Goal: Task Accomplishment & Management: Manage account settings

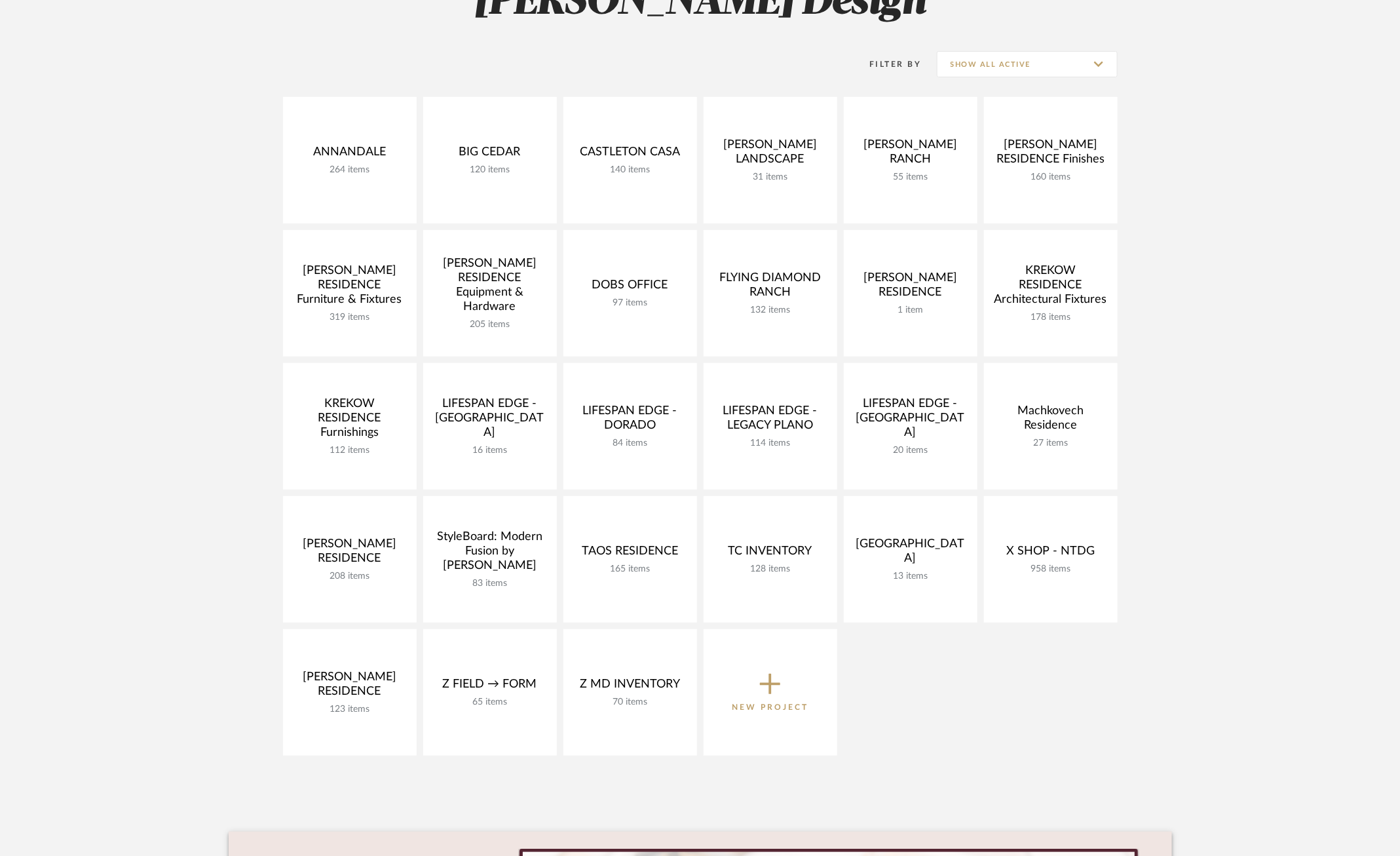
scroll to position [187, 0]
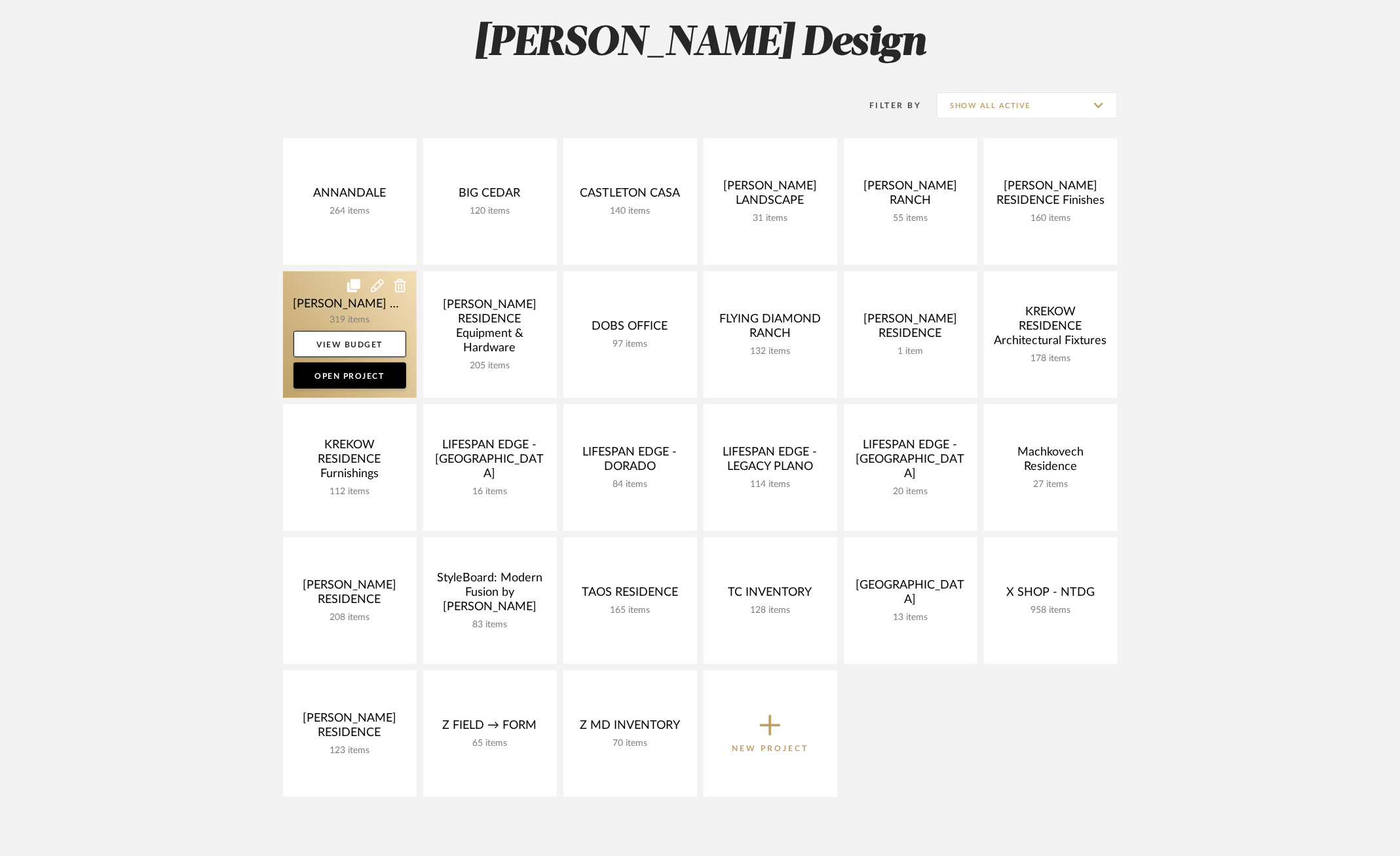
click at [342, 327] on link at bounding box center [350, 334] width 134 height 127
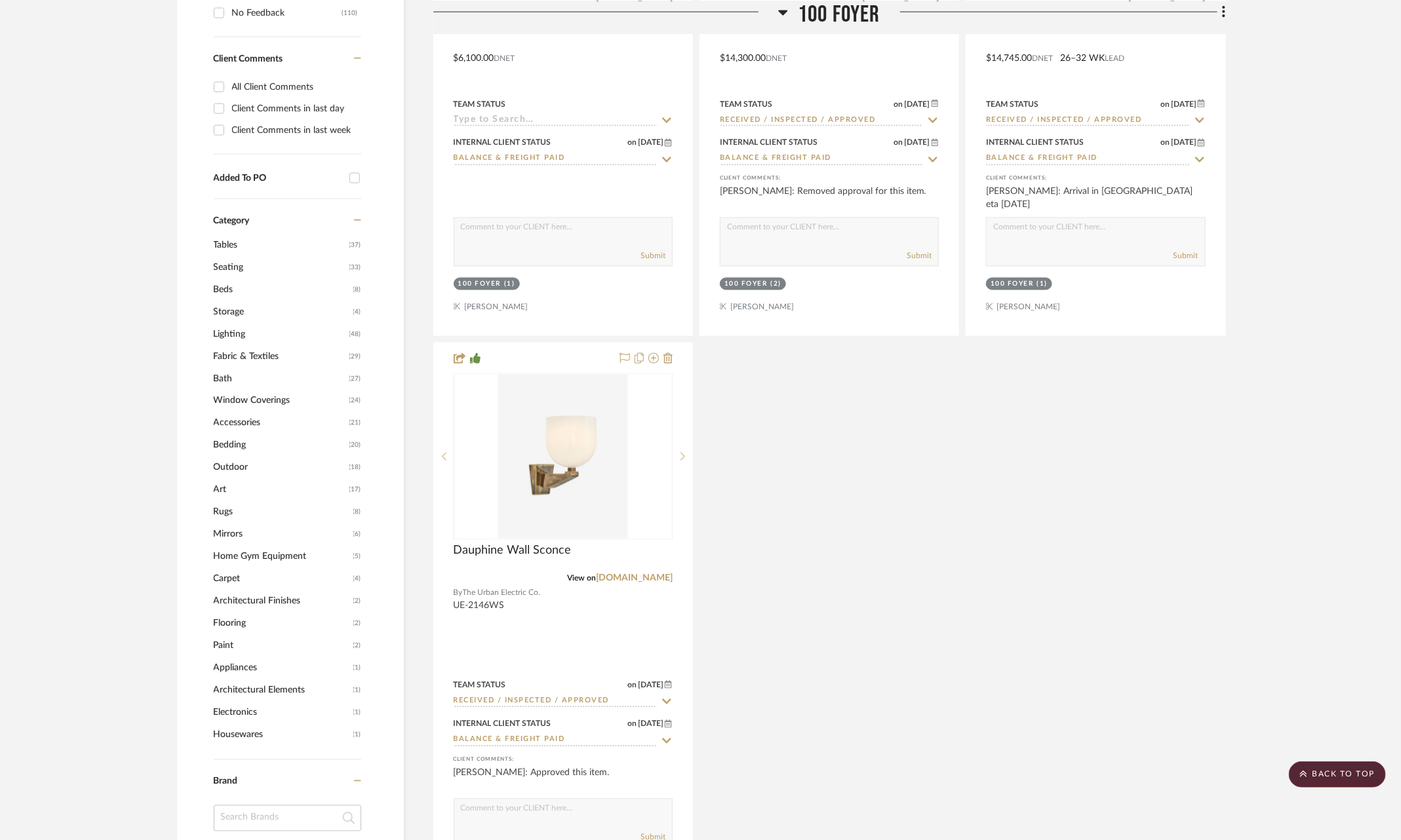
scroll to position [1164, 0]
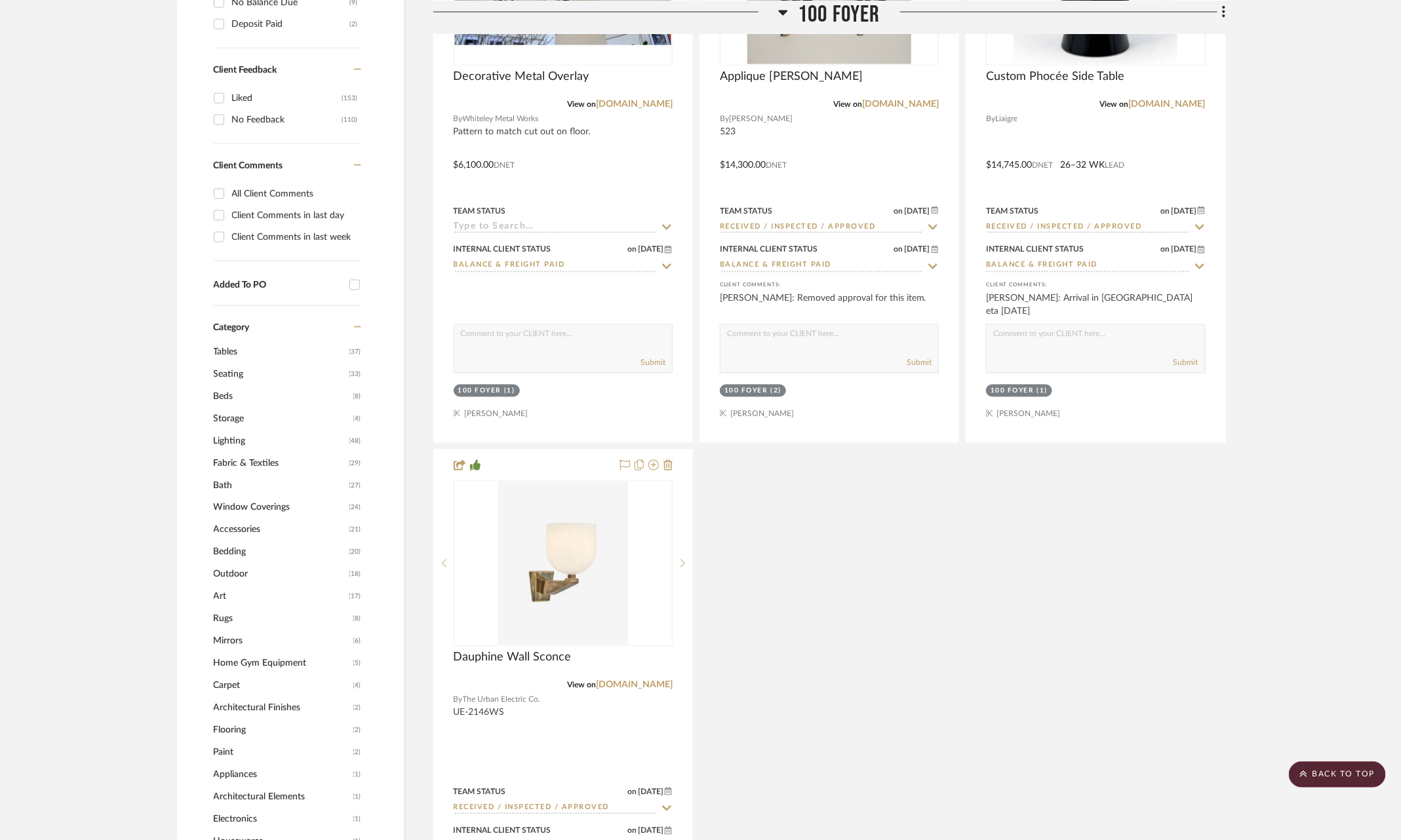
click at [232, 639] on span "Mirrors" at bounding box center [282, 642] width 136 height 23
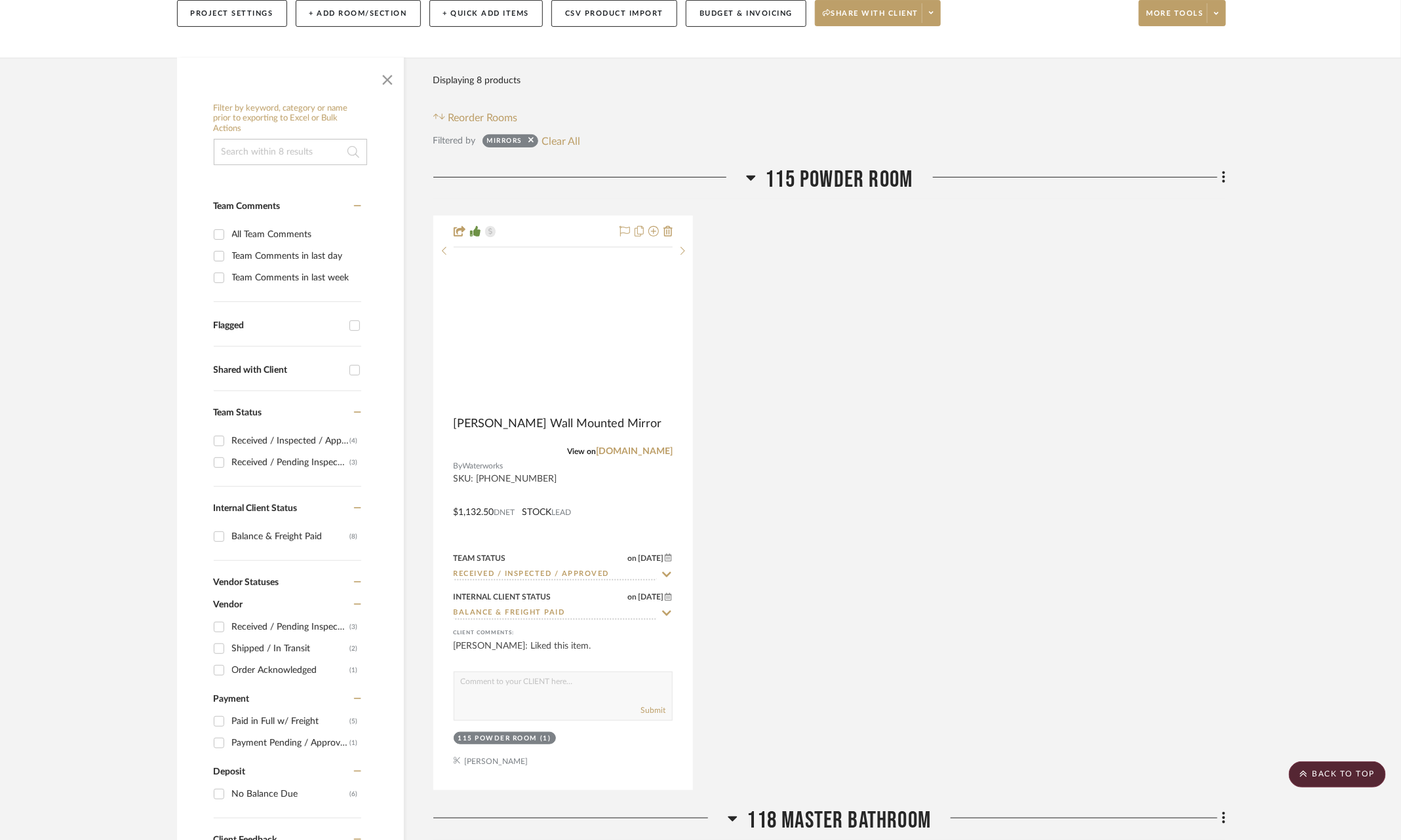
scroll to position [179, 0]
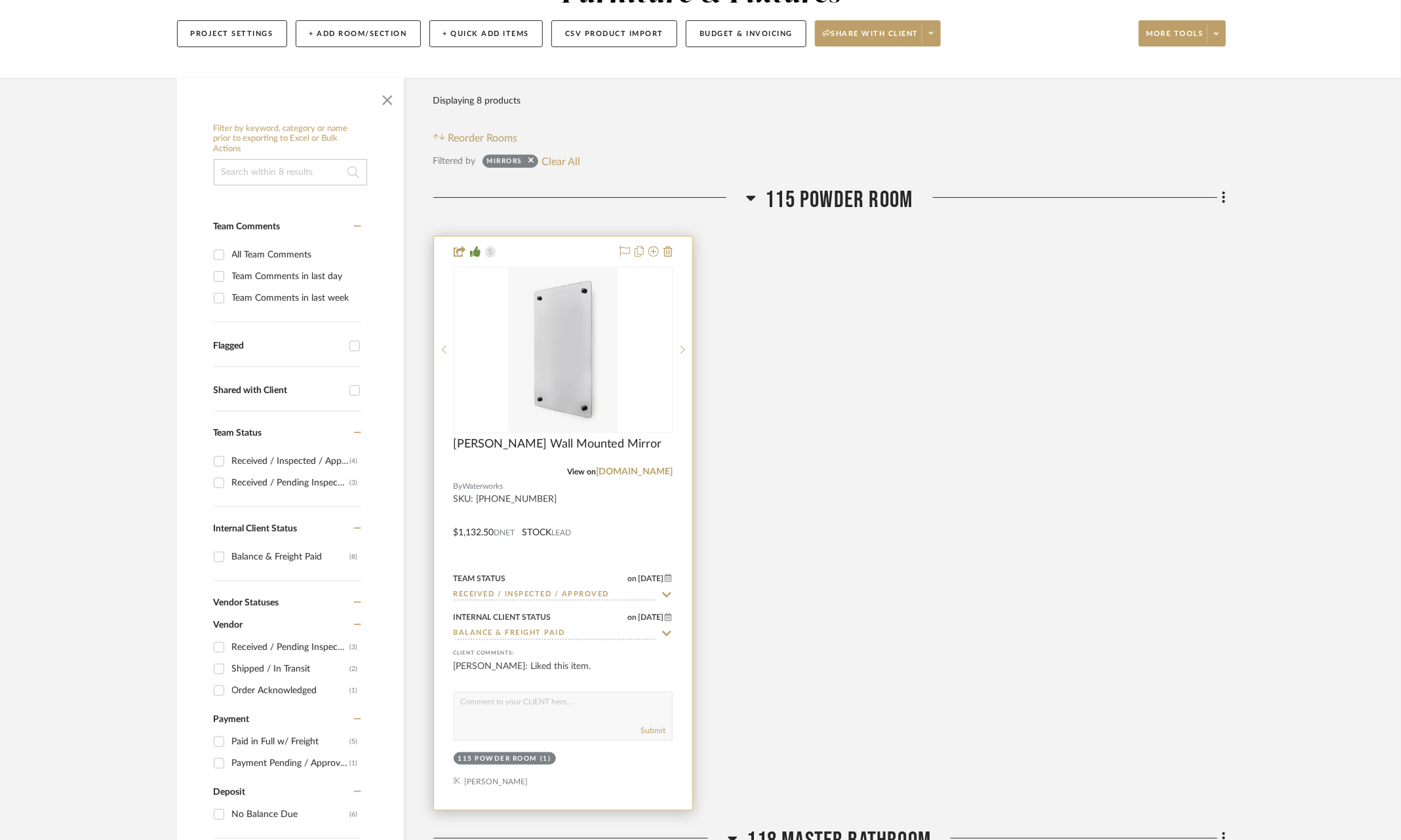
click at [667, 590] on icon at bounding box center [666, 594] width 12 height 10
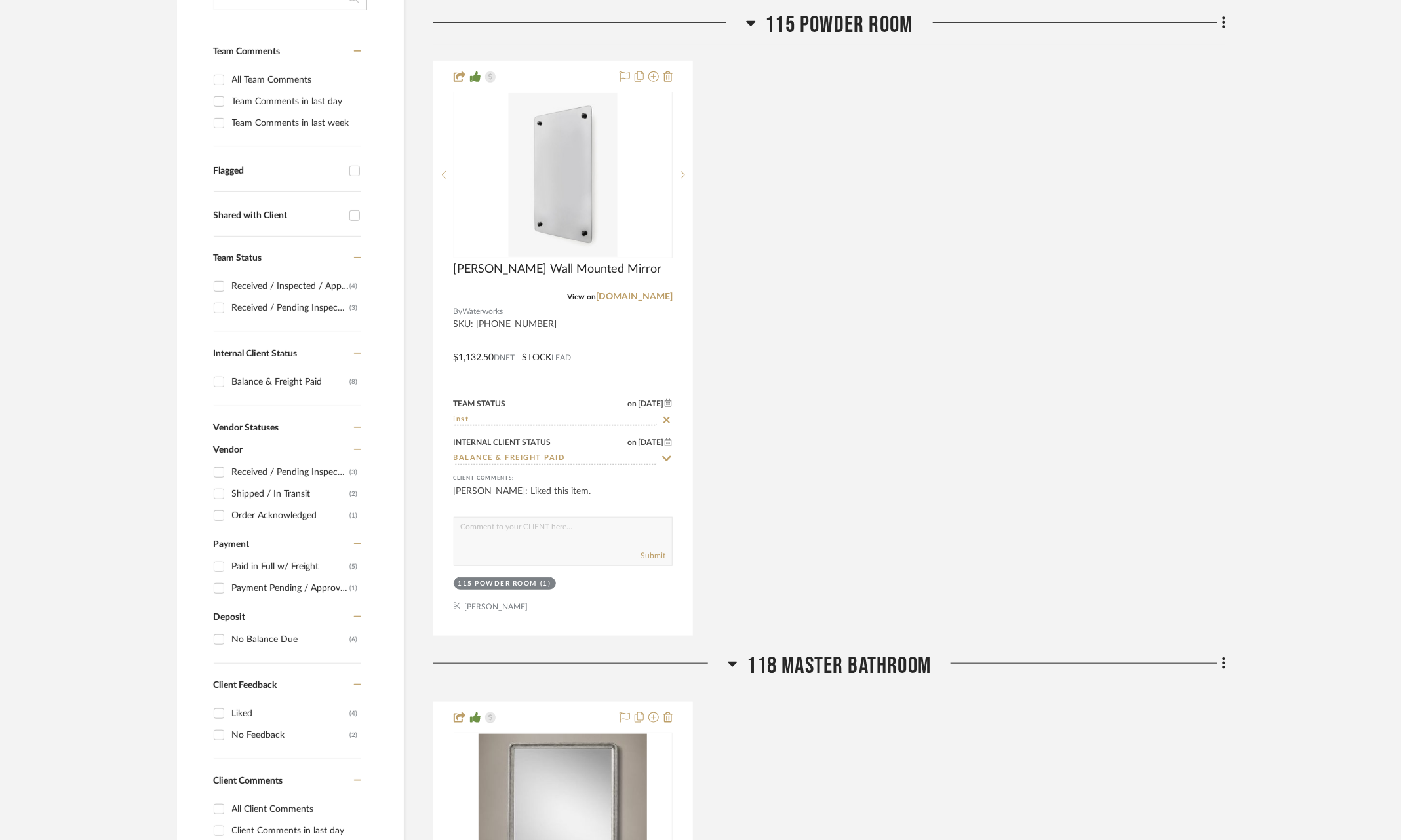
scroll to position [361, 0]
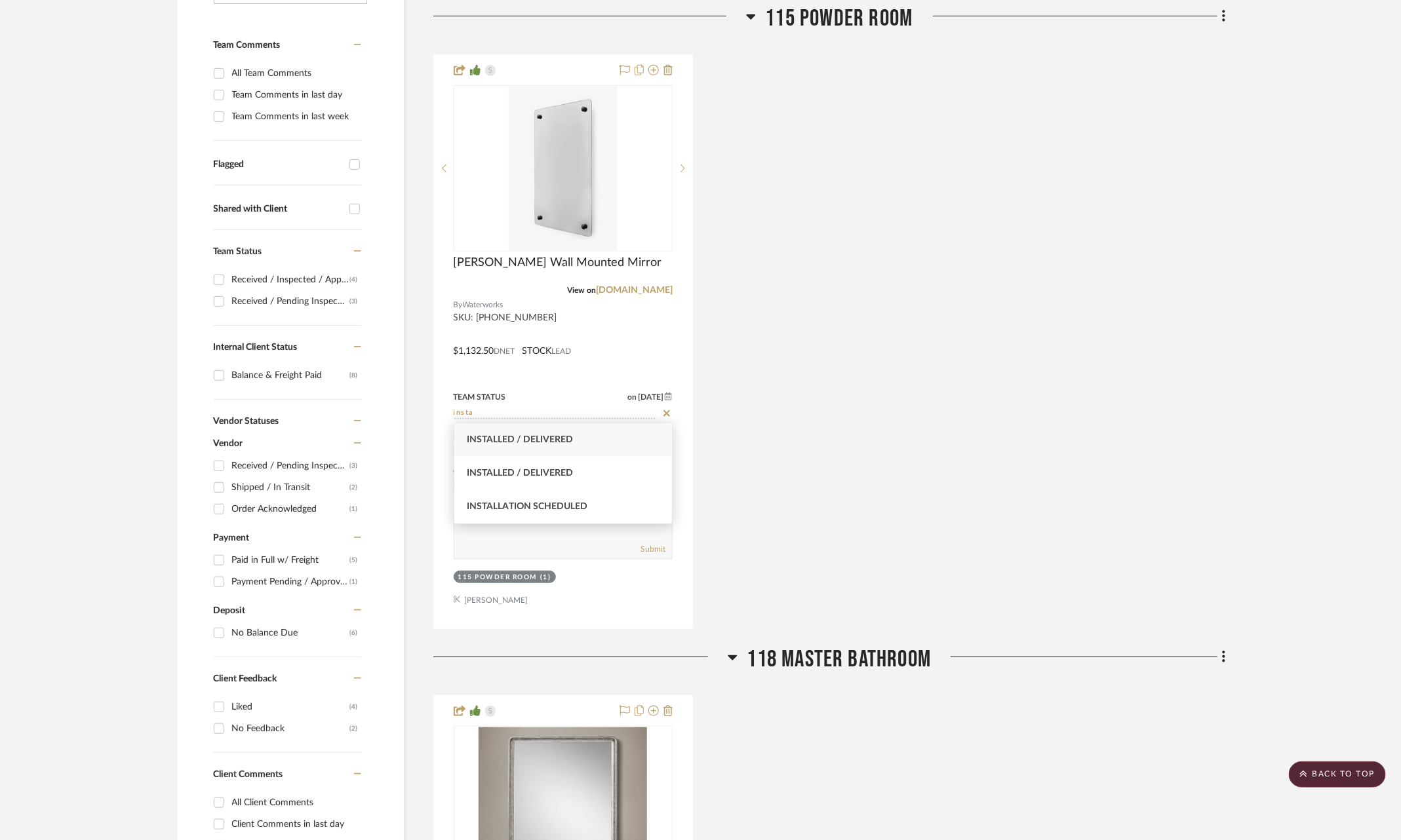
type input "insta"
click at [576, 451] on div "Installed / Delivered" at bounding box center [563, 439] width 219 height 33
type input "9/19/2025"
type input "Installed / Delivered"
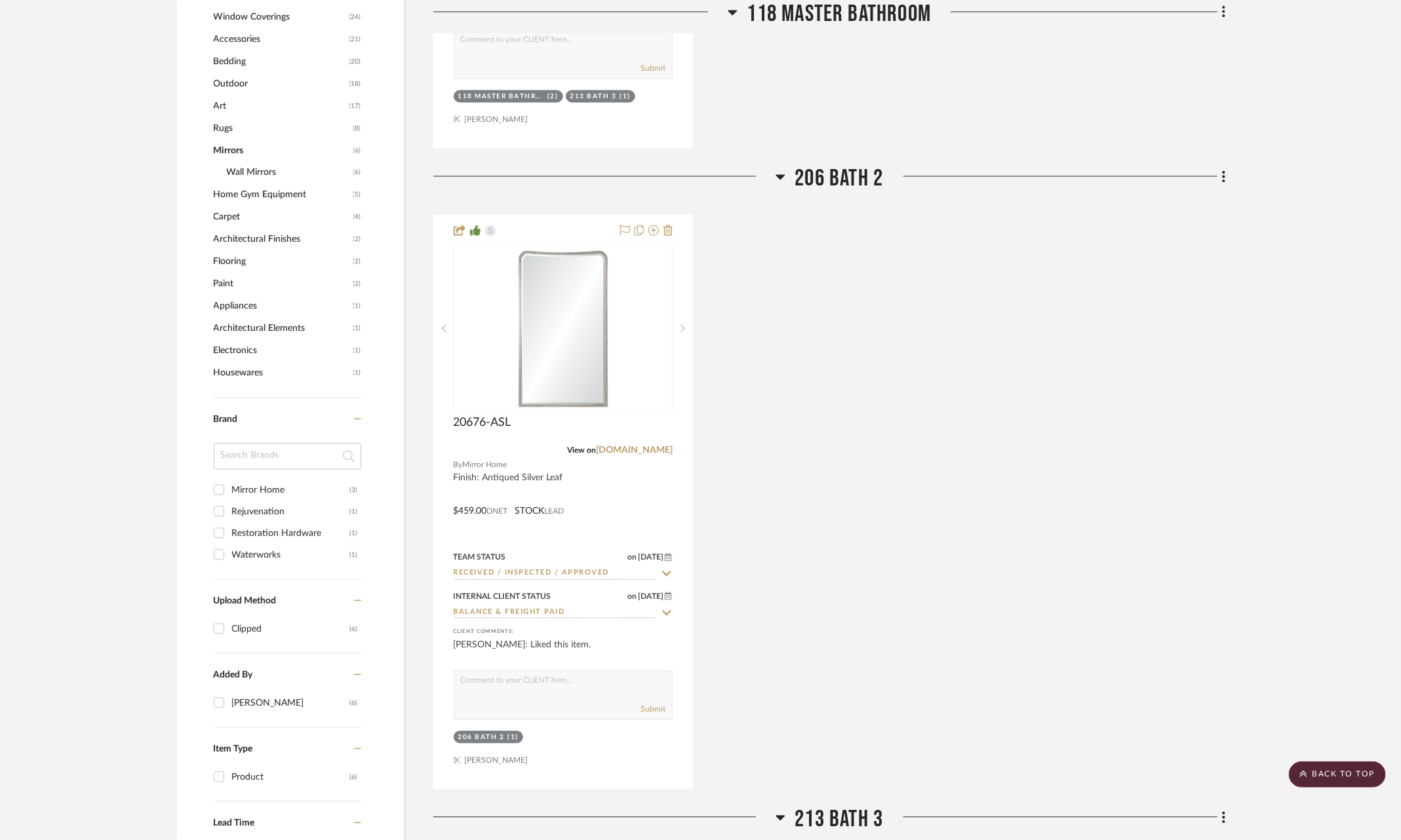
scroll to position [1468, 4]
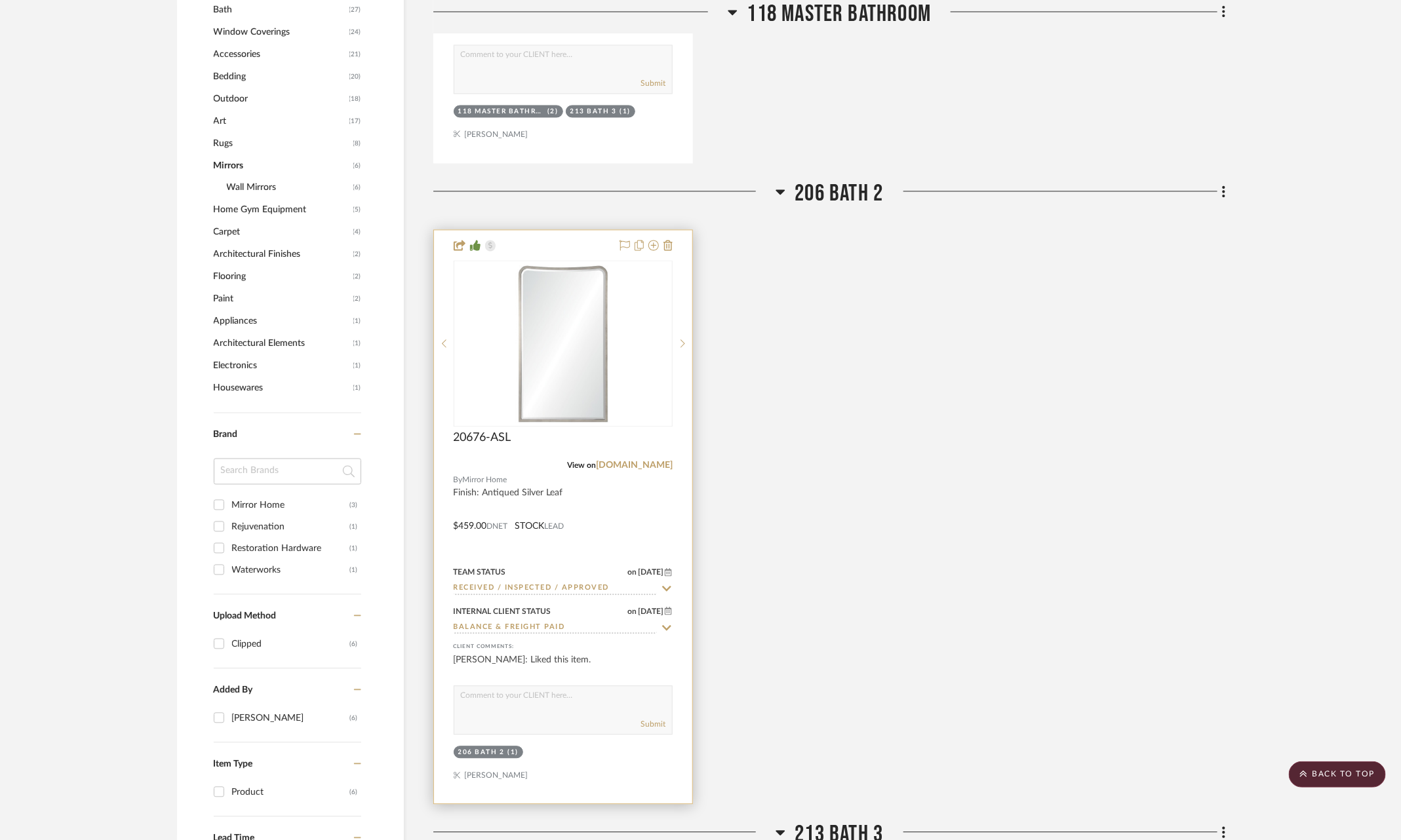
click at [660, 583] on icon at bounding box center [666, 588] width 12 height 10
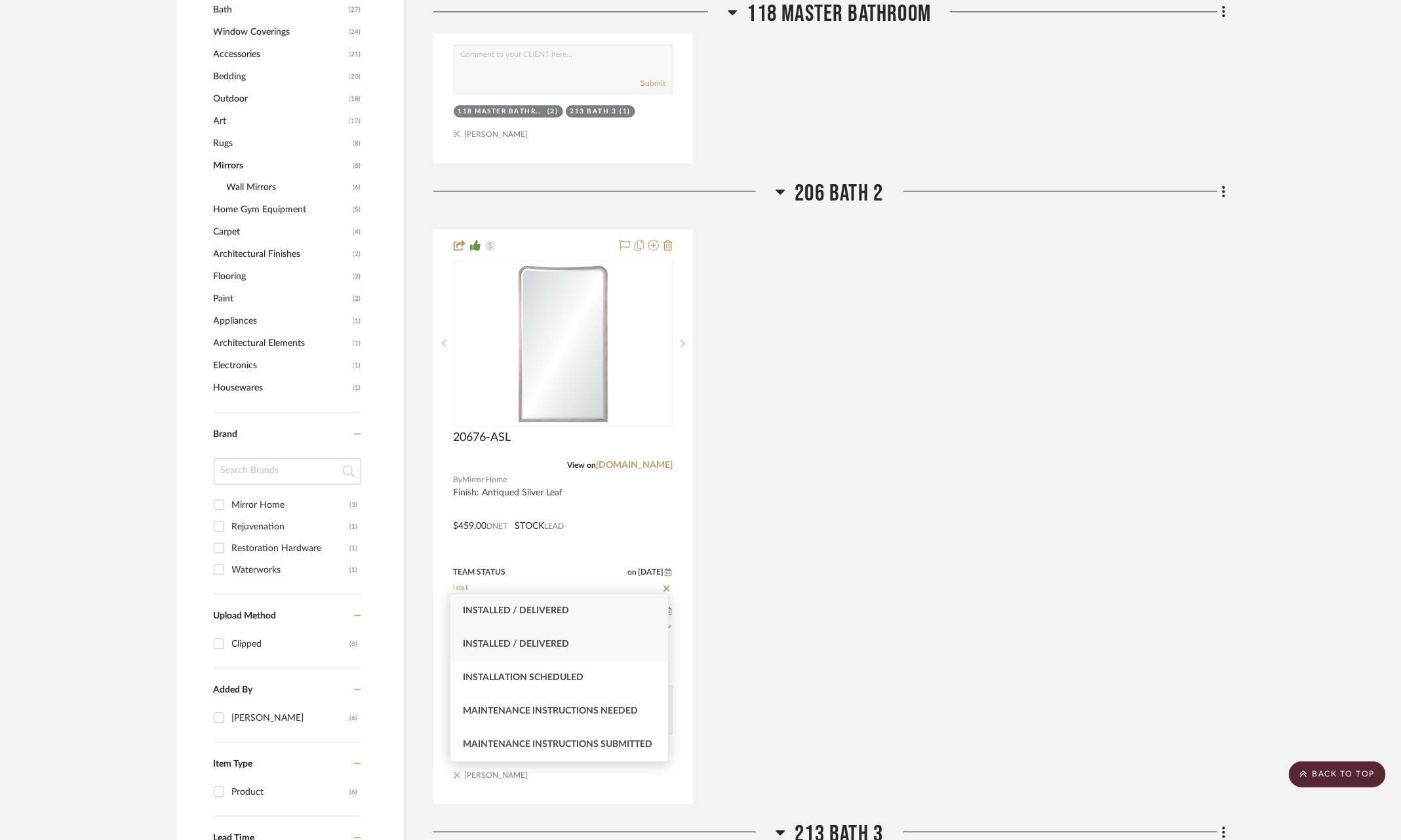
type input "inst"
click at [607, 653] on div "Installed / Delivered" at bounding box center [559, 644] width 219 height 33
type input "9/19/2025"
type input "Installed / Delivered"
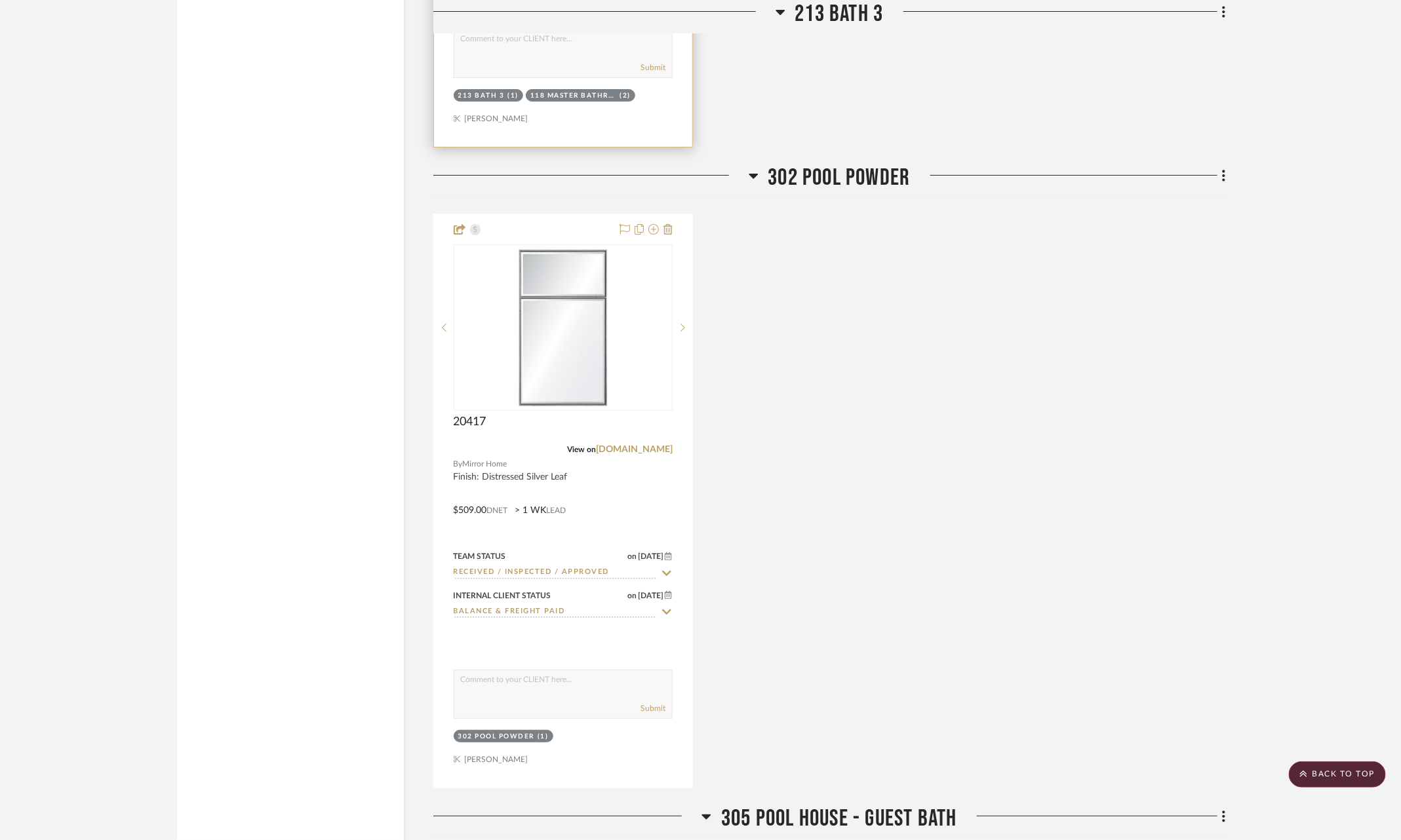
scroll to position [2777, 1]
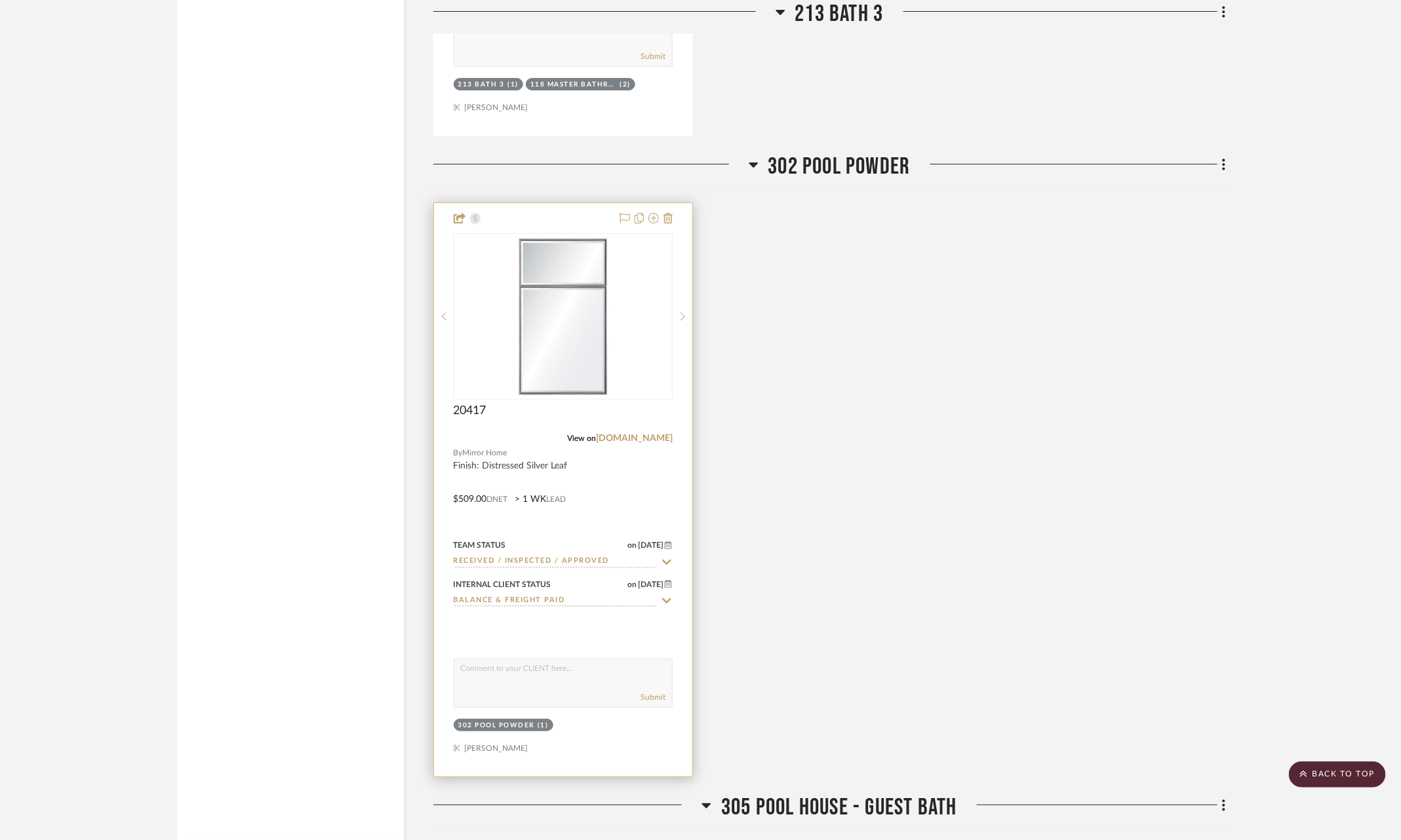
click at [664, 560] on icon at bounding box center [667, 562] width 9 height 5
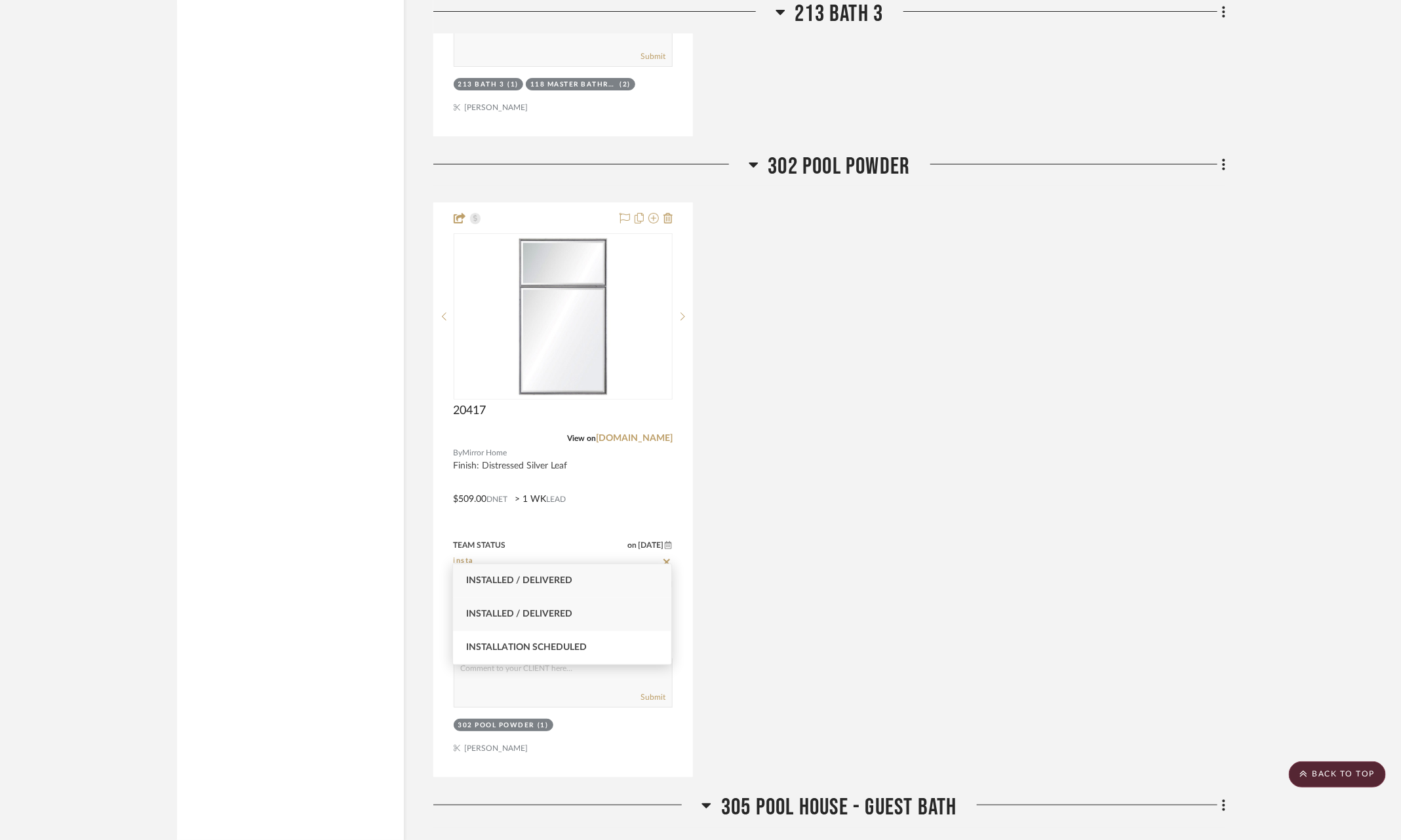
type input "insta"
click at [610, 615] on div "Installed / Delivered" at bounding box center [562, 614] width 219 height 33
type input "9/19/2025"
type input "Installed / Delivered"
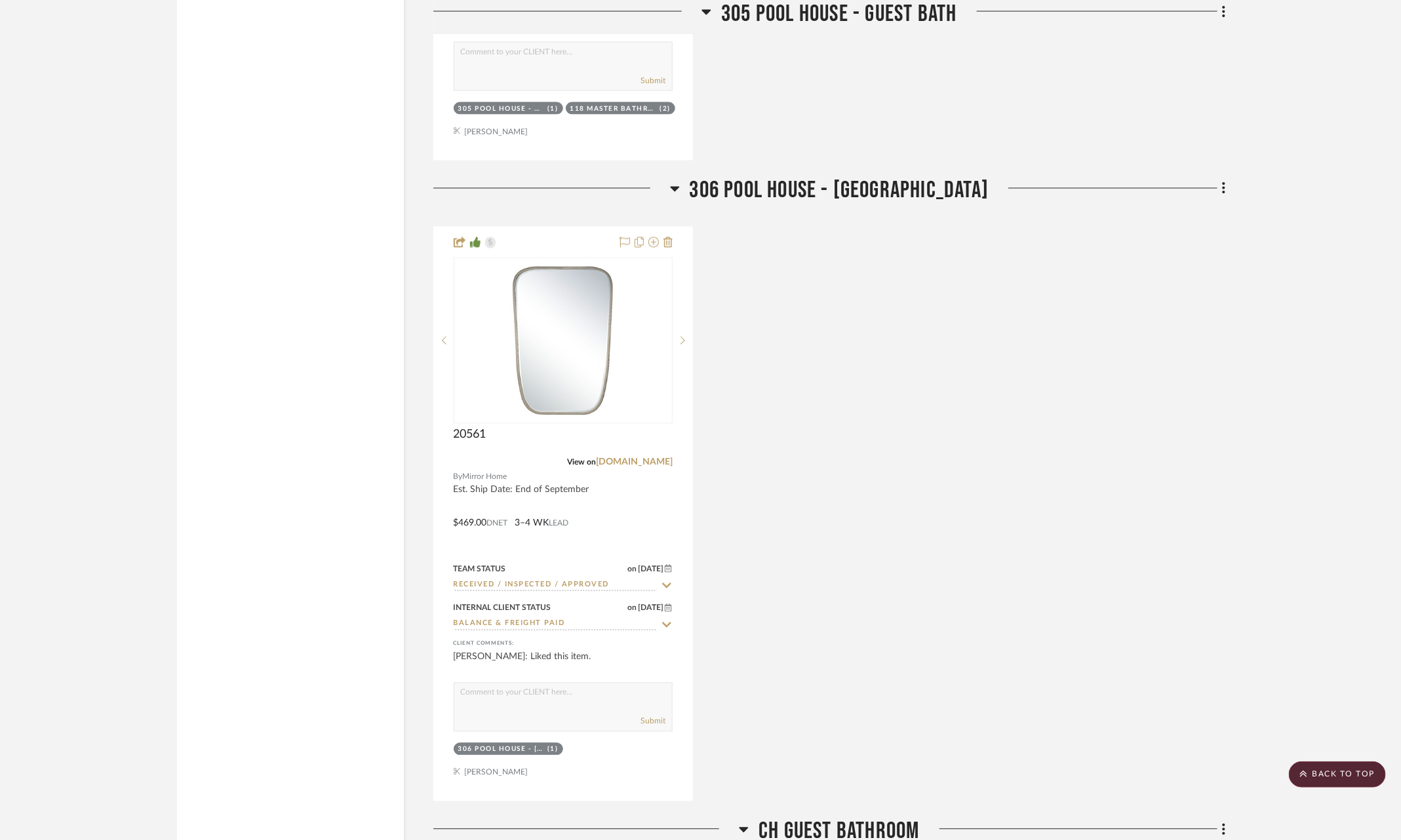
scroll to position [4045, 0]
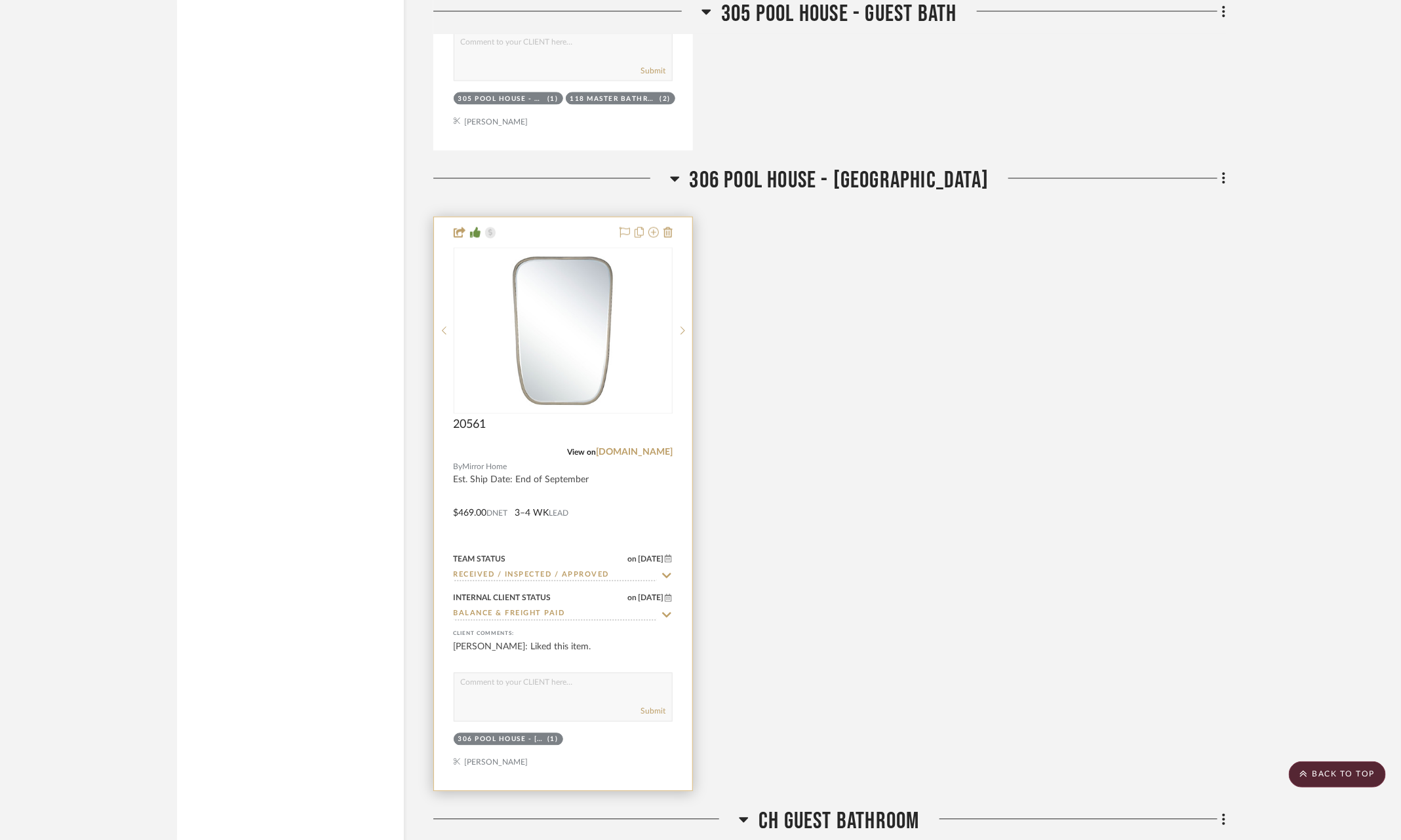
click at [669, 571] on icon at bounding box center [666, 576] width 12 height 10
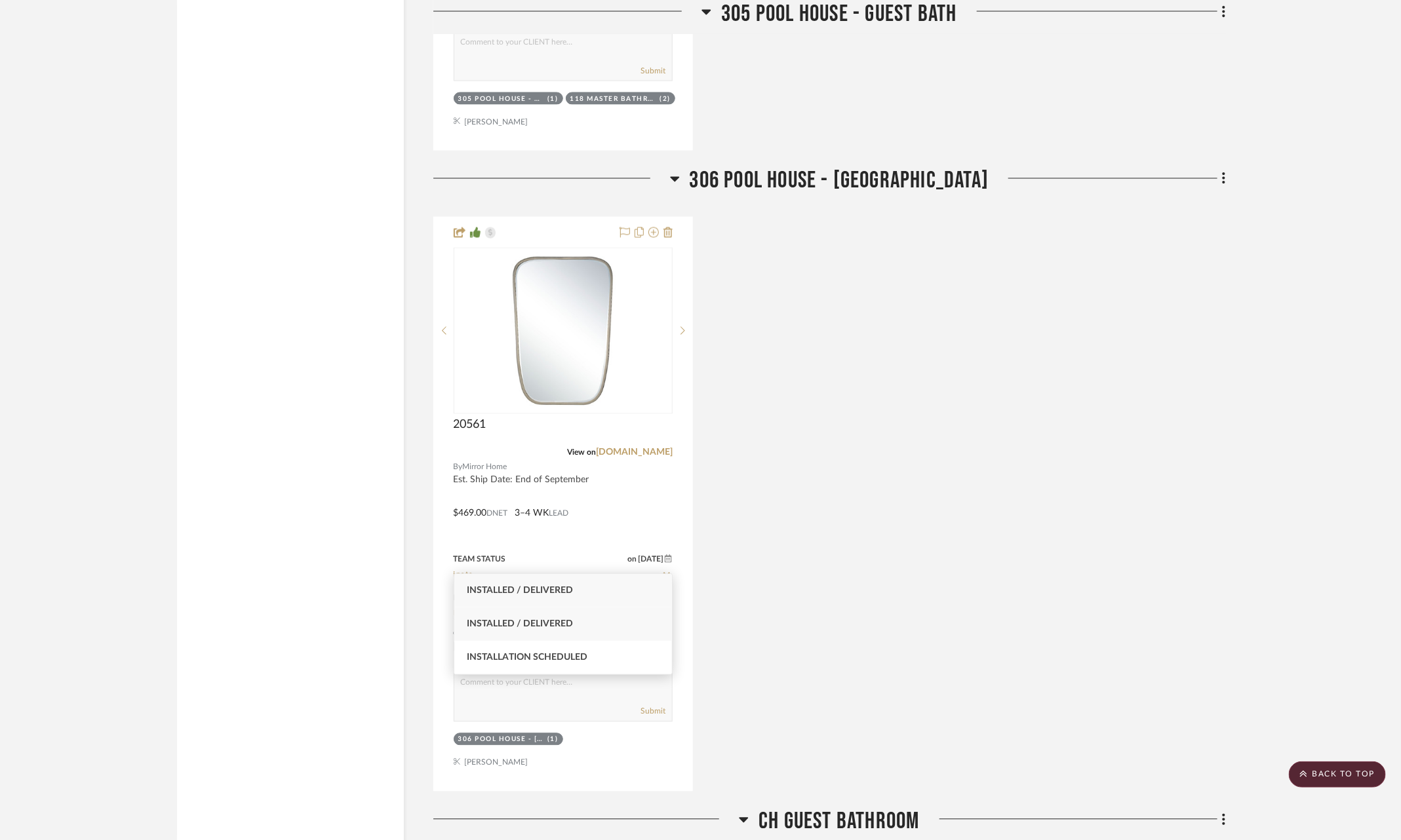
type input "insta"
click at [597, 625] on div "Installed / Delivered" at bounding box center [563, 624] width 219 height 33
type input "9/19/2025"
type input "Installed / Delivered"
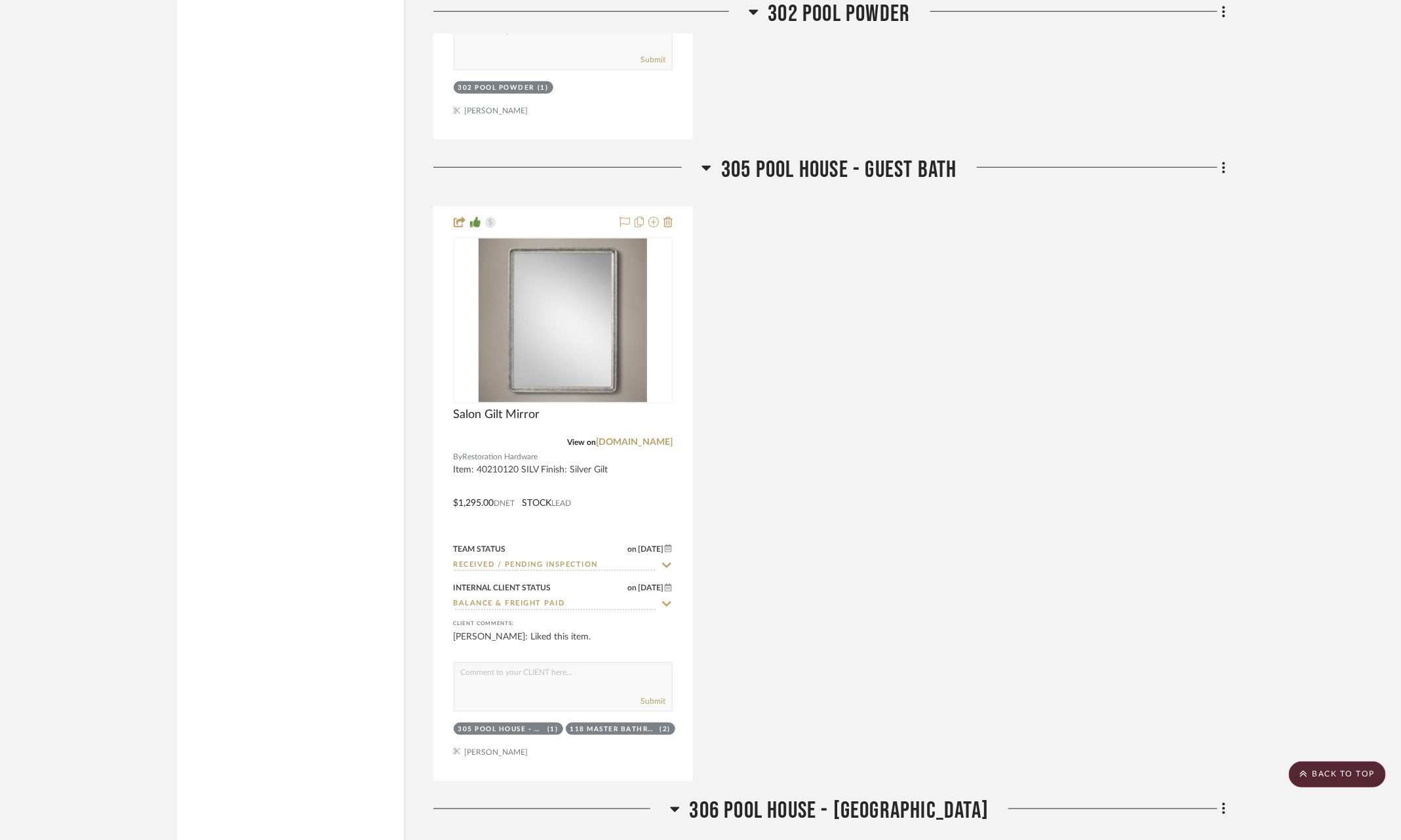
scroll to position [3575, 0]
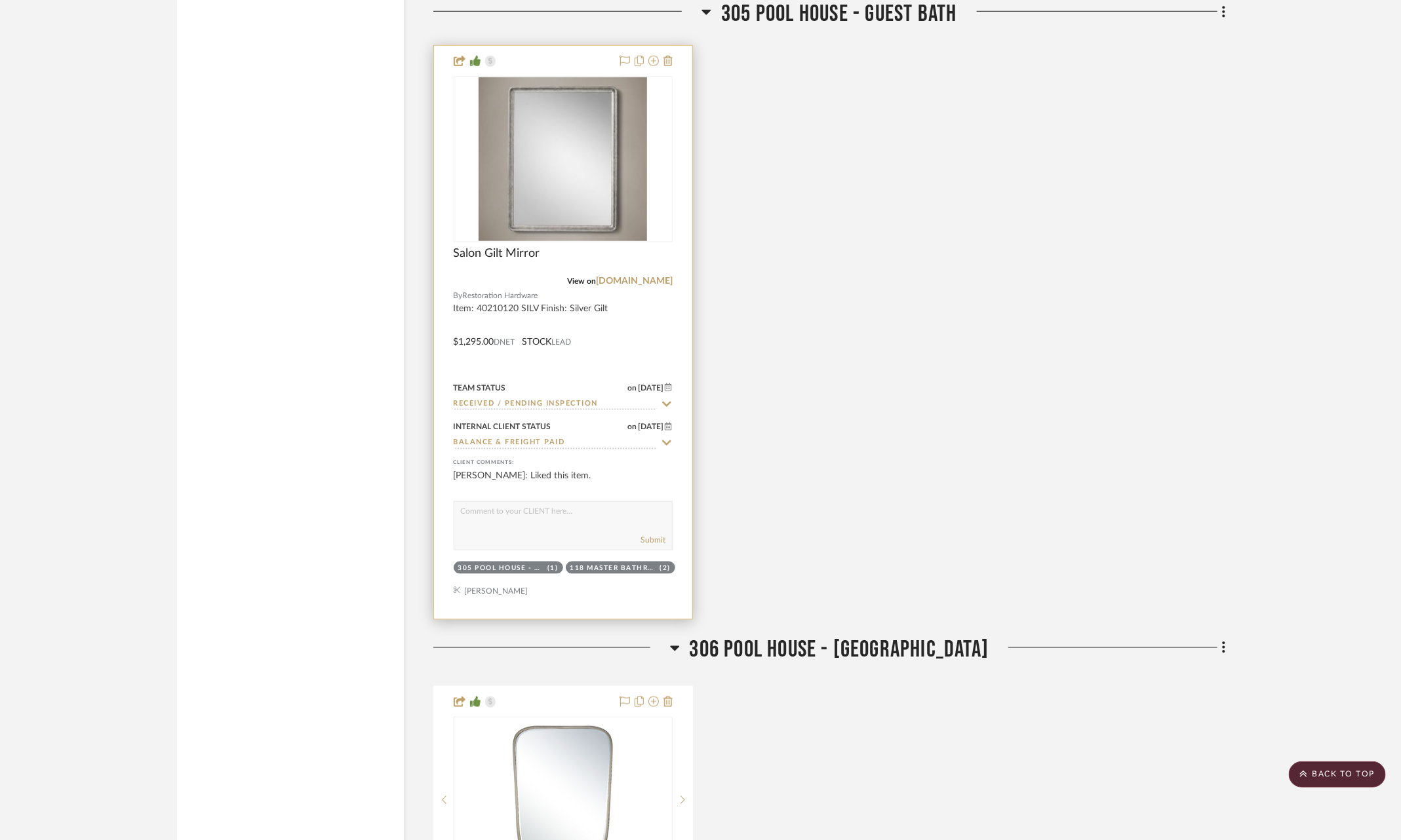
click at [664, 399] on icon at bounding box center [666, 404] width 12 height 10
type input "o"
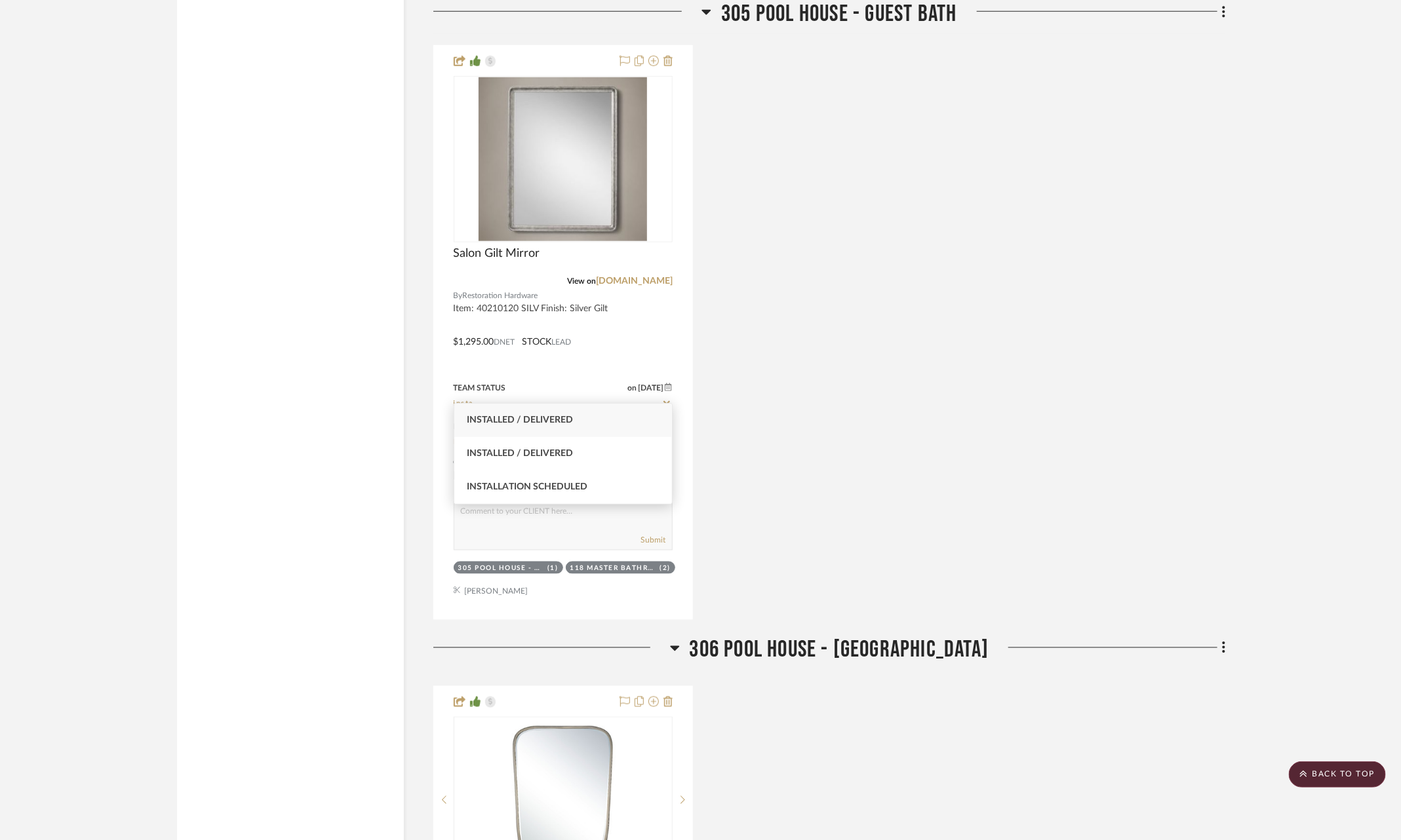
type input "insta"
click at [598, 435] on div "Installed / Delivered" at bounding box center [563, 420] width 219 height 33
type input "9/19/2025"
type input "Installed / Delivered"
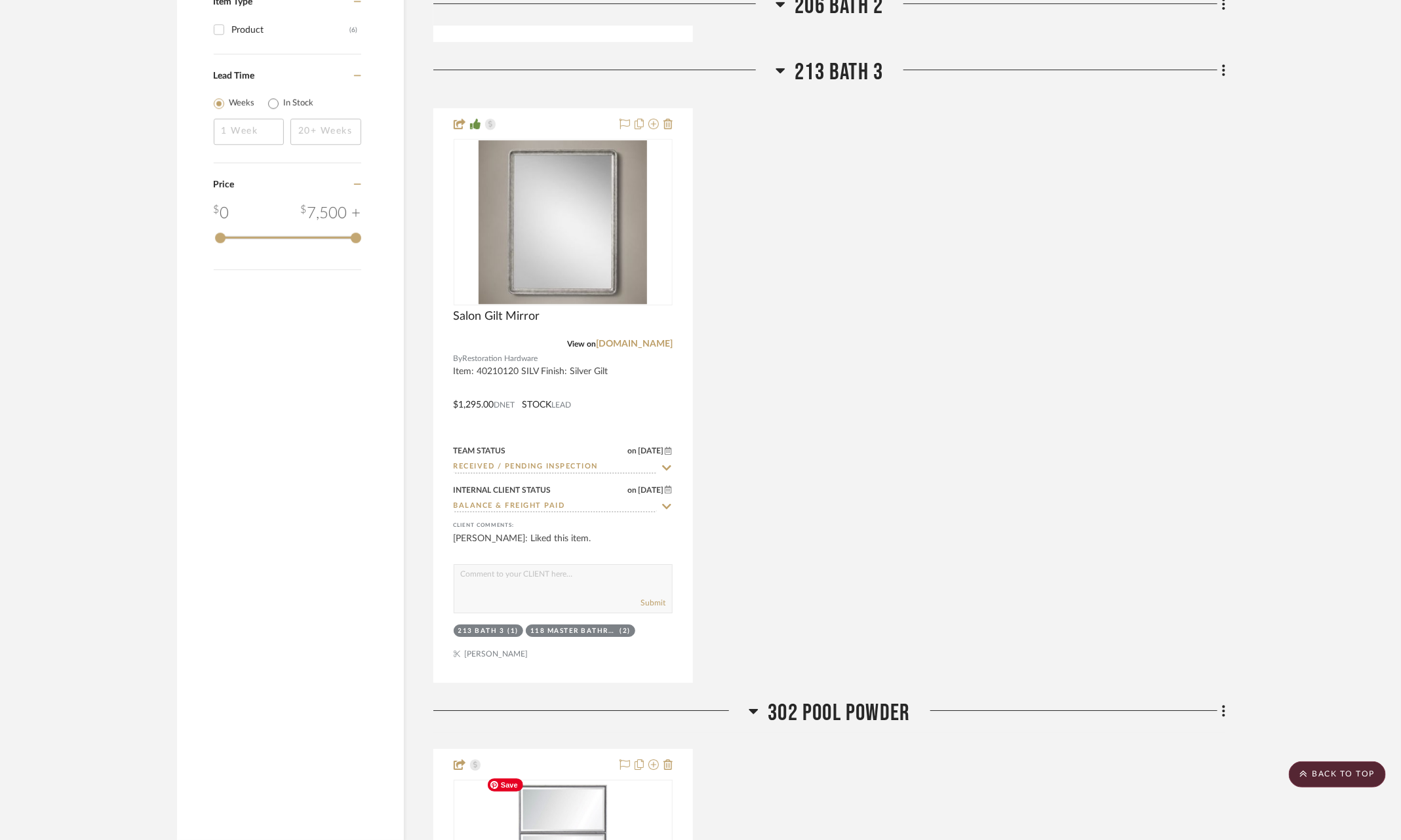
scroll to position [2133, 0]
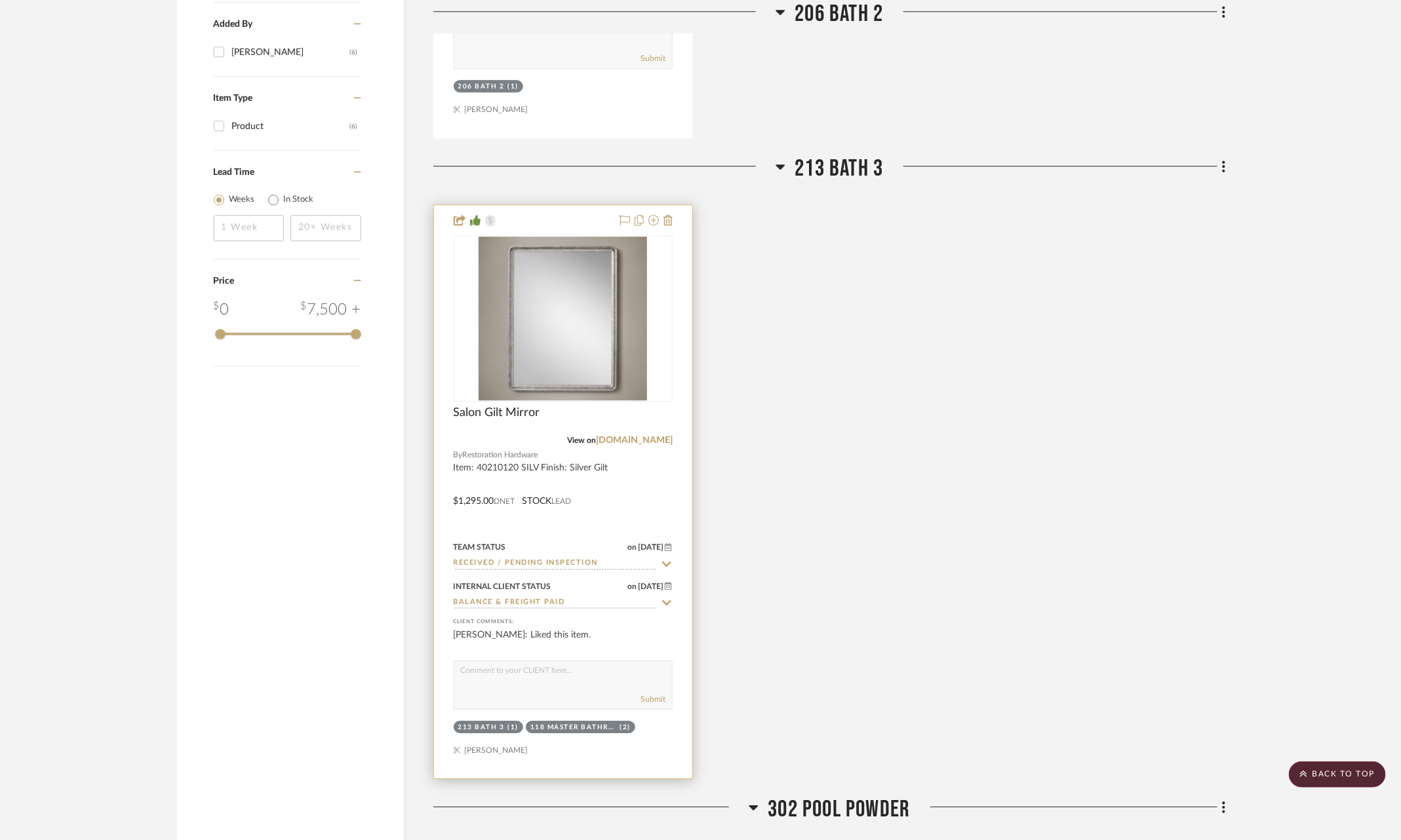
click at [666, 559] on icon at bounding box center [666, 564] width 12 height 10
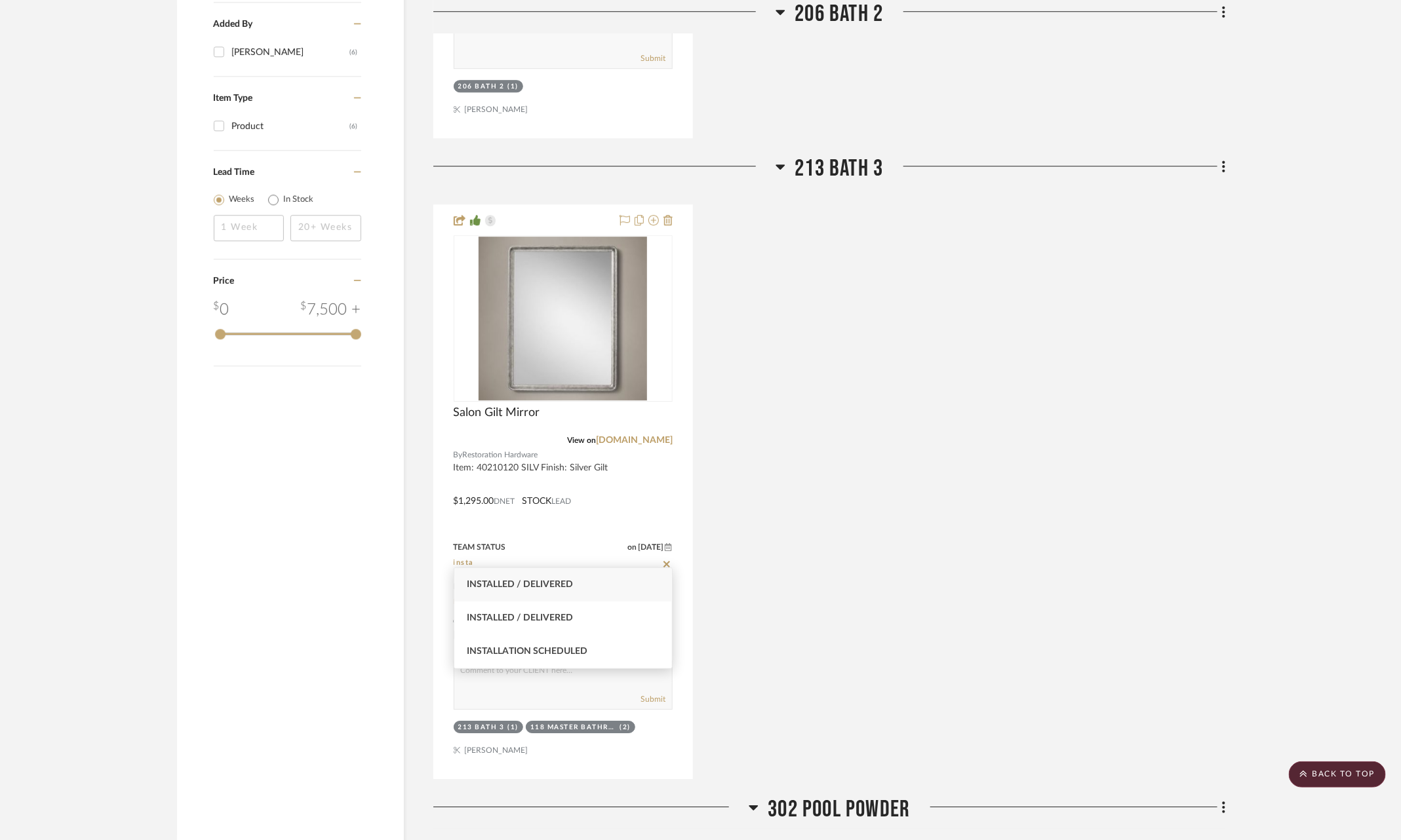
type input "insta"
click at [594, 593] on div "Installed / Delivered" at bounding box center [563, 585] width 219 height 33
type input "[DATE]"
type input "Installed / Delivered"
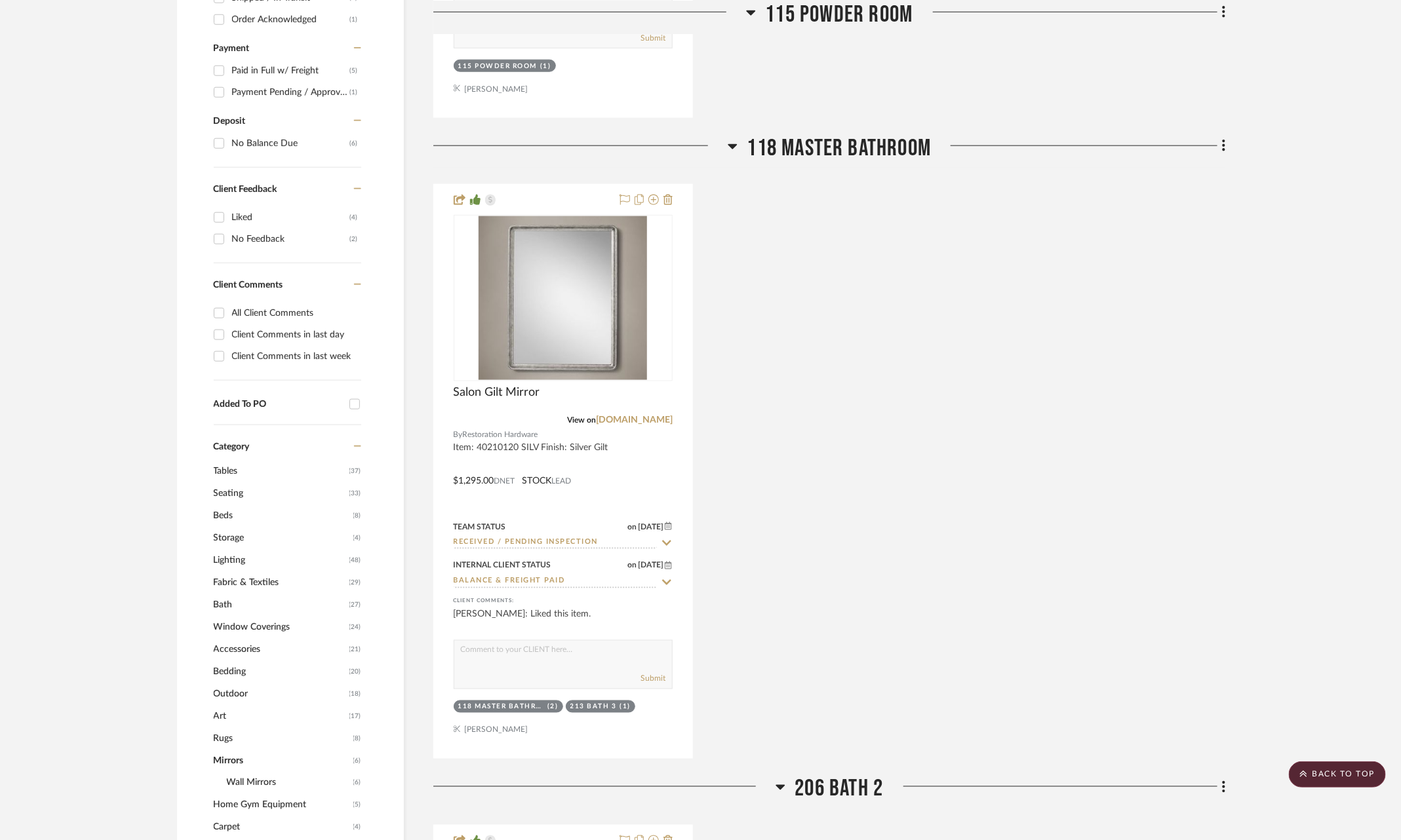
scroll to position [869, 0]
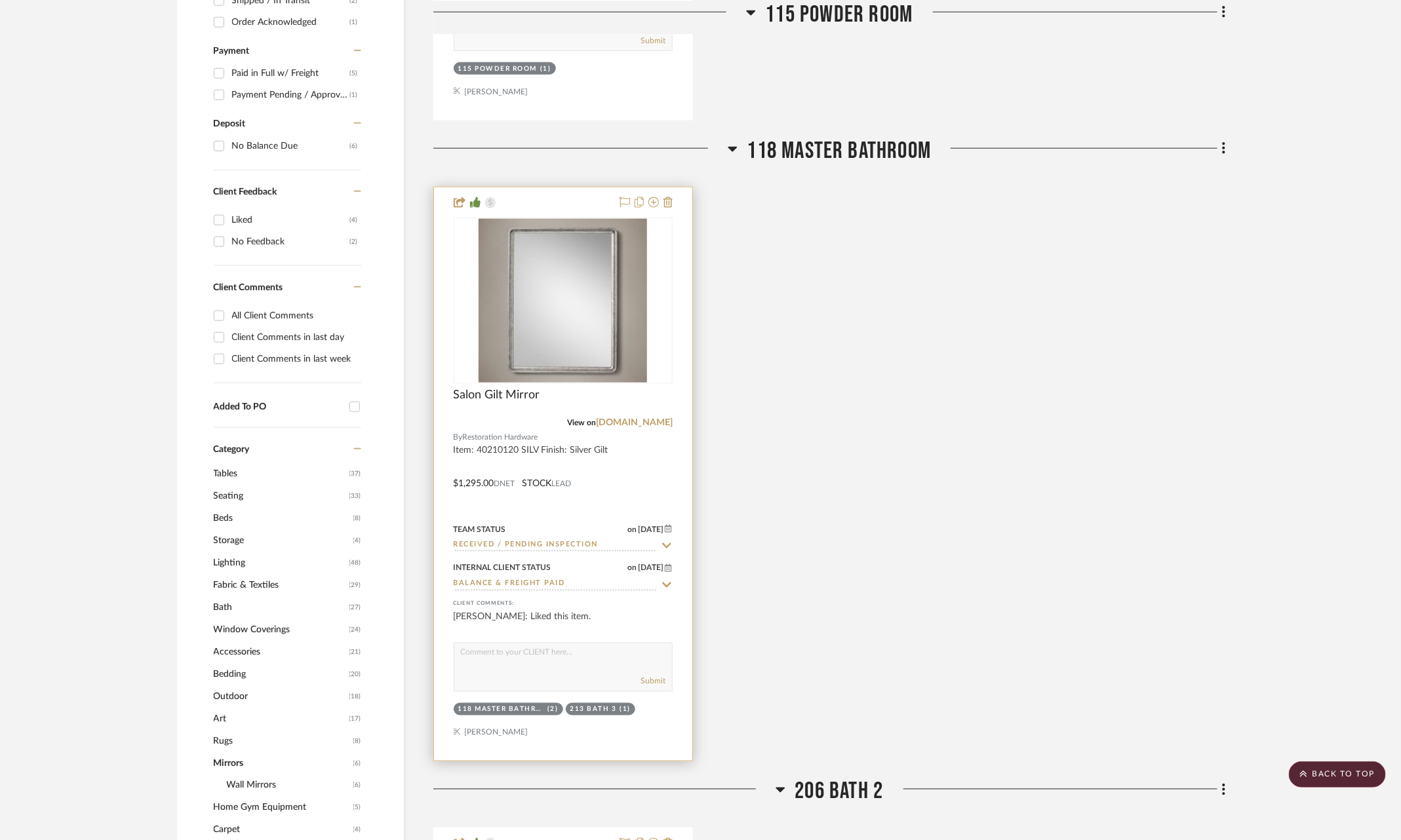
click at [663, 544] on icon at bounding box center [666, 545] width 12 height 10
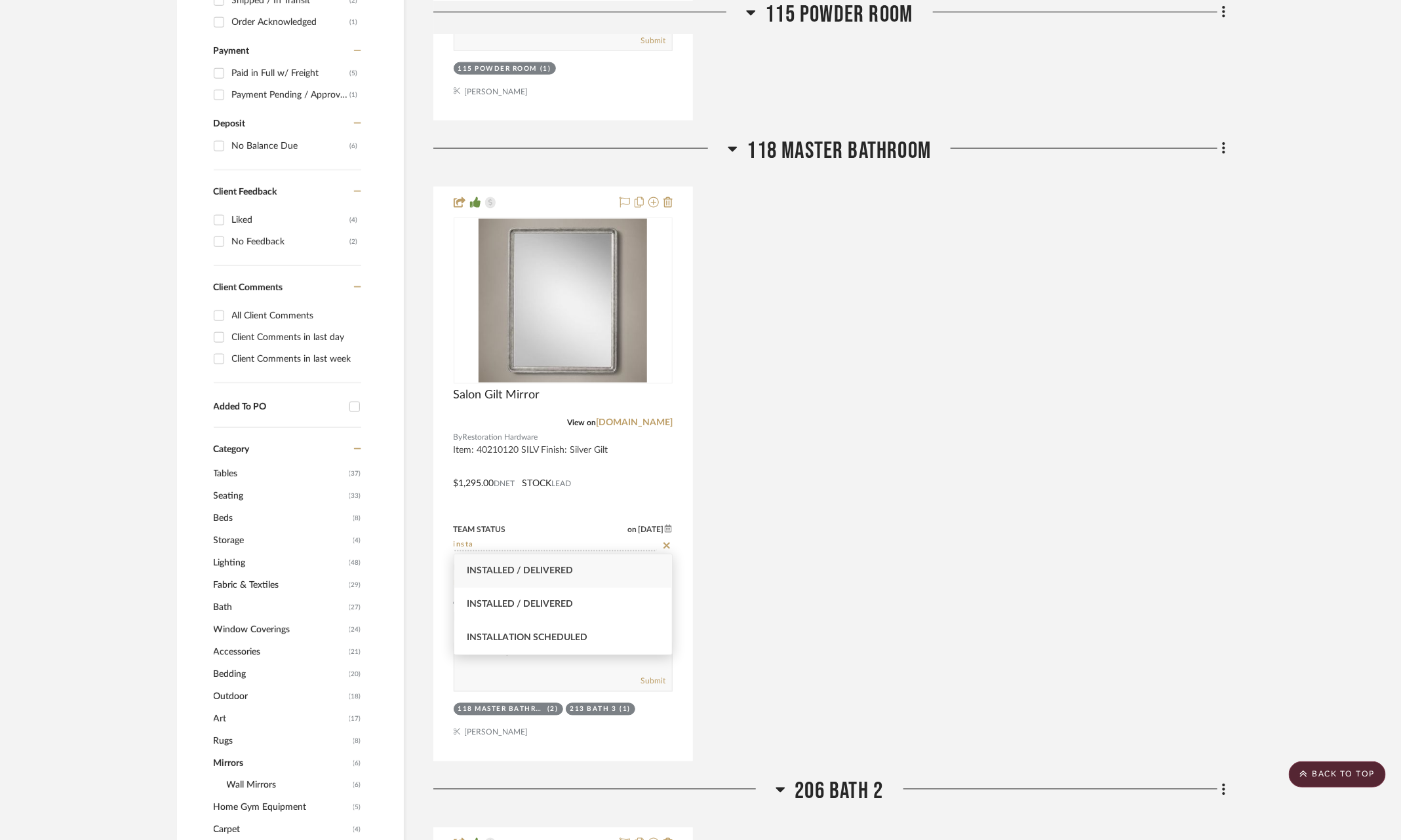
type input "insta"
click at [608, 577] on div "Installed / Delivered" at bounding box center [563, 571] width 219 height 33
type input "[DATE]"
type input "Installed / Delivered"
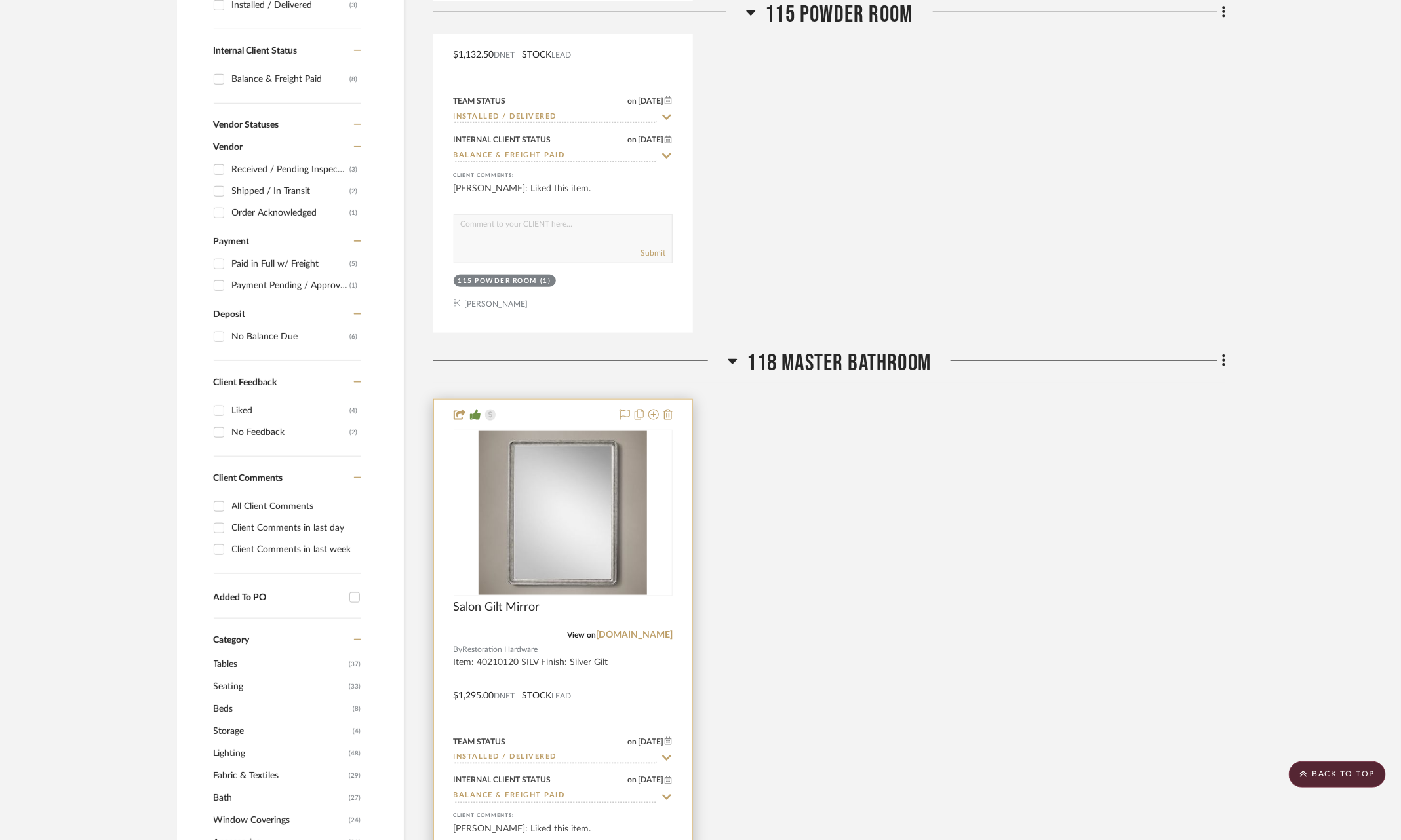
scroll to position [0, 0]
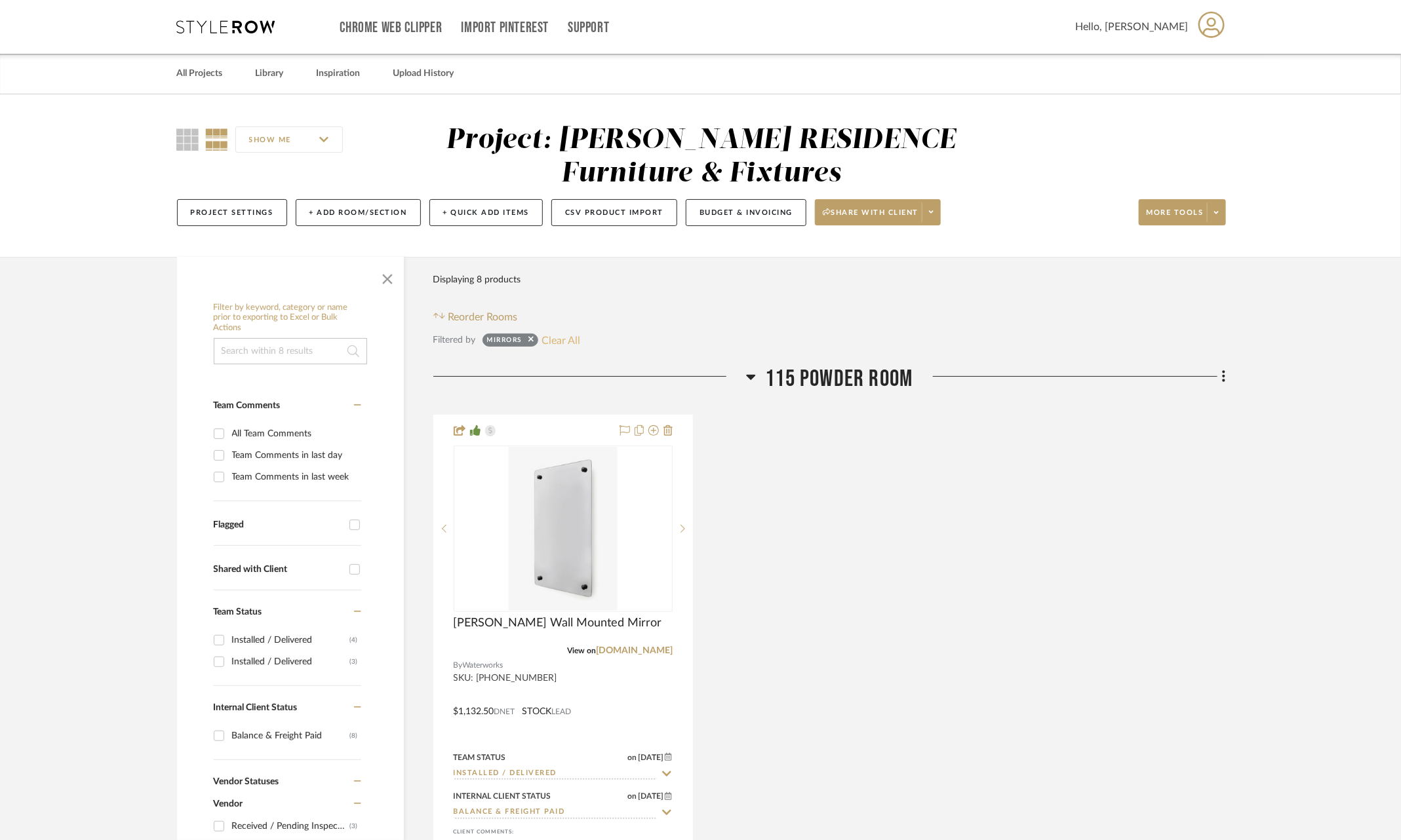
click at [555, 335] on button "Clear All" at bounding box center [561, 340] width 39 height 17
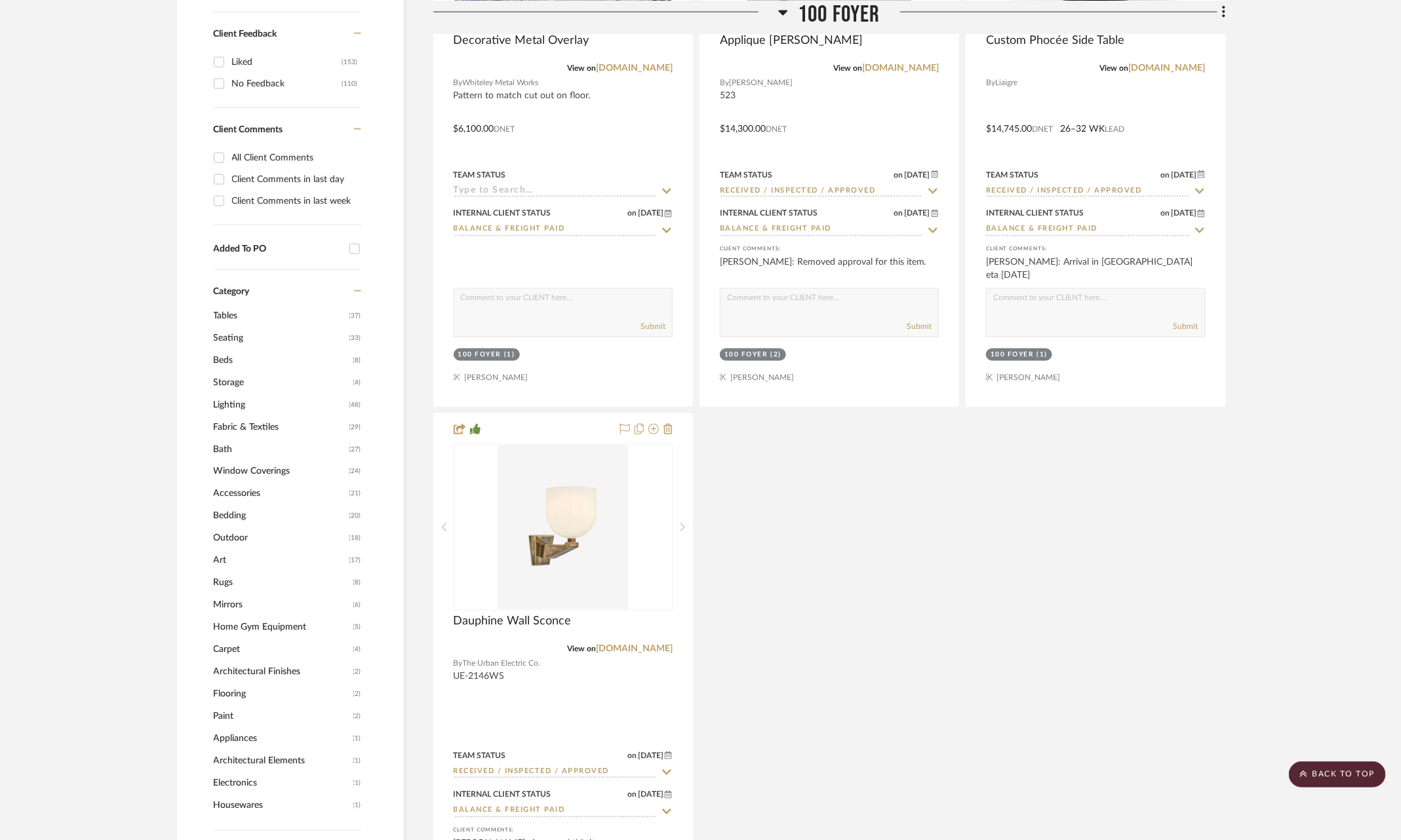
scroll to position [1221, 0]
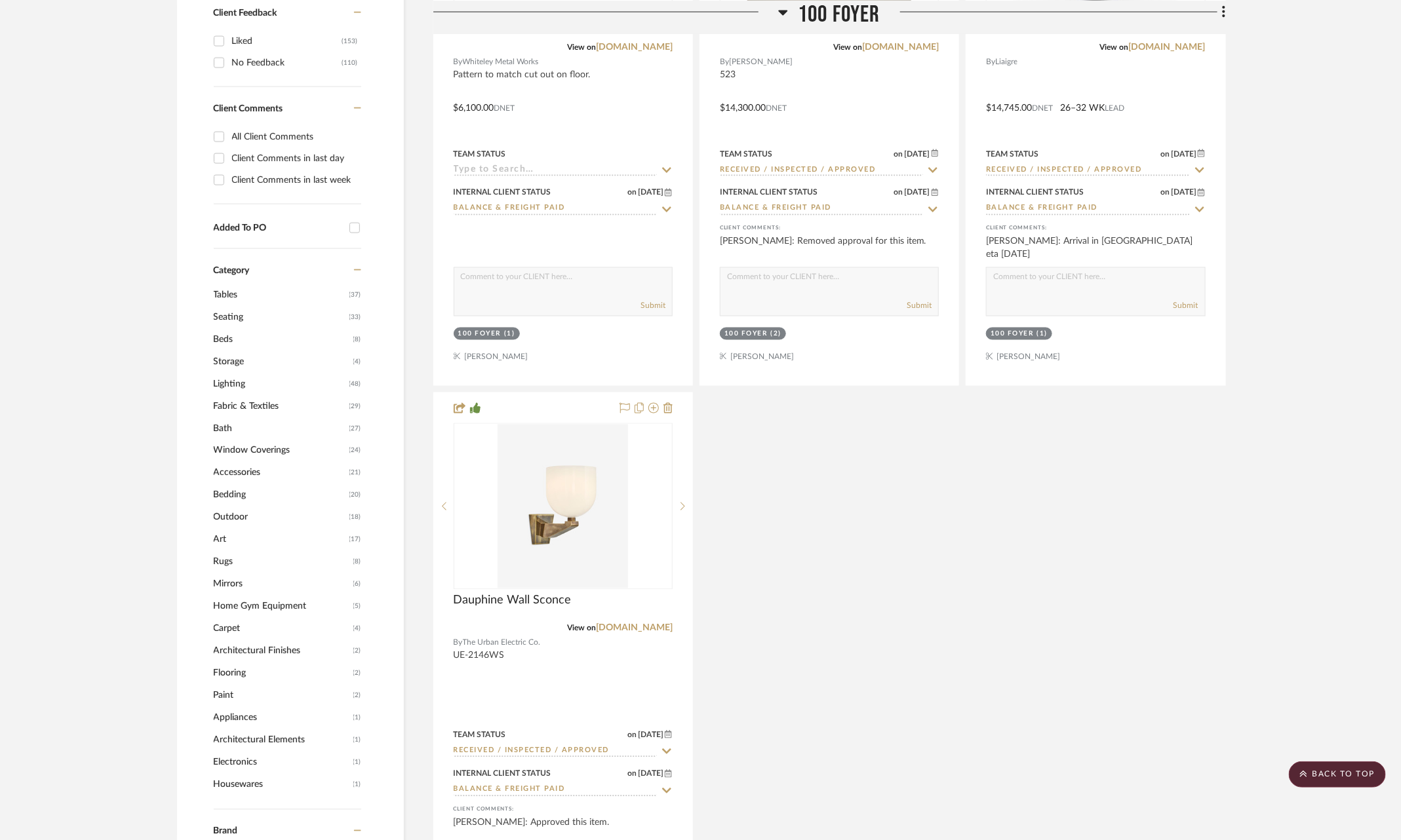
click at [223, 374] on span "Lighting" at bounding box center [280, 384] width 132 height 23
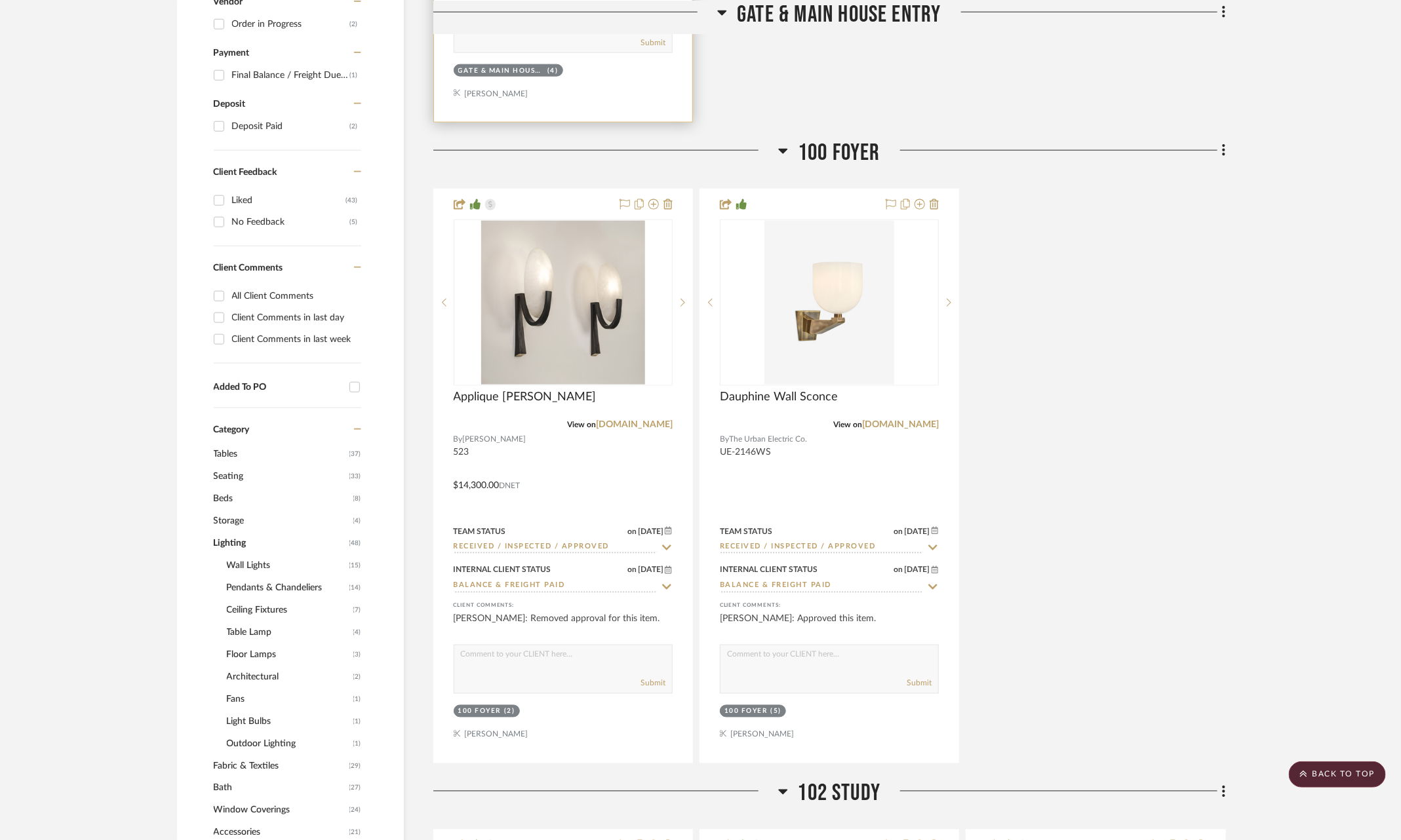
scroll to position [870, 0]
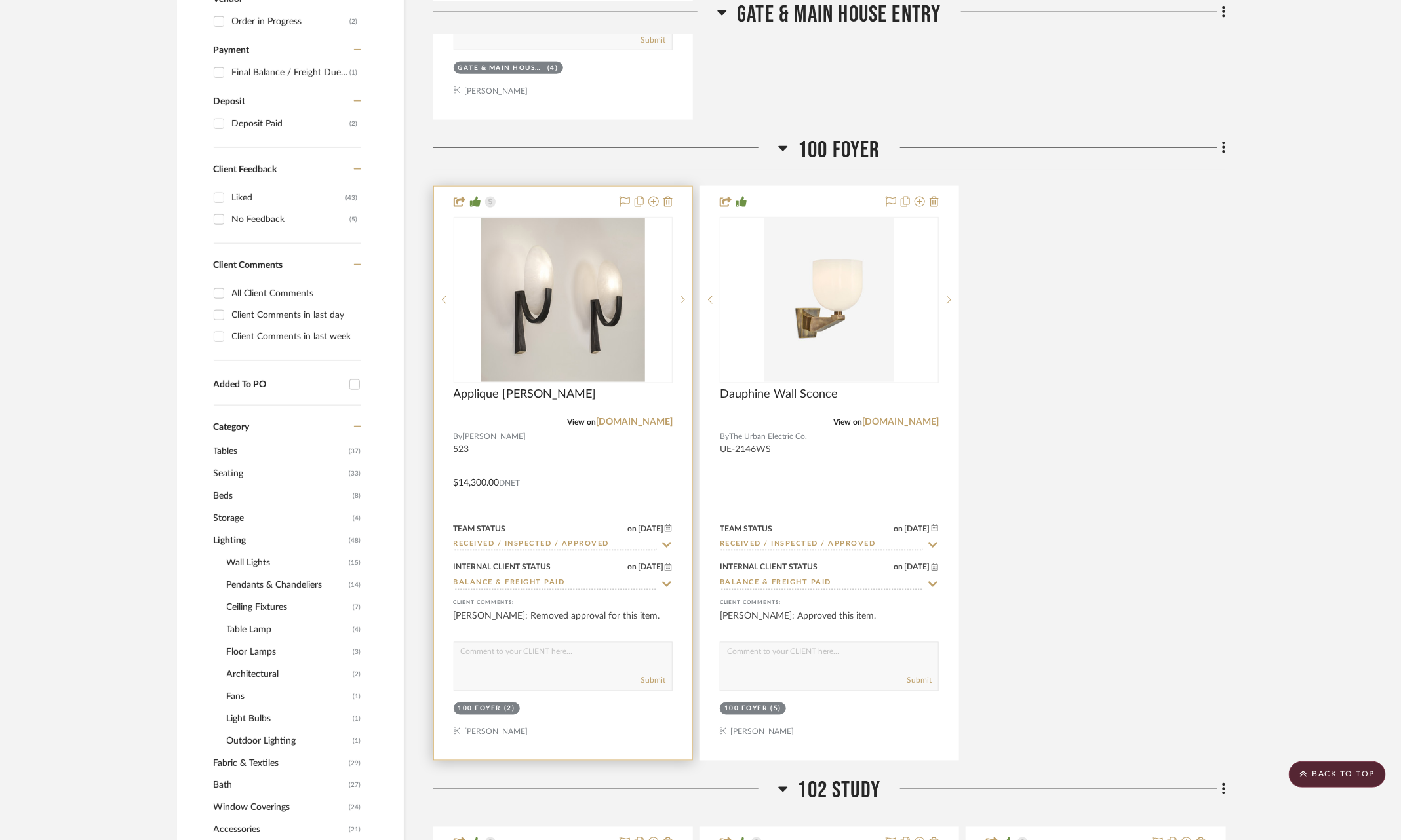
click at [667, 544] on icon at bounding box center [667, 545] width 9 height 5
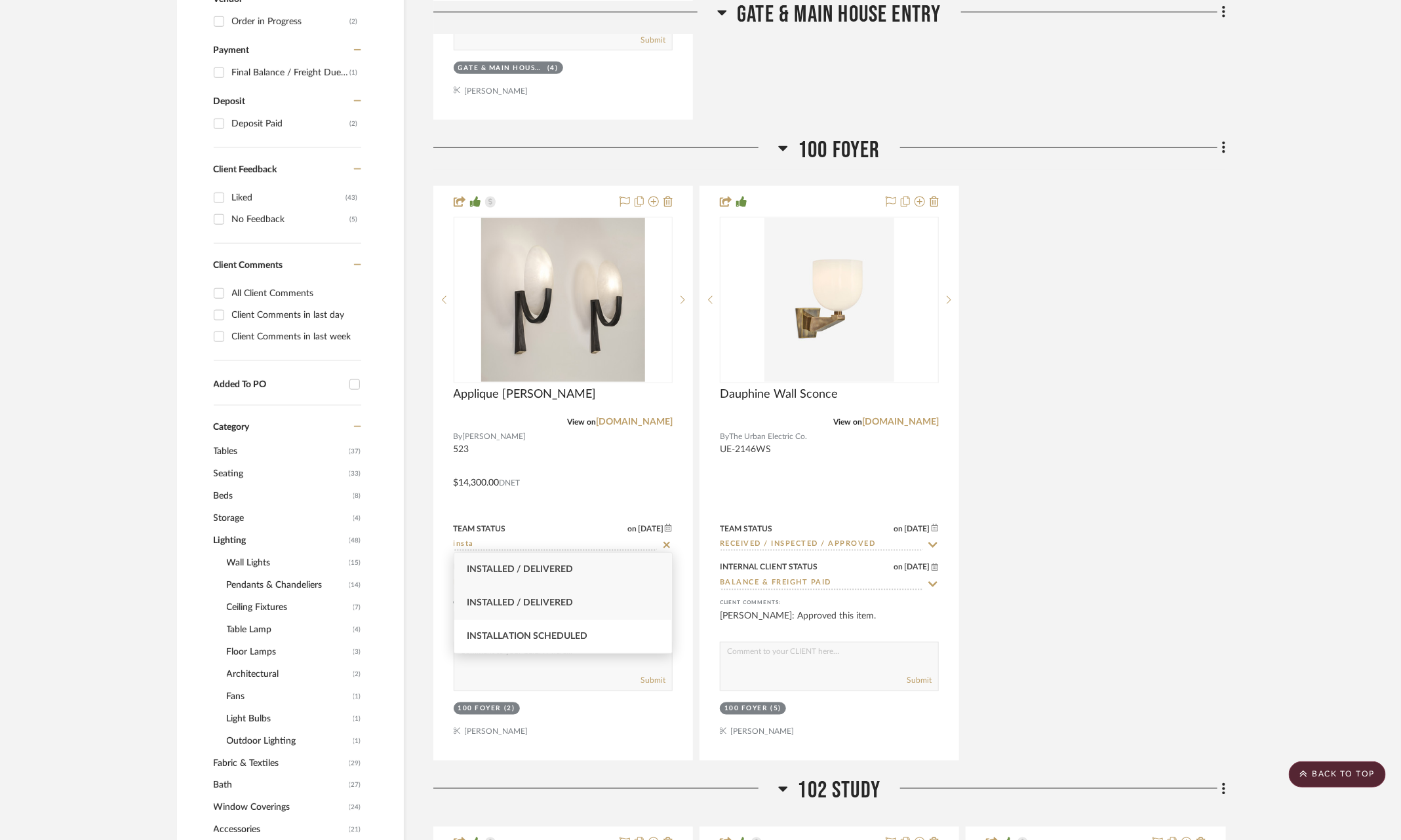
type input "insta"
click at [603, 599] on div "Installed / Delivered" at bounding box center [563, 603] width 219 height 33
type input "[DATE]"
type input "Installed / Delivered"
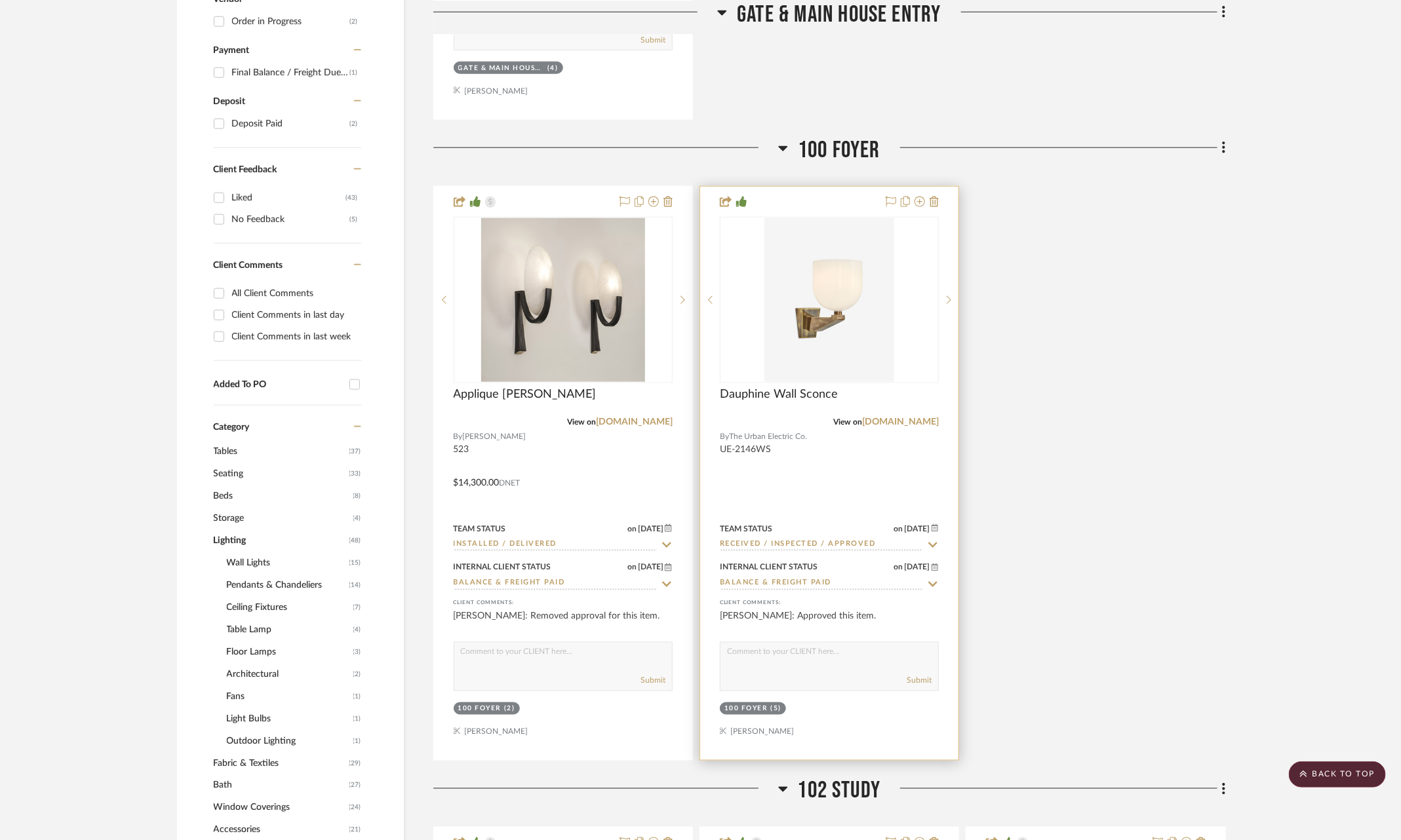
scroll to position [891, 0]
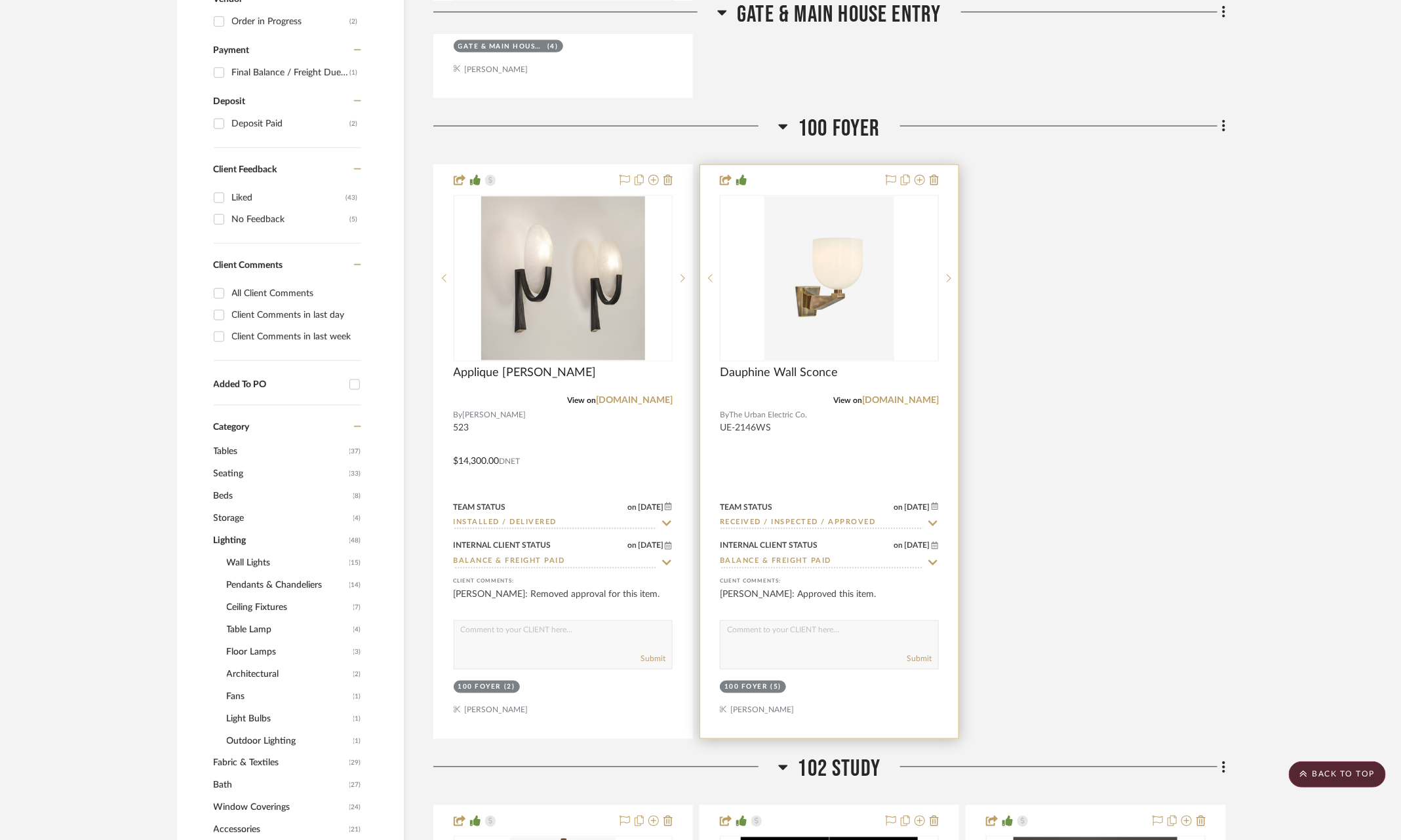
click at [932, 527] on div at bounding box center [829, 451] width 258 height 573
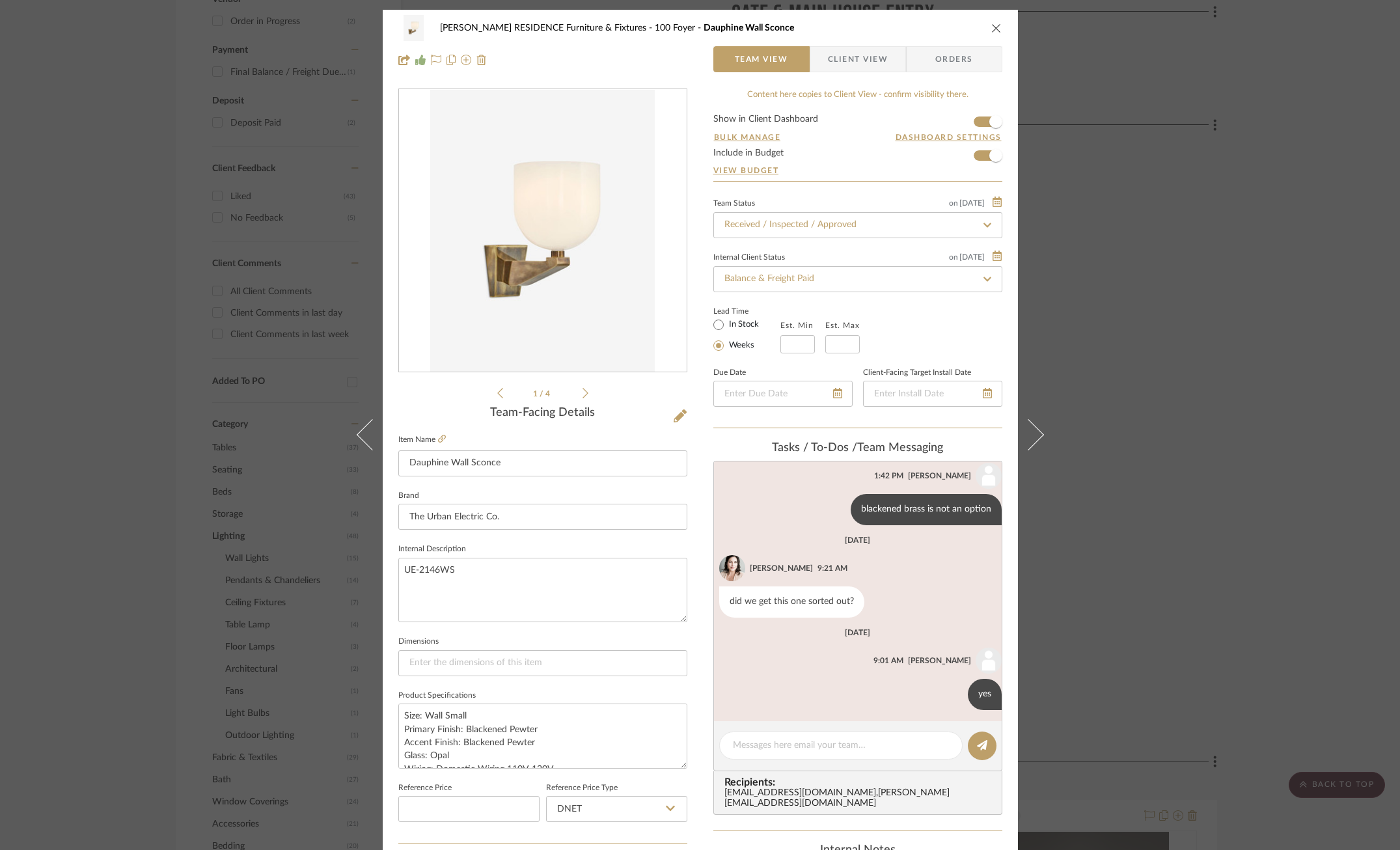
scroll to position [296, 0]
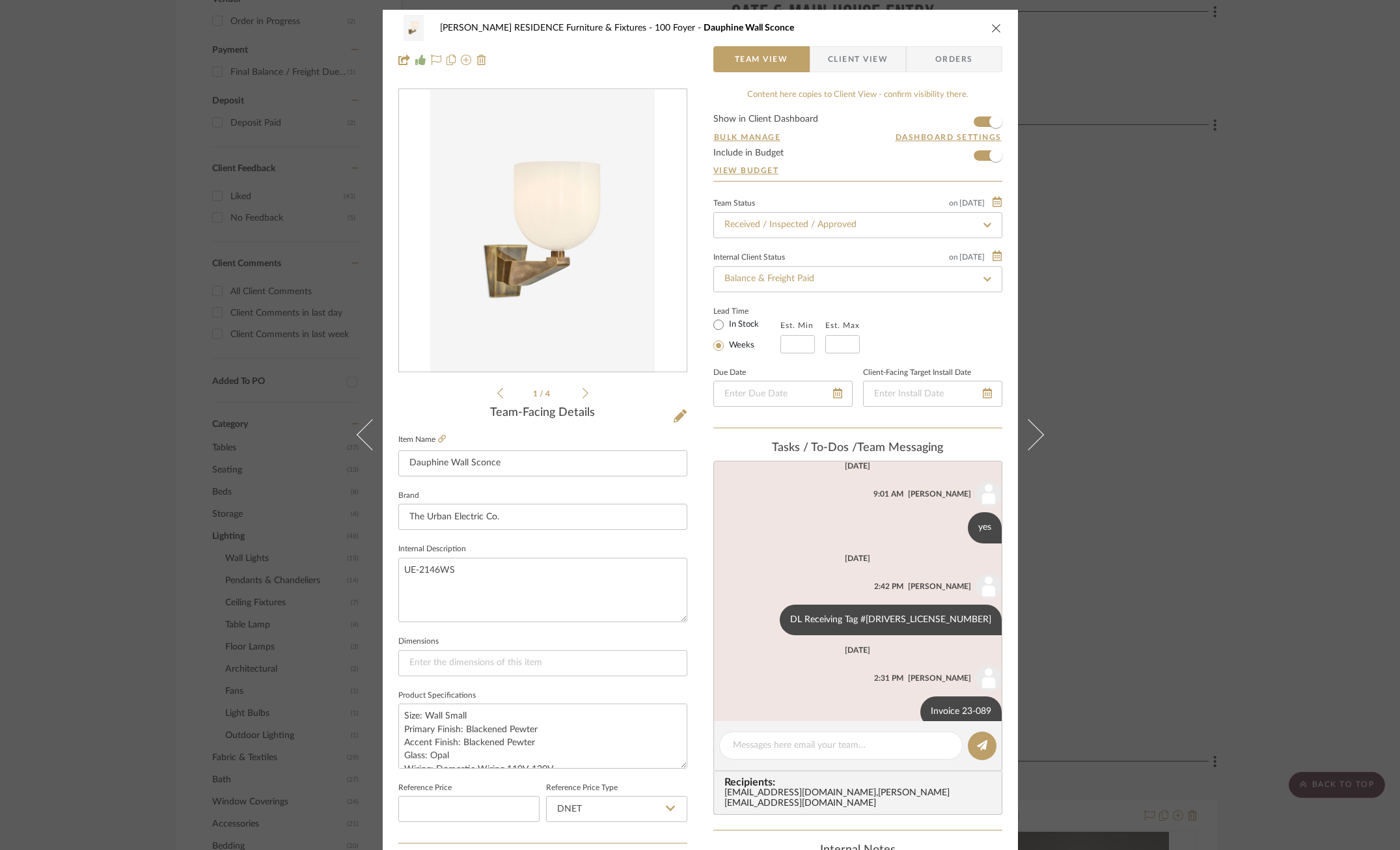
click at [1156, 425] on div "COBLE RESIDENCE Furniture & Fixtures 100 Foyer Dauphine Wall Sconce Team View C…" at bounding box center [700, 425] width 1400 height 850
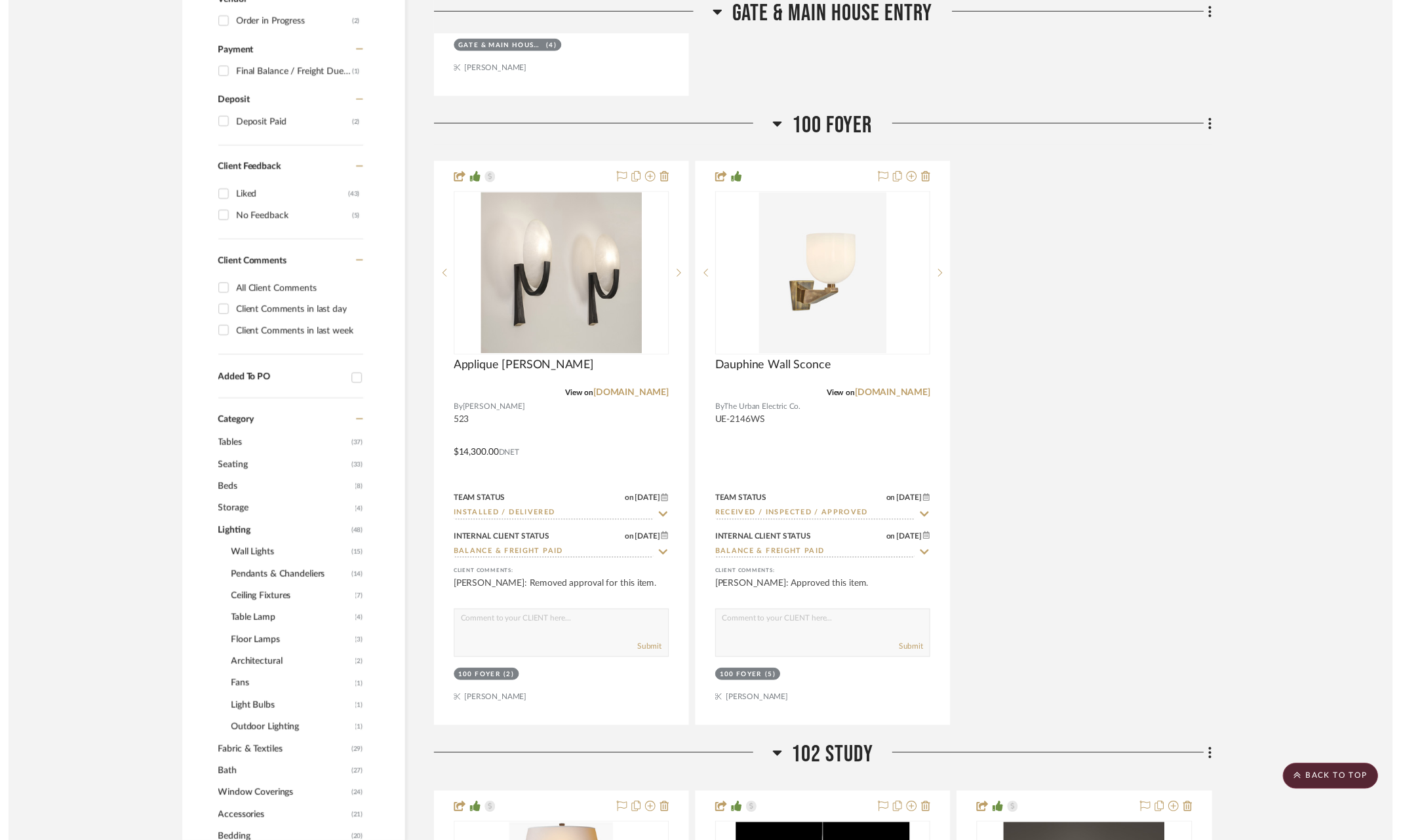
scroll to position [891, 0]
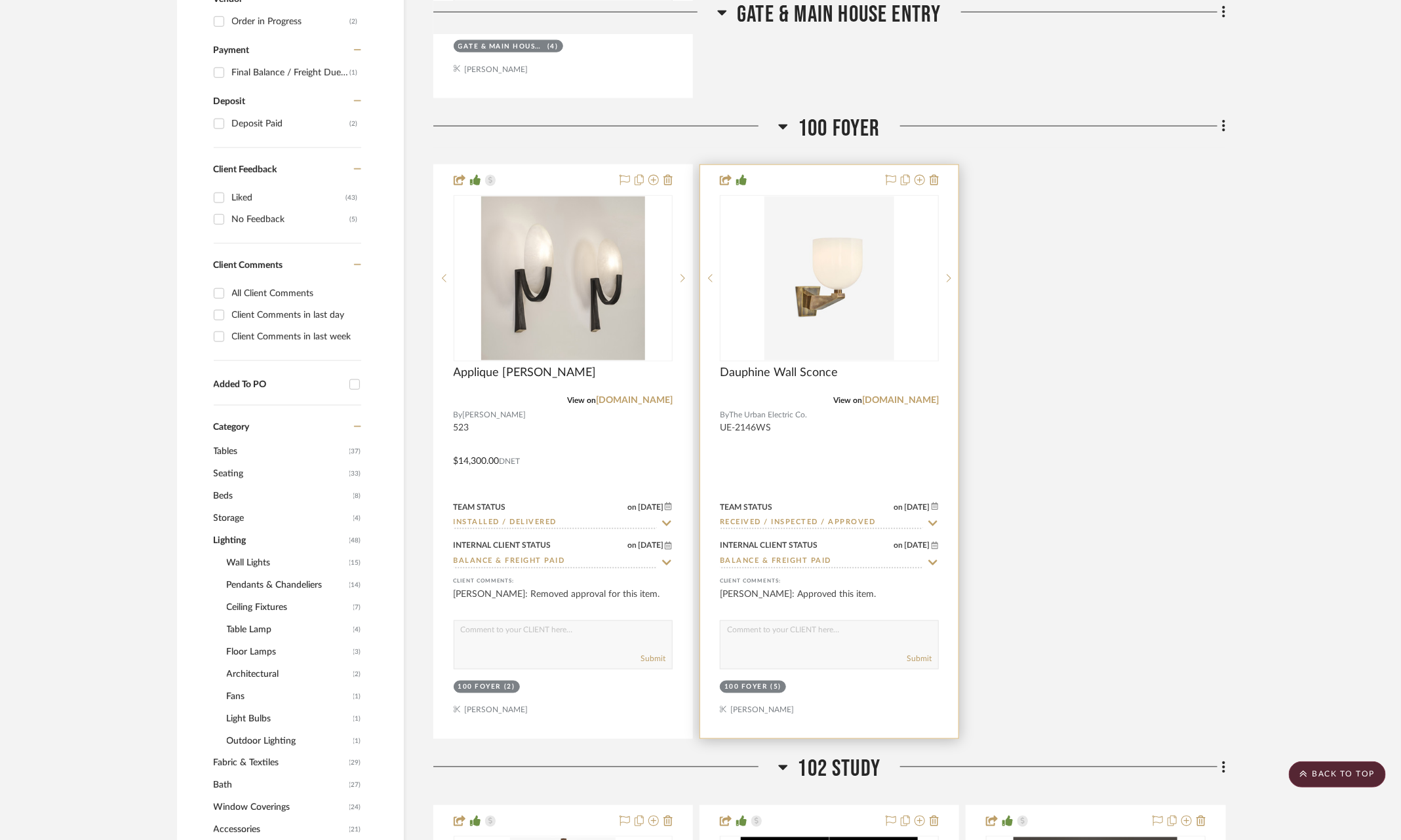
click at [937, 521] on icon at bounding box center [933, 523] width 9 height 5
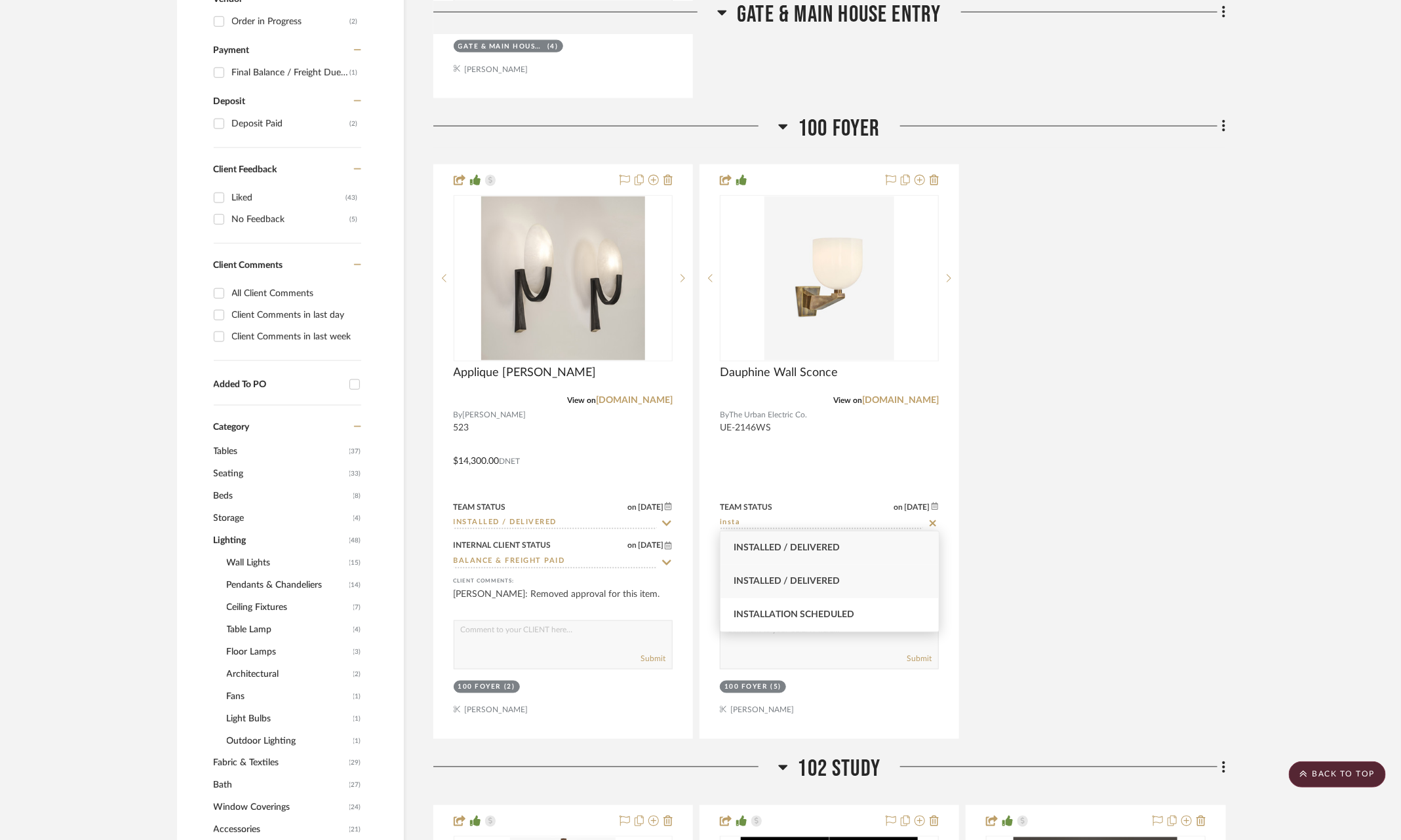
type input "insta"
click at [849, 579] on div "Installed / Delivered" at bounding box center [829, 581] width 219 height 33
type input "[DATE]"
type input "Installed / Delivered"
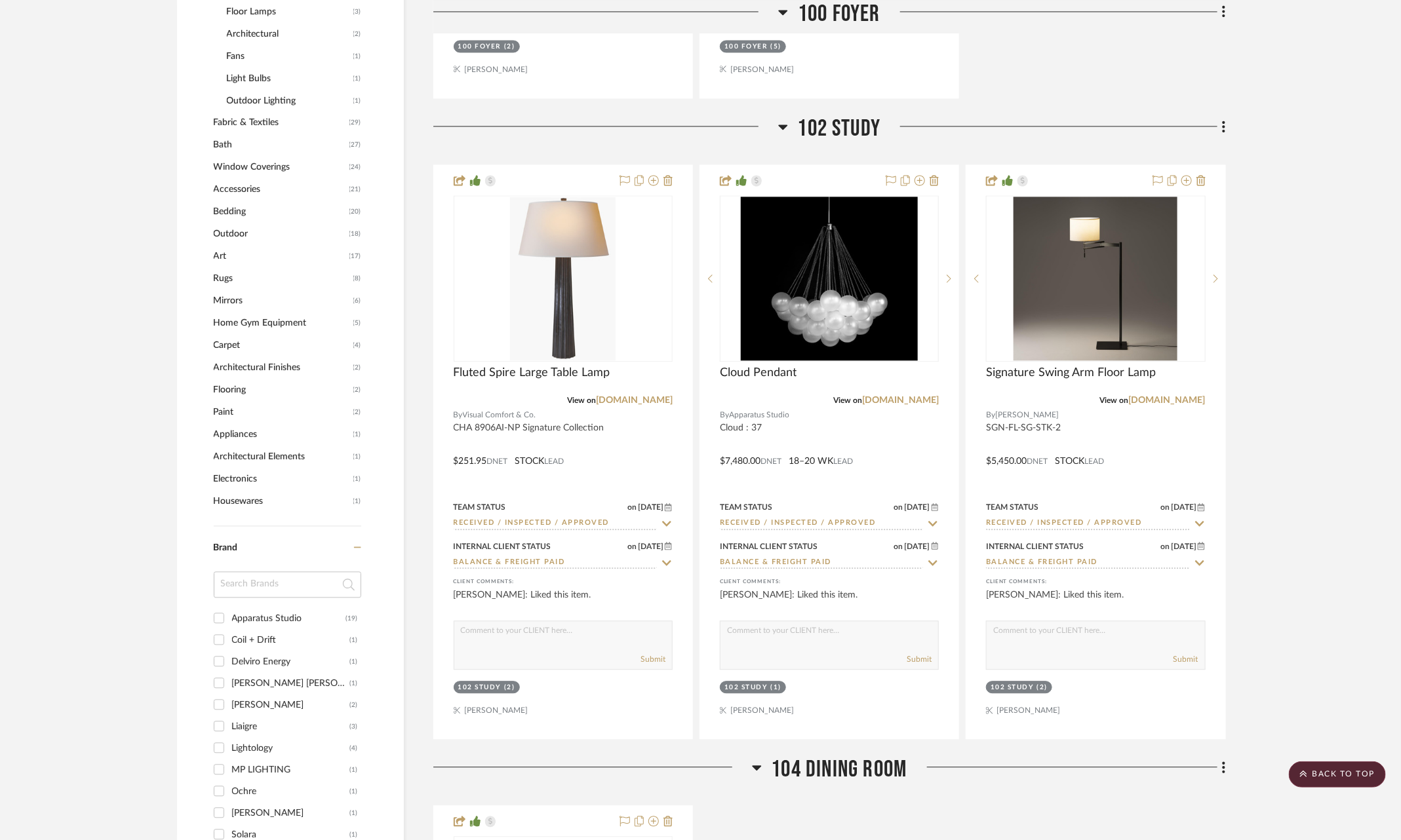
scroll to position [1556, 0]
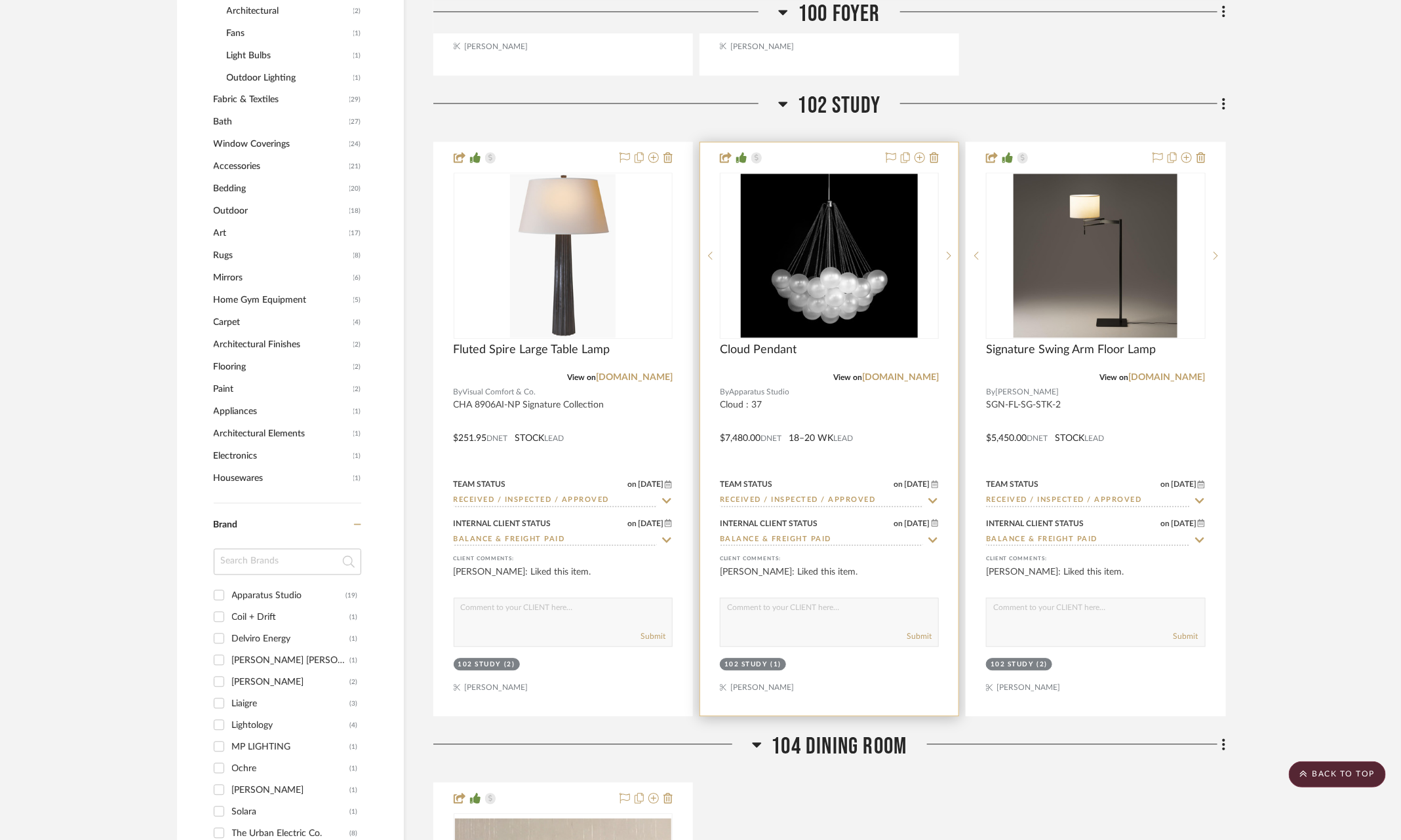
click at [934, 495] on icon at bounding box center [933, 500] width 12 height 10
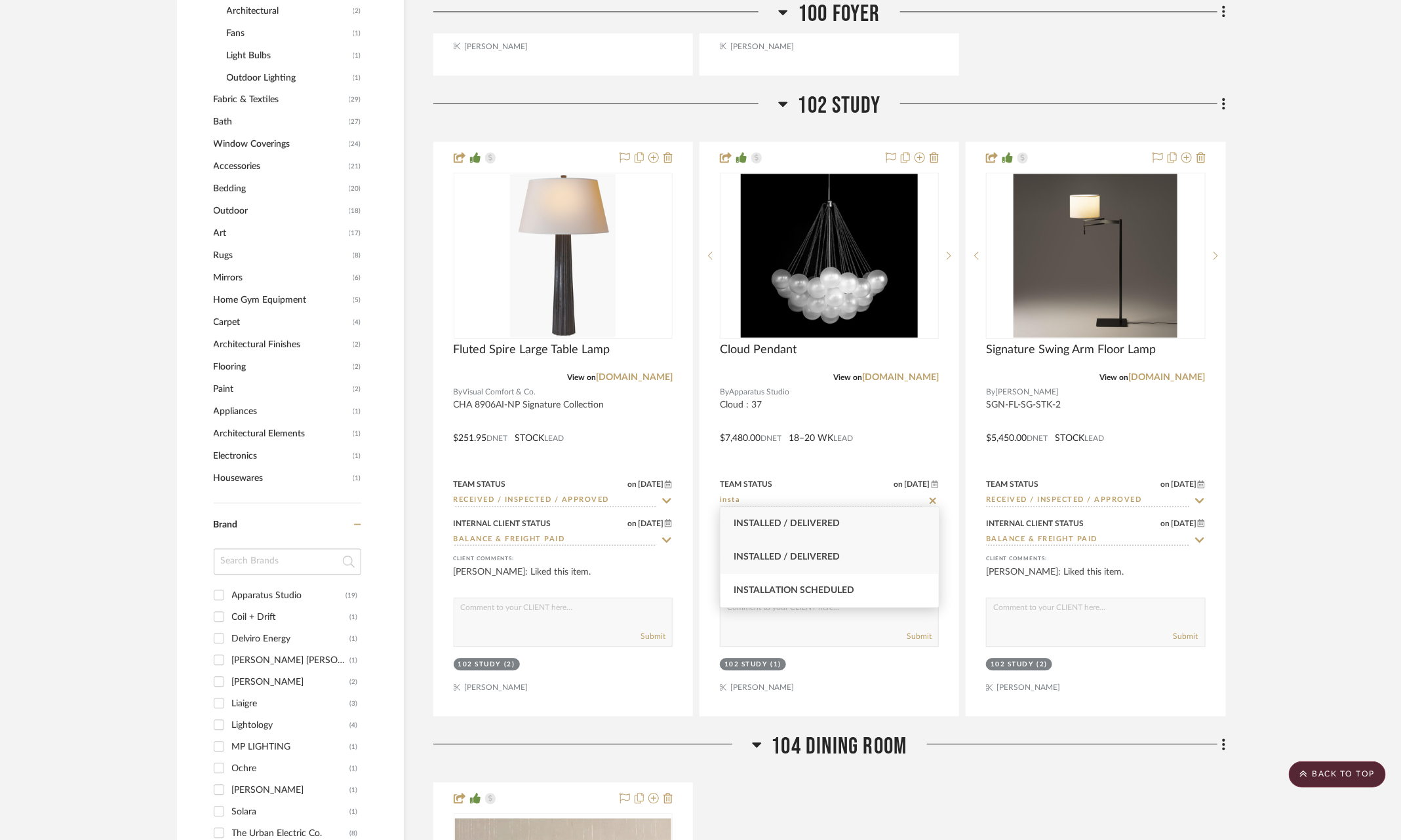
type input "insta"
click at [895, 557] on div "Installed / Delivered" at bounding box center [829, 557] width 219 height 33
type input "[DATE]"
type input "Installed / Delivered"
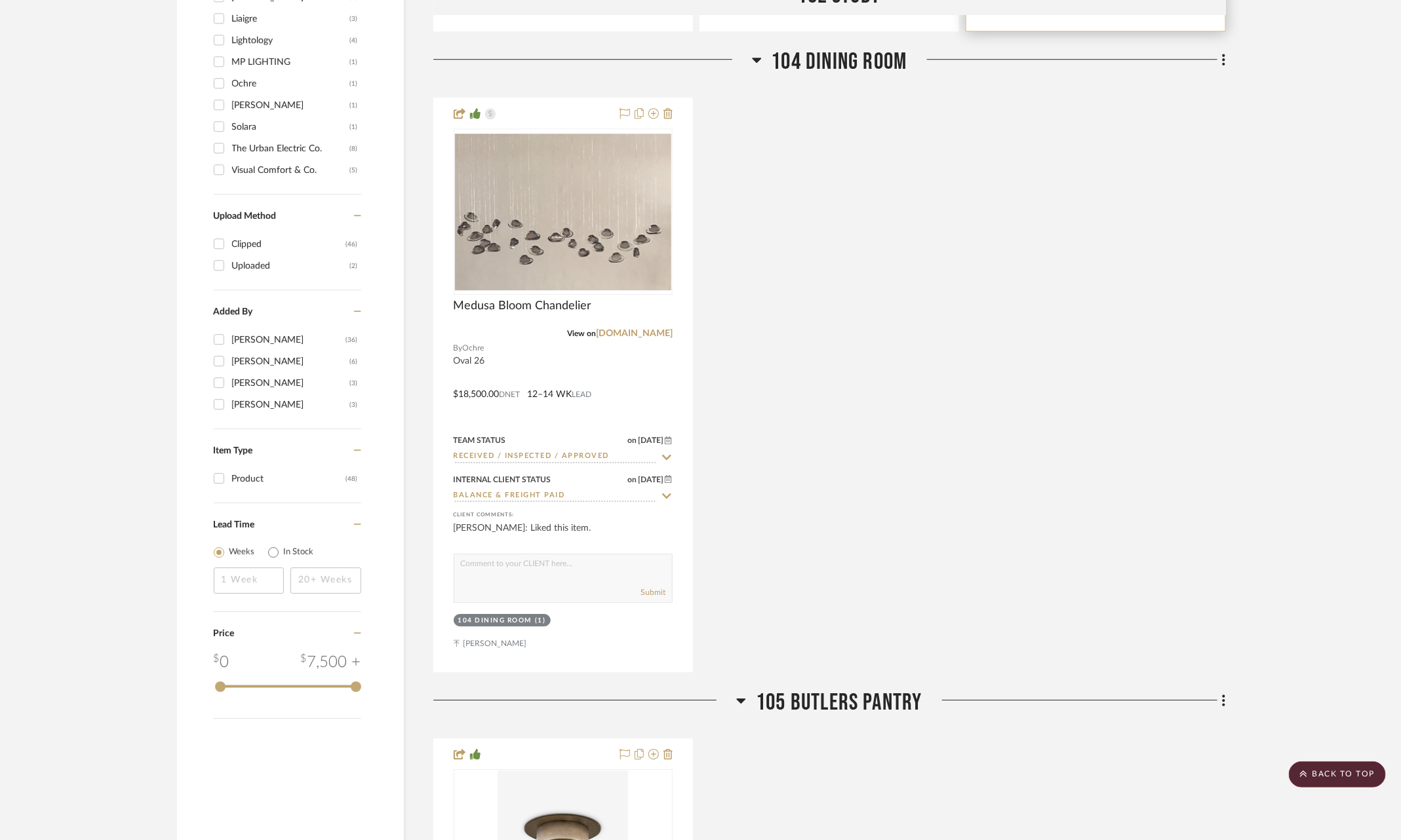
scroll to position [2253, 0]
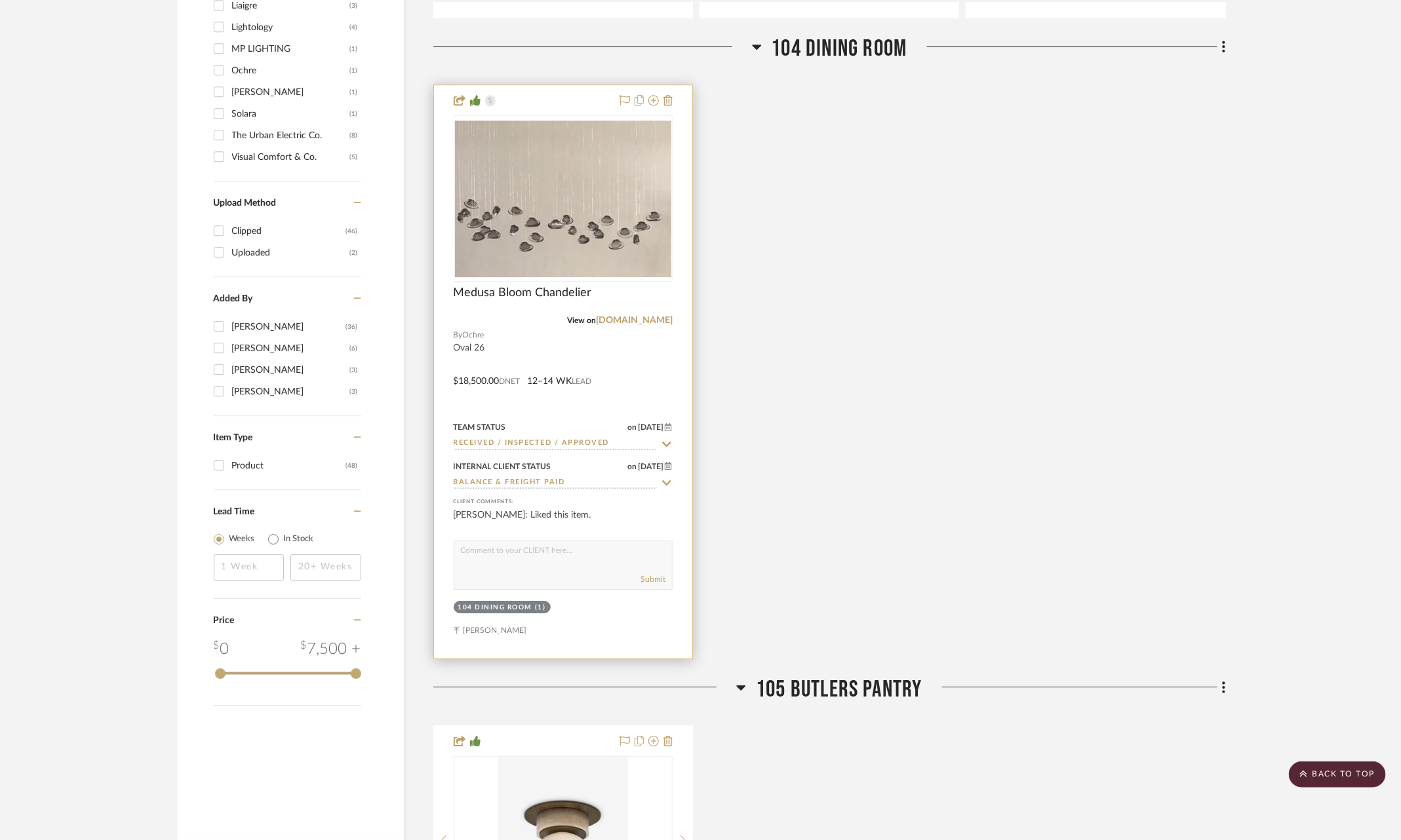
click at [666, 439] on icon at bounding box center [666, 444] width 12 height 10
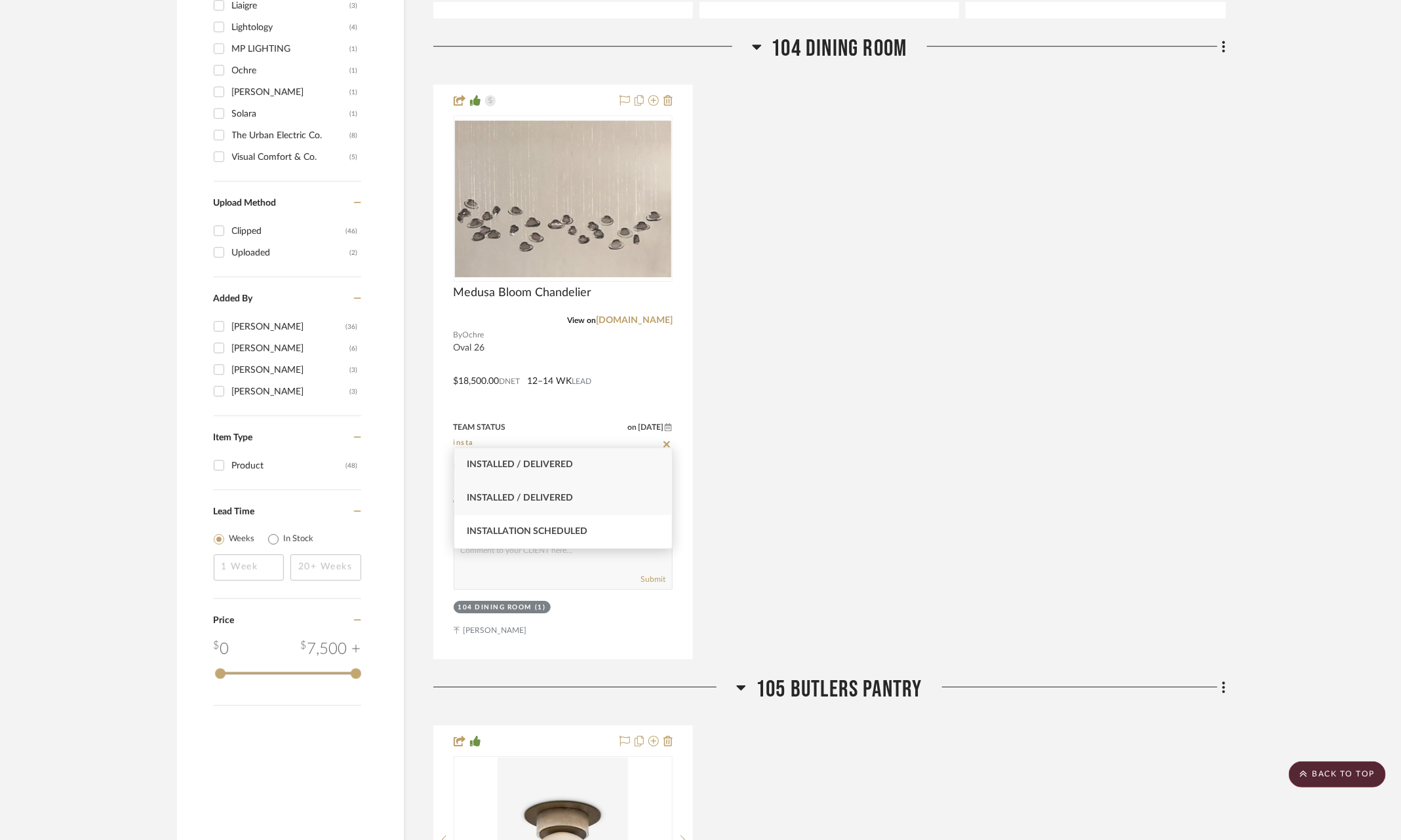
type input "insta"
click at [601, 502] on div "Installed / Delivered" at bounding box center [563, 498] width 219 height 33
type input "[DATE]"
type input "Installed / Delivered"
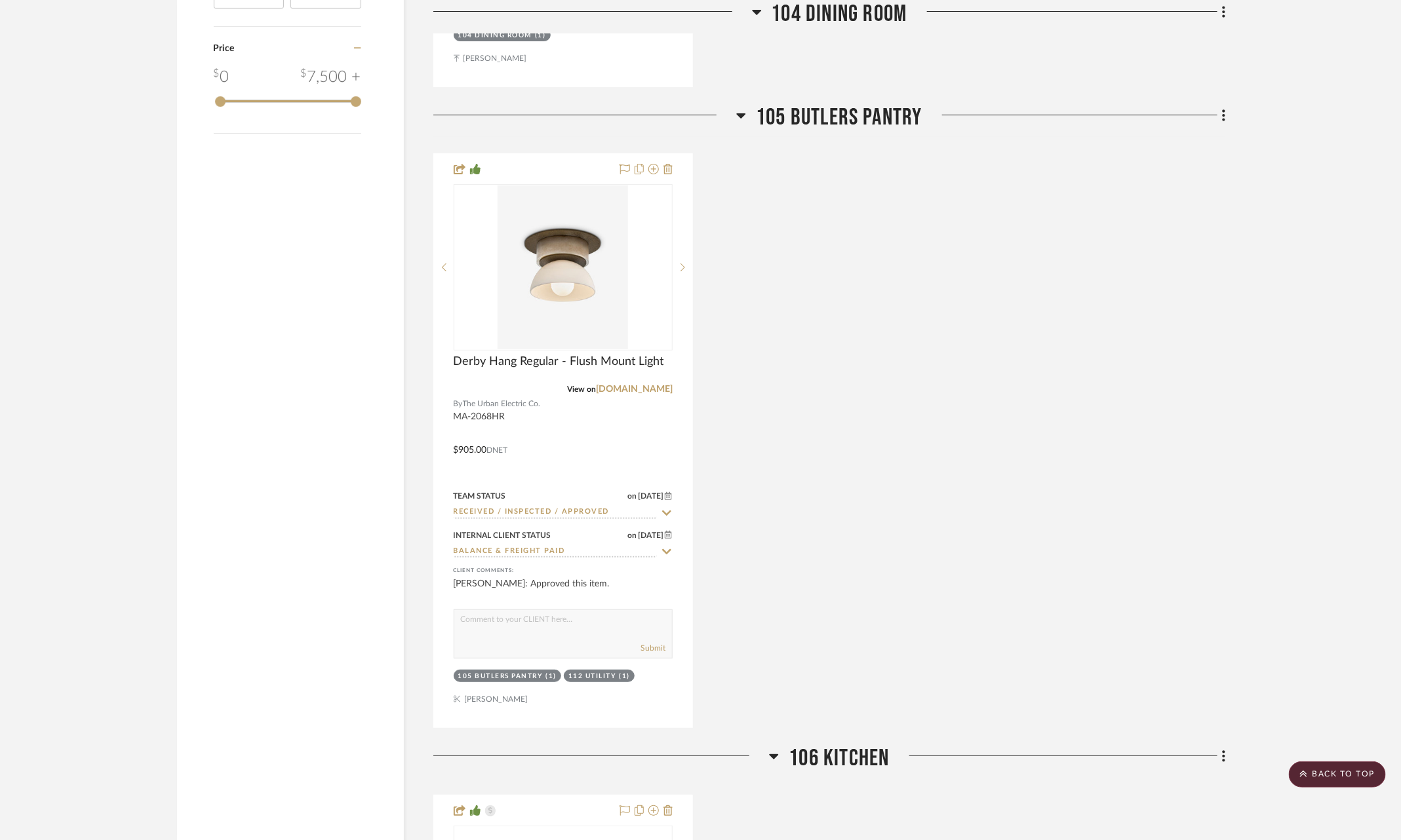
scroll to position [2848, 0]
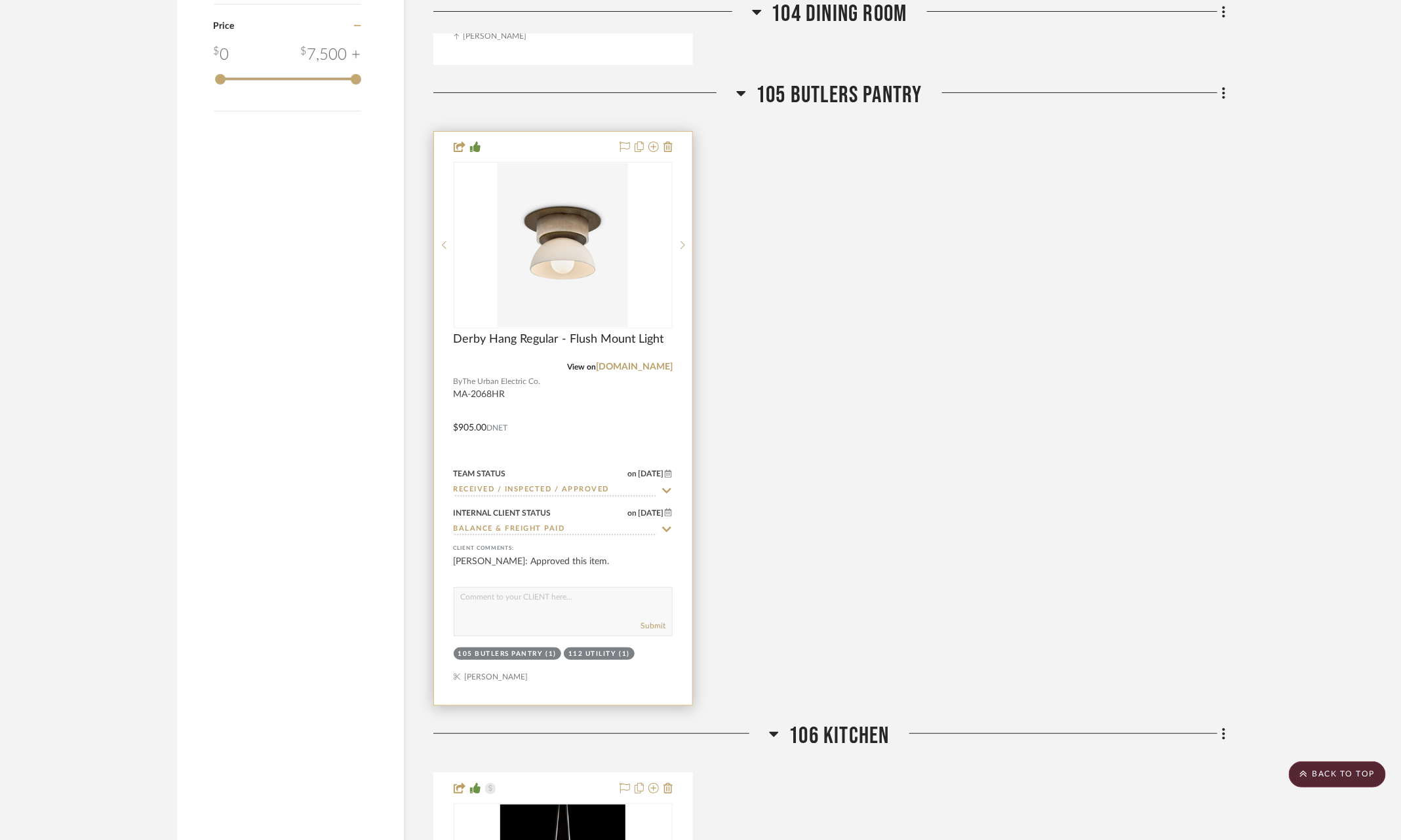
click at [665, 488] on icon at bounding box center [667, 491] width 9 height 5
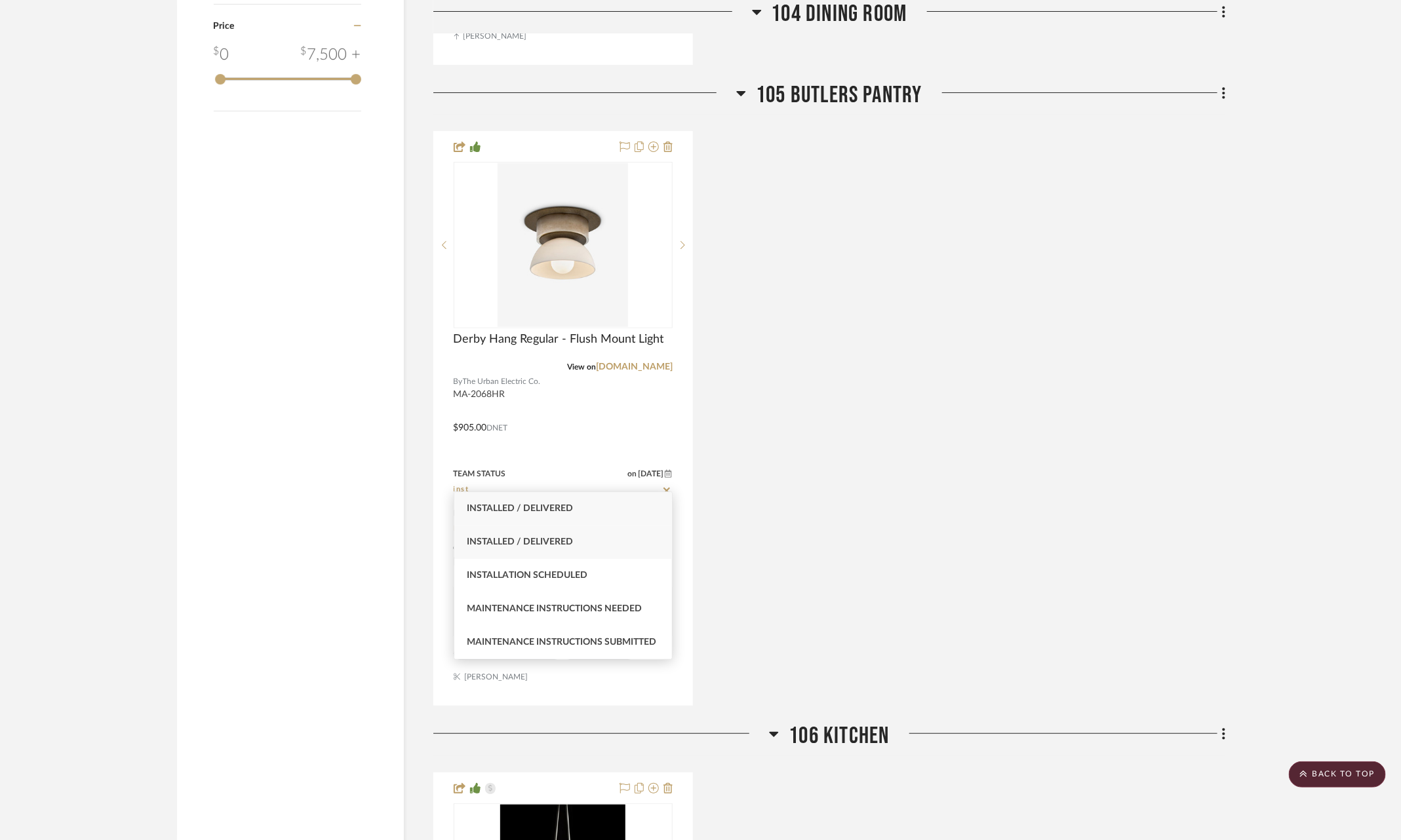
type input "inst"
click at [599, 551] on div "Installed / Delivered" at bounding box center [563, 542] width 219 height 33
type input "[DATE]"
type input "Installed / Delivered"
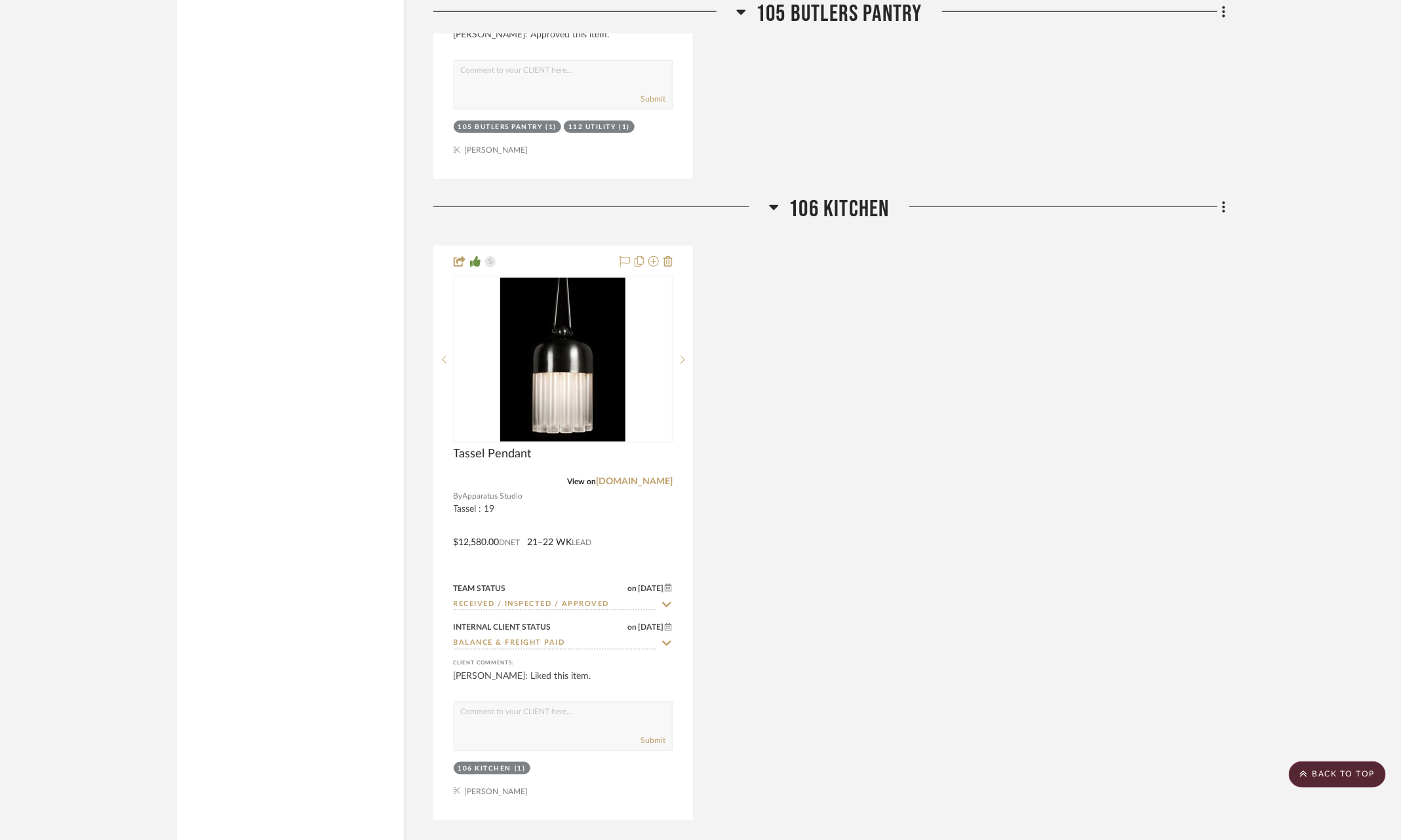
scroll to position [3385, 0]
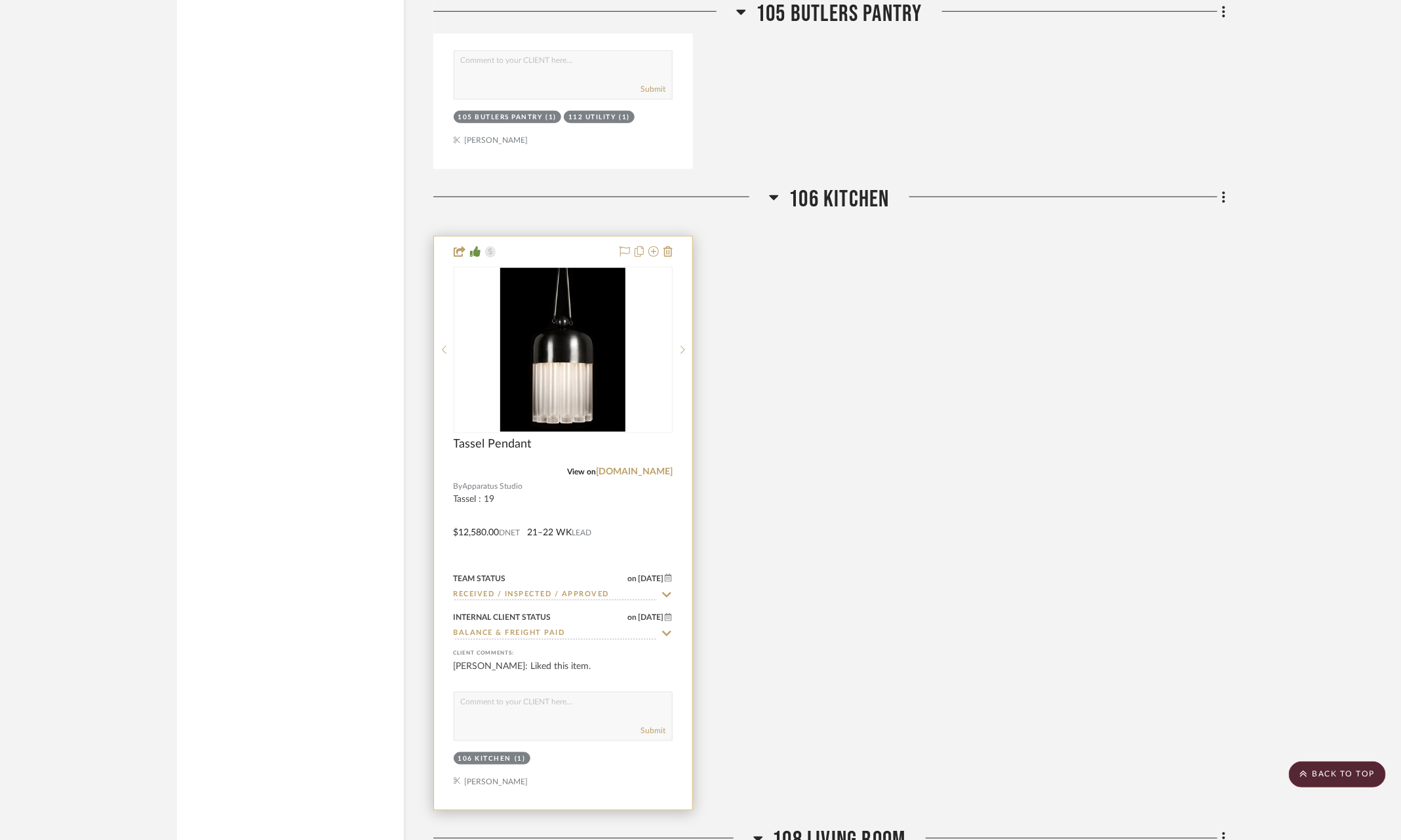
click at [664, 590] on icon at bounding box center [666, 594] width 12 height 10
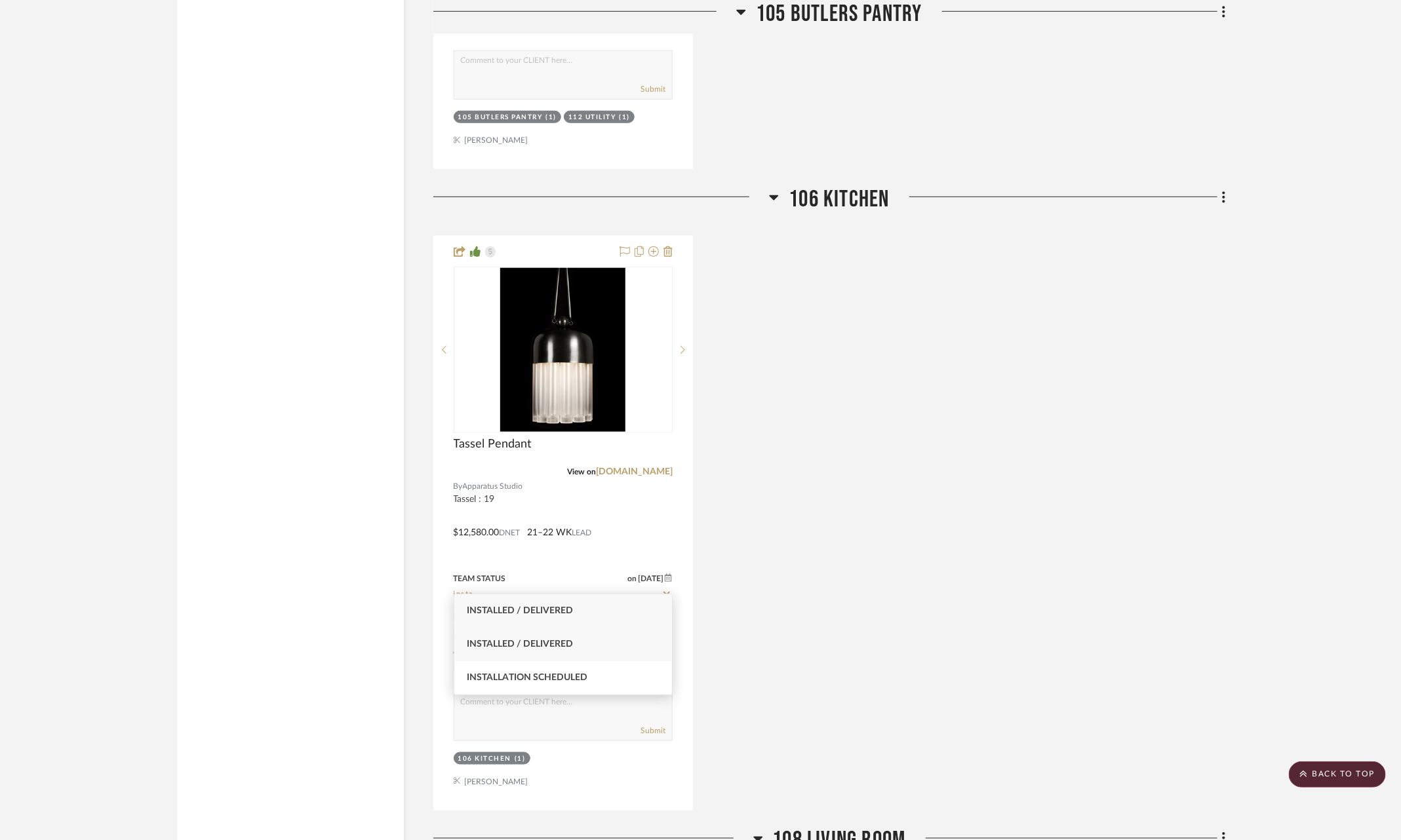
type input "insta"
click at [603, 636] on div "Installed / Delivered" at bounding box center [563, 644] width 219 height 33
type input "[DATE]"
type input "Installed / Delivered"
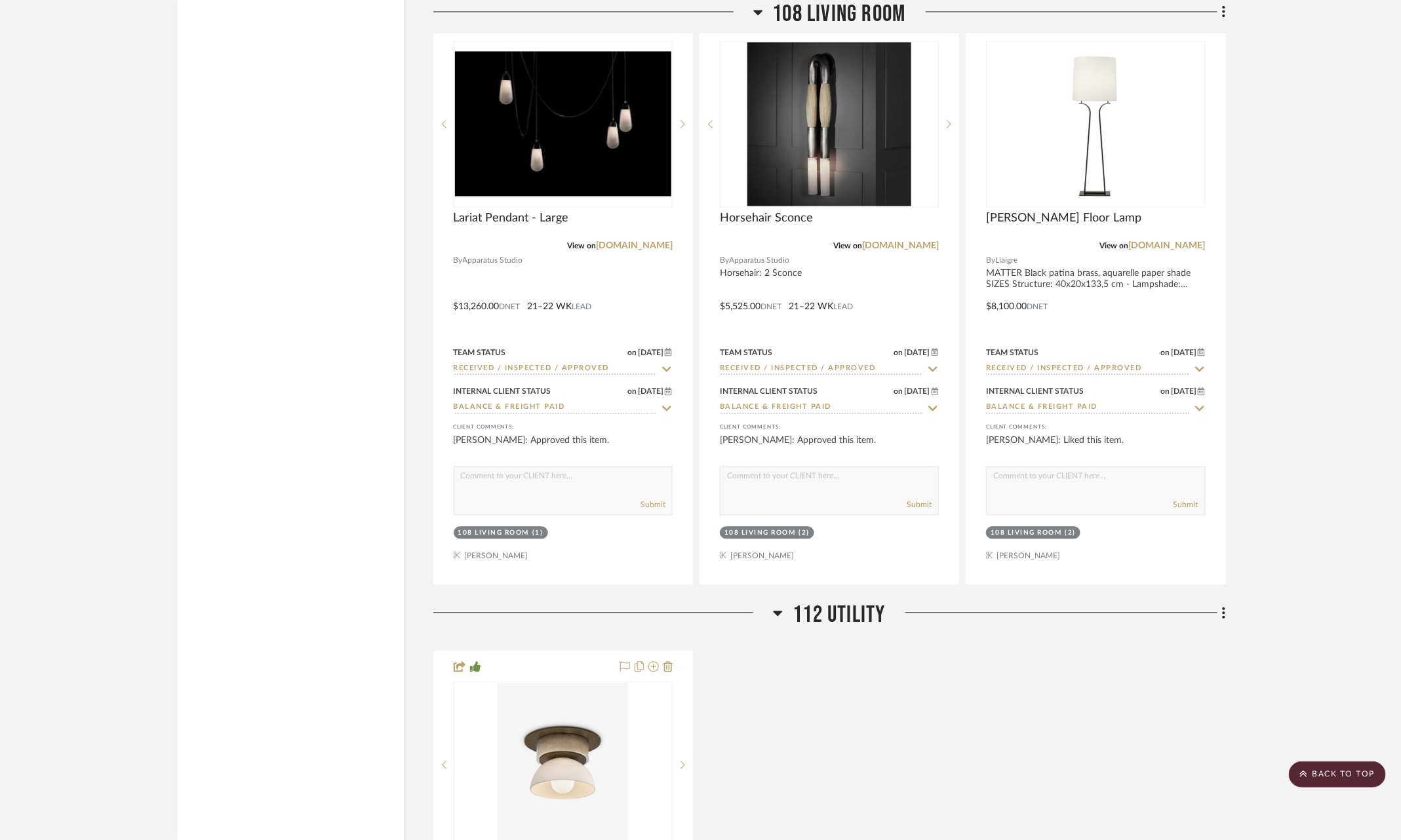
scroll to position [4251, 0]
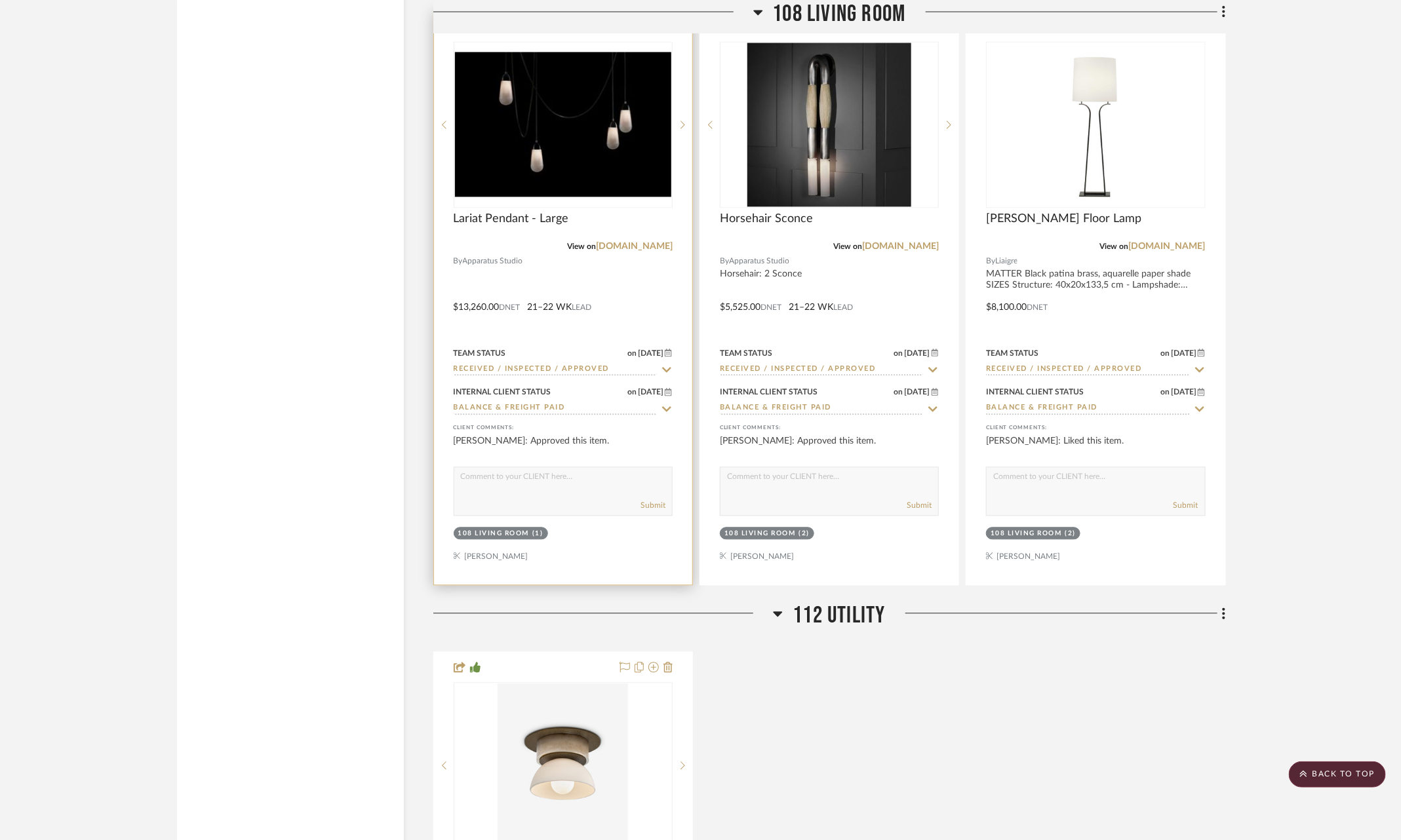
click at [665, 365] on icon at bounding box center [666, 369] width 12 height 10
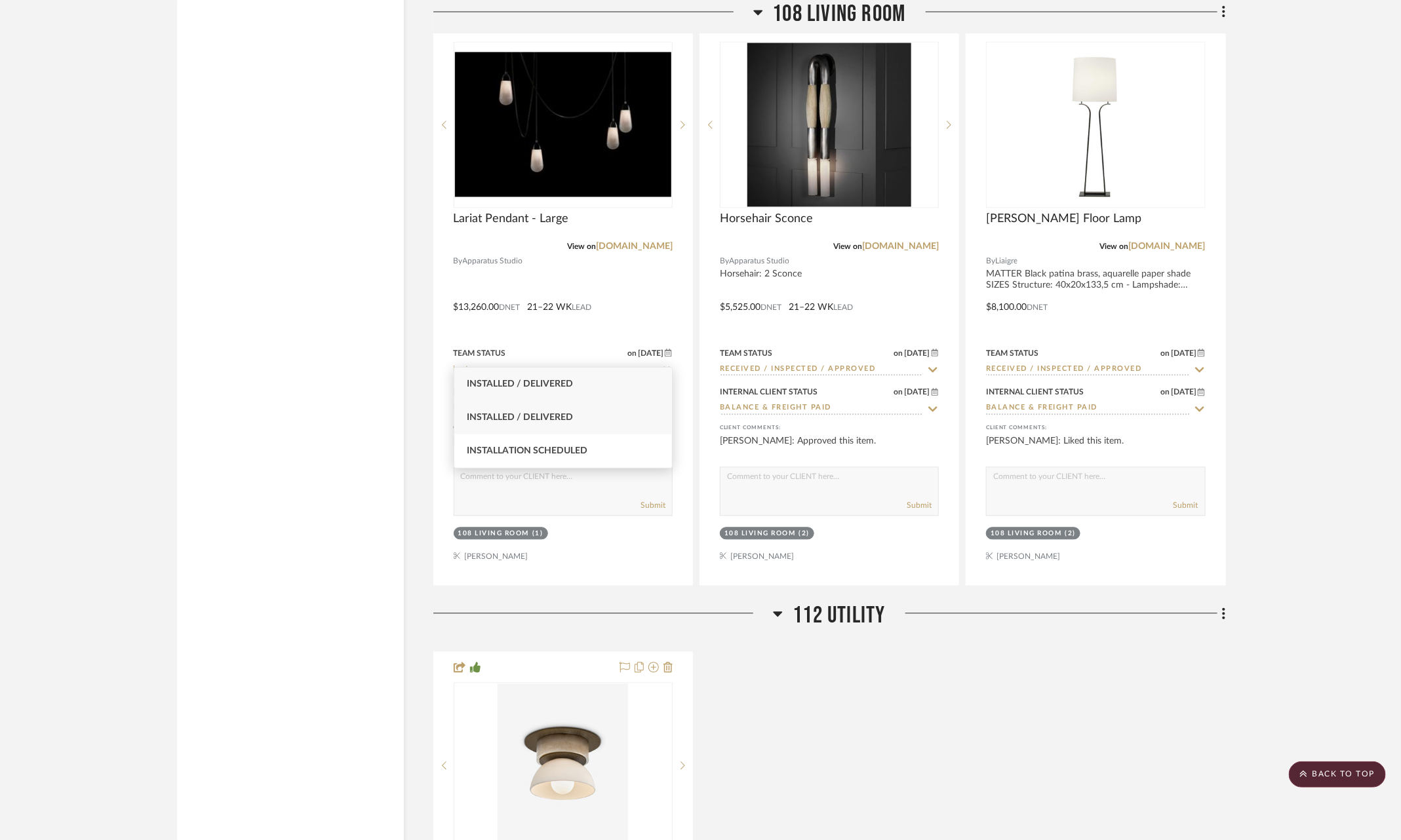
type input "insta"
click at [618, 415] on div "Installed / Delivered" at bounding box center [563, 418] width 219 height 33
type input "[DATE]"
type input "Installed / Delivered"
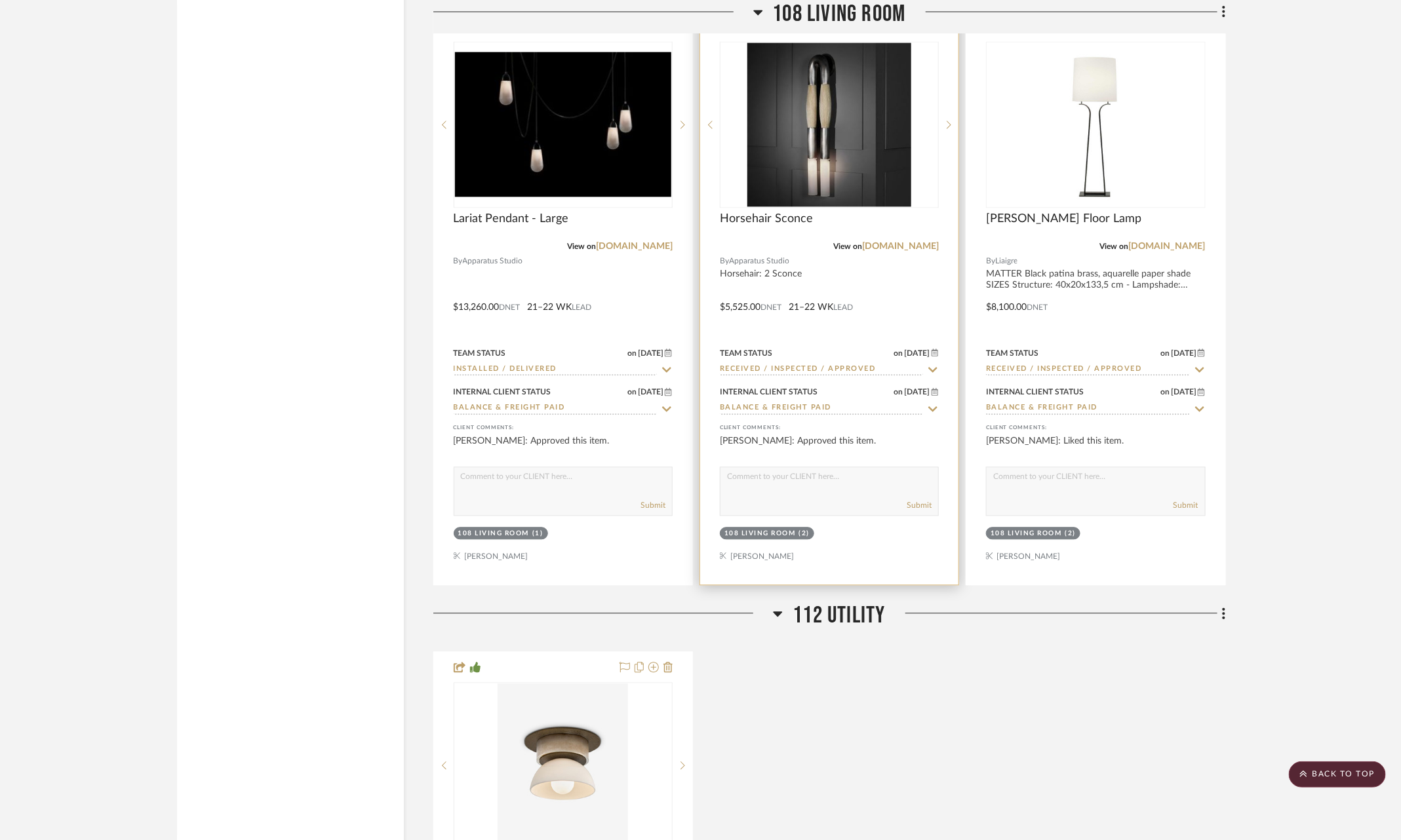
click at [928, 365] on icon at bounding box center [933, 369] width 12 height 10
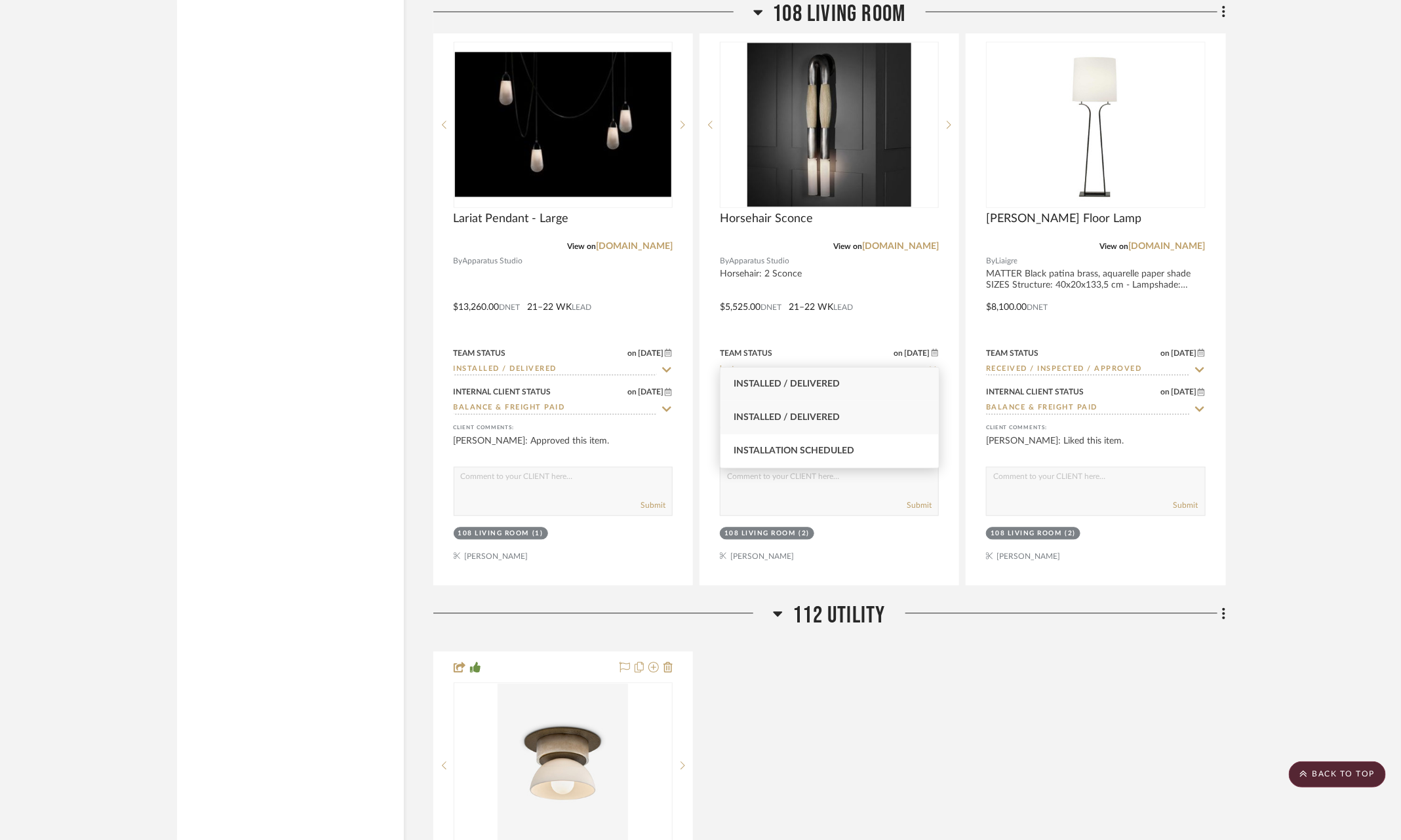
type input "insta"
click at [891, 408] on div "Installed / Delivered" at bounding box center [829, 418] width 219 height 33
type input "[DATE]"
type input "Installed / Delivered"
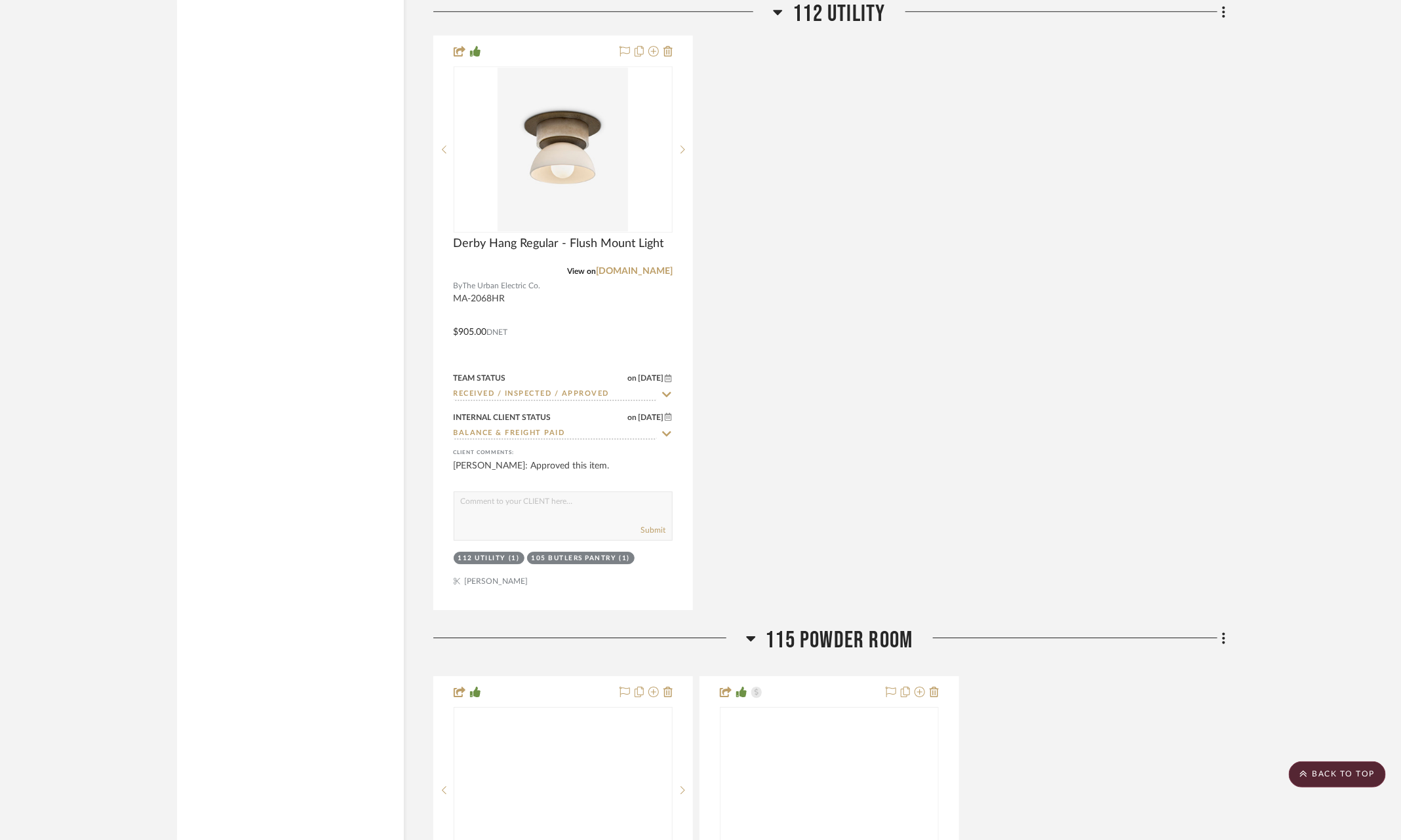
scroll to position [4883, 0]
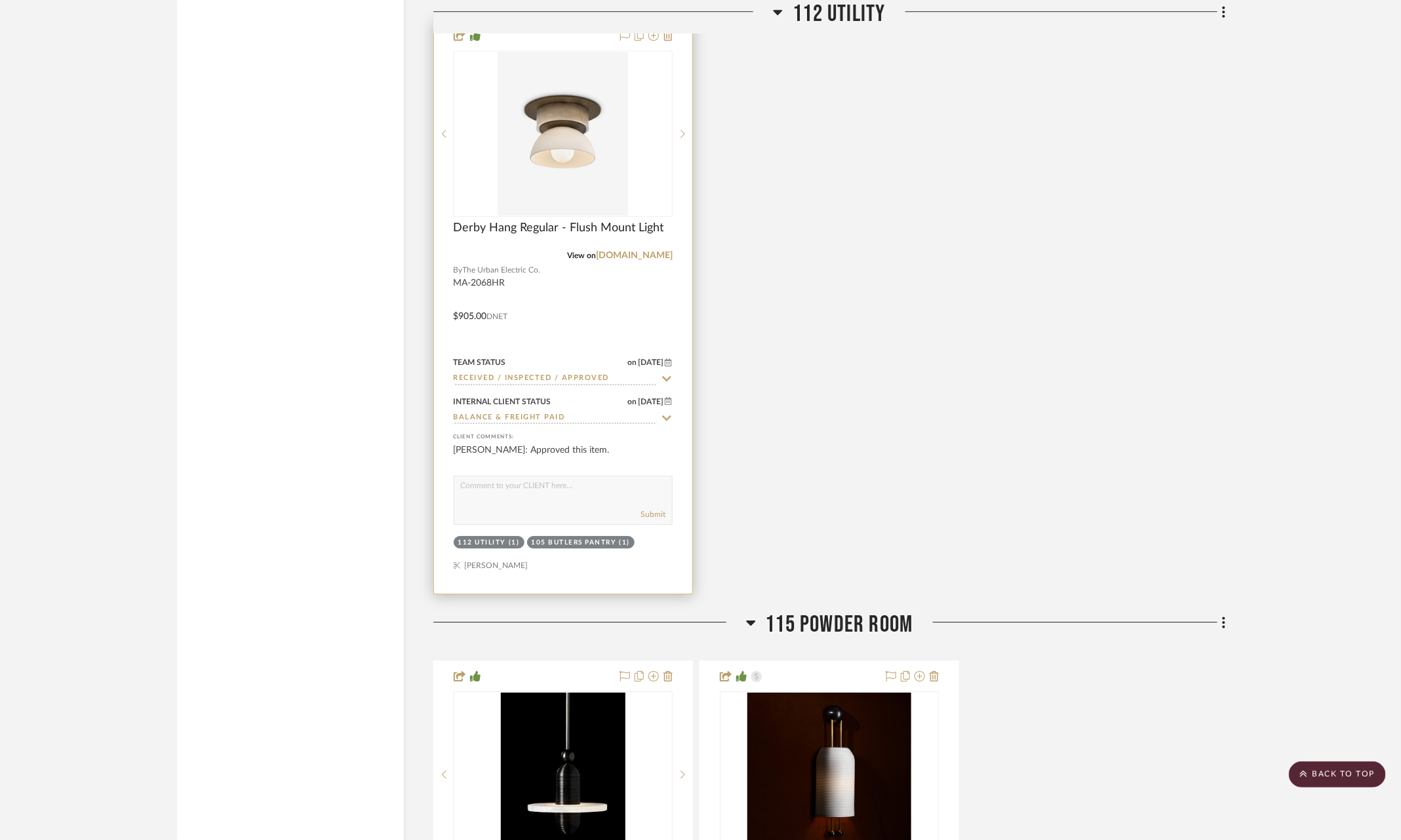
click at [672, 373] on icon at bounding box center [666, 378] width 12 height 10
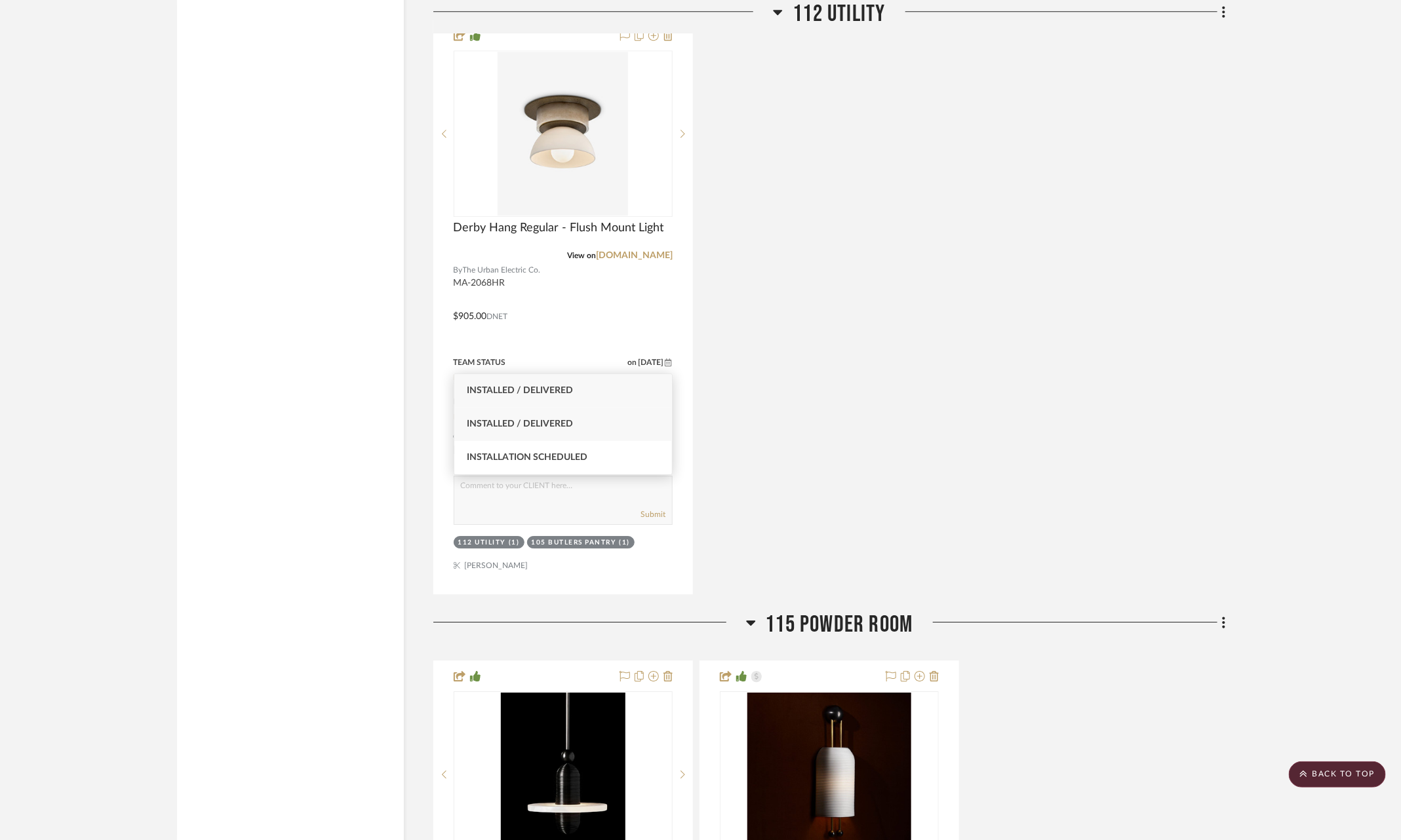
type input "insta"
click at [607, 411] on div "Installed / Delivered" at bounding box center [563, 424] width 219 height 33
type input "[DATE]"
type input "Installed / Delivered"
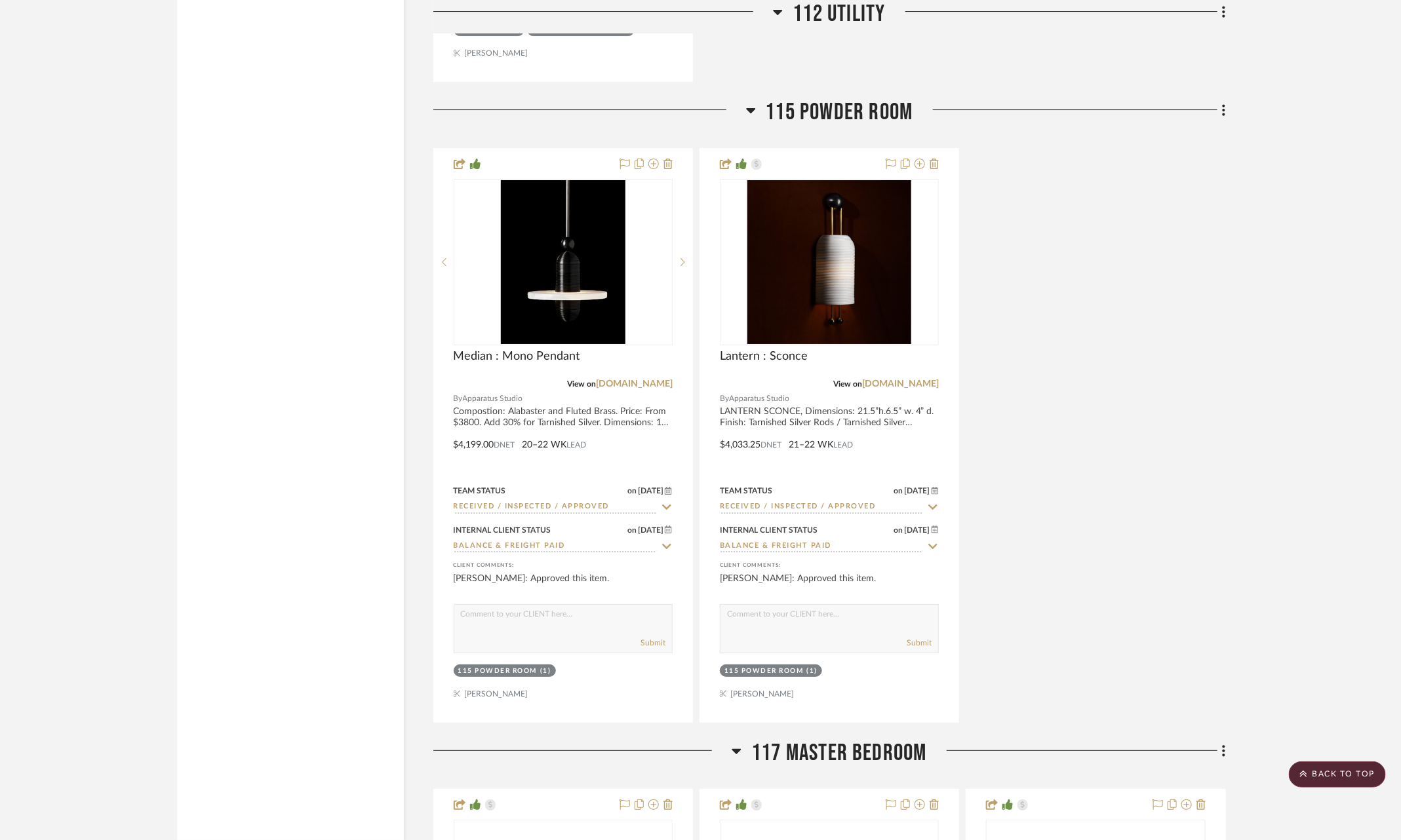
scroll to position [5427, 0]
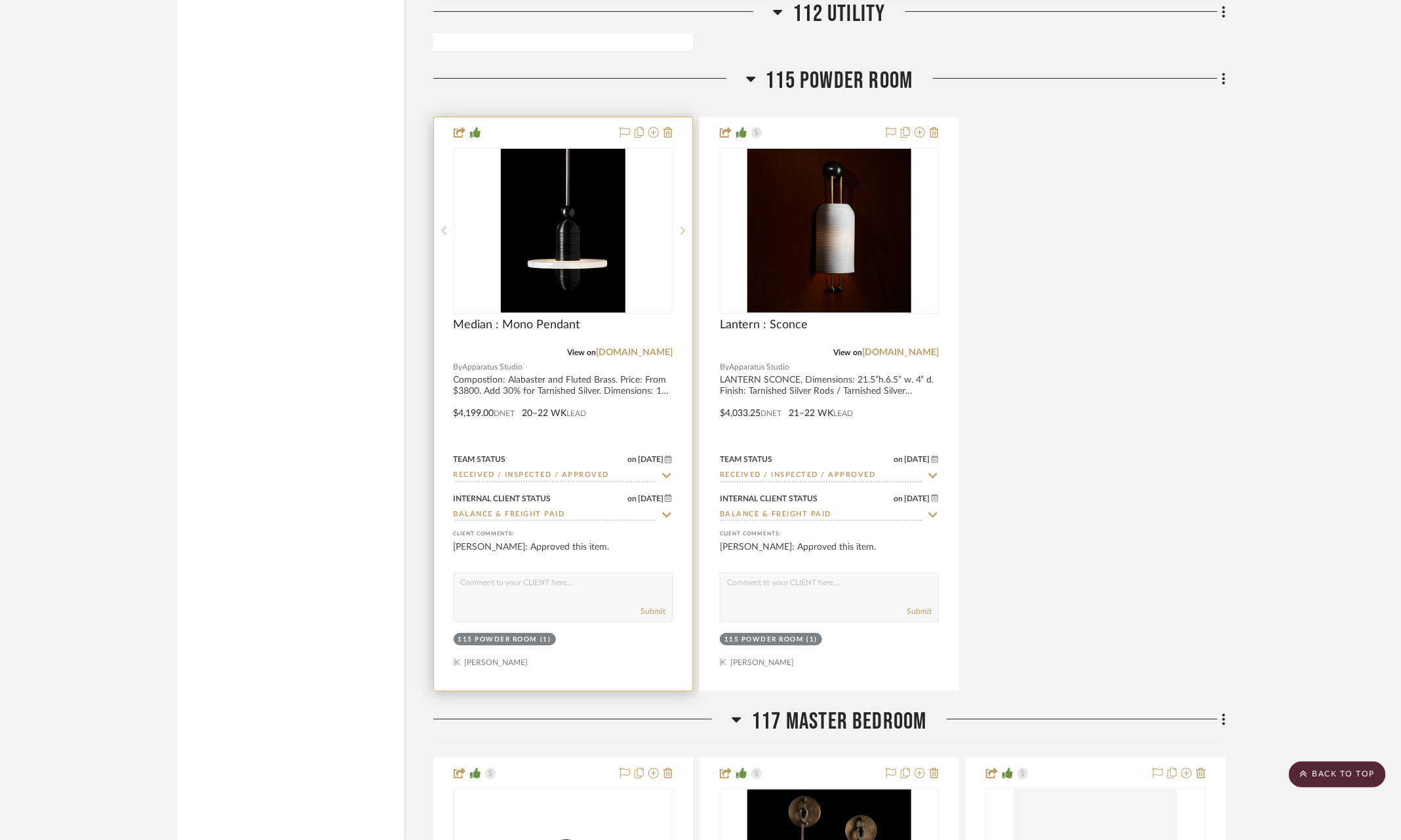
click at [667, 473] on icon at bounding box center [667, 475] width 9 height 5
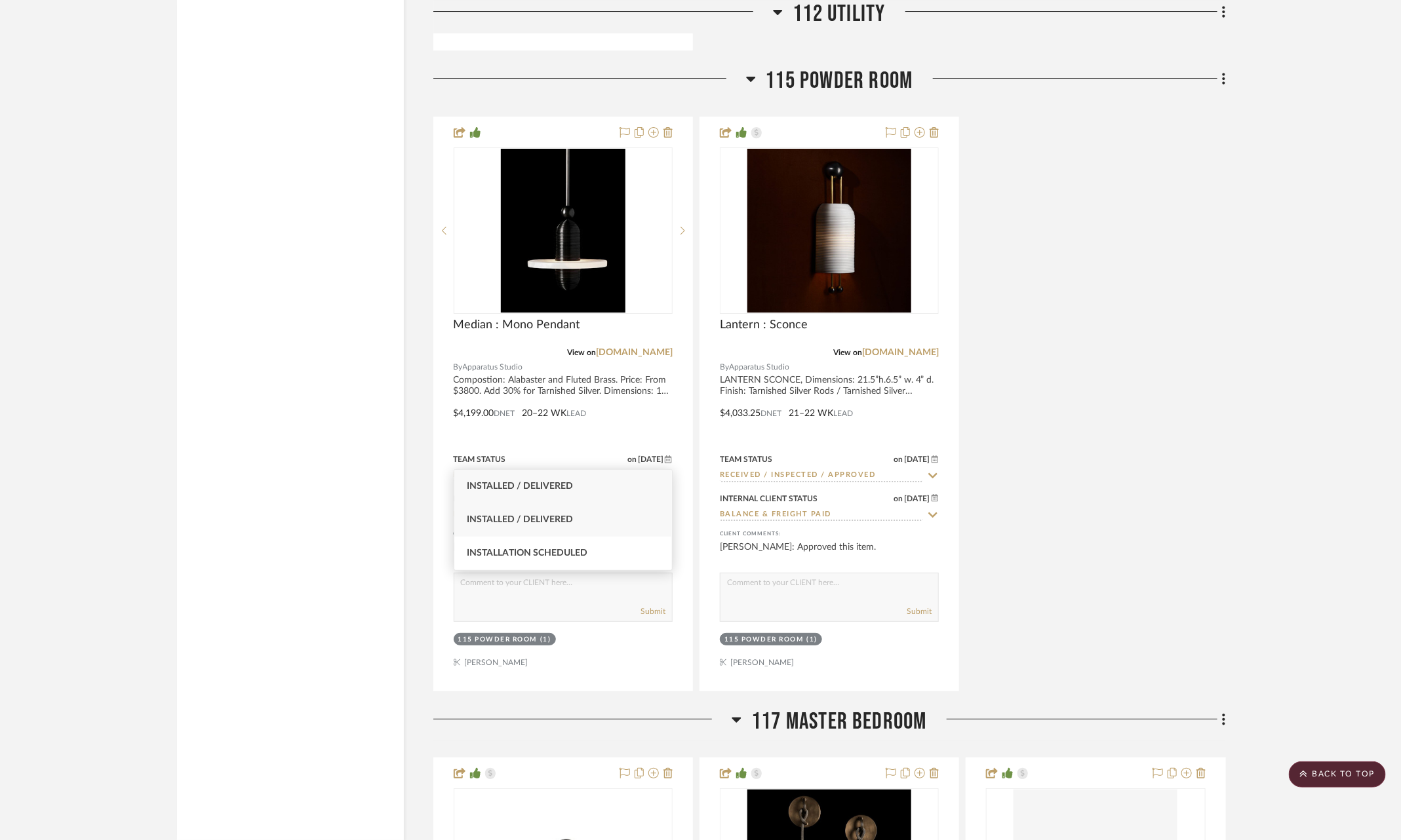
type input "insta"
click at [615, 512] on div "Installed / Delivered" at bounding box center [563, 520] width 219 height 33
type input "[DATE]"
type input "Installed / Delivered"
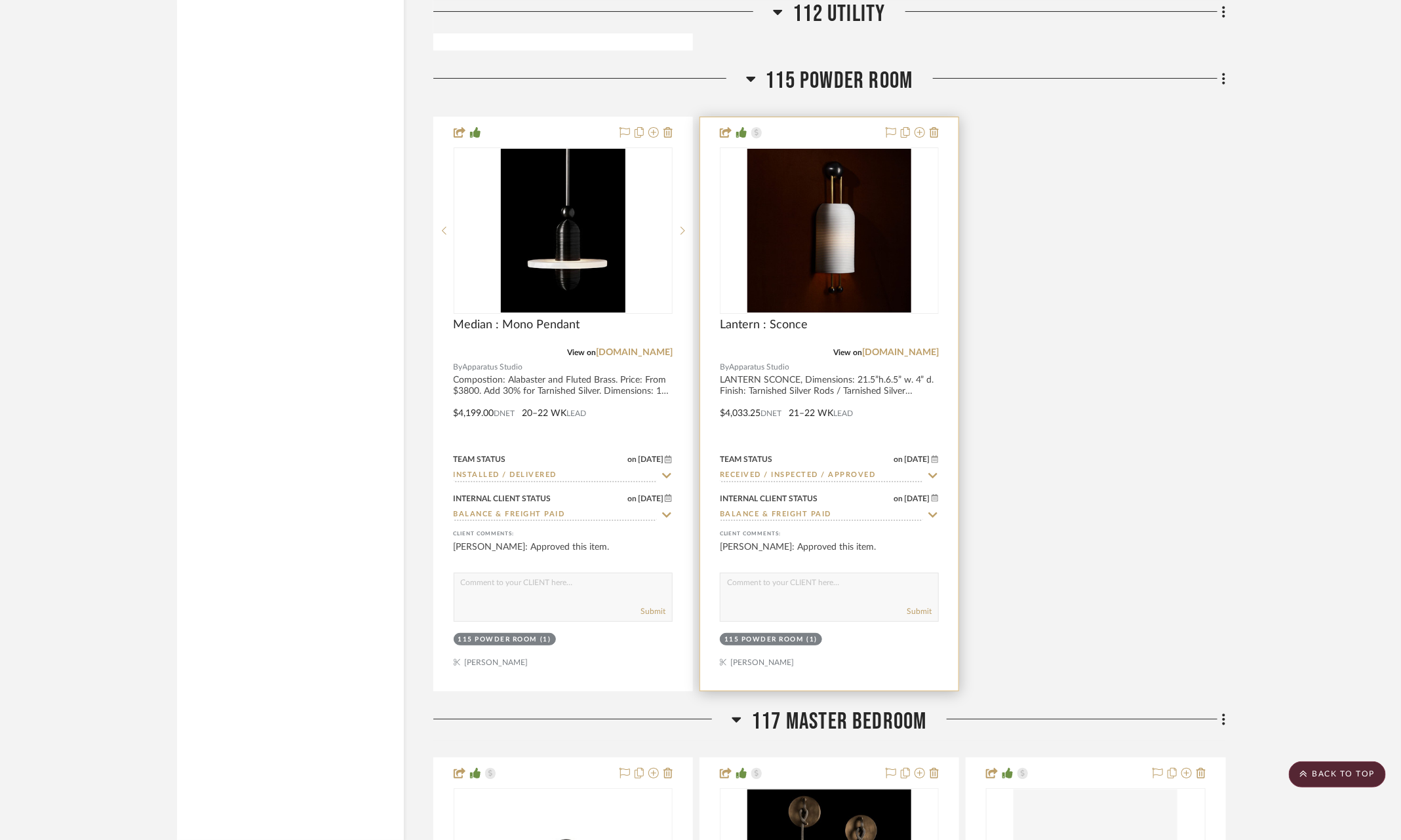
click at [936, 473] on icon at bounding box center [933, 475] width 9 height 5
type input "insta"
click at [877, 523] on div "Installed / Delivered" at bounding box center [829, 520] width 219 height 33
type input "[DATE]"
type input "Installed / Delivered"
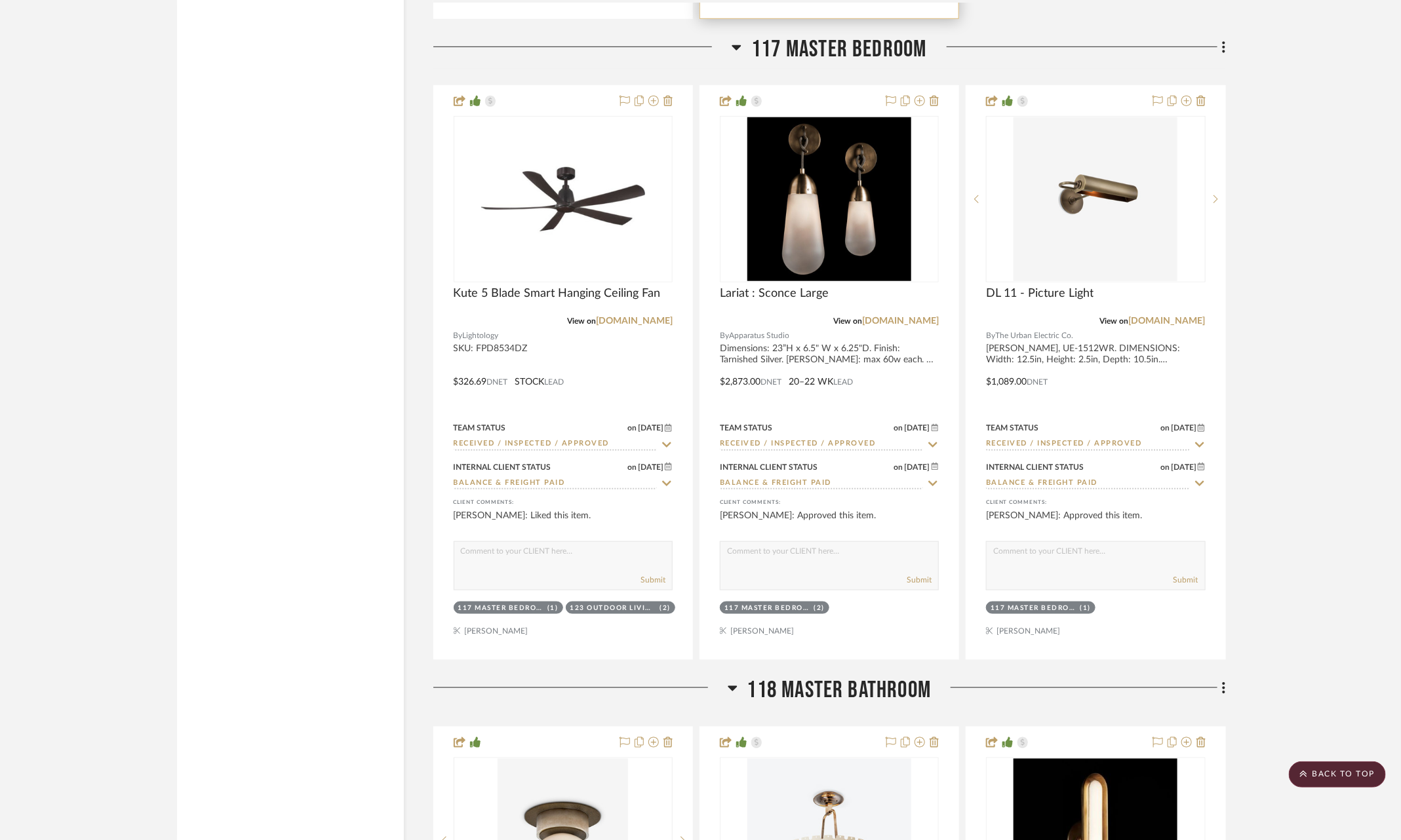
scroll to position [6100, 0]
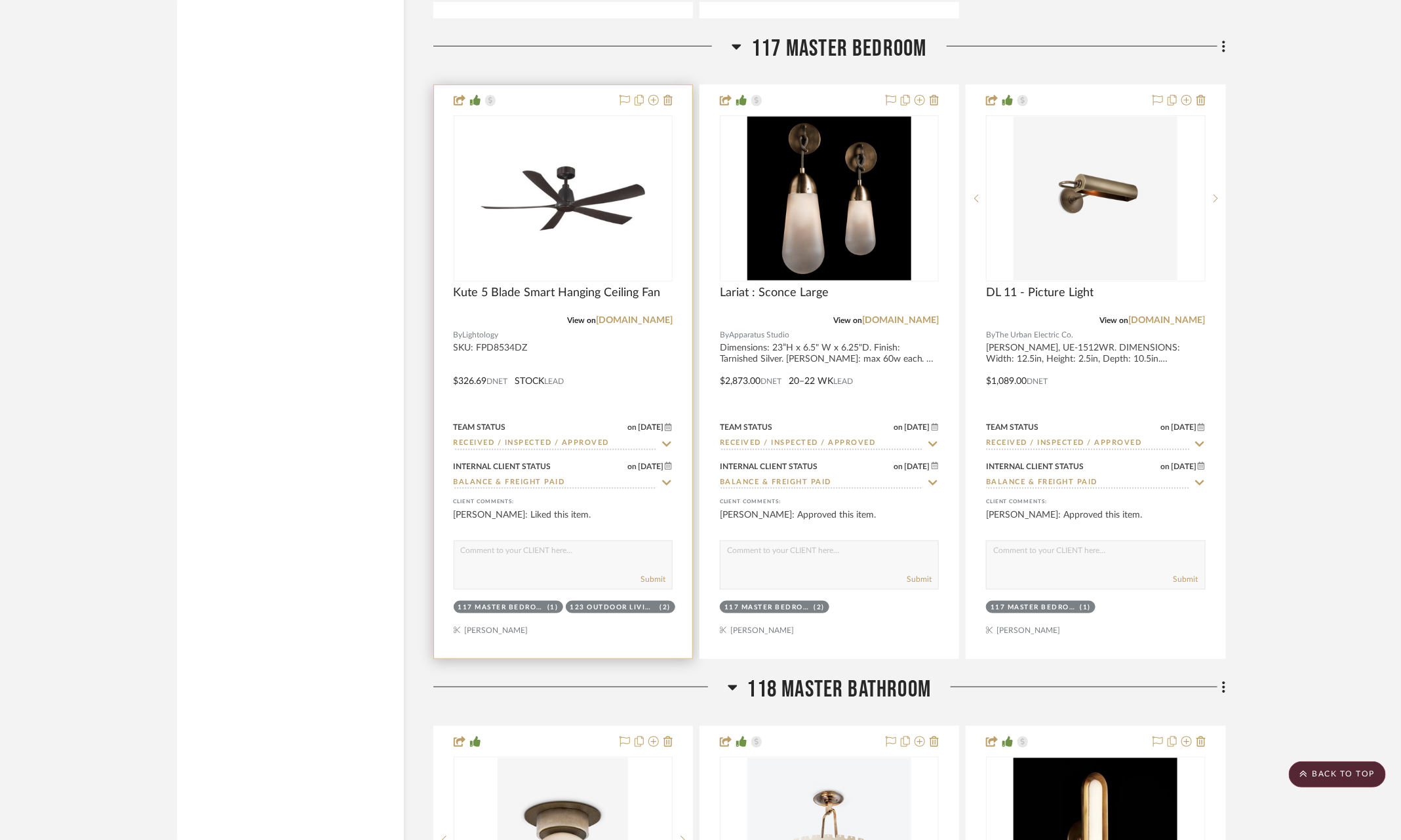
click at [670, 441] on icon at bounding box center [667, 443] width 9 height 5
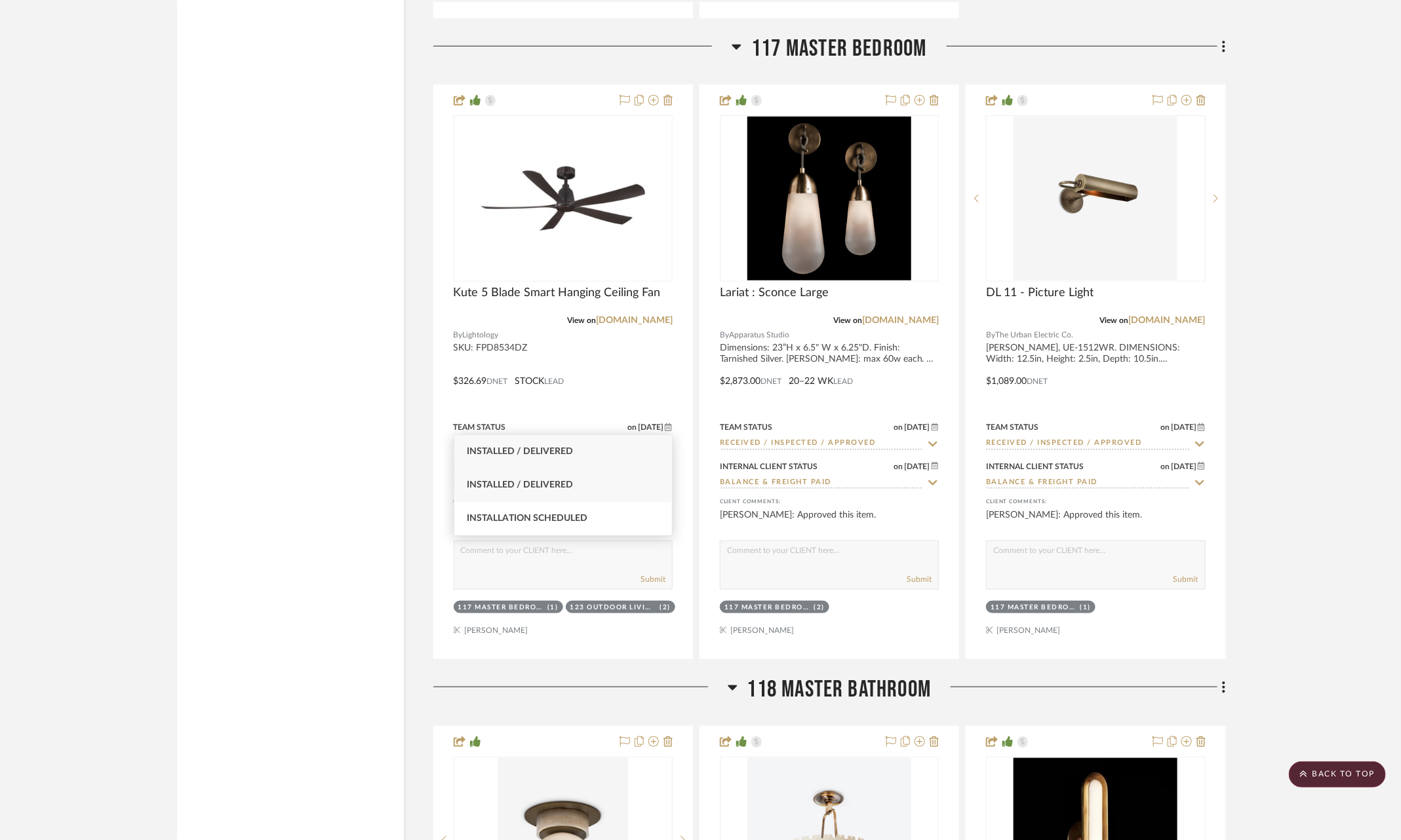
type input "insta"
click at [598, 481] on div "Installed / Delivered" at bounding box center [563, 485] width 219 height 33
type input "[DATE]"
type input "Installed / Delivered"
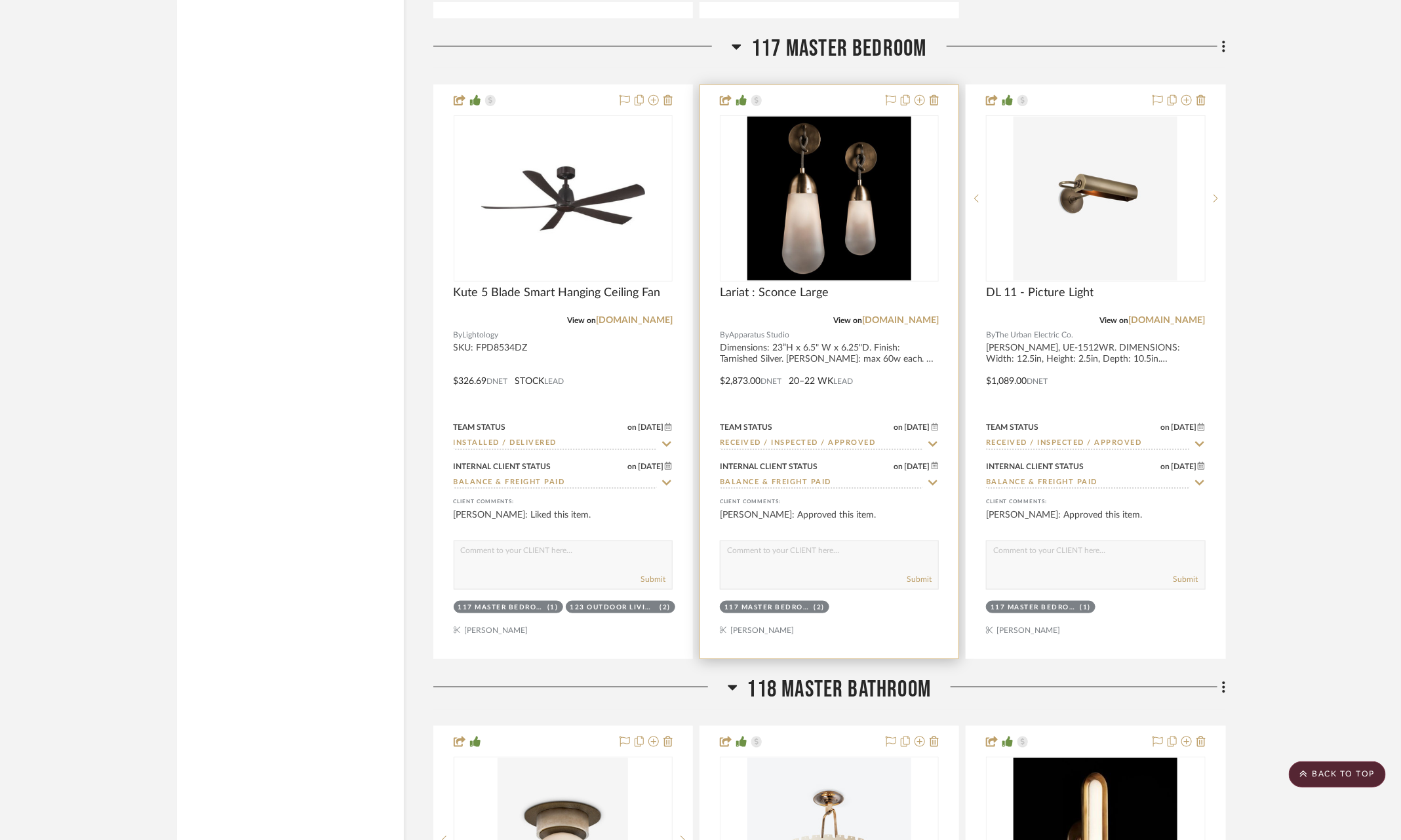
click at [931, 441] on icon at bounding box center [933, 443] width 9 height 5
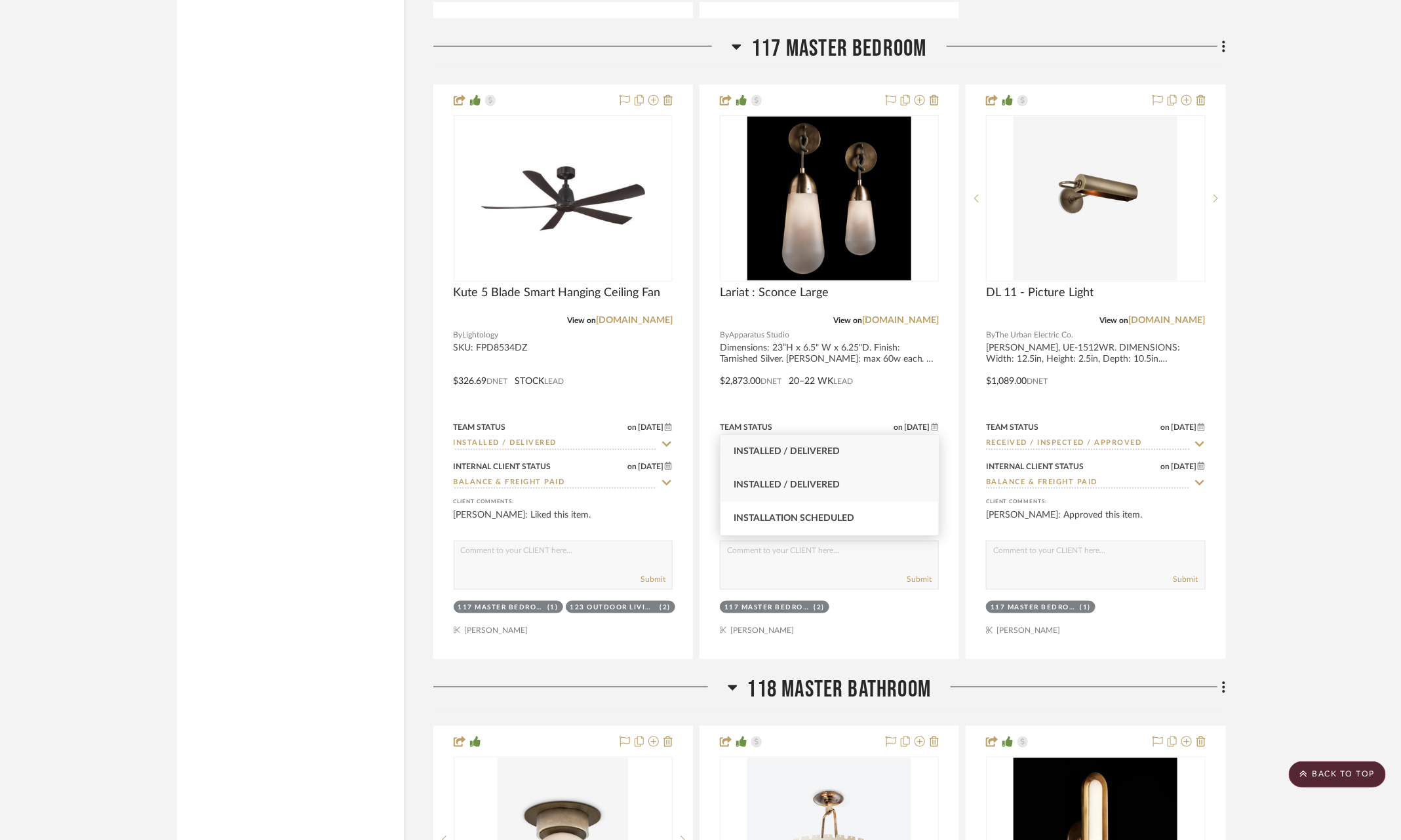
type input "insta"
click at [877, 485] on div "Installed / Delivered" at bounding box center [829, 485] width 219 height 33
type input "[DATE]"
type input "Installed / Delivered"
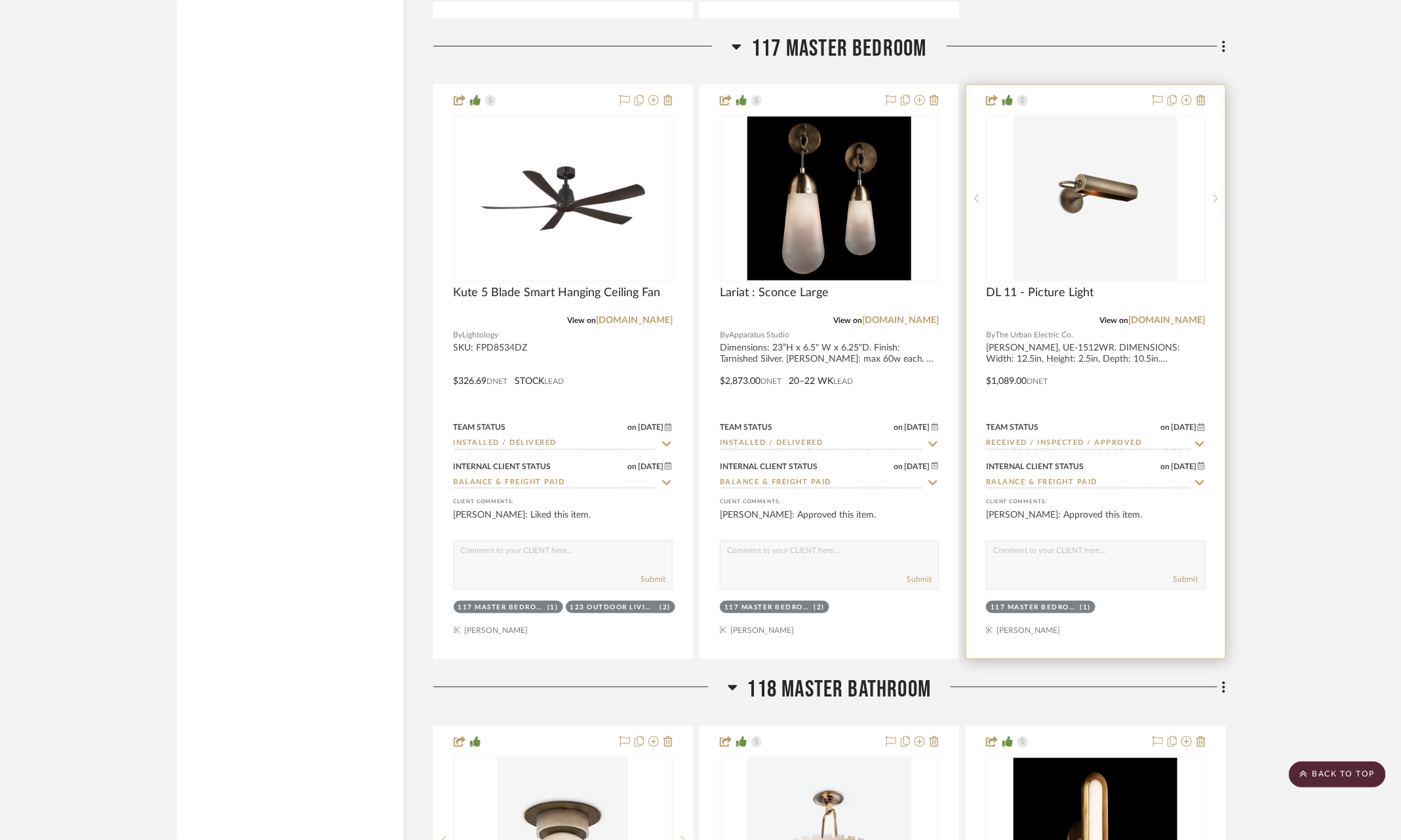
click at [1198, 439] on icon at bounding box center [1200, 444] width 12 height 10
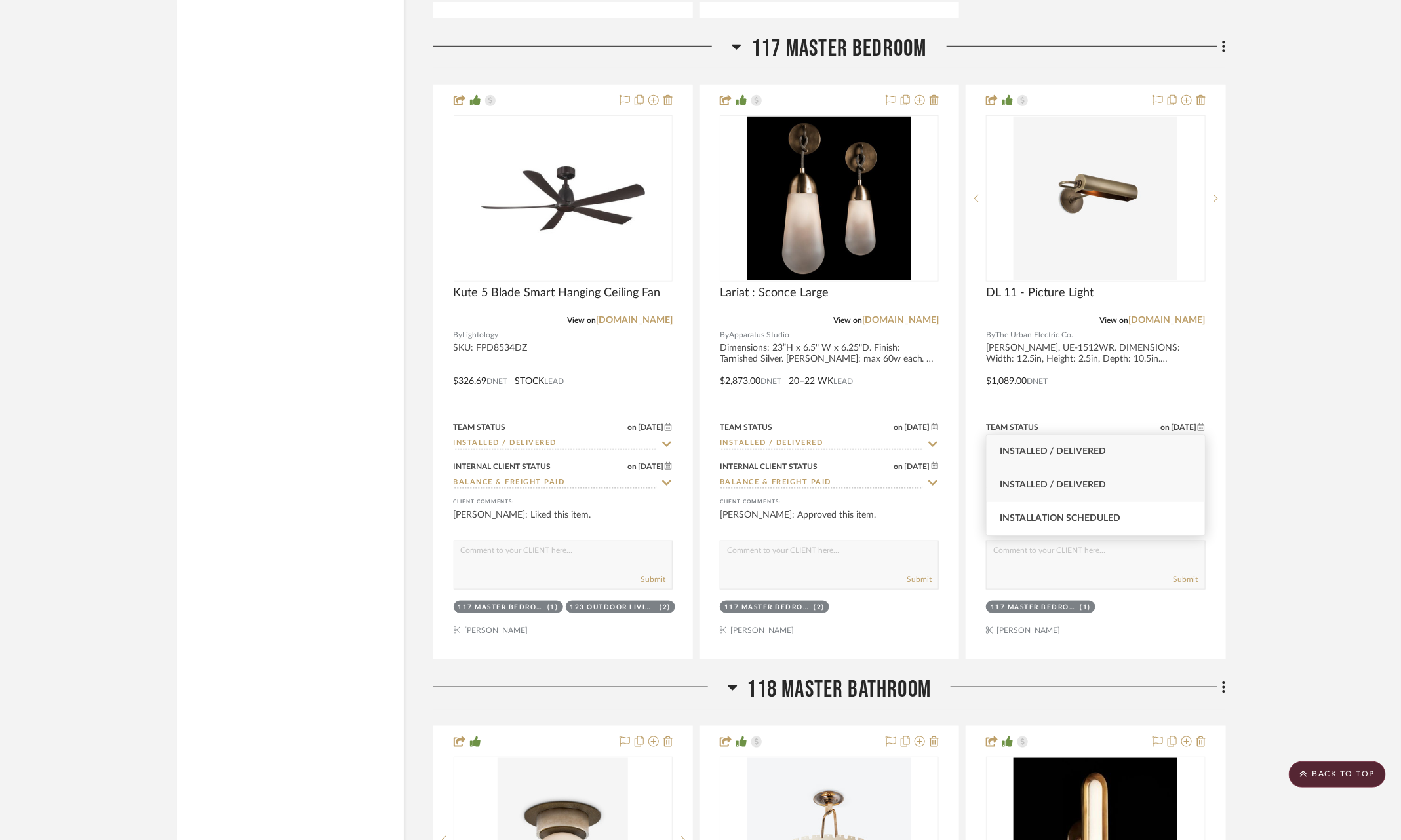
type input "insta"
click at [1134, 482] on div "Installed / Delivered" at bounding box center [1095, 485] width 219 height 33
type input "[DATE]"
type input "Installed / Delivered"
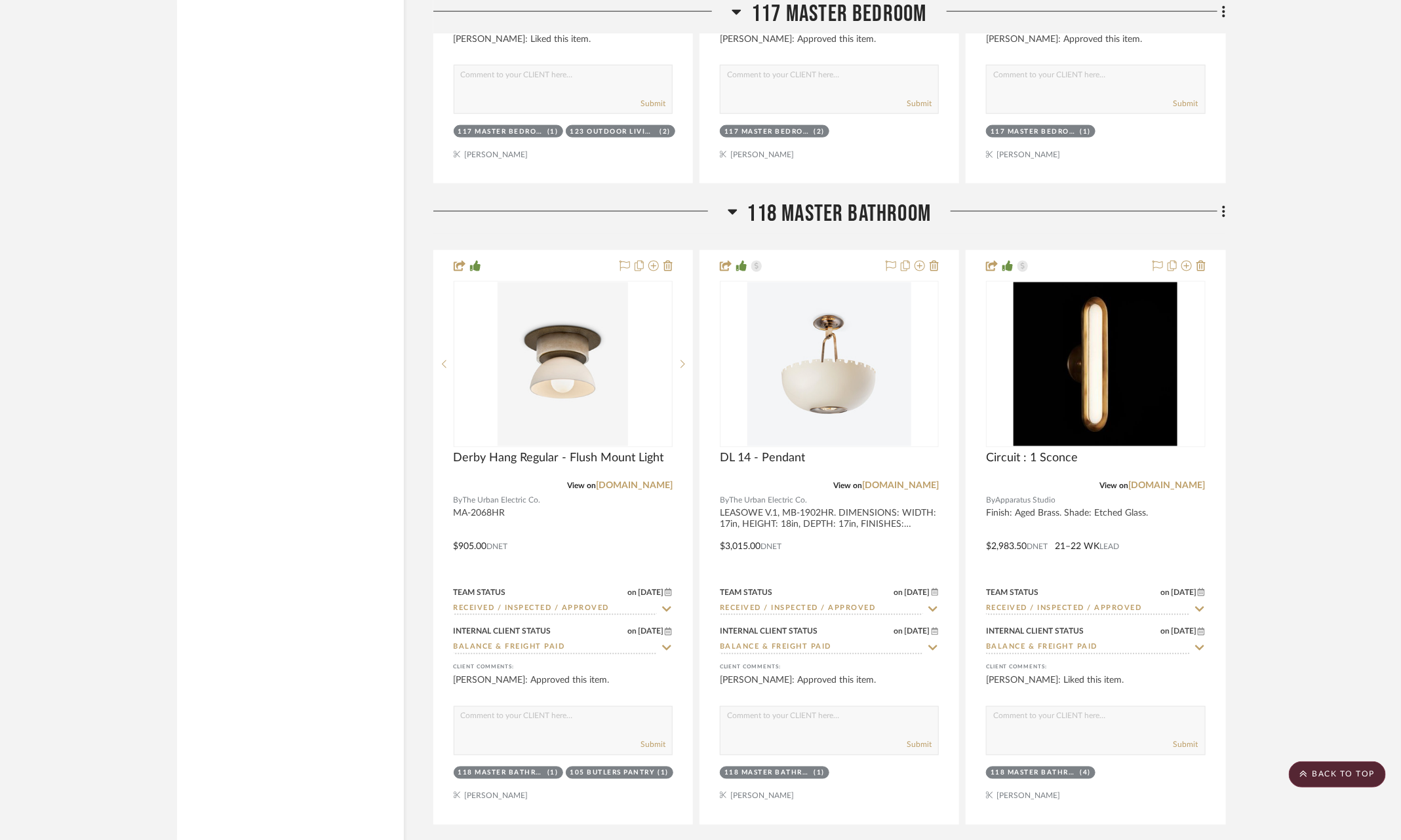
scroll to position [6600, 0]
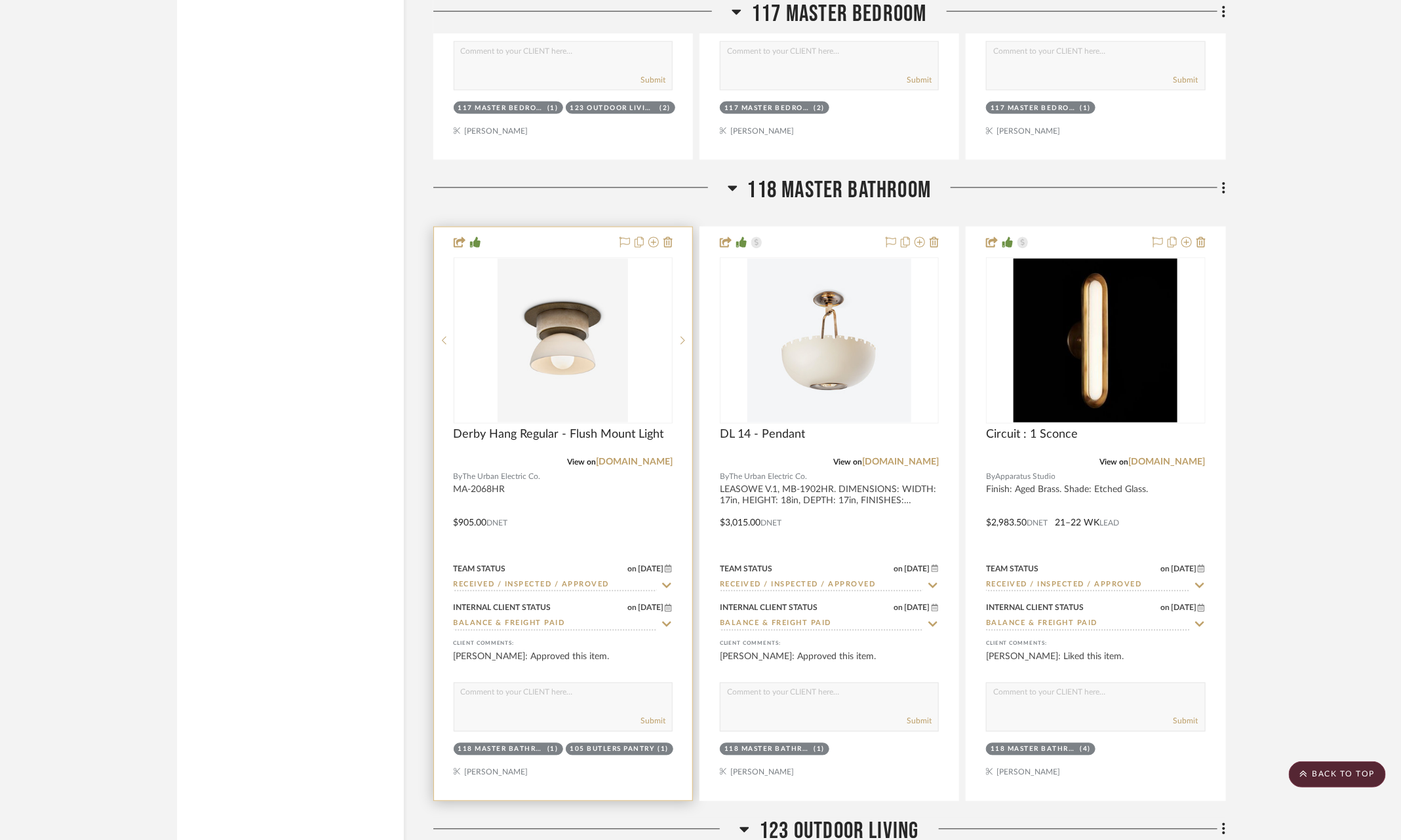
click at [668, 581] on icon at bounding box center [666, 586] width 12 height 10
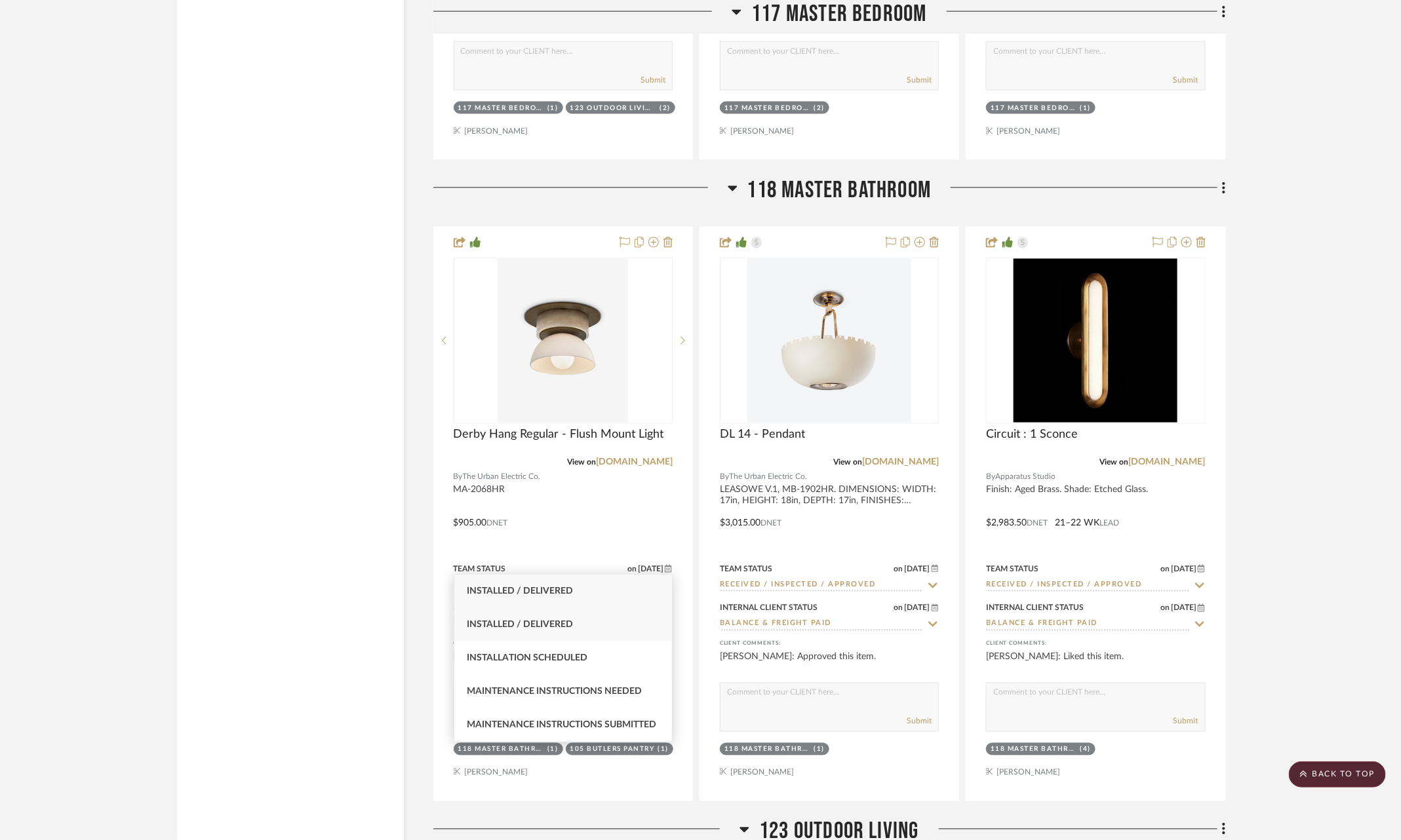
type input "inst"
click at [577, 621] on div "Installed / Delivered" at bounding box center [563, 625] width 219 height 33
type input "9/19/2025"
type input "Installed / Delivered"
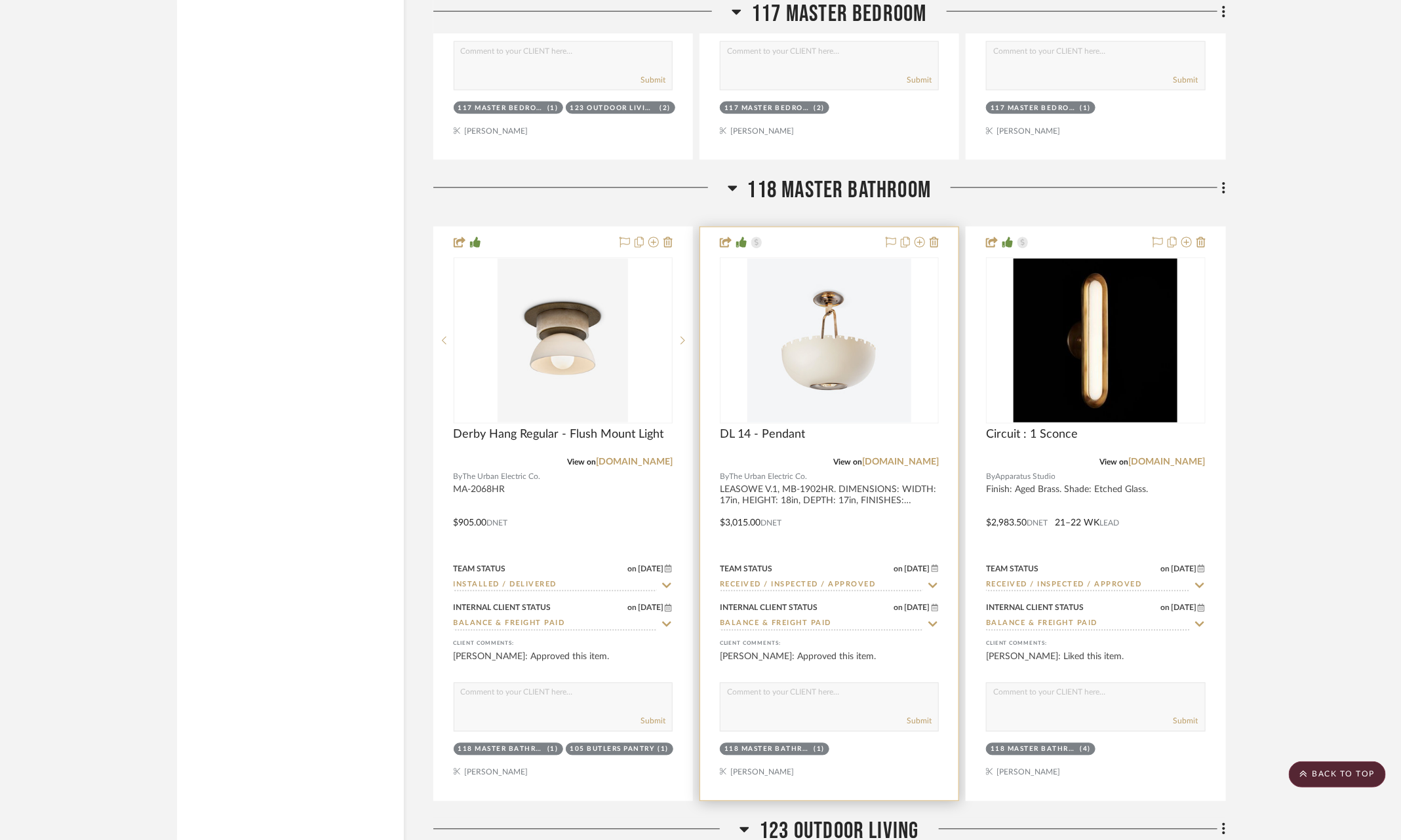
click at [933, 581] on icon at bounding box center [933, 586] width 12 height 10
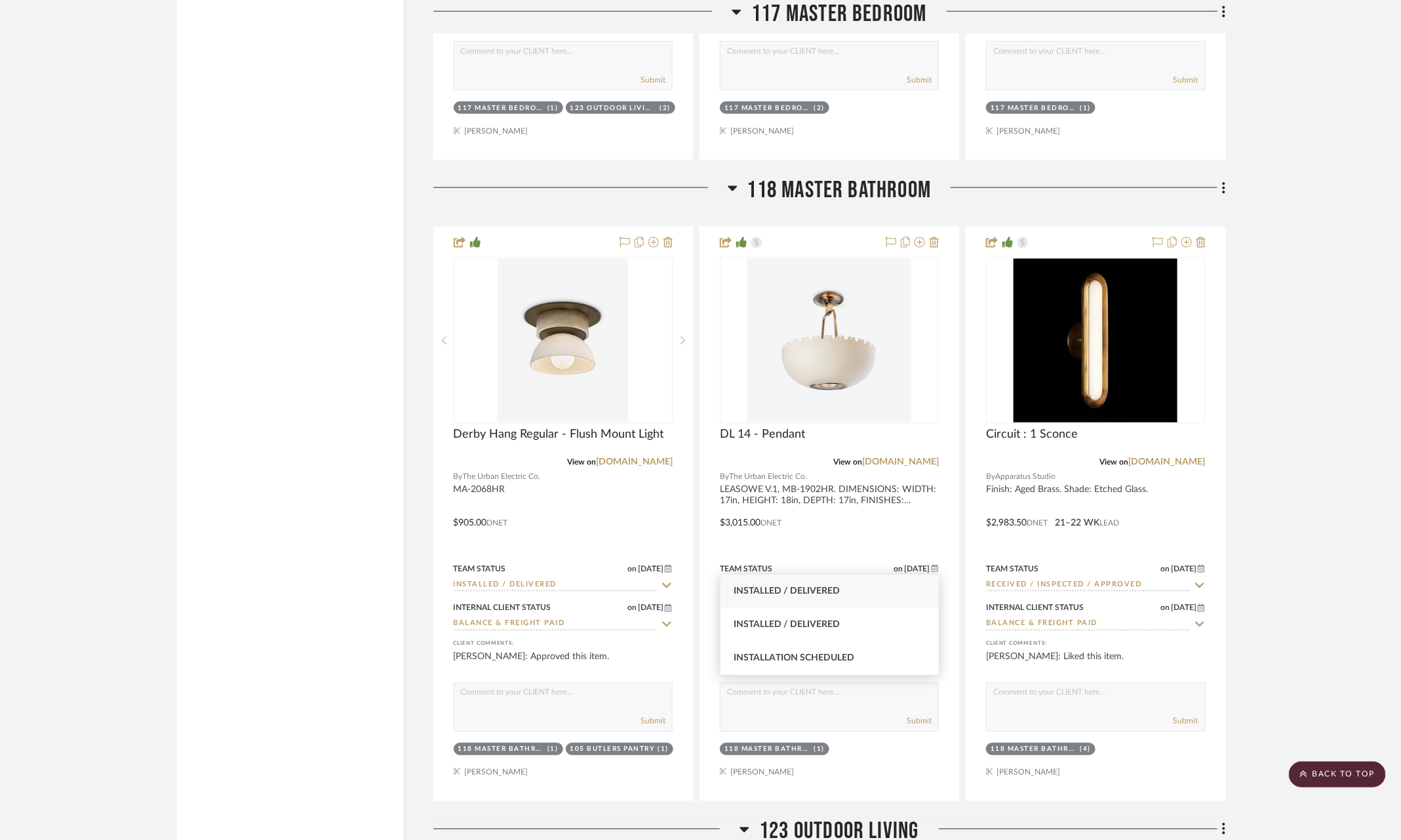
type input "insta"
click at [863, 607] on div "Installed / Delivered" at bounding box center [829, 591] width 219 height 33
type input "9/19/2025"
type input "Installed / Delivered"
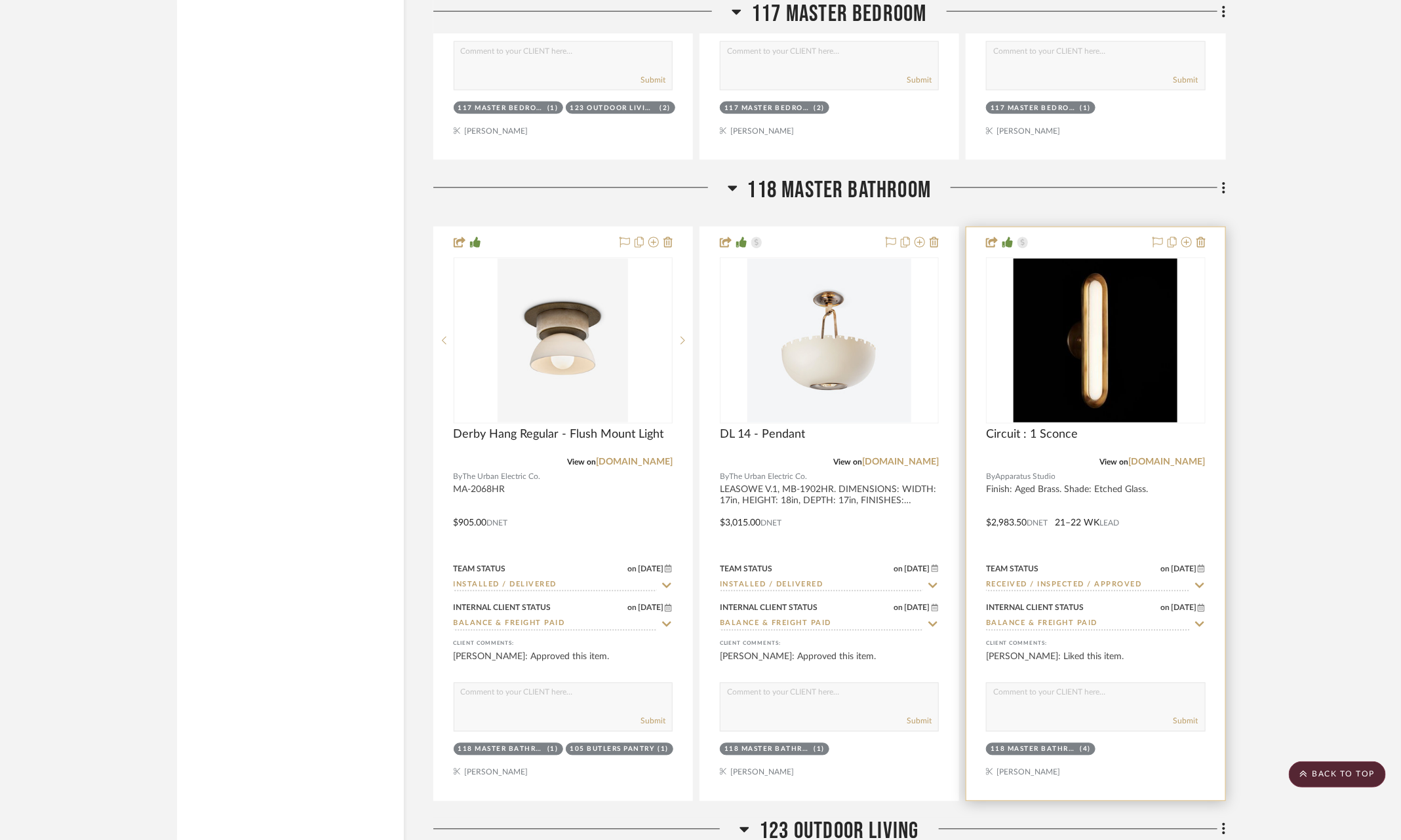
click at [1200, 581] on icon at bounding box center [1200, 586] width 12 height 10
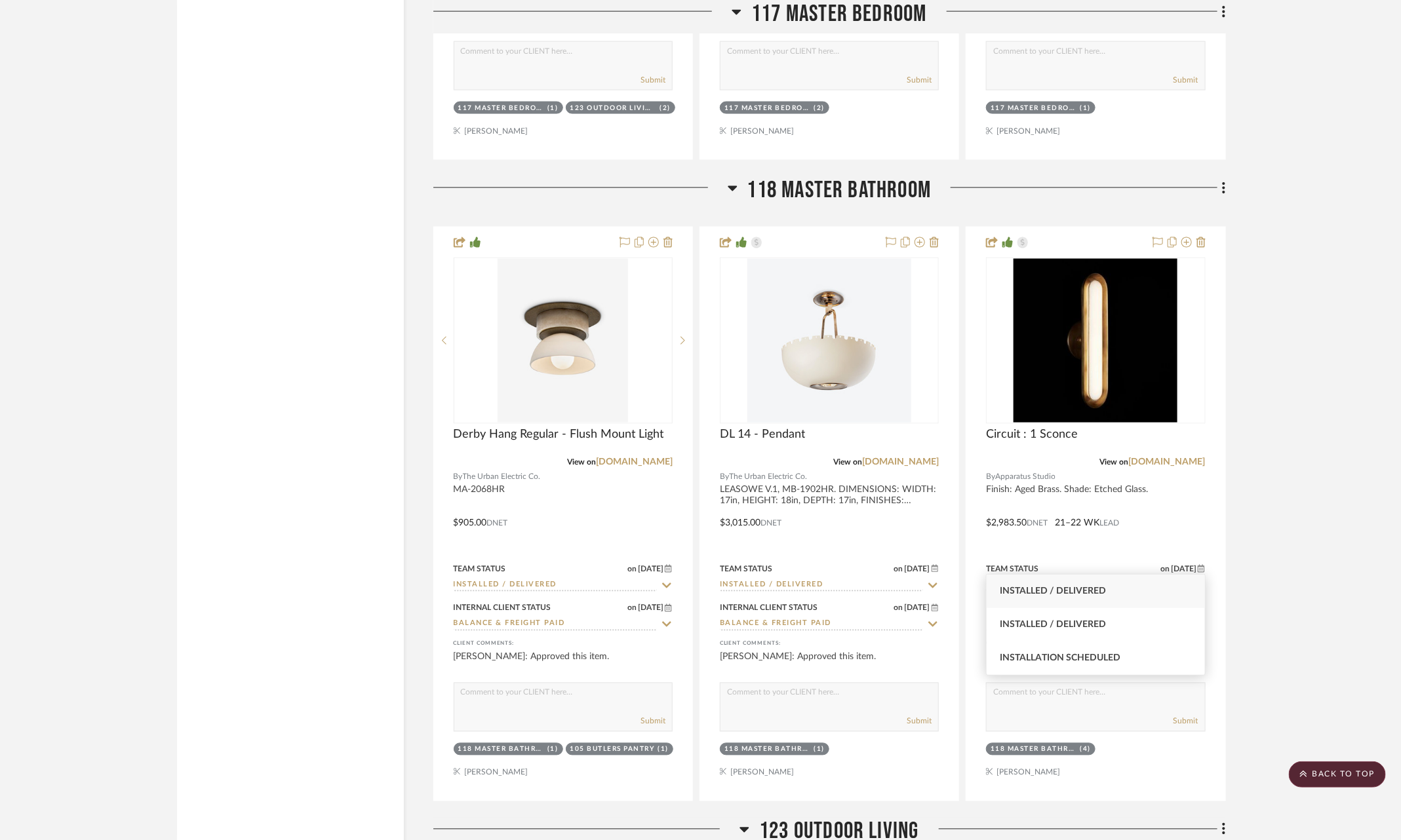
type input "insta"
click at [1147, 591] on div "Installed / Delivered" at bounding box center [1095, 591] width 219 height 33
type input "9/19/2025"
type input "Installed / Delivered"
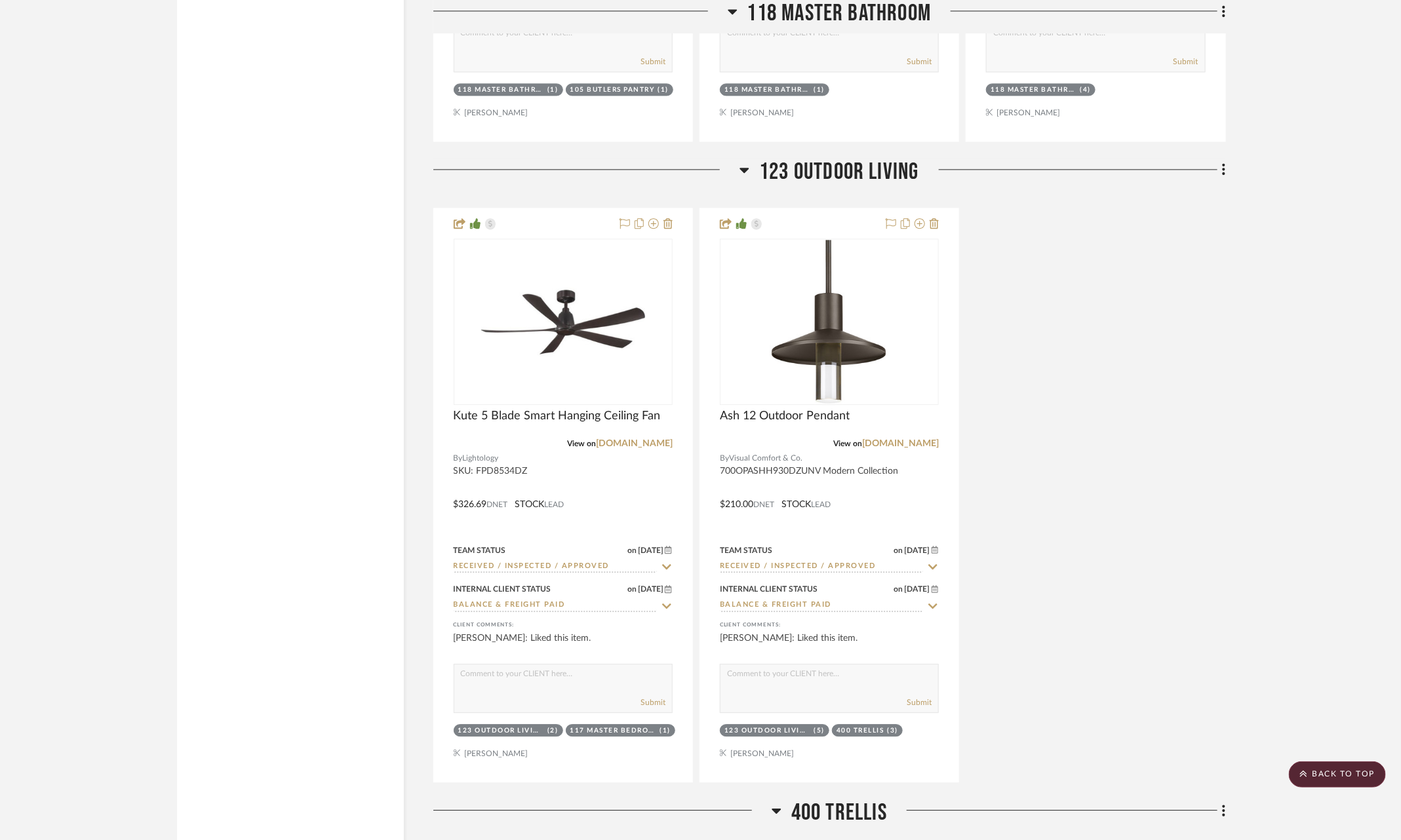
scroll to position [7262, 0]
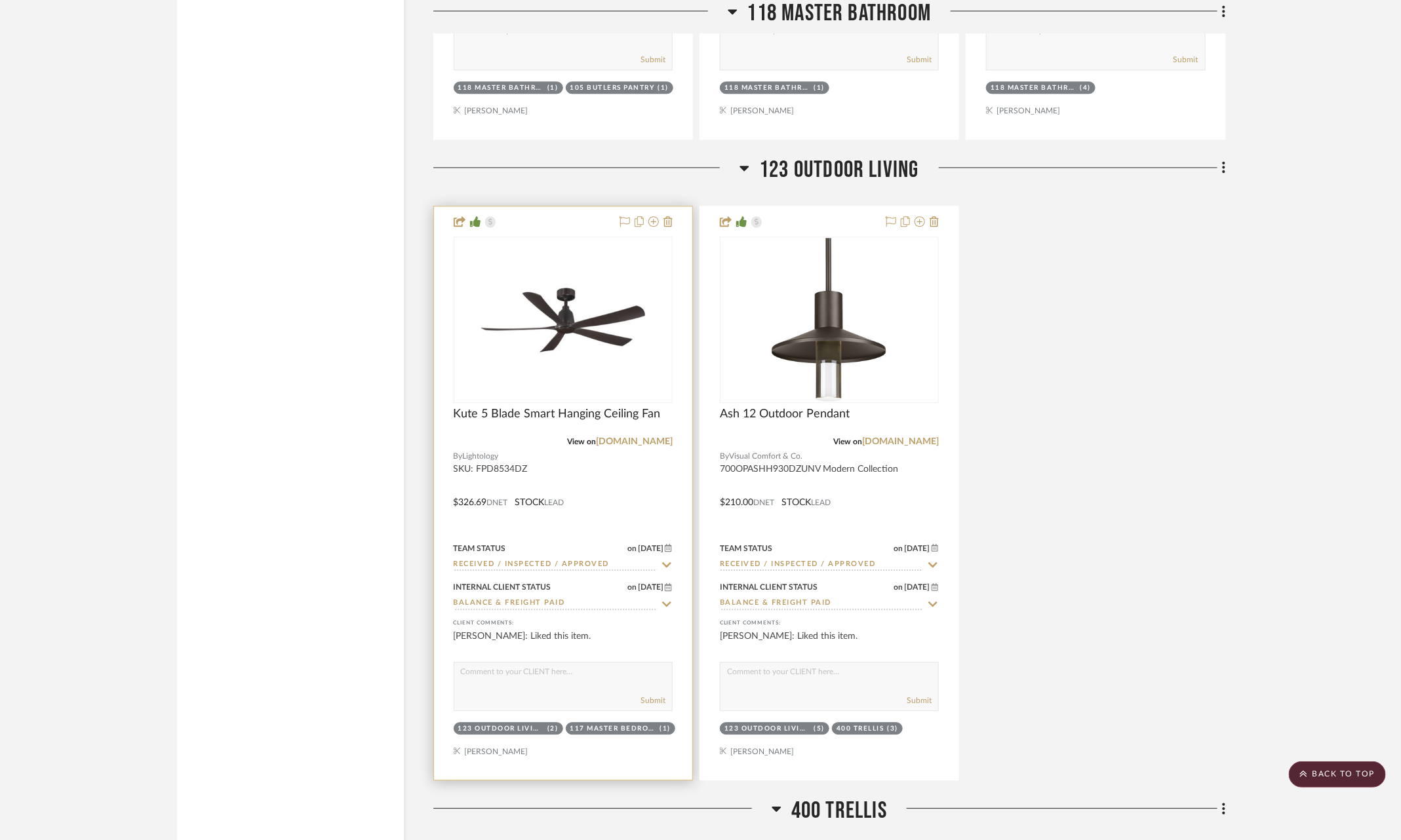
click at [667, 560] on icon at bounding box center [666, 565] width 12 height 10
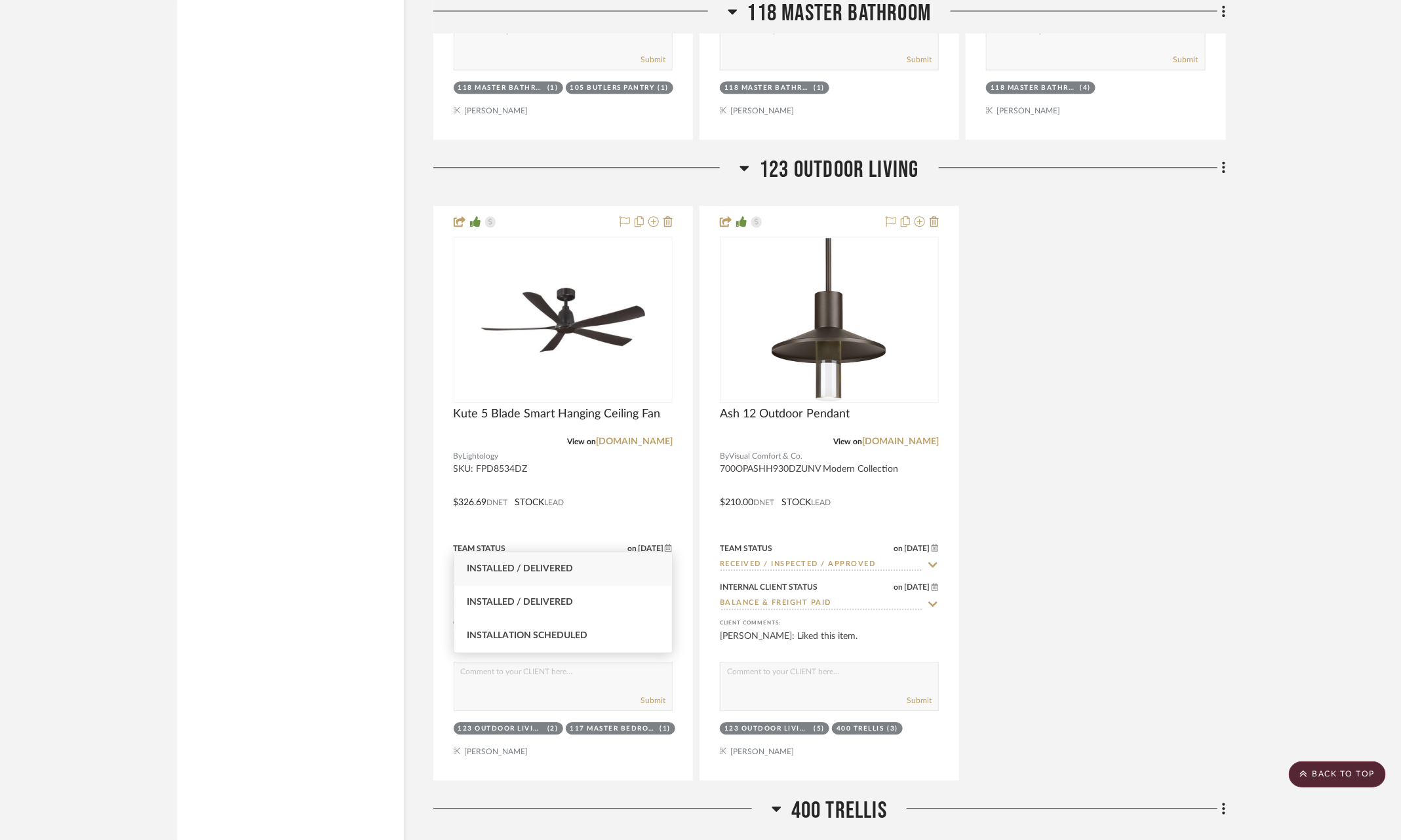
type input "insta"
click at [617, 567] on div "Installed / Delivered" at bounding box center [563, 569] width 219 height 33
type input "9/19/2025"
type input "Installed / Delivered"
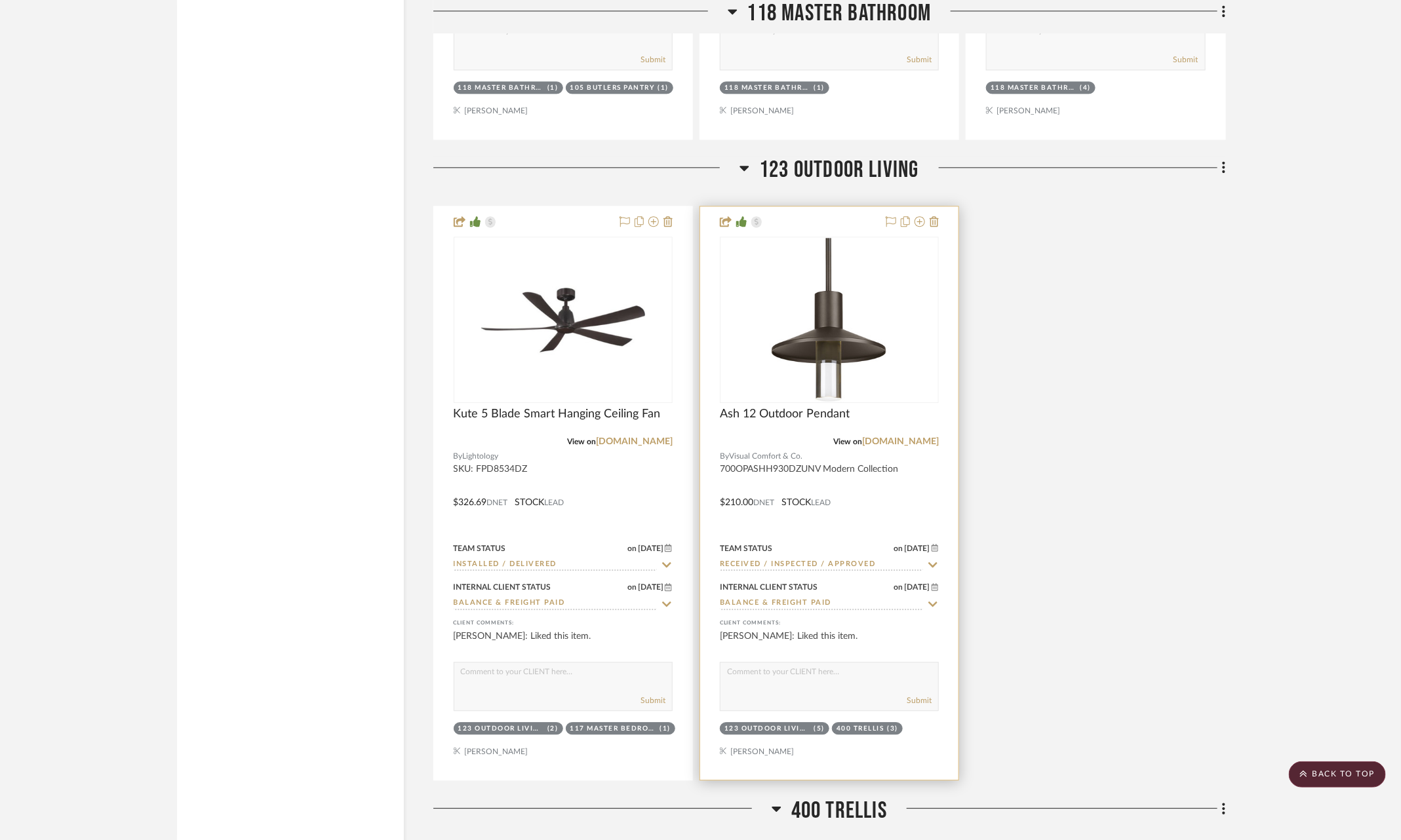
click at [936, 560] on icon at bounding box center [933, 565] width 12 height 10
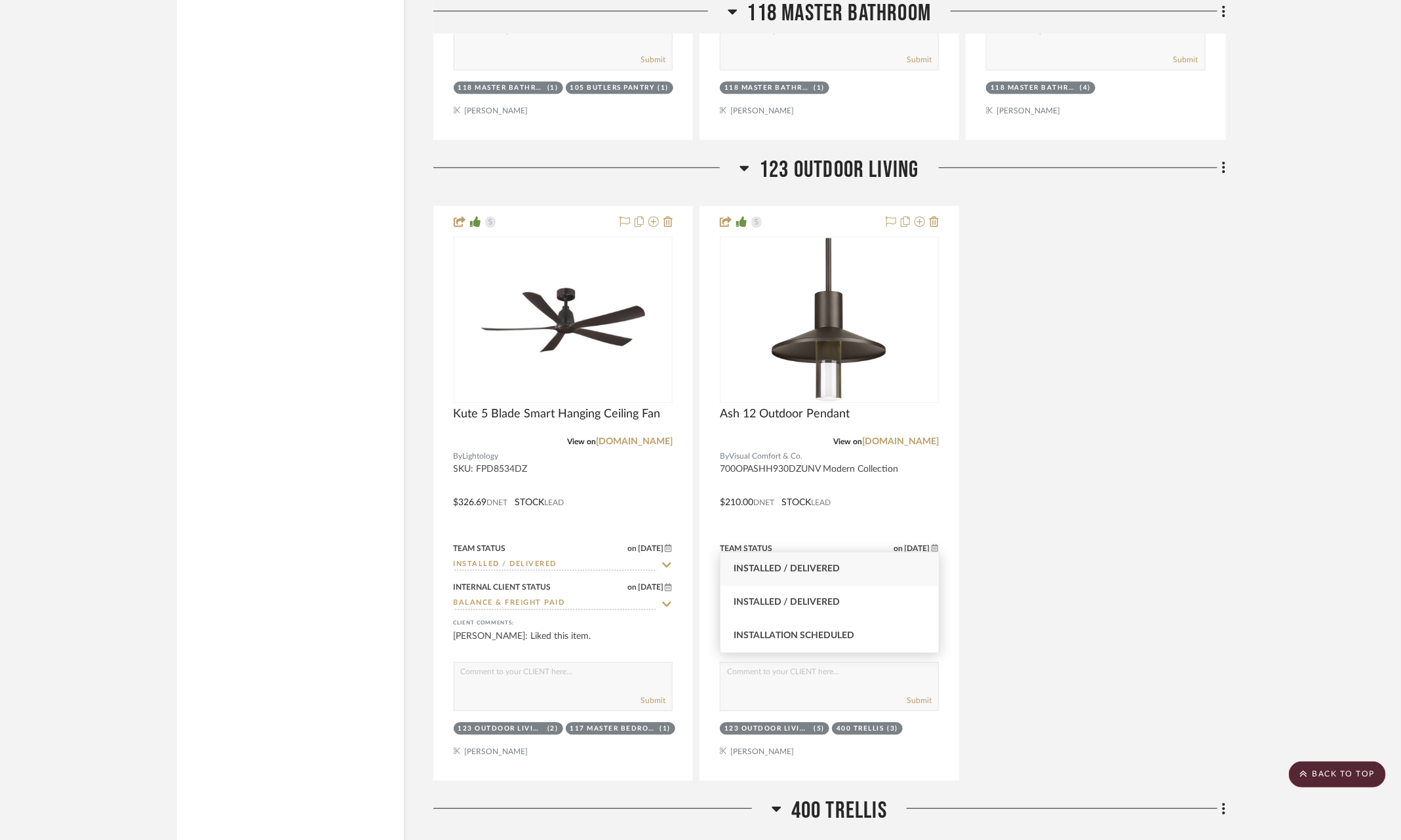
type input "insta"
click at [861, 569] on div "Installed / Delivered" at bounding box center [829, 569] width 219 height 33
type input "9/19/2025"
type input "Installed / Delivered"
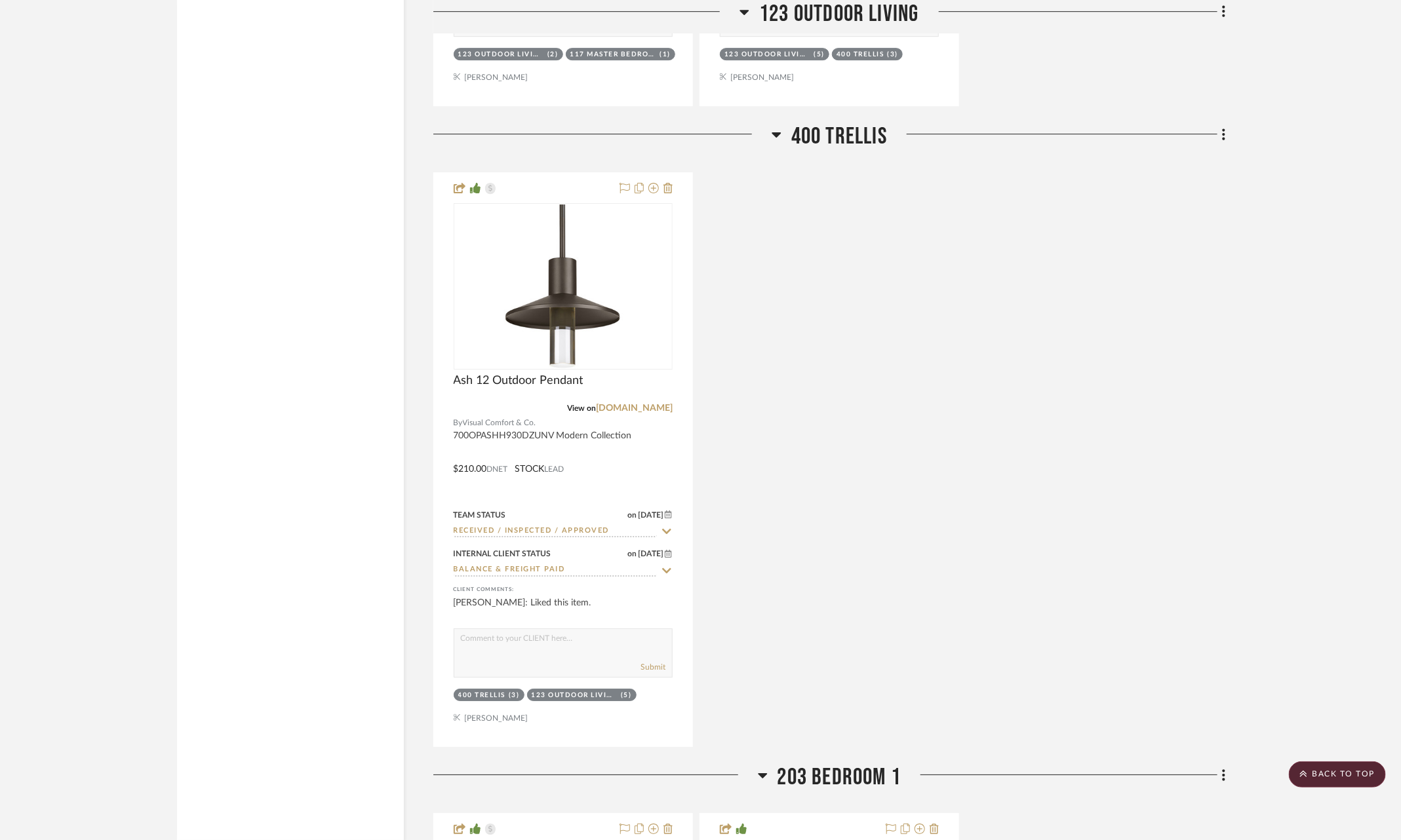
scroll to position [7963, 0]
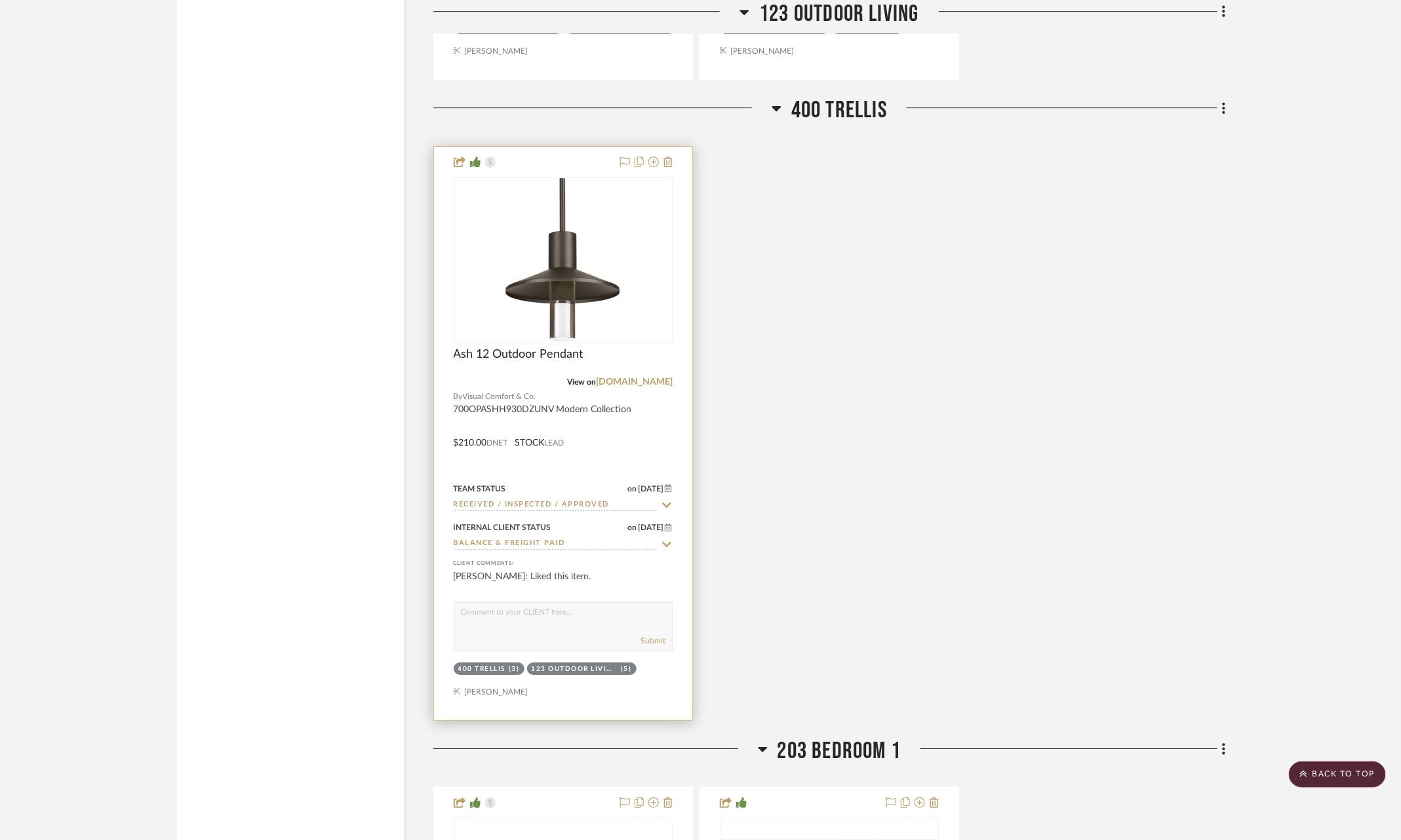
click at [665, 502] on icon at bounding box center [667, 505] width 9 height 5
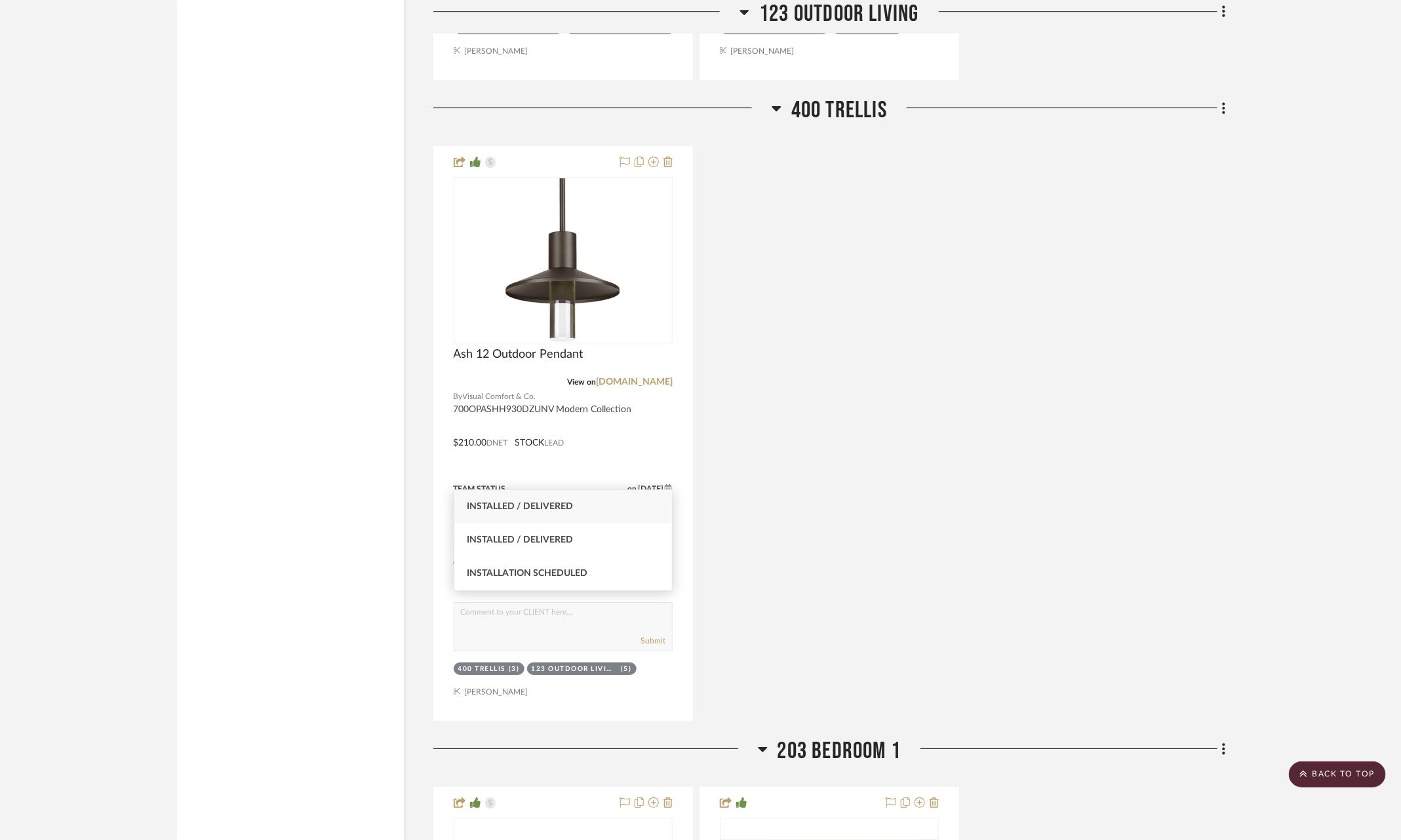
type input "insta"
click at [615, 499] on div "Installed / Delivered" at bounding box center [563, 506] width 219 height 33
type input "9/19/2025"
type input "Installed / Delivered"
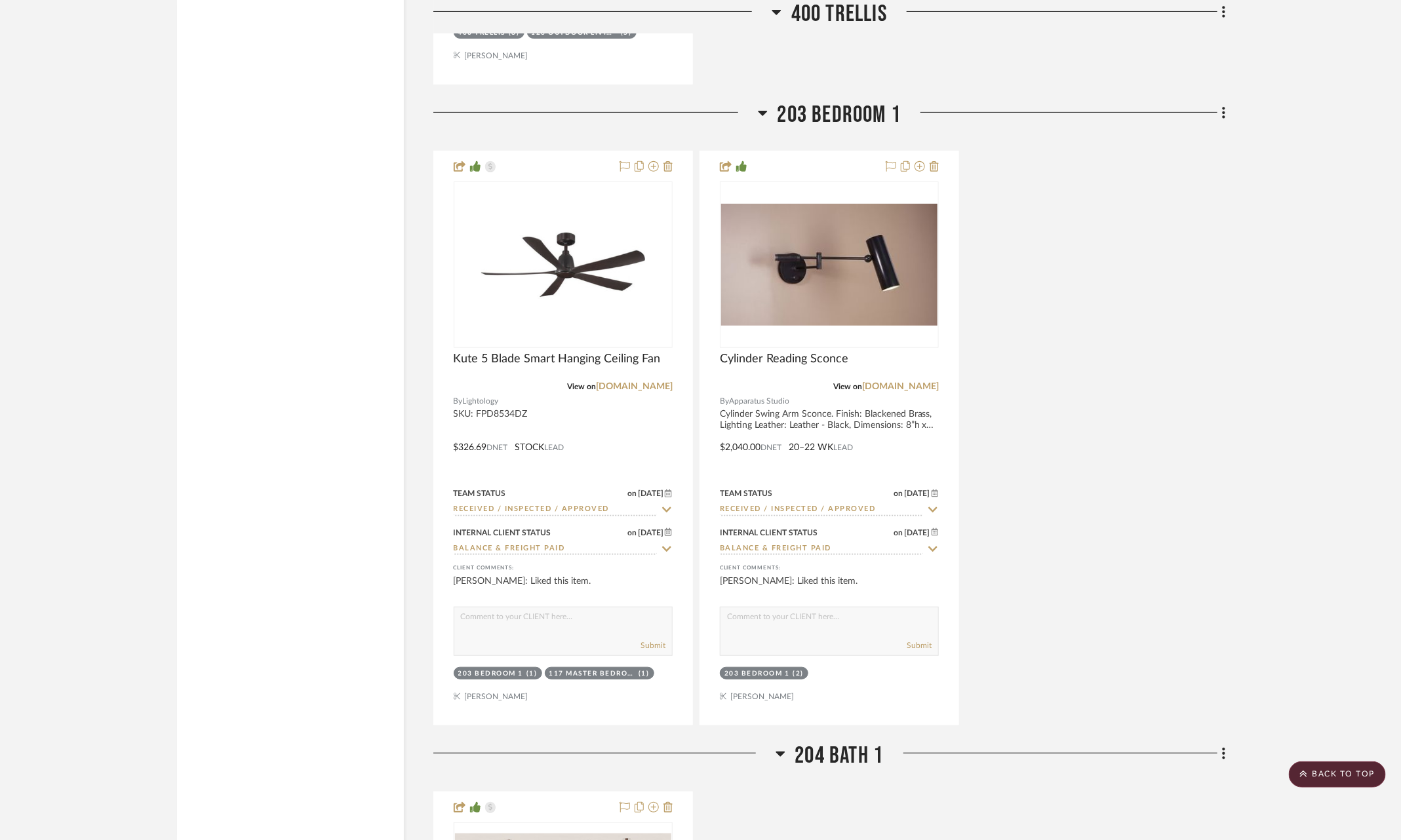
scroll to position [8647, 0]
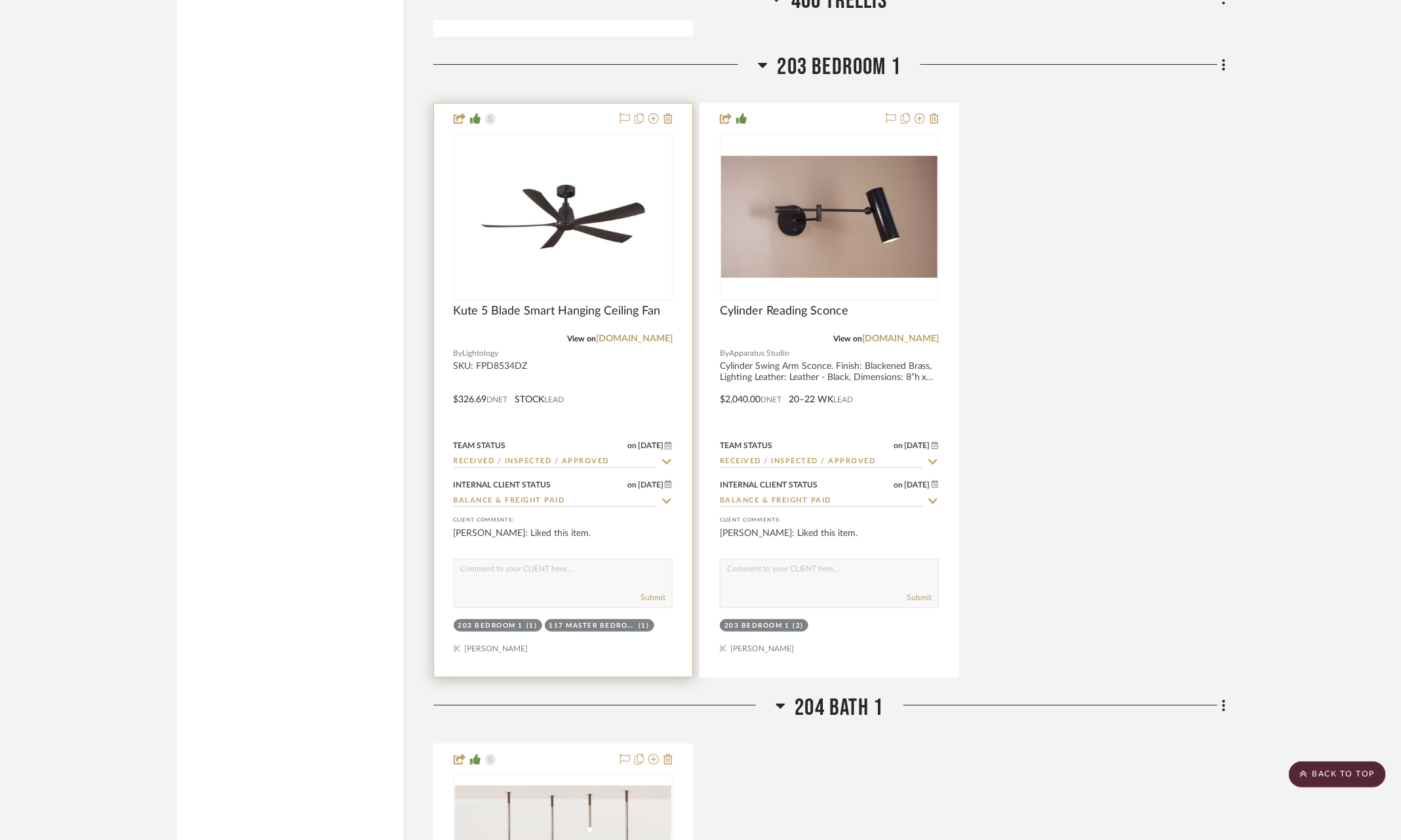
click at [664, 460] on icon at bounding box center [667, 462] width 9 height 5
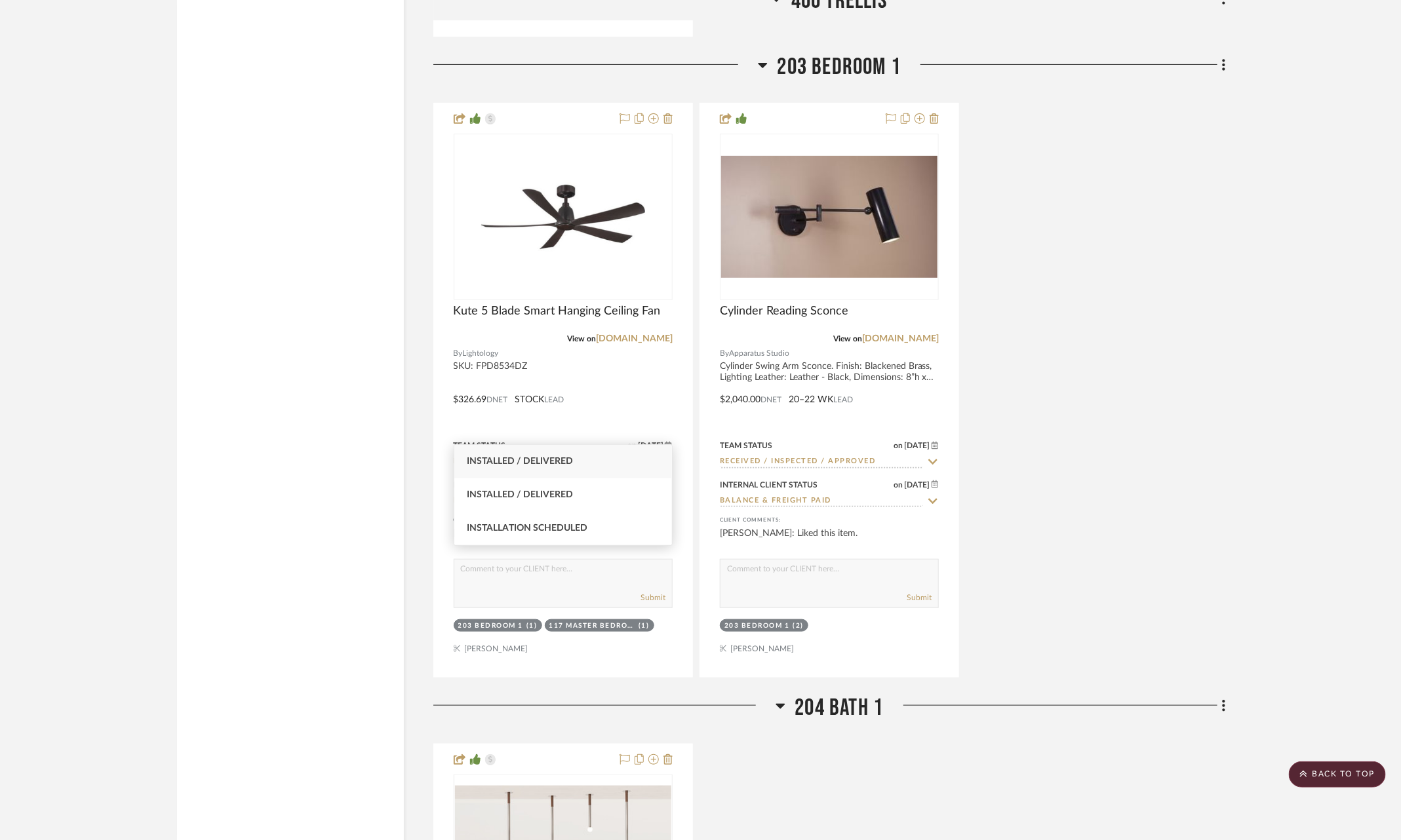
type input "insta"
click at [633, 460] on div "Installed / Delivered" at bounding box center [563, 461] width 219 height 33
type input "9/19/2025"
type input "Installed / Delivered"
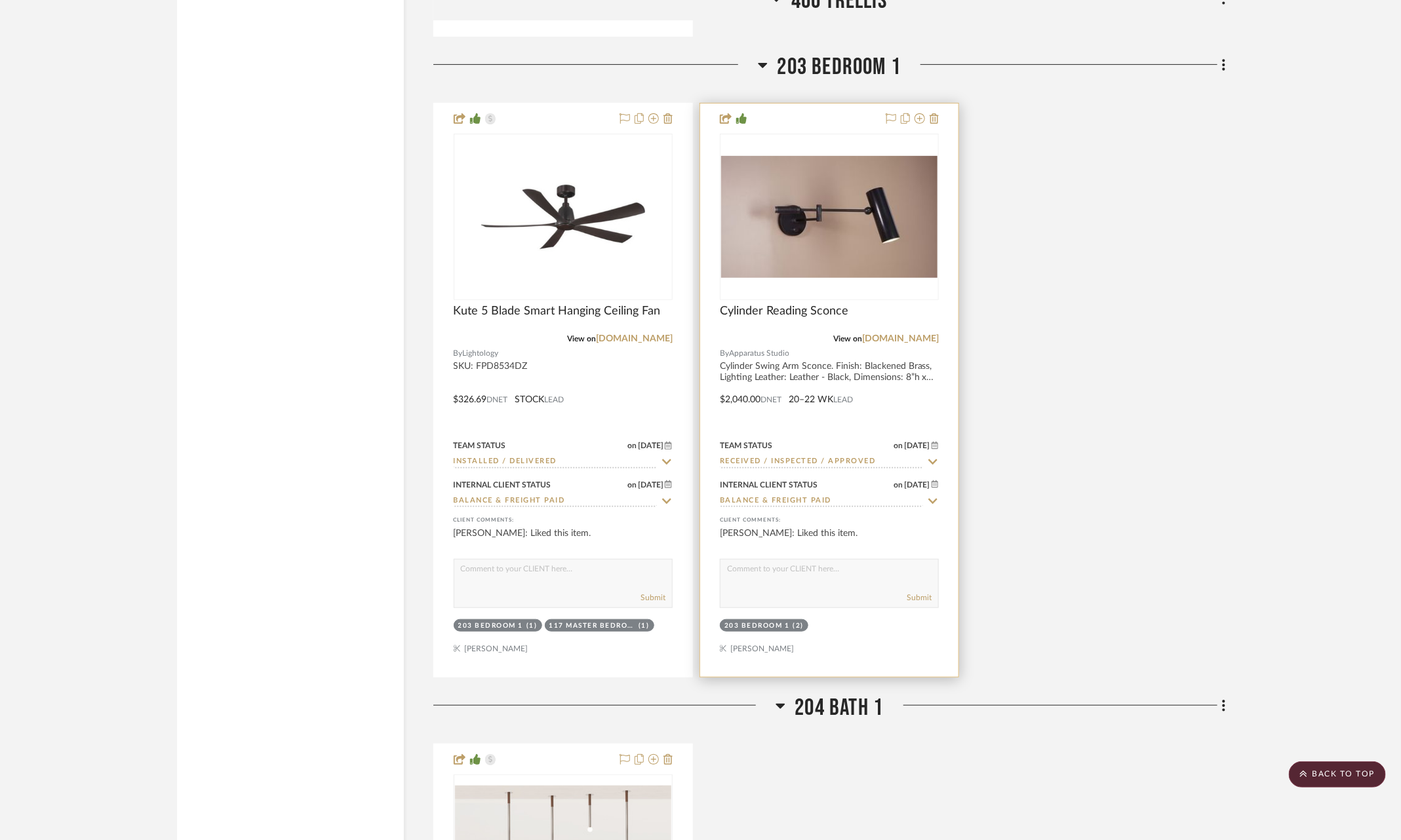
click at [930, 457] on icon at bounding box center [933, 461] width 12 height 10
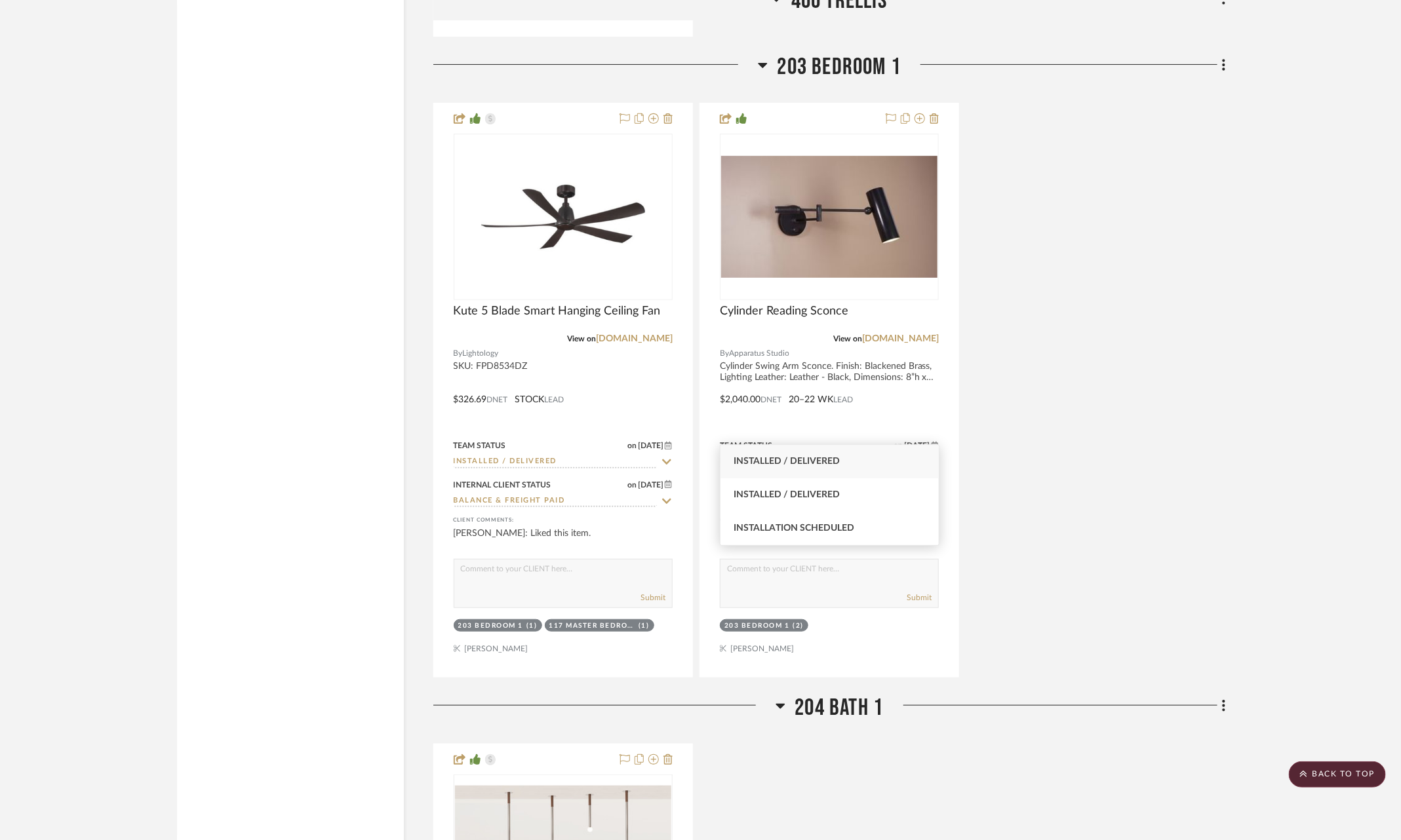
type input "insta"
click at [872, 466] on div "Installed / Delivered" at bounding box center [829, 461] width 219 height 33
type input "9/19/2025"
type input "Installed / Delivered"
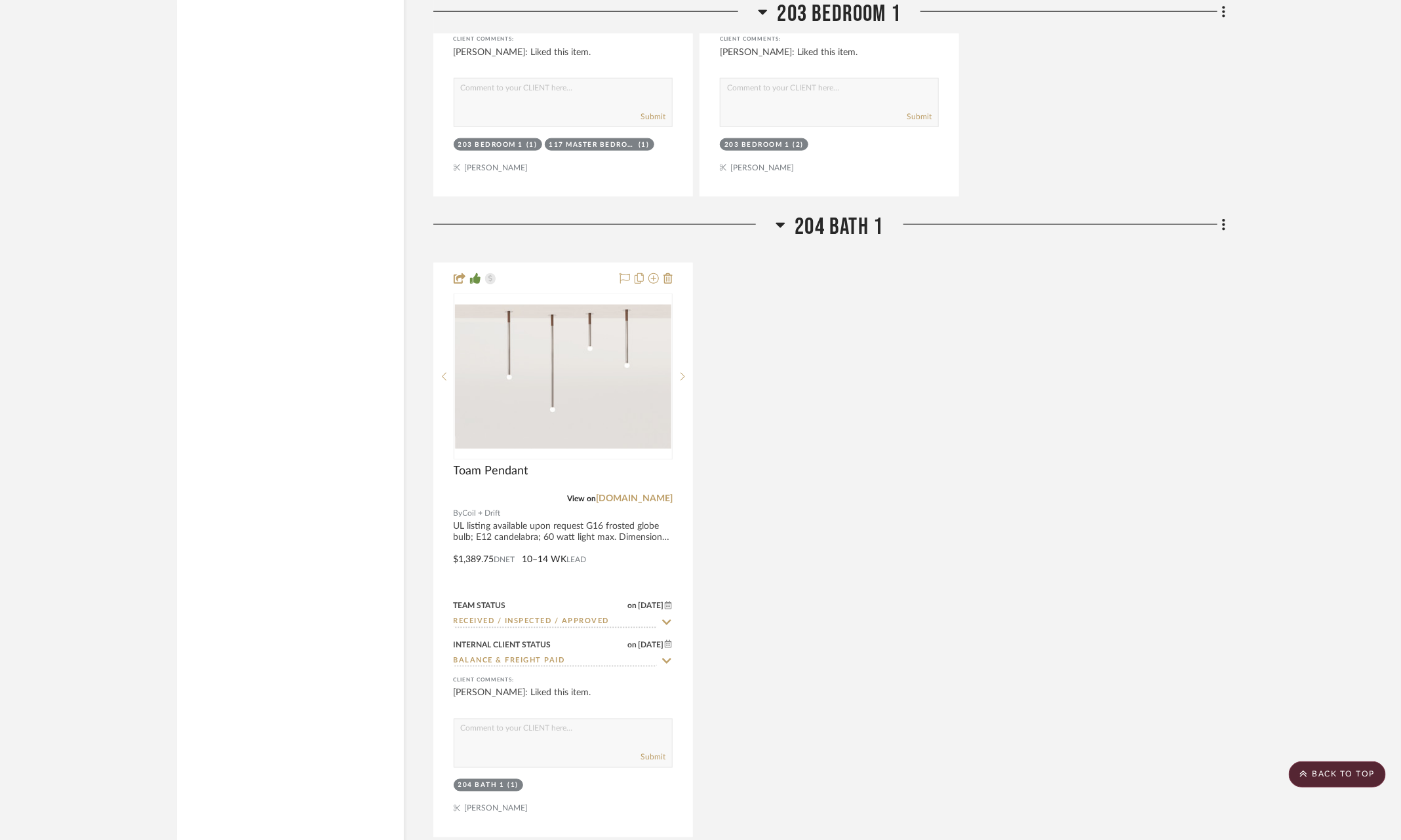
scroll to position [9158, 0]
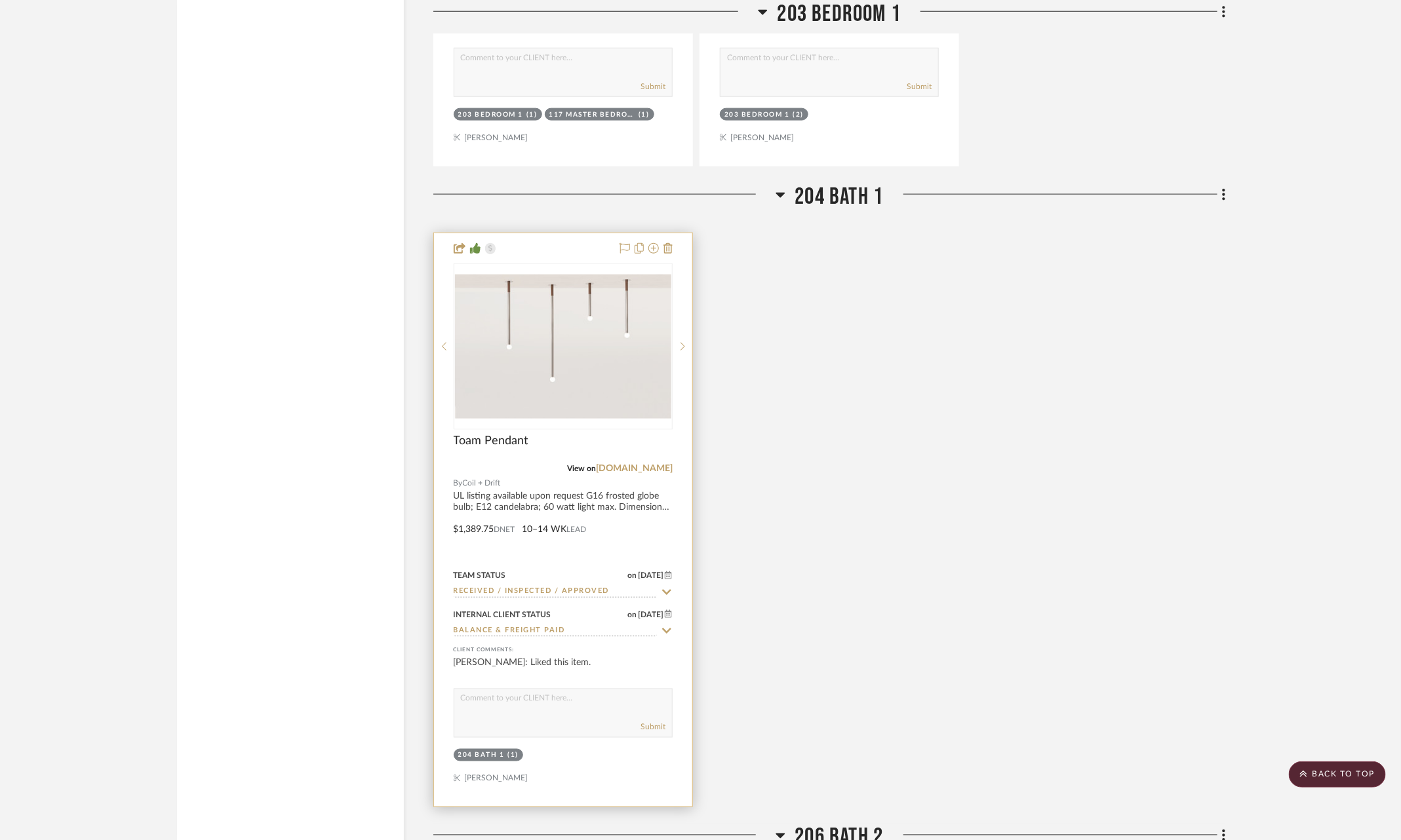
click at [664, 586] on fa-icon at bounding box center [666, 592] width 12 height 12
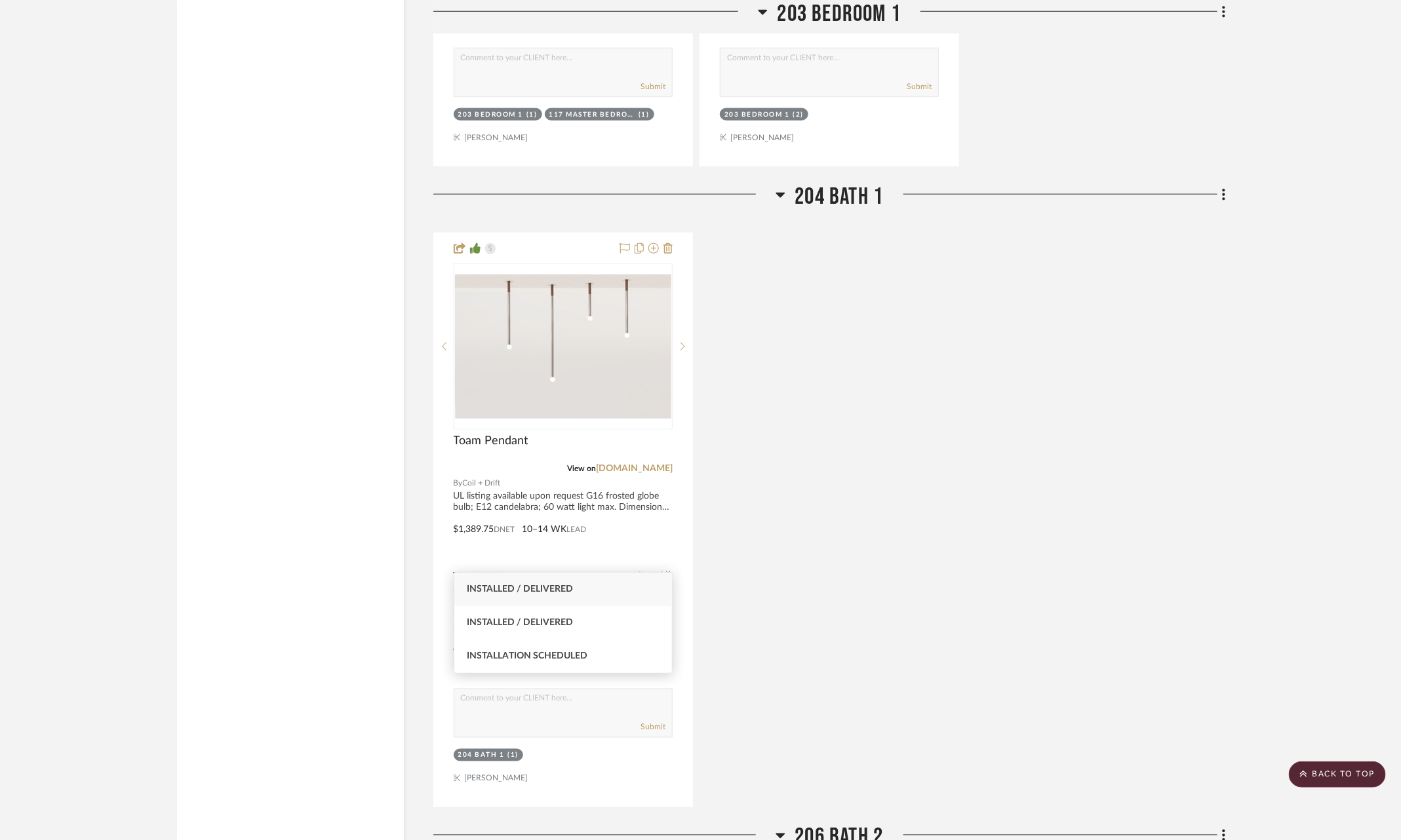
type input "insta"
click at [592, 597] on div "Installed / Delivered" at bounding box center [563, 590] width 219 height 33
type input "9/19/2025"
type input "Installed / Delivered"
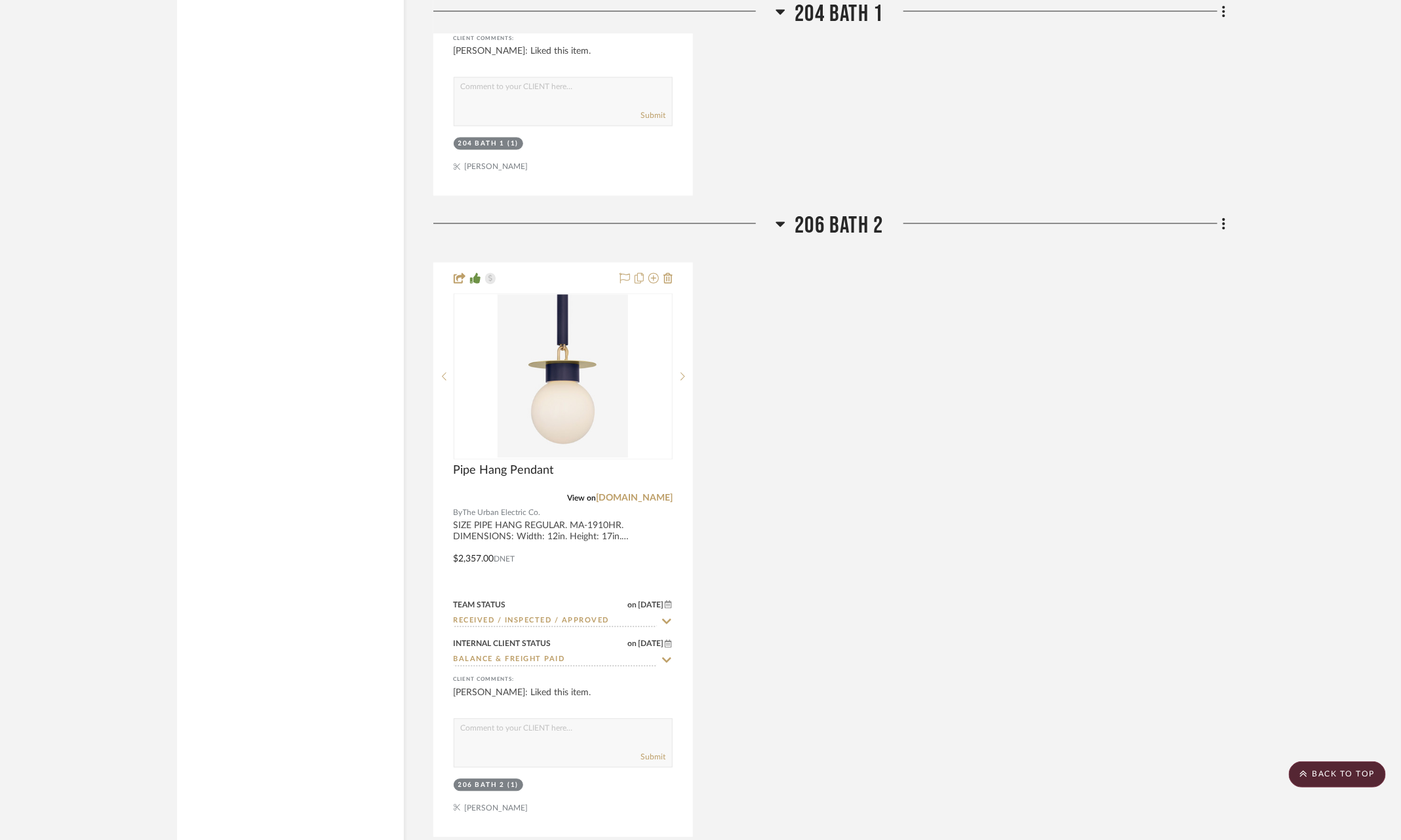
scroll to position [9944, 0]
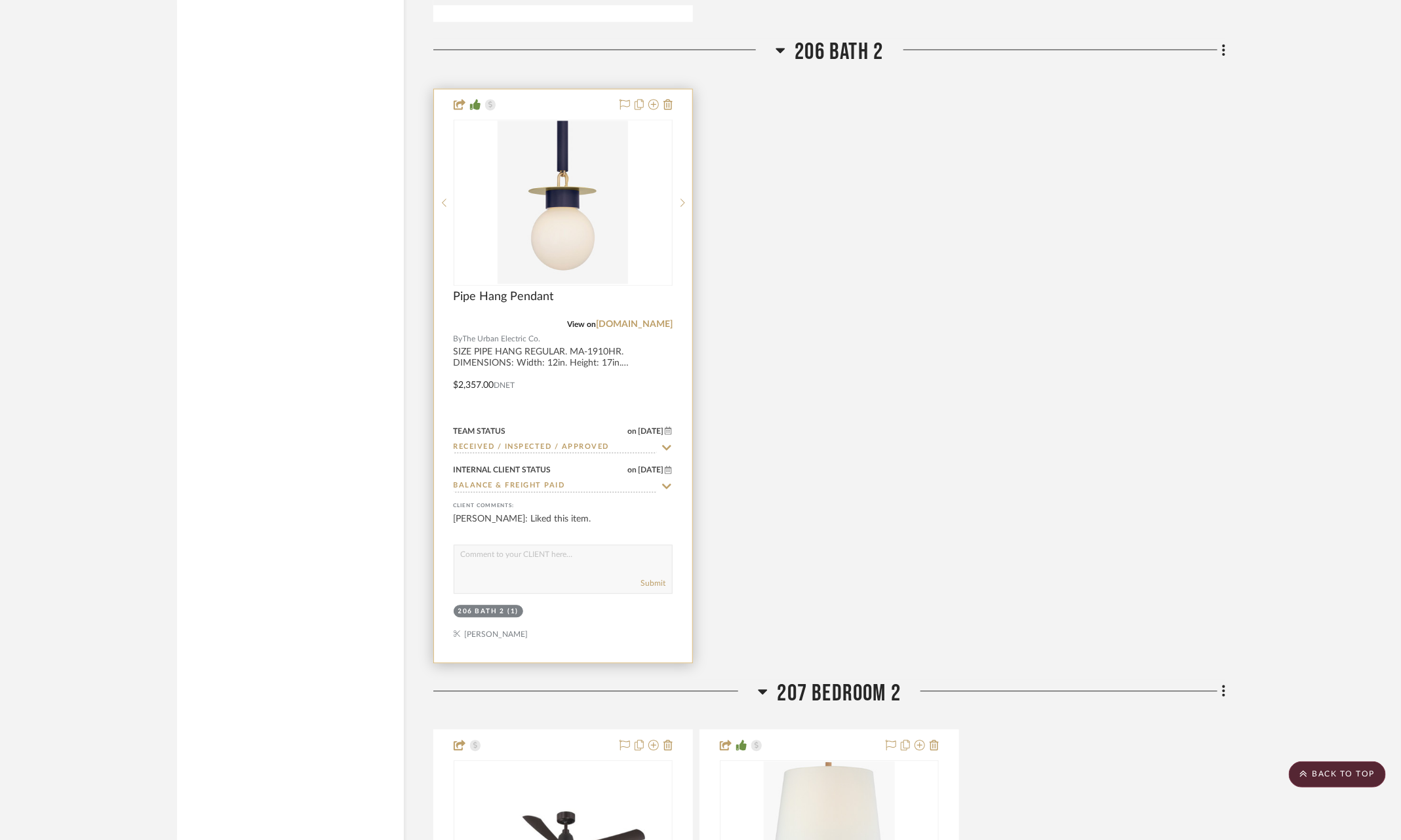
click at [668, 443] on icon at bounding box center [666, 447] width 12 height 10
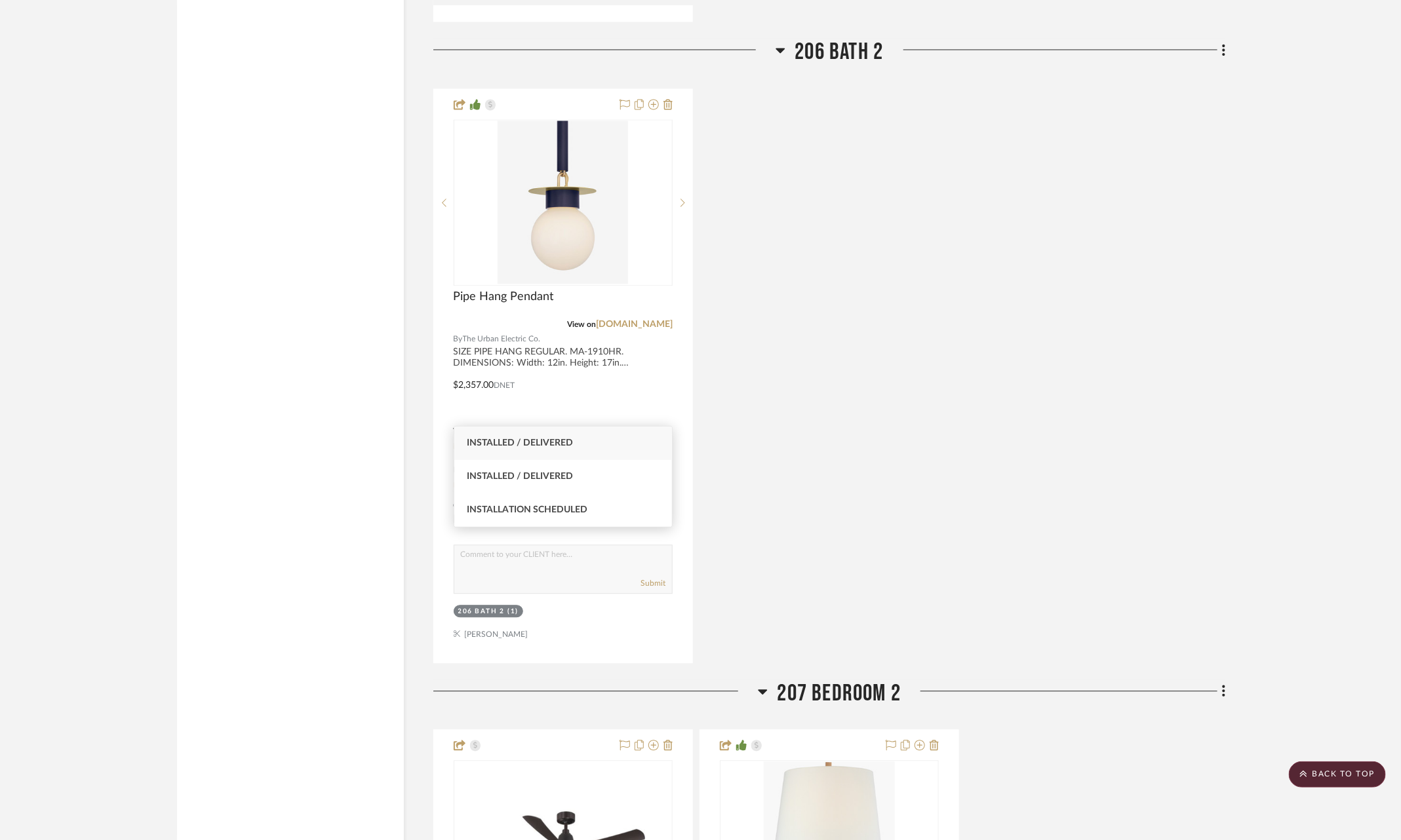
type input "insta"
click at [642, 446] on div "Installed / Delivered" at bounding box center [563, 443] width 219 height 33
type input "9/19/2025"
type input "Installed / Delivered"
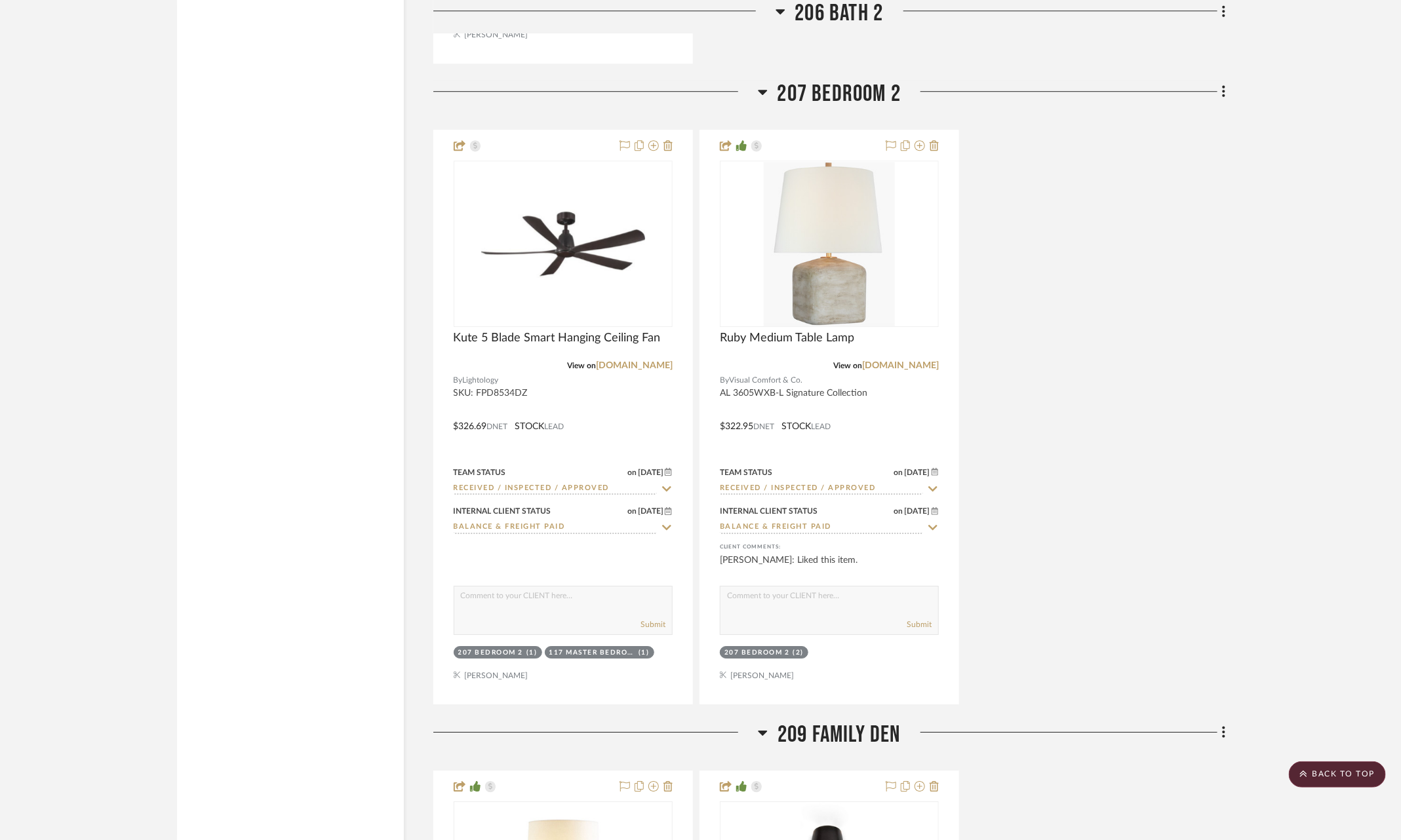
scroll to position [10546, 0]
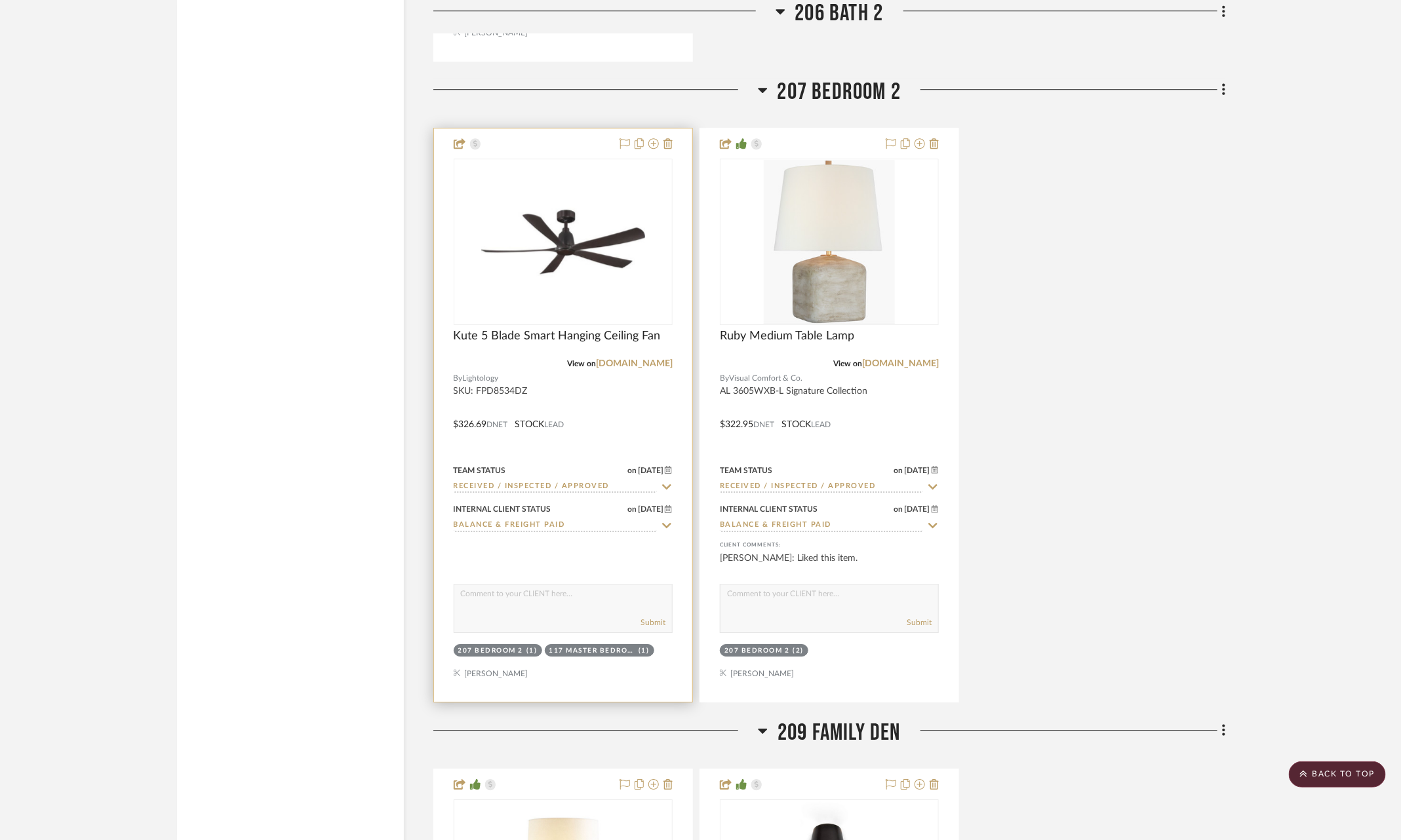
click at [665, 485] on icon at bounding box center [667, 487] width 9 height 5
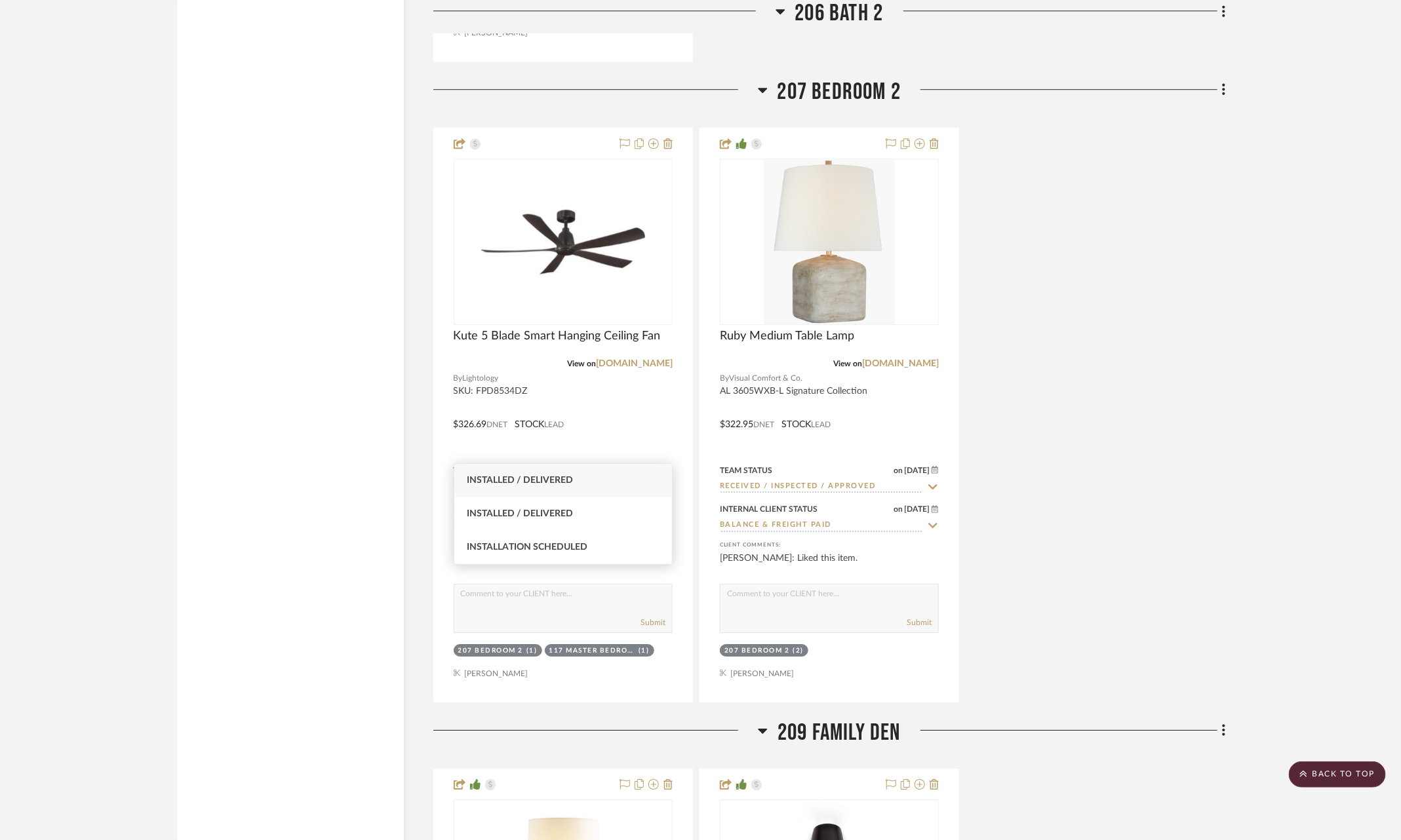
type input "insta"
click at [623, 486] on div "Installed / Delivered" at bounding box center [563, 481] width 219 height 33
type input "9/19/2025"
type input "Installed / Delivered"
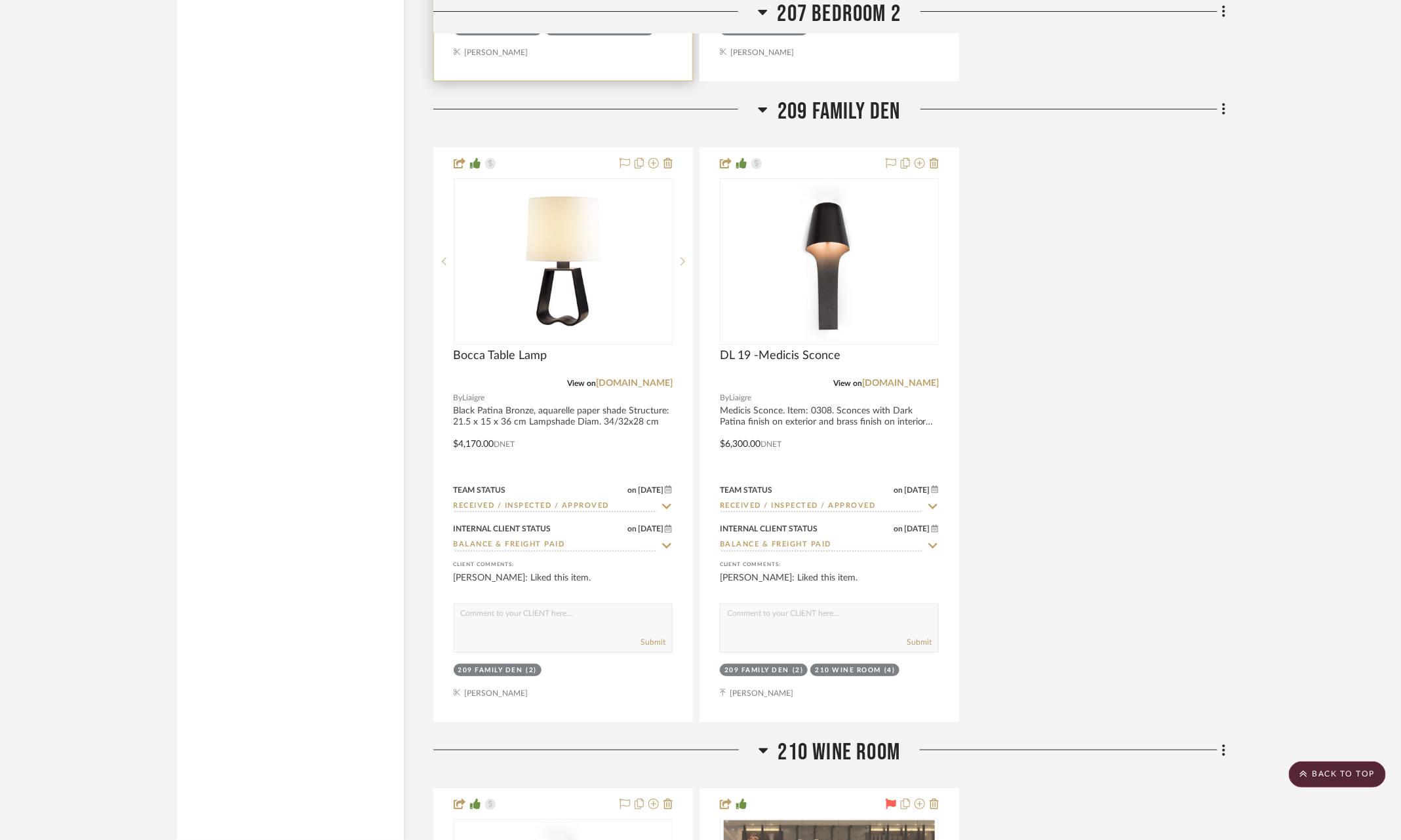
scroll to position [11180, 0]
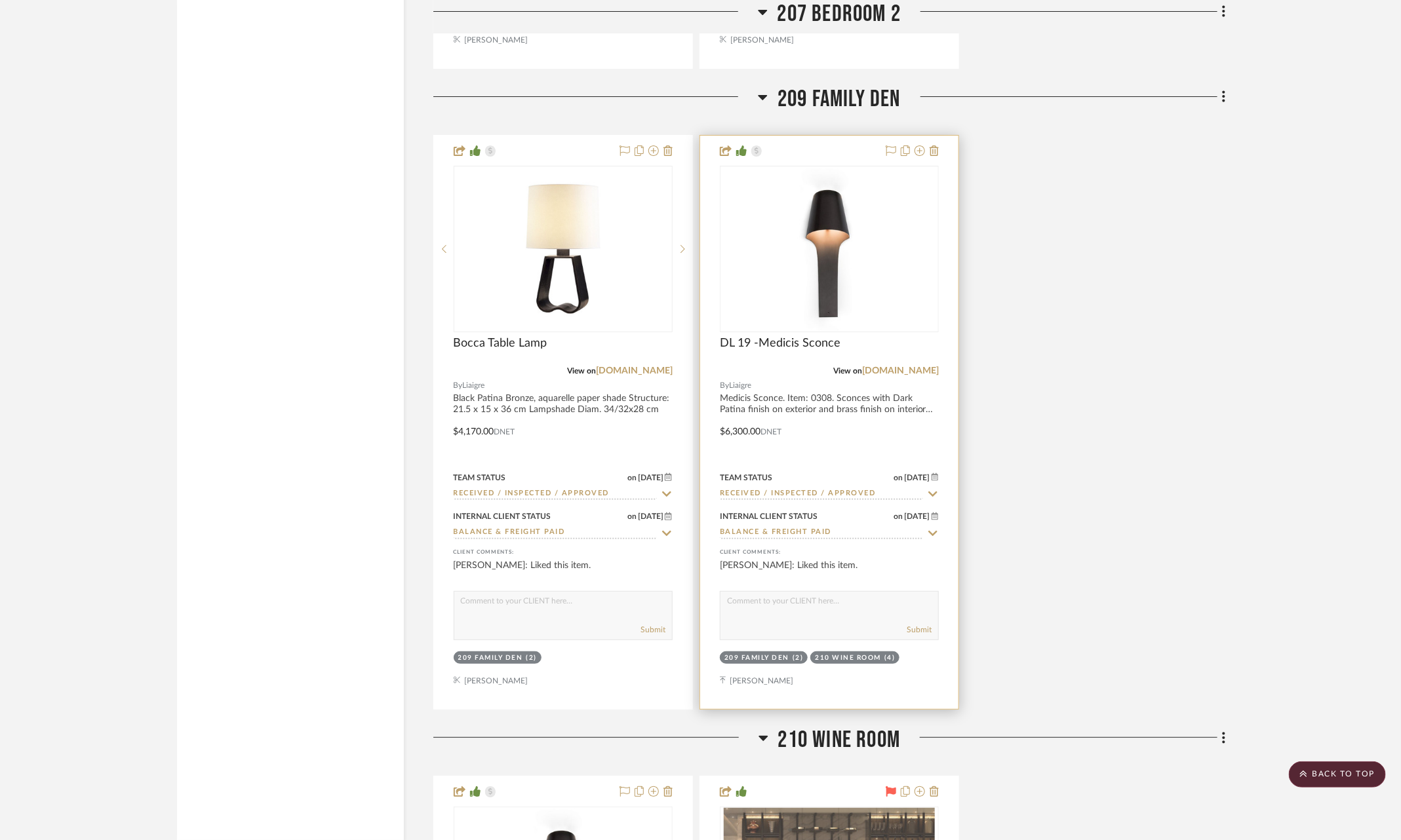
click at [934, 489] on icon at bounding box center [933, 494] width 12 height 10
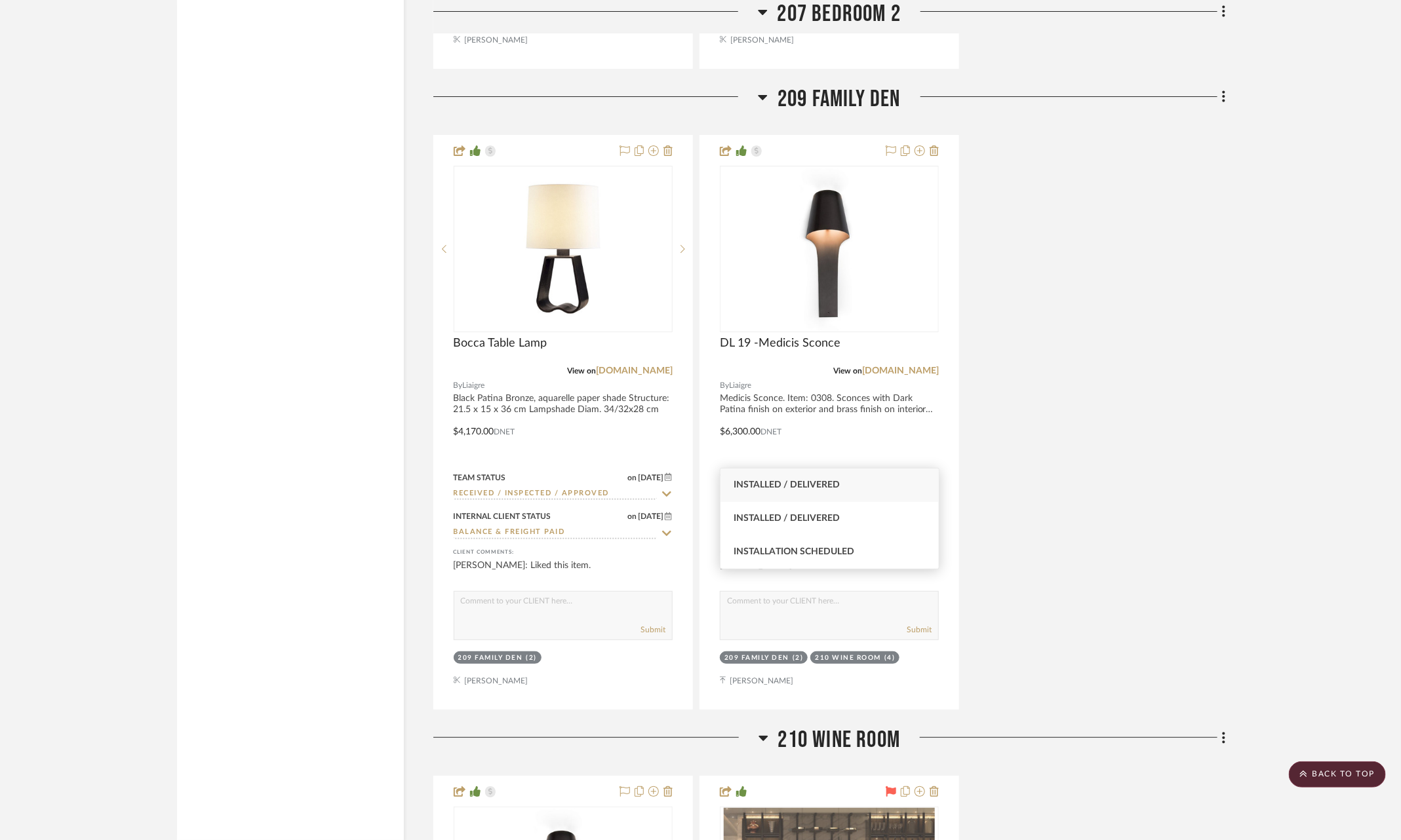
type input "insta"
click at [884, 481] on div "Installed / Delivered" at bounding box center [829, 485] width 219 height 33
type input "9/19/2025"
type input "Installed / Delivered"
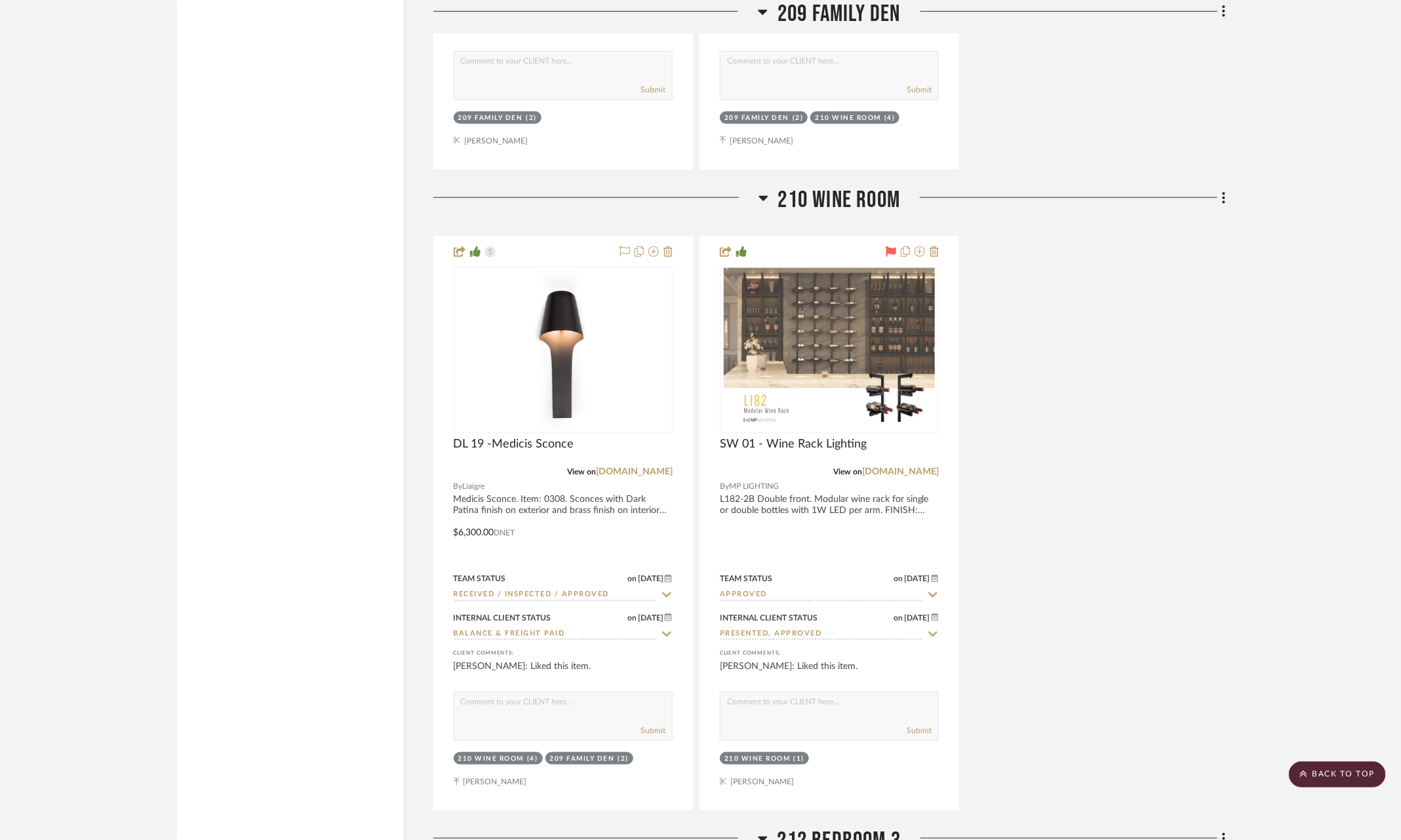
scroll to position [11720, 0]
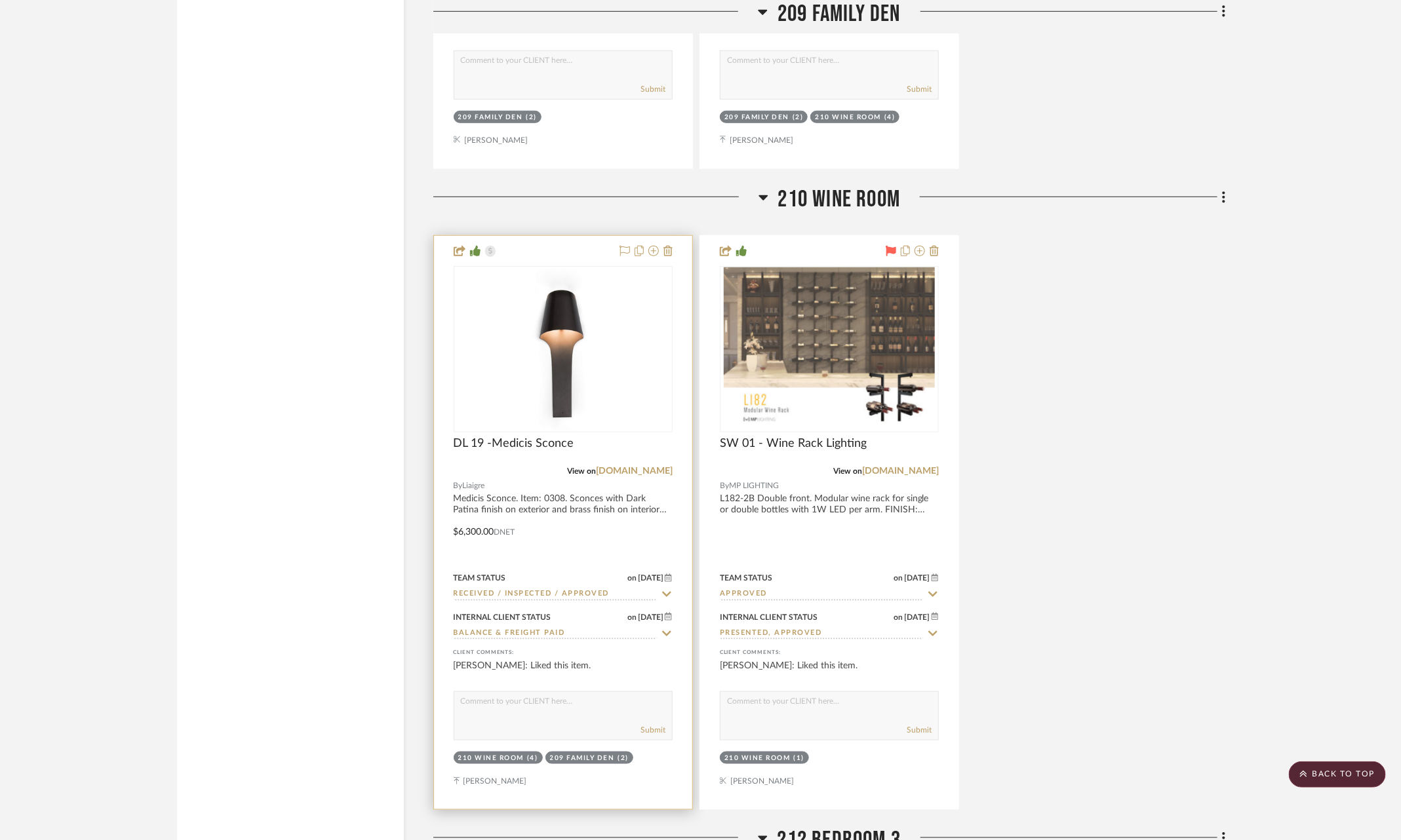
click at [668, 590] on icon at bounding box center [666, 594] width 12 height 10
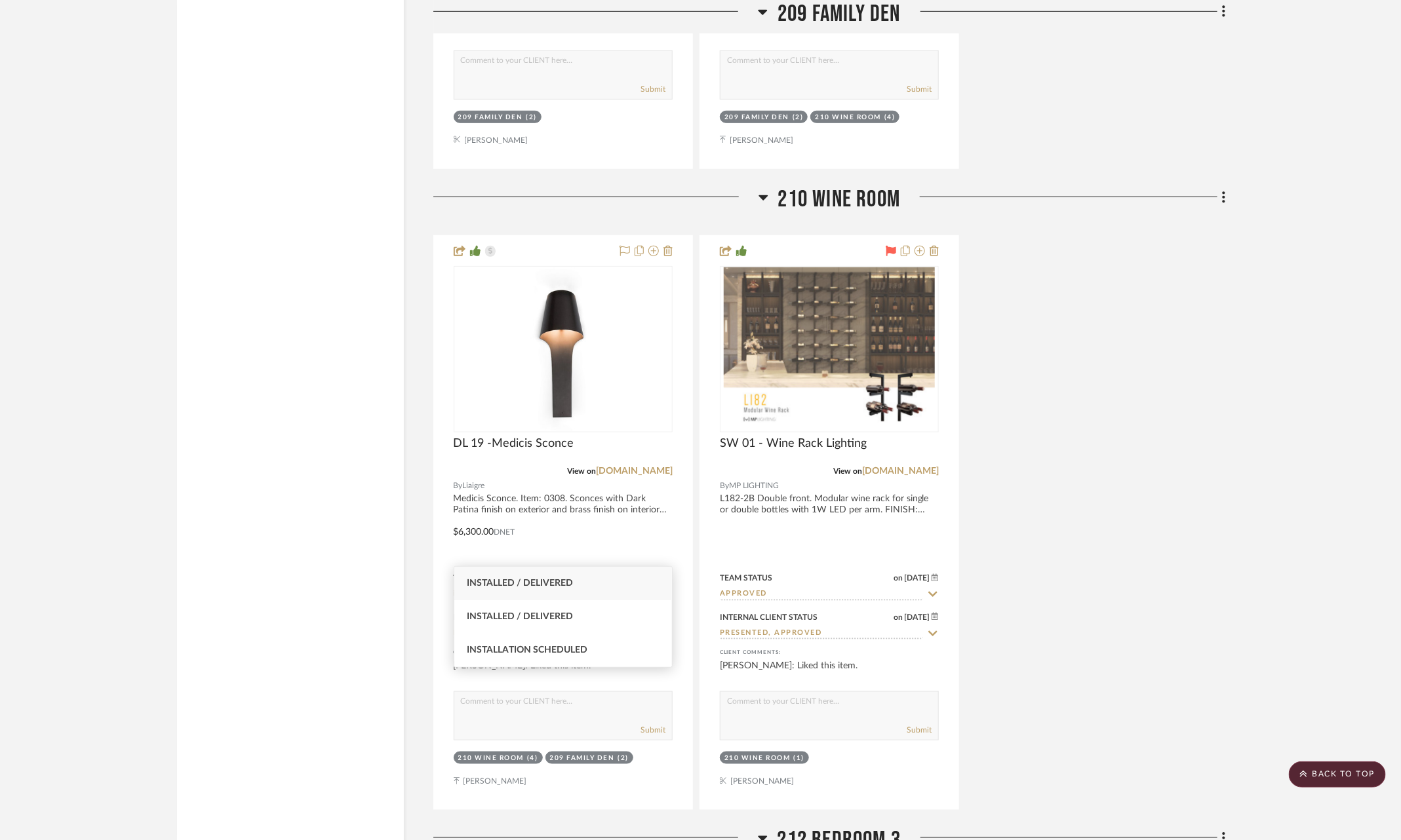
type input "insta"
click at [592, 581] on div "Installed / Delivered" at bounding box center [563, 583] width 219 height 33
type input "9/19/2025"
type input "Installed / Delivered"
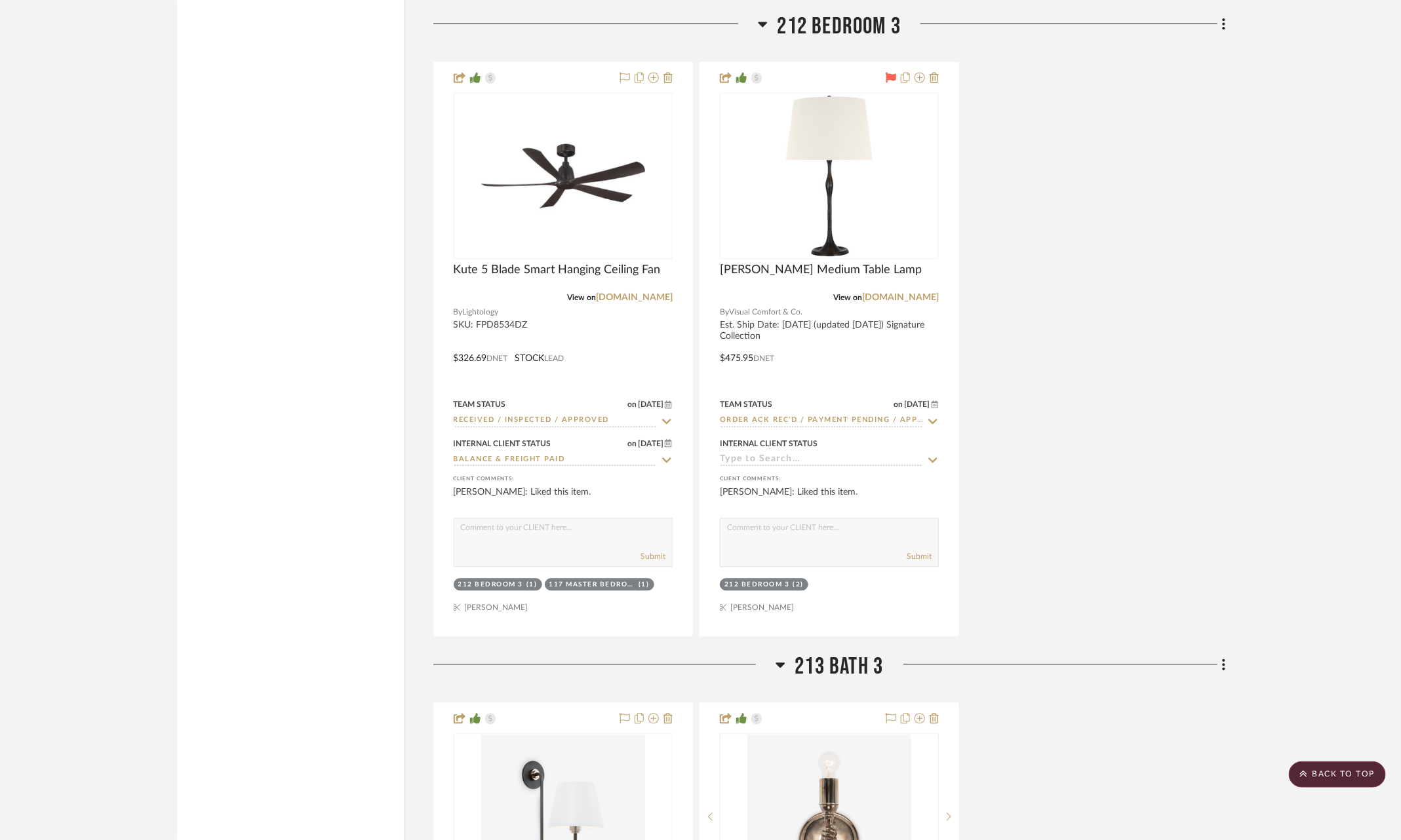
scroll to position [12535, 0]
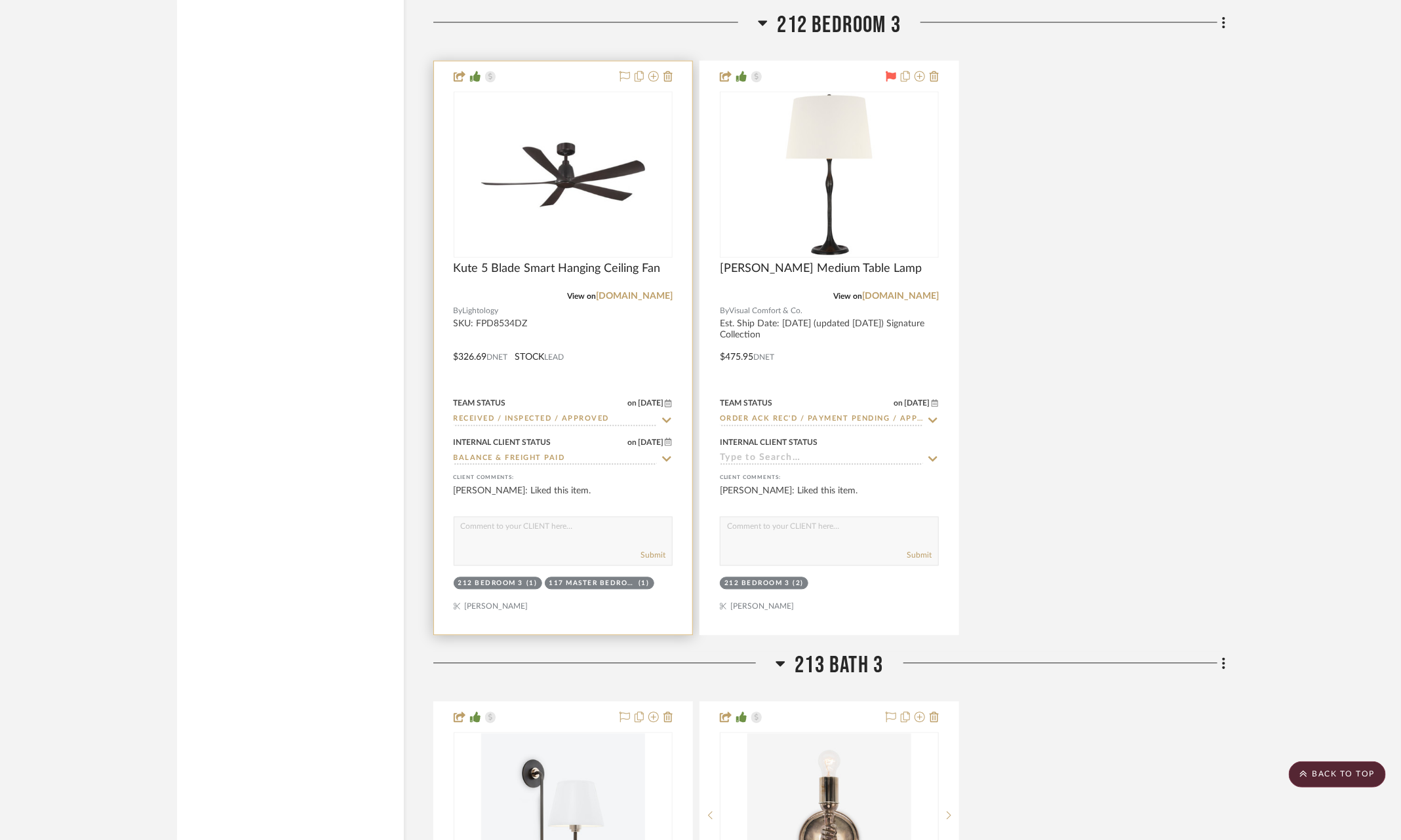
click at [667, 415] on icon at bounding box center [666, 420] width 12 height 10
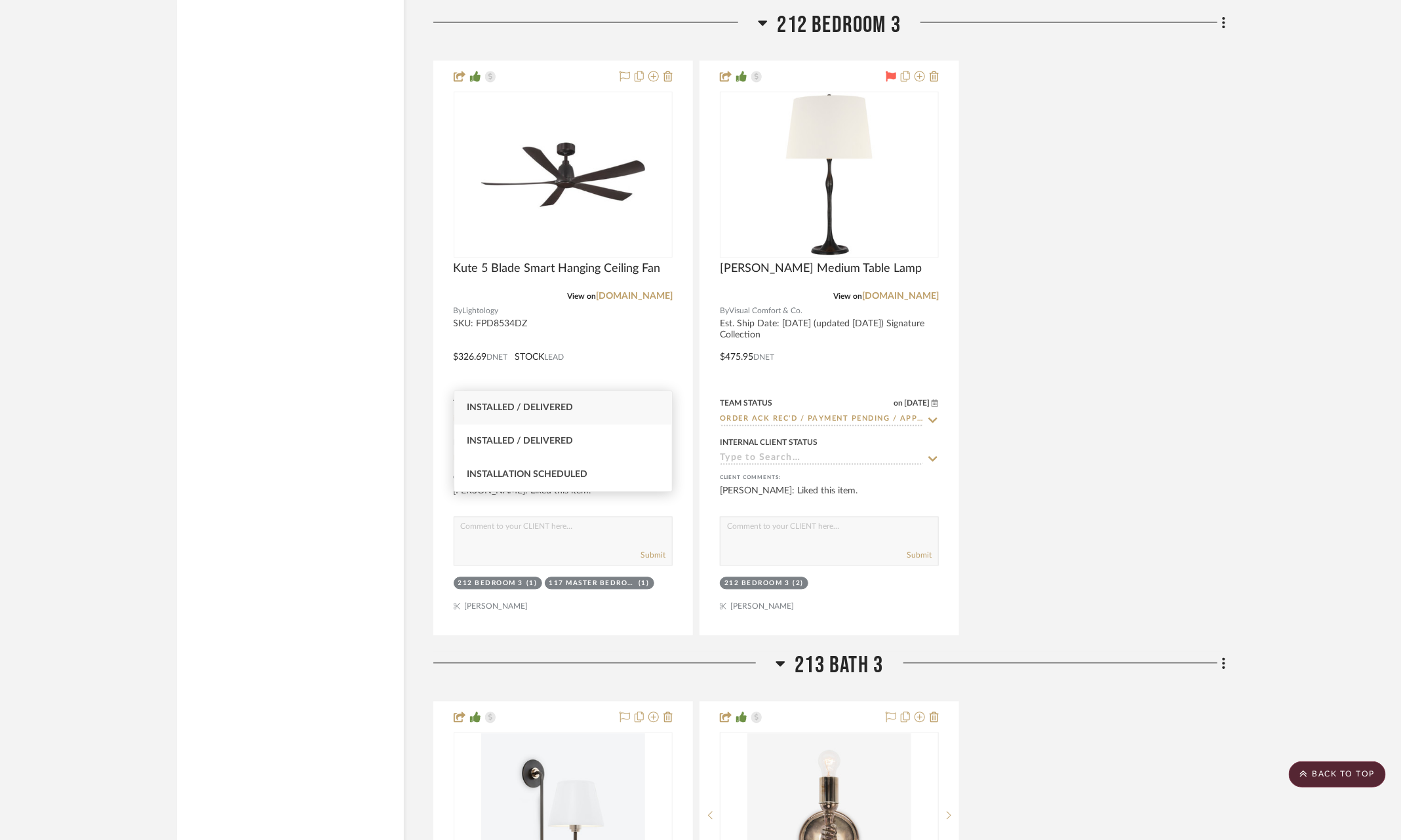
type input "insta"
click at [611, 408] on div "Installed / Delivered" at bounding box center [563, 408] width 219 height 33
type input "9/19/2025"
type input "Installed / Delivered"
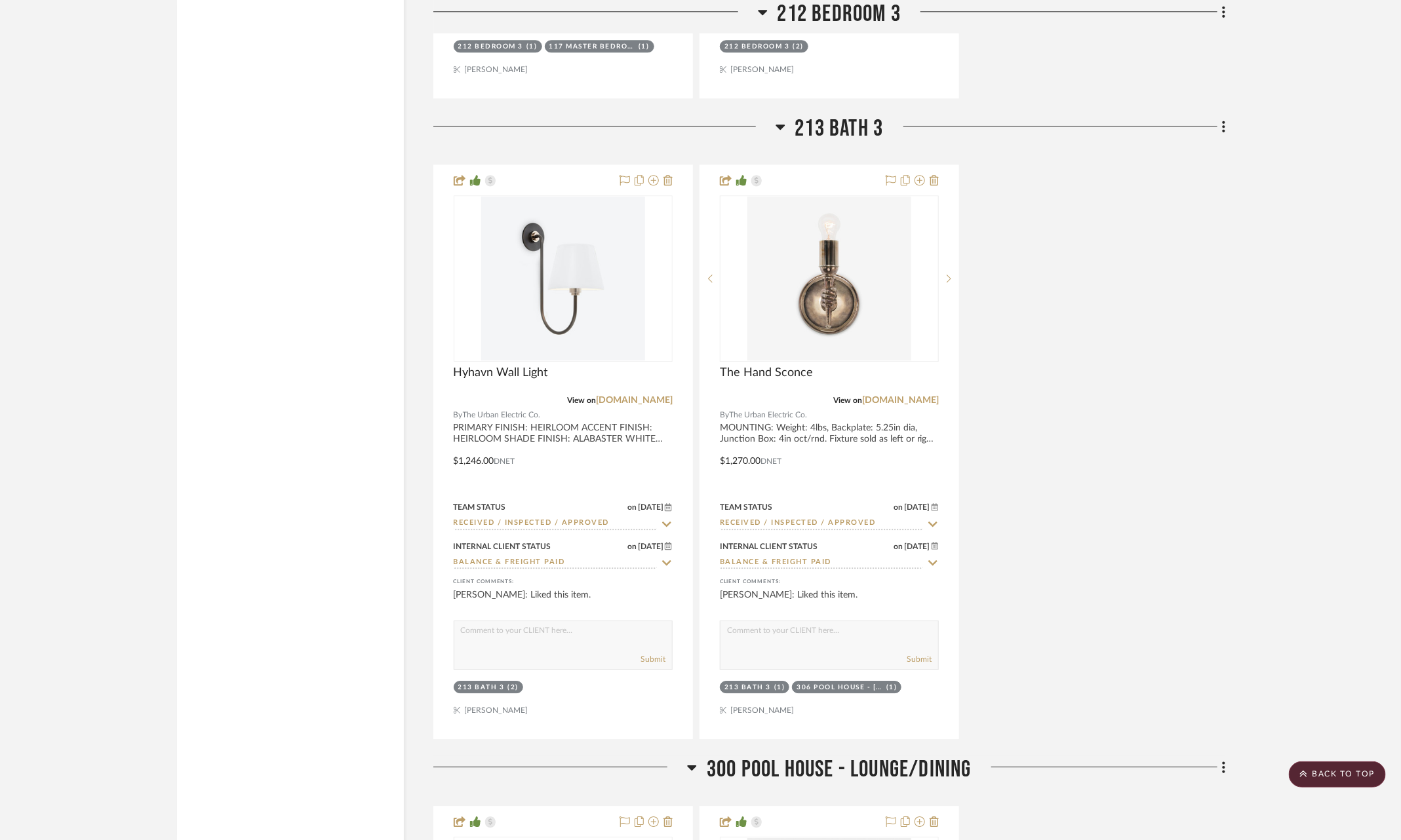
scroll to position [13064, 0]
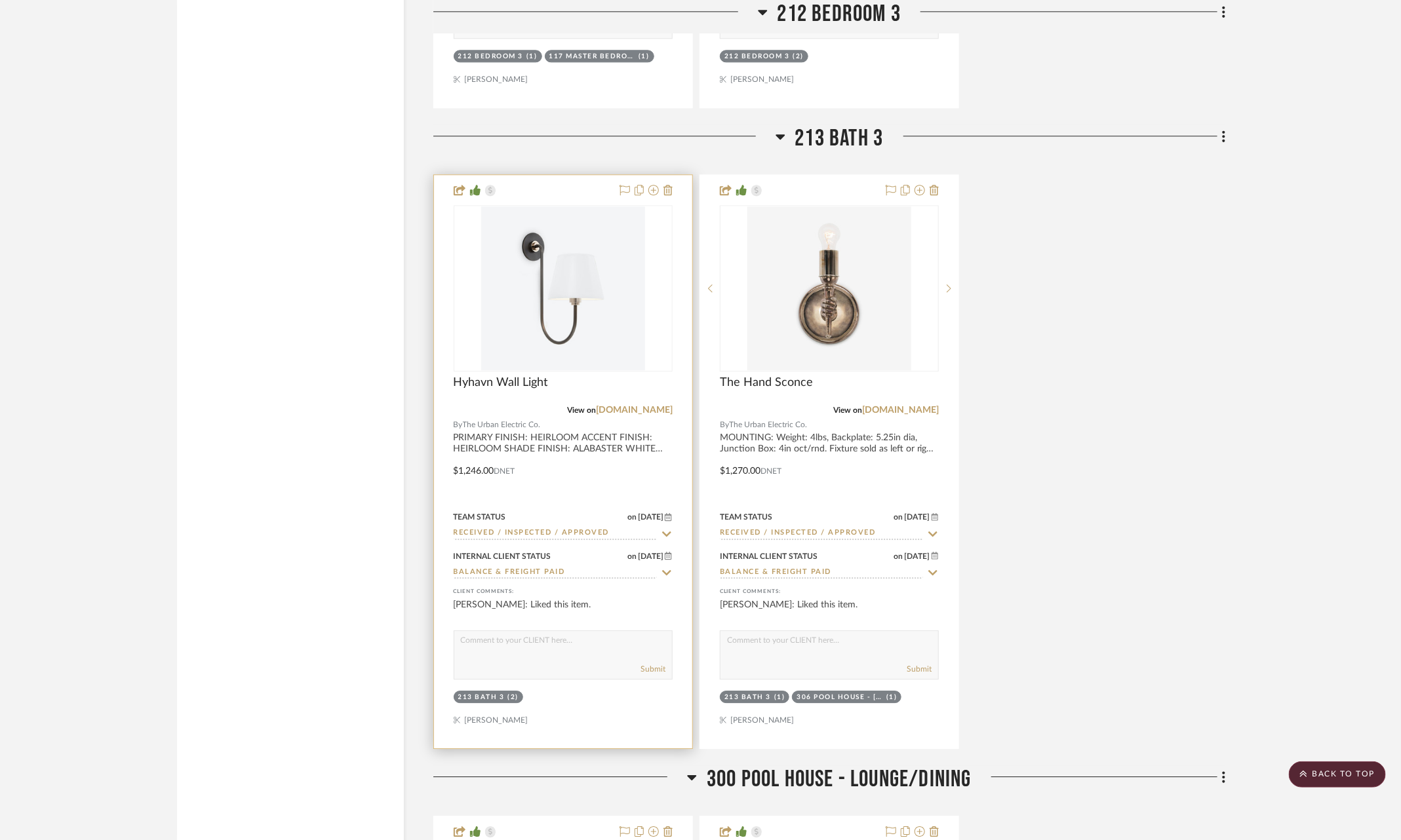
click at [664, 531] on icon at bounding box center [667, 534] width 9 height 5
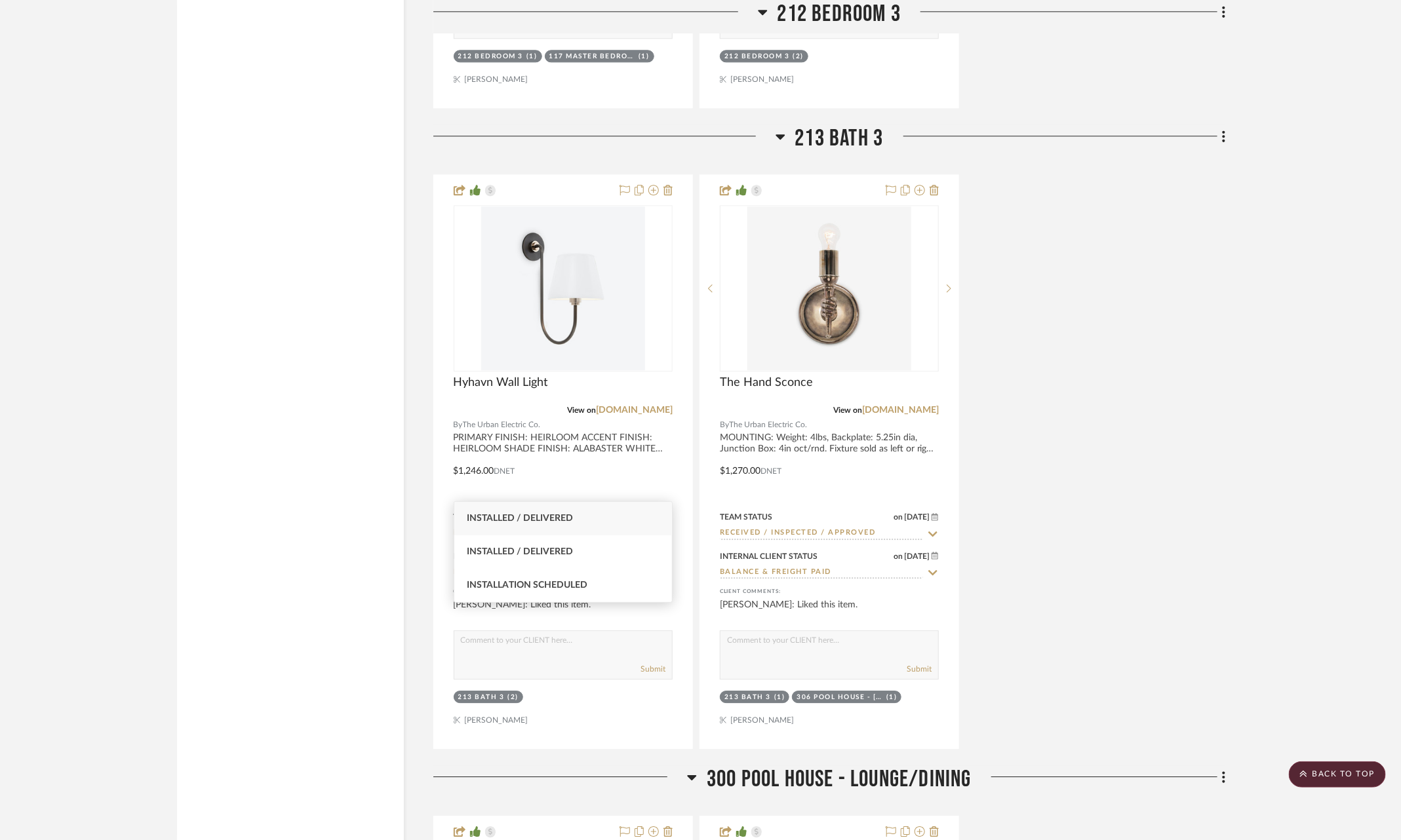
type input "insta"
click at [632, 519] on div "Installed / Delivered" at bounding box center [563, 519] width 219 height 33
type input "9/19/2025"
type input "Installed / Delivered"
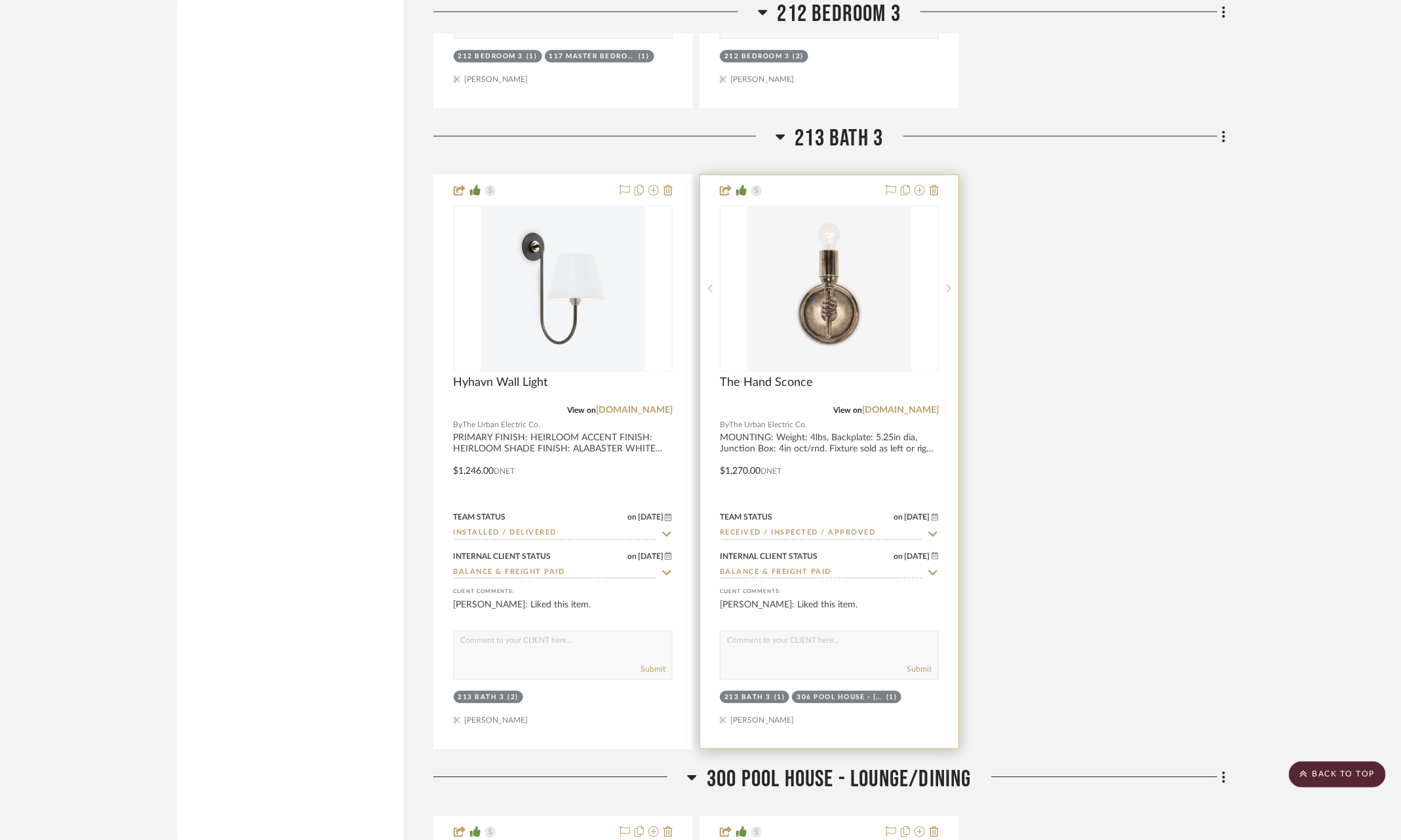
click at [934, 529] on icon at bounding box center [933, 534] width 12 height 10
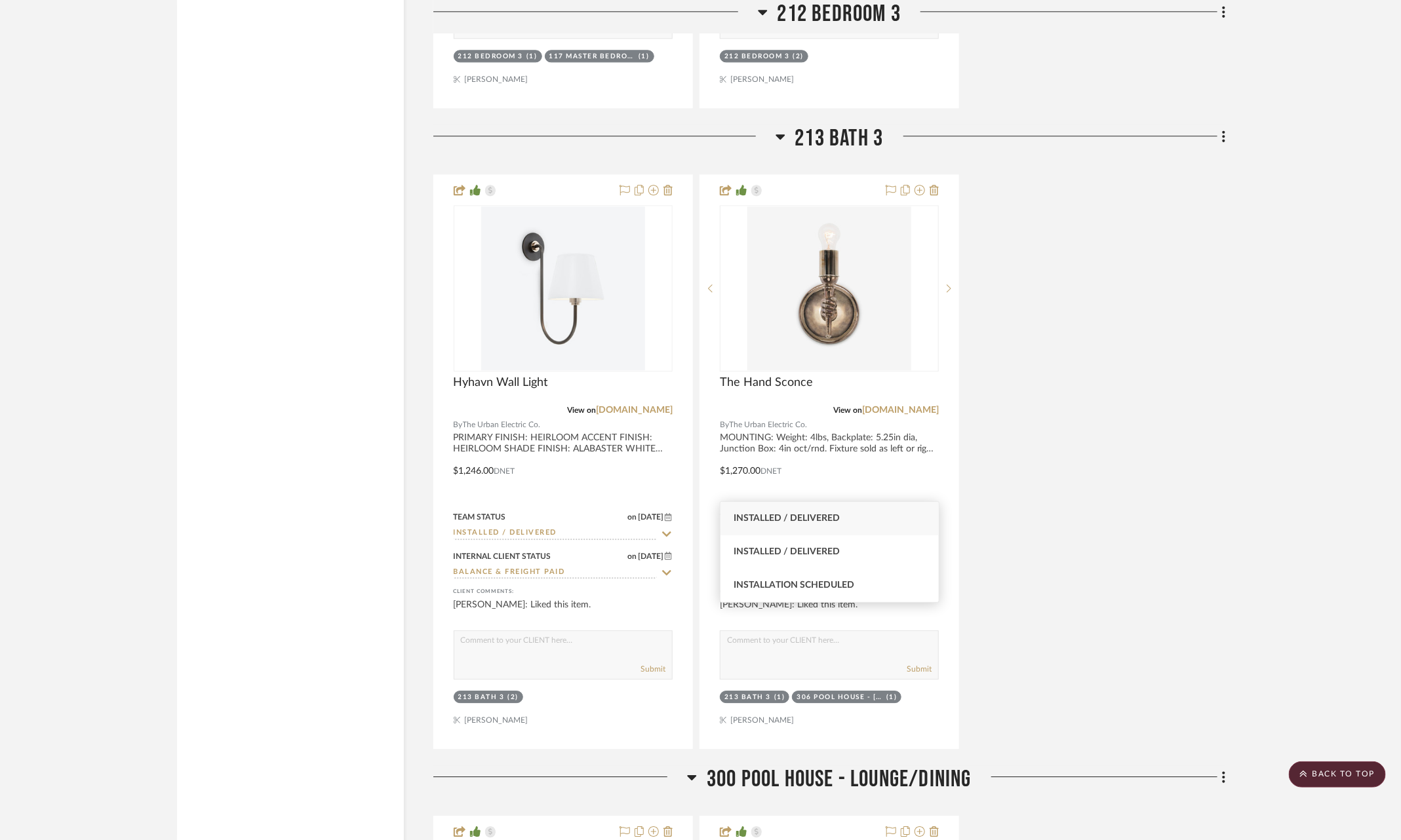
type input "insta"
click at [907, 509] on div "Installed / Delivered" at bounding box center [829, 519] width 219 height 33
type input "9/19/2025"
type input "Installed / Delivered"
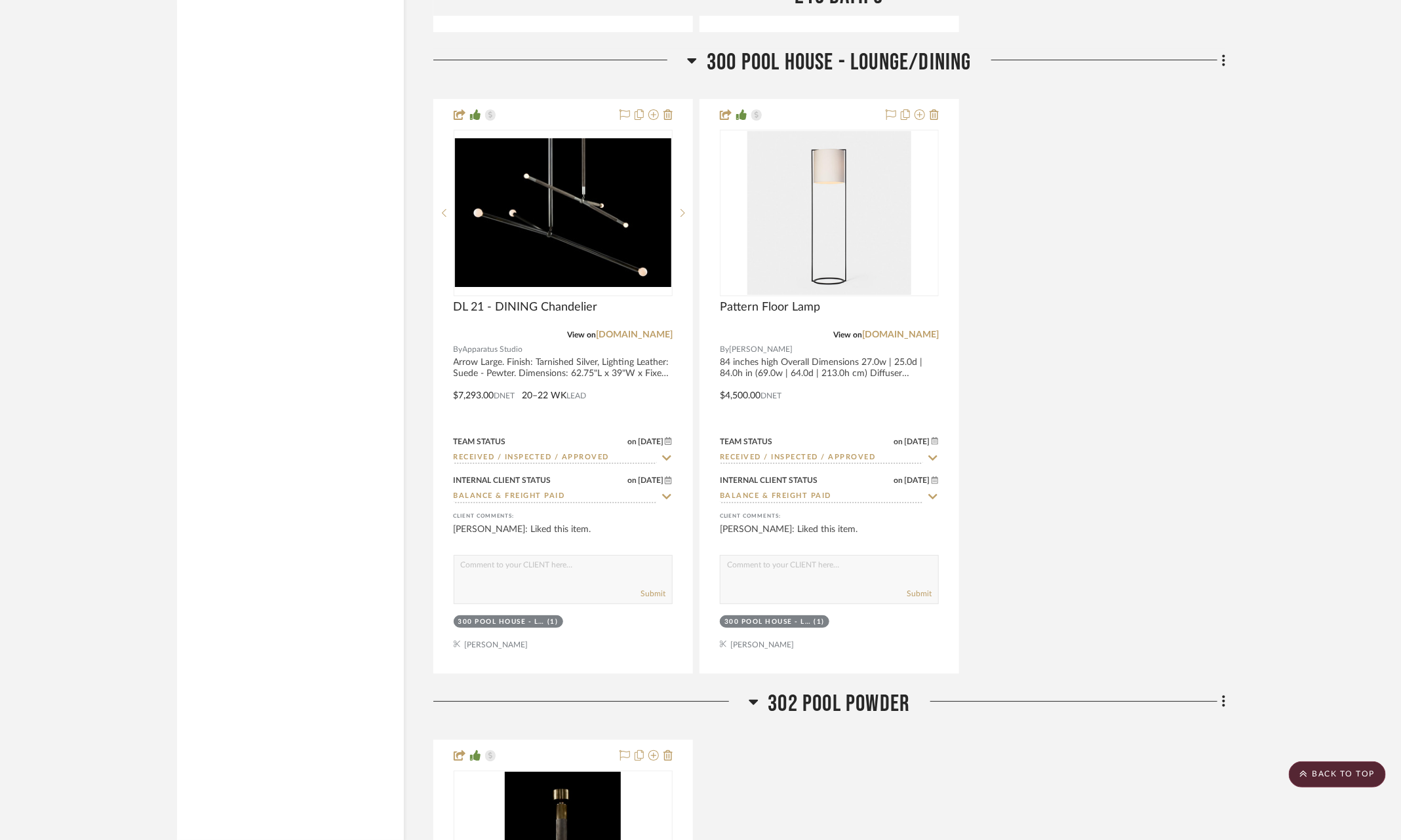
scroll to position [13785, 0]
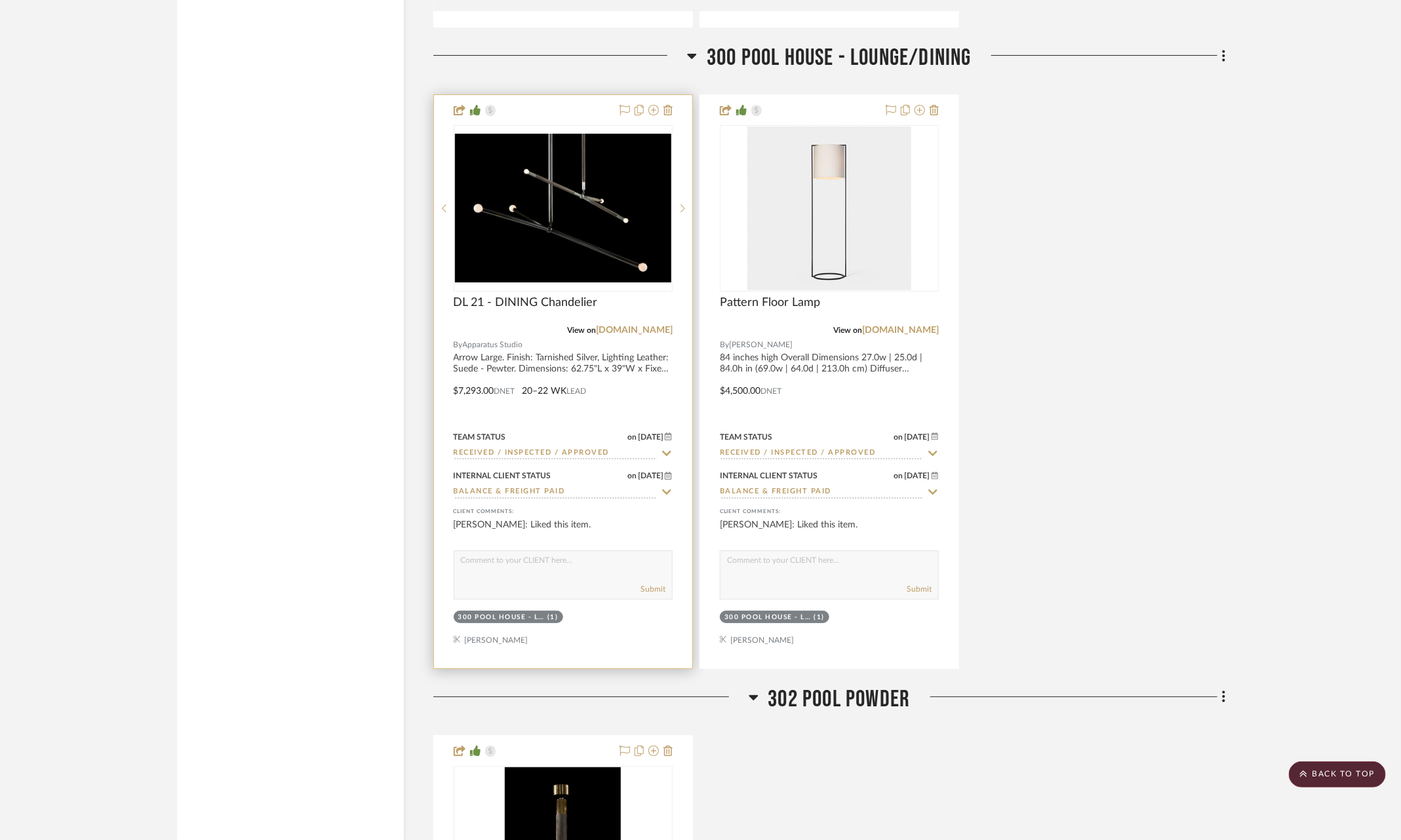
click at [665, 448] on icon at bounding box center [666, 453] width 12 height 10
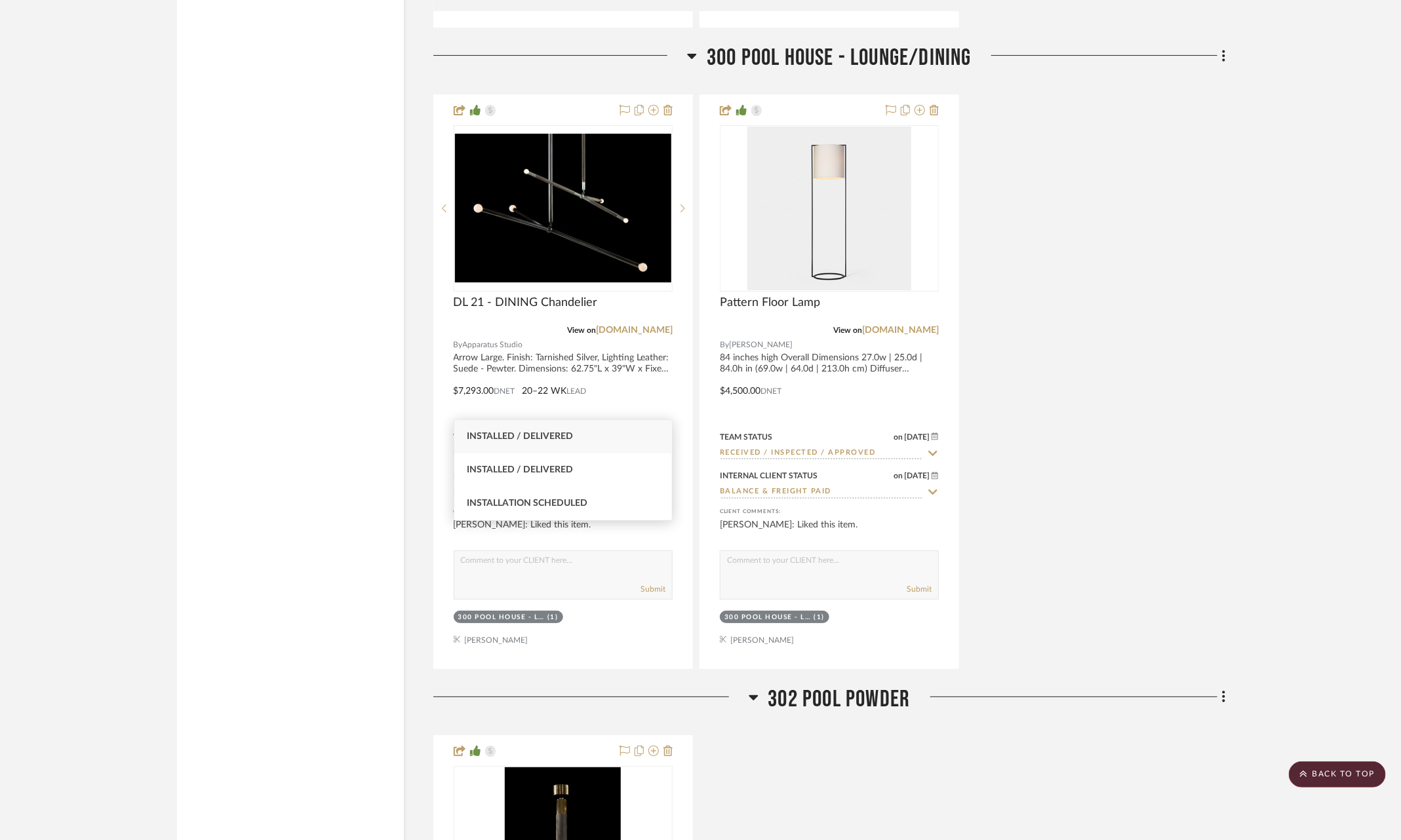
type input "insta"
click at [590, 431] on div "Installed / Delivered" at bounding box center [563, 436] width 219 height 33
type input "9/19/2025"
type input "Installed / Delivered"
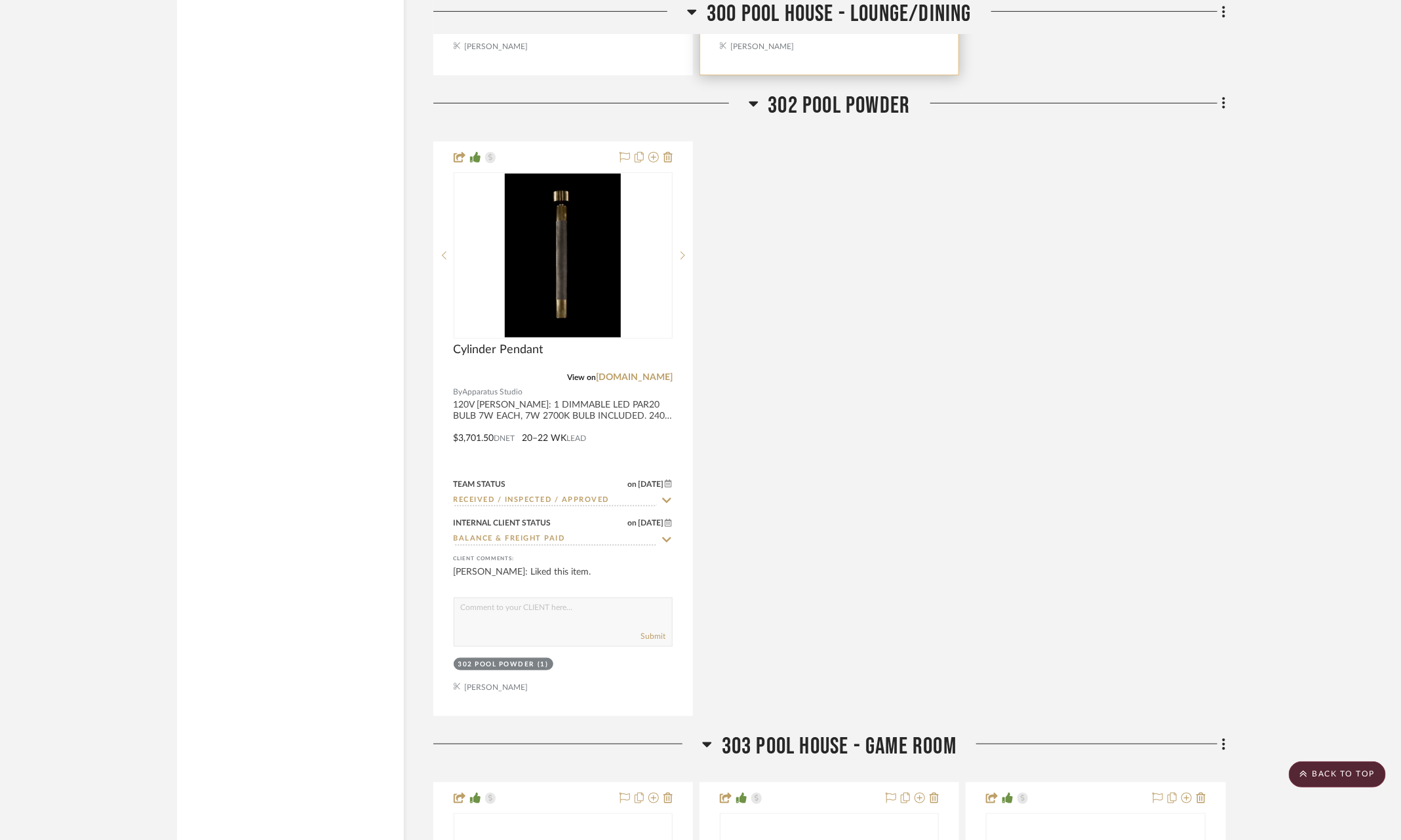
scroll to position [14384, 0]
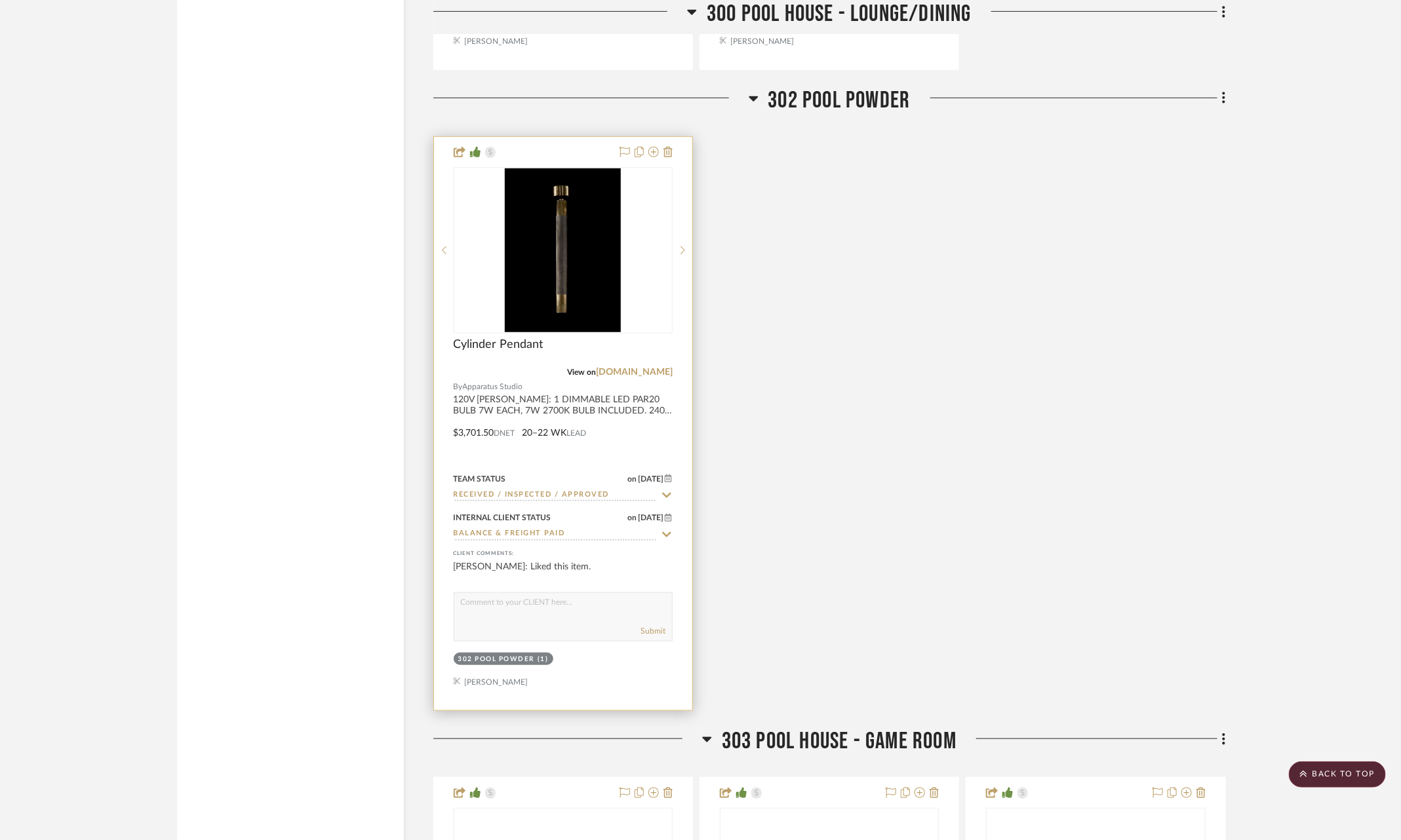
click at [667, 490] on icon at bounding box center [666, 495] width 12 height 10
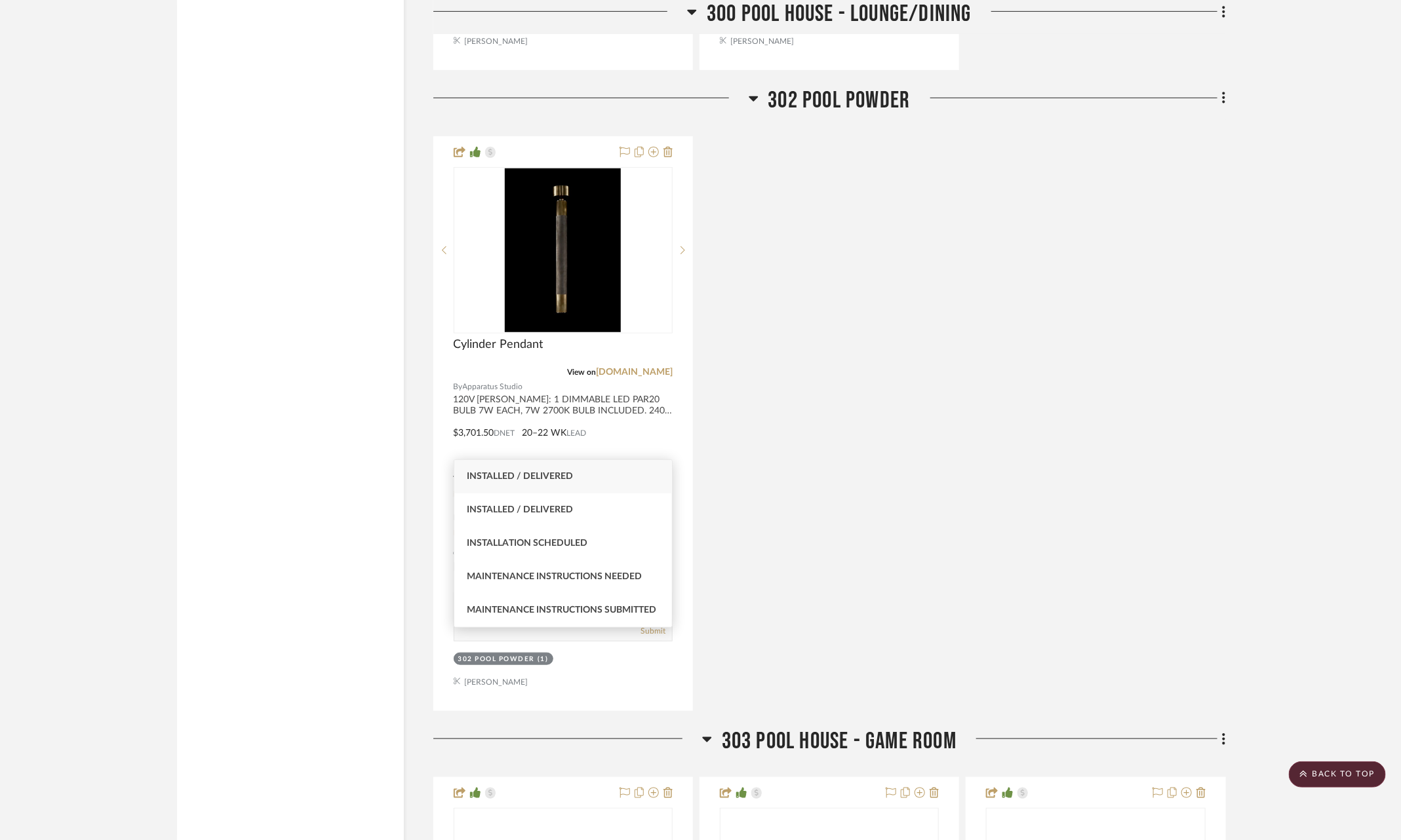
type input "inst"
click at [603, 475] on div "Installed / Delivered" at bounding box center [563, 477] width 219 height 33
type input "9/19/2025"
type input "Installed / Delivered"
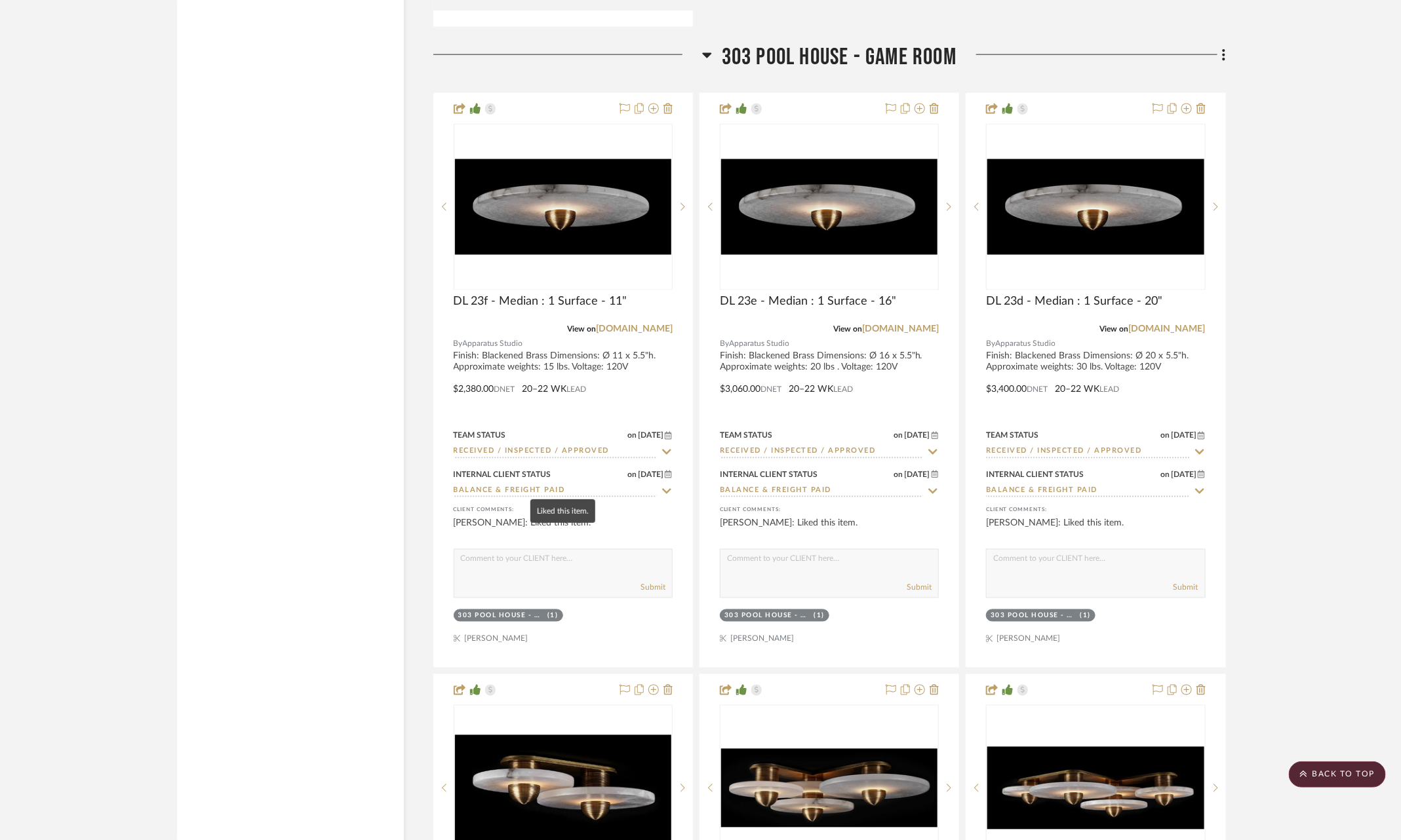
scroll to position [15070, 0]
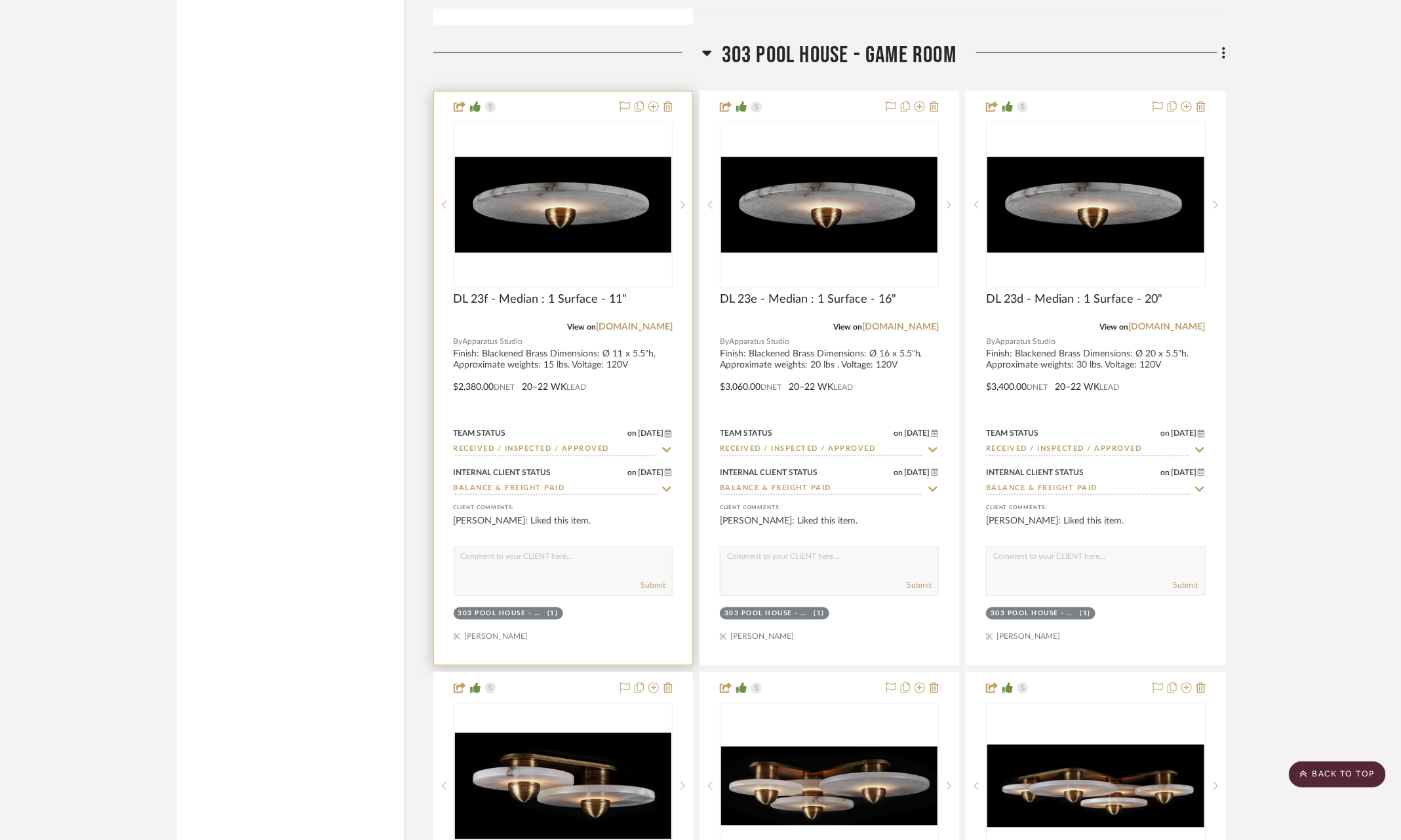
click at [664, 445] on icon at bounding box center [666, 450] width 12 height 10
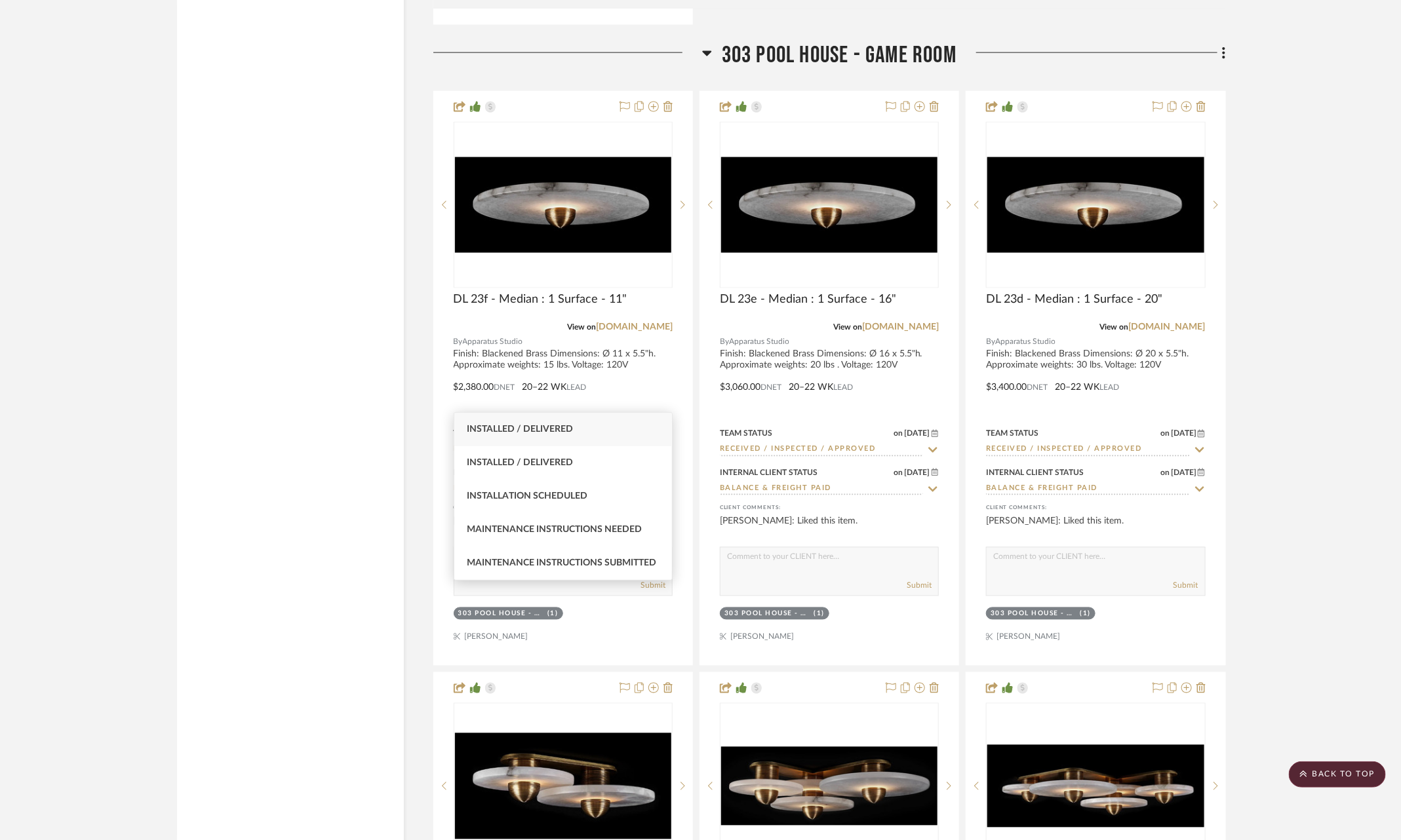
type input "inst"
click at [623, 432] on div "Installed / Delivered" at bounding box center [563, 429] width 219 height 33
type input "9/19/2025"
type input "Installed / Delivered"
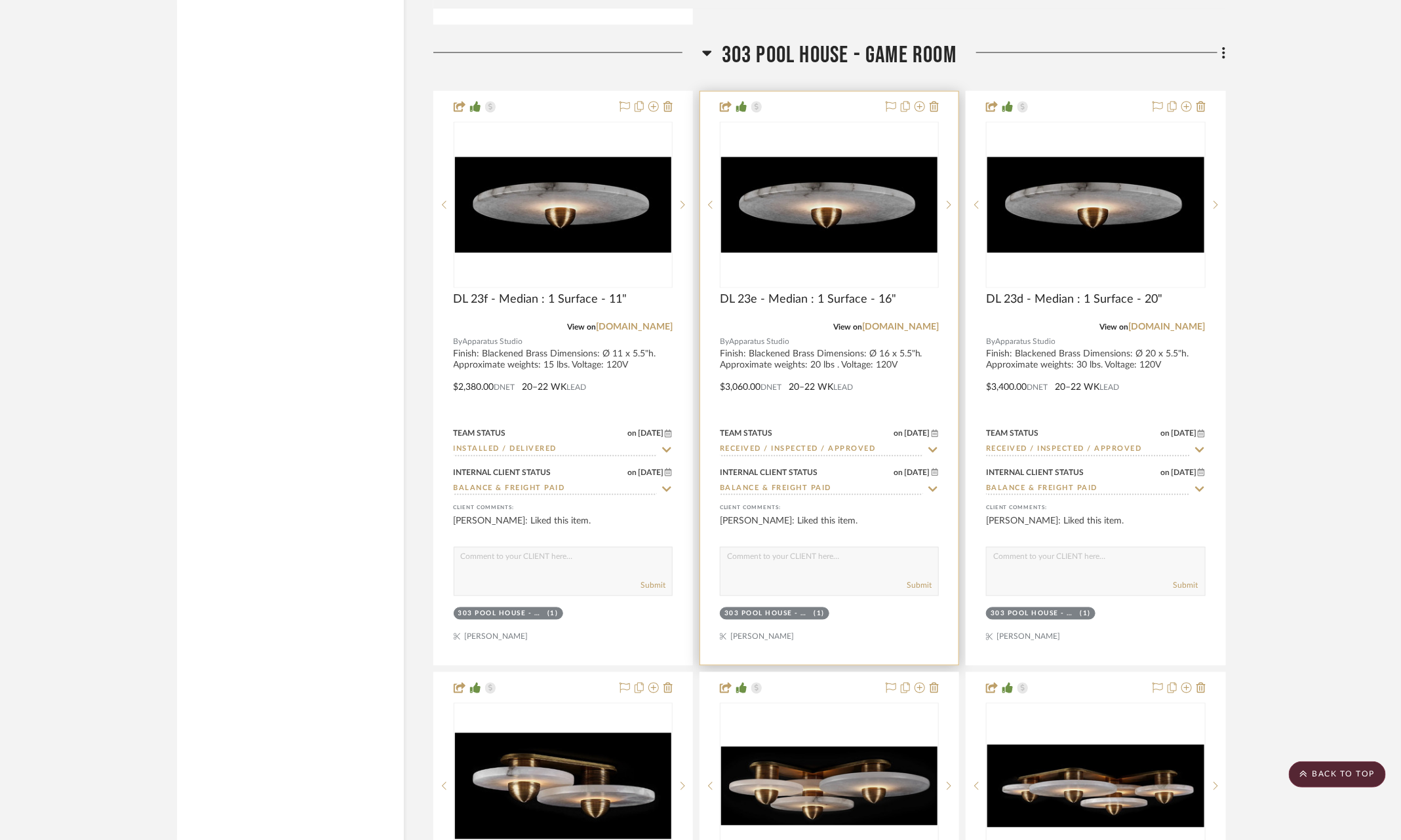
click at [937, 445] on icon at bounding box center [933, 450] width 12 height 10
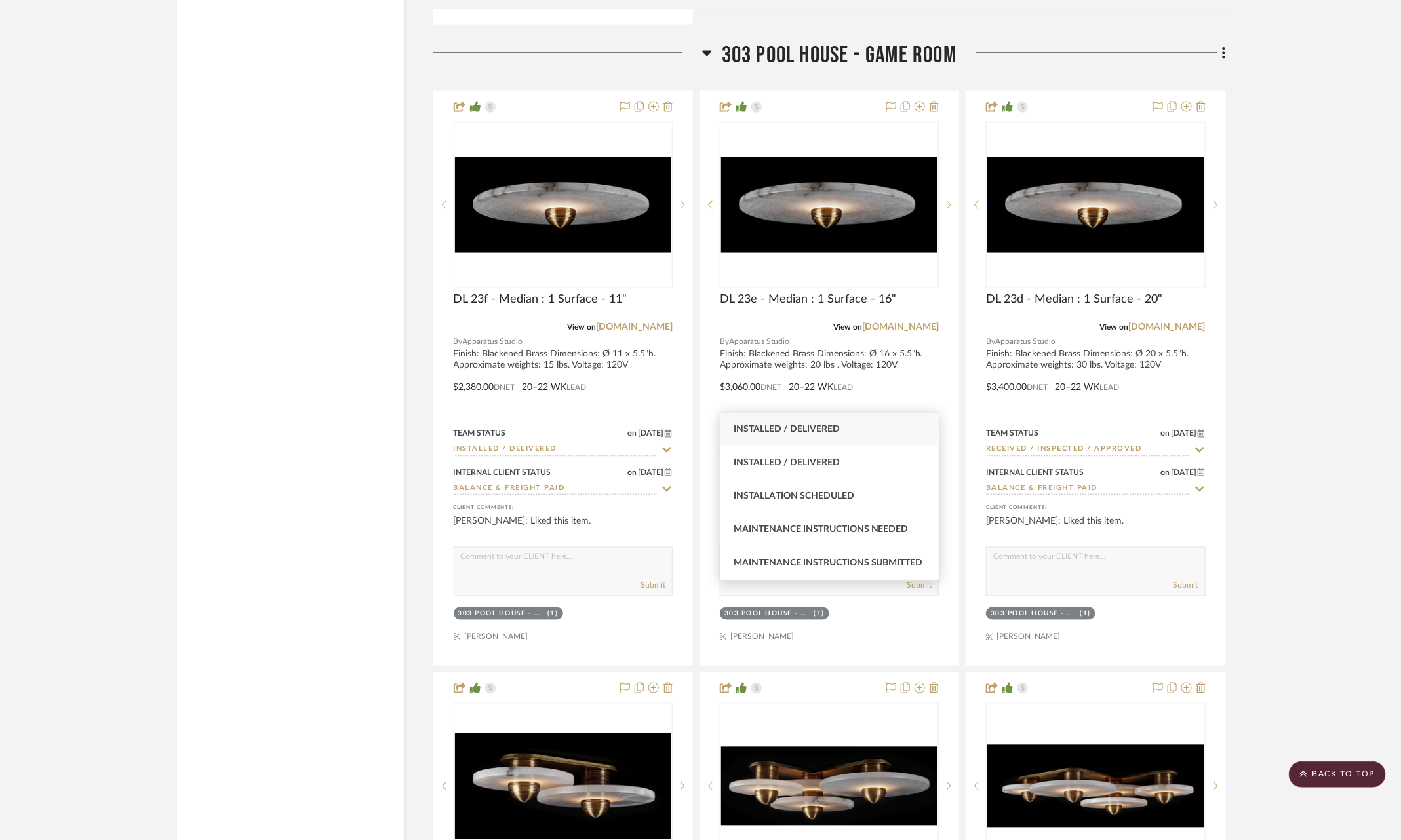
type input "inst"
click at [873, 430] on div "Installed / Delivered" at bounding box center [829, 429] width 219 height 33
type input "9/19/2025"
type input "Installed / Delivered"
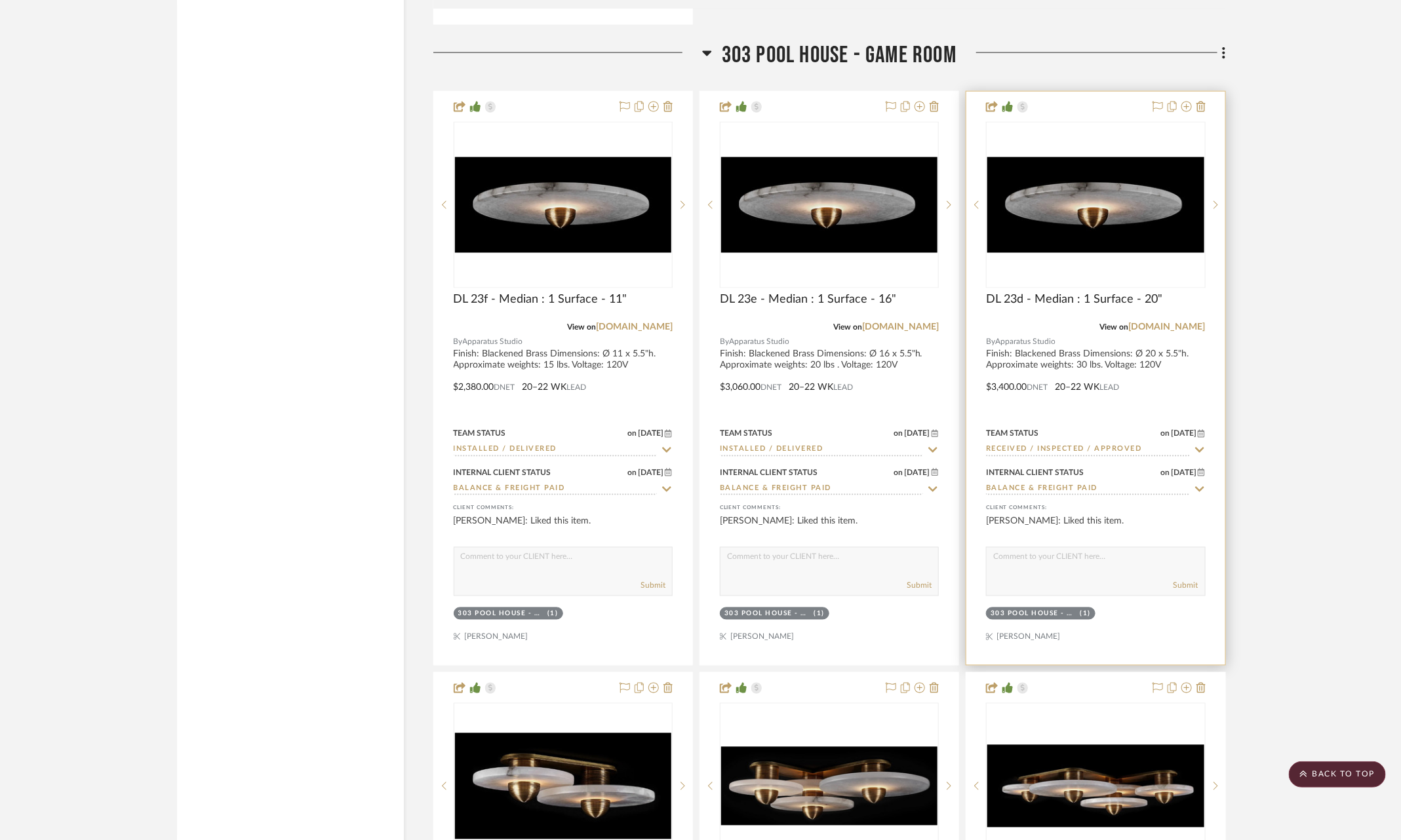
click at [1207, 400] on div at bounding box center [1095, 378] width 258 height 573
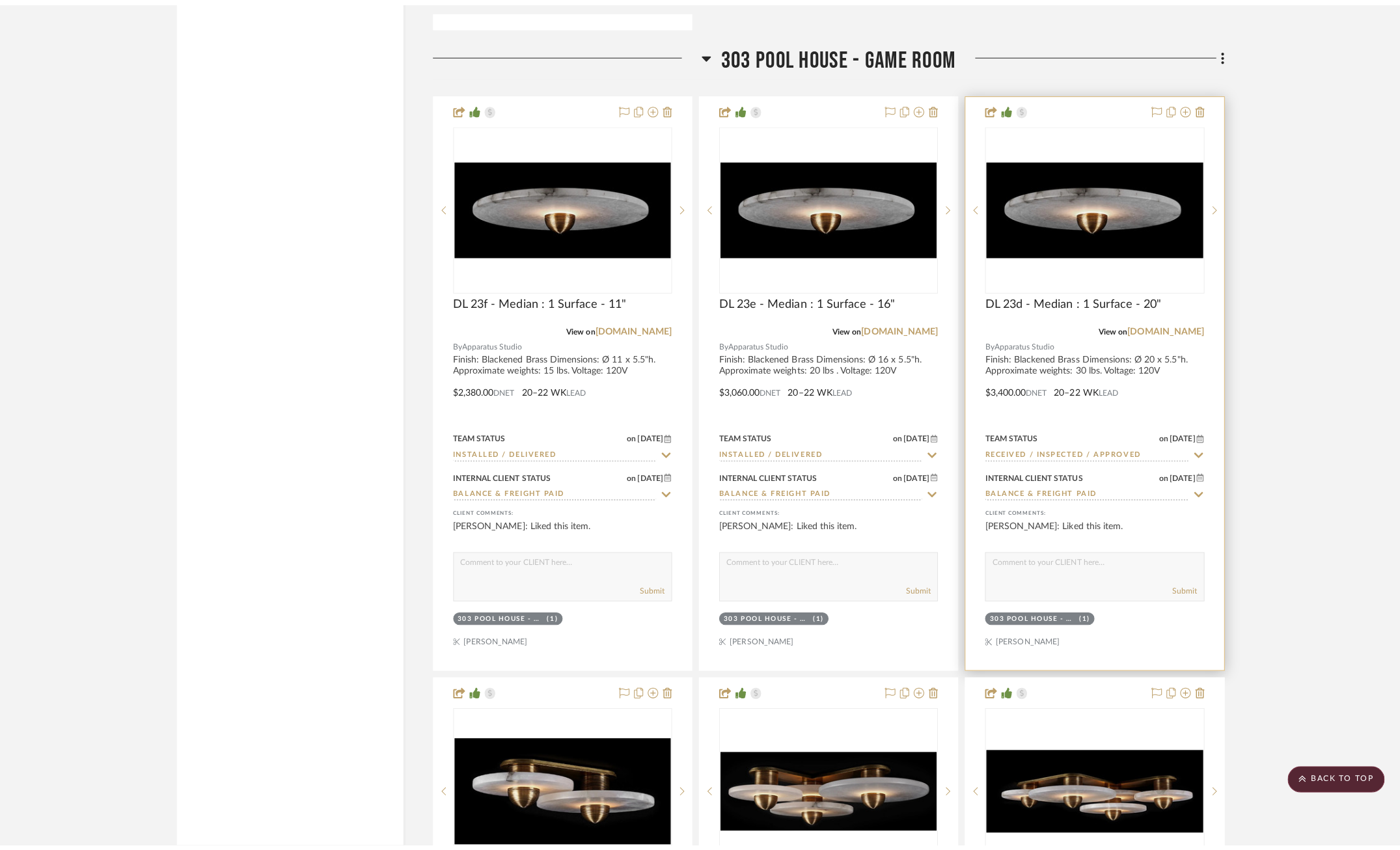
scroll to position [0, 0]
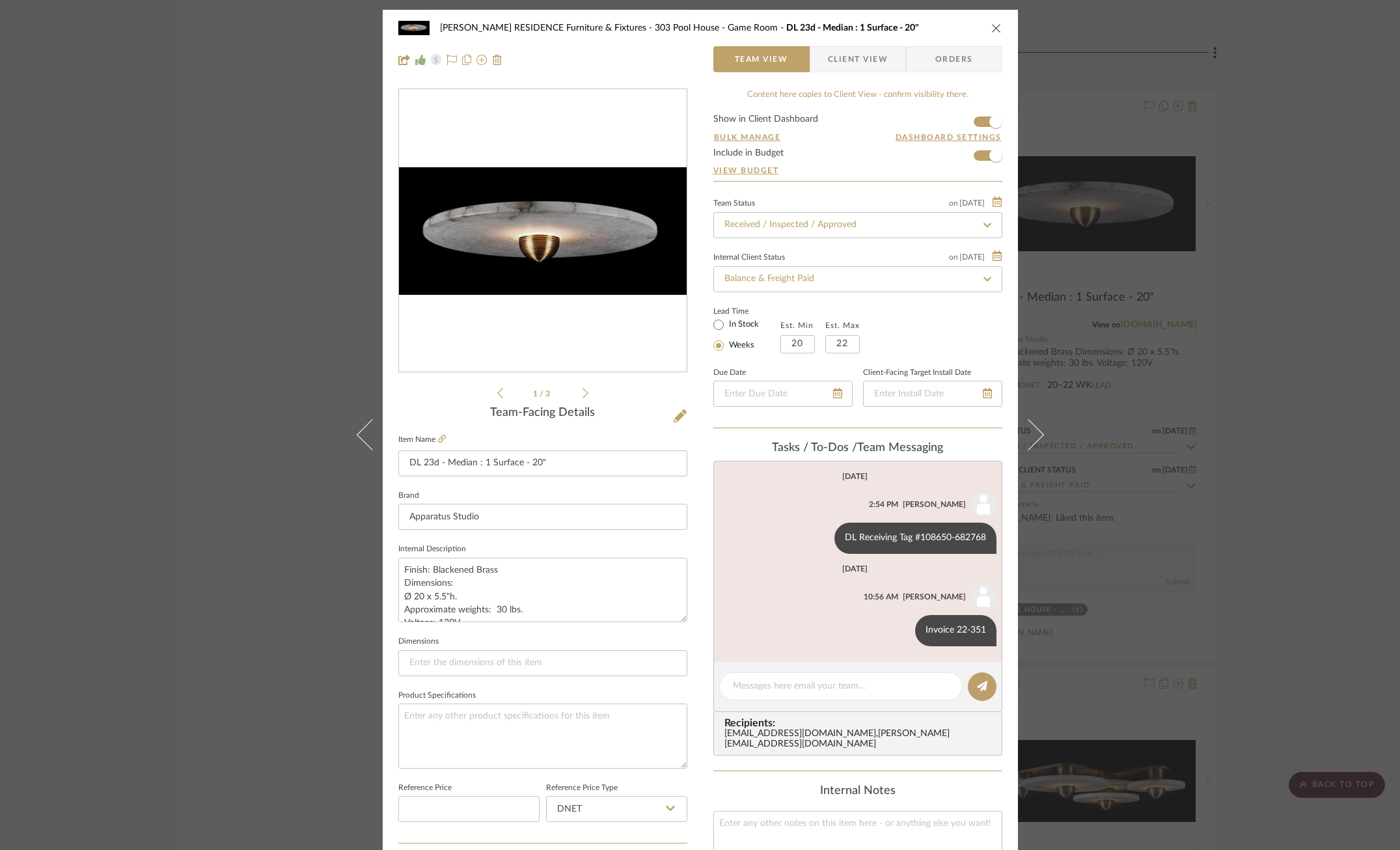
click at [1322, 379] on div "COBLE RESIDENCE Furniture & Fixtures 303 Pool House - Game Room DL 23d - Median…" at bounding box center [700, 425] width 1400 height 850
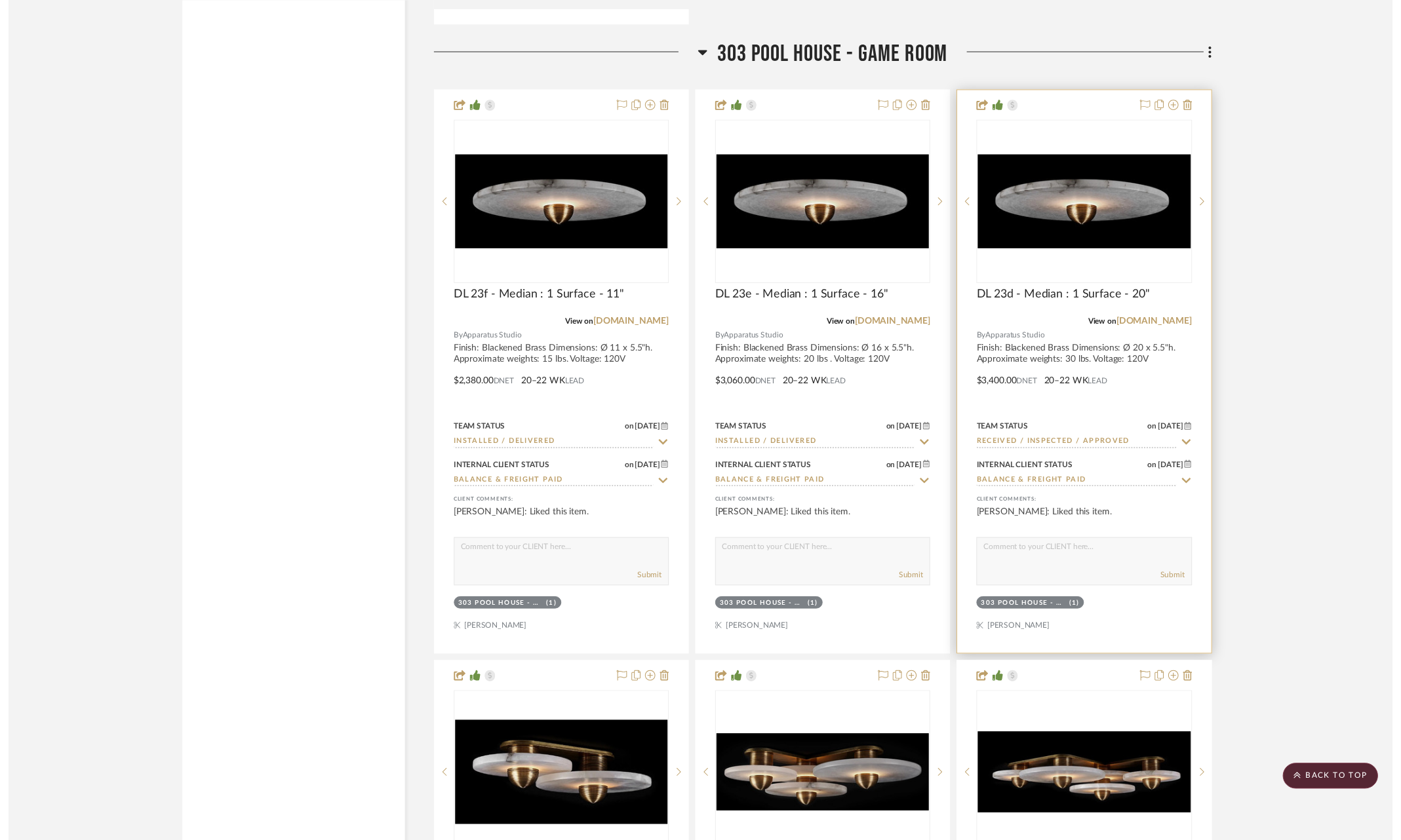
scroll to position [15070, 0]
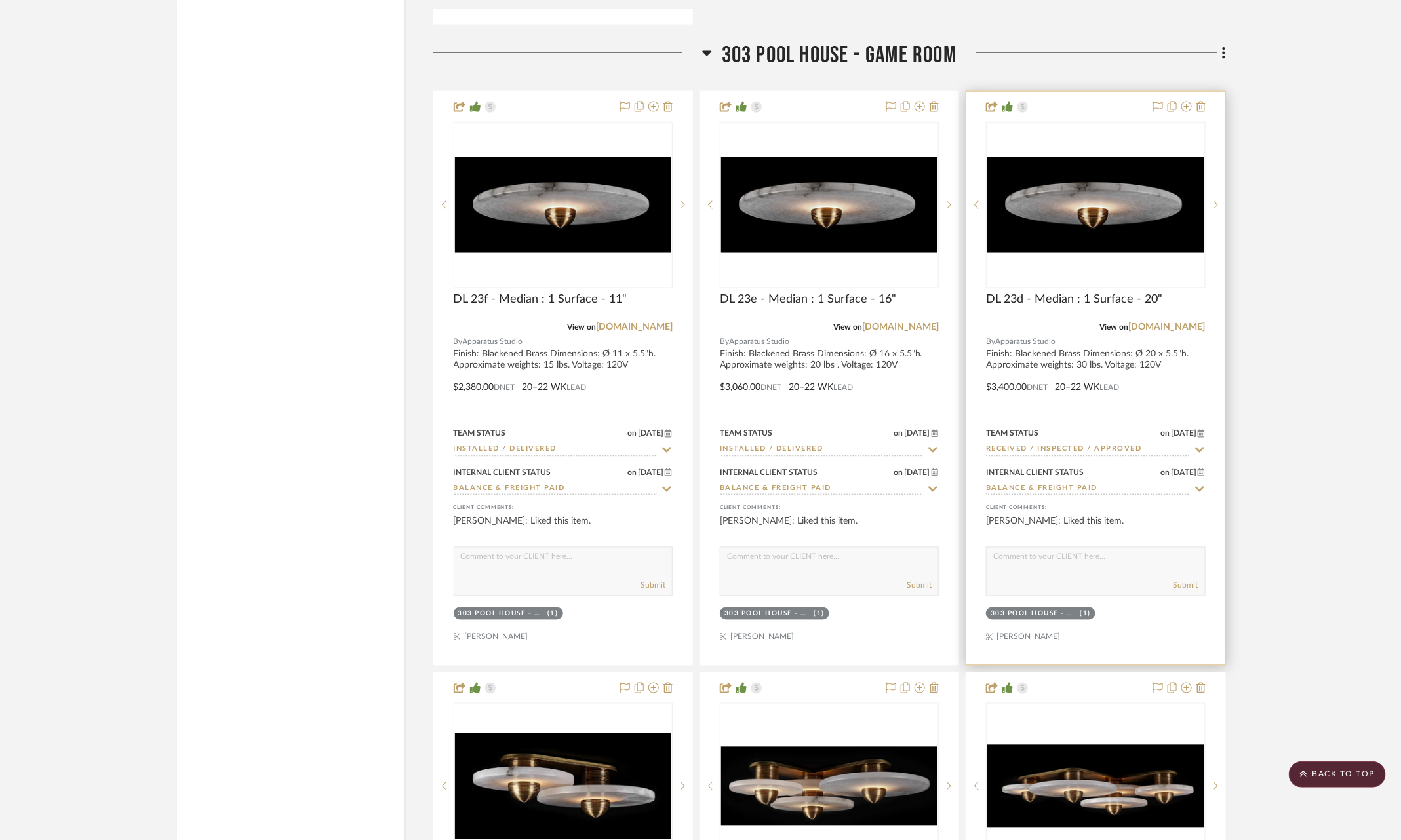
click at [1203, 445] on icon at bounding box center [1200, 450] width 12 height 10
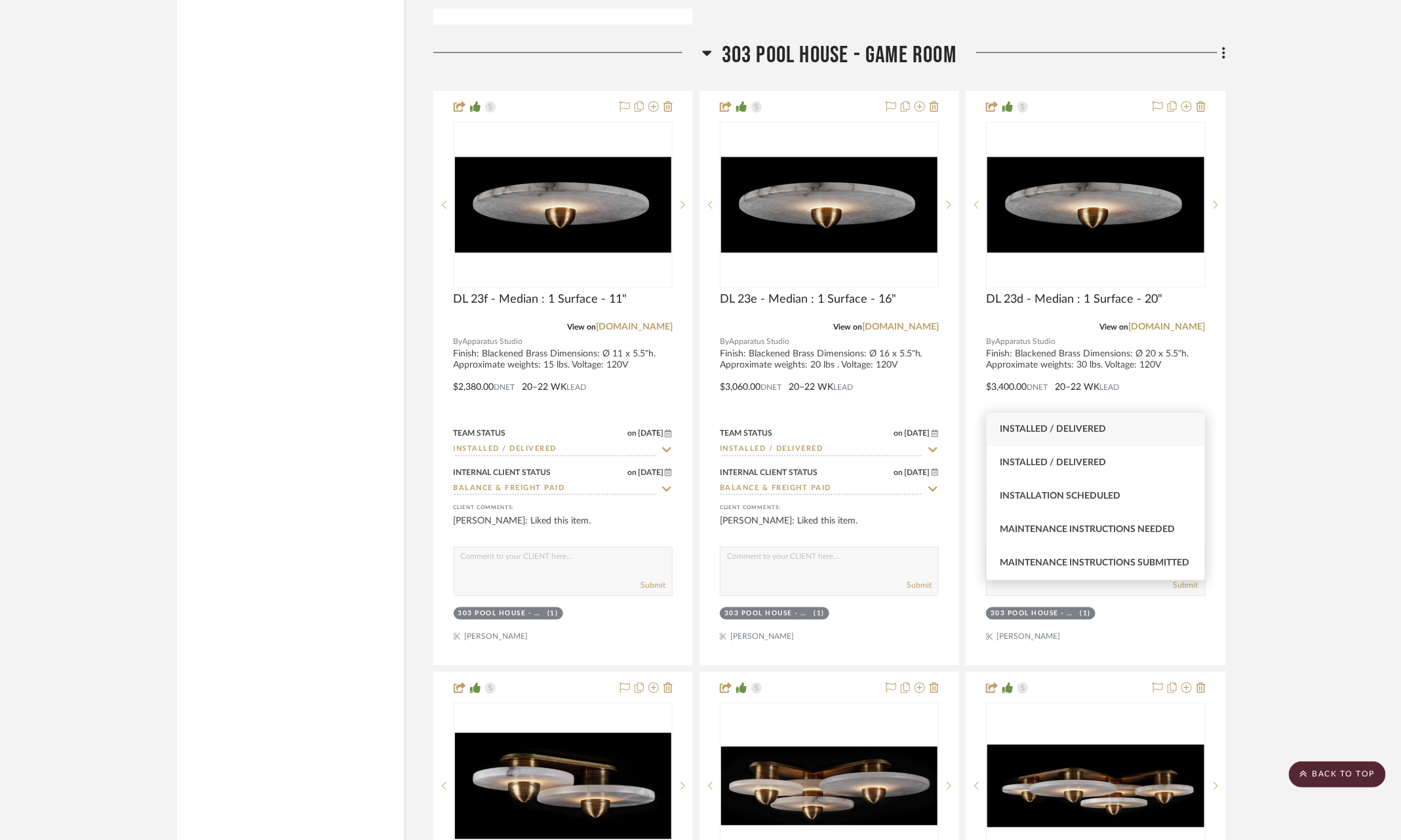
type input "inst"
click at [1147, 425] on div "Installed / Delivered" at bounding box center [1095, 429] width 219 height 33
type input "9/19/2025"
type input "Installed / Delivered"
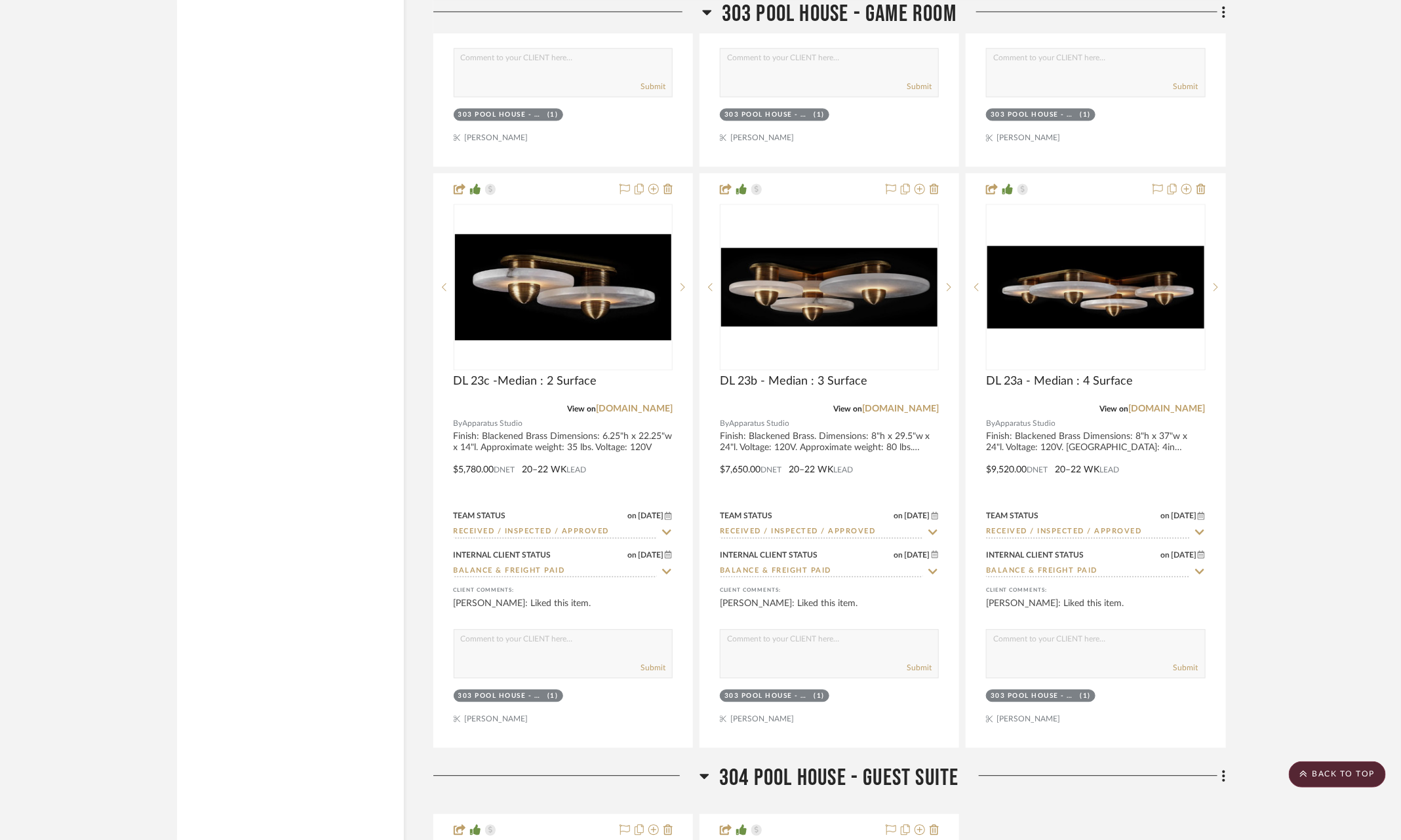
scroll to position [15595, 0]
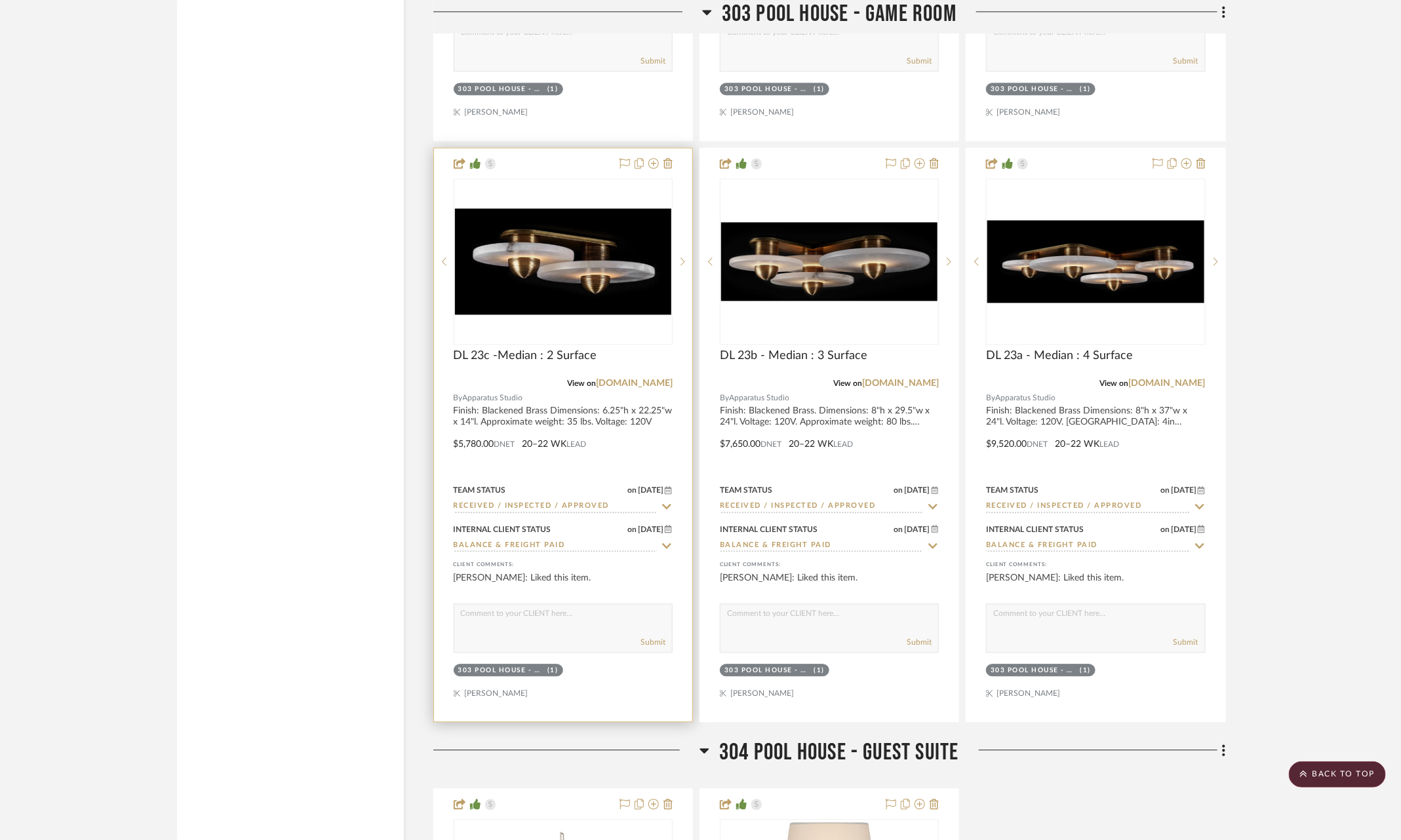
click at [671, 504] on icon at bounding box center [667, 506] width 9 height 5
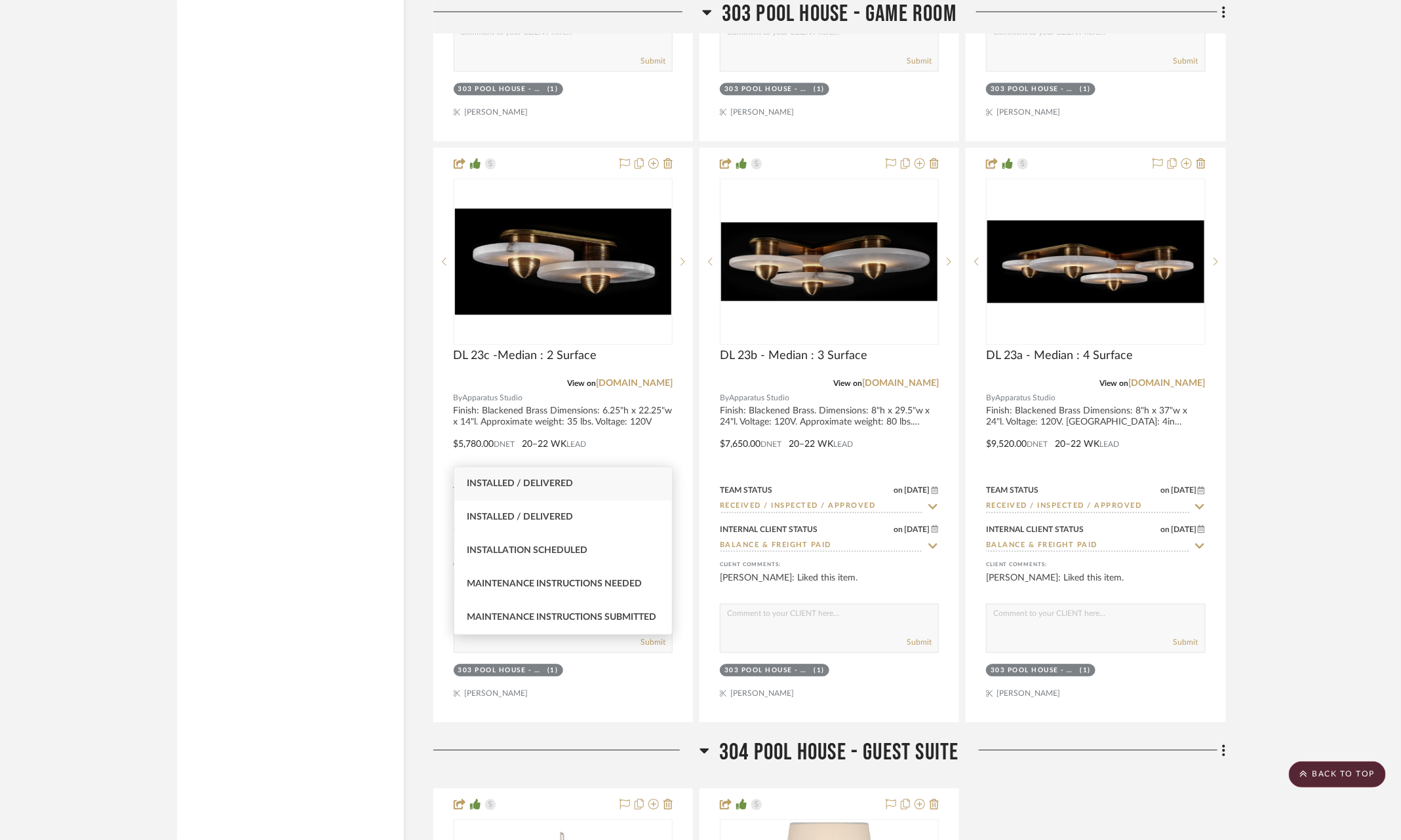
type input "inst"
click at [622, 489] on div "Installed / Delivered" at bounding box center [563, 484] width 219 height 33
type input "9/19/2025"
type input "Installed / Delivered"
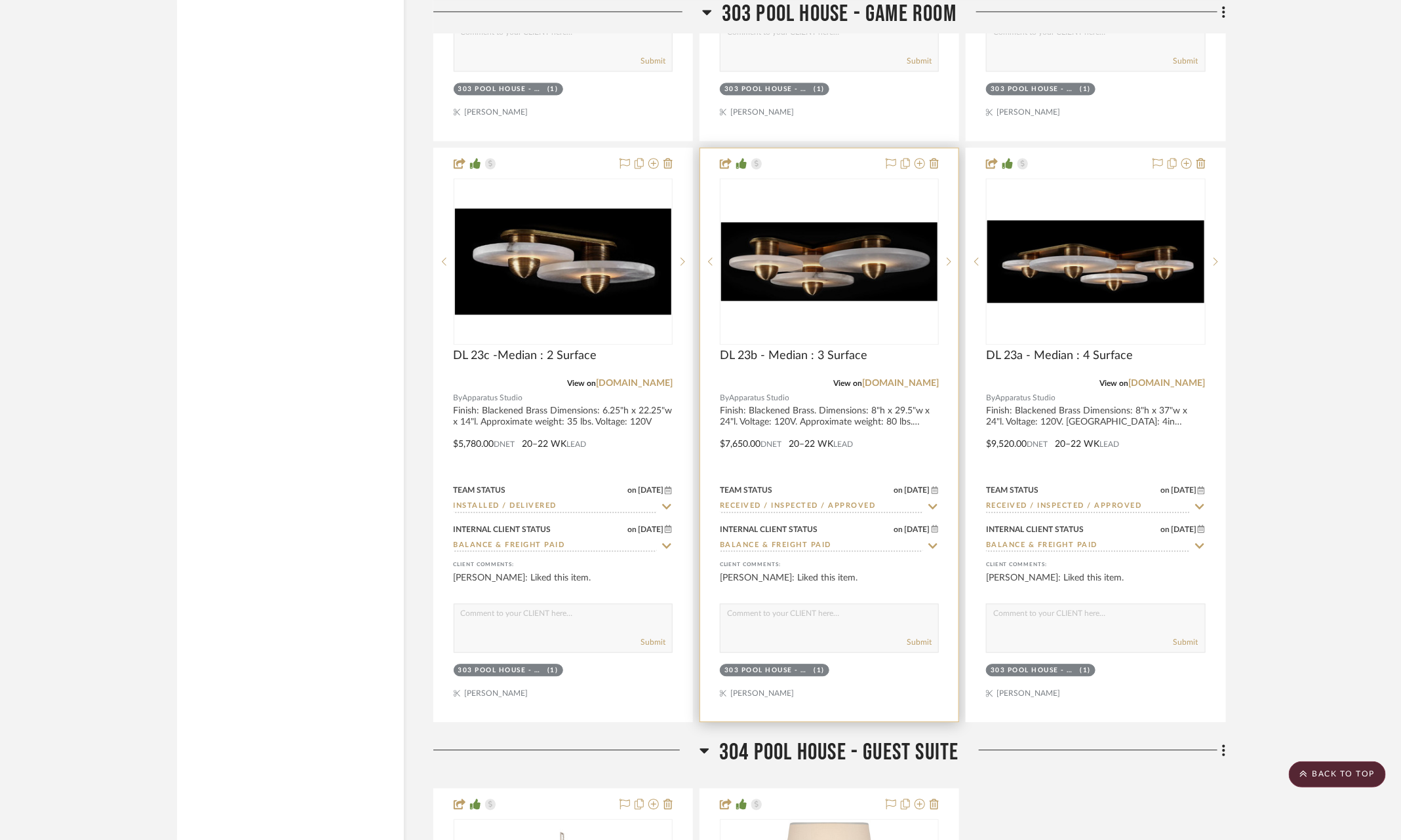
click at [933, 502] on icon at bounding box center [933, 506] width 12 height 10
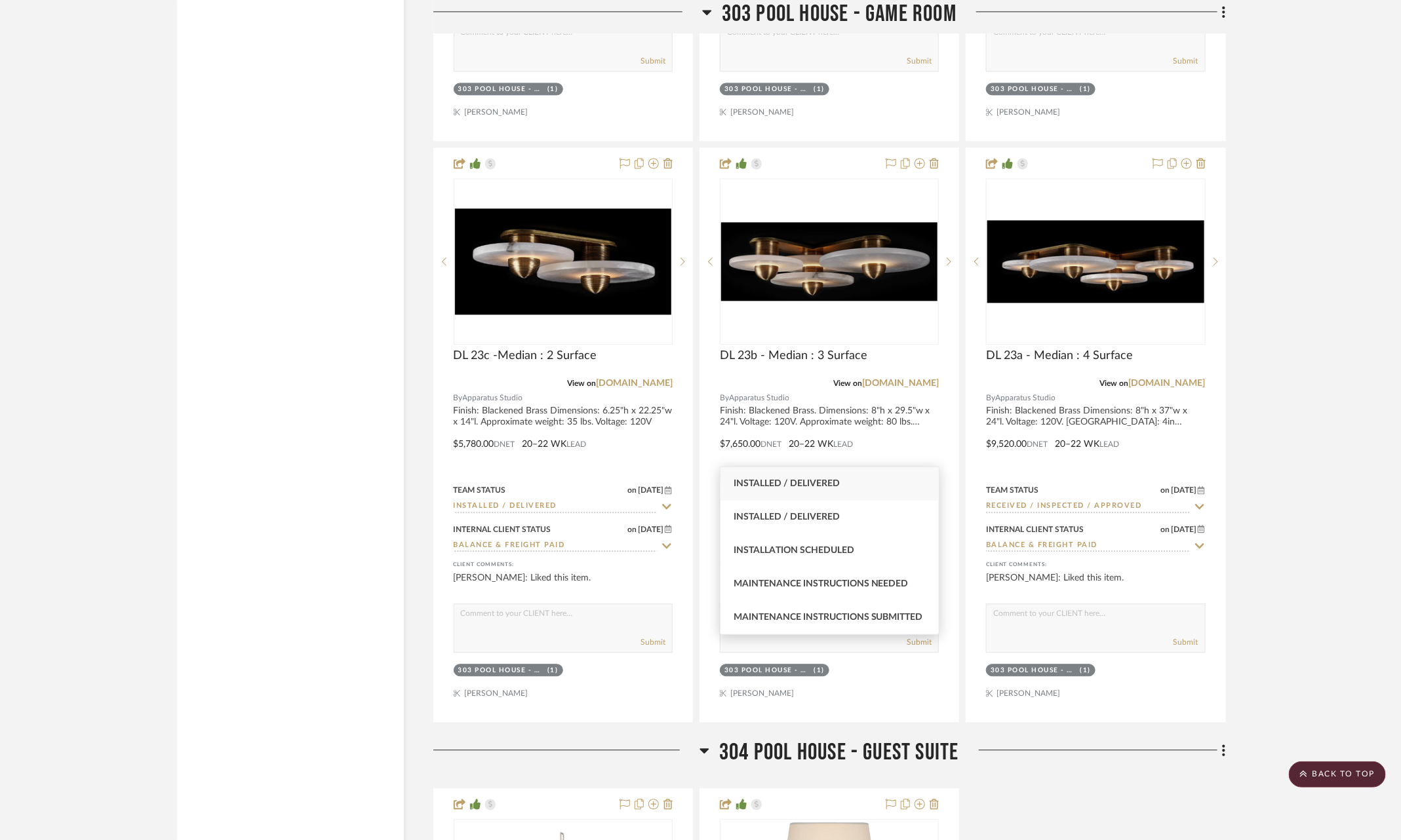
type input "inst"
click at [877, 484] on div "Installed / Delivered" at bounding box center [829, 484] width 219 height 33
type input "9/19/2025"
type input "Installed / Delivered"
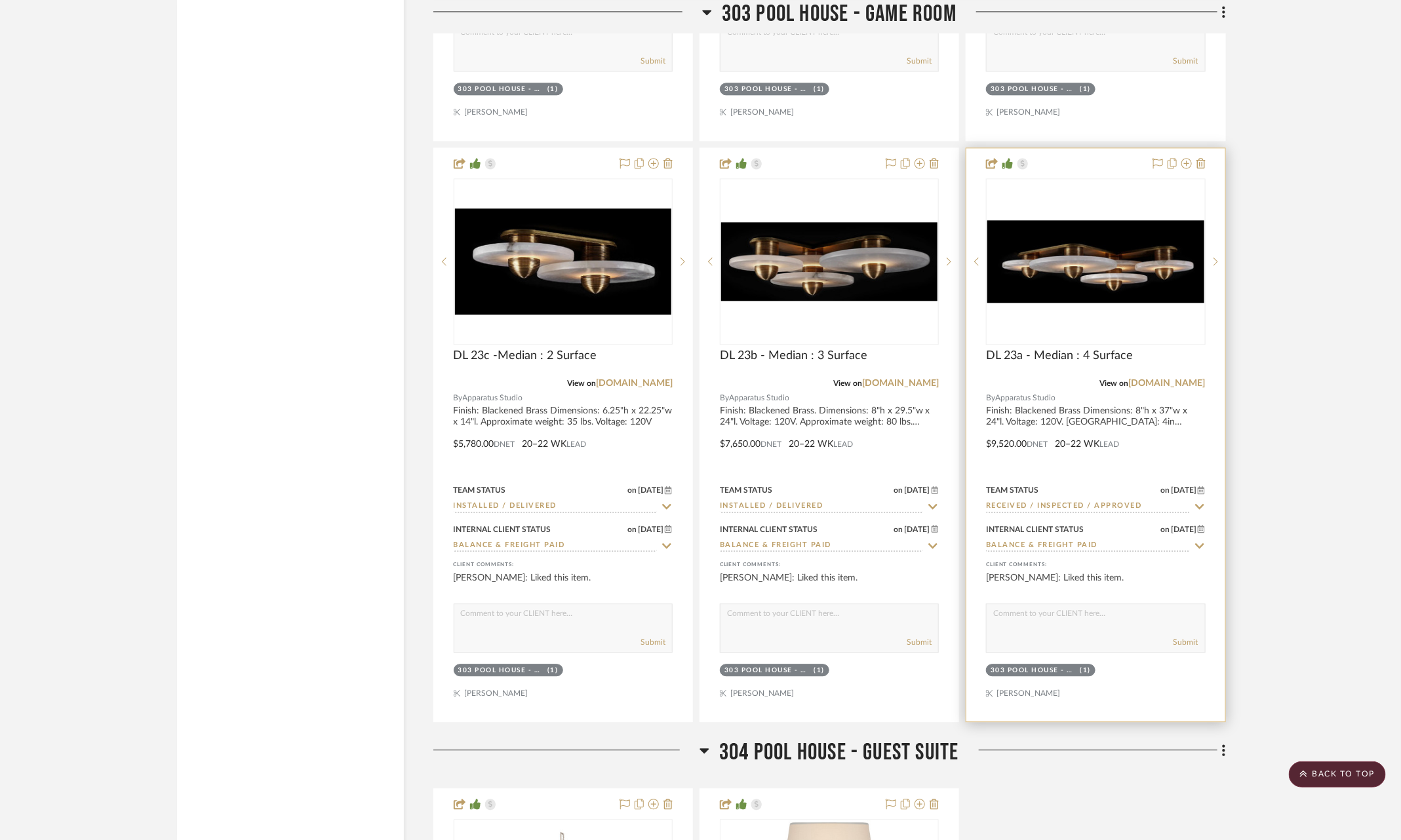
click at [1200, 502] on icon at bounding box center [1200, 506] width 12 height 10
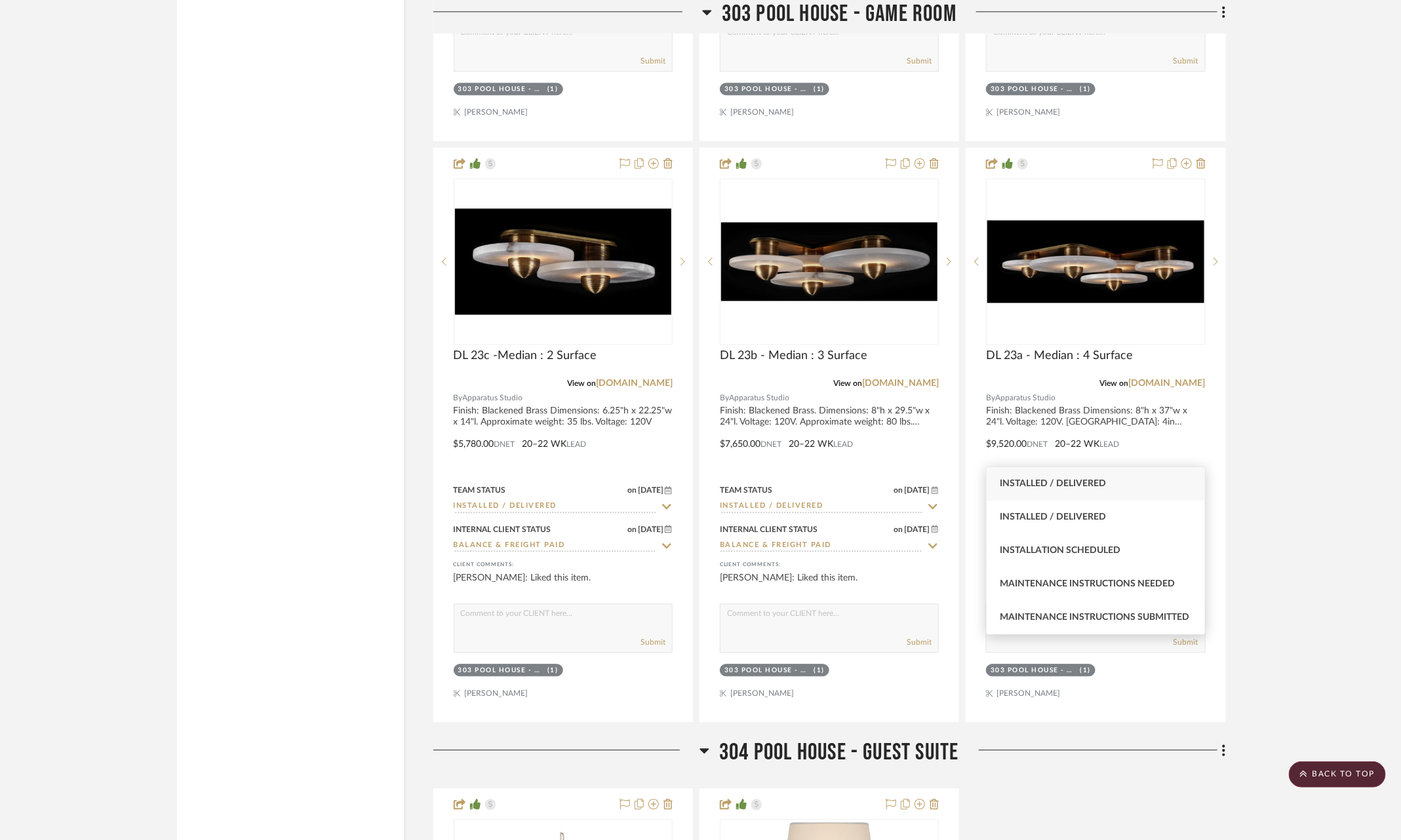
type input "inst"
click at [1137, 492] on div "Installed / Delivered" at bounding box center [1095, 484] width 219 height 33
type input "9/19/2025"
type input "Installed / Delivered"
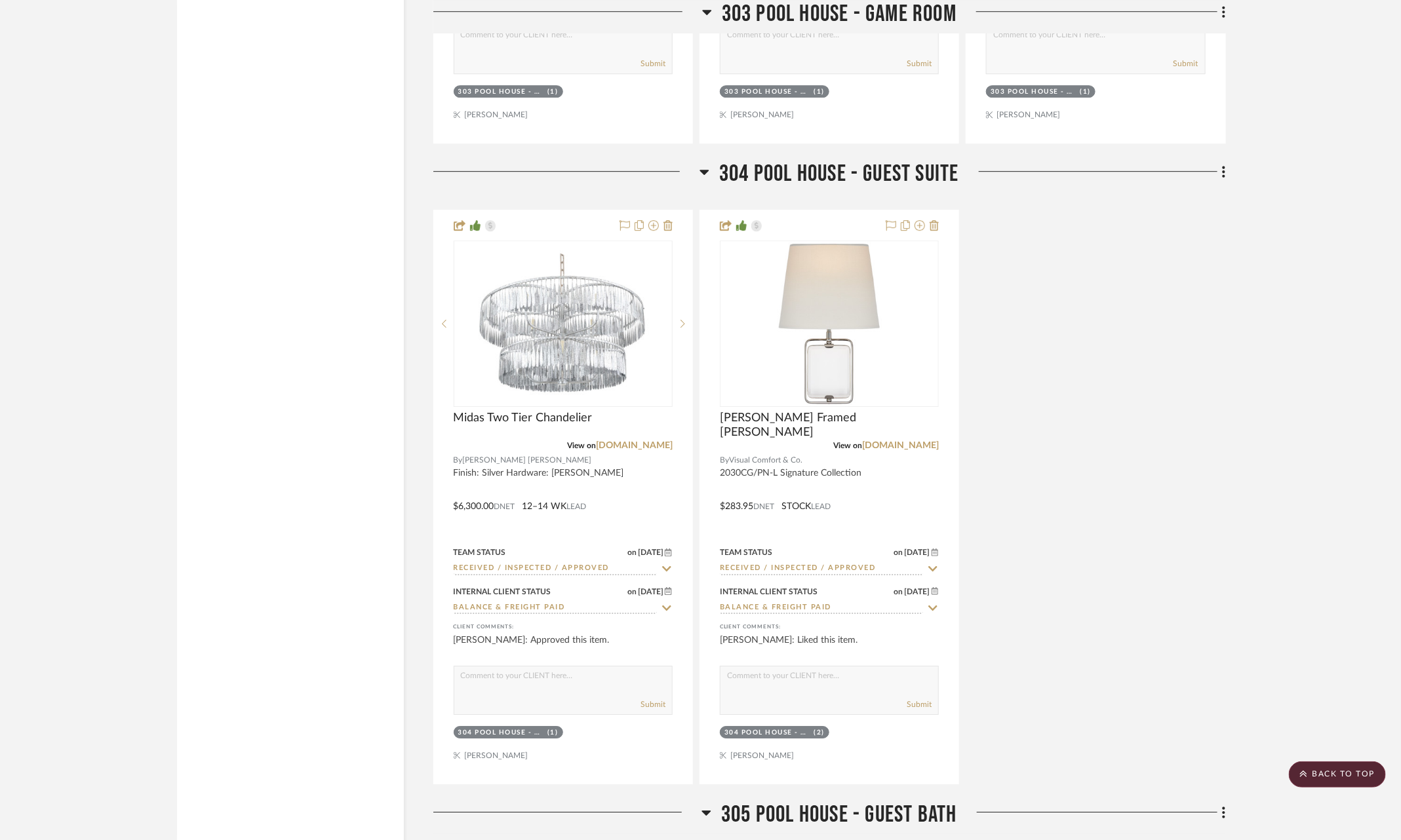
scroll to position [16180, 0]
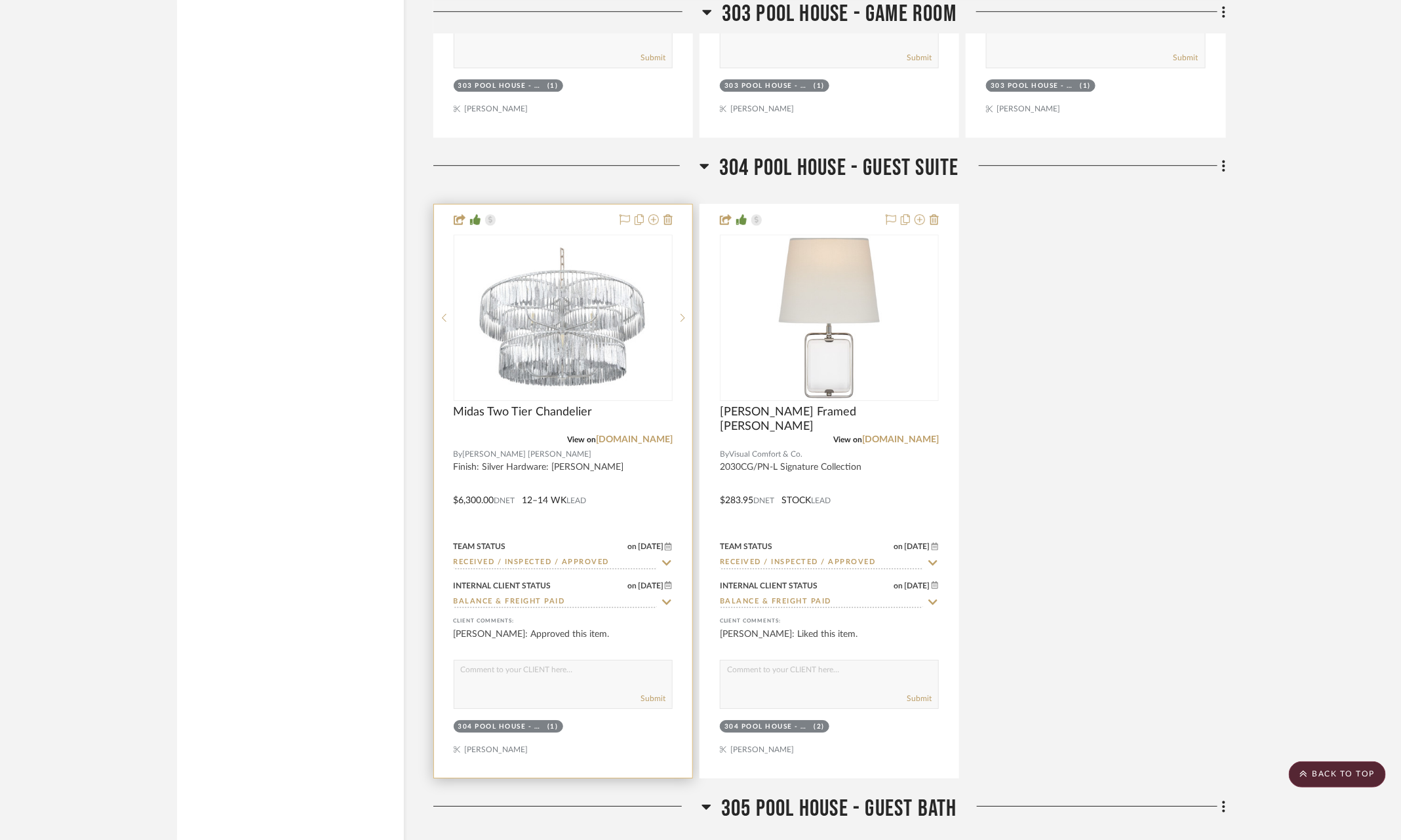
click at [665, 557] on fa-icon at bounding box center [666, 563] width 12 height 12
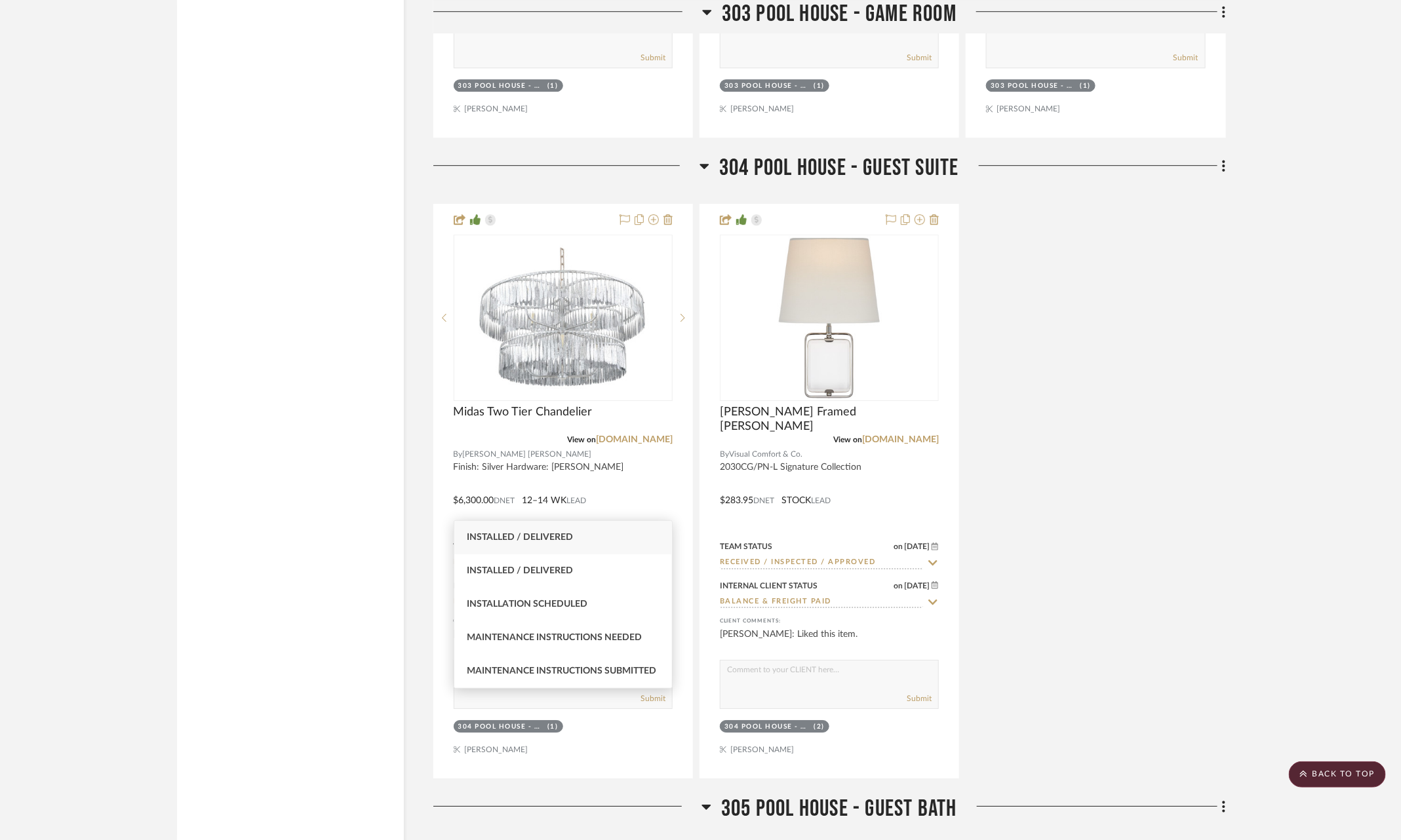
type input "inst"
click at [570, 540] on span "Installed / Delivered" at bounding box center [520, 537] width 107 height 9
type input "9/19/2025"
type input "Installed / Delivered"
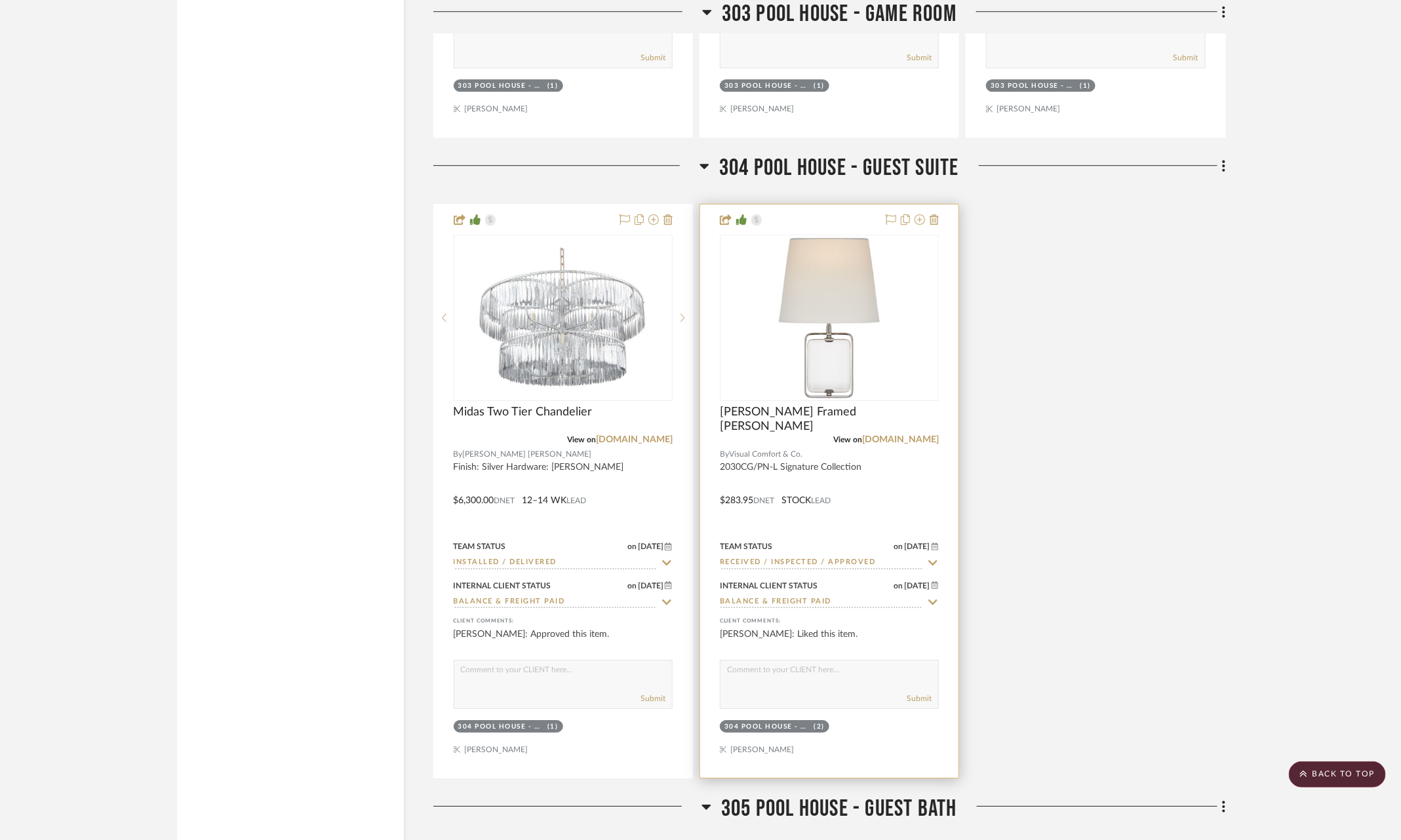
click at [932, 558] on icon at bounding box center [933, 562] width 12 height 10
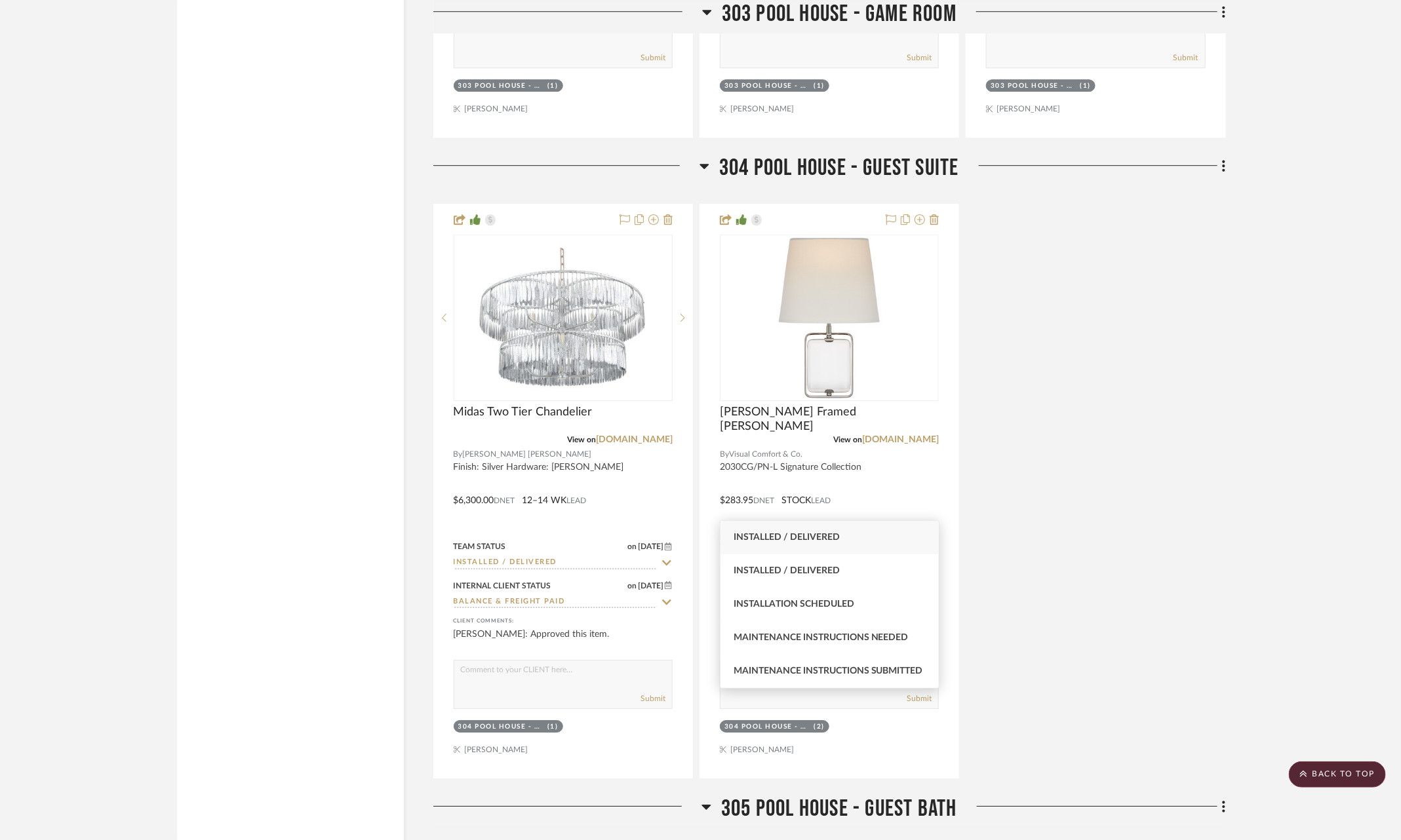
type input "inst"
click at [850, 544] on div "Installed / Delivered" at bounding box center [829, 537] width 219 height 33
type input "9/19/2025"
type input "Installed / Delivered"
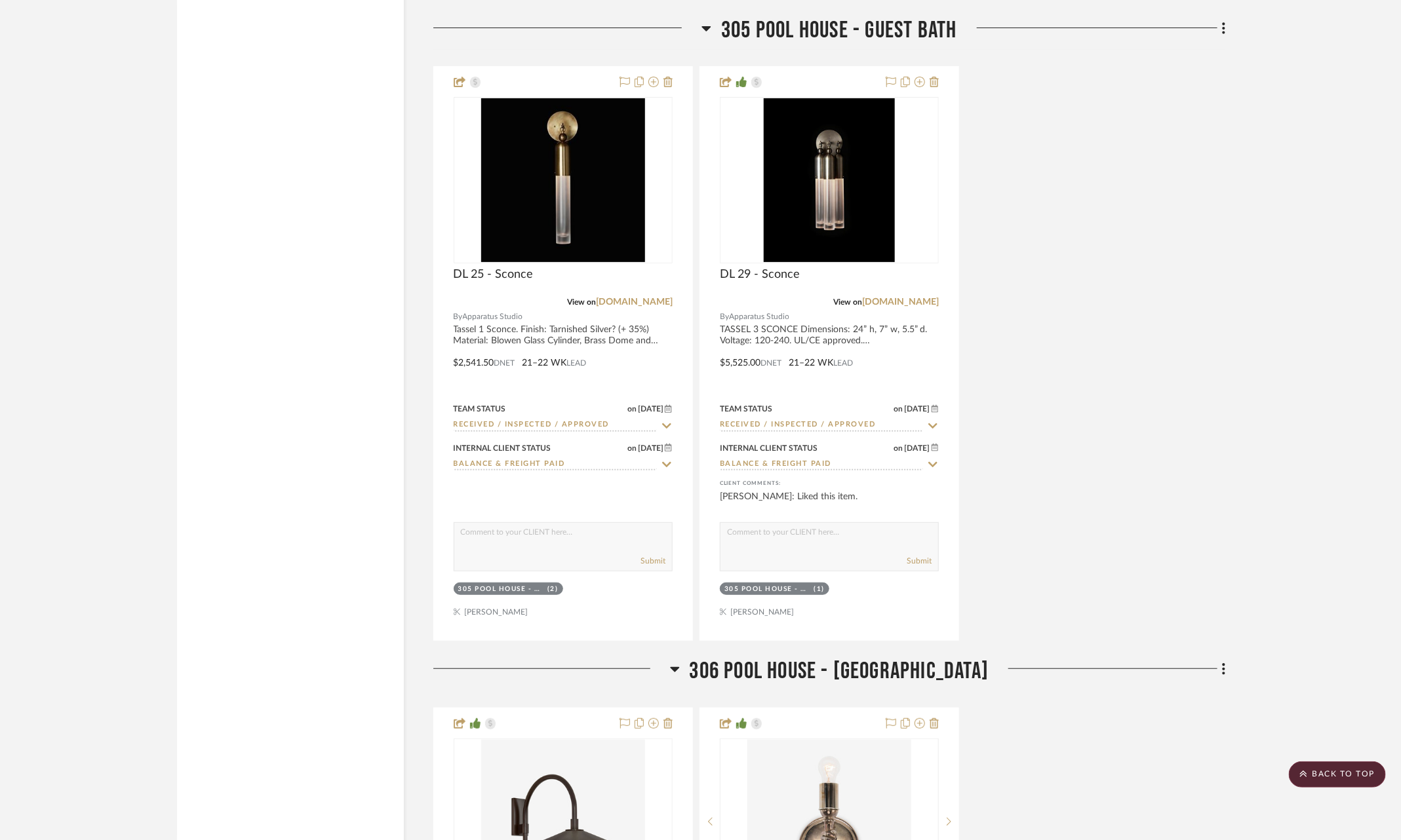
scroll to position [16961, 0]
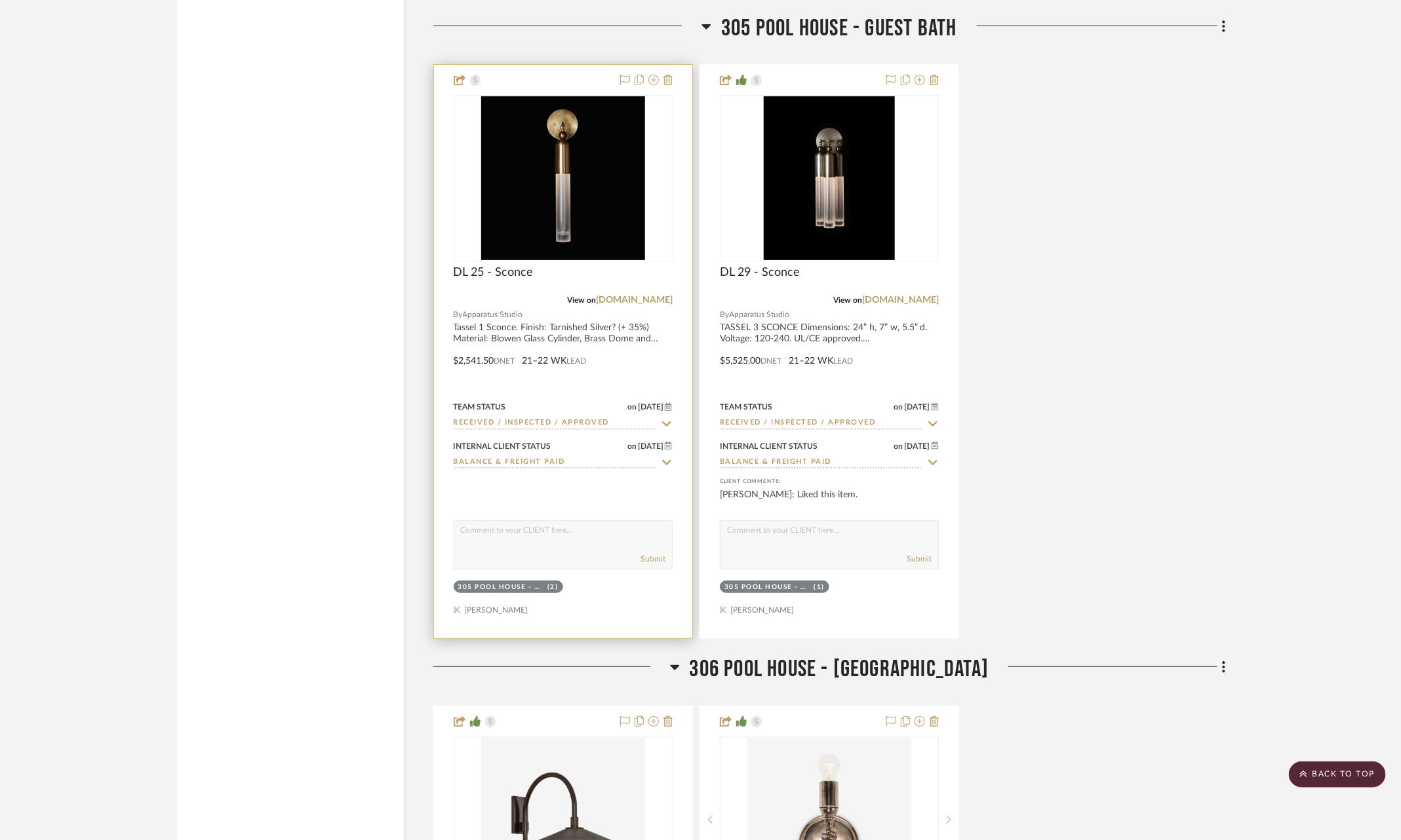
click at [668, 419] on icon at bounding box center [666, 424] width 12 height 10
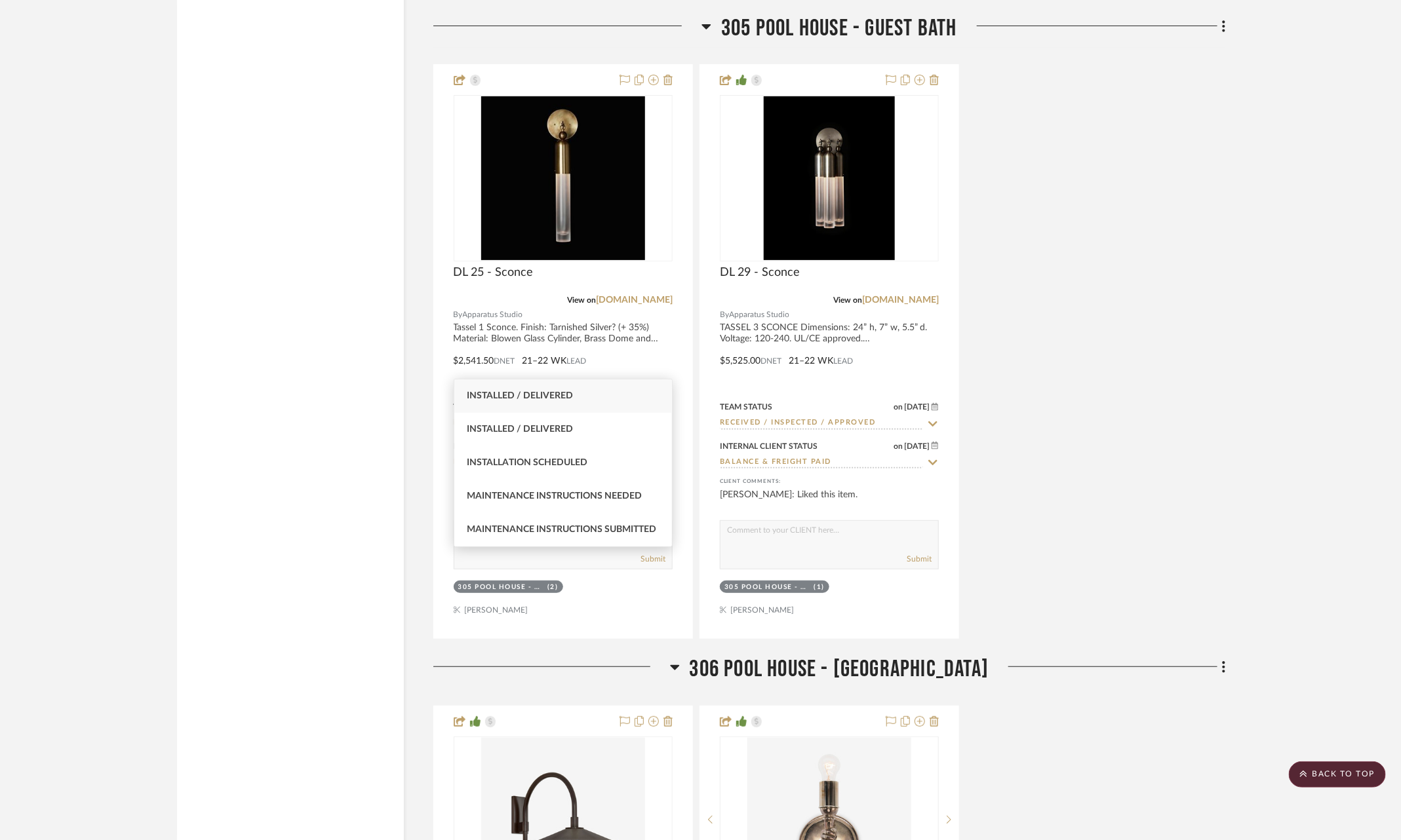
type input "inst"
click at [623, 401] on div "Installed / Delivered" at bounding box center [563, 396] width 219 height 33
type input "9/19/2025"
type input "Installed / Delivered"
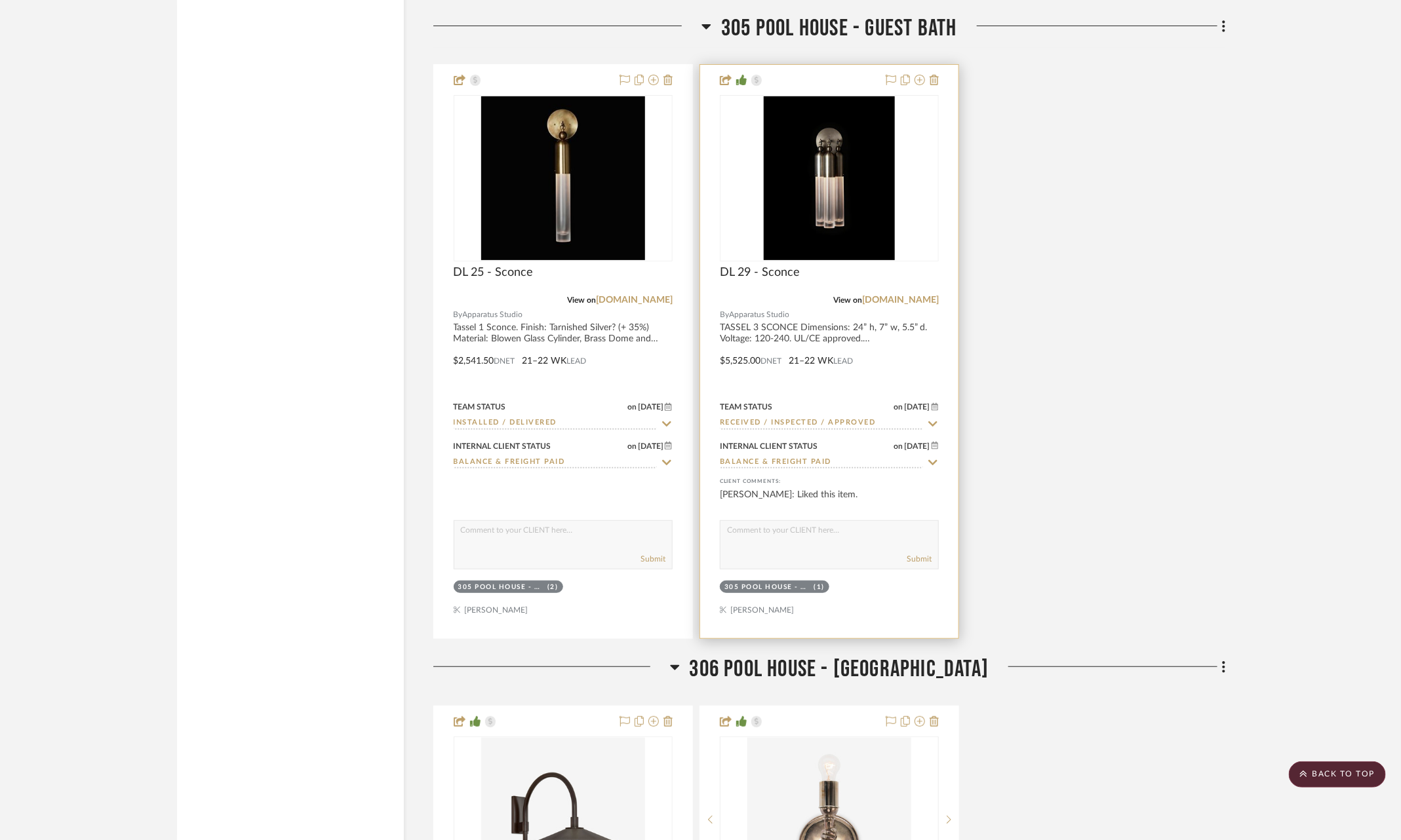
click at [932, 419] on icon at bounding box center [933, 424] width 12 height 10
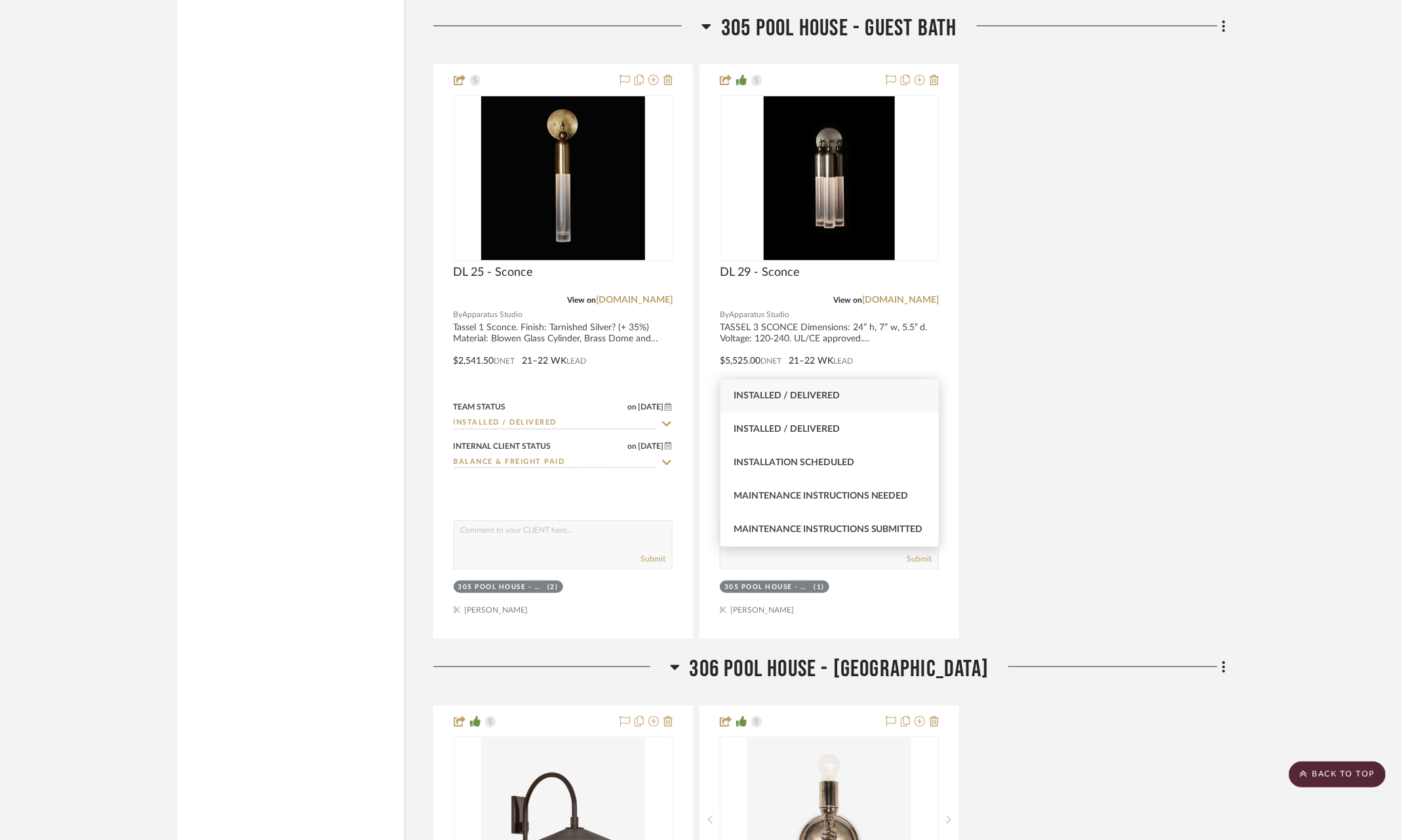
type input "inst"
click at [877, 396] on div "Installed / Delivered" at bounding box center [829, 396] width 219 height 33
type input "9/19/2025"
type input "Installed / Delivered"
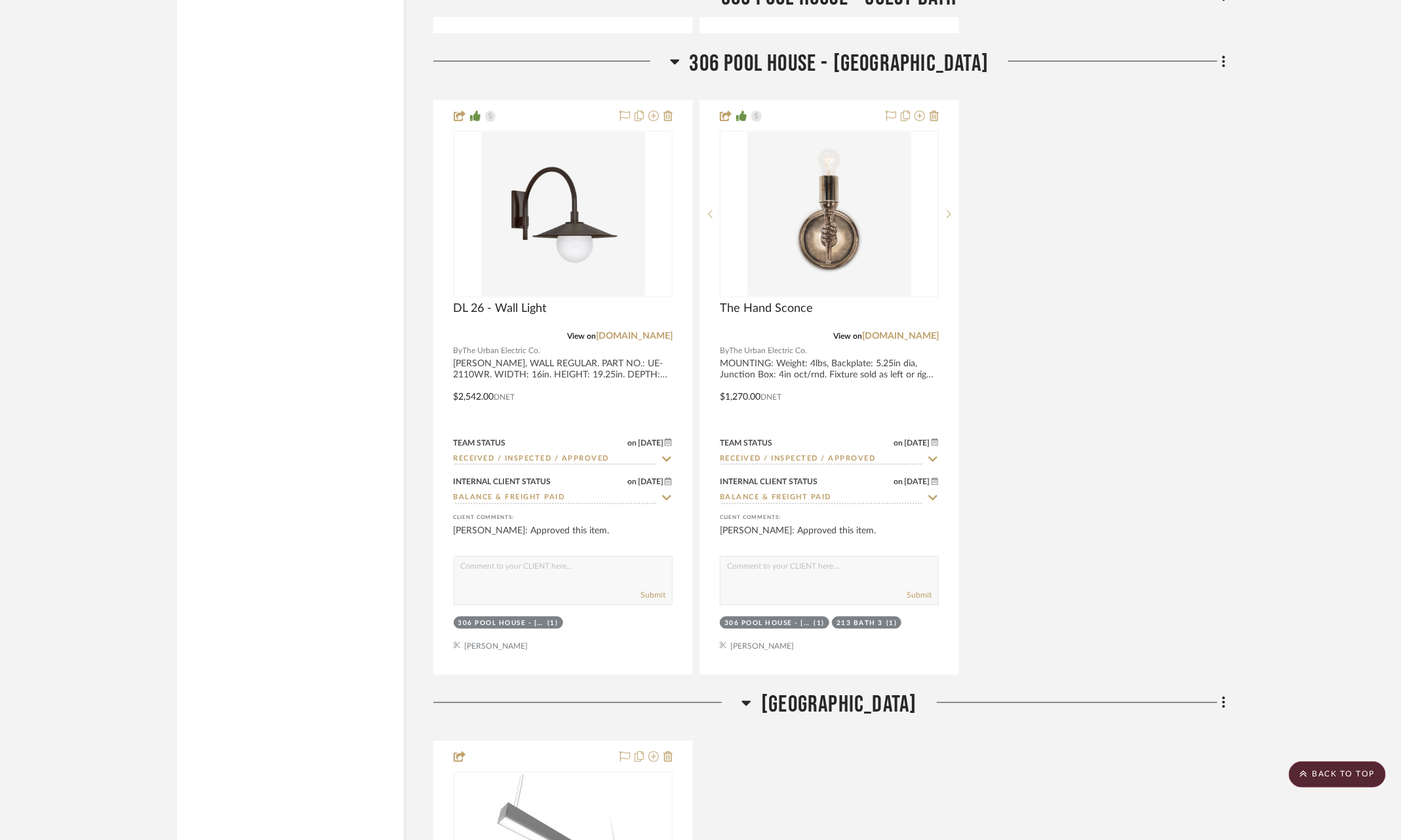
scroll to position [17578, 0]
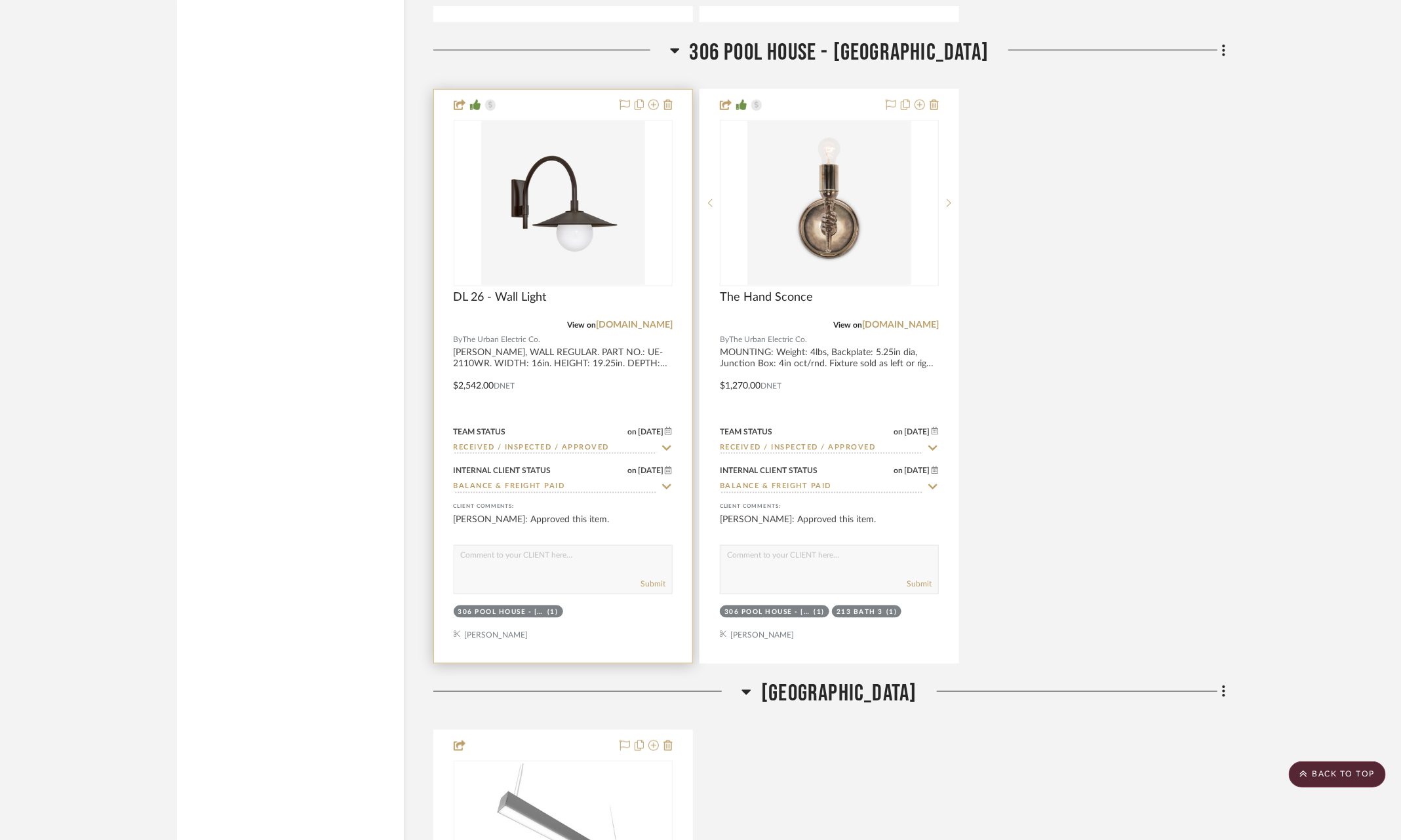
click at [665, 443] on icon at bounding box center [666, 448] width 12 height 10
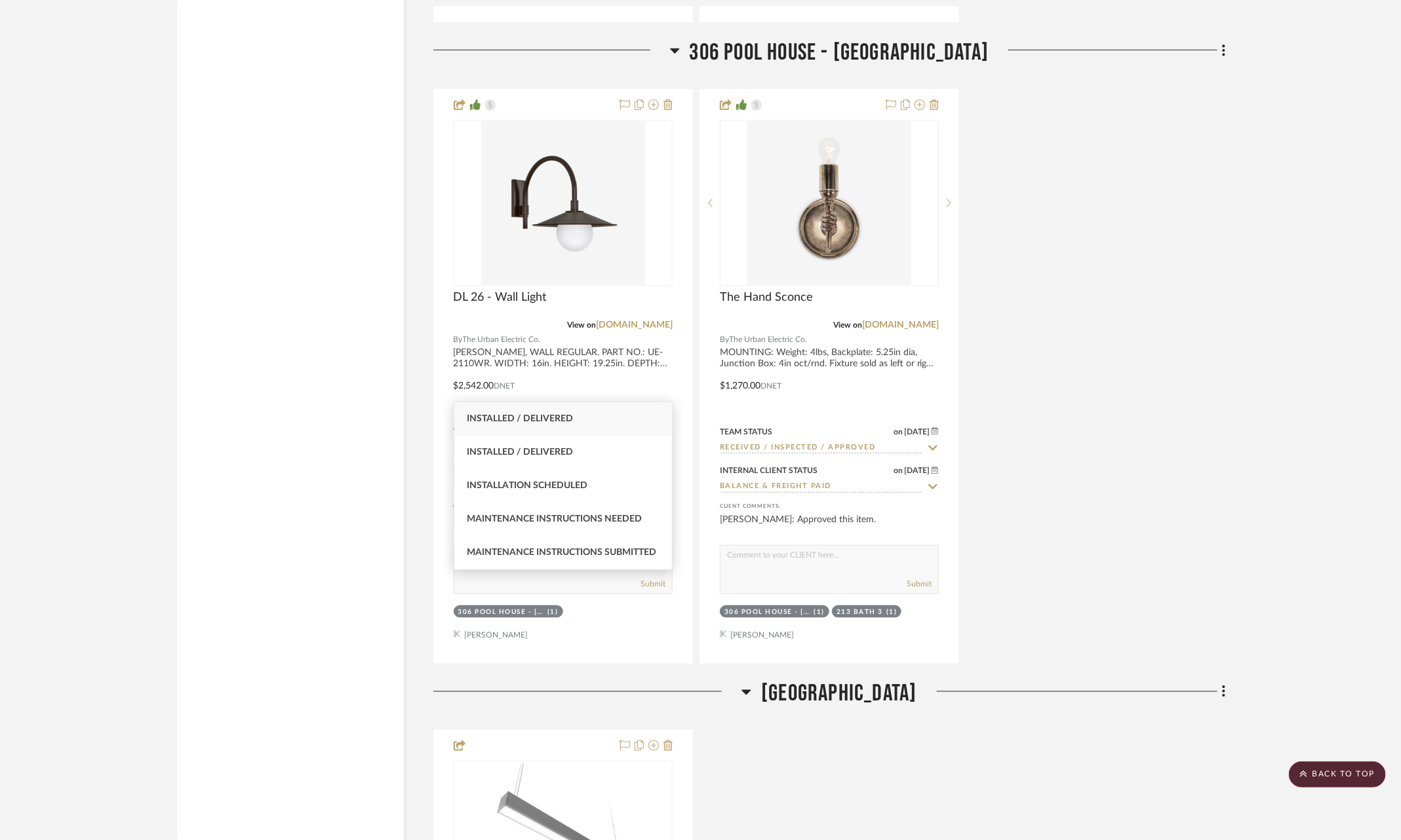
type input "inst"
click at [594, 407] on div "Installed / Delivered" at bounding box center [563, 418] width 219 height 33
type input "9/19/2025"
type input "Installed / Delivered"
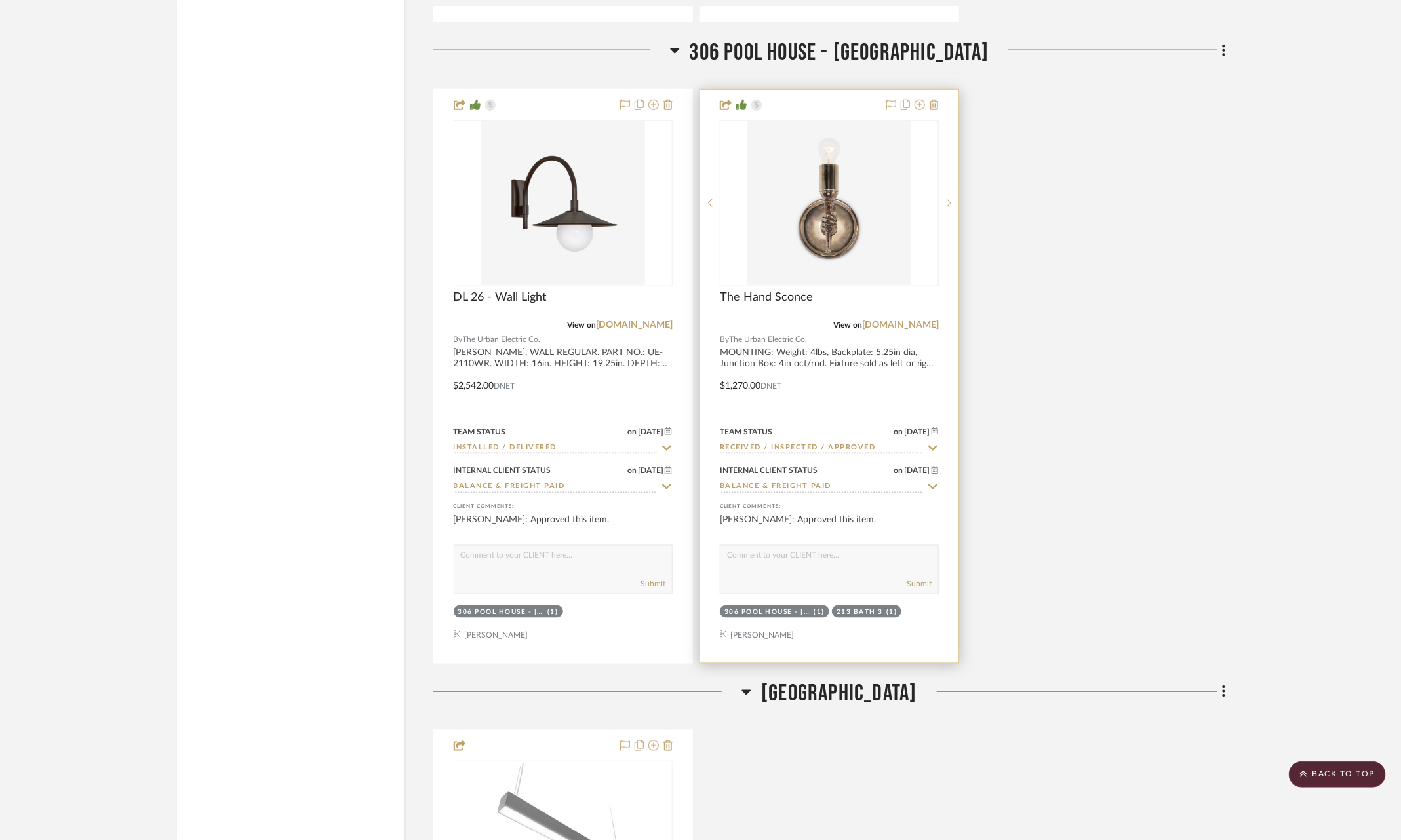
click at [941, 390] on div at bounding box center [829, 376] width 258 height 573
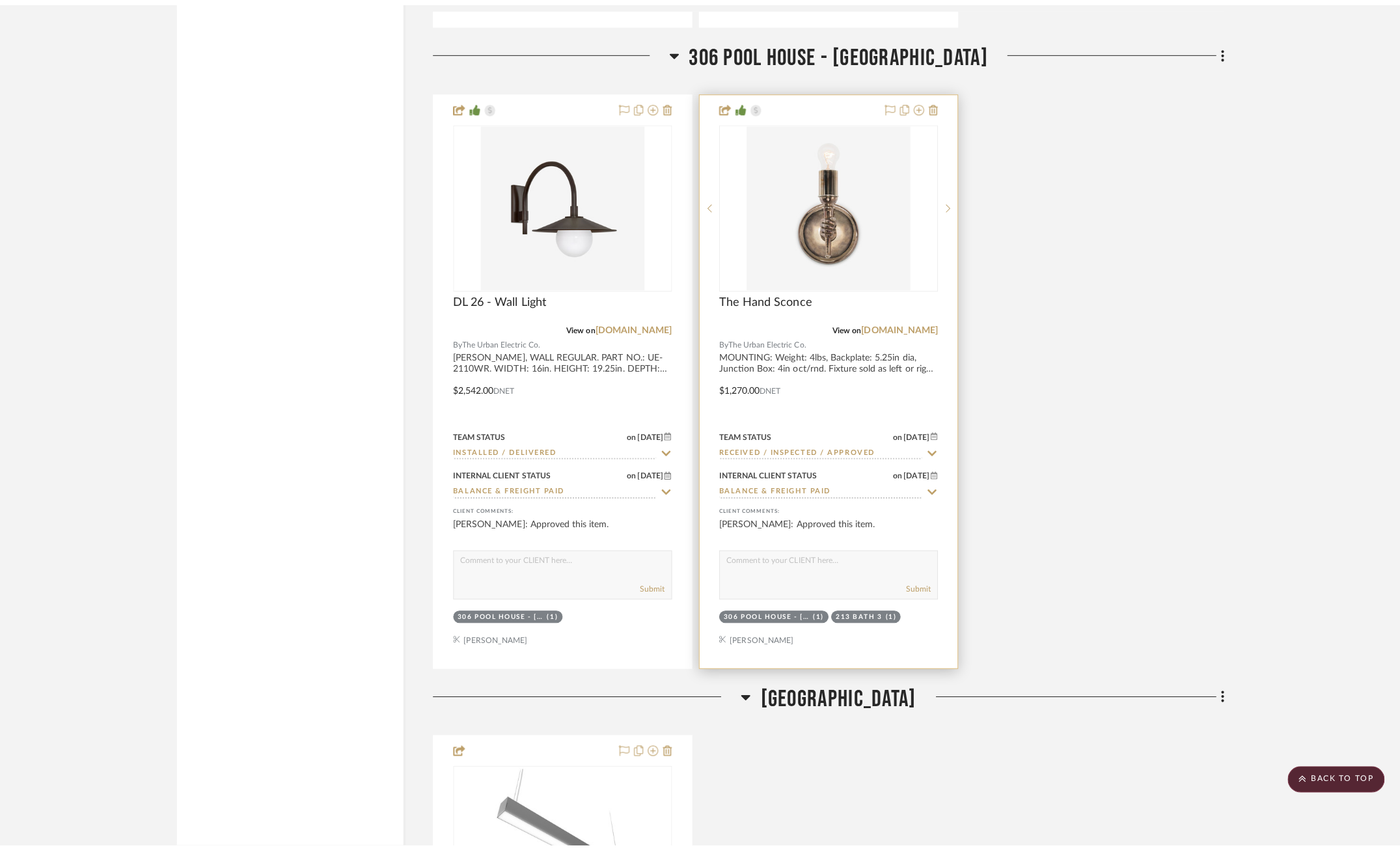
scroll to position [0, 0]
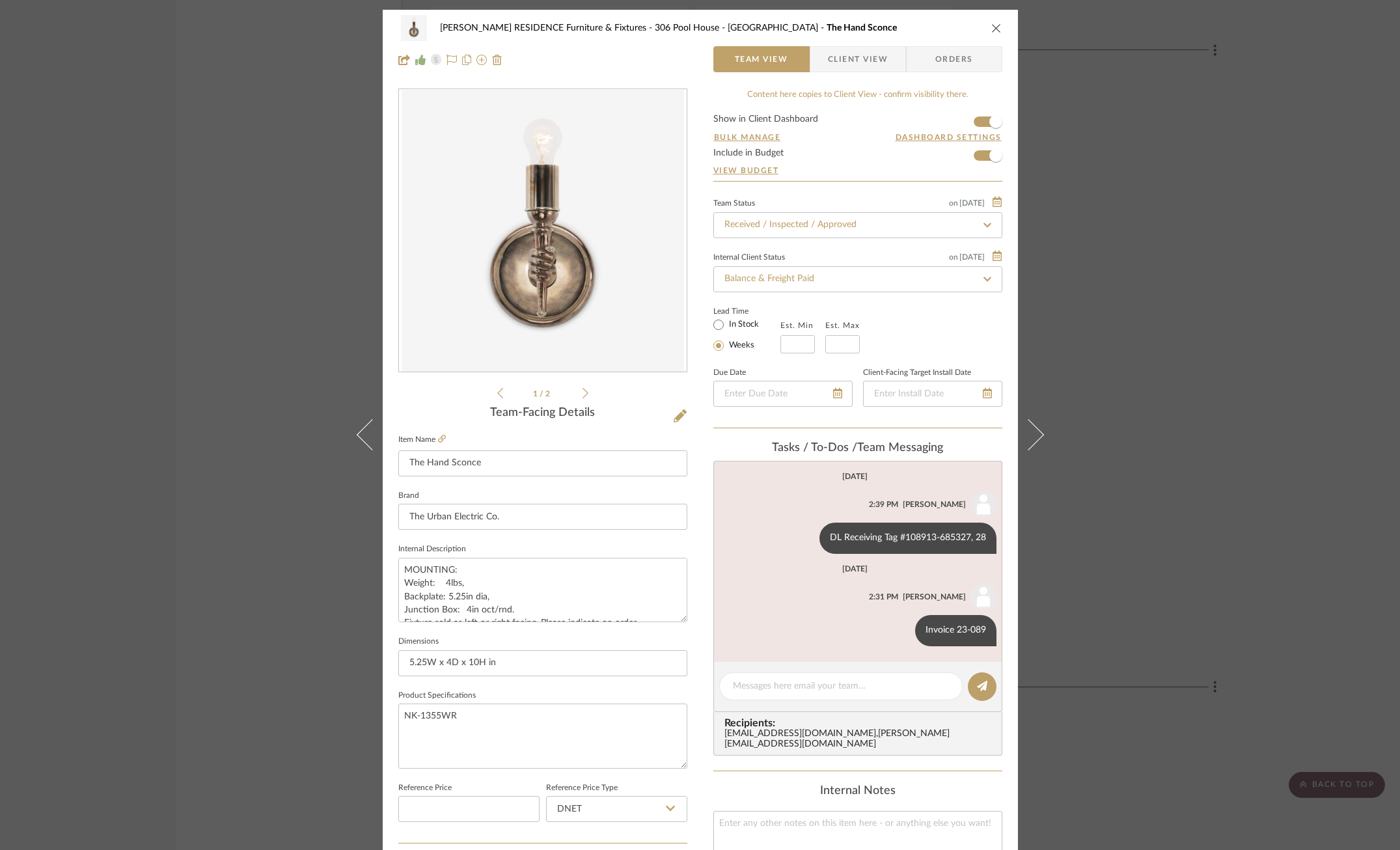
click at [1101, 326] on div "COBLE RESIDENCE Furniture & Fixtures 306 Pool House - Bath The Hand Sconce Team…" at bounding box center [700, 425] width 1400 height 850
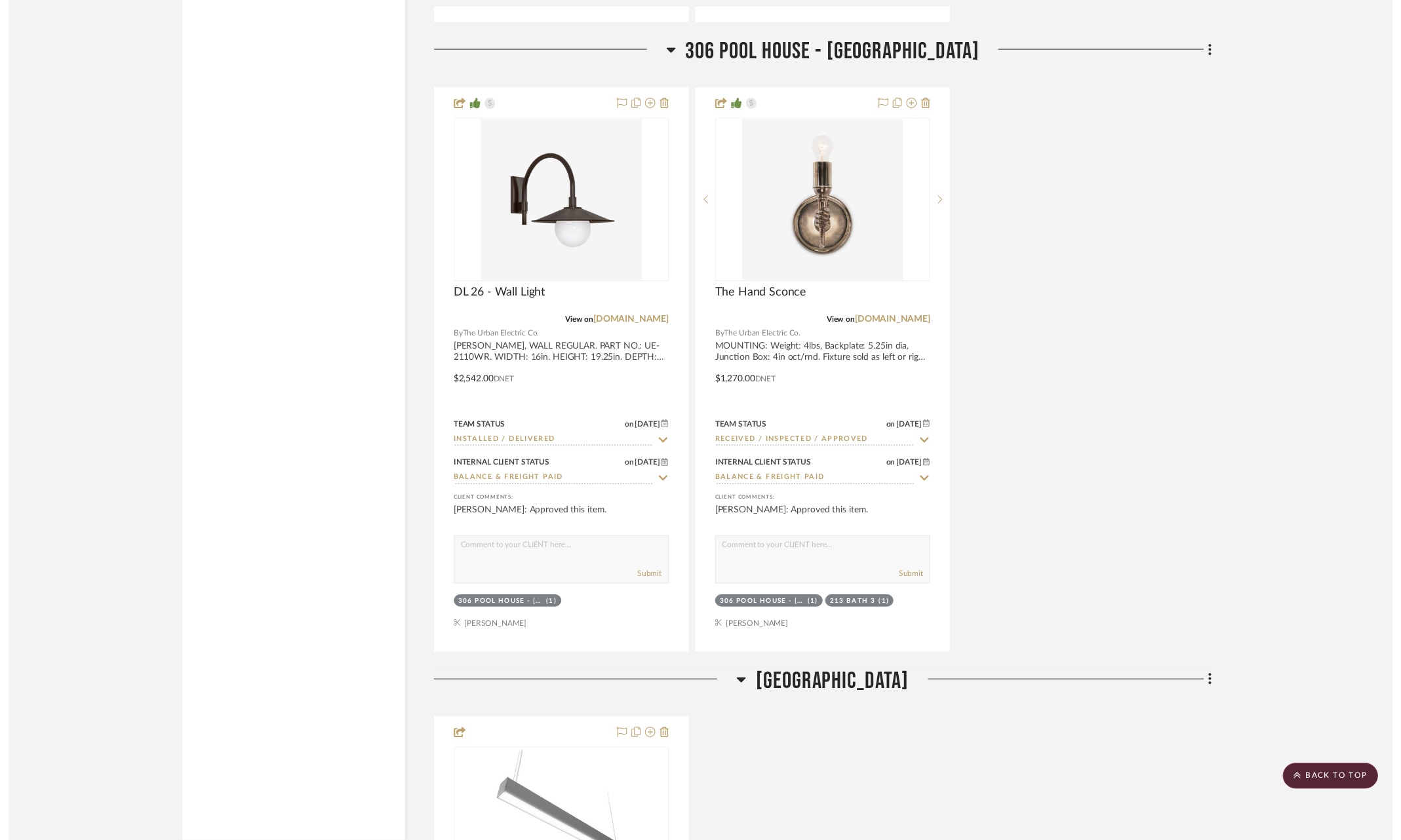
scroll to position [17578, 0]
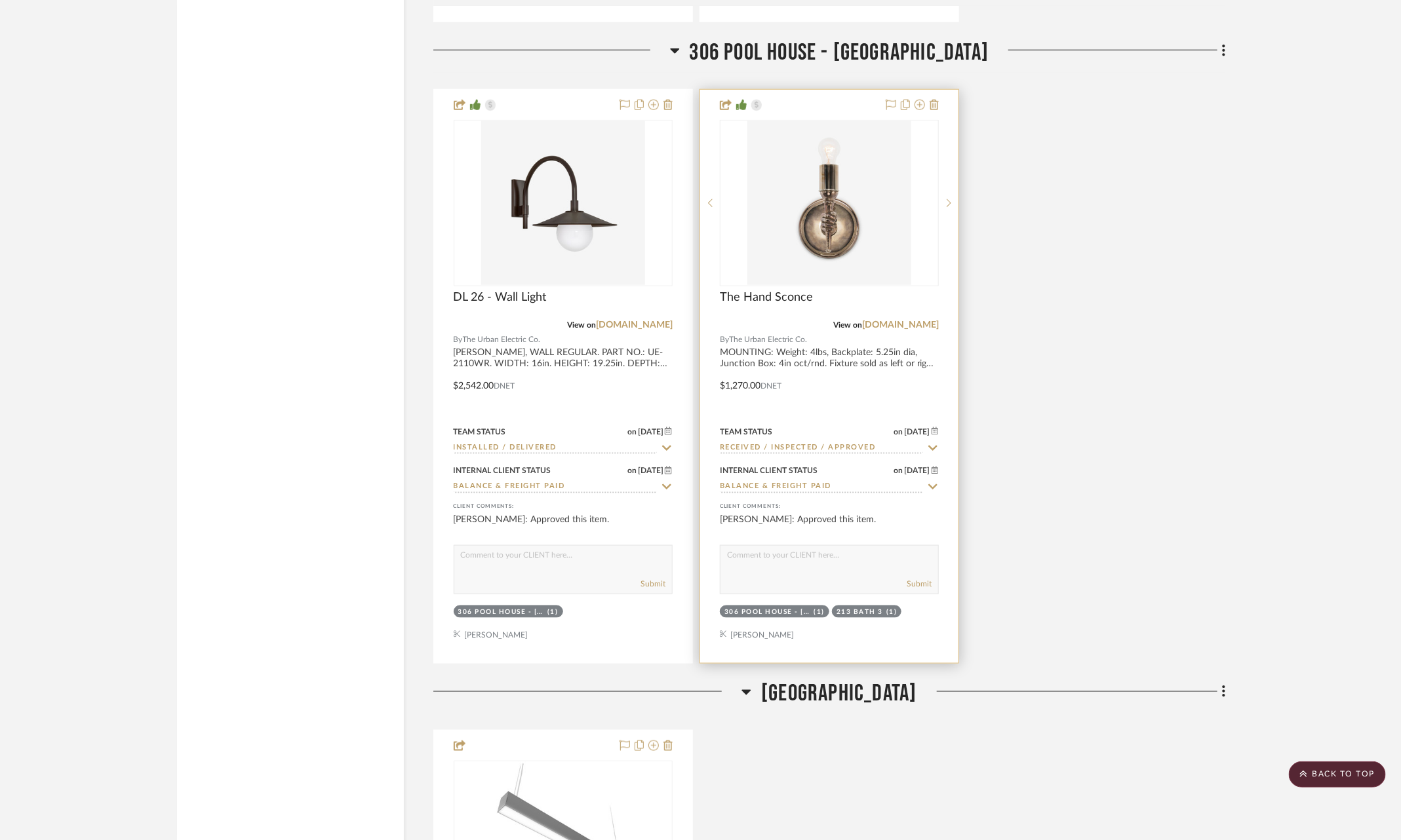
click at [933, 446] on icon at bounding box center [933, 448] width 9 height 5
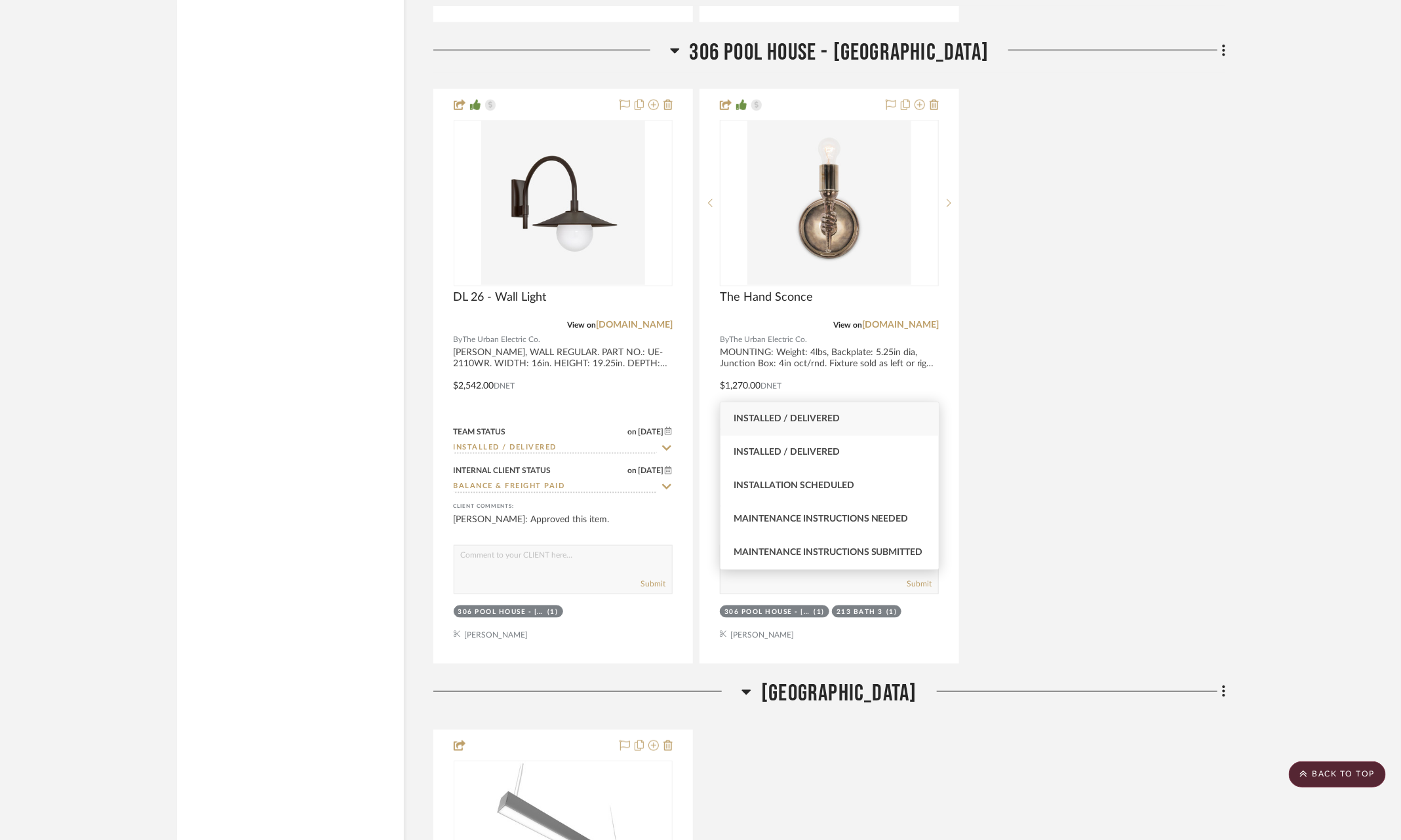
type input "inst"
click at [822, 421] on span "Installed / Delivered" at bounding box center [786, 419] width 107 height 9
type input "9/19/2025"
type input "Installed / Delivered"
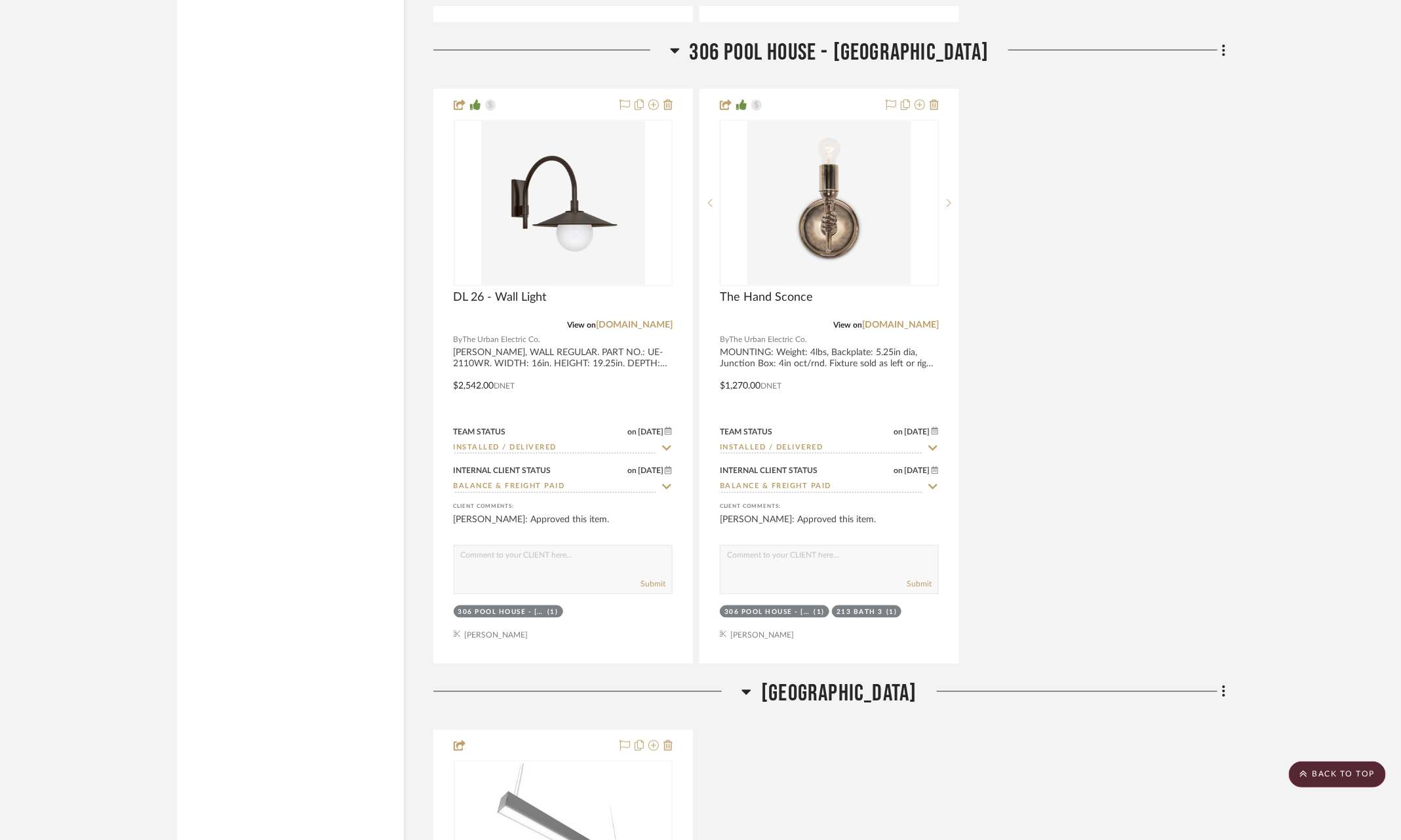
scroll to position [17571, 5]
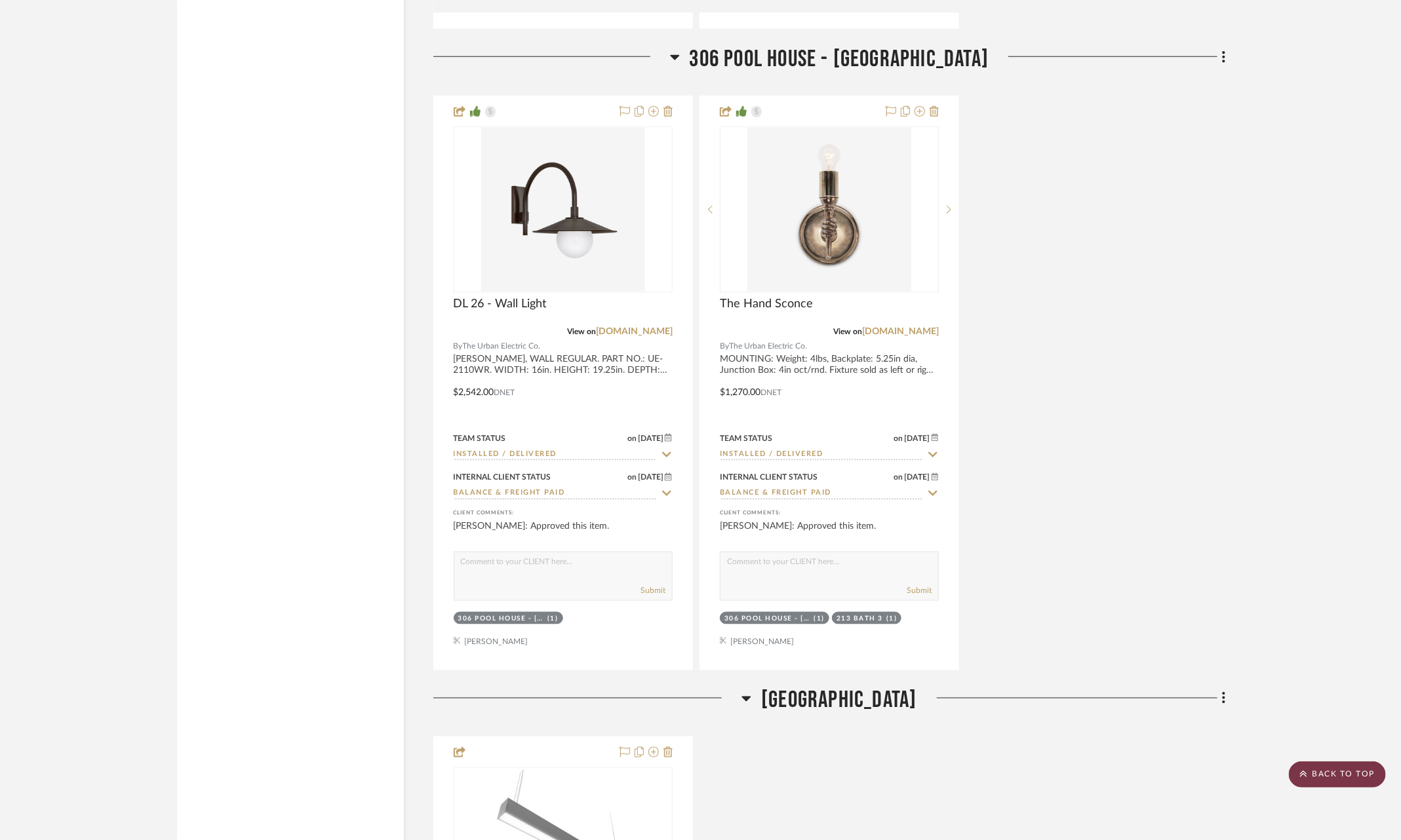
click at [1325, 778] on scroll-to-top-button "BACK TO TOP" at bounding box center [1337, 775] width 97 height 26
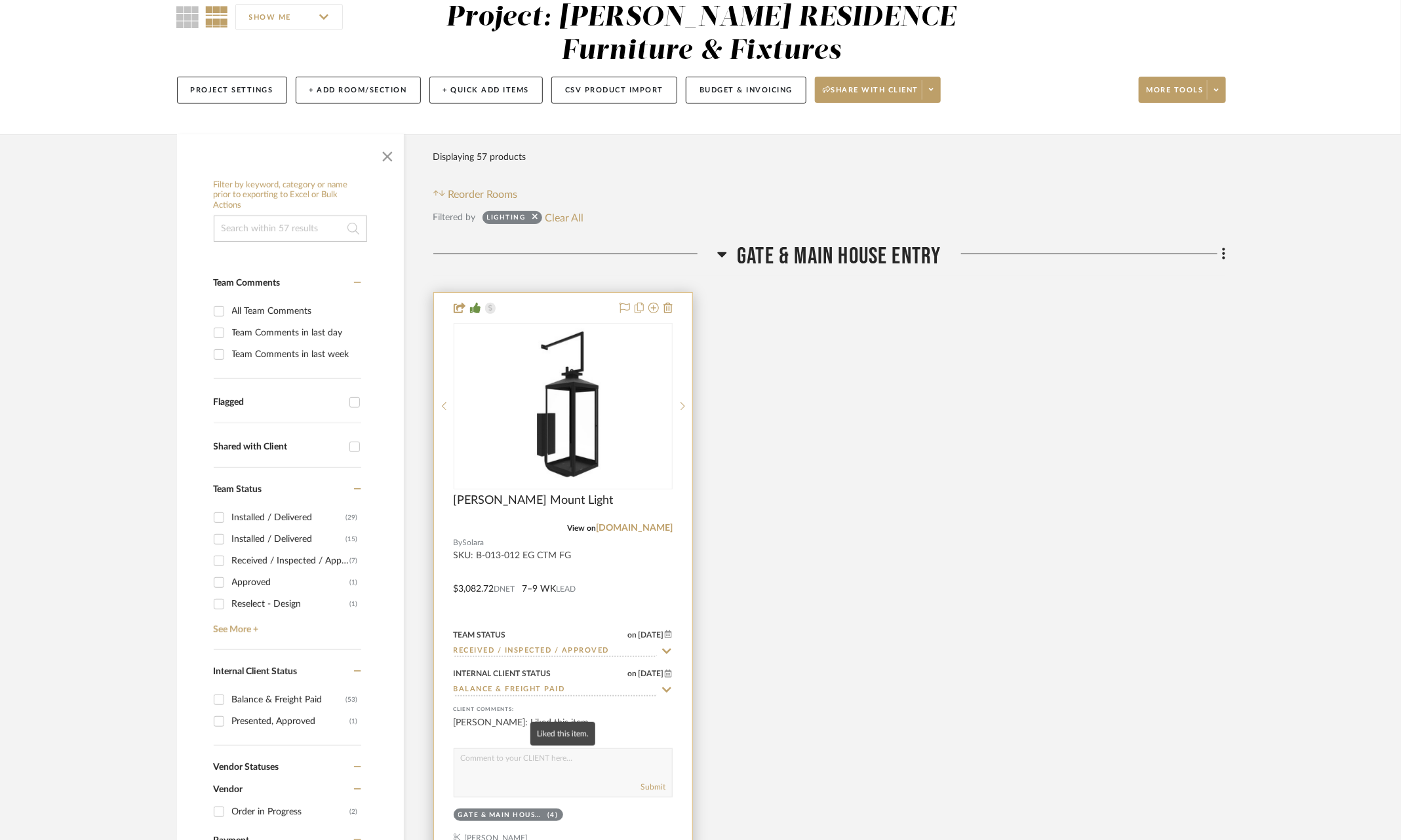
scroll to position [146, 0]
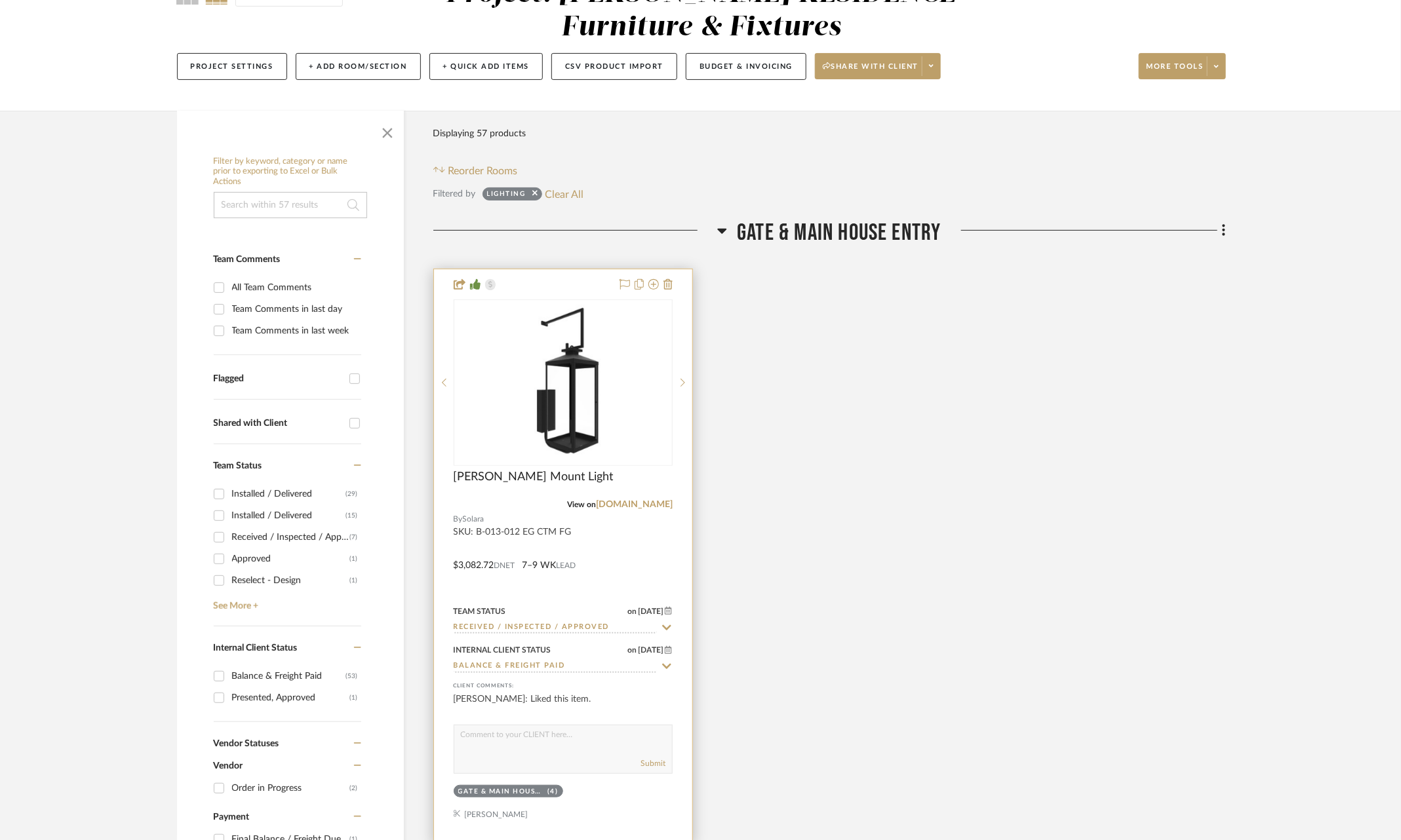
click at [670, 623] on icon at bounding box center [666, 628] width 12 height 10
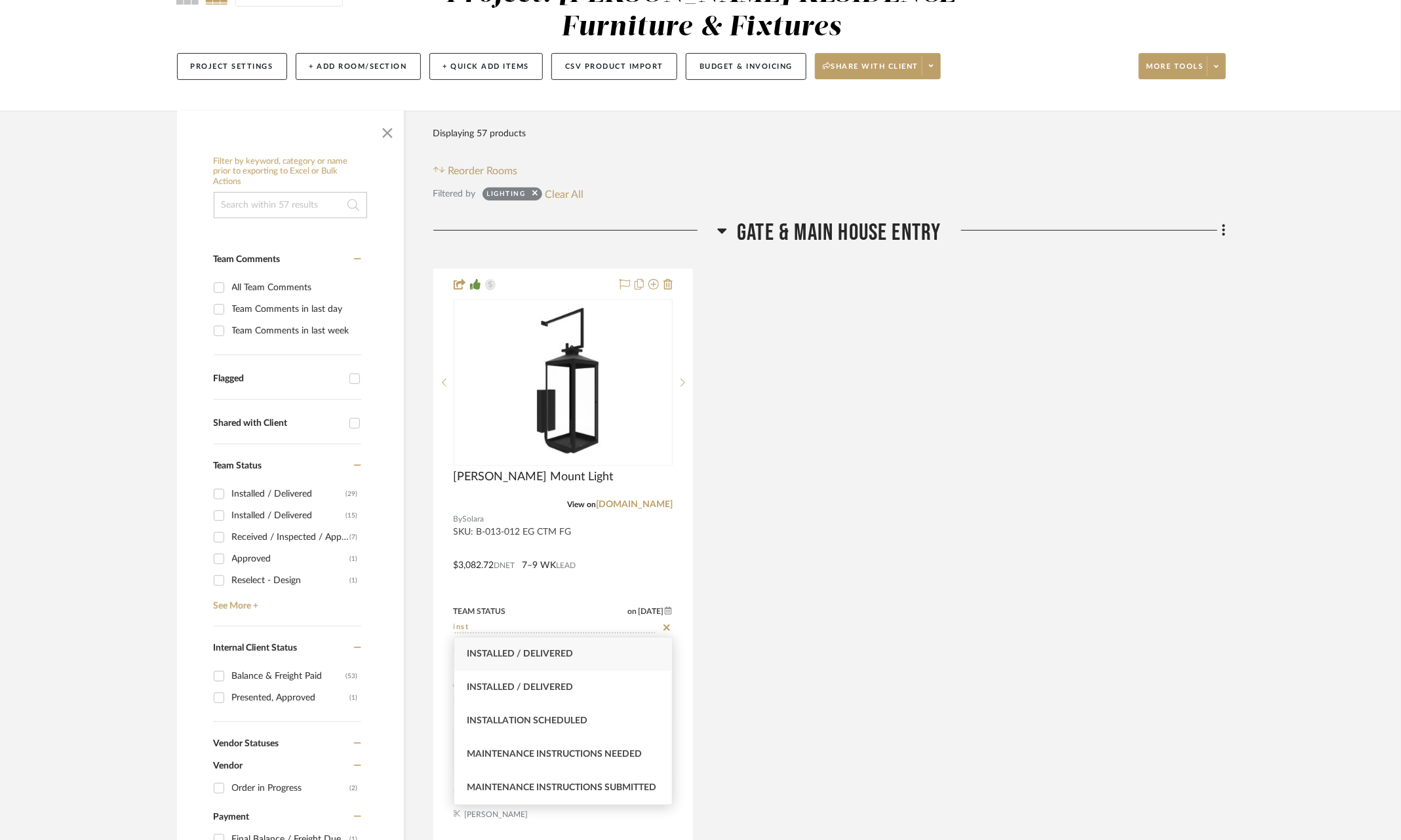
type input "inst"
click at [580, 660] on div "Installed / Delivered" at bounding box center [563, 654] width 219 height 33
type input "9/19/2025"
type input "Installed / Delivered"
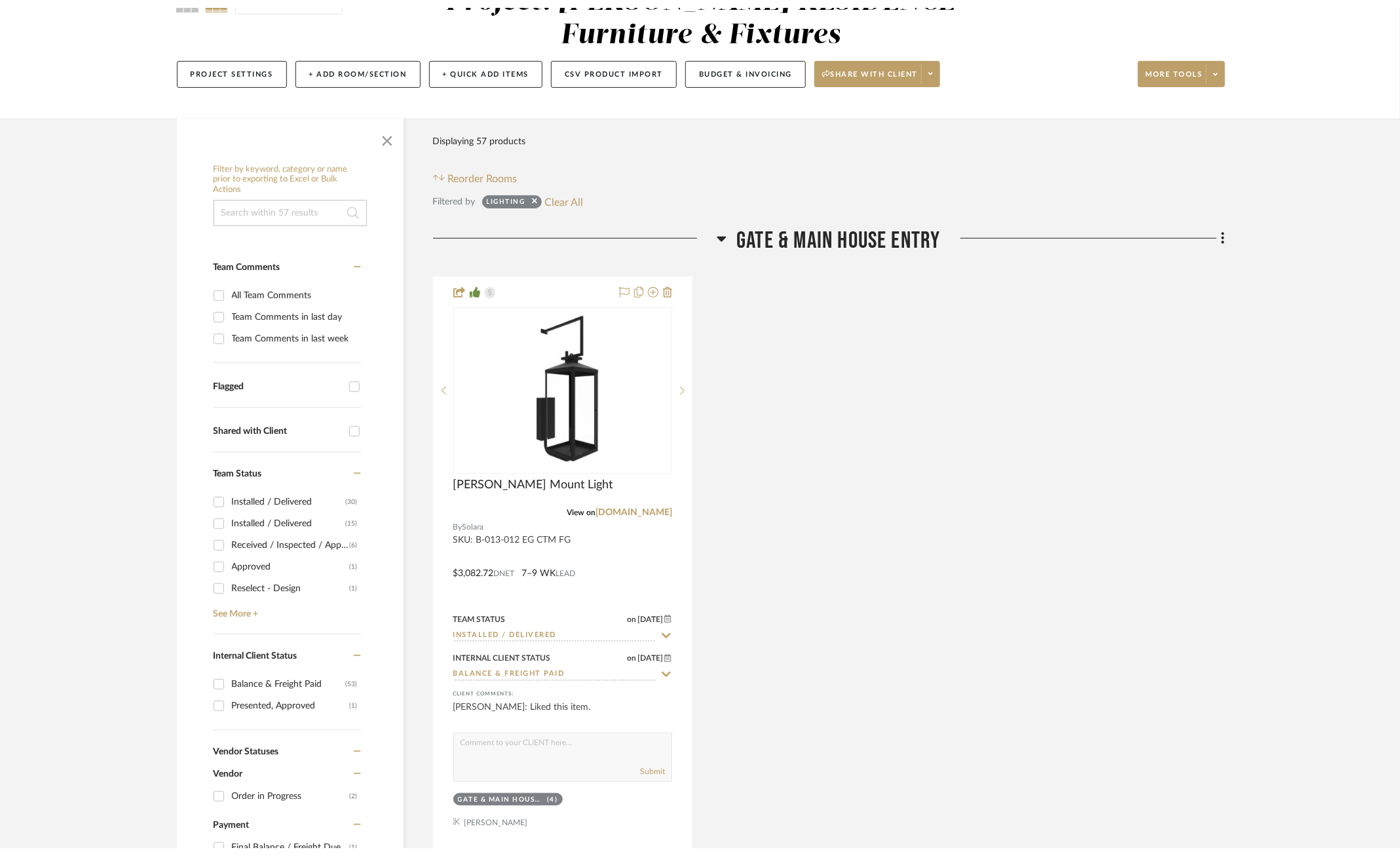
scroll to position [0, 0]
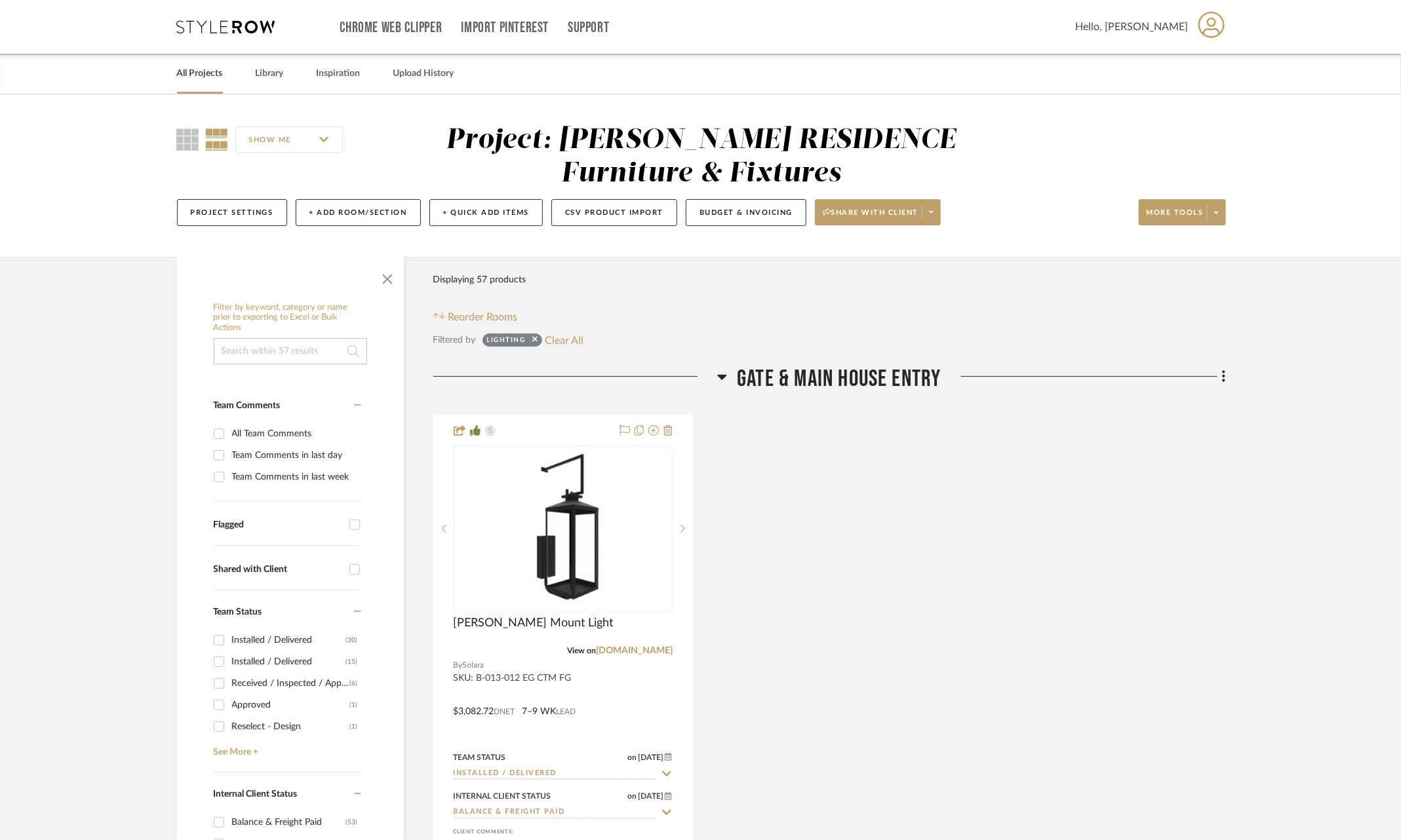
click at [198, 79] on link "All Projects" at bounding box center [200, 73] width 46 height 18
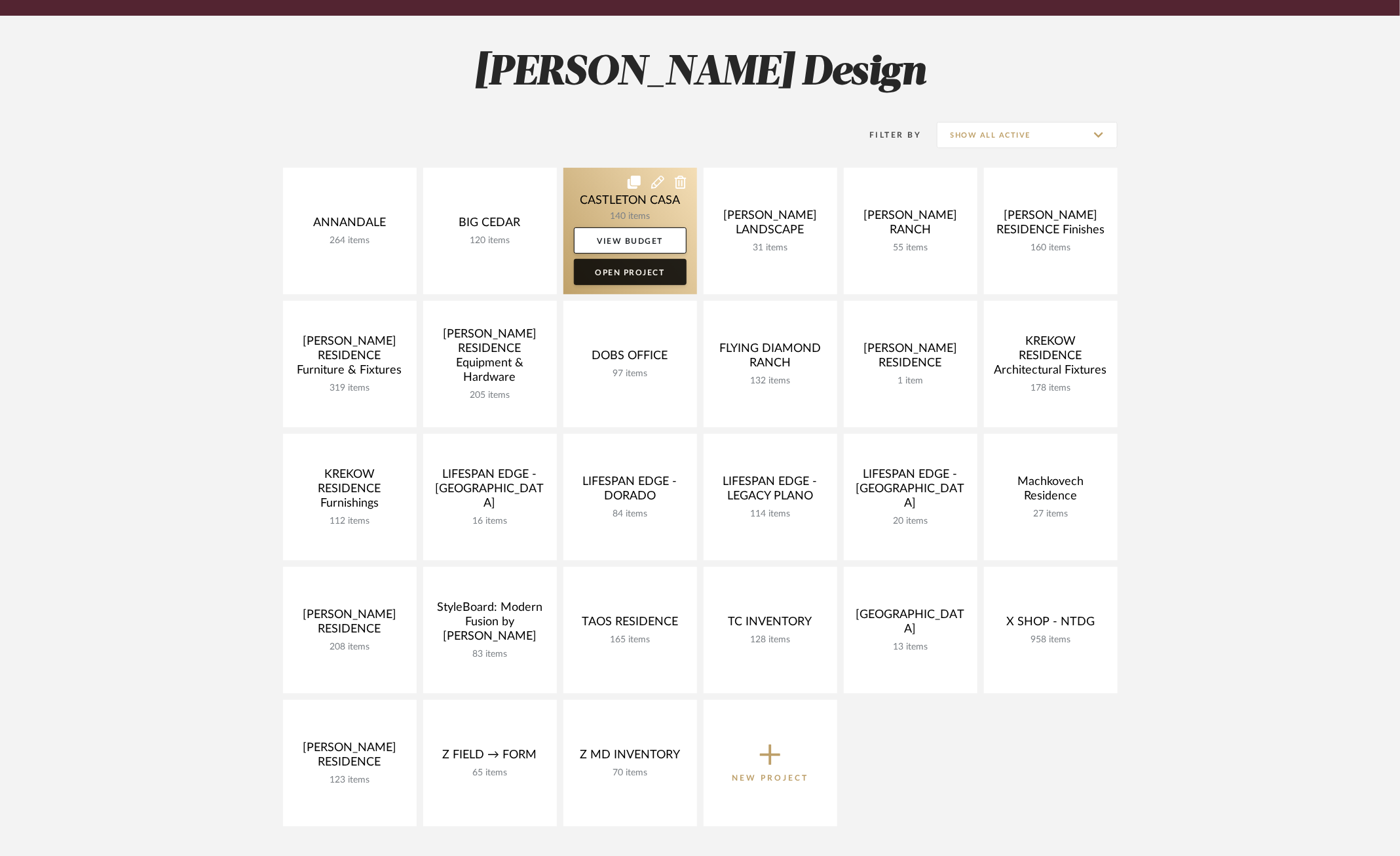
scroll to position [159, 0]
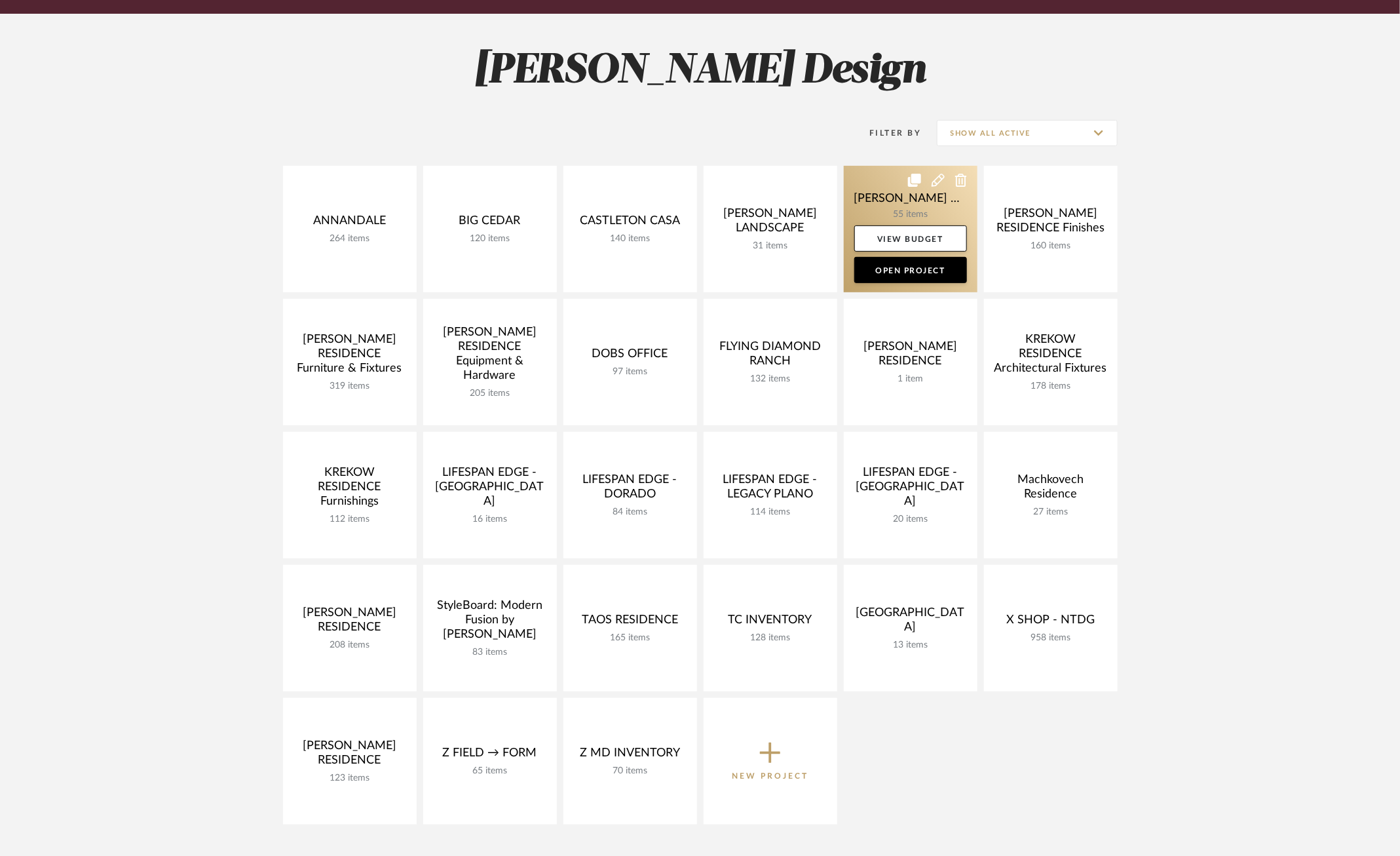
click at [867, 197] on link at bounding box center [910, 229] width 134 height 127
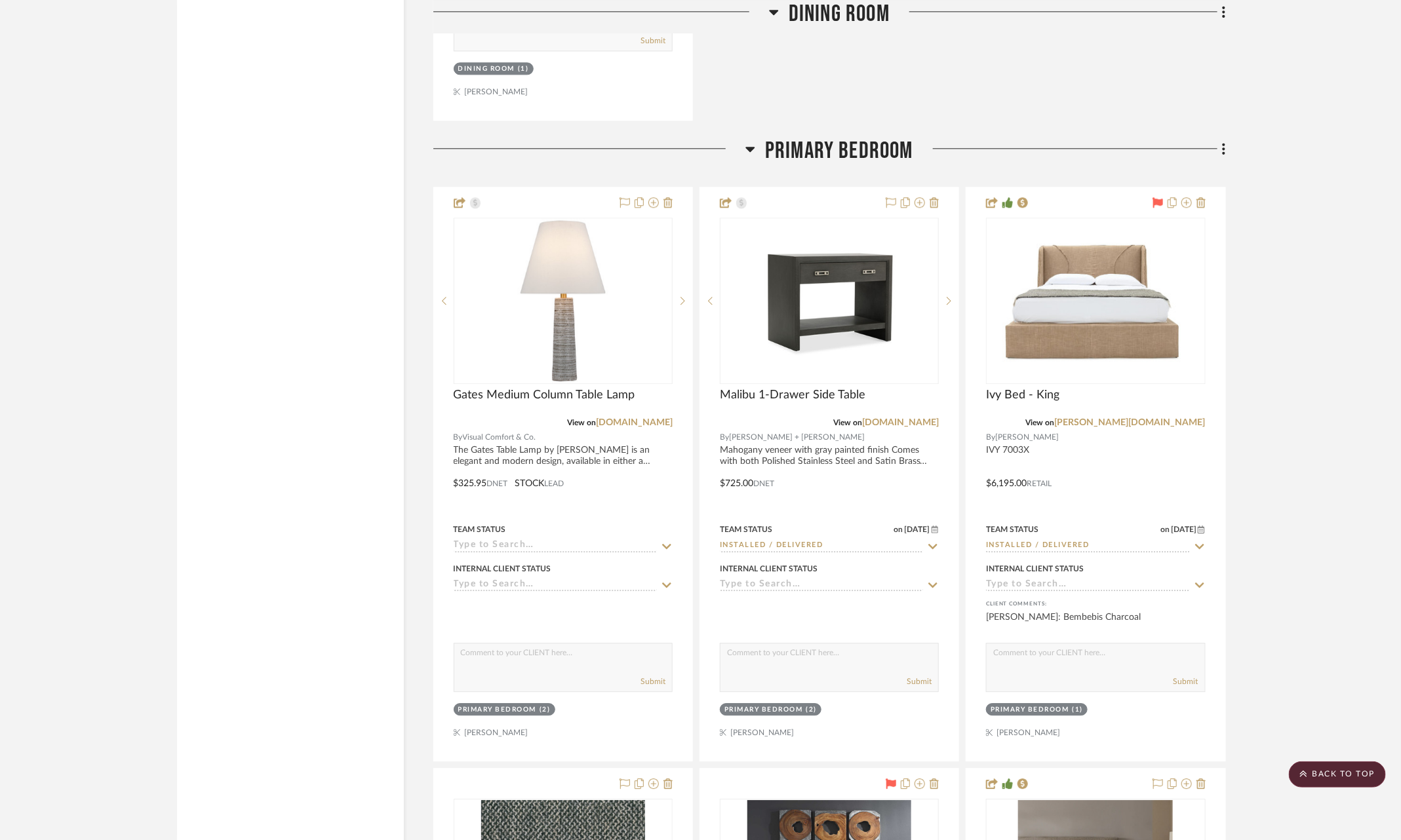
scroll to position [4566, 0]
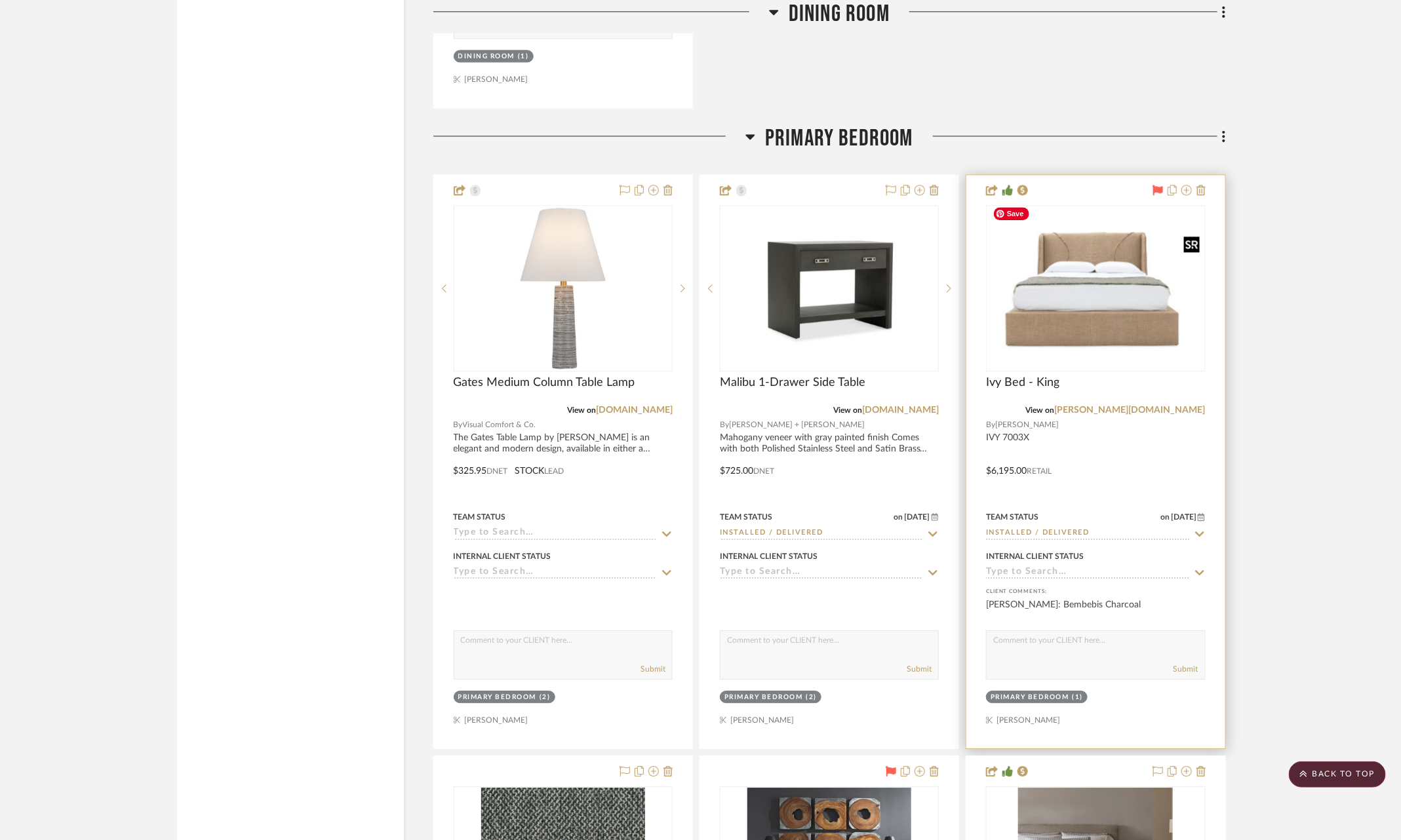
click at [0, 0] on img at bounding box center [0, 0] width 0 height 0
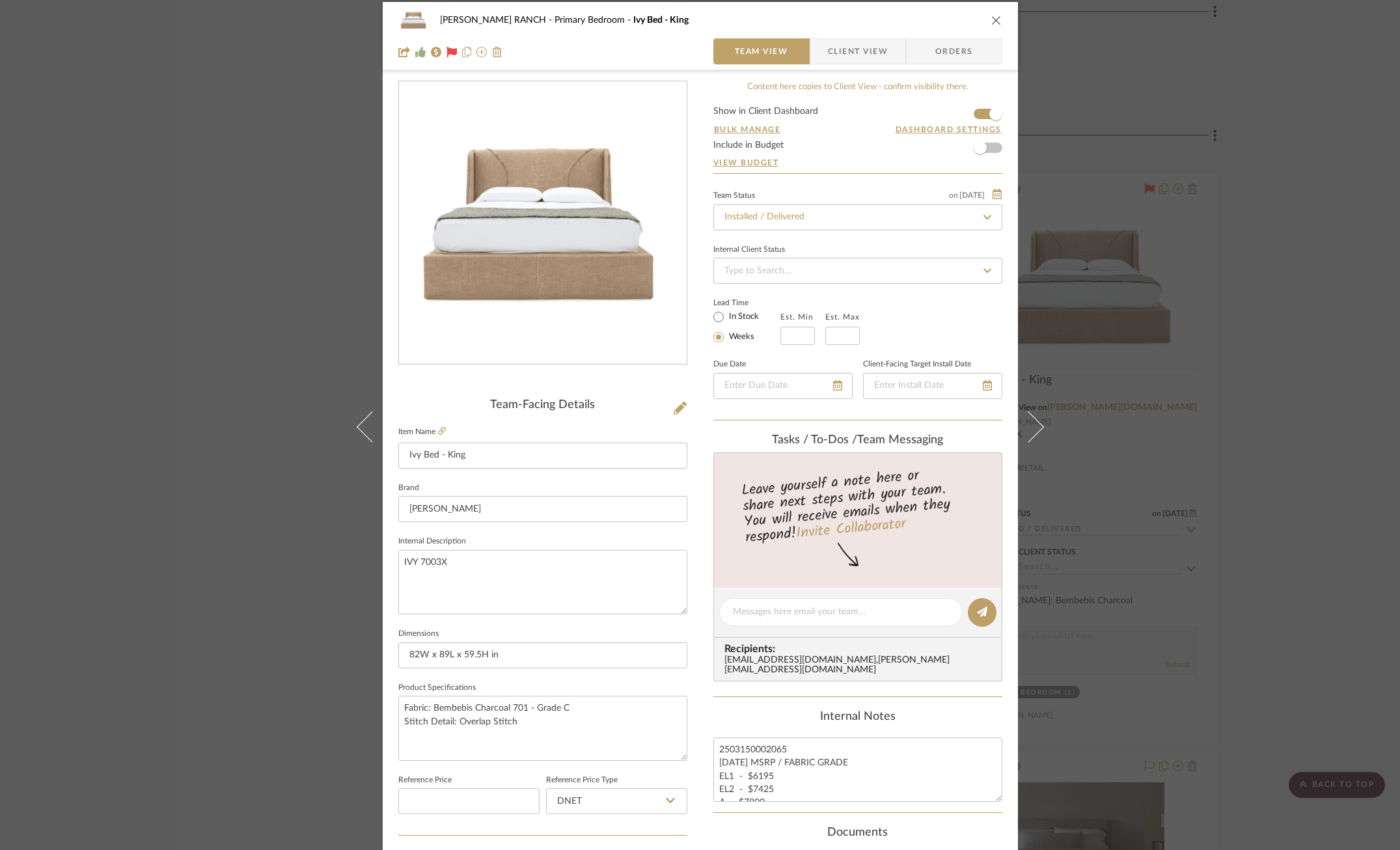
scroll to position [0, 0]
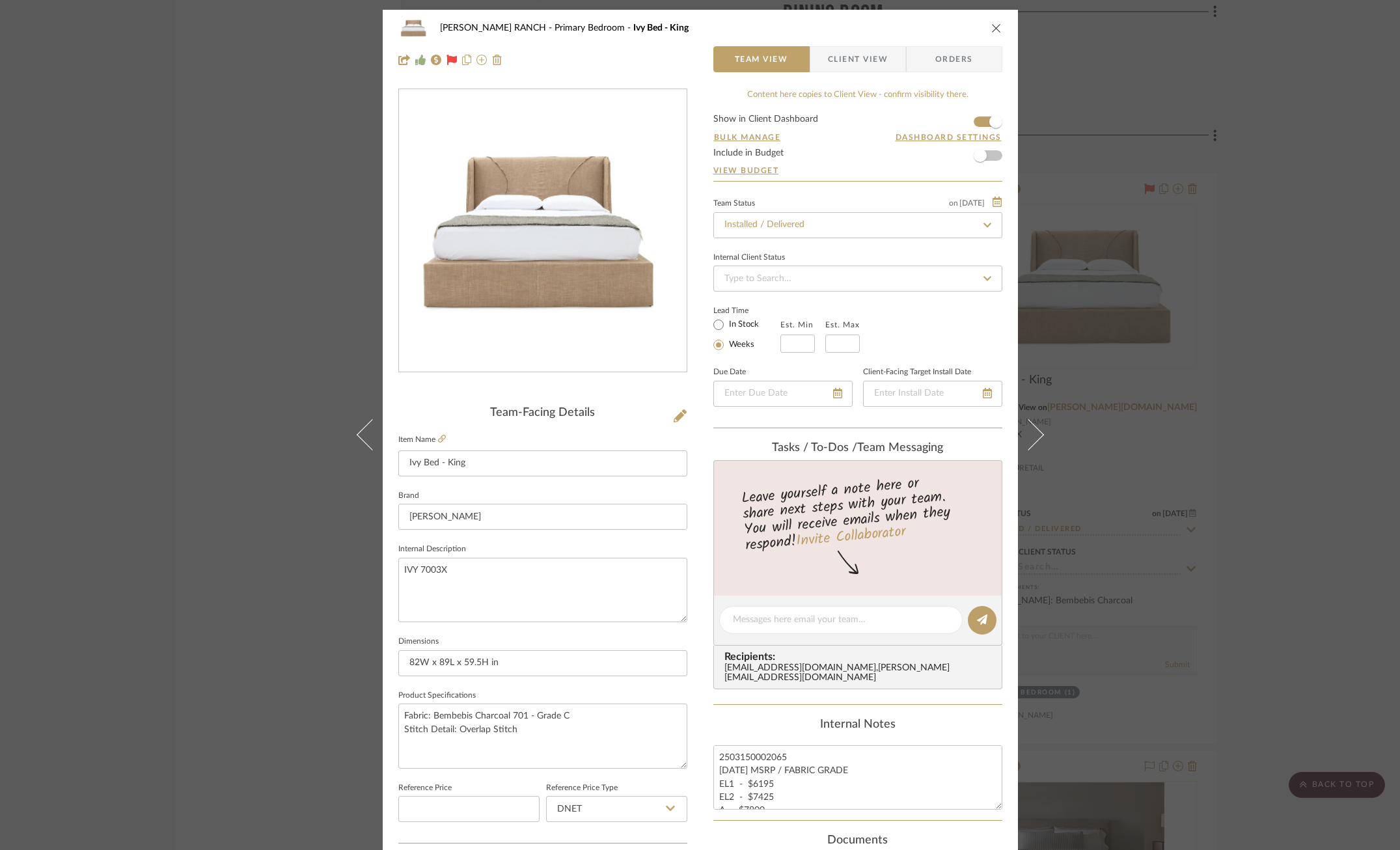
click at [1295, 310] on div "COBLE RANCH Primary Bedroom Ivy Bed - King Team View Client View Orders Team-Fa…" at bounding box center [700, 425] width 1400 height 850
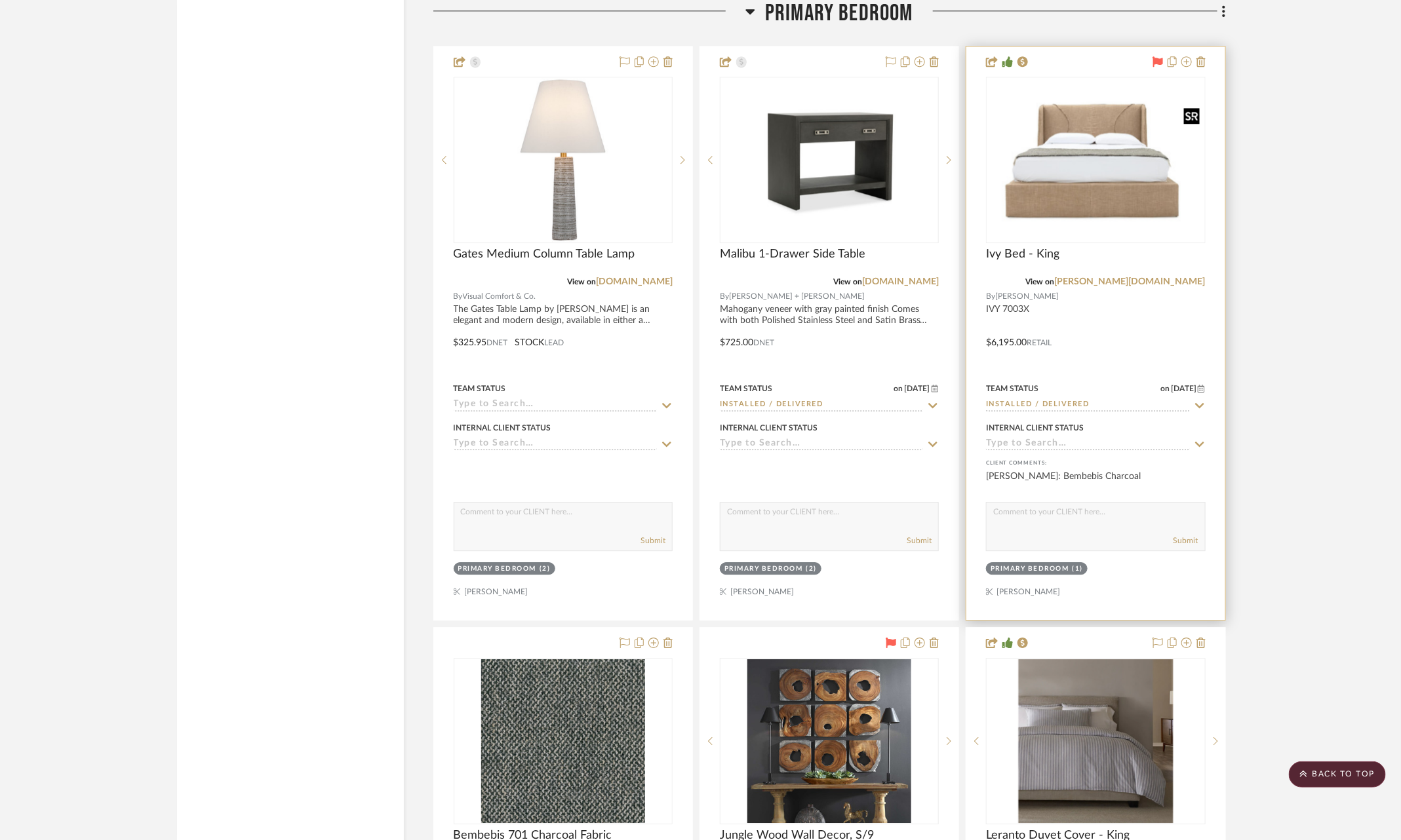
scroll to position [4697, 0]
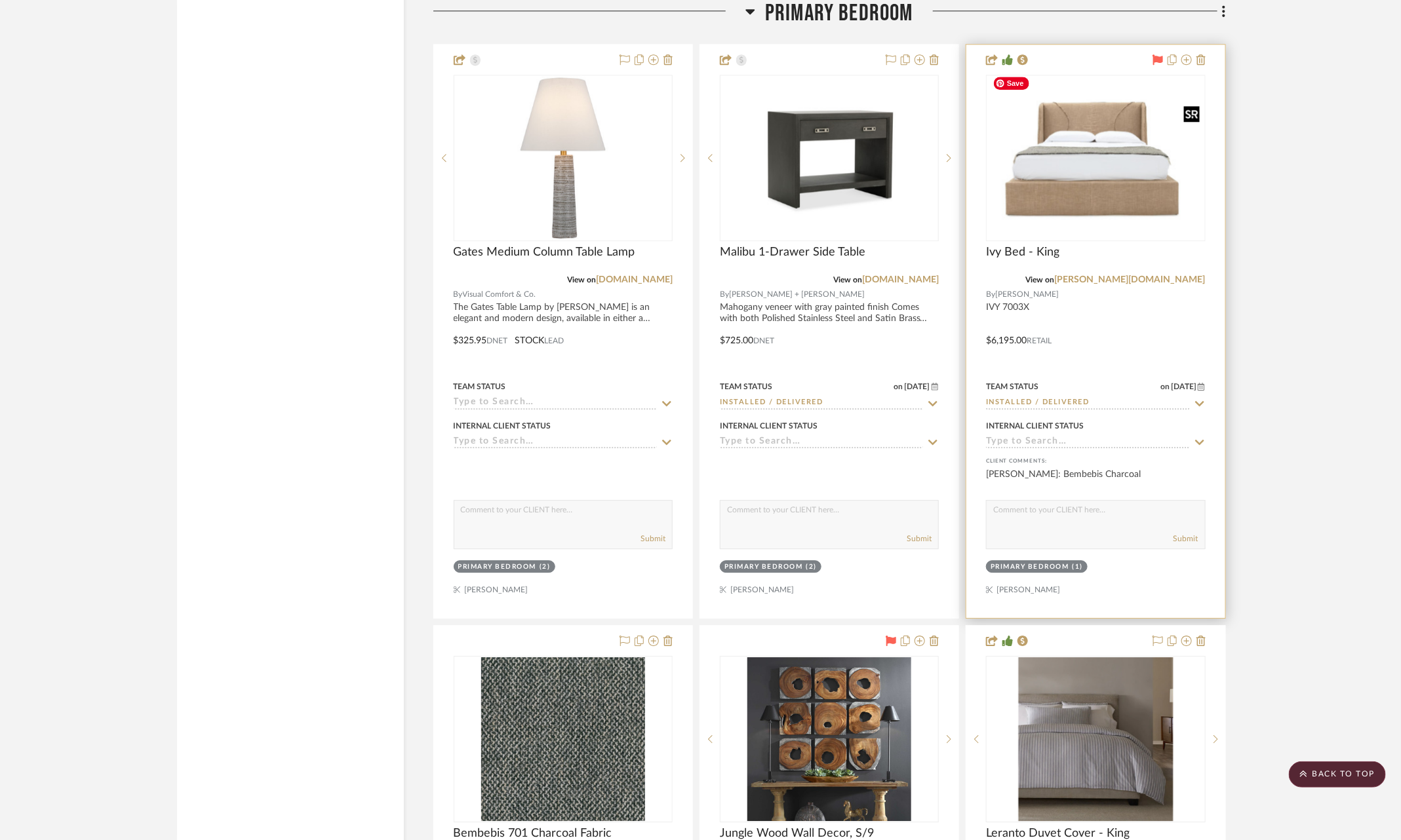
click at [1119, 156] on img "0" at bounding box center [1095, 158] width 216 height 145
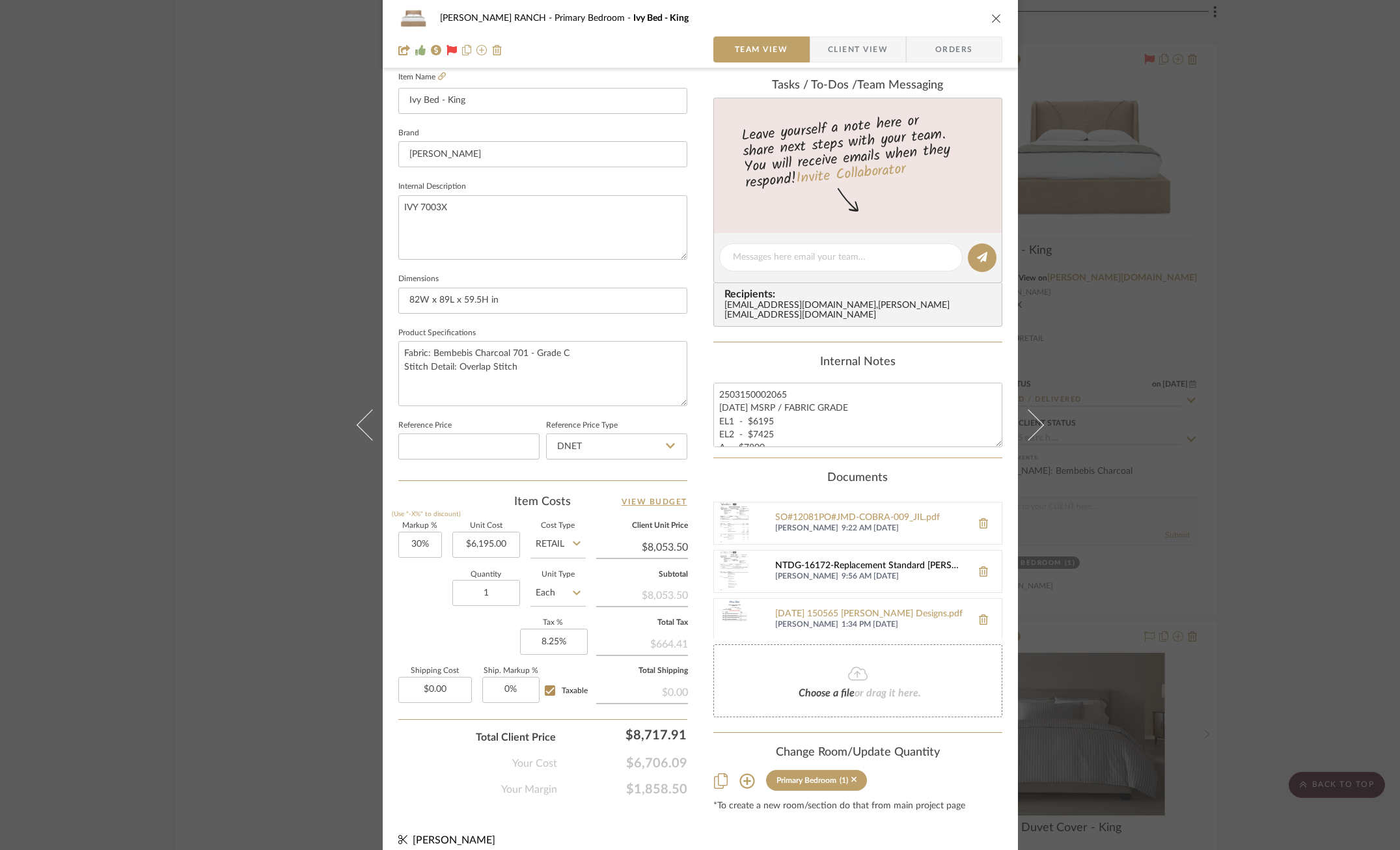
scroll to position [0, 0]
click at [817, 557] on div "SO#12081PO#JMD-COBRA-009_JIL.pdf" at bounding box center [870, 562] width 190 height 10
click at [846, 609] on div "2025-05-27 150565 Mauldin Designs.pdf" at bounding box center [870, 614] width 190 height 10
click at [1192, 538] on div "COBLE RANCH Primary Bedroom Ivy Bed - King Team View Client View Orders Team-Fa…" at bounding box center [700, 425] width 1400 height 850
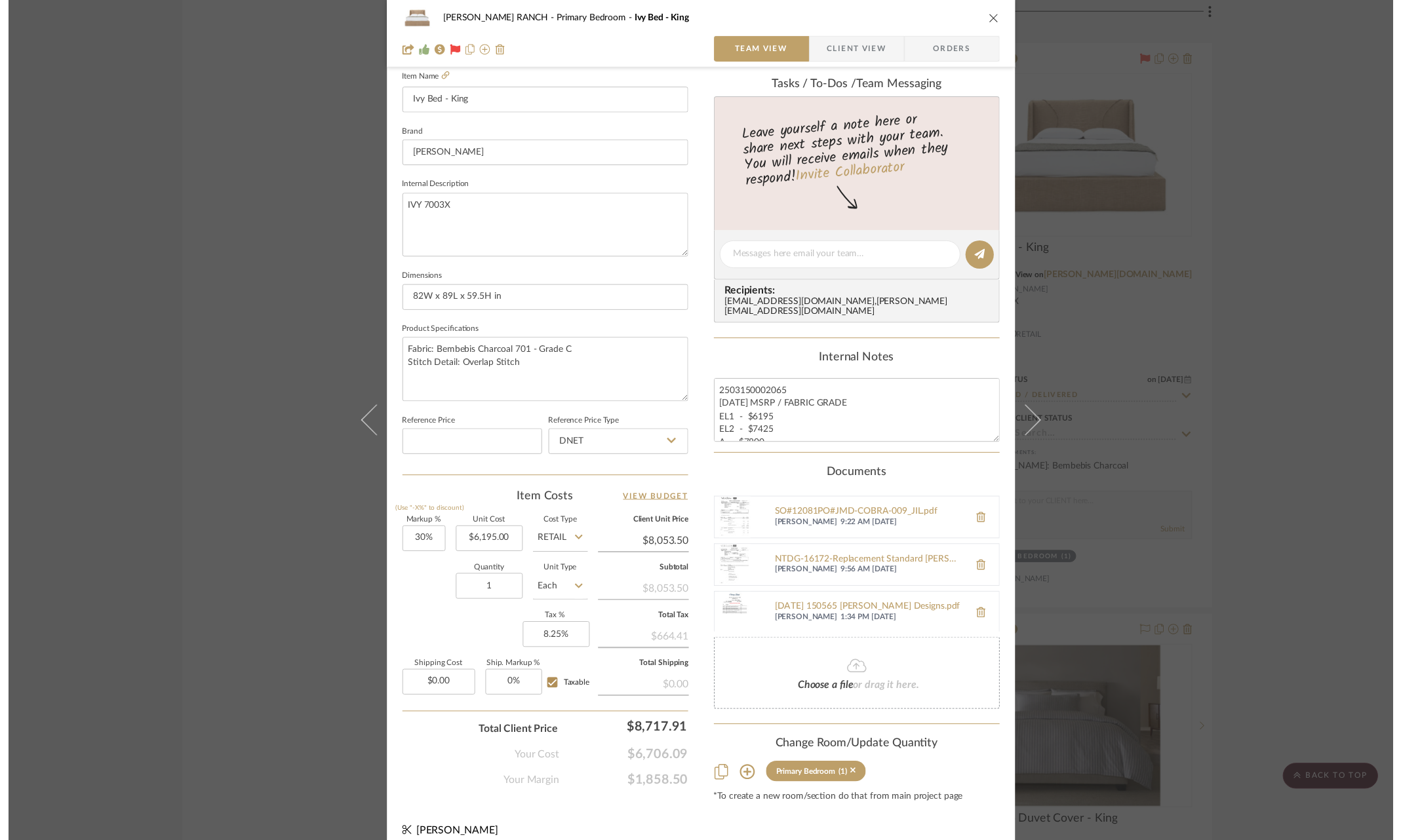
scroll to position [4697, 0]
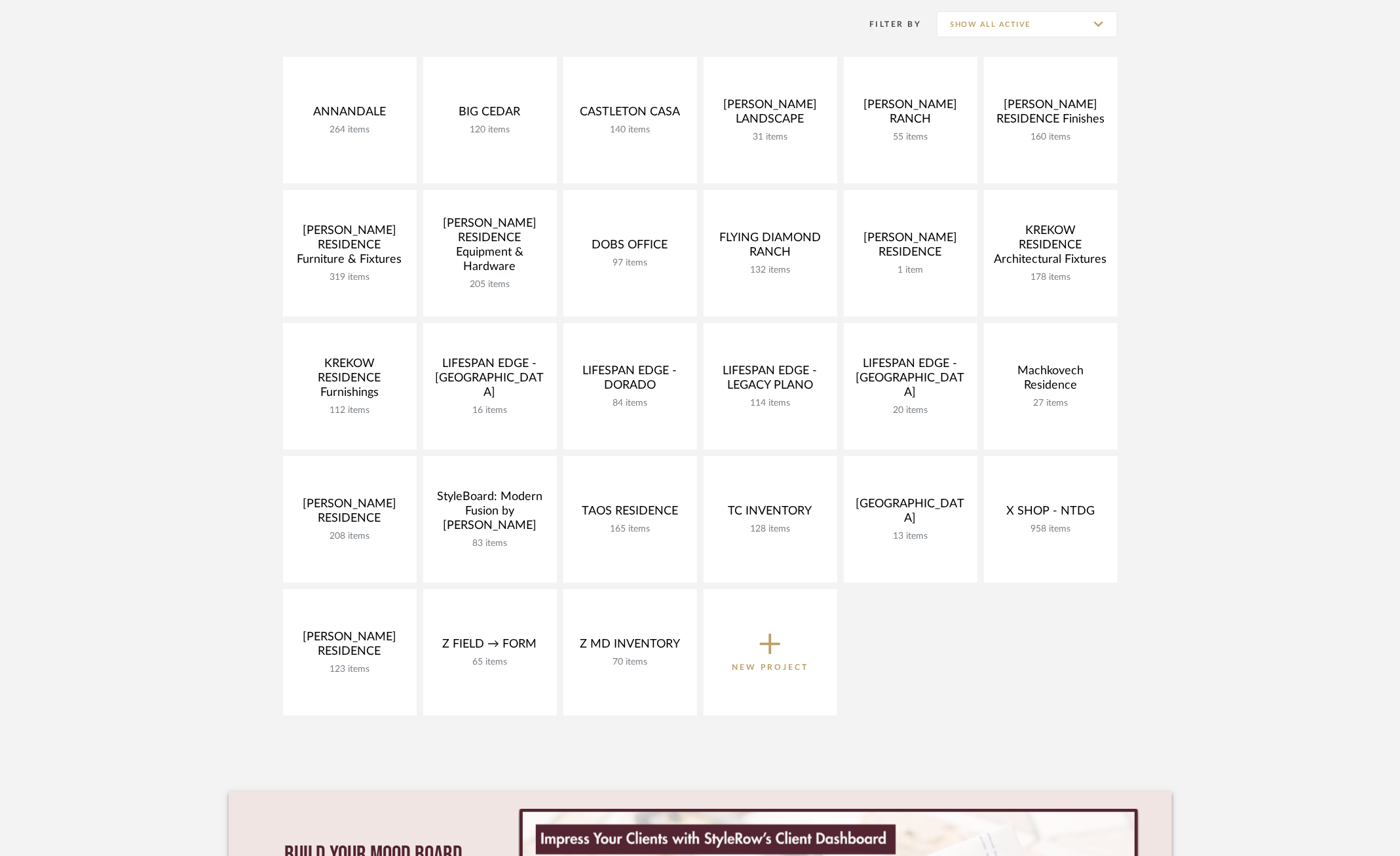
scroll to position [236, 0]
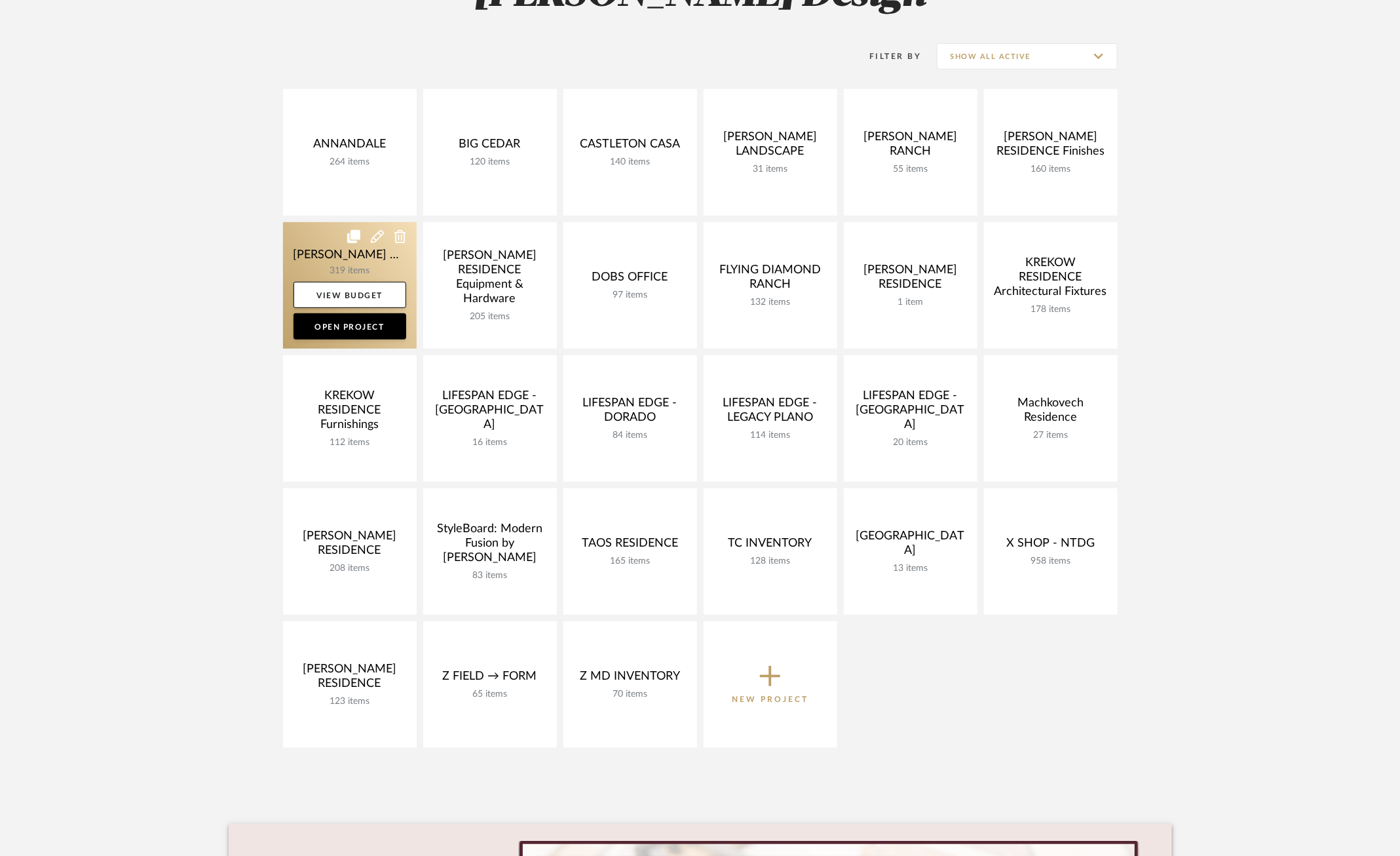
click at [309, 250] on link at bounding box center [350, 285] width 134 height 127
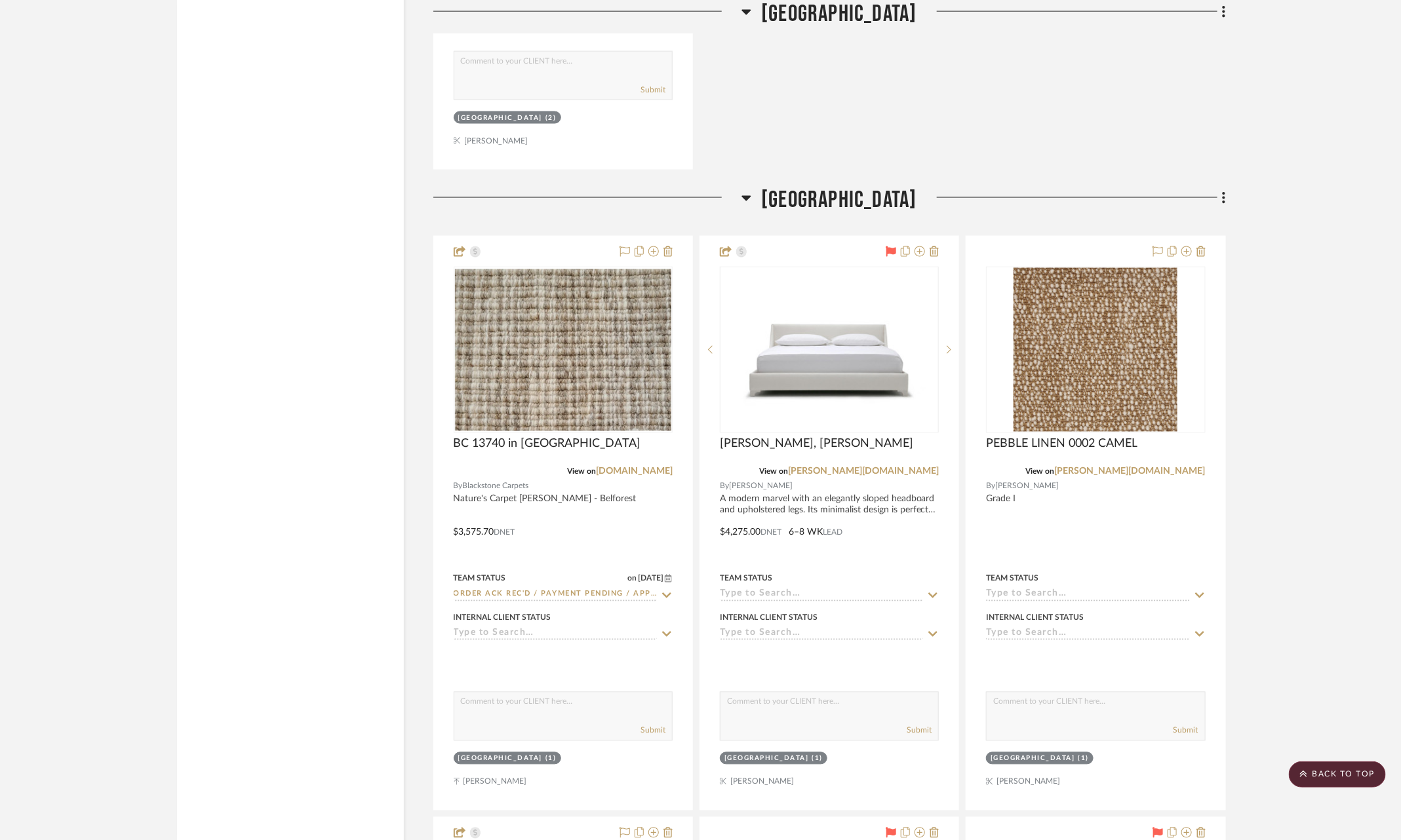
scroll to position [48741, 0]
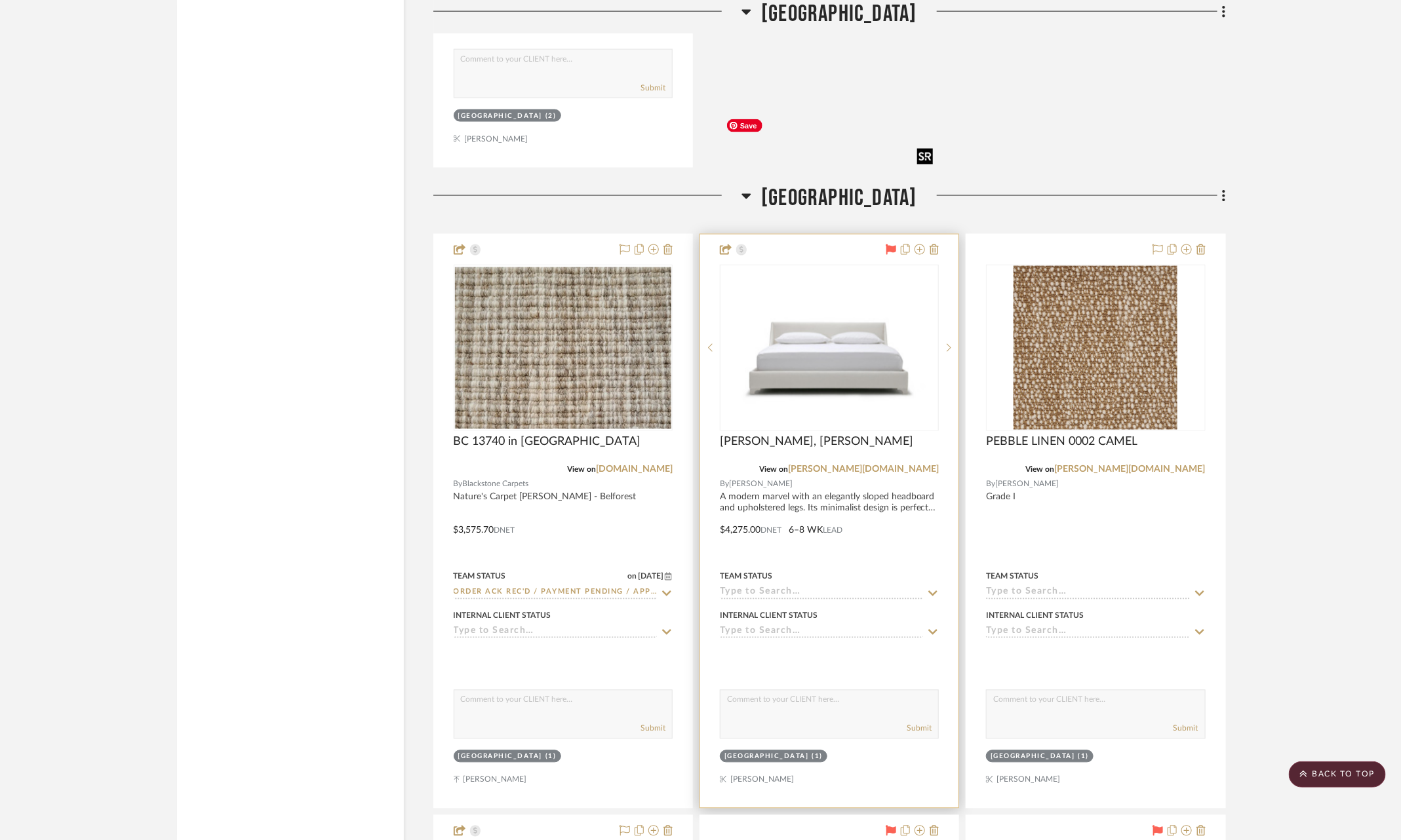
click at [813, 274] on img "0" at bounding box center [829, 348] width 216 height 149
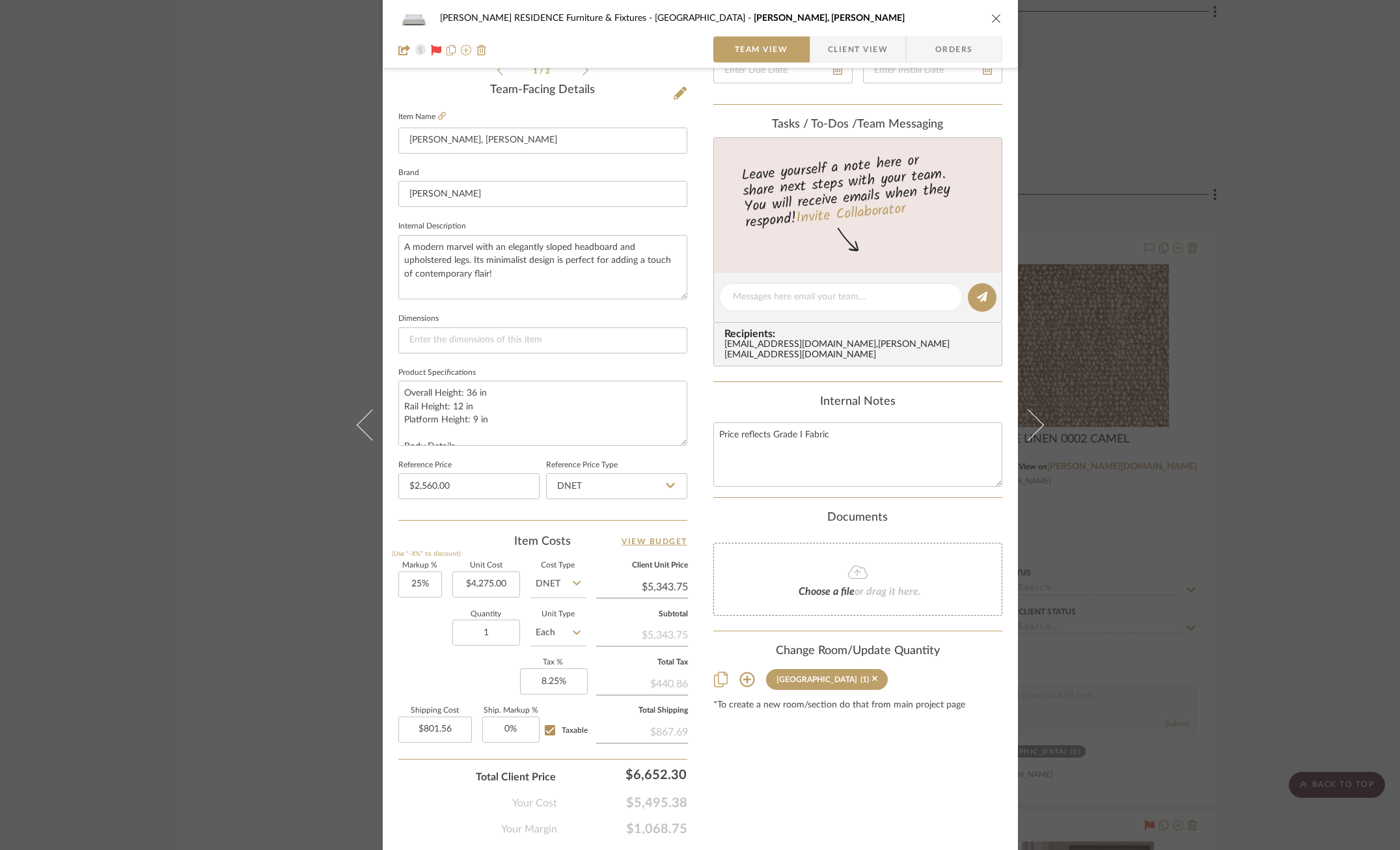
scroll to position [348, 0]
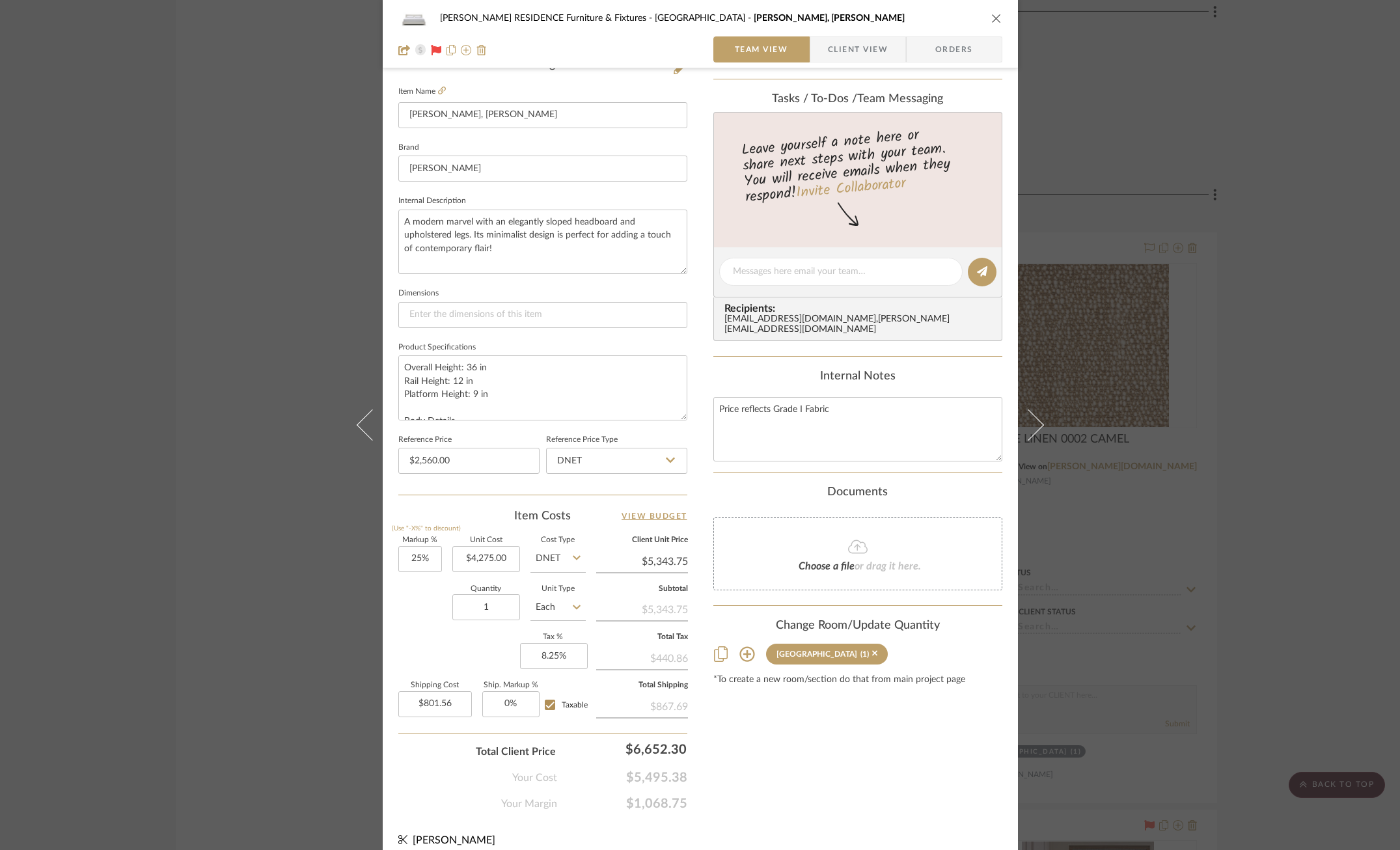
click at [1195, 290] on div "COBLE RESIDENCE Furniture & Fixtures Carriage House Mabel Bed, King Team View C…" at bounding box center [700, 425] width 1400 height 850
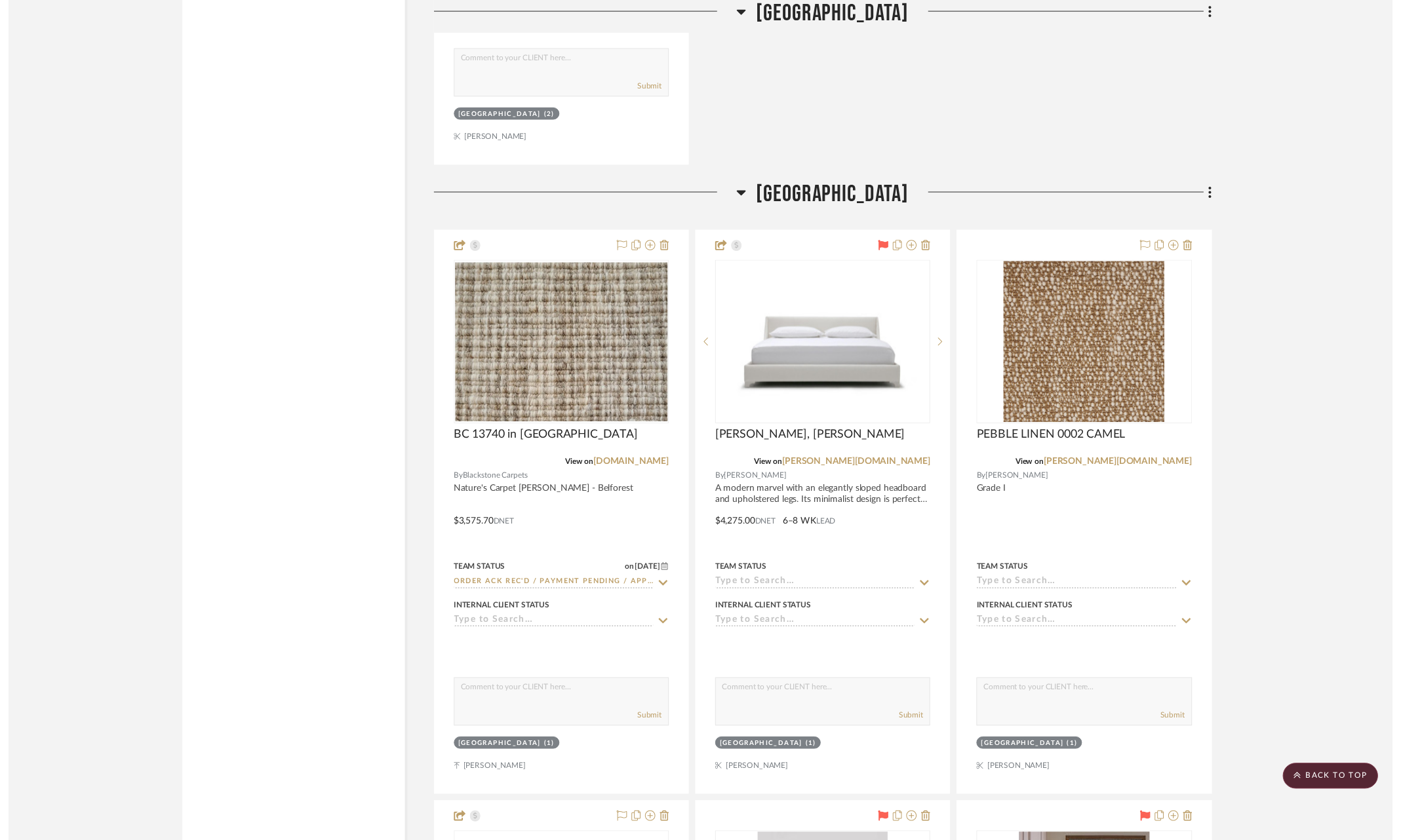
scroll to position [48741, 0]
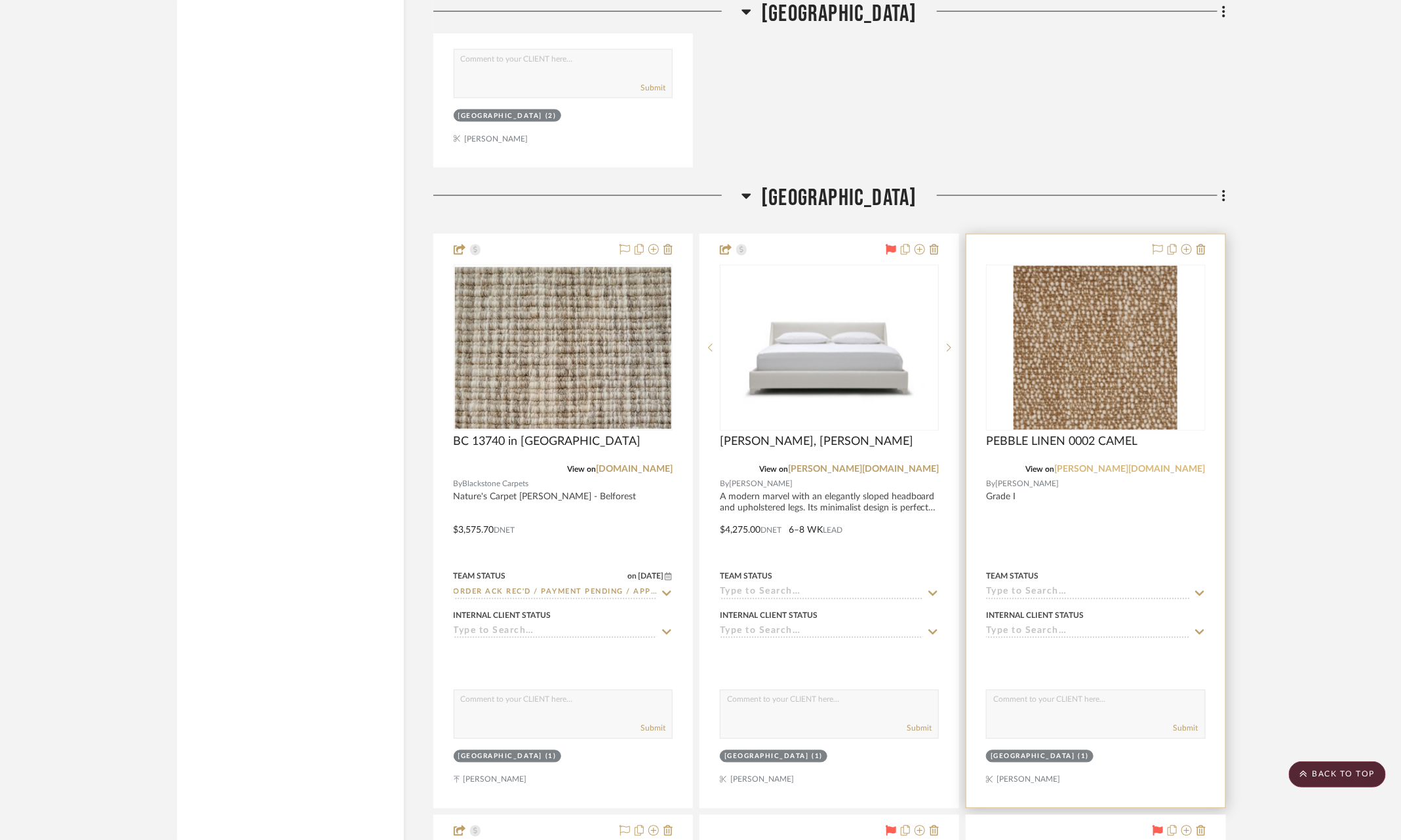
click at [1179, 465] on link "[PERSON_NAME][DOMAIN_NAME]" at bounding box center [1130, 470] width 151 height 9
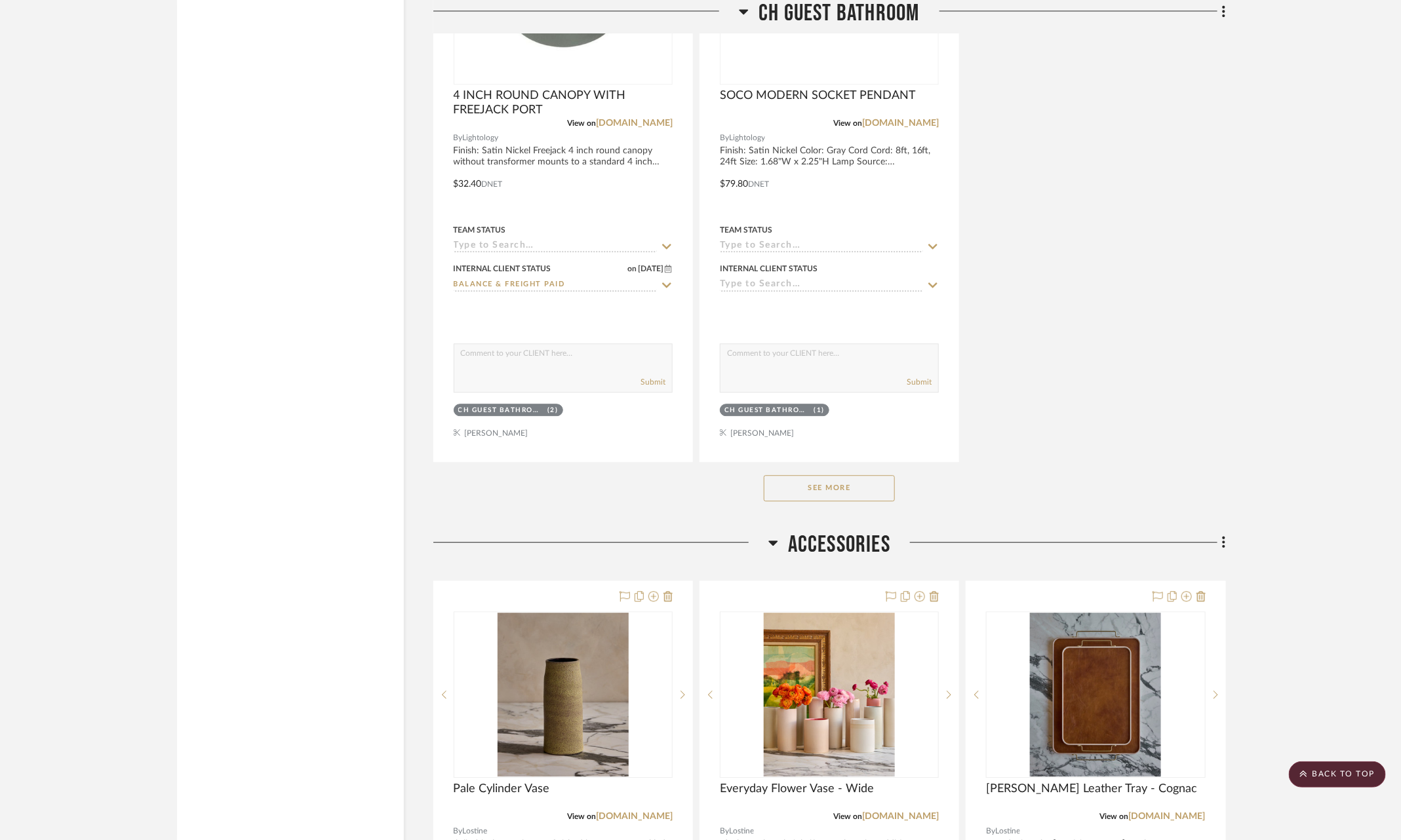
scroll to position [51900, 0]
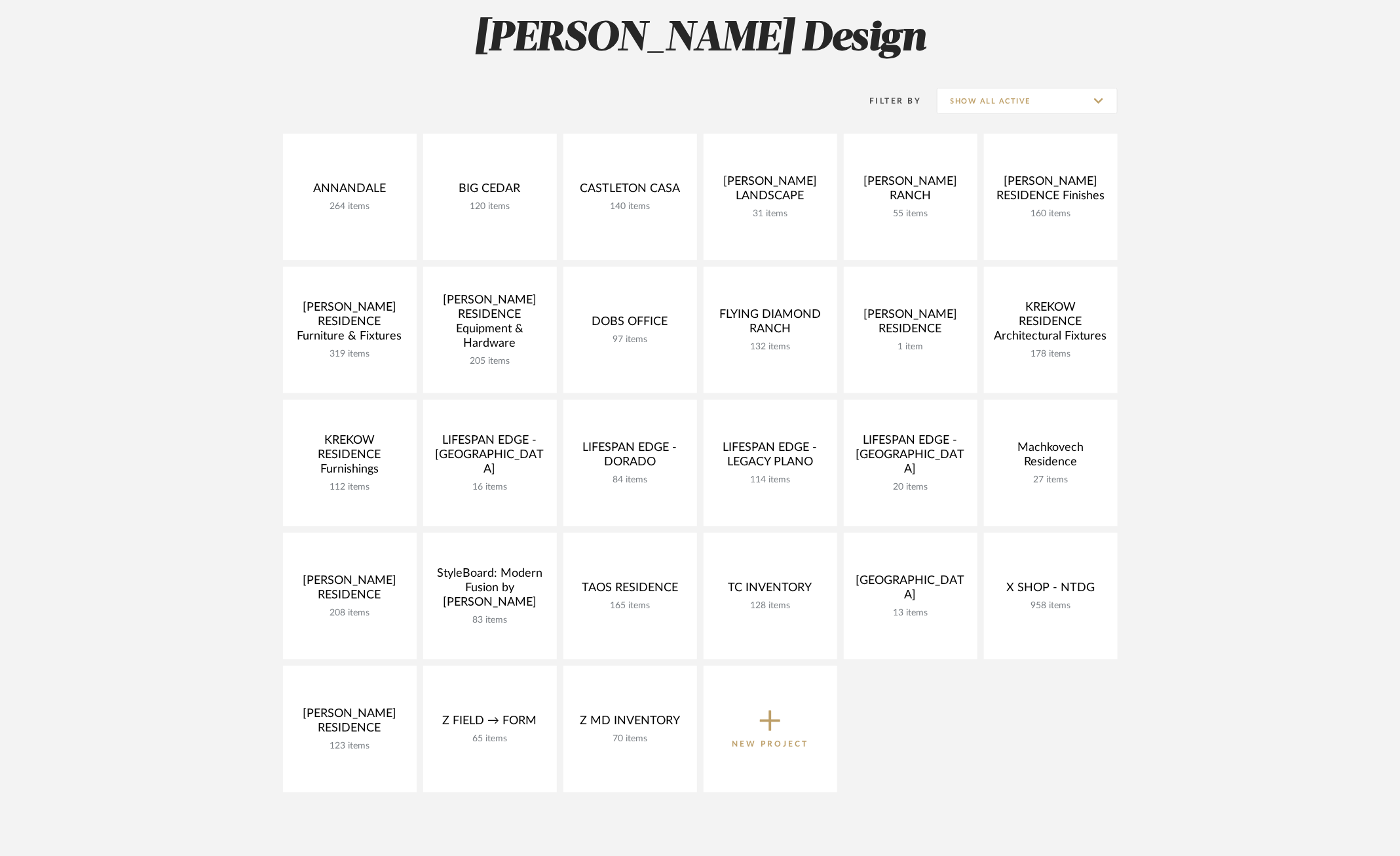
scroll to position [211, 0]
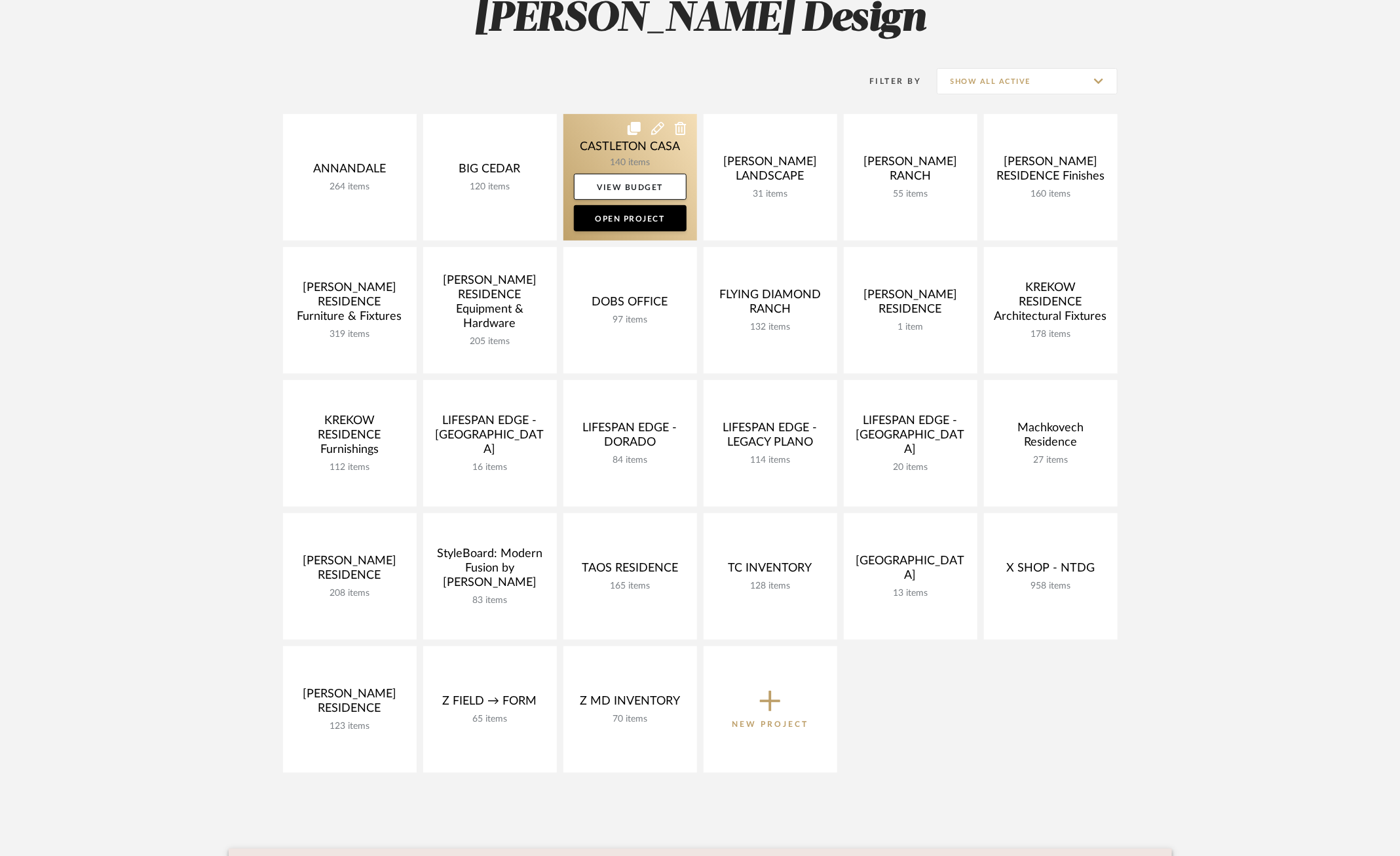
click at [620, 131] on link at bounding box center [630, 177] width 134 height 127
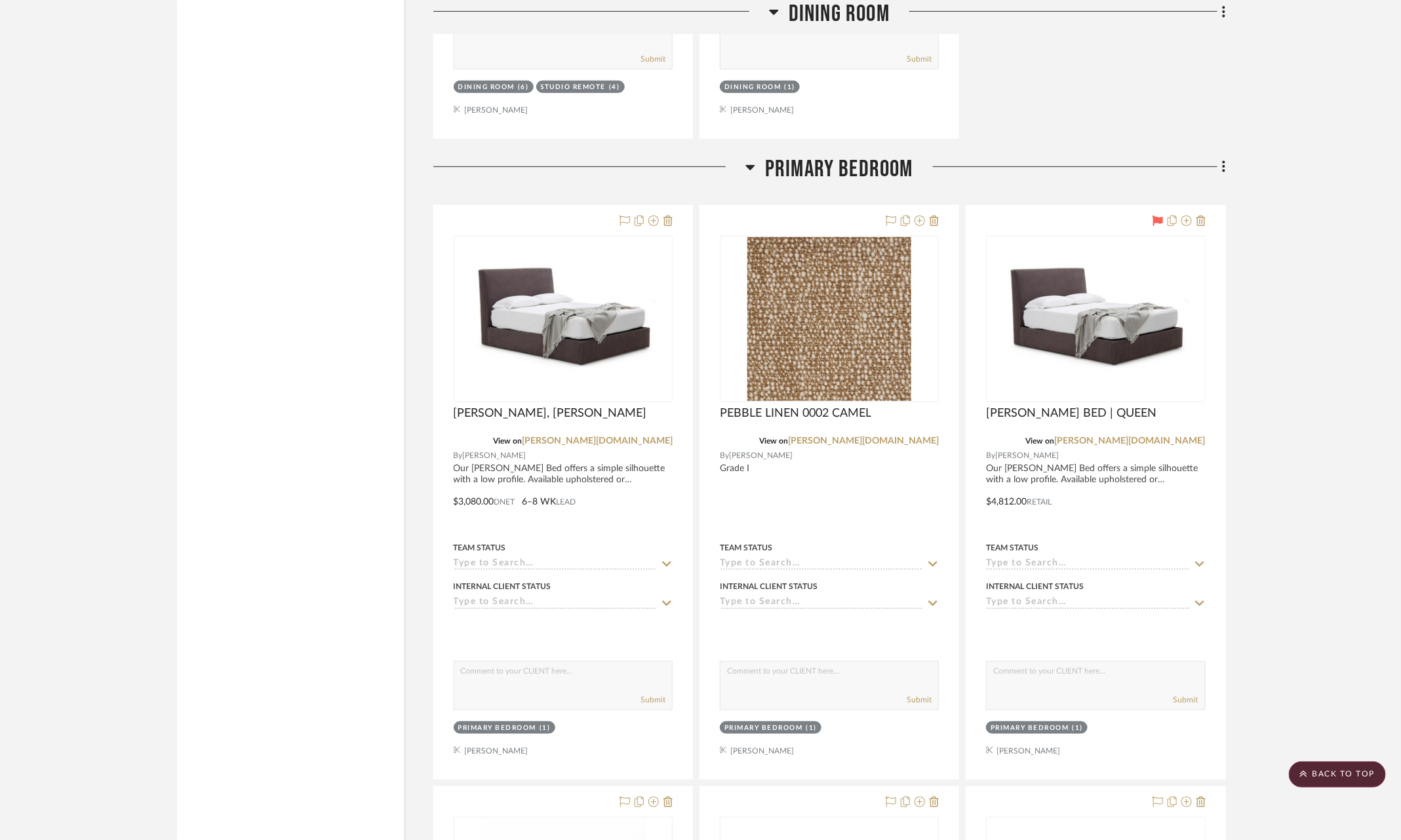
scroll to position [11718, 0]
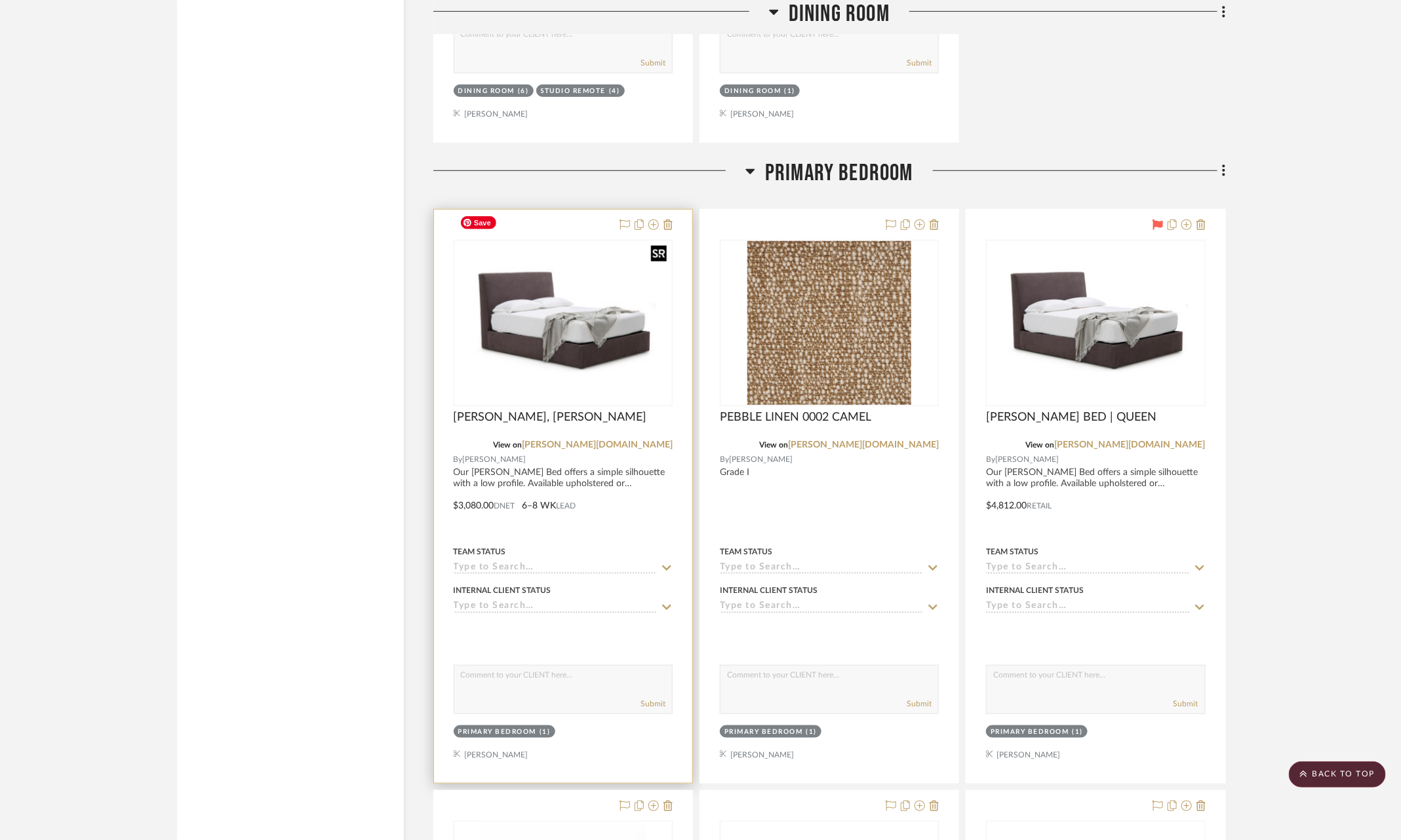
click at [0, 0] on img at bounding box center [0, 0] width 0 height 0
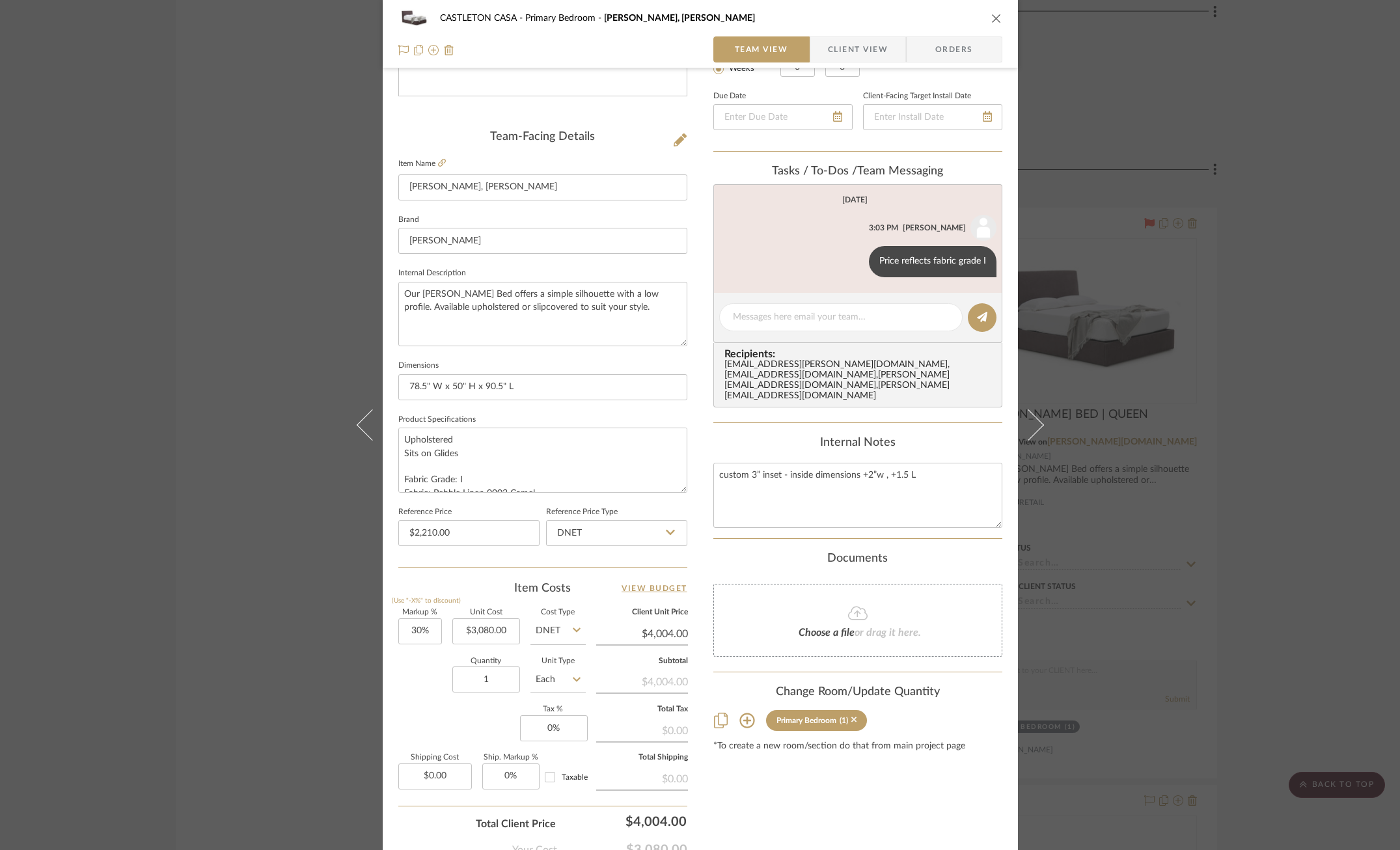
scroll to position [279, 0]
click at [154, 474] on div "[GEOGRAPHIC_DATA] Bedroom [PERSON_NAME], [PERSON_NAME] Team View Client View Or…" at bounding box center [700, 425] width 1400 height 850
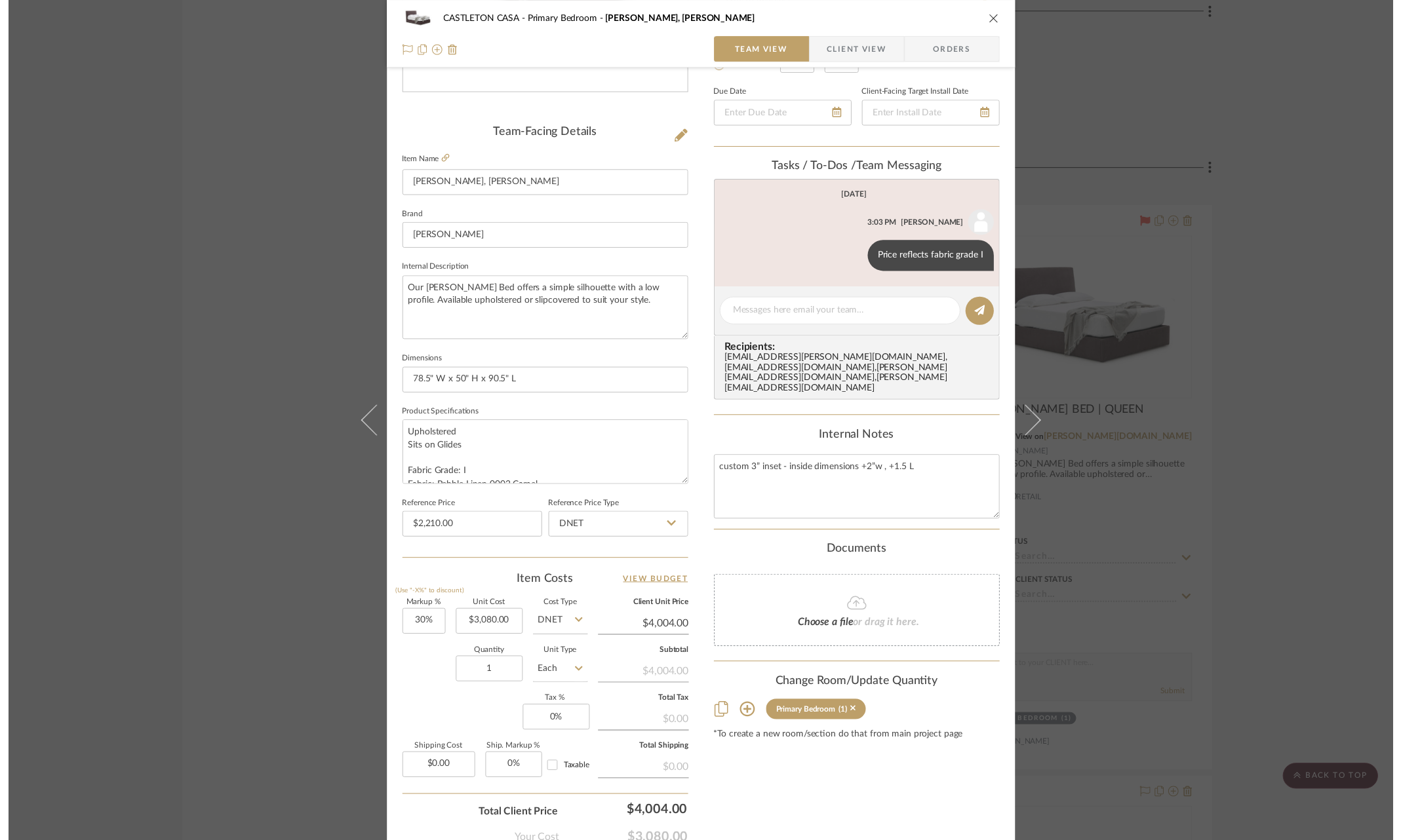
scroll to position [11718, 0]
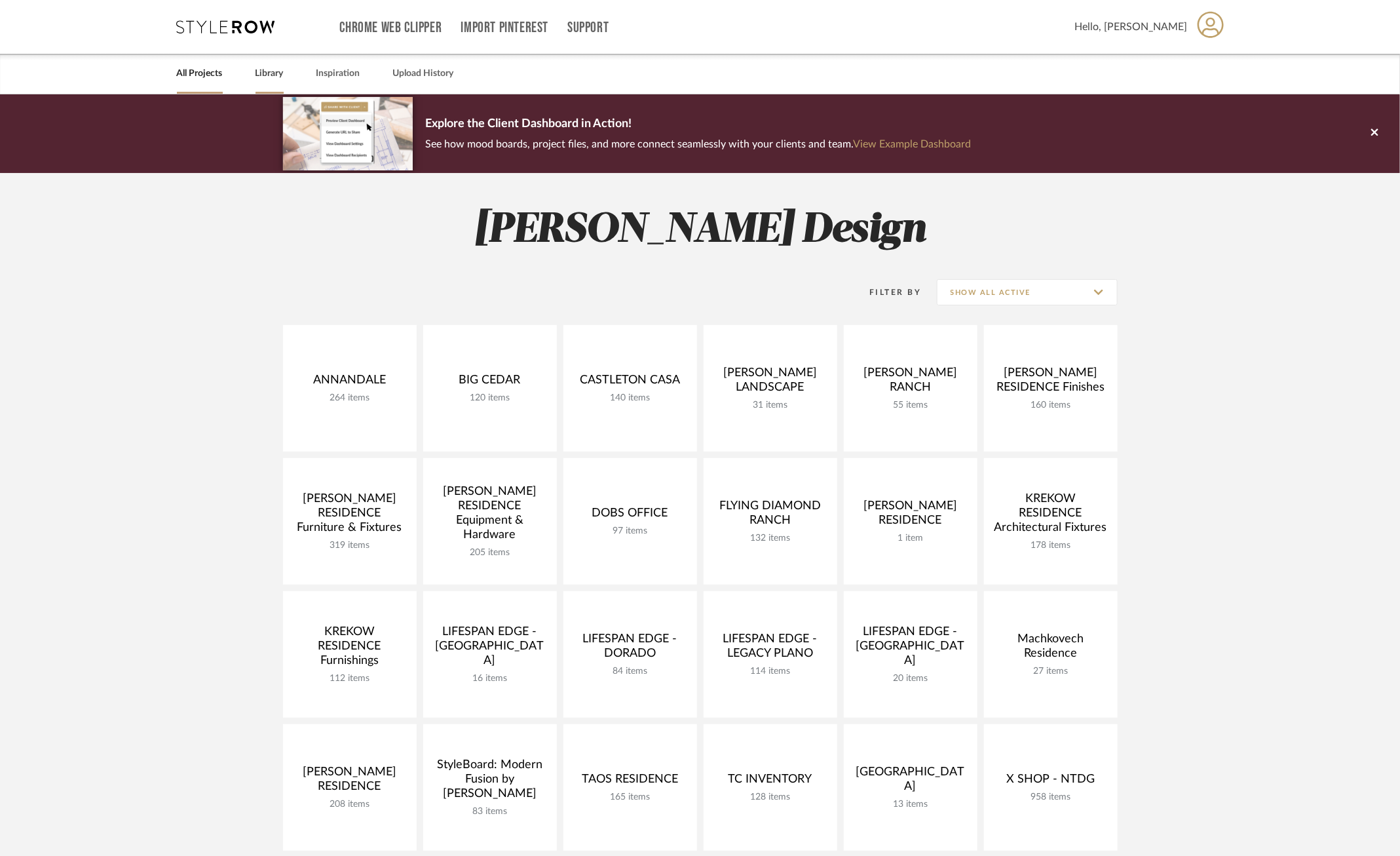
click at [275, 74] on link "Library" at bounding box center [270, 73] width 28 height 18
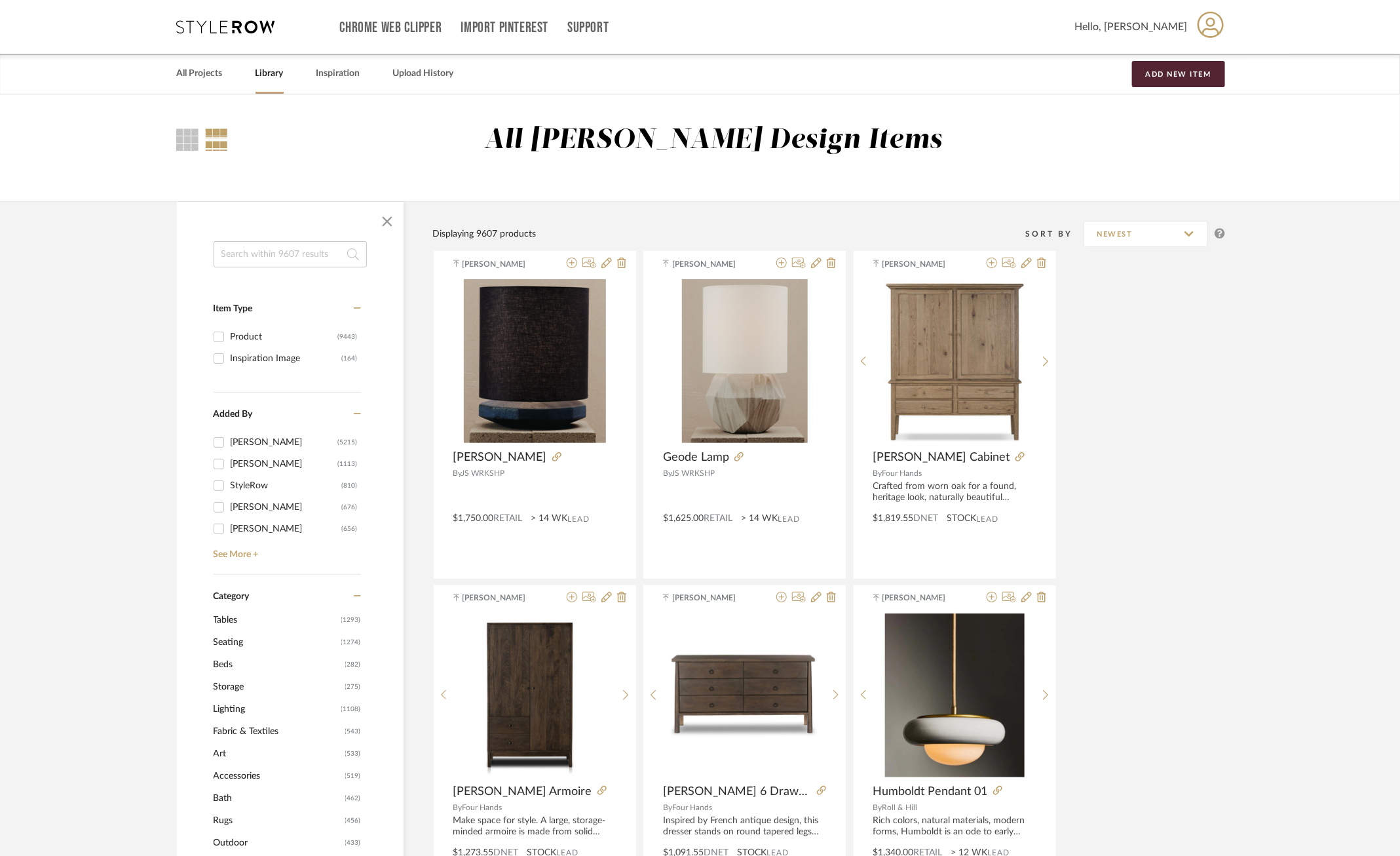
click at [255, 257] on input at bounding box center [290, 254] width 153 height 26
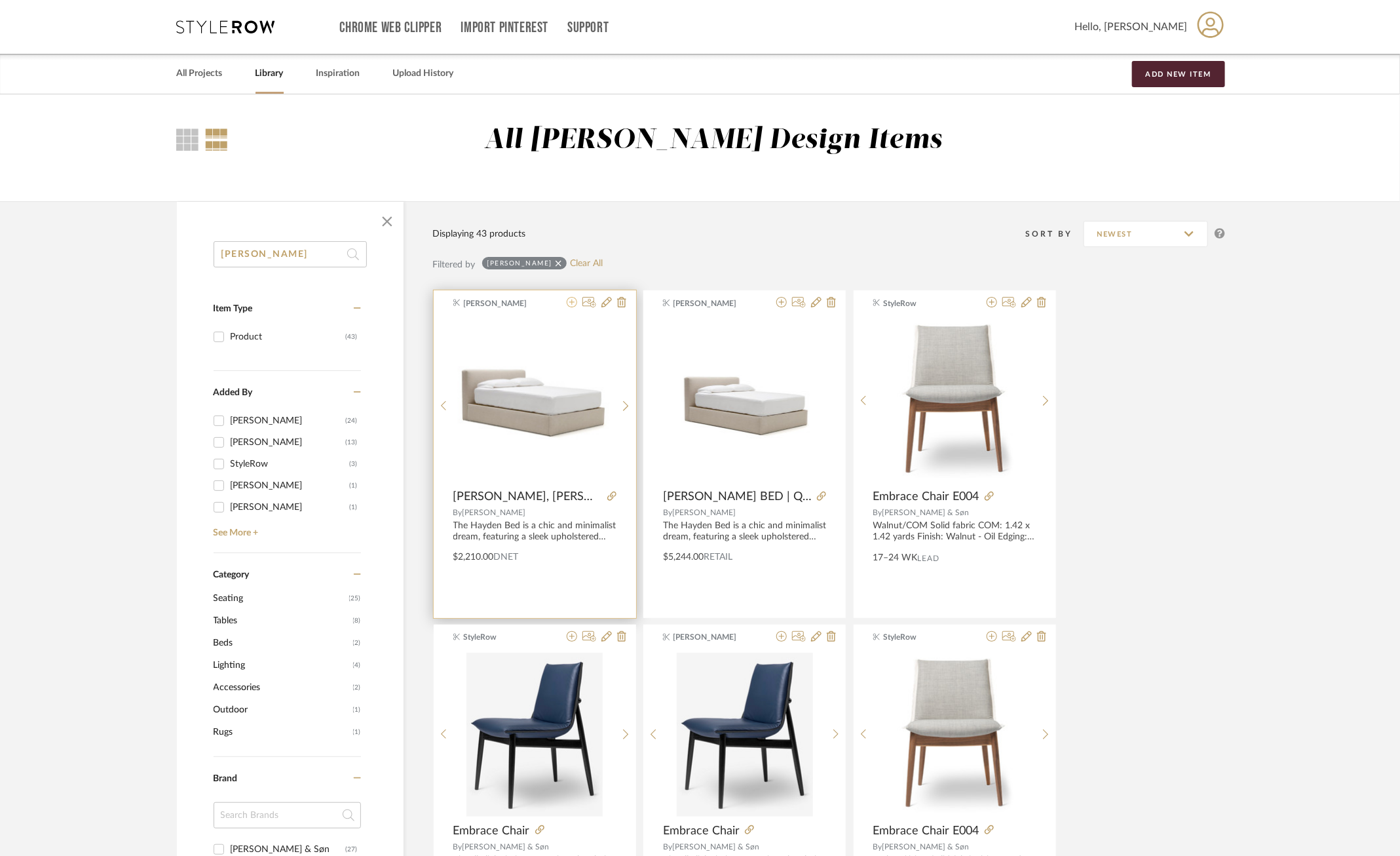
type input "hayden"
click at [574, 303] on icon at bounding box center [571, 302] width 10 height 10
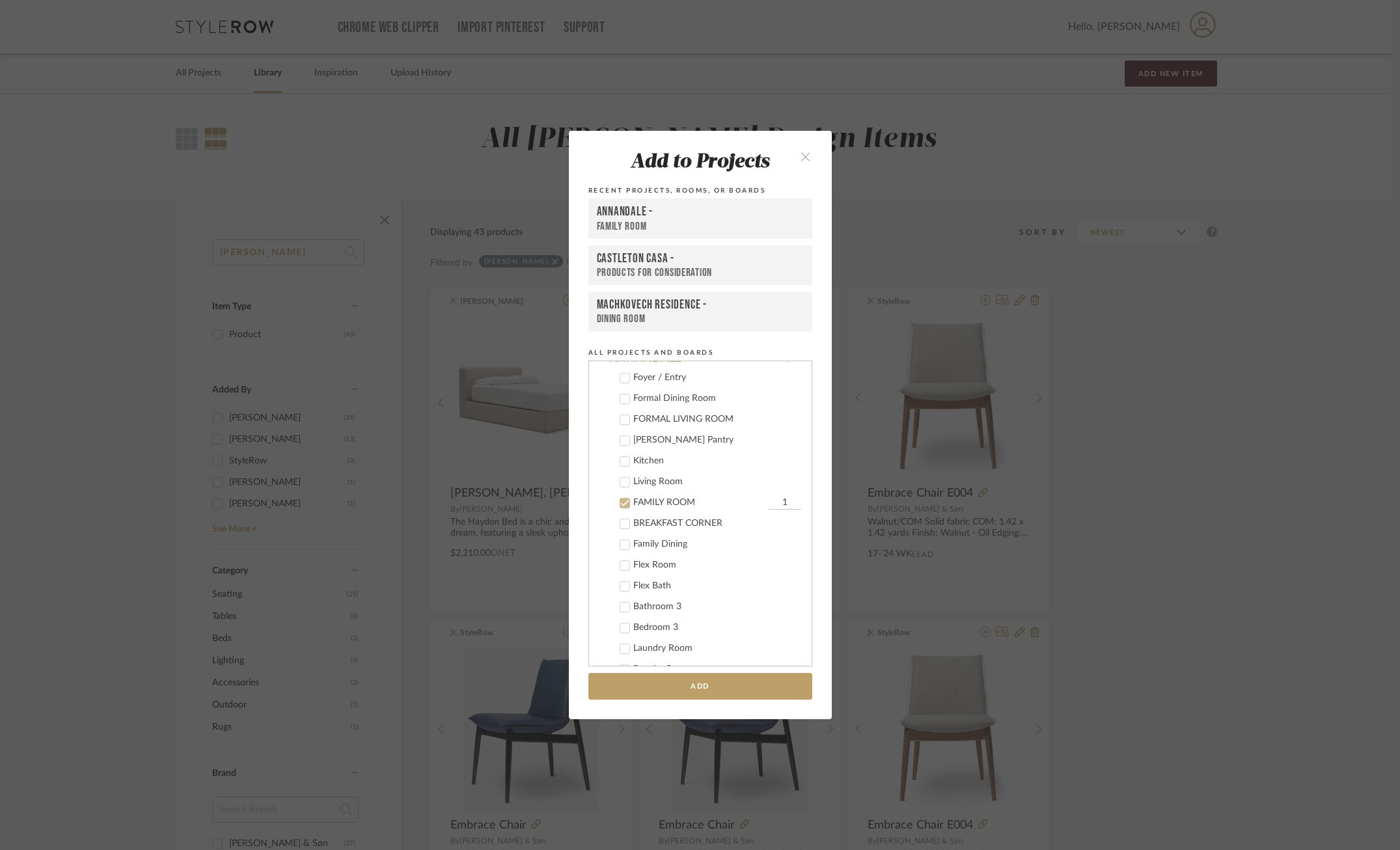
scroll to position [2, 0]
click at [620, 545] on icon at bounding box center [625, 549] width 9 height 9
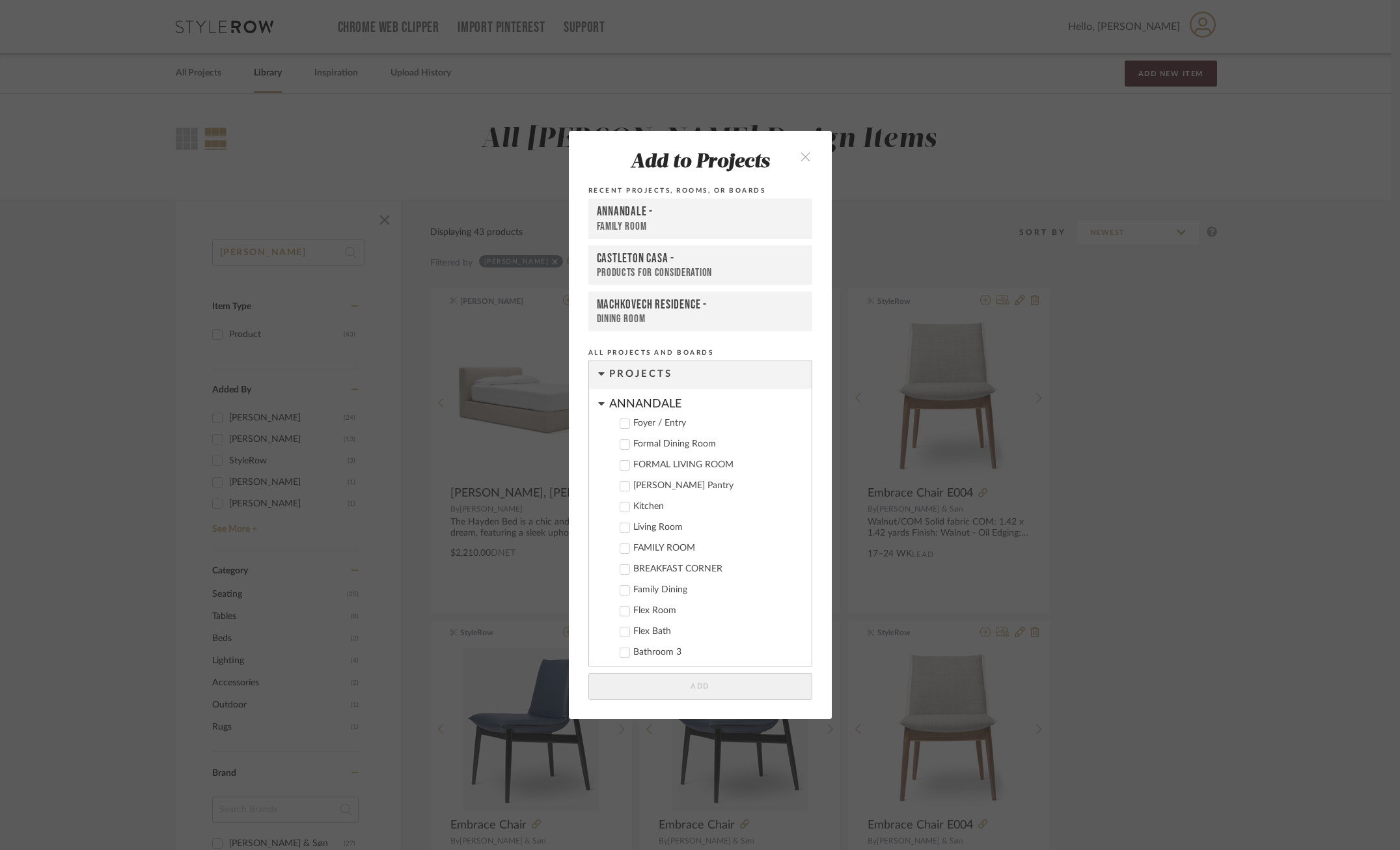
click at [620, 397] on div "ANNANDALE" at bounding box center [710, 400] width 202 height 22
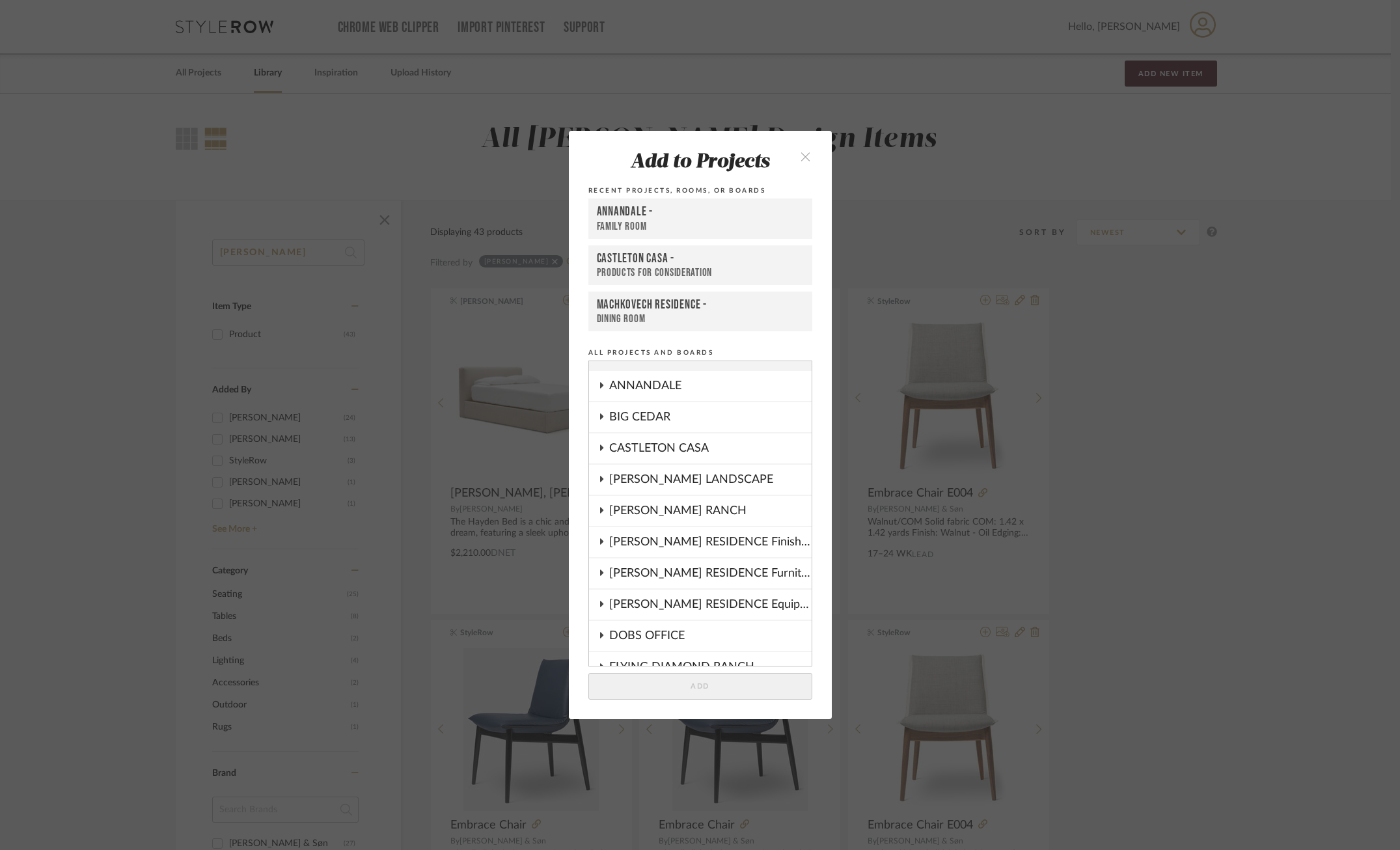
scroll to position [22, 0]
click at [659, 563] on div "[PERSON_NAME] RESIDENCE Furniture & Fixtures" at bounding box center [710, 571] width 202 height 30
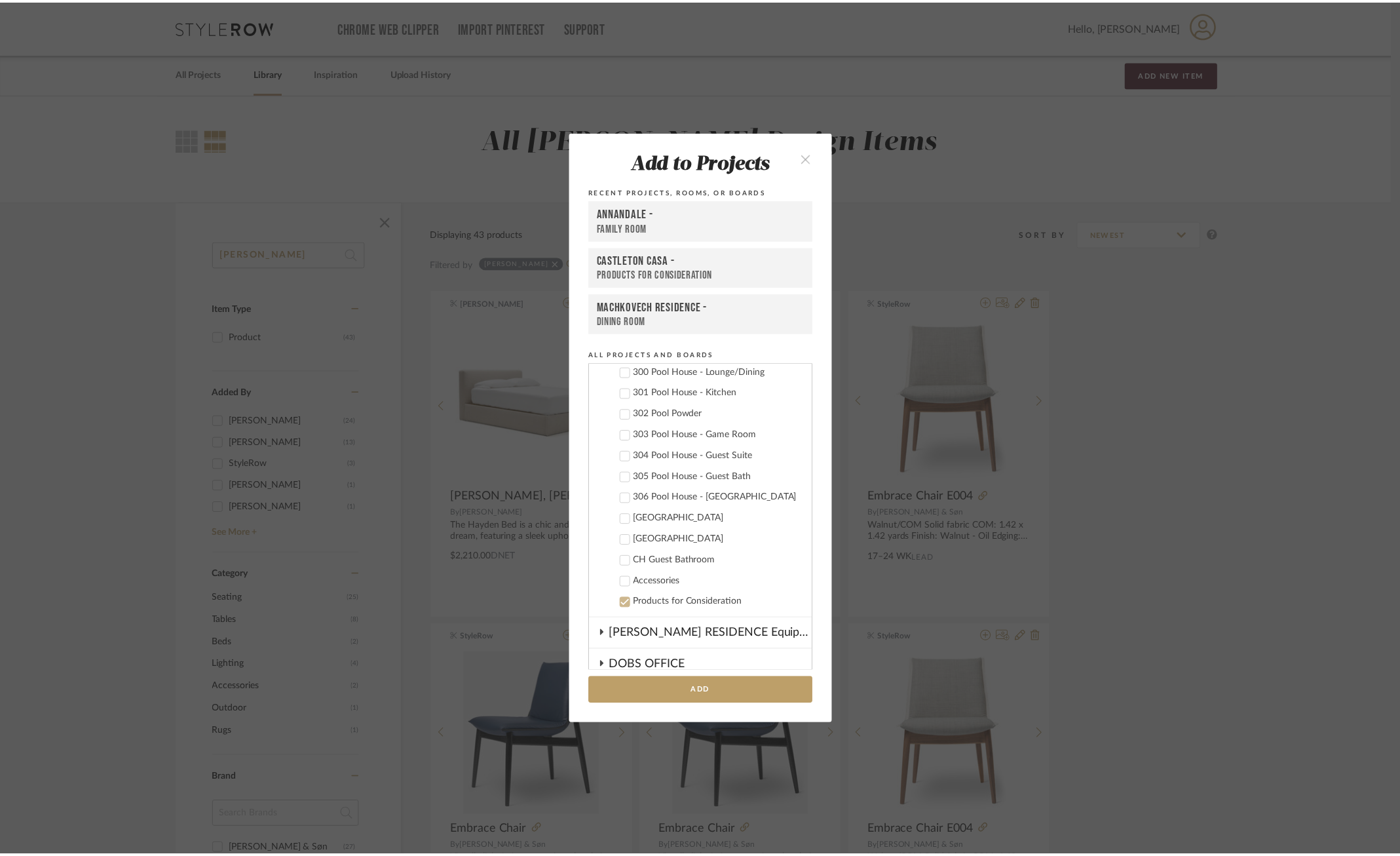
scroll to position [823, 0]
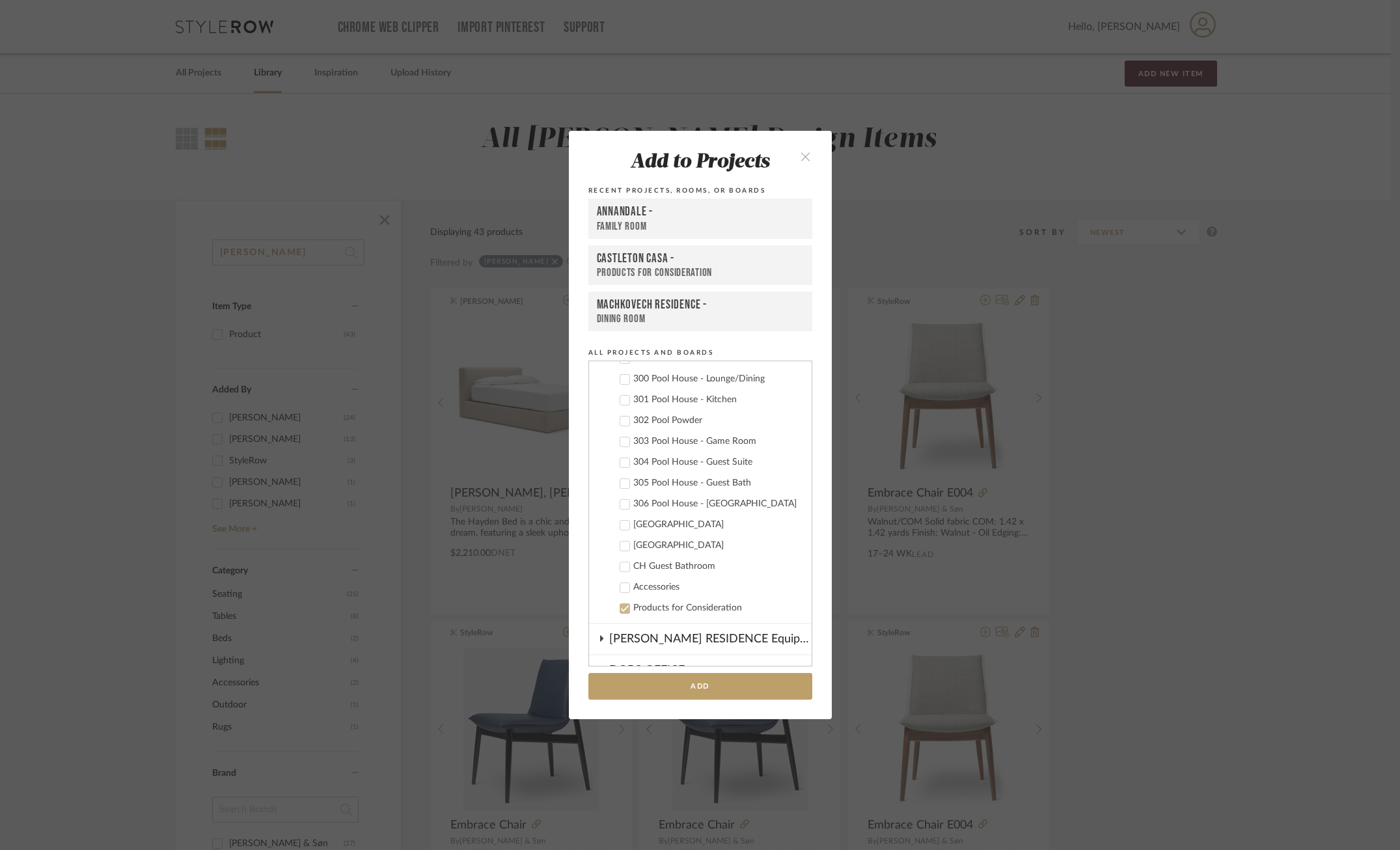
click at [659, 540] on div "Carriage House" at bounding box center [717, 545] width 168 height 11
click at [683, 686] on button "Add" at bounding box center [700, 686] width 224 height 27
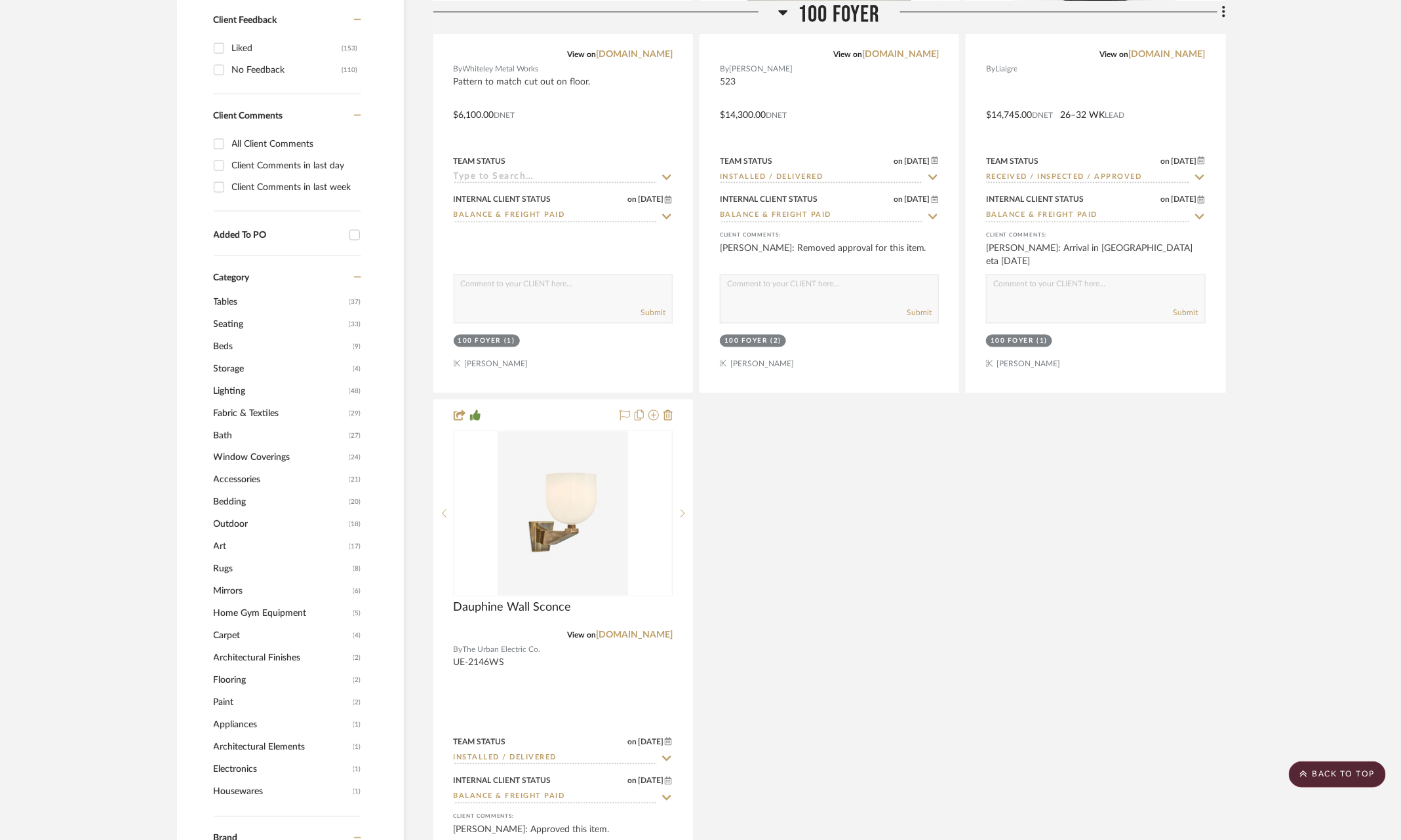
scroll to position [1221, 0]
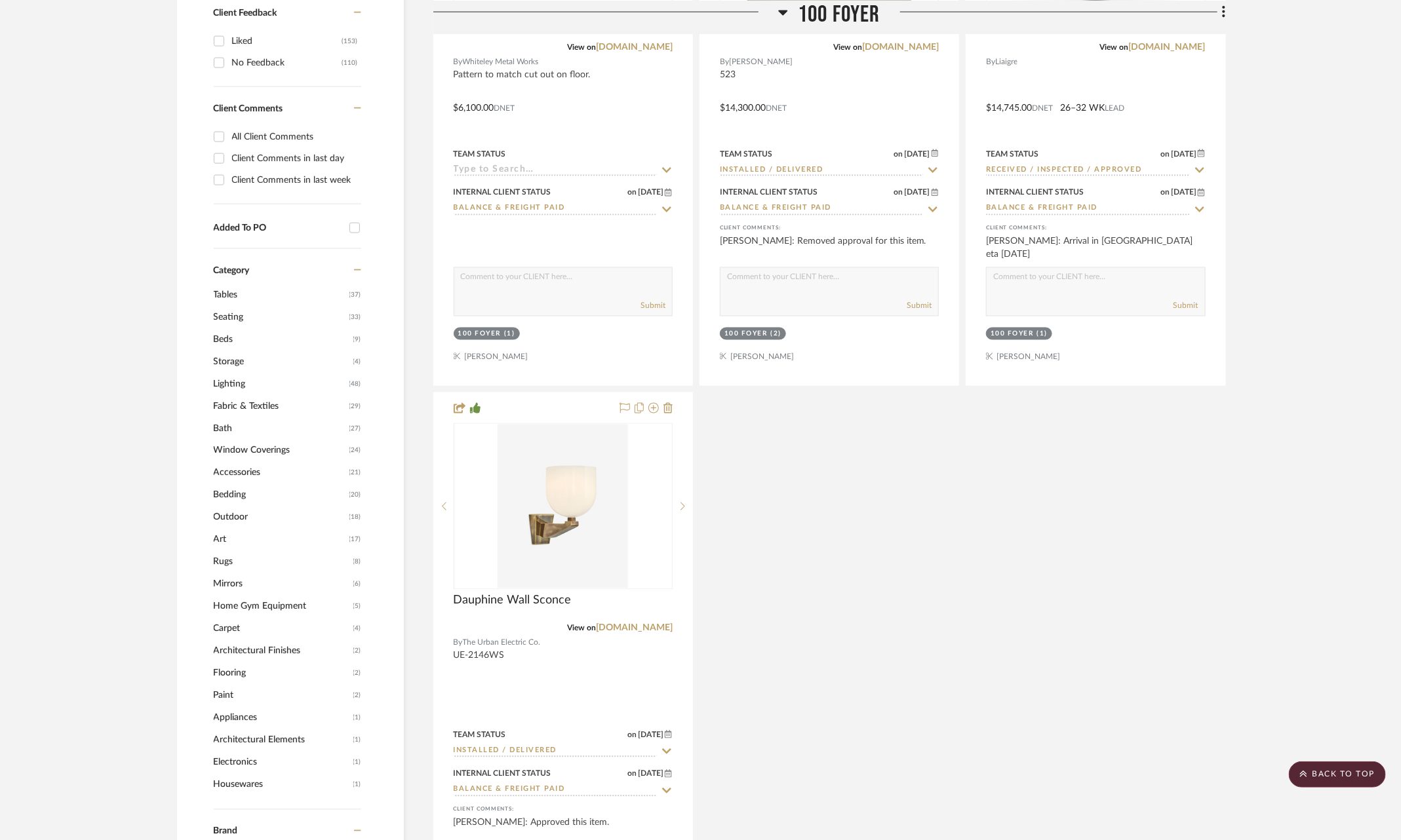
click at [223, 328] on span "Beds" at bounding box center [282, 339] width 136 height 23
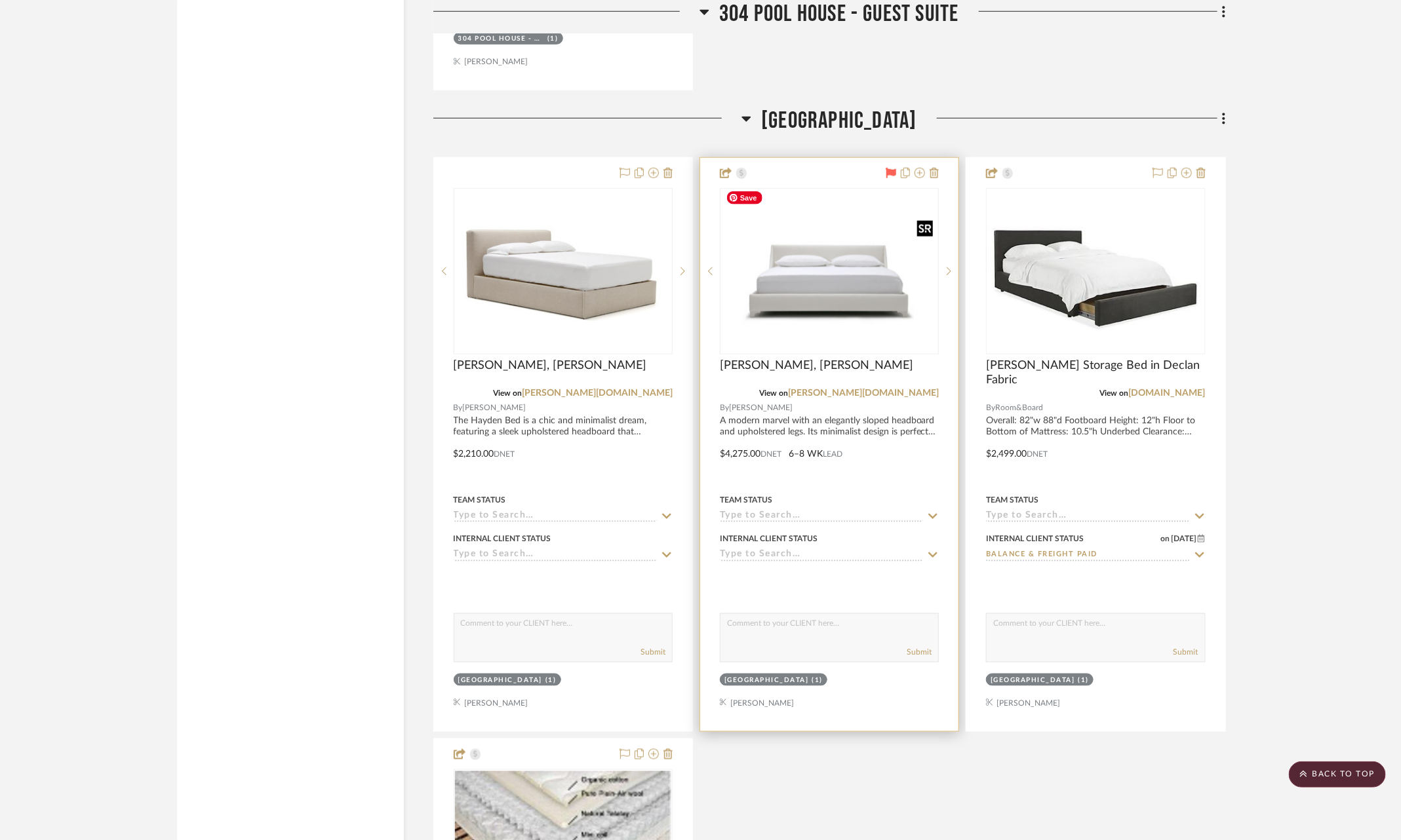
scroll to position [3495, 0]
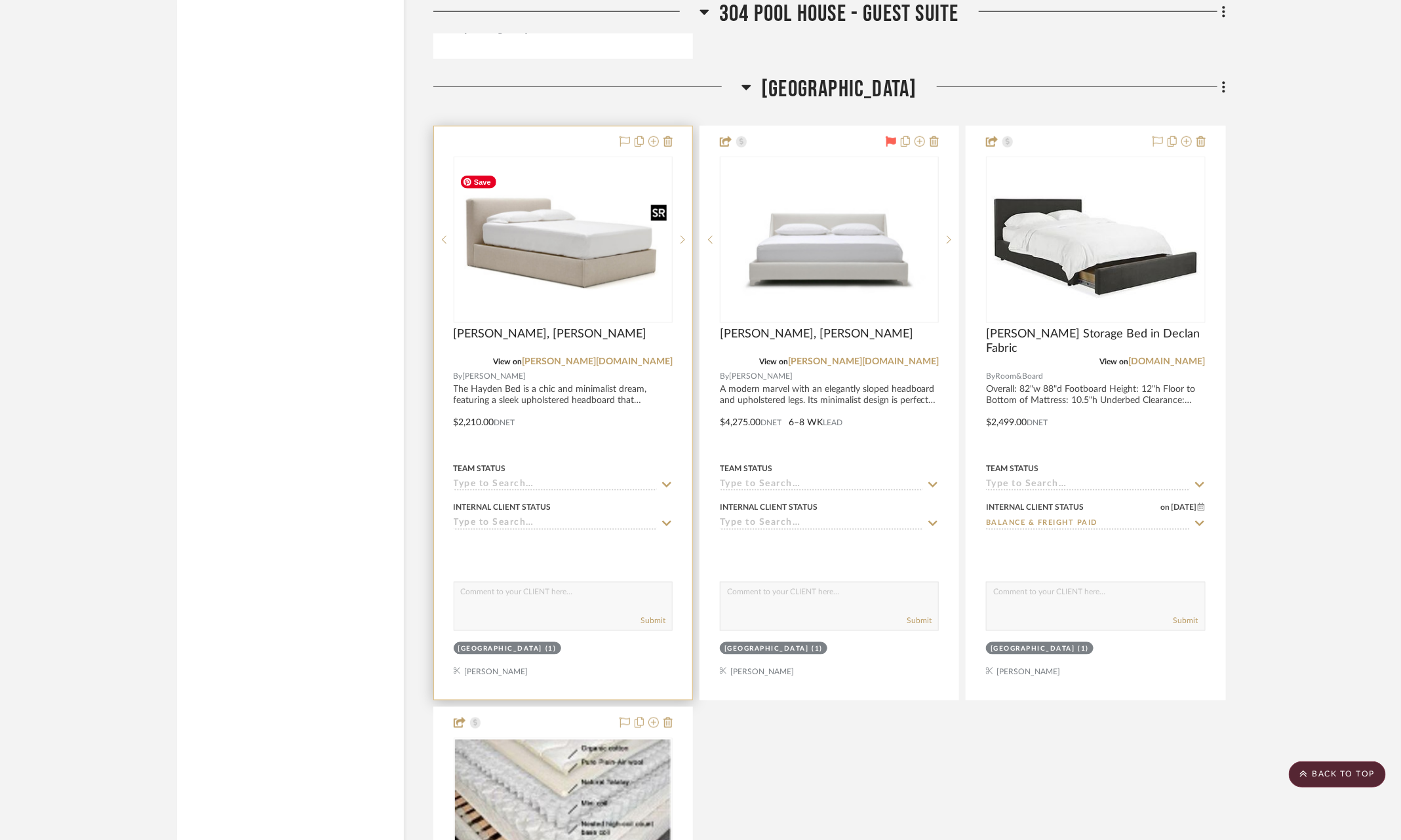
click at [590, 273] on img "0" at bounding box center [563, 240] width 216 height 118
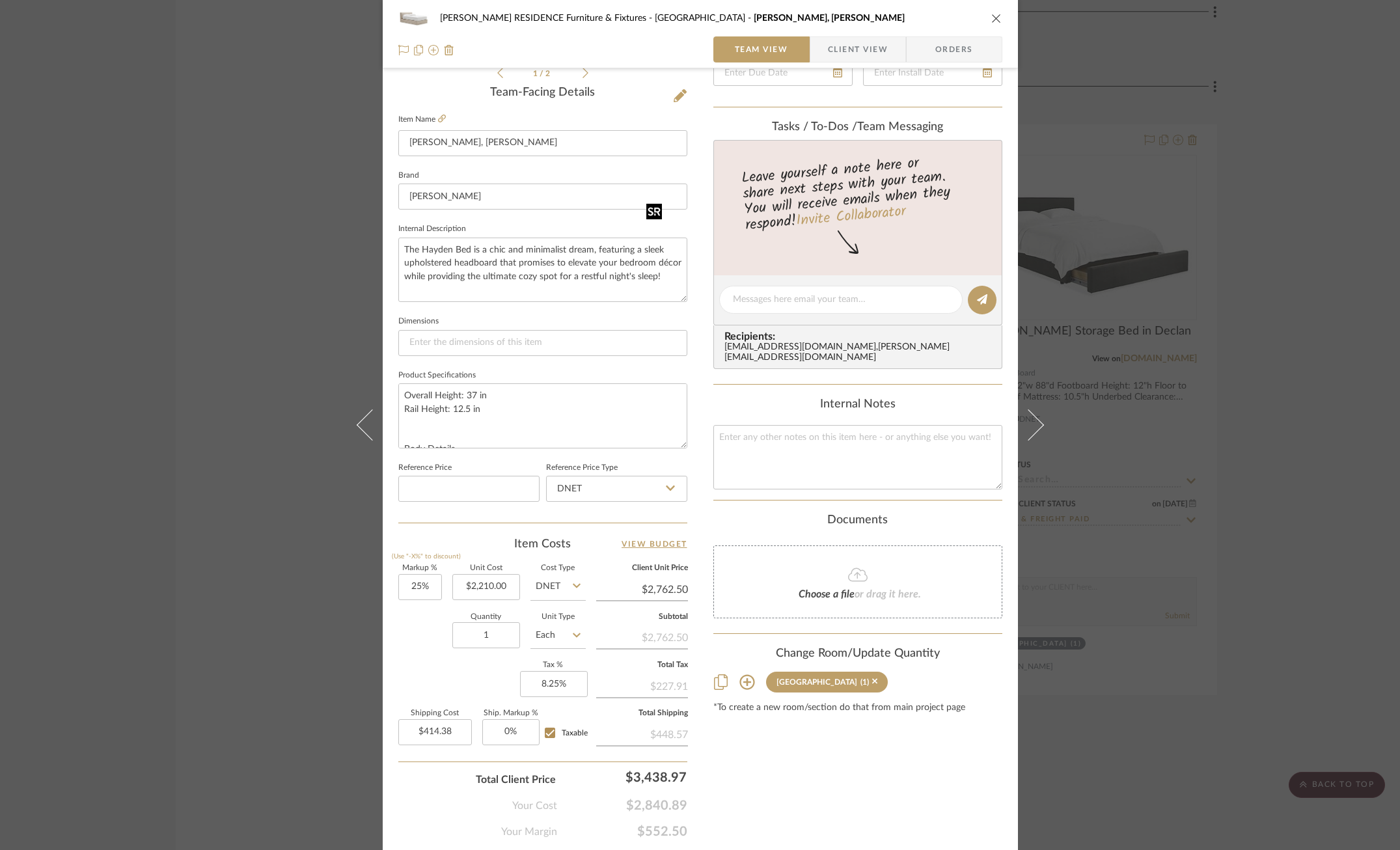
scroll to position [327, 0]
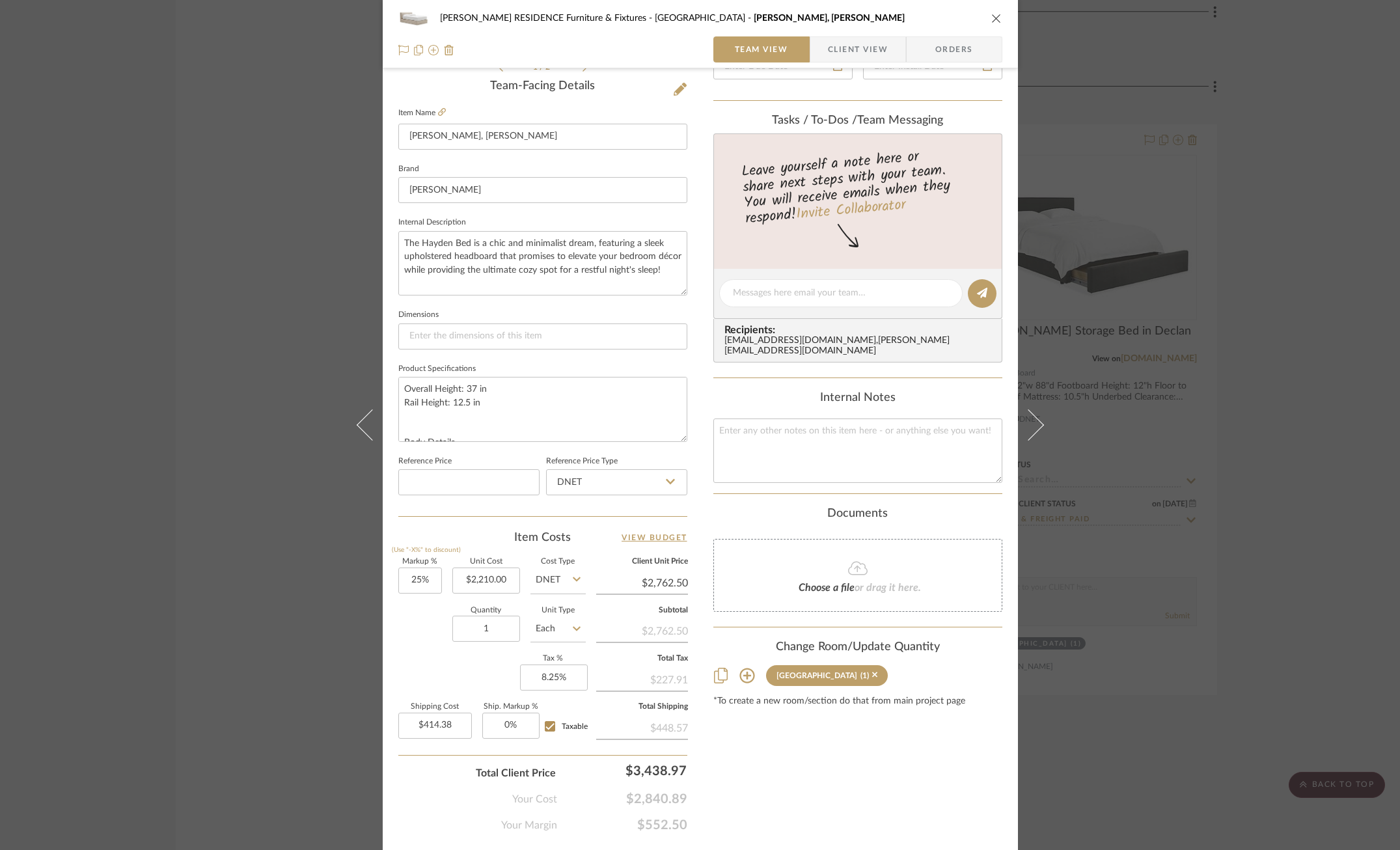
click at [1162, 174] on div "[PERSON_NAME] RESIDENCE Furniture & Fixtures Carriage House Hayden Bed, King Te…" at bounding box center [700, 425] width 1400 height 850
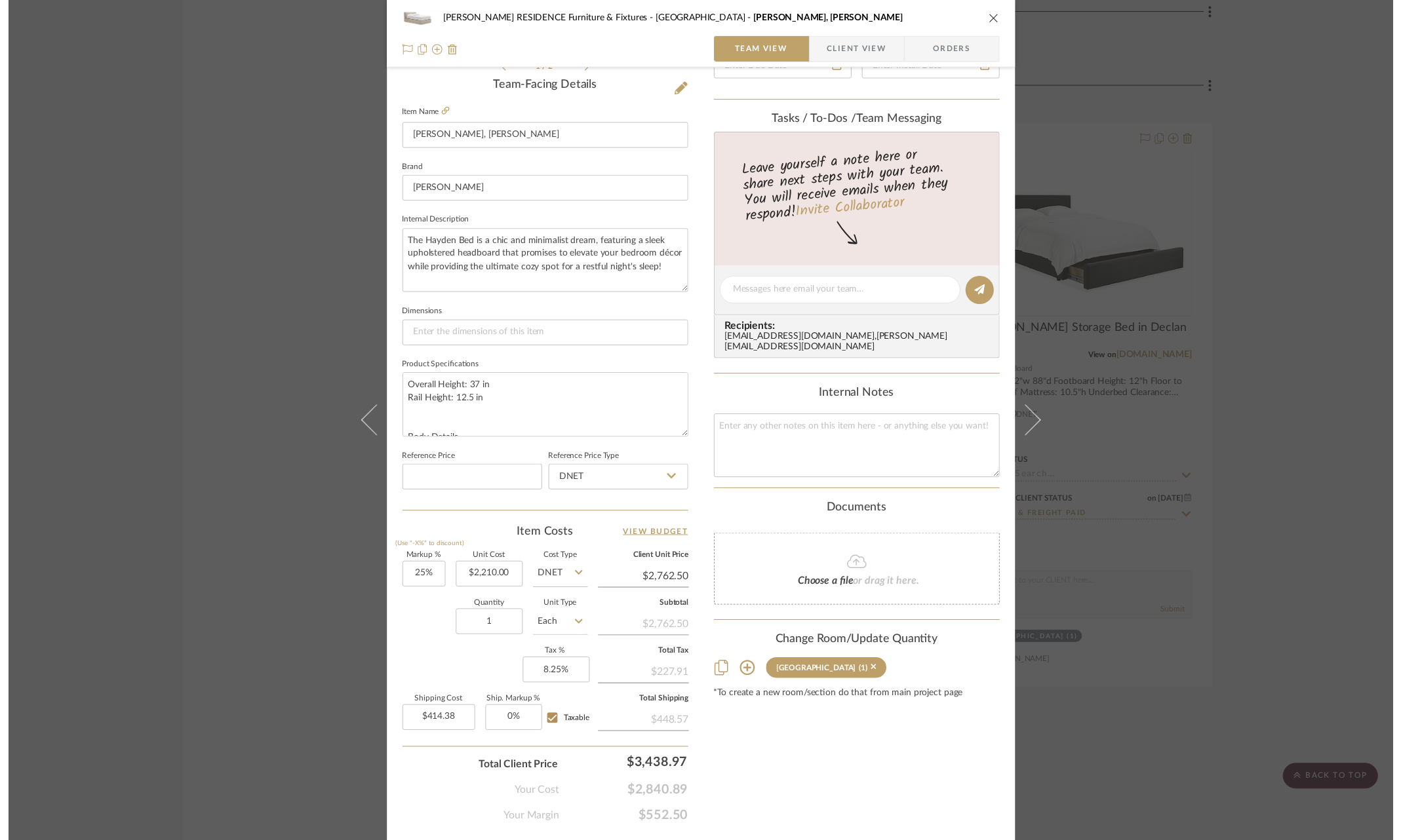
scroll to position [3495, 0]
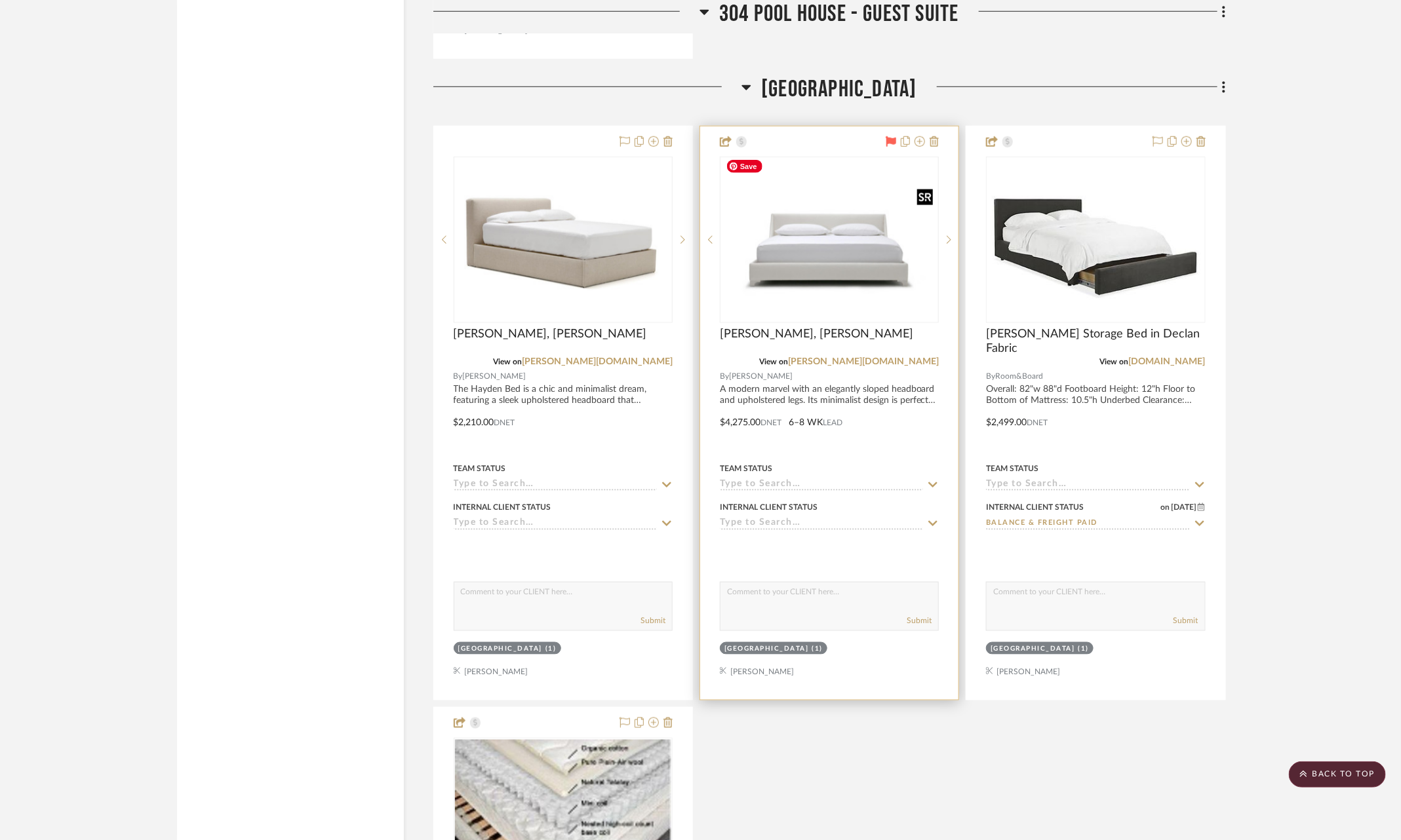
click at [786, 184] on img "0" at bounding box center [829, 239] width 216 height 149
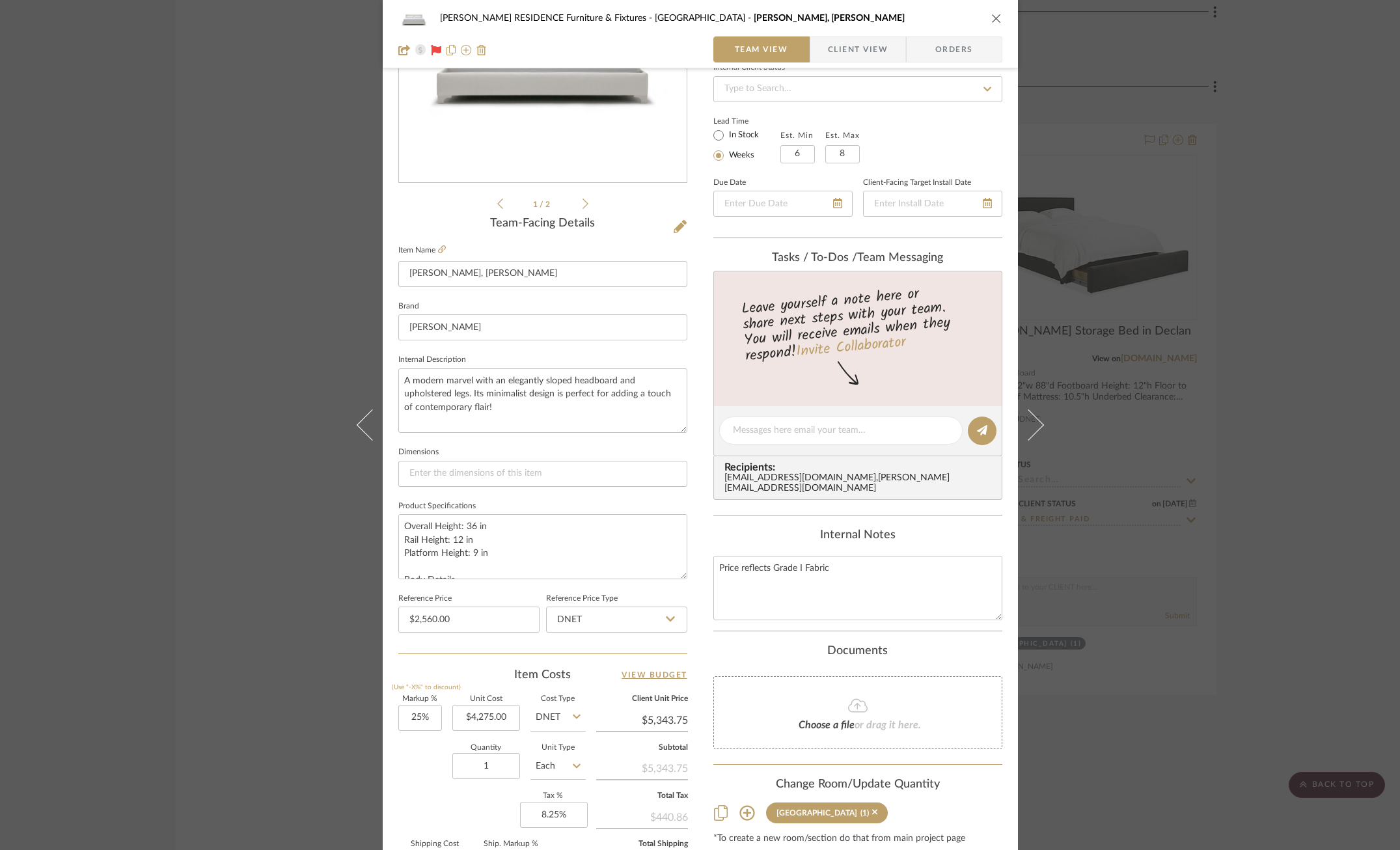
scroll to position [191, 0]
drag, startPoint x: 829, startPoint y: 553, endPoint x: 711, endPoint y: 553, distance: 118.0
click at [714, 554] on textarea "Price reflects Grade I Fabric" at bounding box center [858, 585] width 289 height 64
click at [189, 530] on div "[PERSON_NAME] RESIDENCE Furniture & Fixtures Carriage House [PERSON_NAME] Bed, …" at bounding box center [700, 425] width 1400 height 850
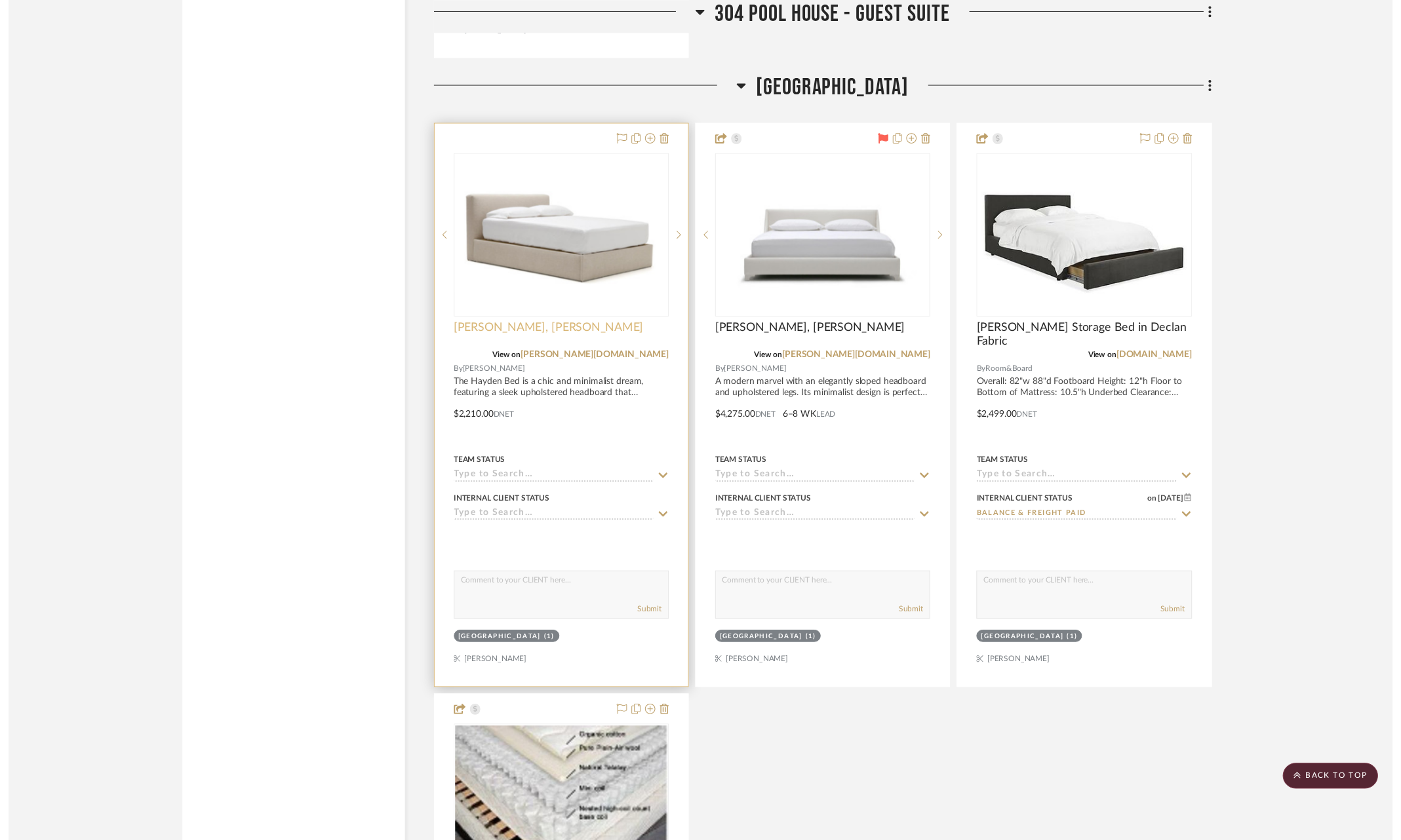
scroll to position [3495, 0]
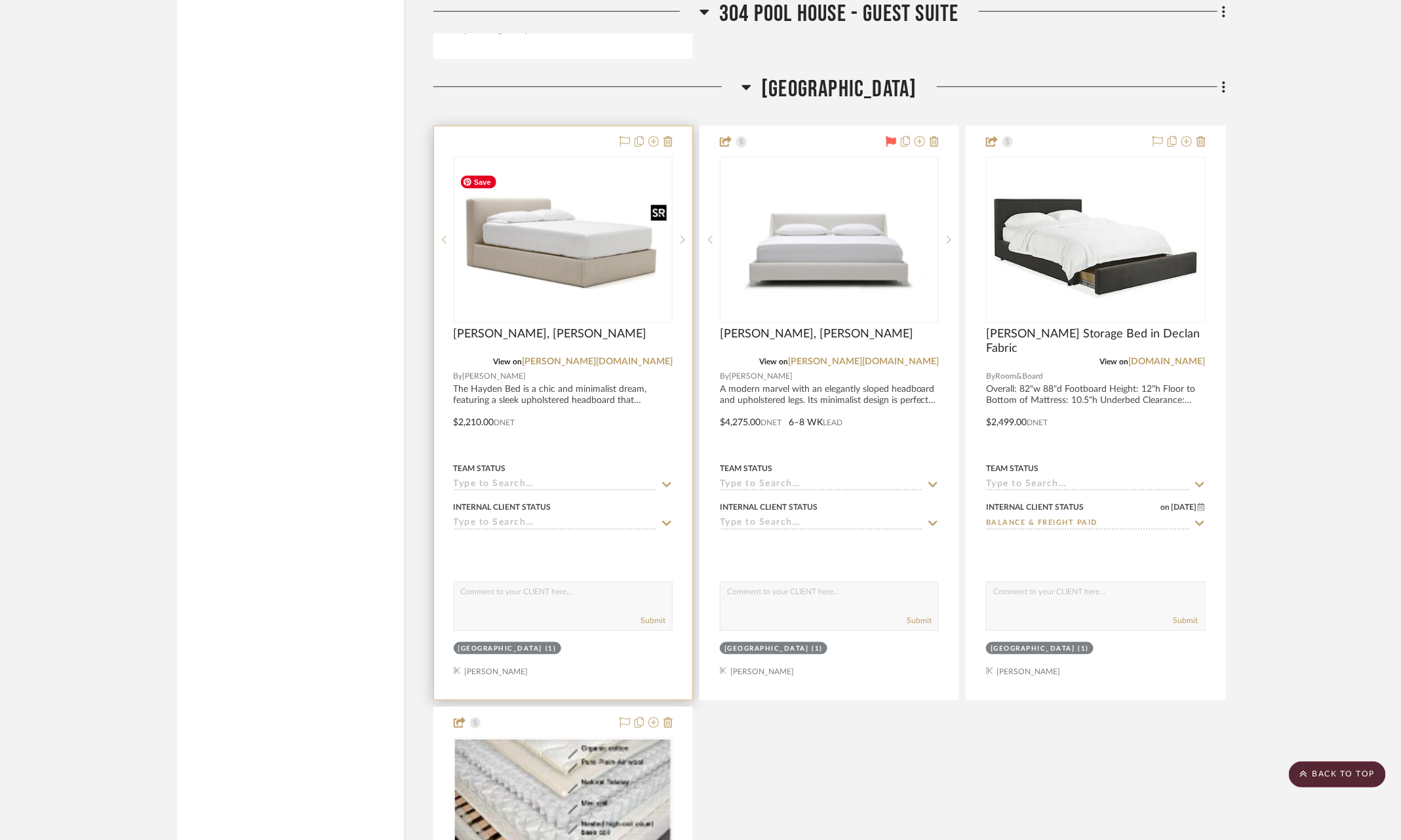
click at [499, 214] on img "0" at bounding box center [563, 240] width 216 height 118
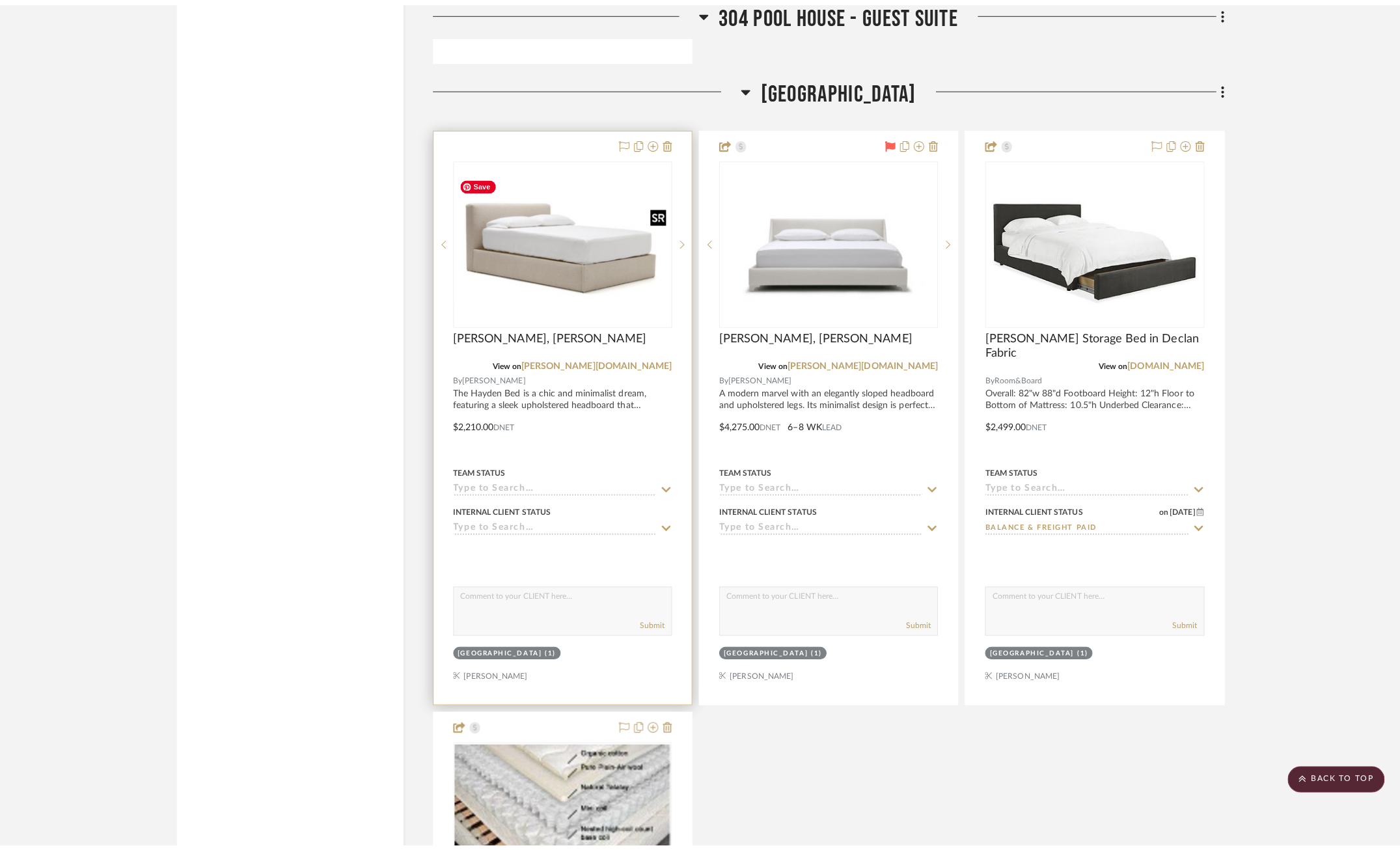
scroll to position [0, 0]
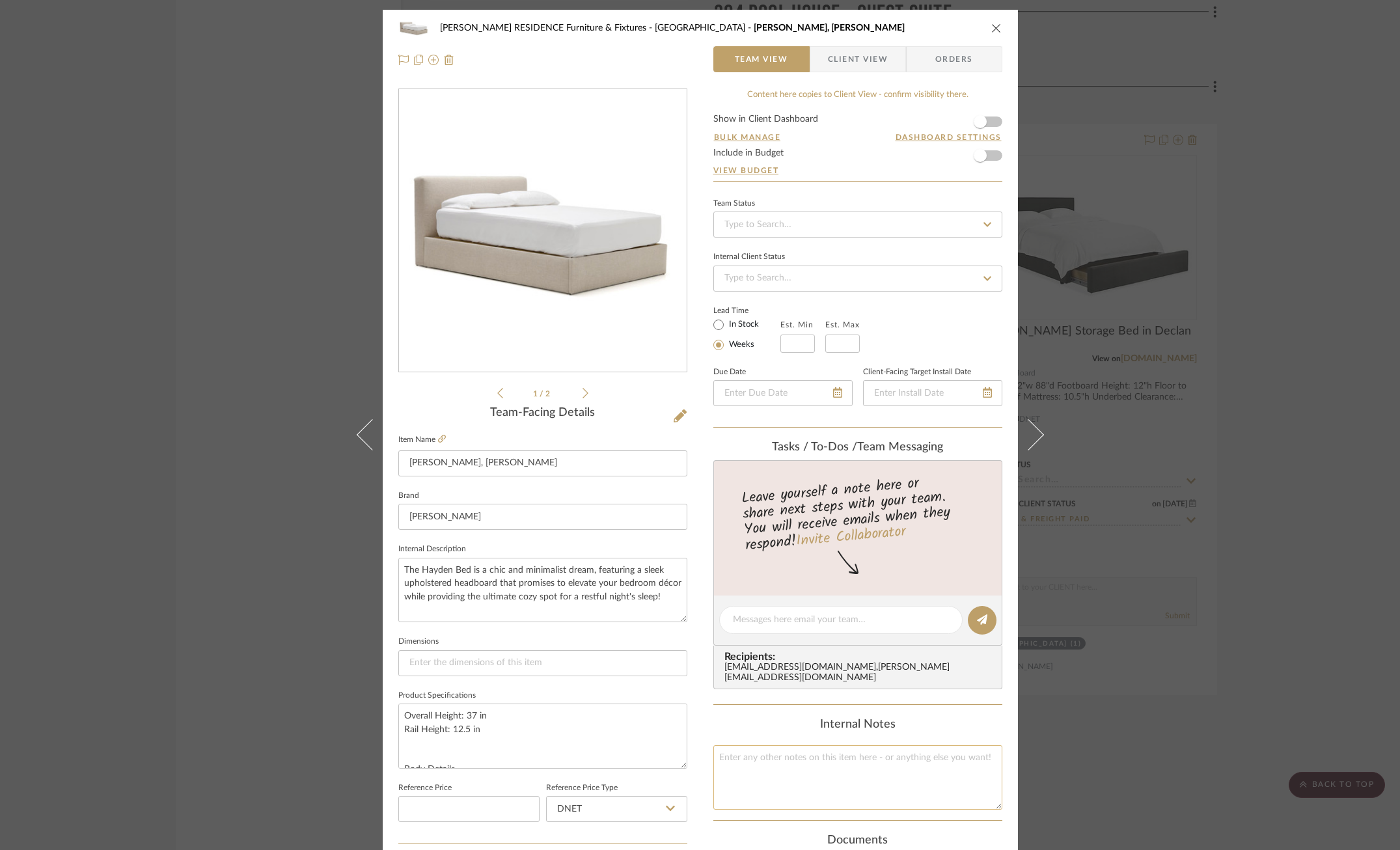
click at [767, 760] on textarea at bounding box center [858, 777] width 289 height 64
paste textarea "Price reflects Grade I Fabric"
type textarea "Price reflects Grade I Fabric"
click at [699, 700] on div "[PERSON_NAME] RESIDENCE Furniture & Fixtures Carriage House Hayden Bed, King Te…" at bounding box center [700, 611] width 636 height 1202
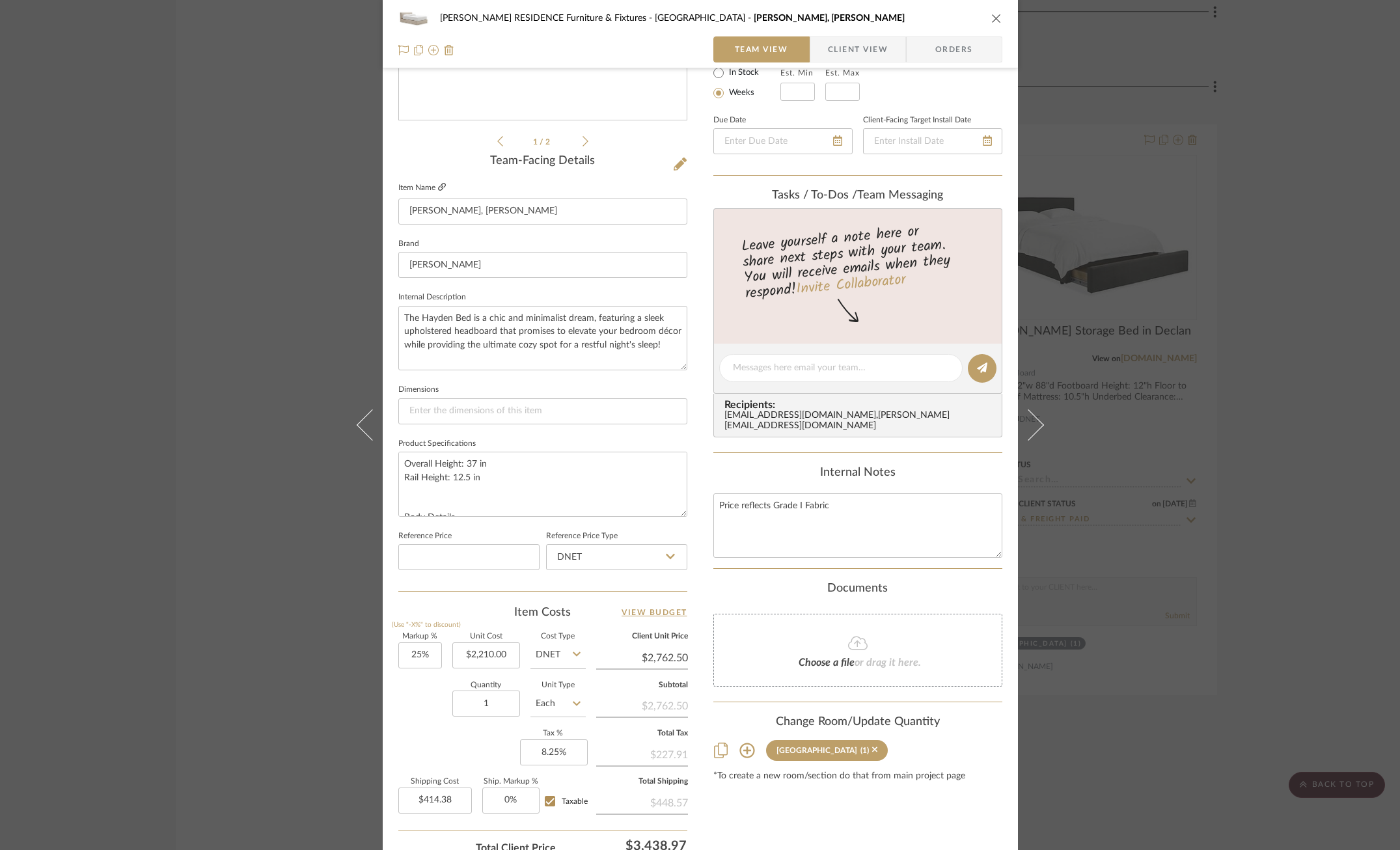
click at [441, 185] on icon at bounding box center [442, 187] width 8 height 8
click at [1161, 266] on div "[PERSON_NAME] RESIDENCE Furniture & Fixtures Carriage House Hayden Bed, King Te…" at bounding box center [700, 425] width 1400 height 850
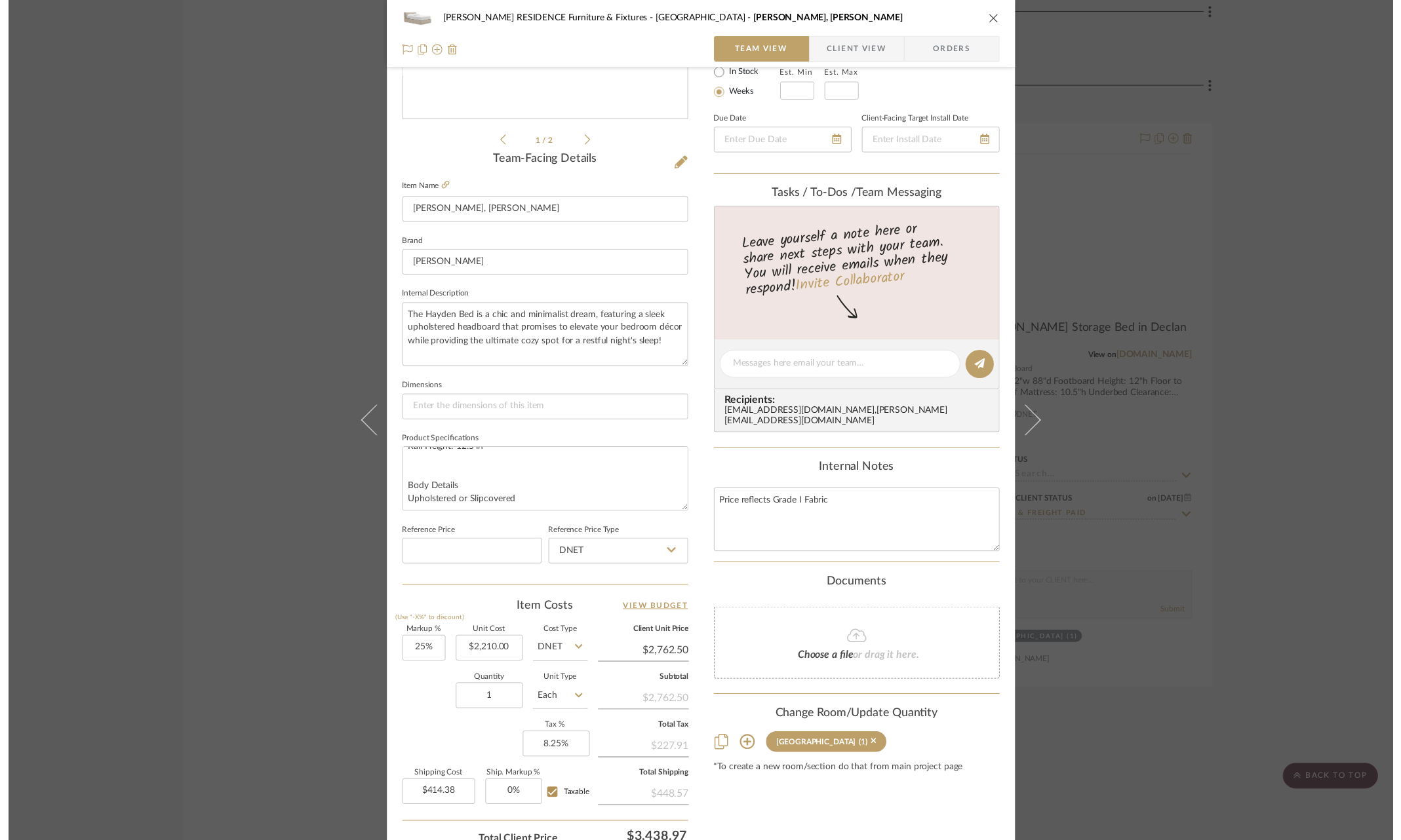
scroll to position [3495, 0]
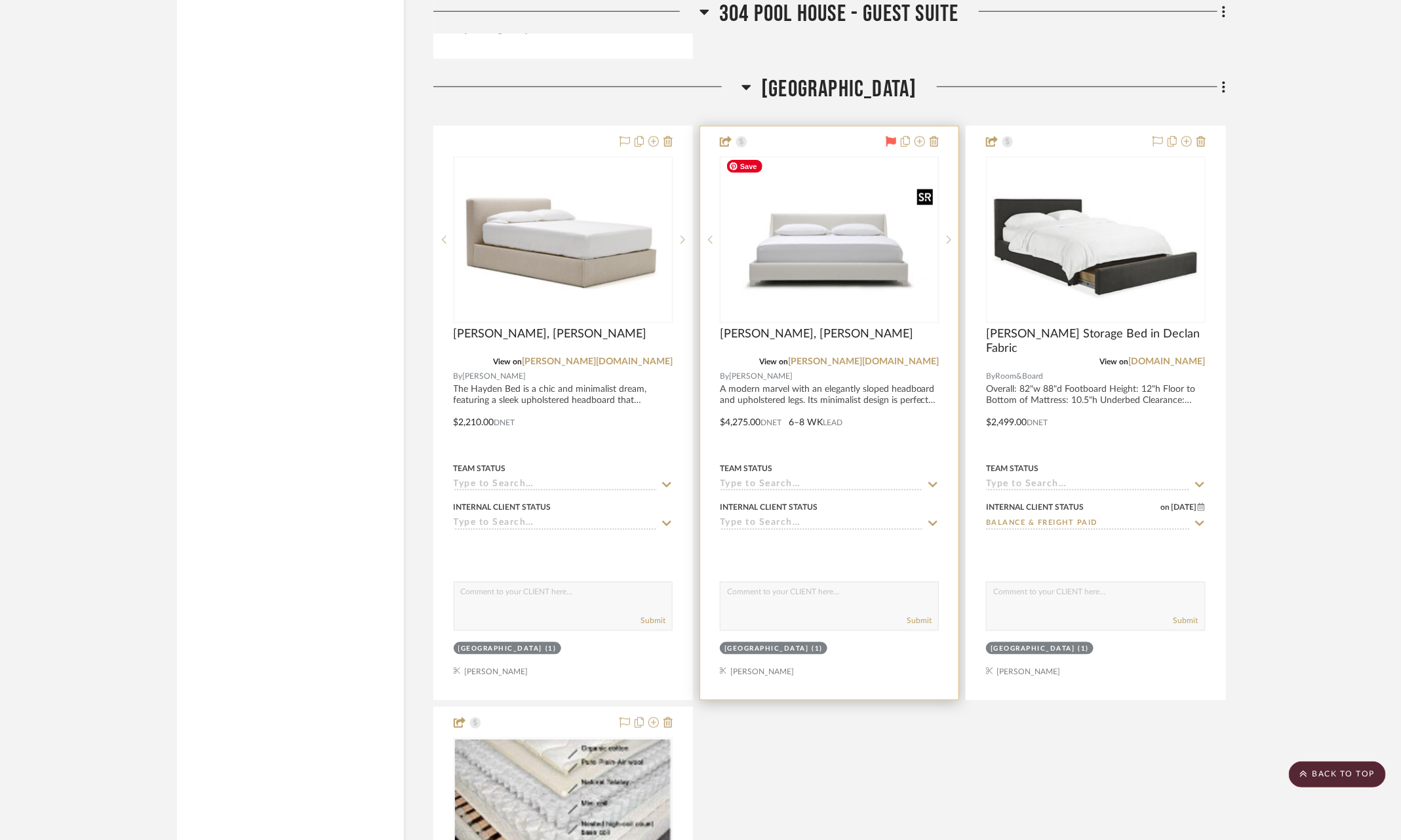
click at [859, 257] on img "0" at bounding box center [829, 239] width 216 height 149
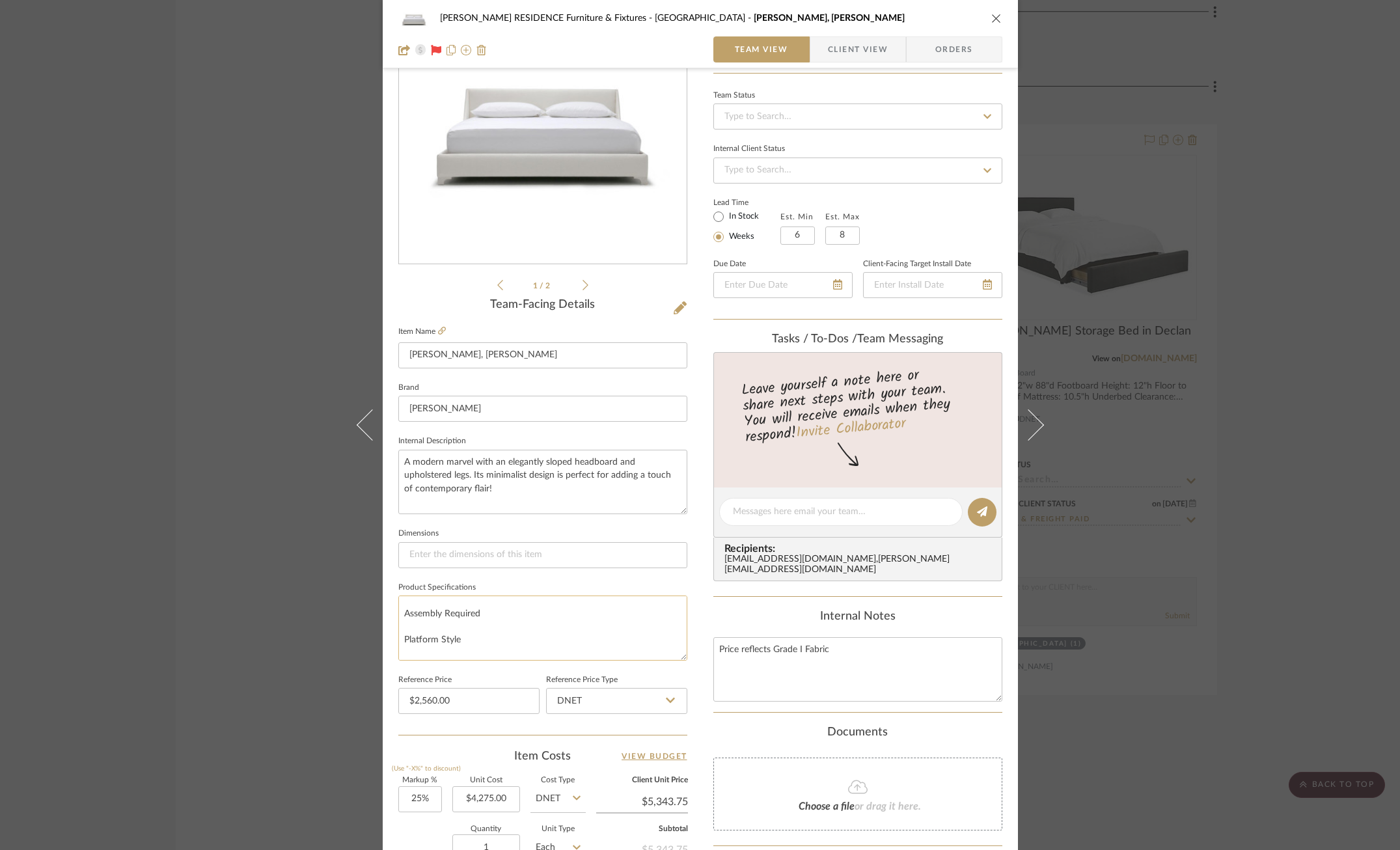
scroll to position [225, 0]
click at [238, 568] on div "[PERSON_NAME] RESIDENCE Furniture & Fixtures Carriage House [PERSON_NAME] Bed, …" at bounding box center [700, 425] width 1400 height 850
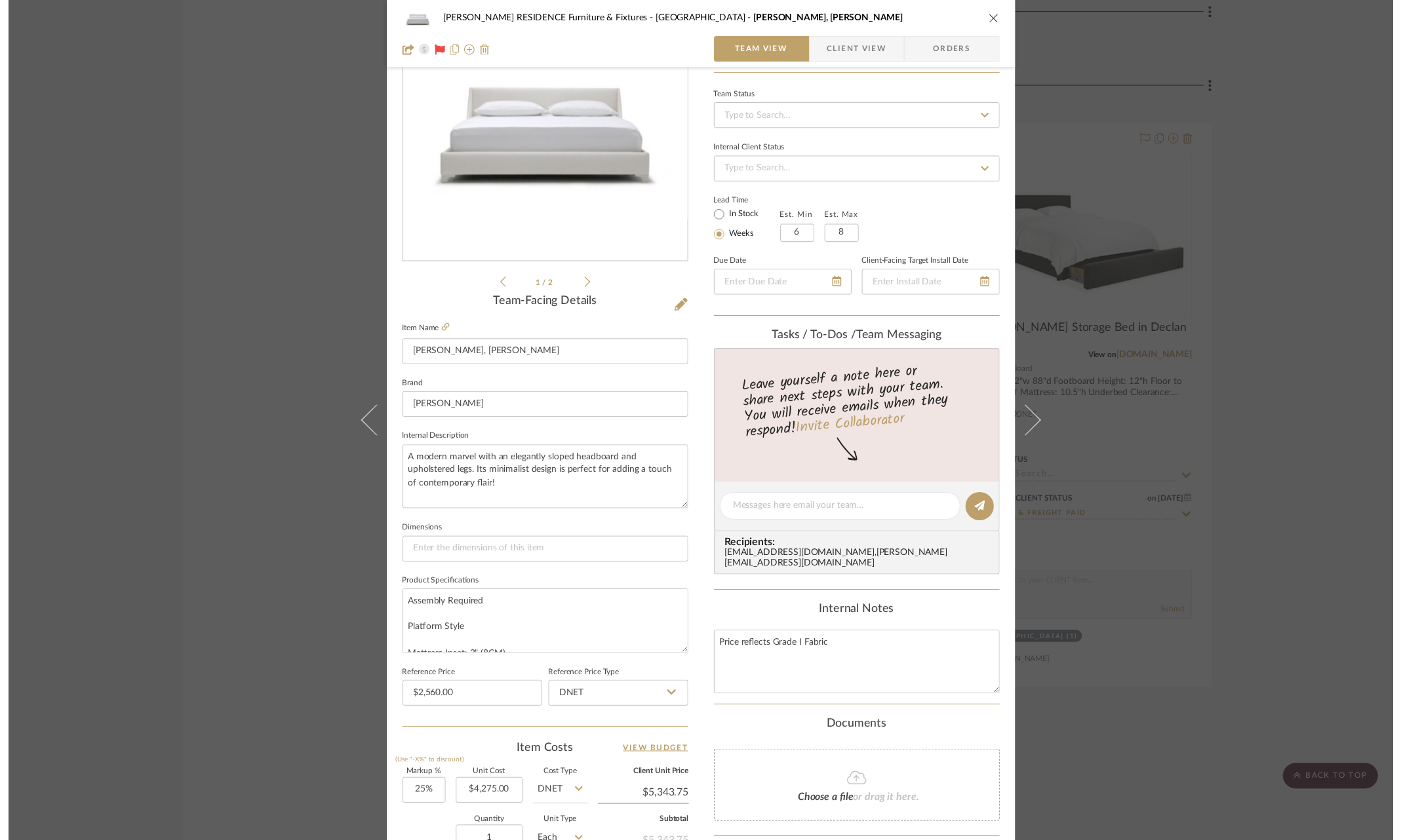
scroll to position [3495, 0]
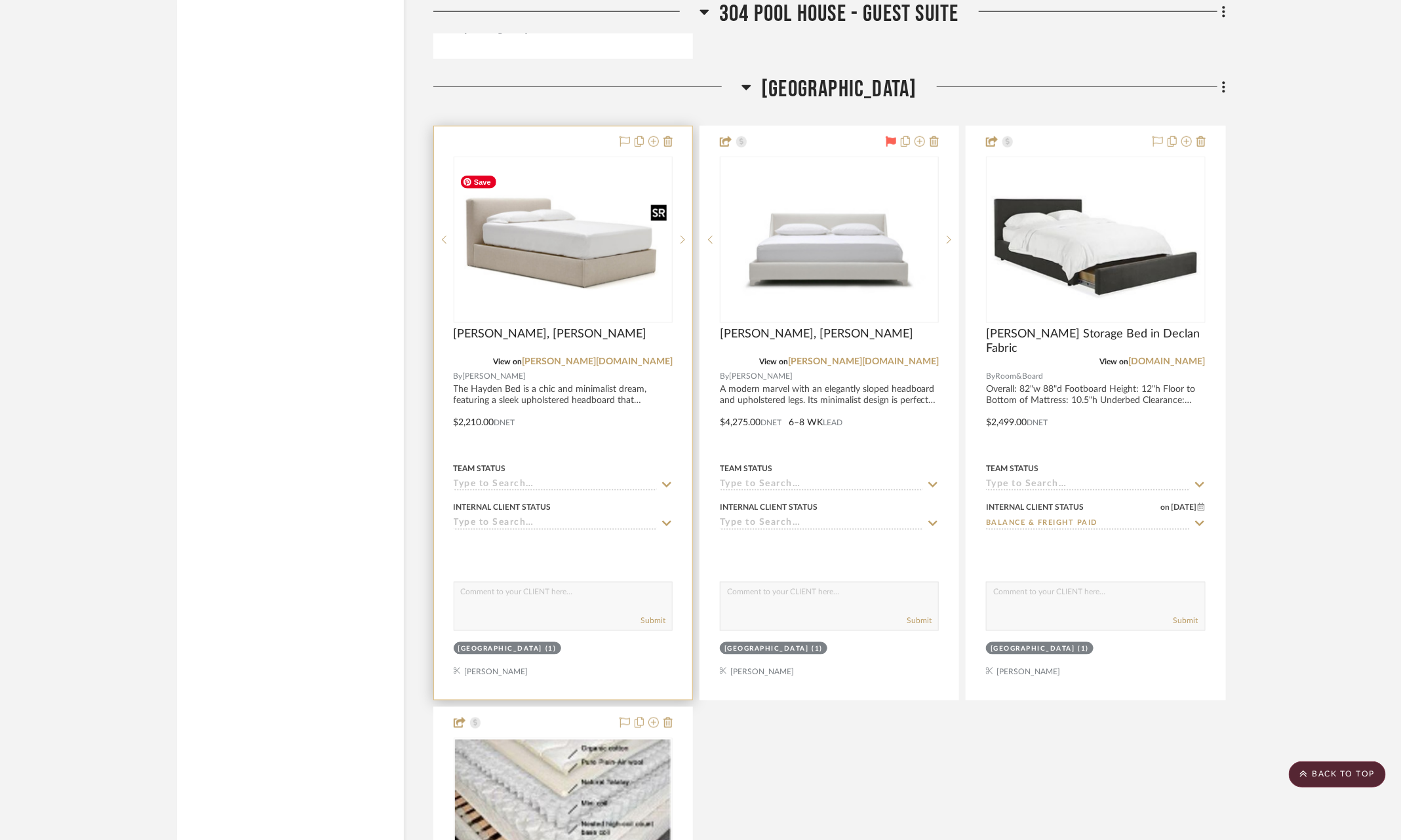
click at [566, 247] on img "0" at bounding box center [563, 240] width 216 height 118
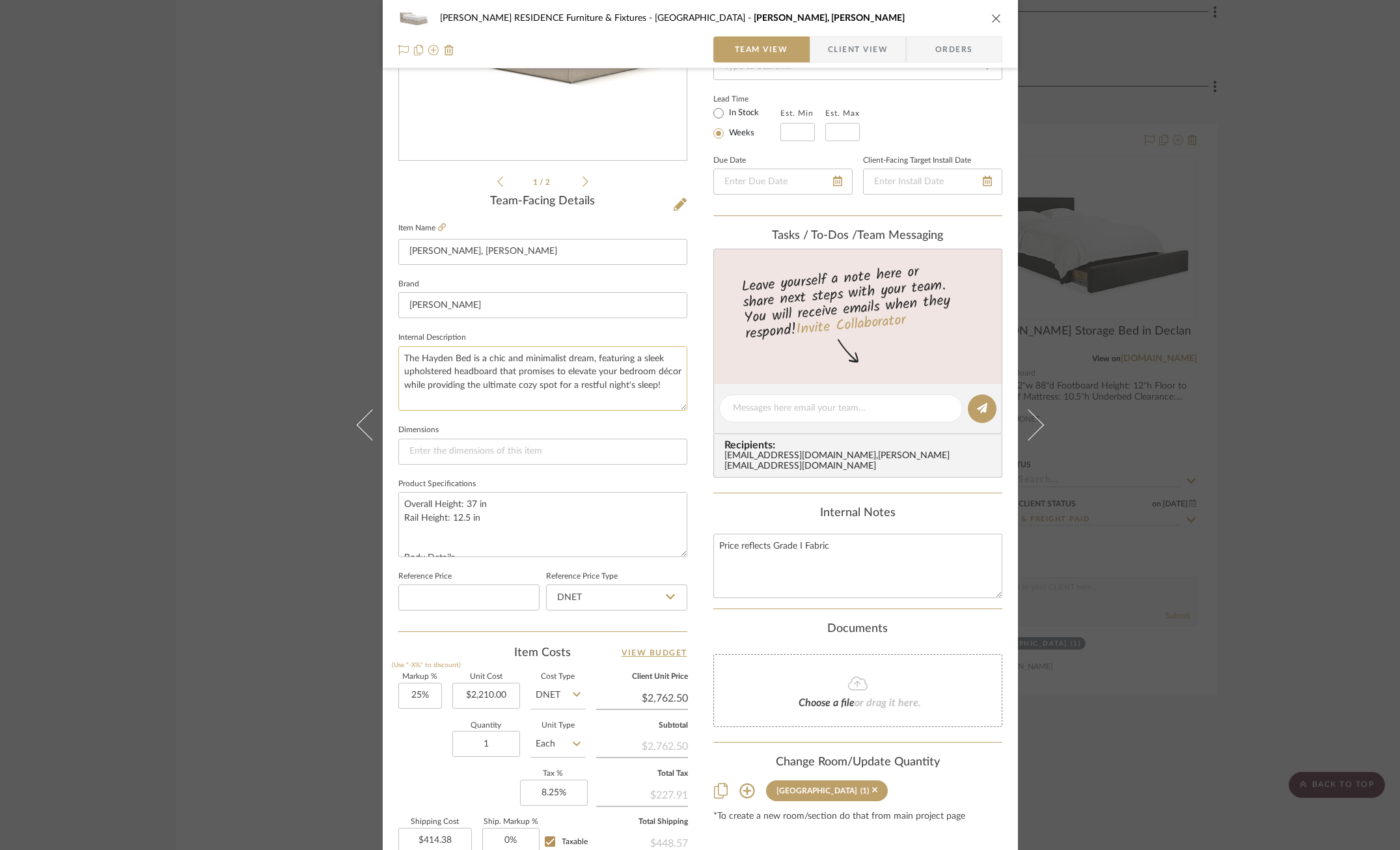
scroll to position [218, 0]
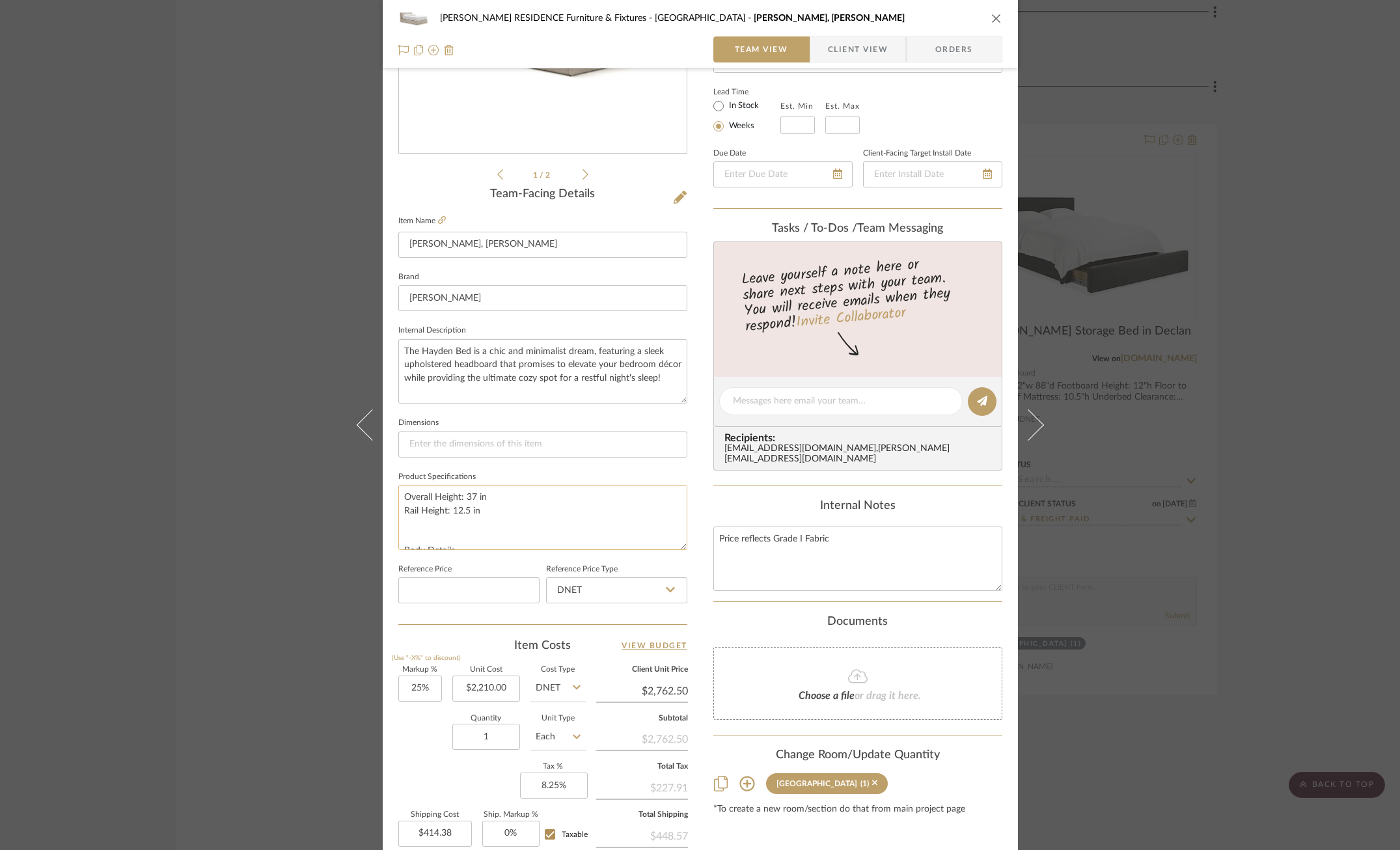
click at [481, 532] on textarea "Overall Height: 37 in Rail Height: 12.5 in Body Details Upholstered or Slipcove…" at bounding box center [543, 516] width 289 height 64
paste textarea "Fabric Grade: I Fabric: Pebble Linen 0002 Camel"
type textarea "Overall Height: 37 in Rail Height: 12.5 in Fabric Grade: I Fabric: Pebble Linen…"
click at [486, 681] on input "2210.00" at bounding box center [486, 689] width 68 height 26
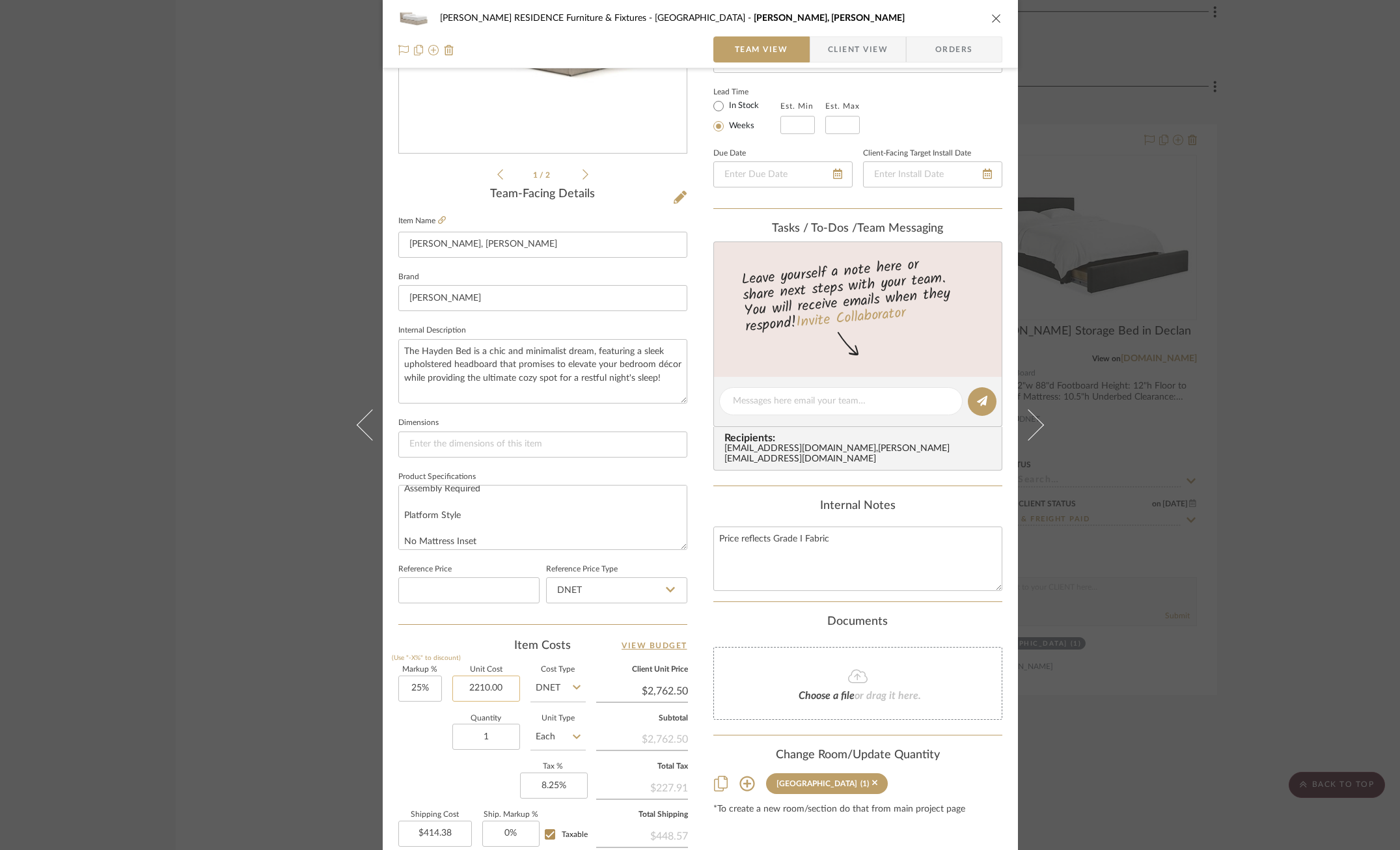
click at [486, 681] on input "2210.00" at bounding box center [486, 689] width 68 height 26
type input "$3,315.00"
click at [403, 741] on div "Quantity 1 Unit Type Each" at bounding box center [492, 738] width 188 height 46
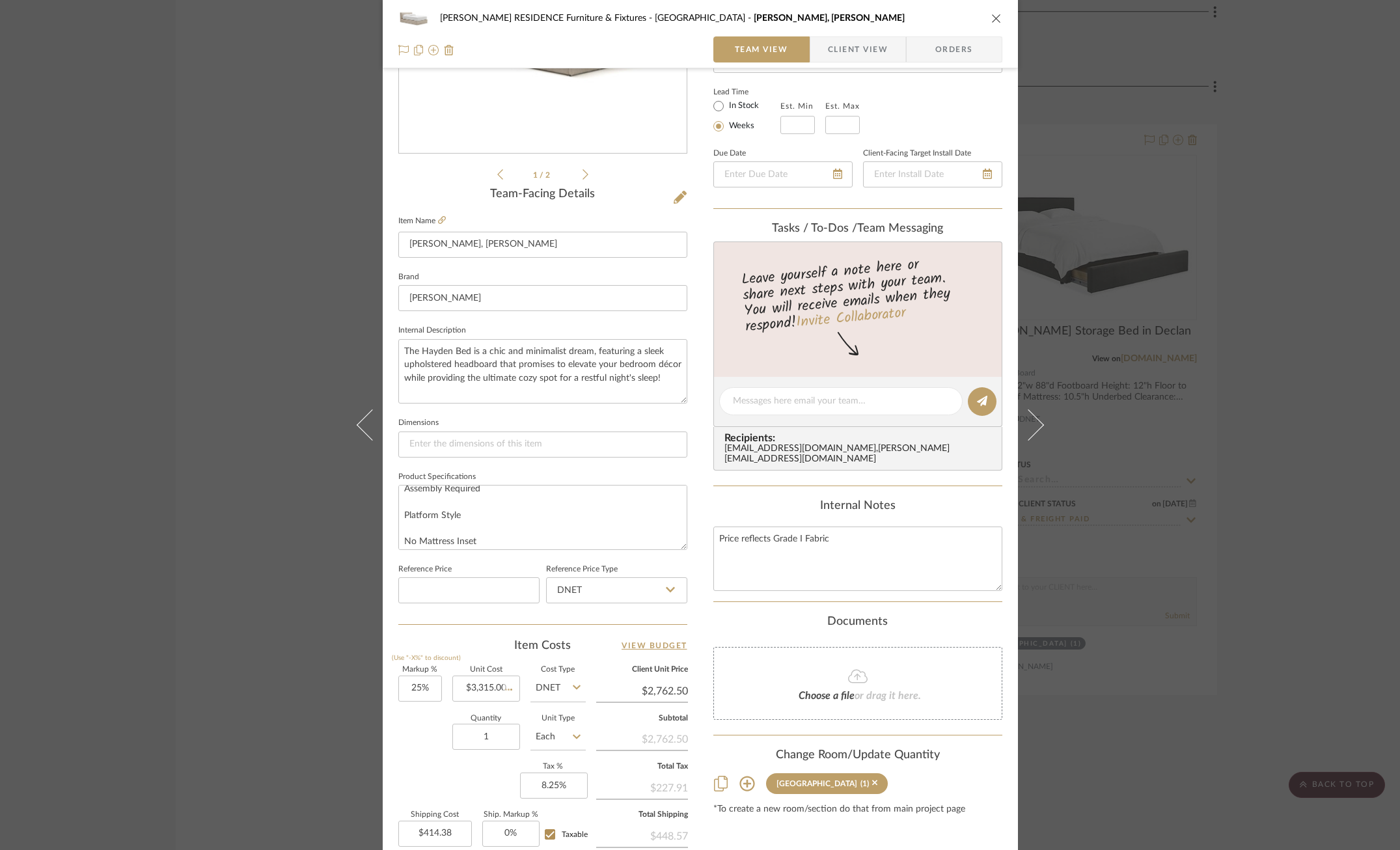
type input "$4,143.75"
type input "$621.56"
click at [470, 440] on input at bounding box center [543, 445] width 289 height 26
paste input "Overall Width 78 in Overall Height 37 in Overall Length 89 in"
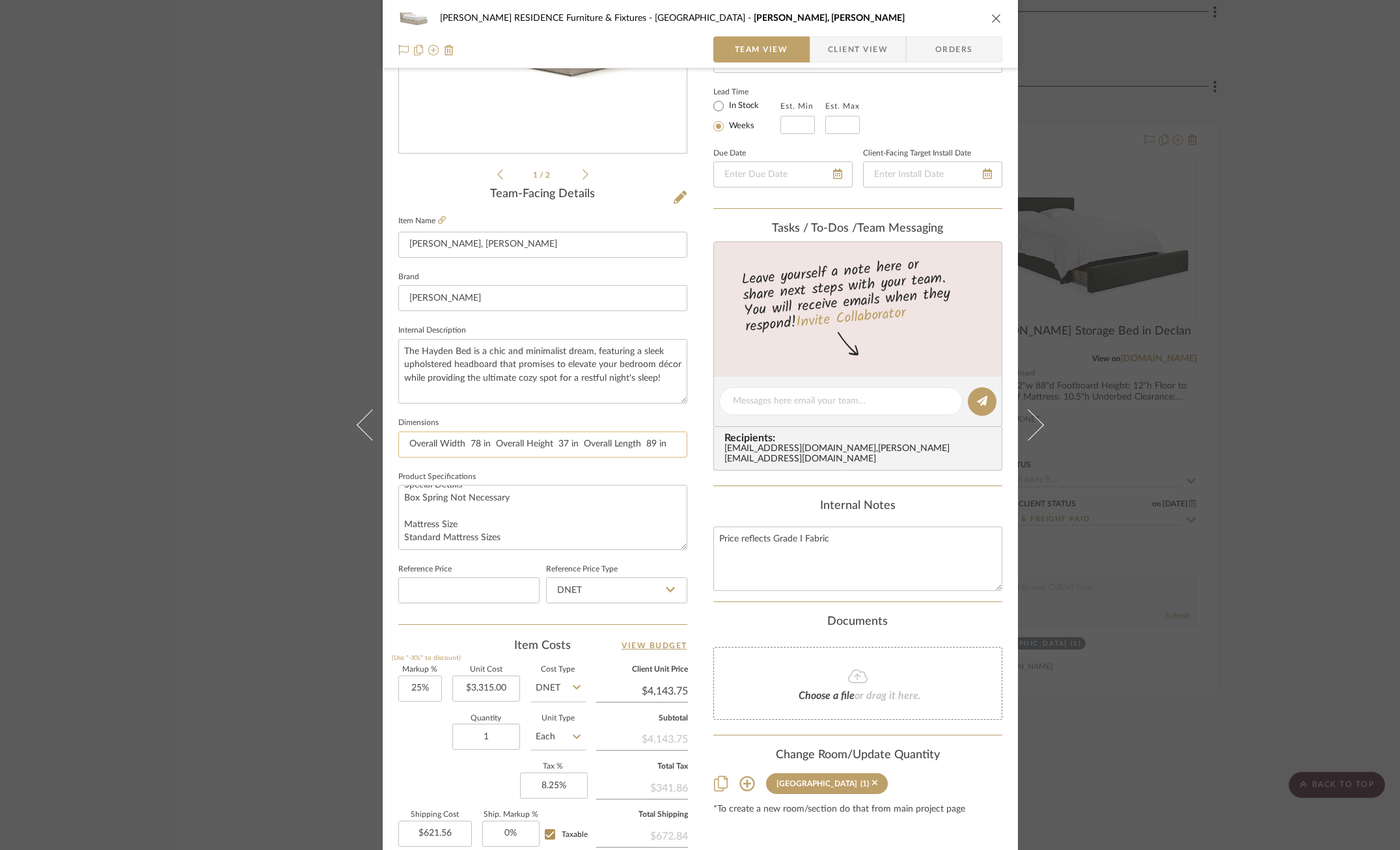
click at [476, 441] on input "Overall Width 78 in Overall Height 37 in Overall Length 89 in" at bounding box center [543, 445] width 289 height 26
drag, startPoint x: 466, startPoint y: 442, endPoint x: 386, endPoint y: 436, distance: 80.2
click at [386, 436] on div "[PERSON_NAME] RESIDENCE Furniture & Fixtures Carriage House Hayden Bed, King Te…" at bounding box center [700, 391] width 636 height 1202
drag, startPoint x: 568, startPoint y: 443, endPoint x: 457, endPoint y: 444, distance: 111.0
click at [457, 444] on input "78"W x 37"H x in Overall Height 37 in Overall Length 89 in" at bounding box center [543, 445] width 289 height 26
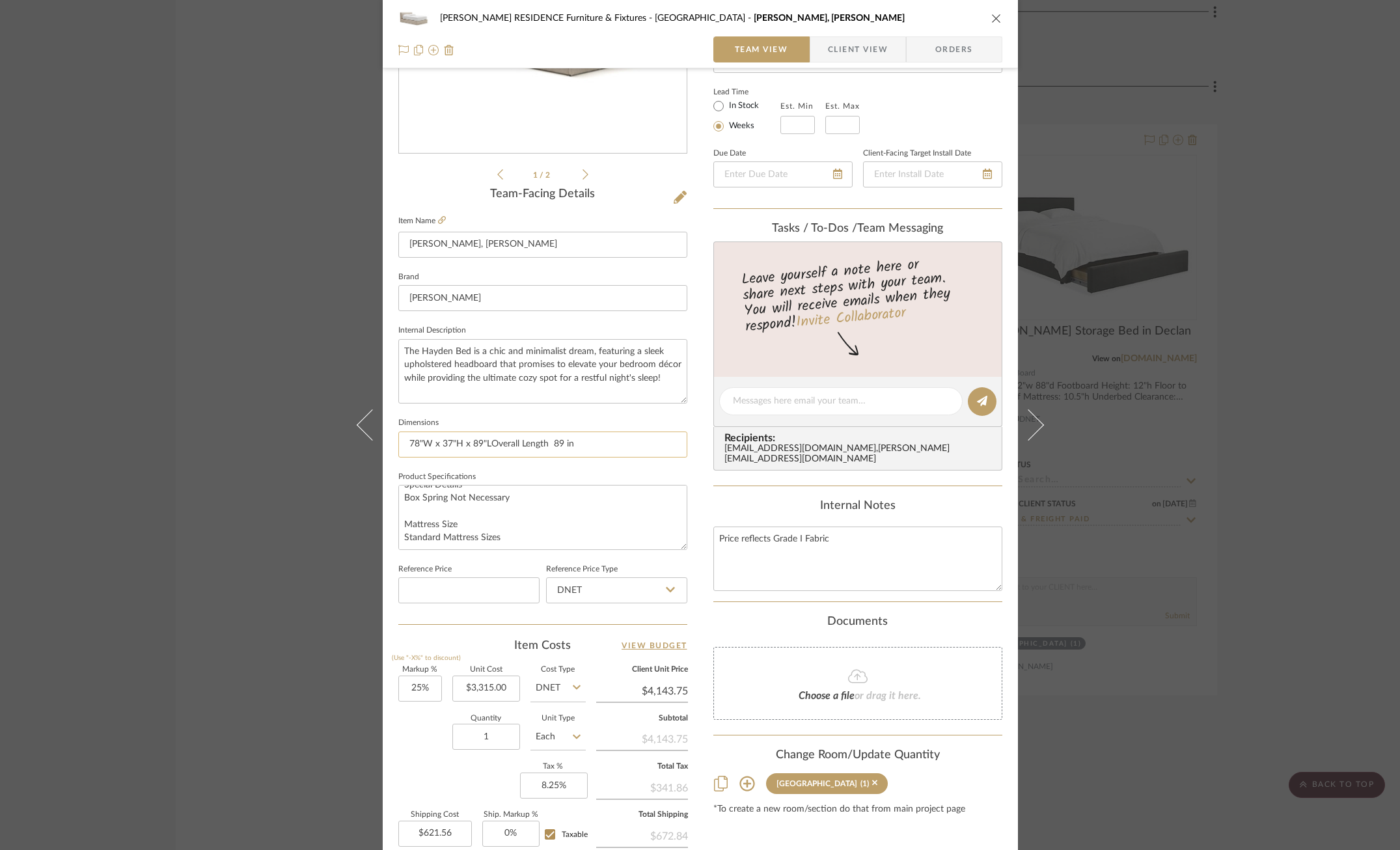
drag, startPoint x: 592, startPoint y: 442, endPoint x: 484, endPoint y: 442, distance: 108.0
click at [484, 442] on input "78"W x 37"H x 89"LOverall Length 89 in" at bounding box center [543, 445] width 289 height 26
type input "78"W x 37"H x 89"L"
click at [514, 469] on fieldset "Product Specifications Overall Height: 37 in Rail Height: 12.5 in Fabric Grade:…" at bounding box center [543, 509] width 289 height 82
click at [951, 39] on span "Orders" at bounding box center [954, 49] width 66 height 26
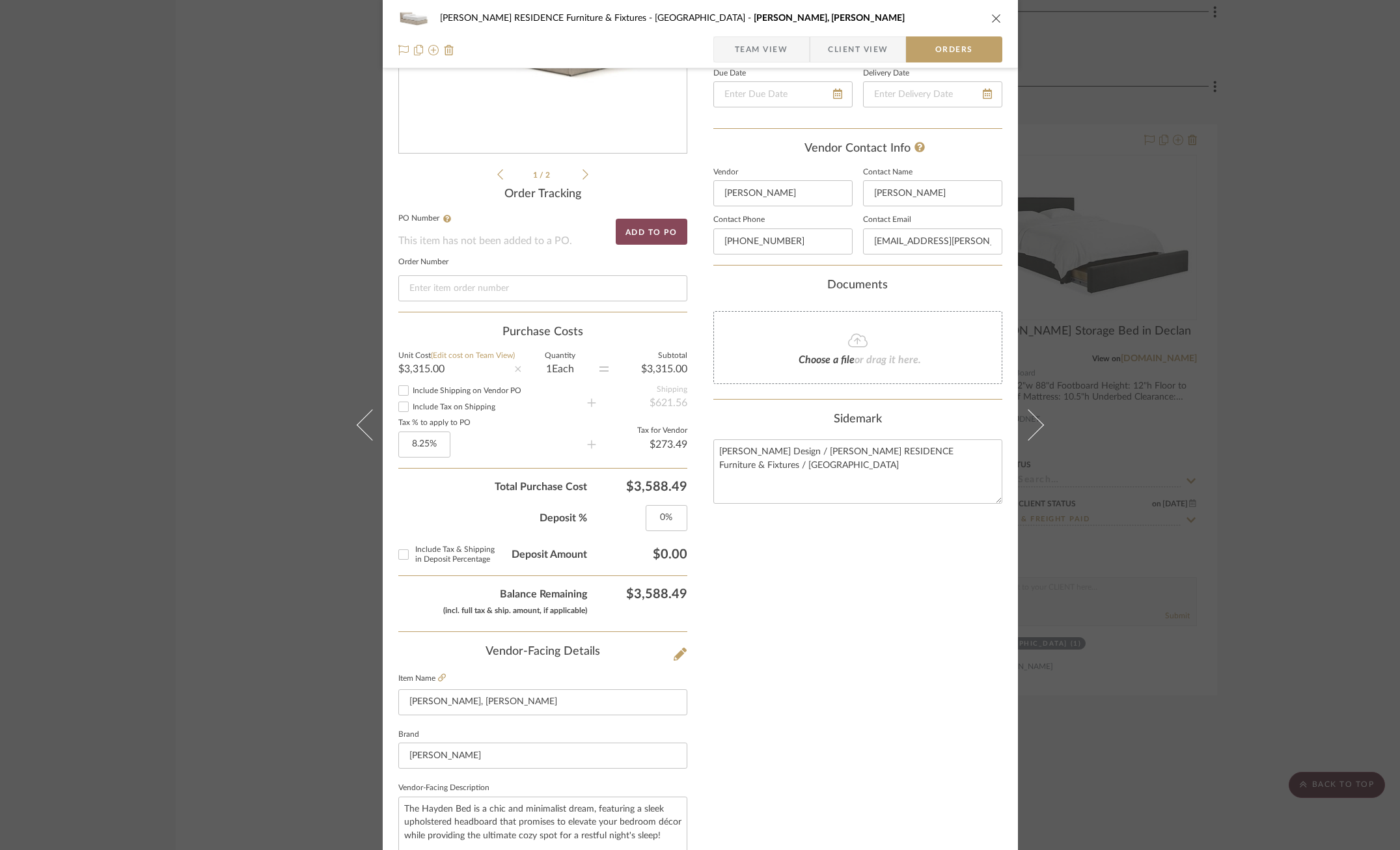
click at [650, 221] on button "Add to PO" at bounding box center [651, 232] width 72 height 26
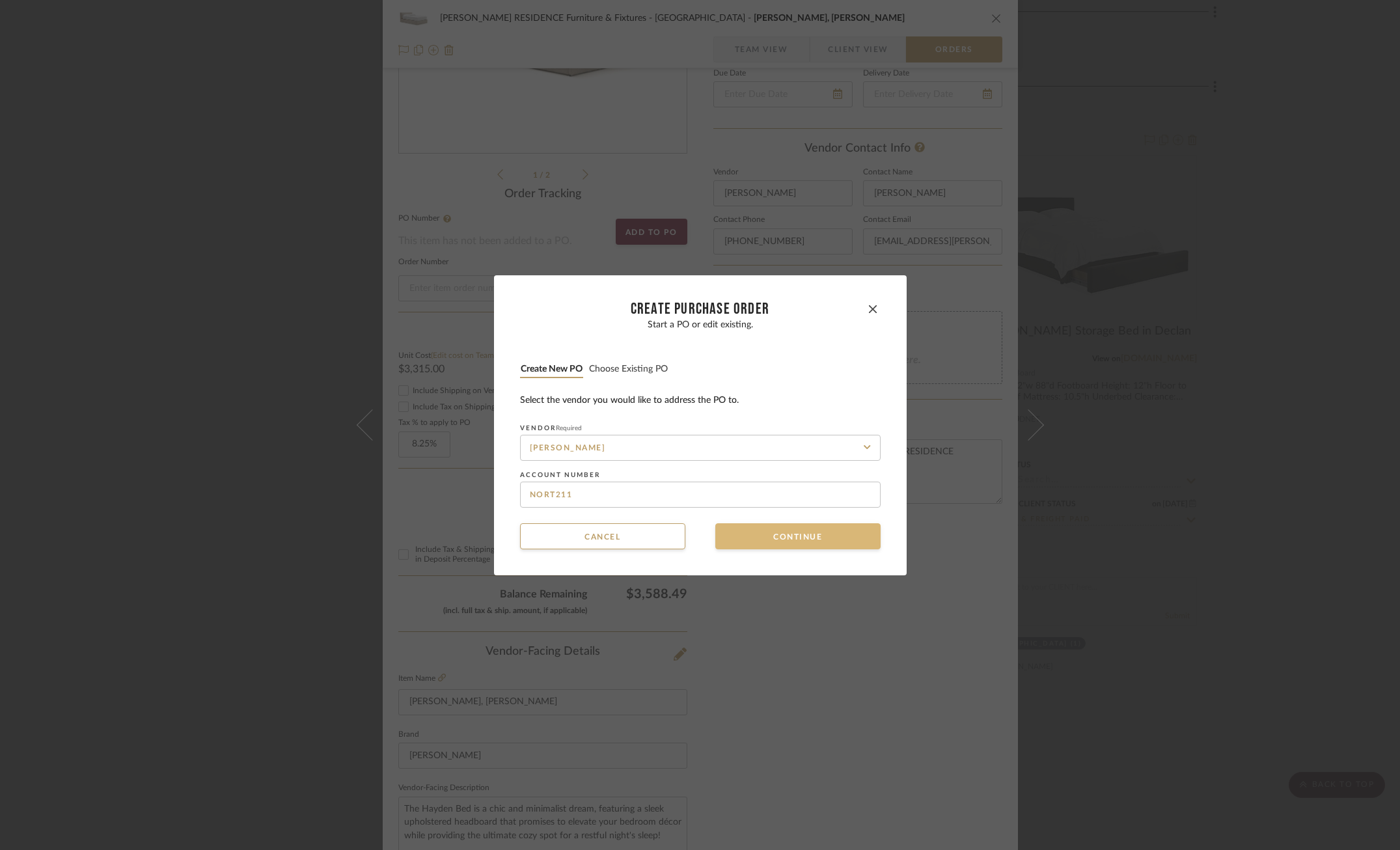
click at [751, 532] on button "Continue" at bounding box center [798, 537] width 165 height 26
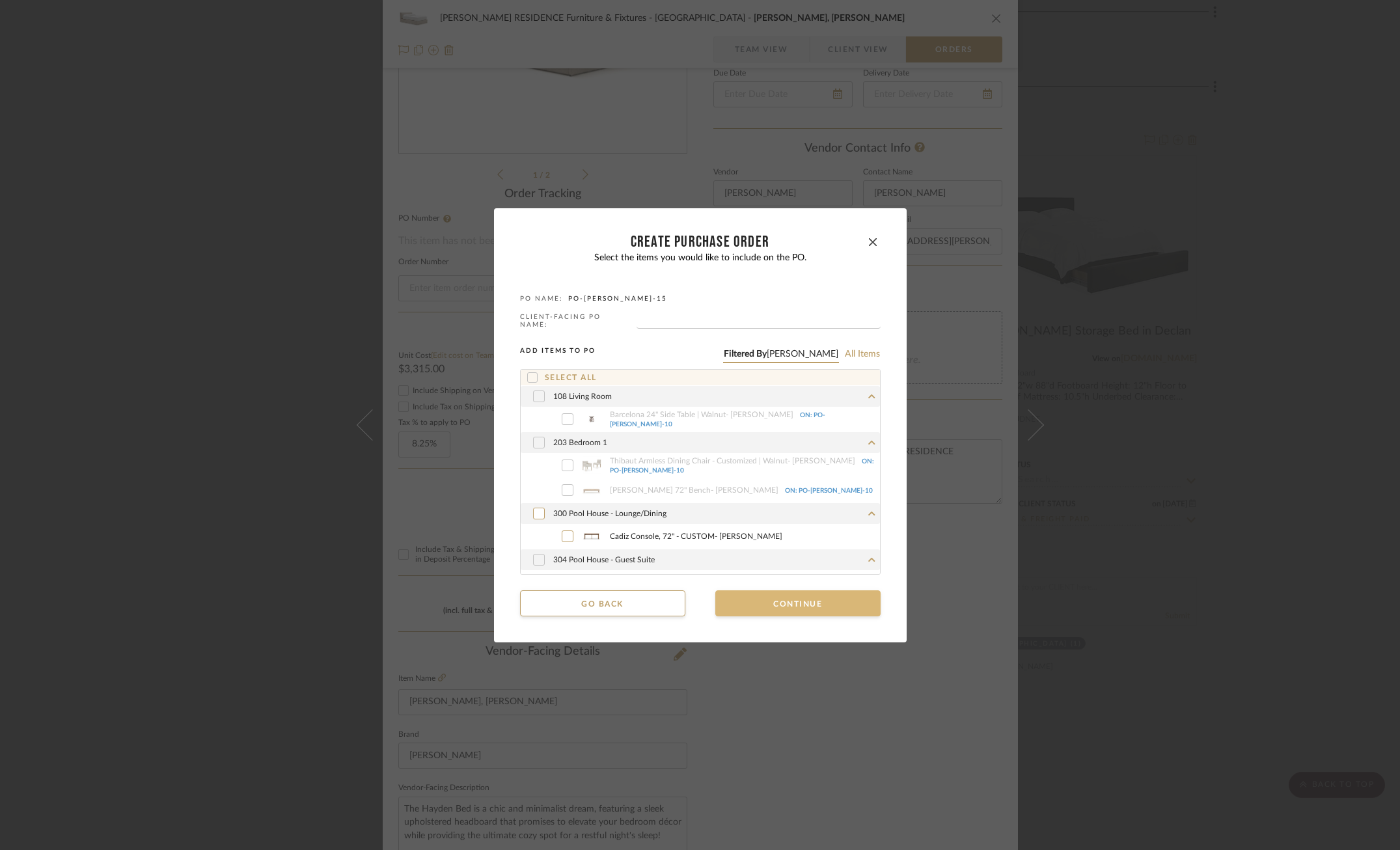
scroll to position [164, 0]
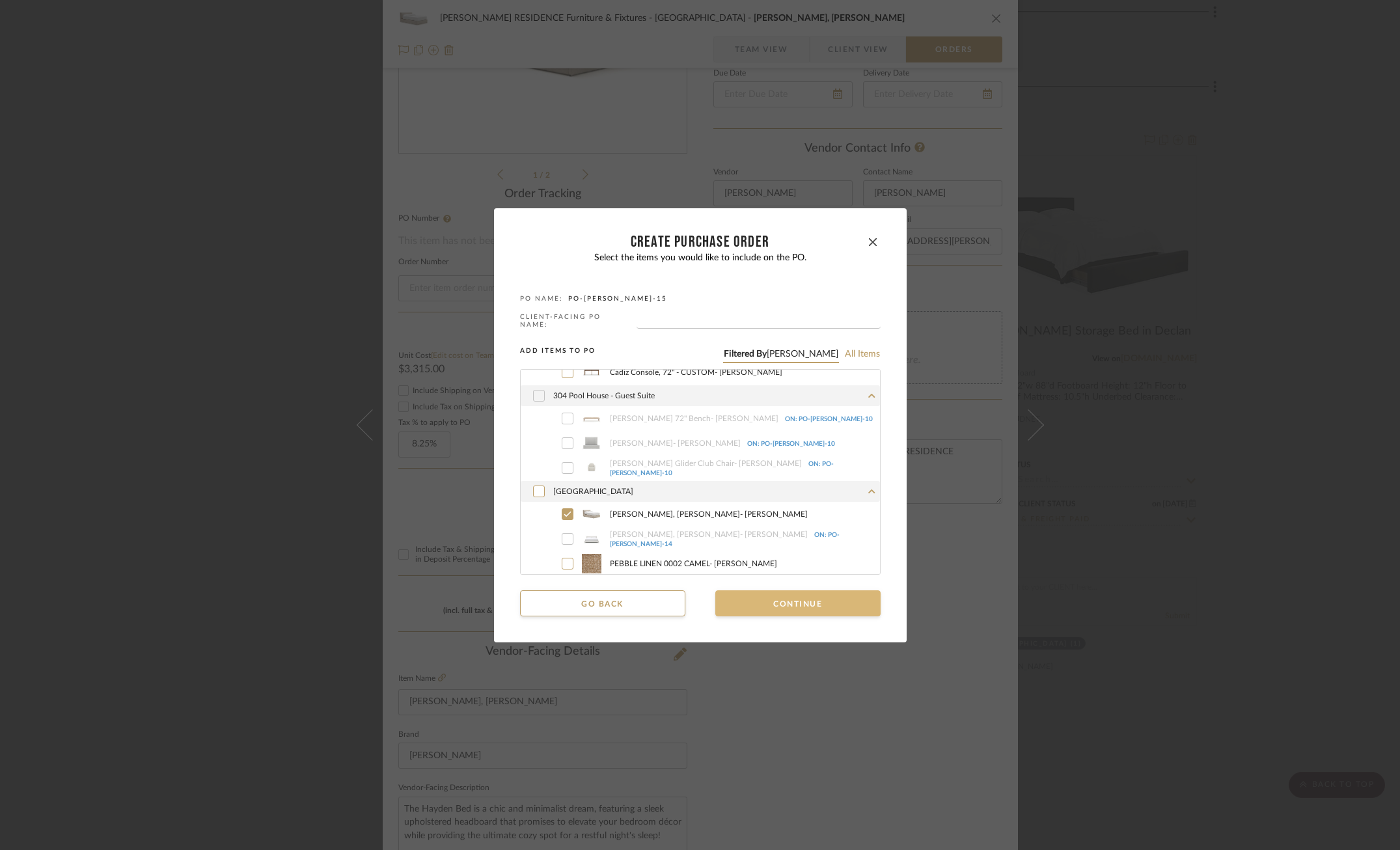
click at [800, 602] on button "Continue" at bounding box center [798, 603] width 165 height 26
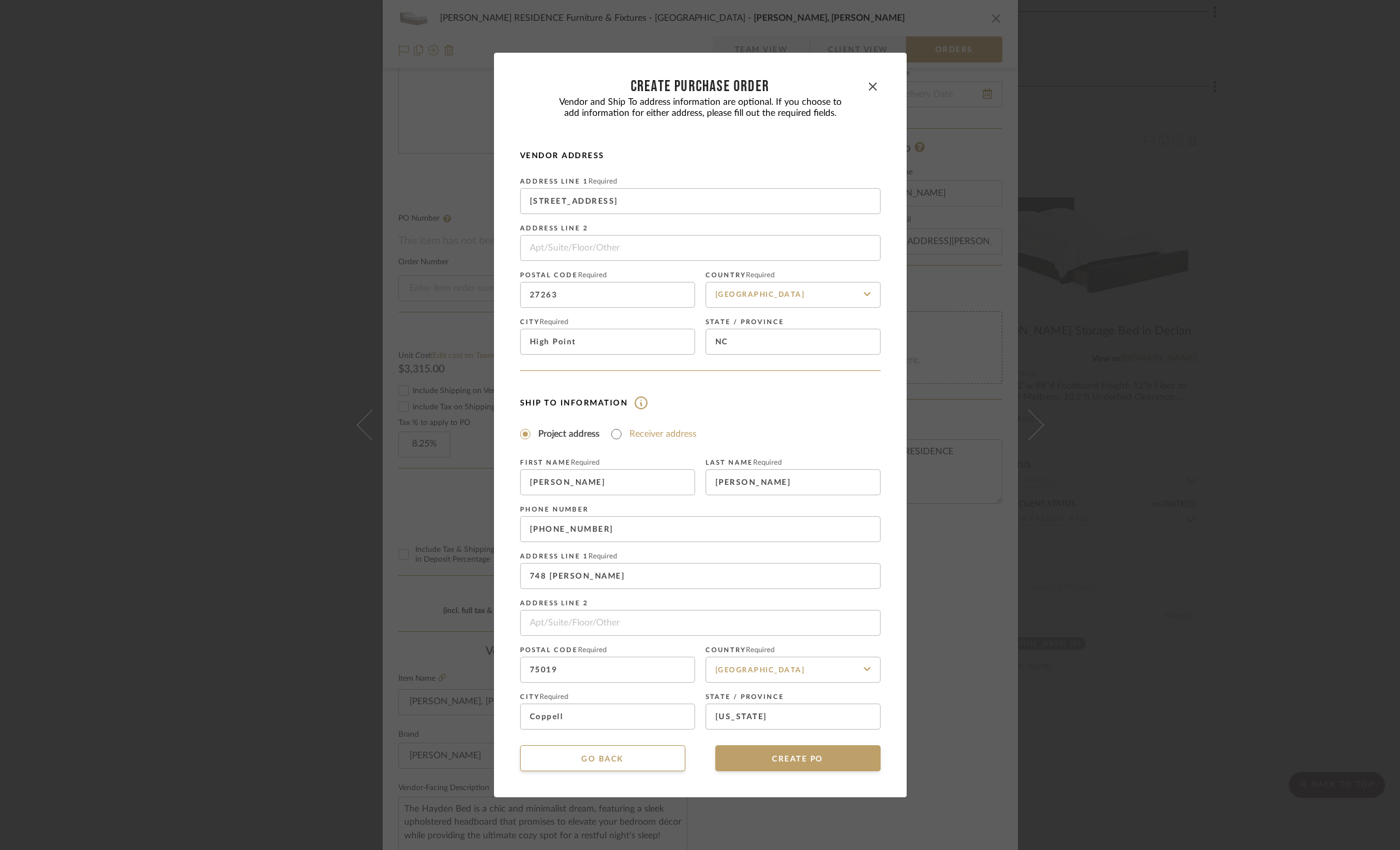
click at [653, 431] on label "Receiver address" at bounding box center [663, 434] width 67 height 13
click at [624, 431] on input "Receiver address" at bounding box center [616, 434] width 15 height 15
radio input "true"
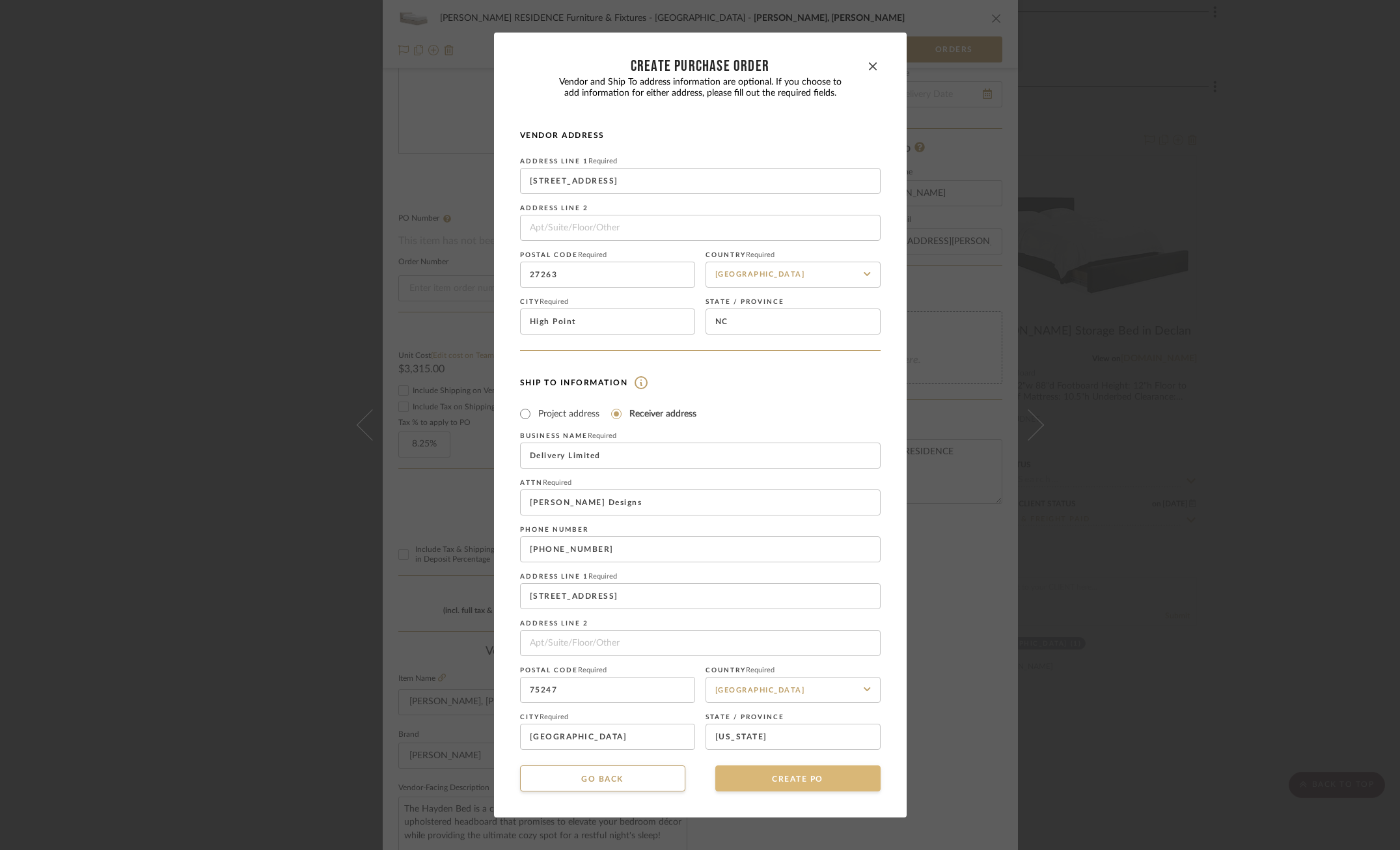
click at [805, 775] on button "CREATE PO" at bounding box center [798, 778] width 165 height 26
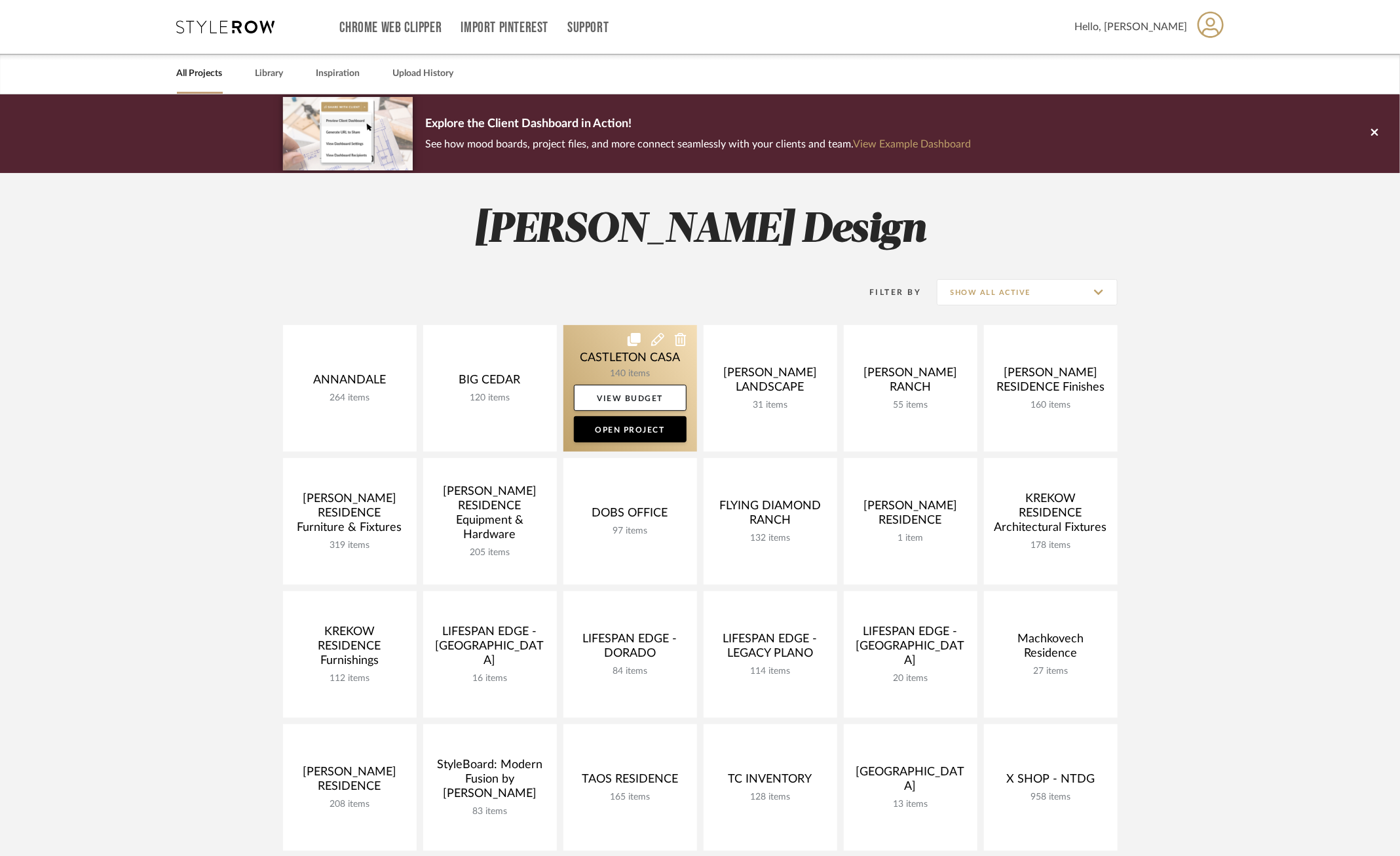
click at [606, 333] on link at bounding box center [630, 388] width 134 height 127
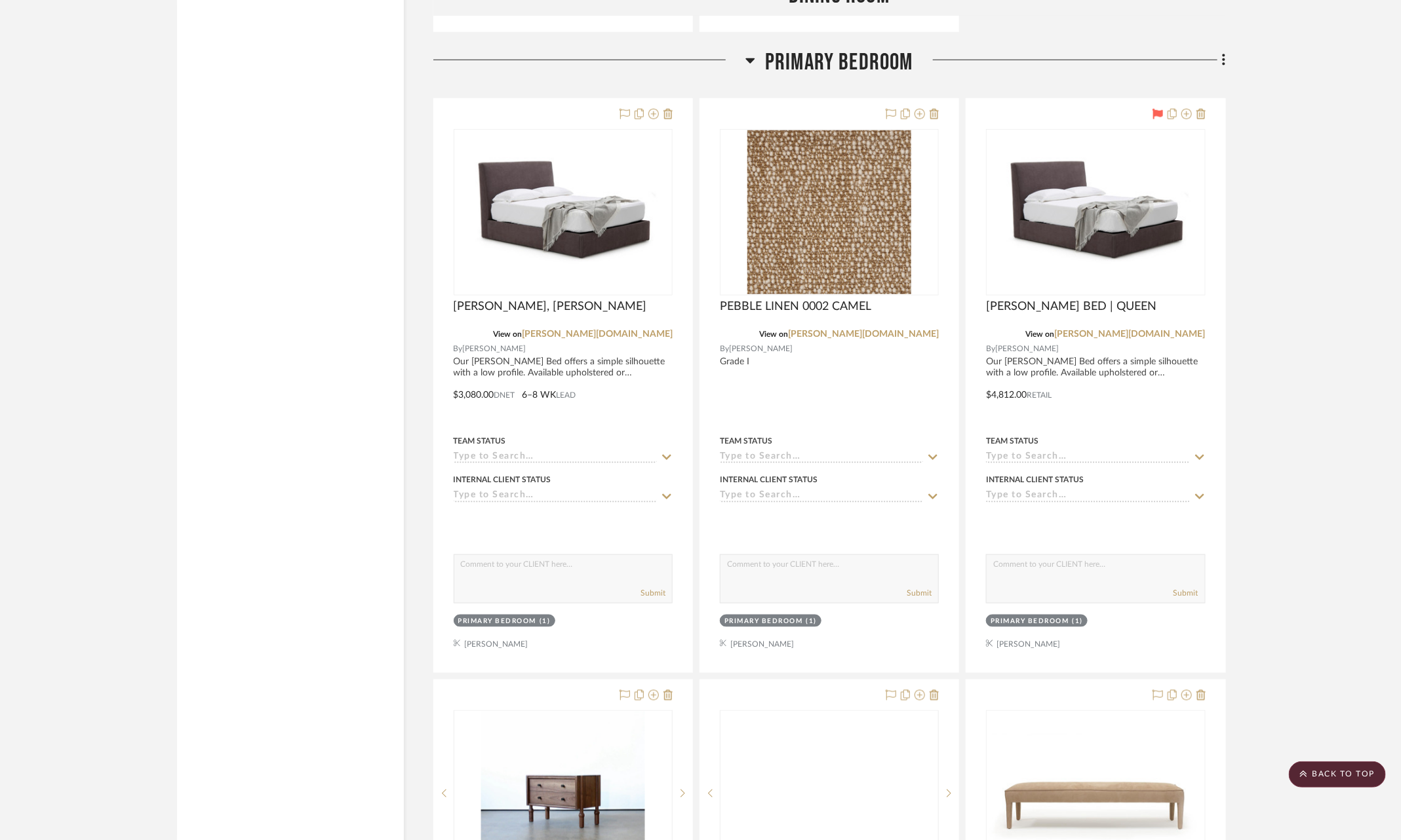
scroll to position [11822, 0]
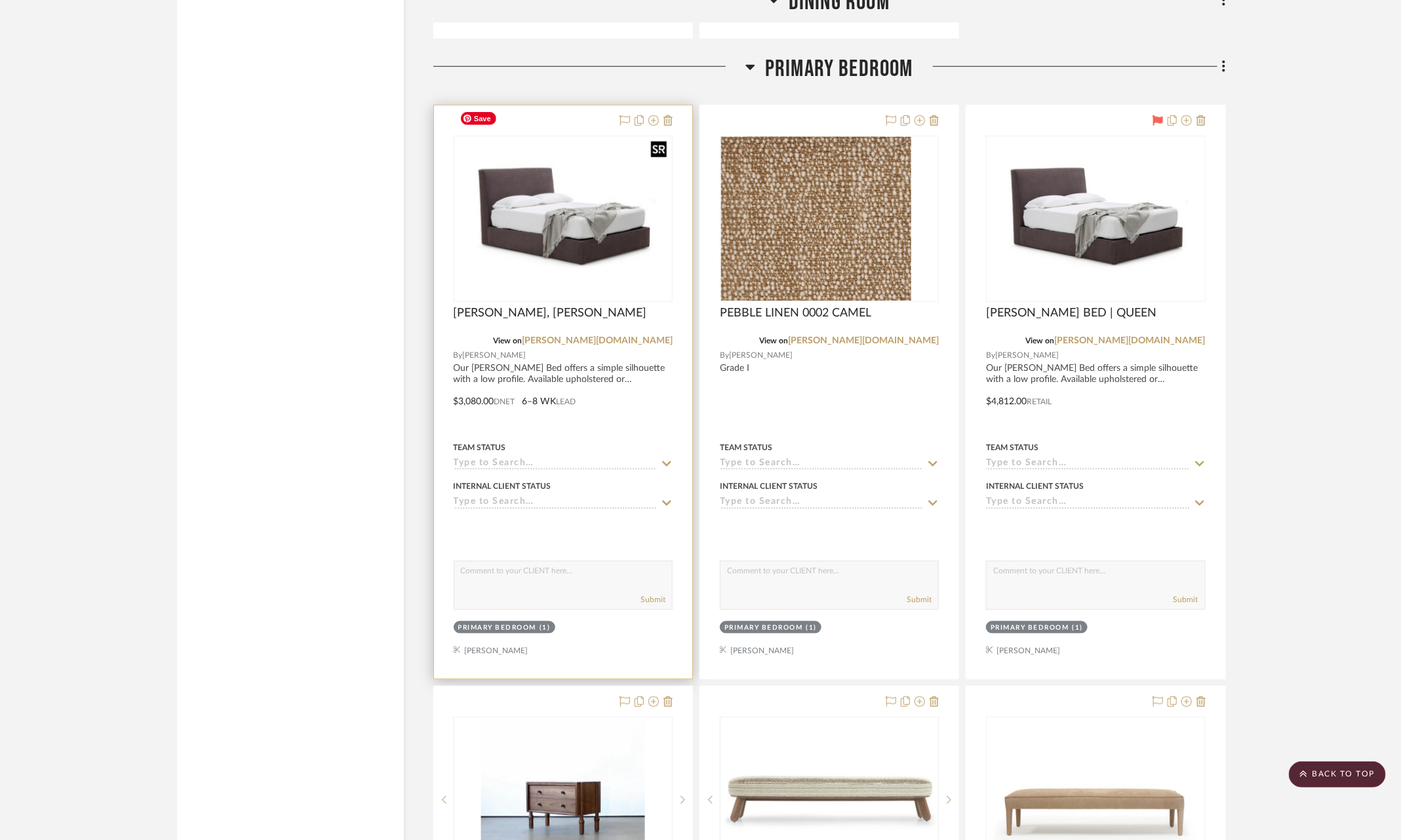
click at [0, 0] on img at bounding box center [0, 0] width 0 height 0
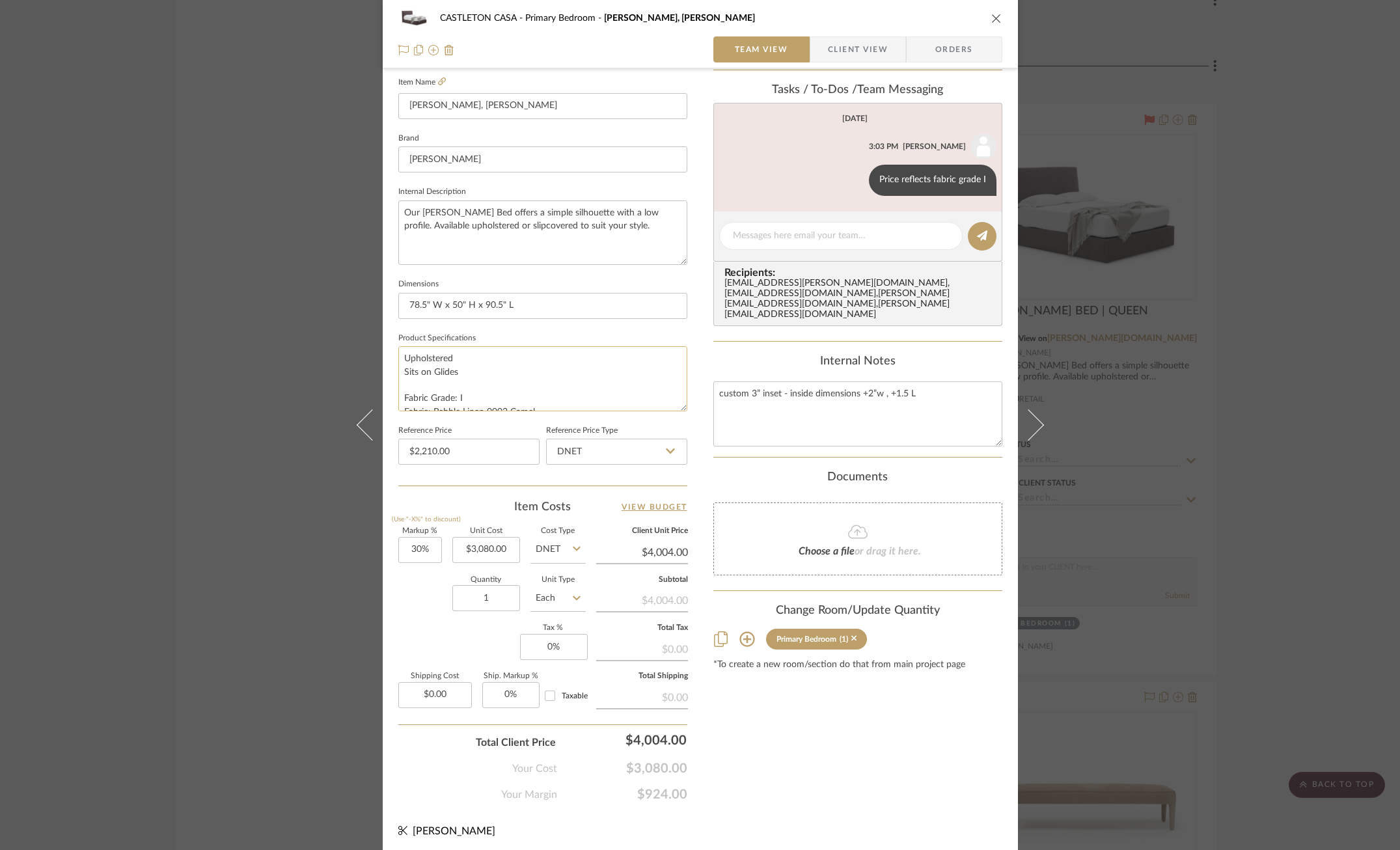
scroll to position [13, 0]
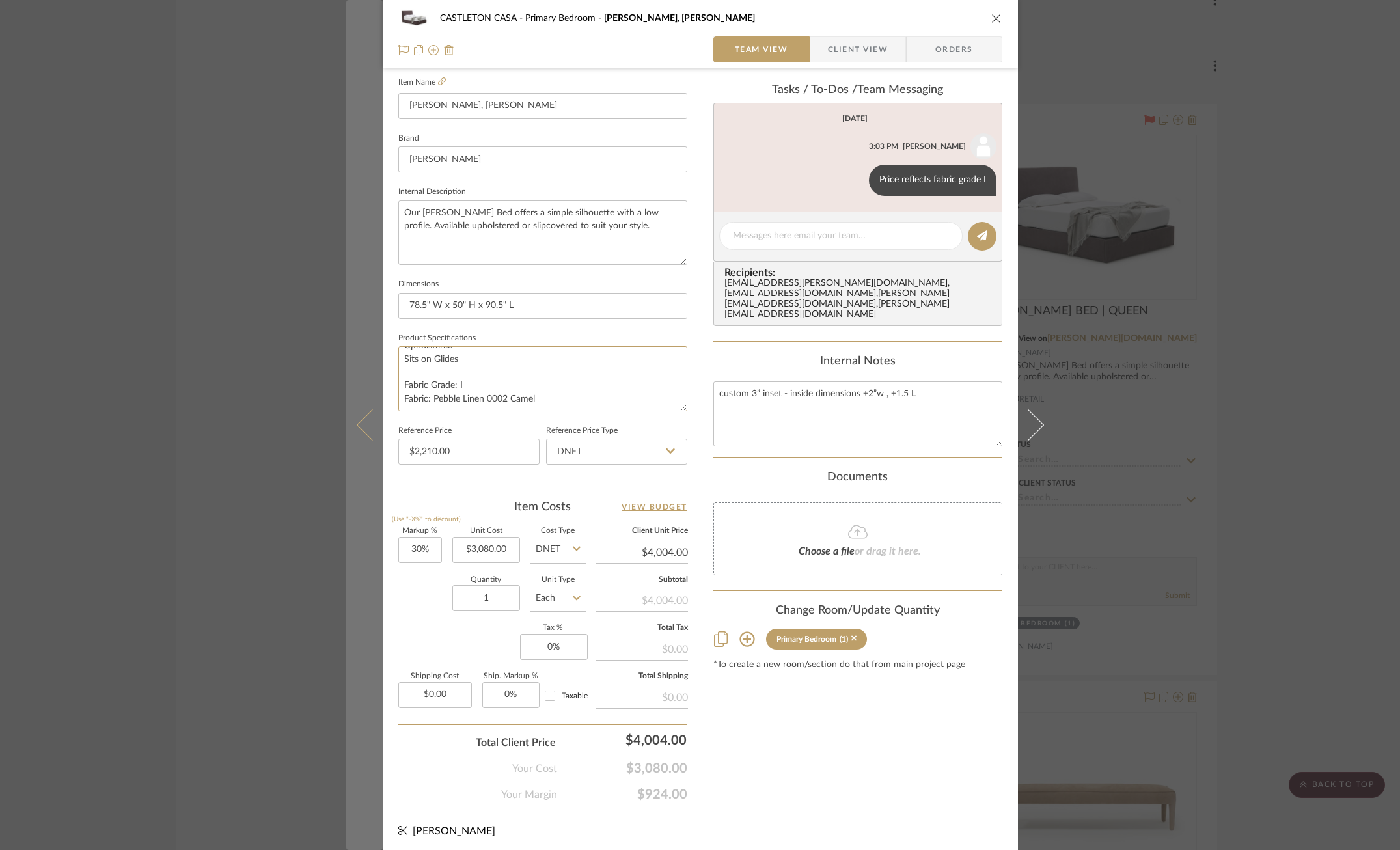
drag, startPoint x: 544, startPoint y: 395, endPoint x: 368, endPoint y: 378, distance: 176.8
click at [368, 378] on mat-dialog-content "[GEOGRAPHIC_DATA] Bedroom [PERSON_NAME], [PERSON_NAME] Team View Client View Or…" at bounding box center [700, 253] width 708 height 1202
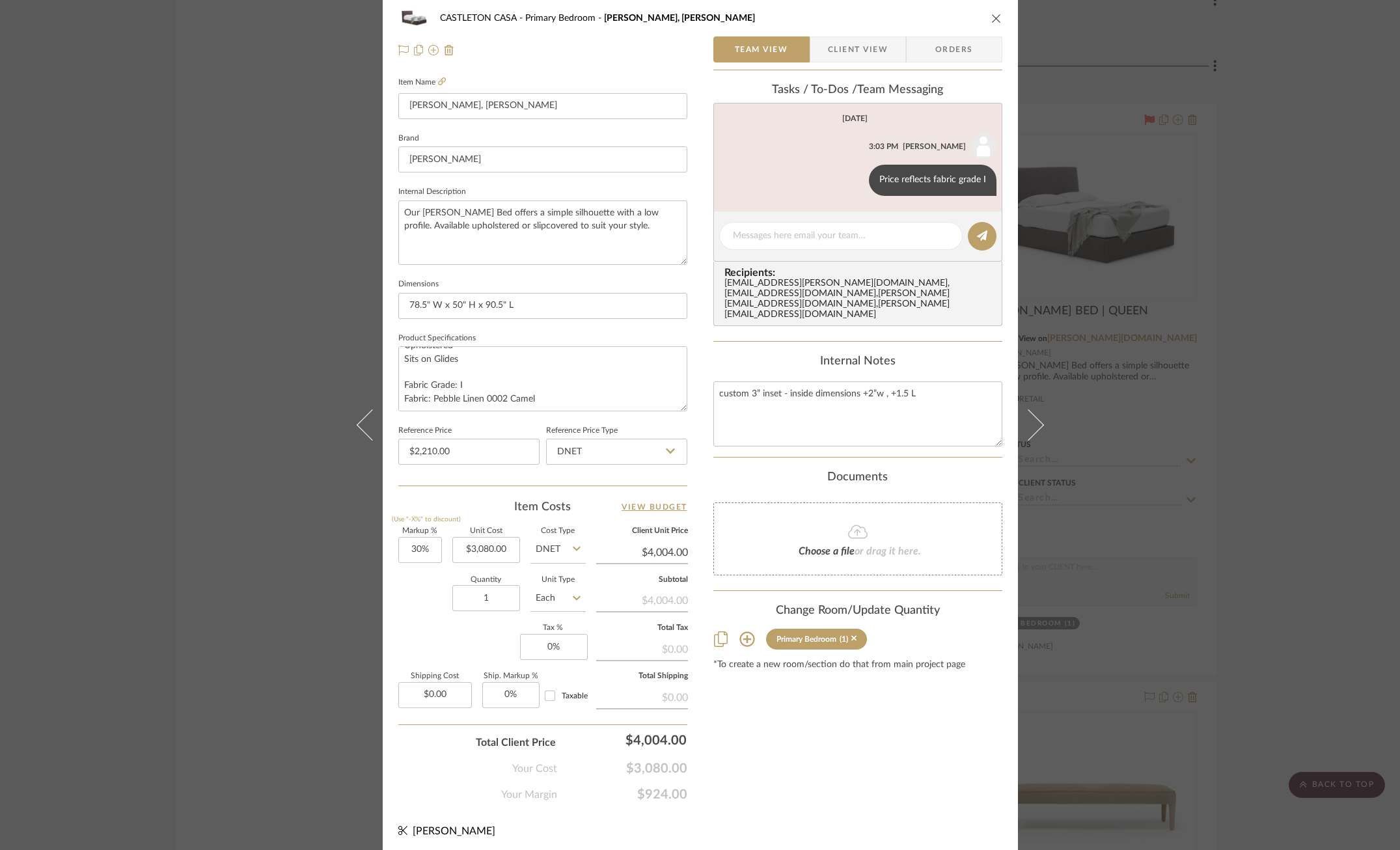
scroll to position [12, 0]
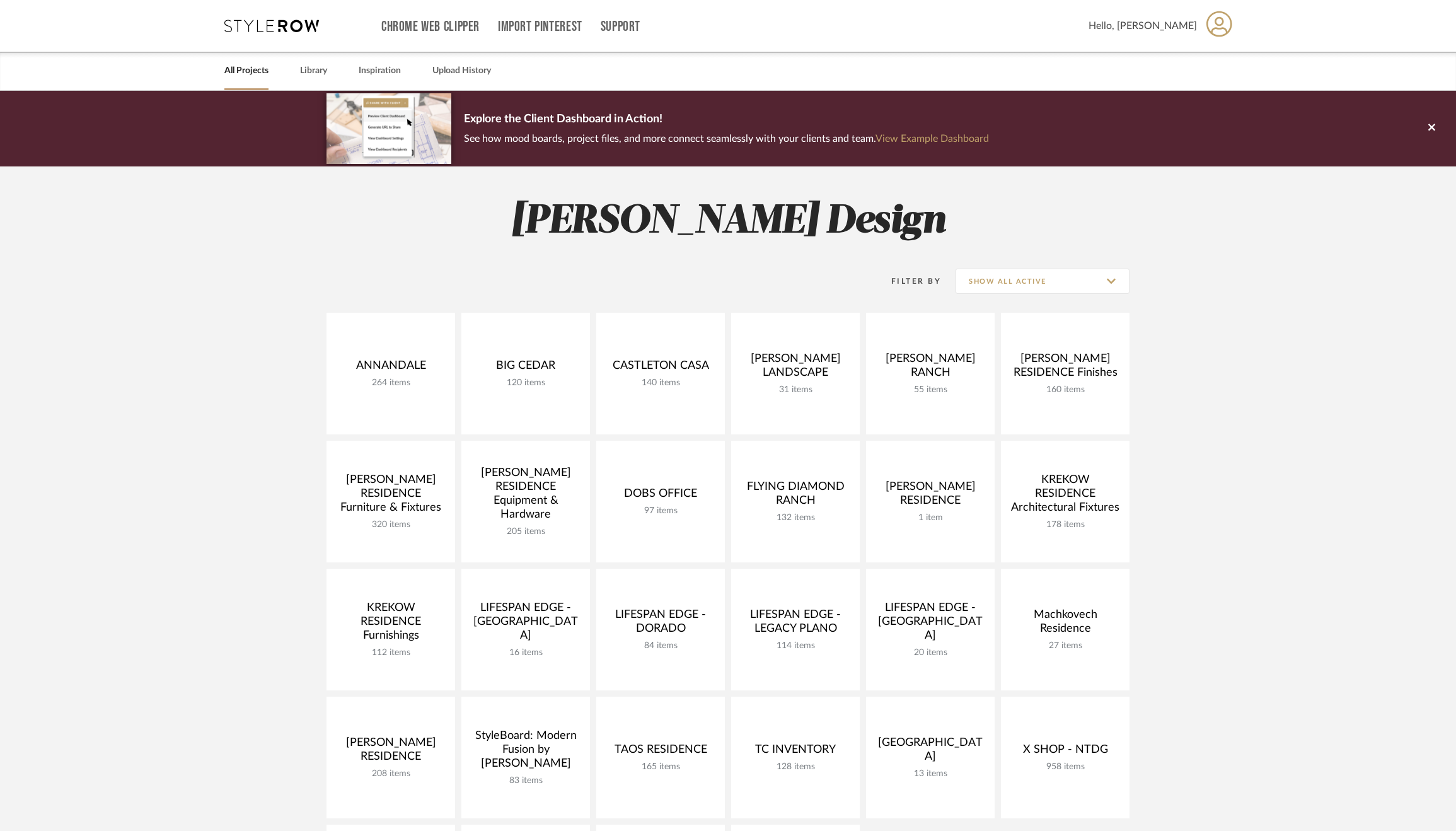
click at [267, 458] on project-collections "Explore the Client Dashboard in Action! See how mood boards, project files, and…" at bounding box center [728, 693] width 1456 height 1204
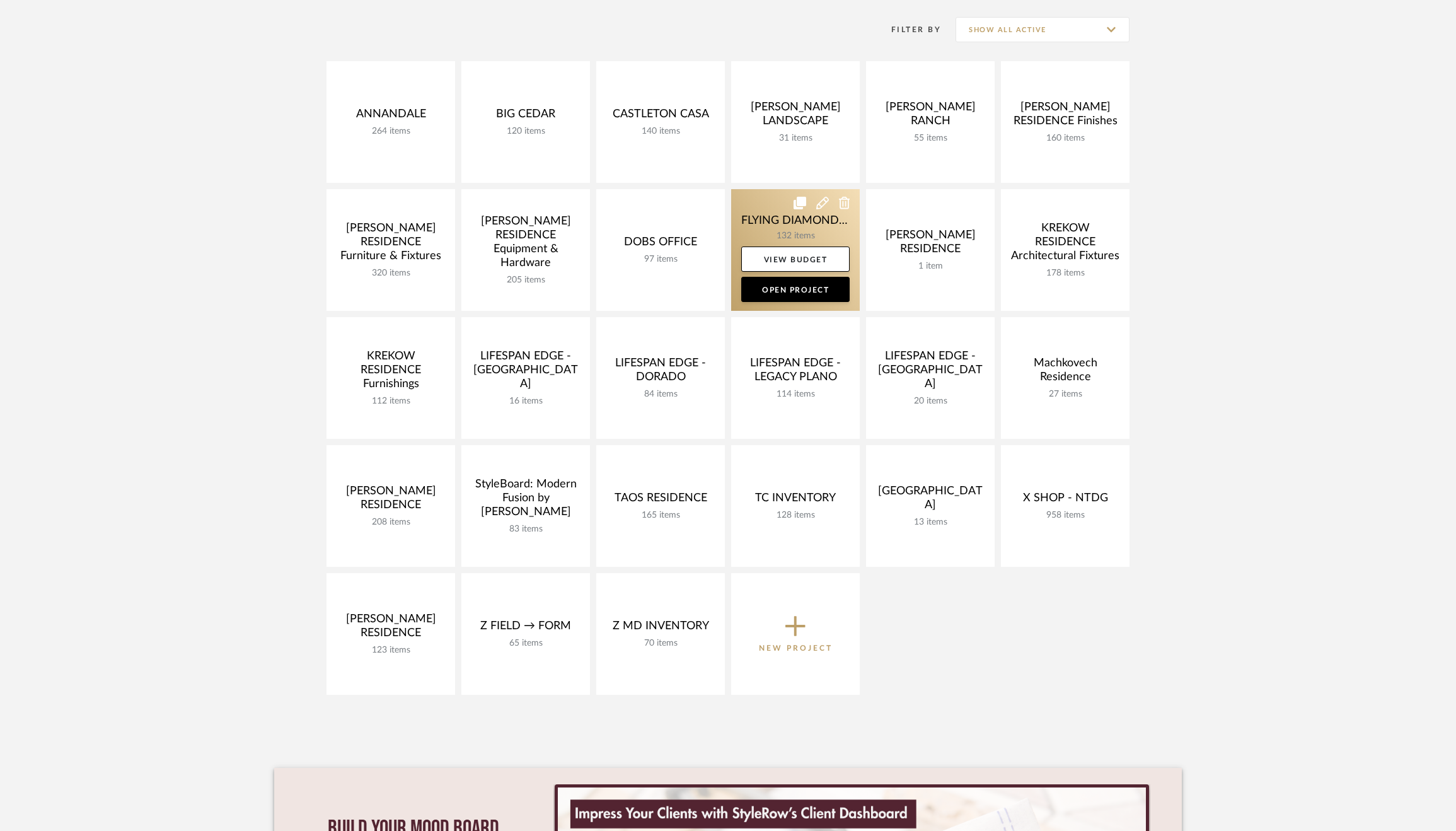
scroll to position [254, 0]
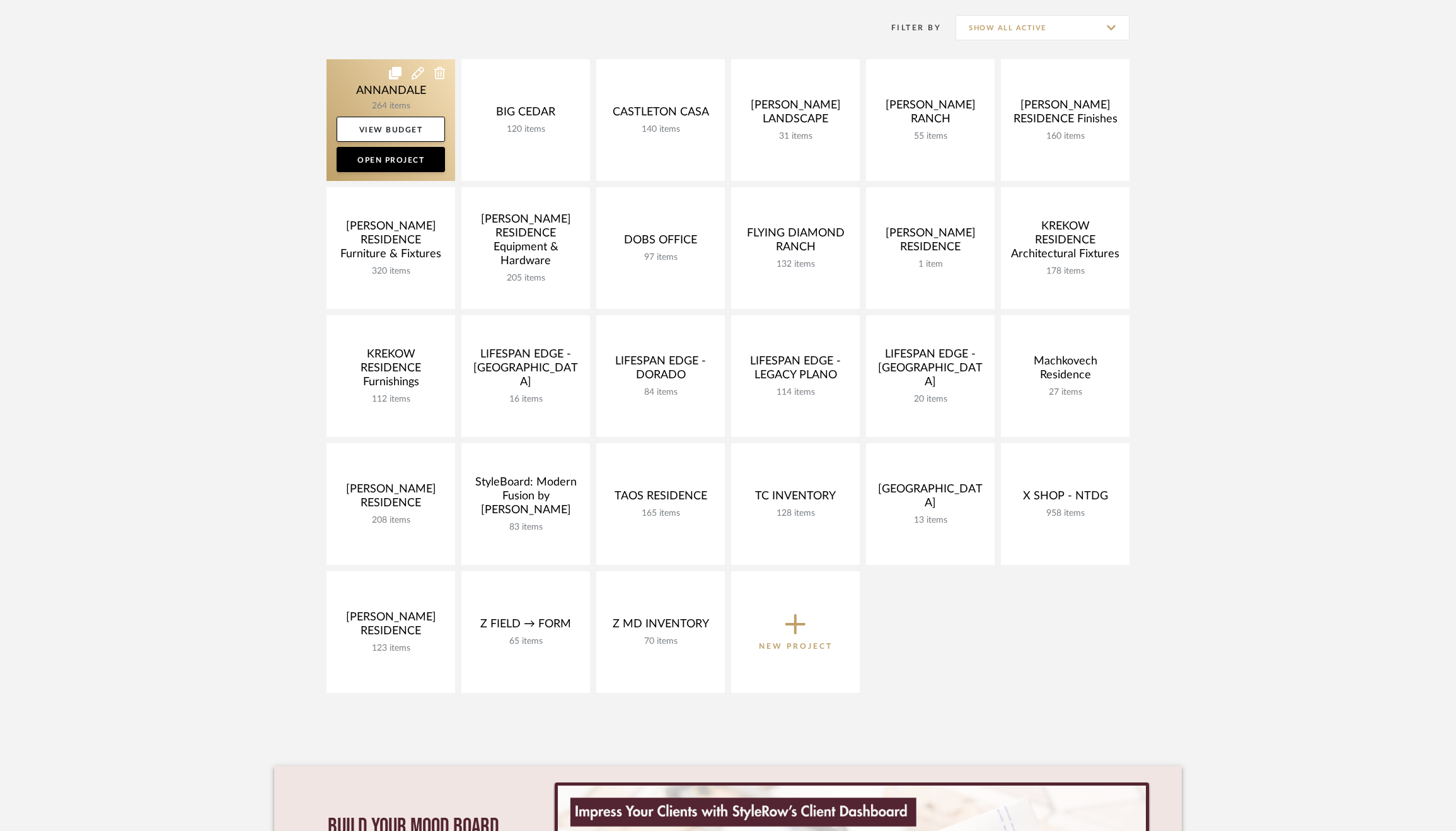
click at [379, 94] on link at bounding box center [391, 120] width 129 height 122
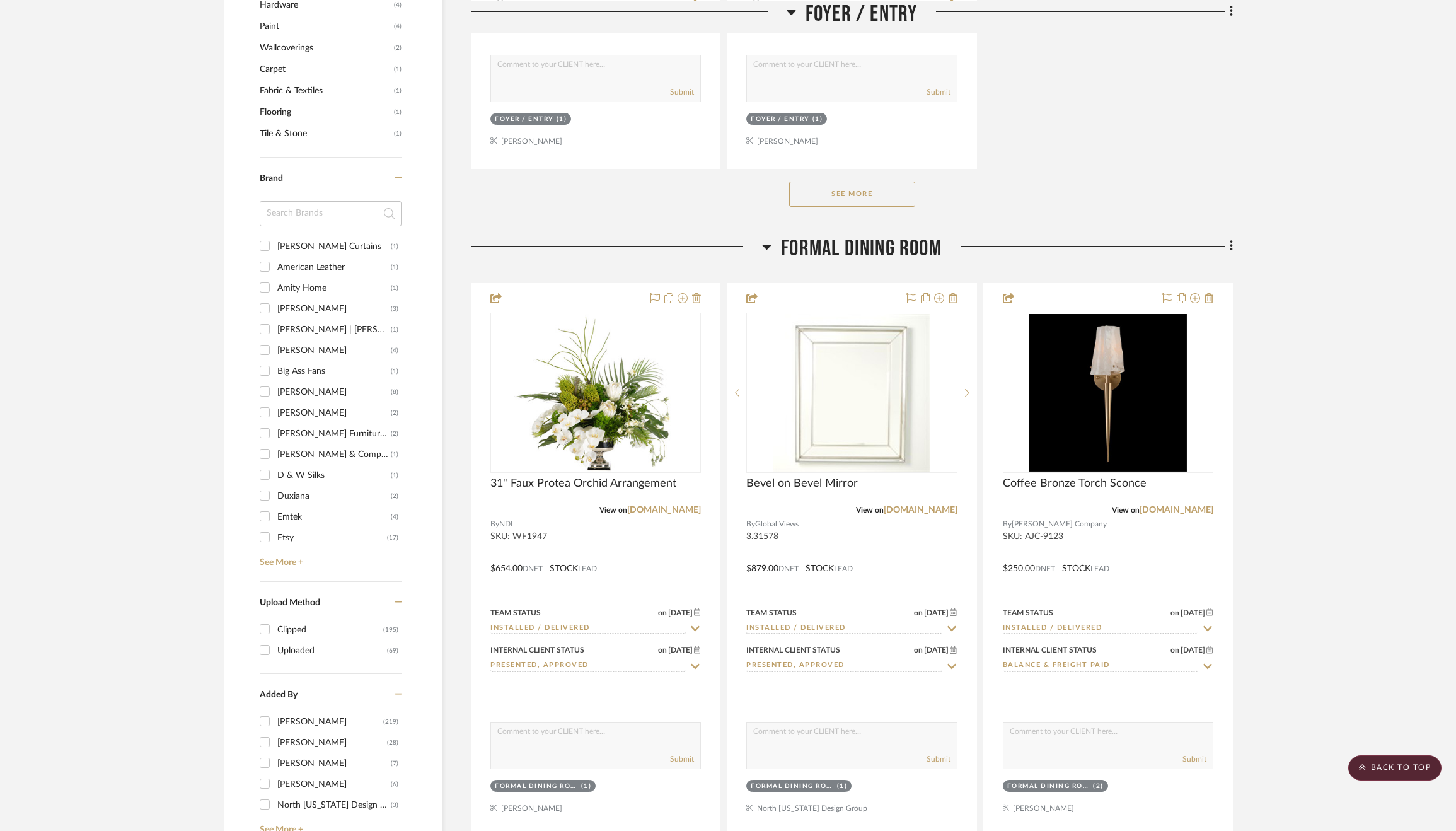
scroll to position [1847, 0]
click at [279, 550] on link "See More +" at bounding box center [329, 556] width 145 height 20
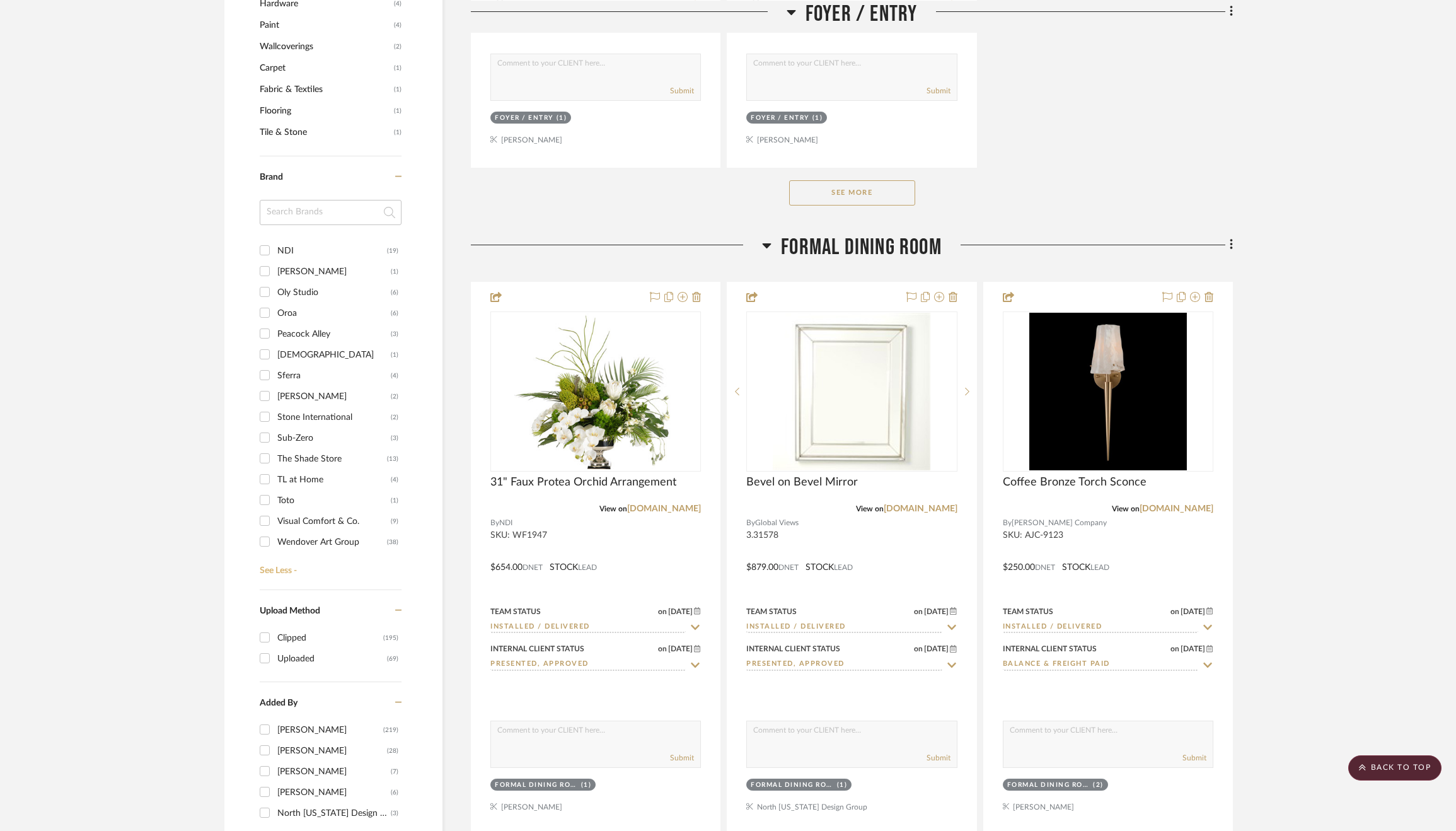
scroll to position [831, 0]
click at [313, 507] on div "Visual Comfort & Co." at bounding box center [334, 517] width 114 height 20
click at [274, 506] on input "Visual Comfort & Co. (9)" at bounding box center [264, 516] width 20 height 20
checkbox input "true"
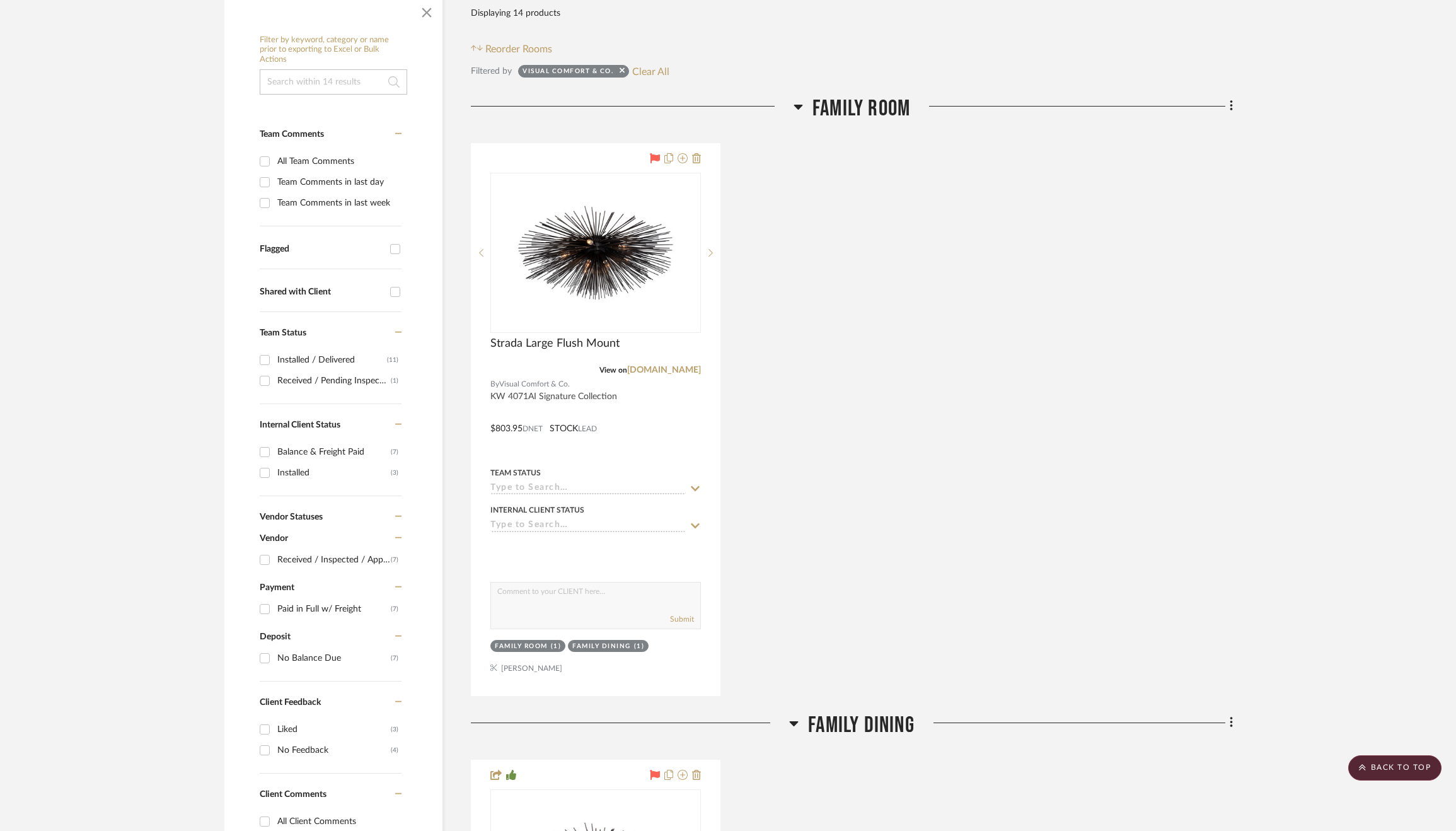
scroll to position [0, 0]
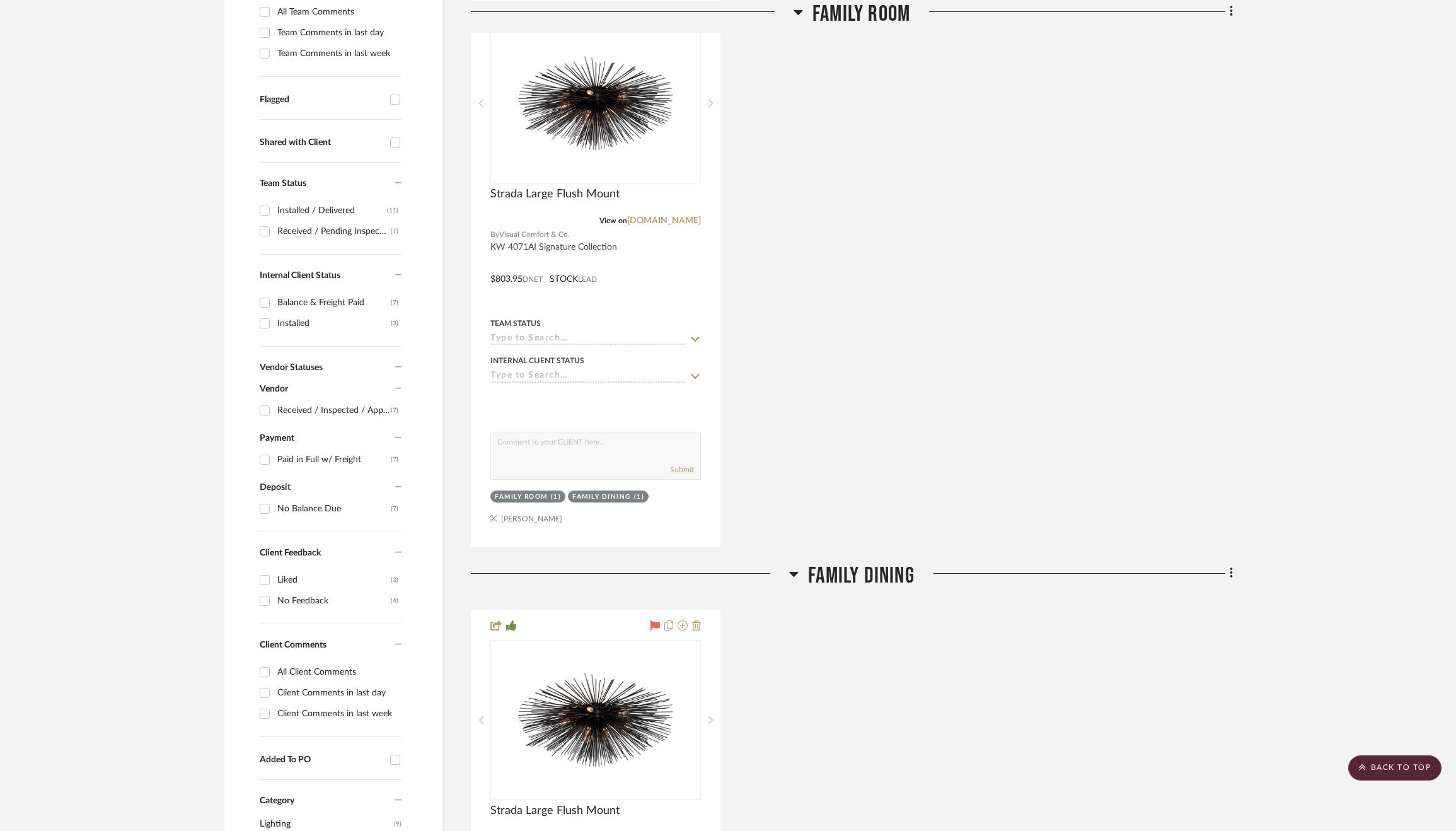
scroll to position [212, 0]
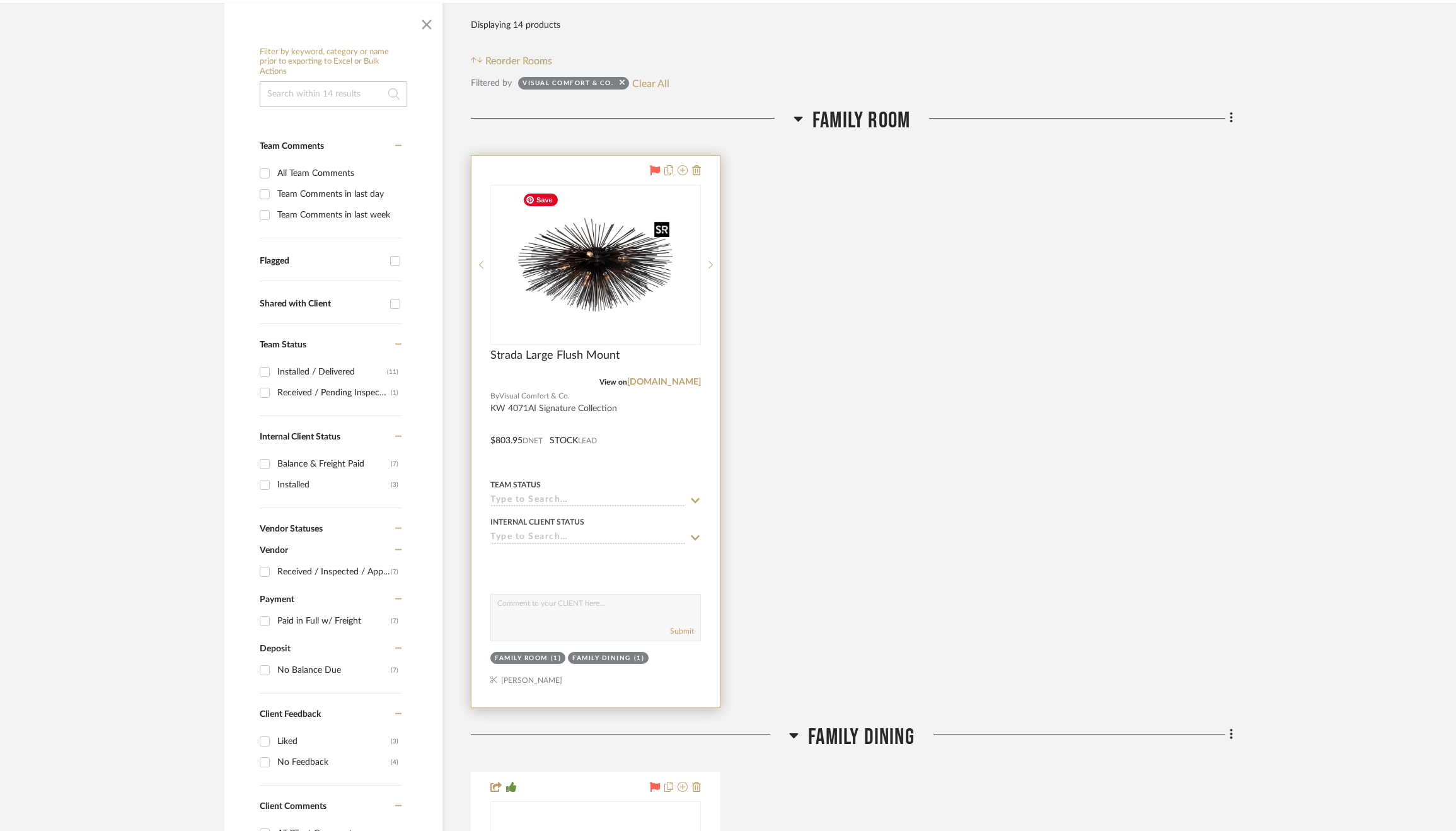
click at [592, 278] on img "0" at bounding box center [595, 265] width 158 height 158
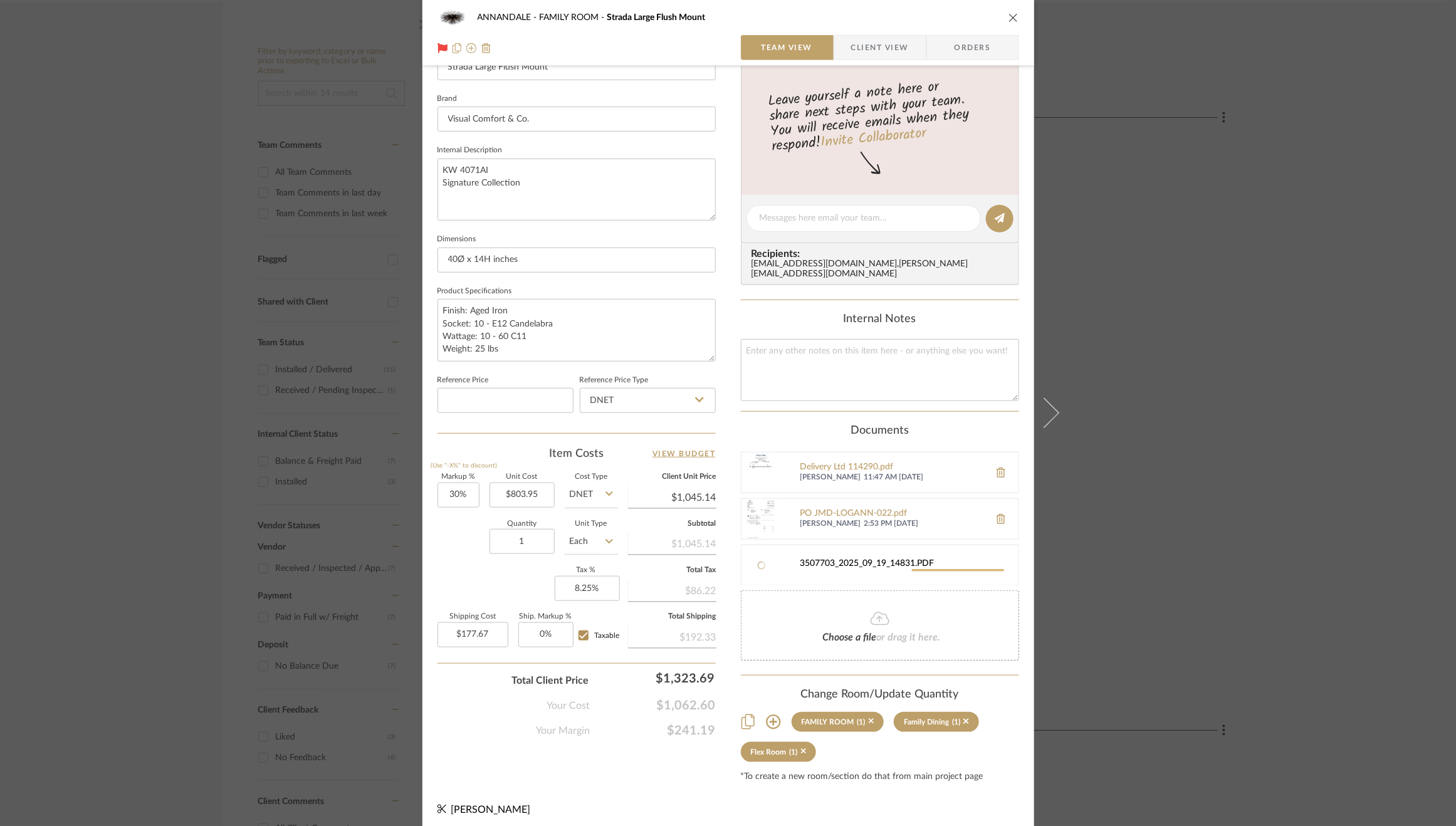
scroll to position [141, 0]
click at [1191, 402] on div "ANNANDALE FAMILY ROOM Strada Large Flush Mount Team View Client View Orders 1 /…" at bounding box center [728, 413] width 1456 height 826
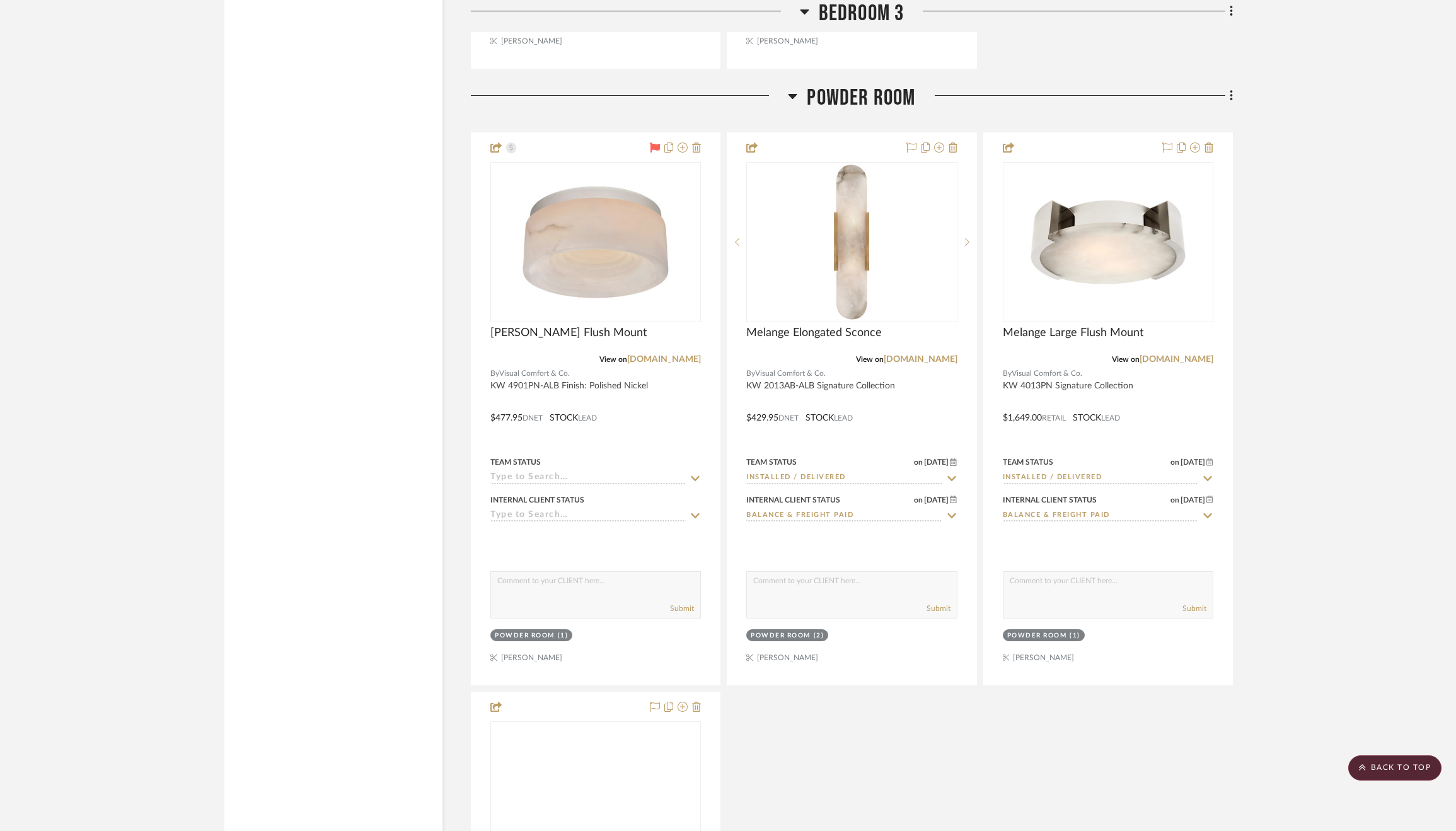
scroll to position [2726, 0]
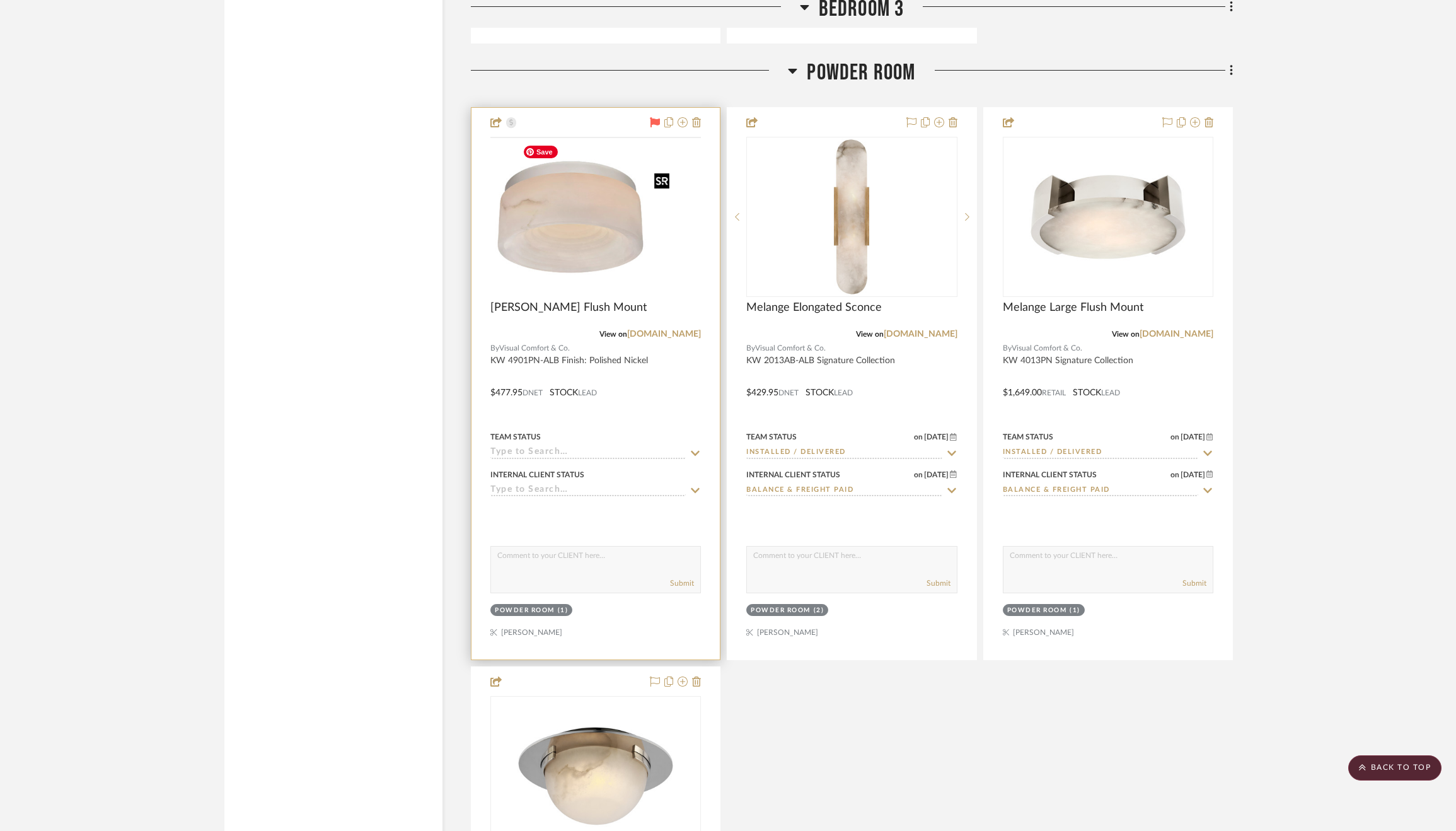
click at [0, 0] on img at bounding box center [0, 0] width 0 height 0
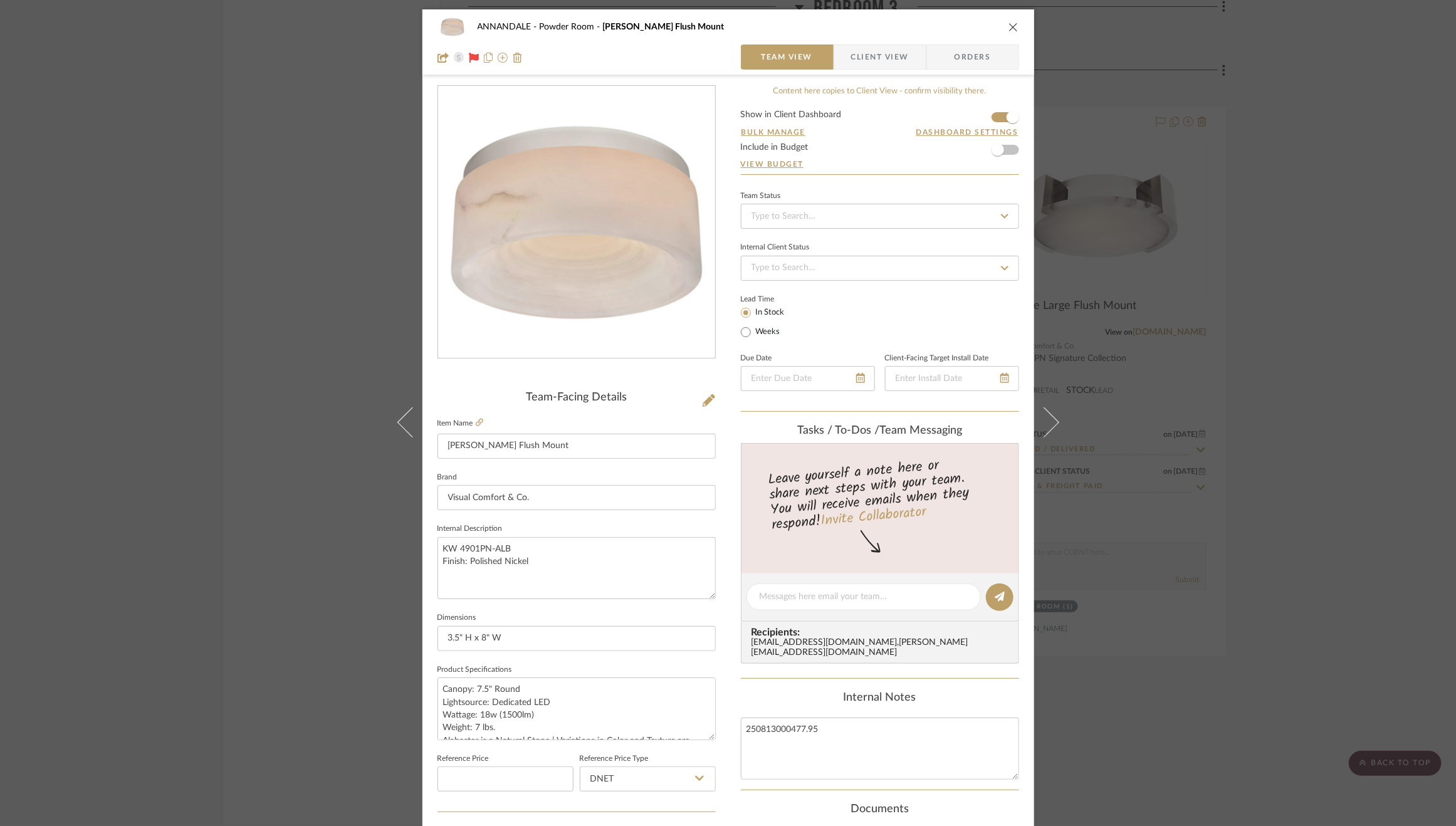
scroll to position [342, 0]
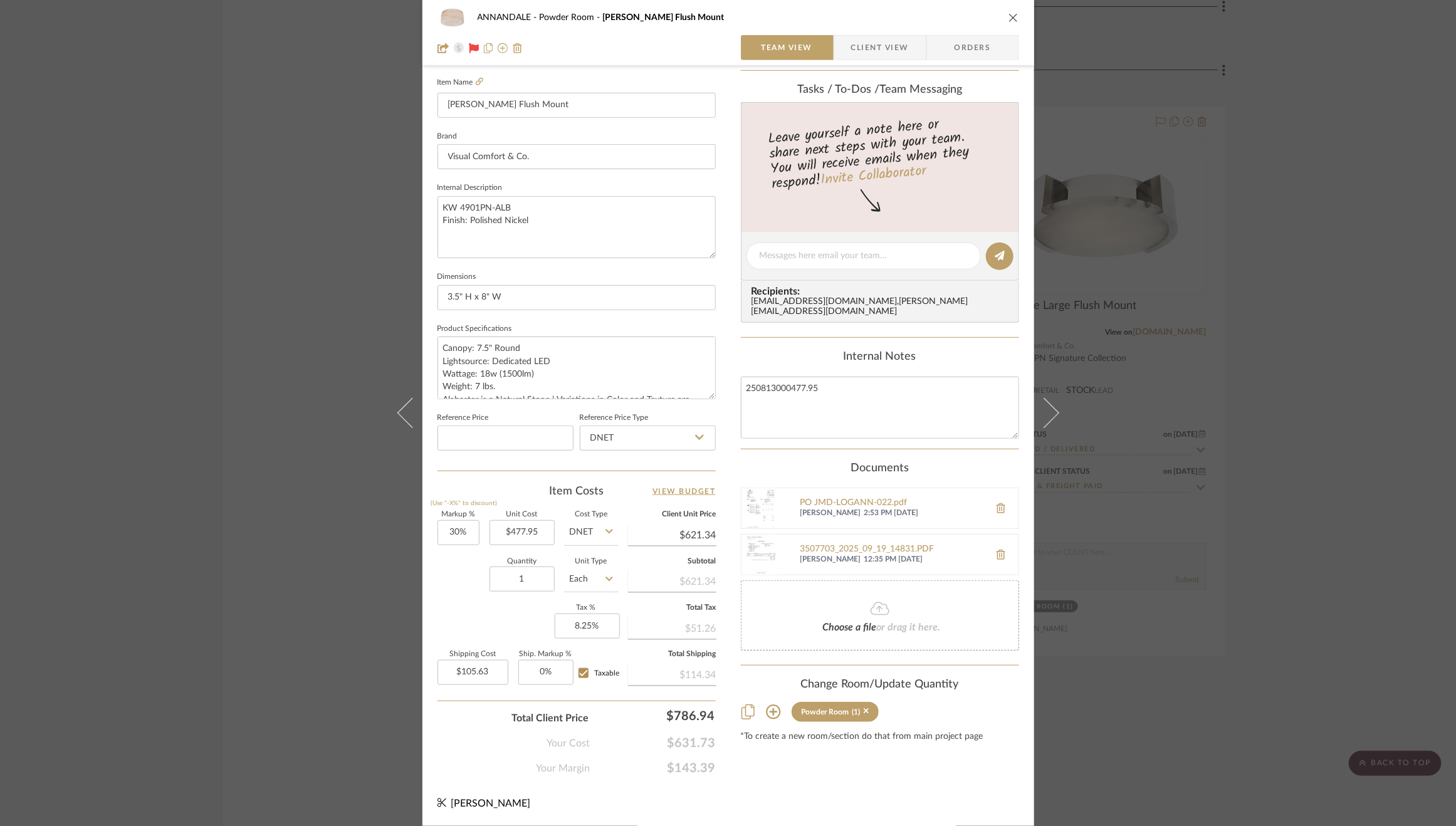
click at [1161, 334] on div "ANNANDALE Powder Room Otto Small Flush Mount Team View Client View Orders Team-…" at bounding box center [728, 413] width 1456 height 826
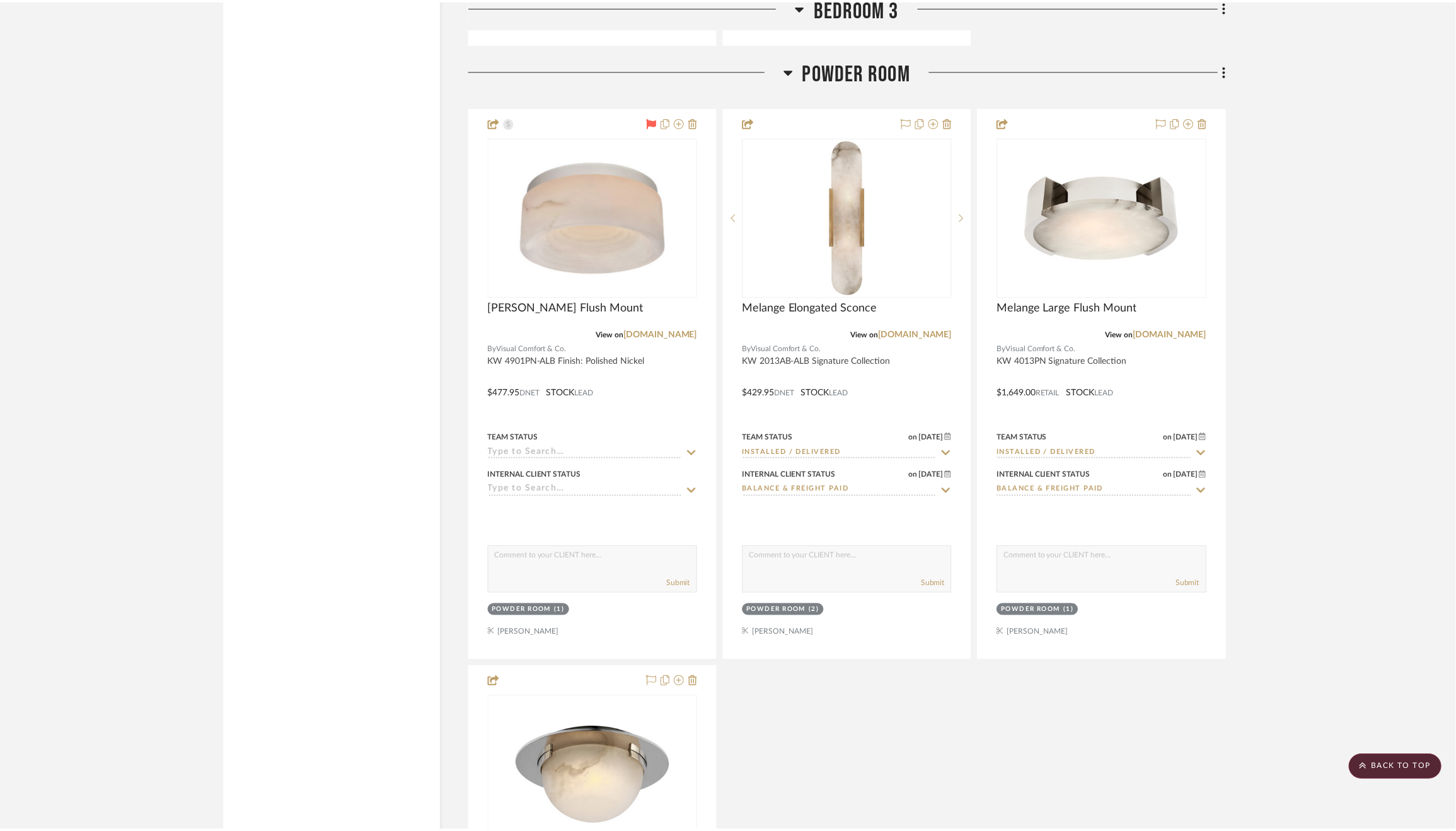
scroll to position [2726, 0]
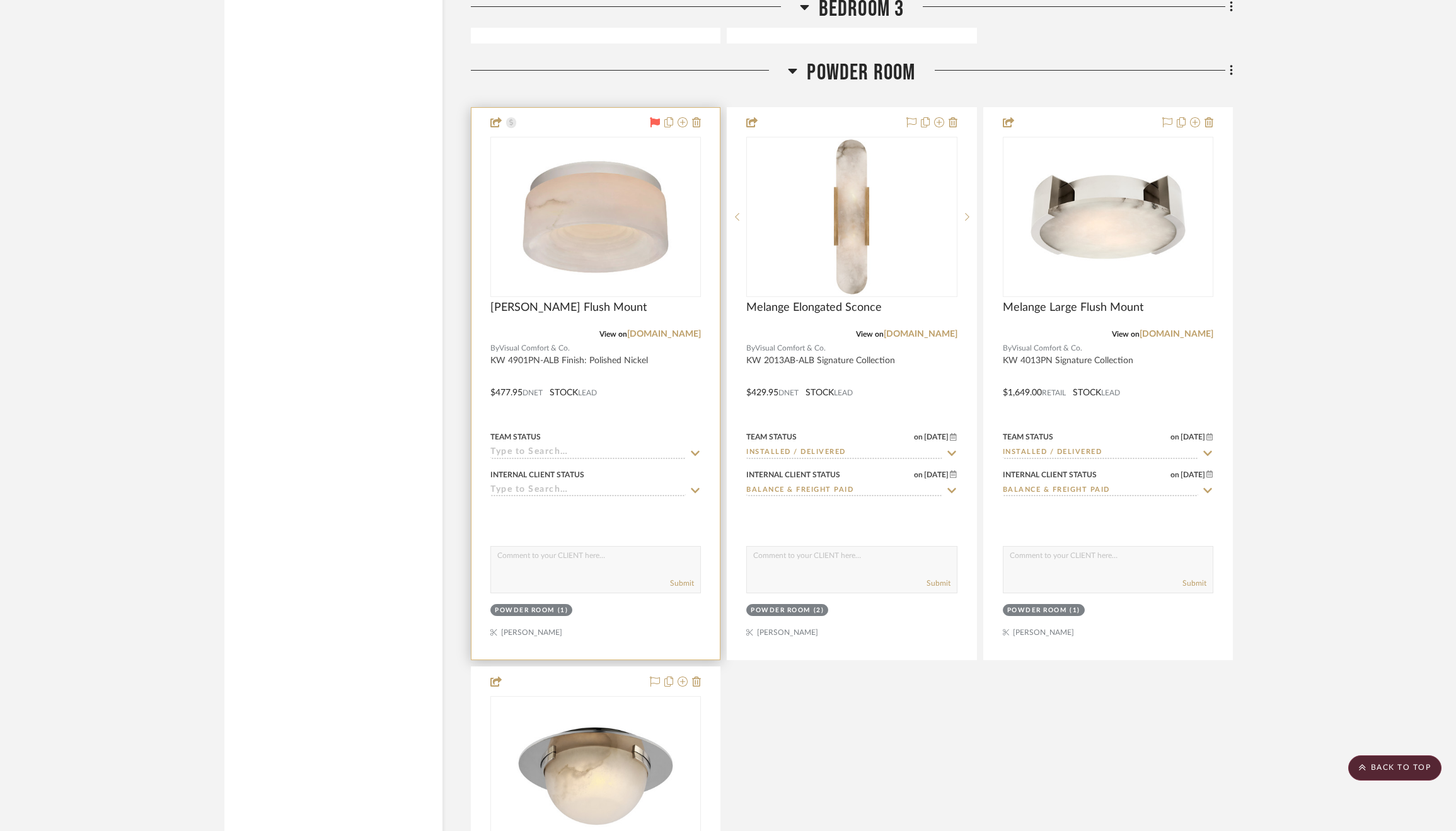
click at [696, 453] on icon at bounding box center [695, 453] width 9 height 5
type input "po"
click at [695, 453] on icon at bounding box center [695, 453] width 6 height 6
type input "9/19/2025"
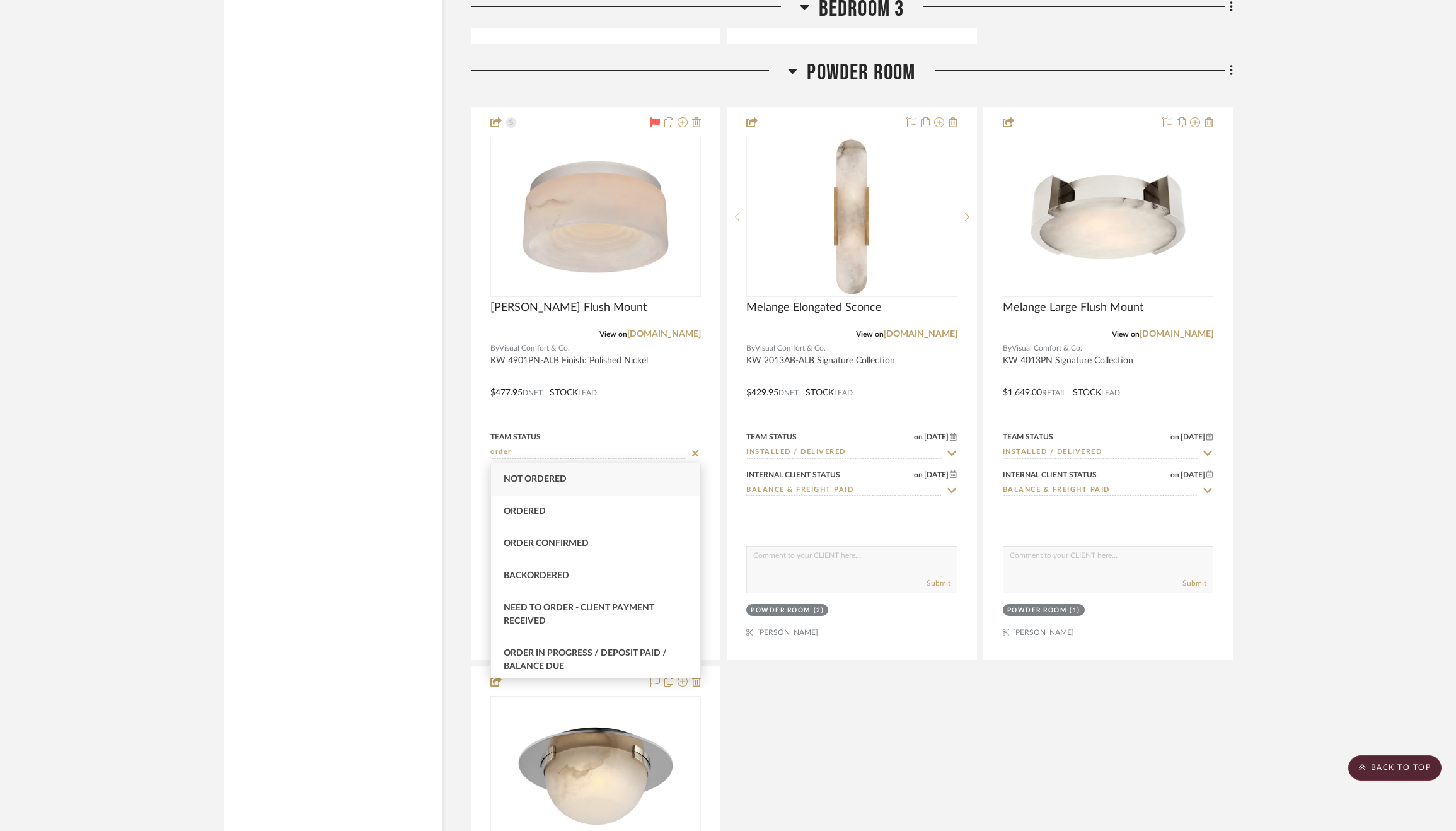
scroll to position [147, 0]
click at [634, 565] on div "Order In Progress / Paid In Full w/ Freight, No Balance due" at bounding box center [595, 559] width 209 height 46
type input "Order In Progress / Paid In Full w/ Freight, No Balance due"
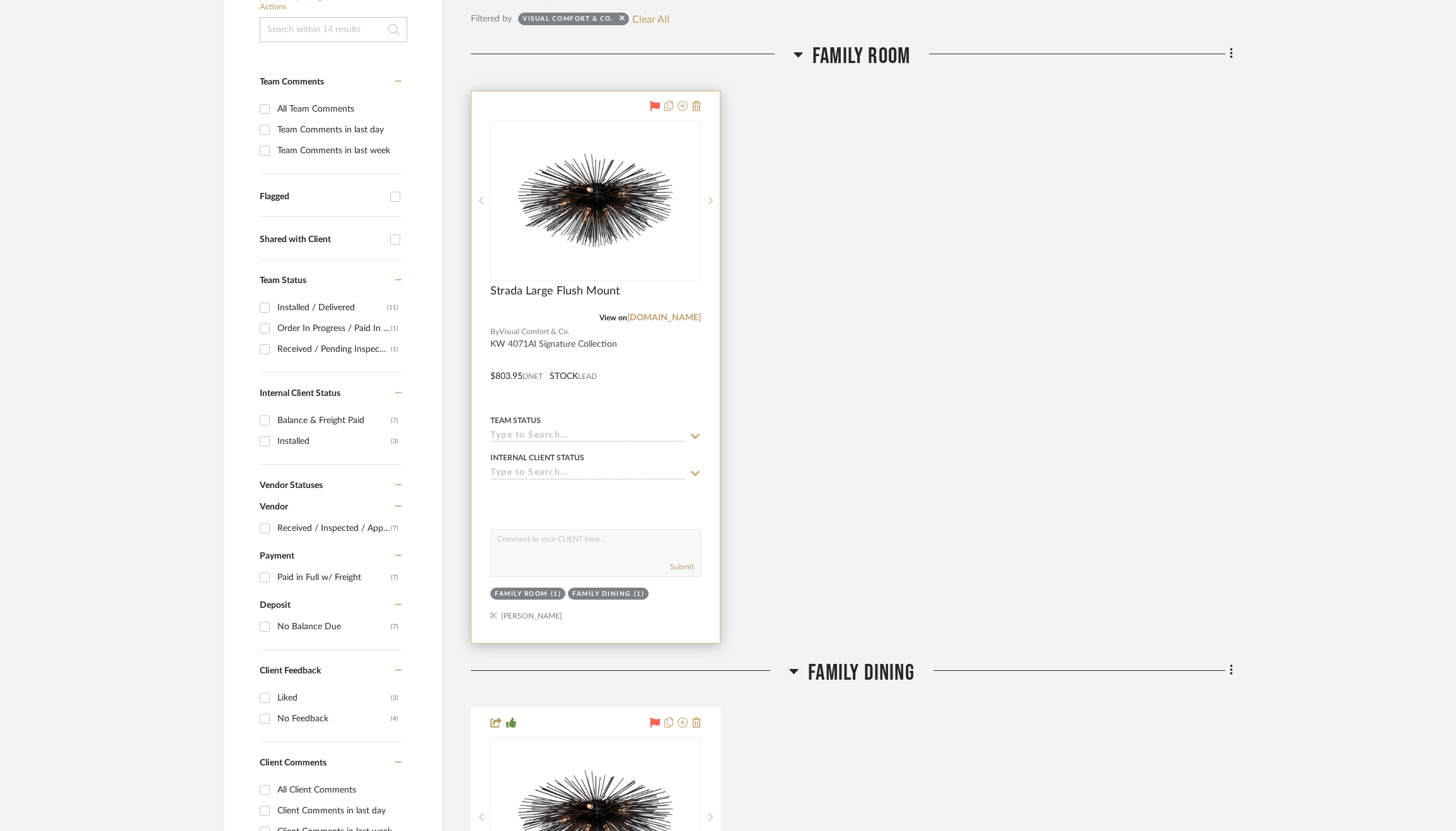
scroll to position [303, 0]
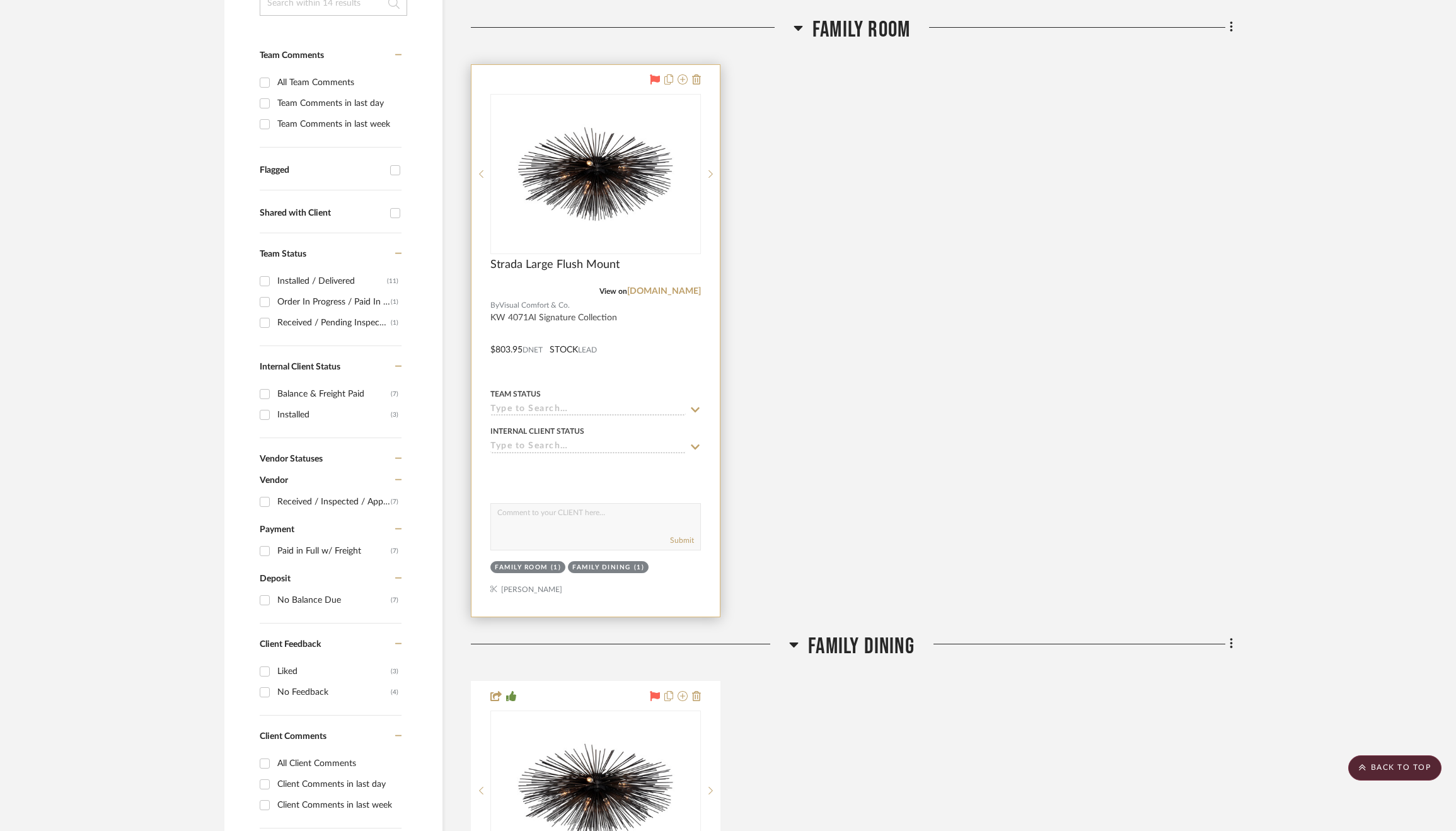
click at [691, 411] on icon at bounding box center [695, 409] width 11 height 10
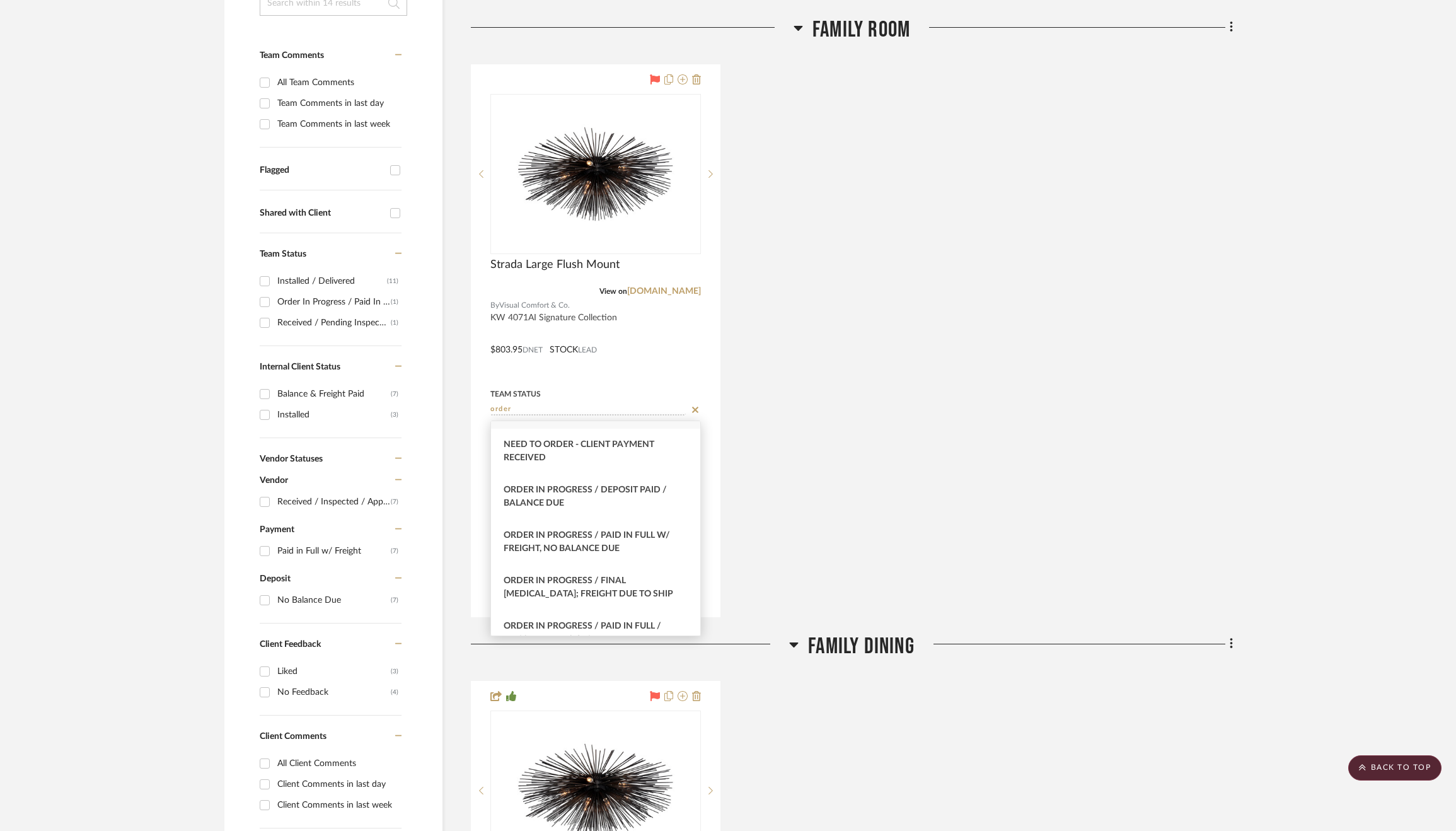
scroll to position [118, 0]
type input "order"
click at [635, 548] on div "Order In Progress / Paid In Full w/ Freight, No Balance due" at bounding box center [595, 545] width 209 height 46
type input "9/19/2025"
type input "Order In Progress / Paid In Full w/ Freight, No Balance due"
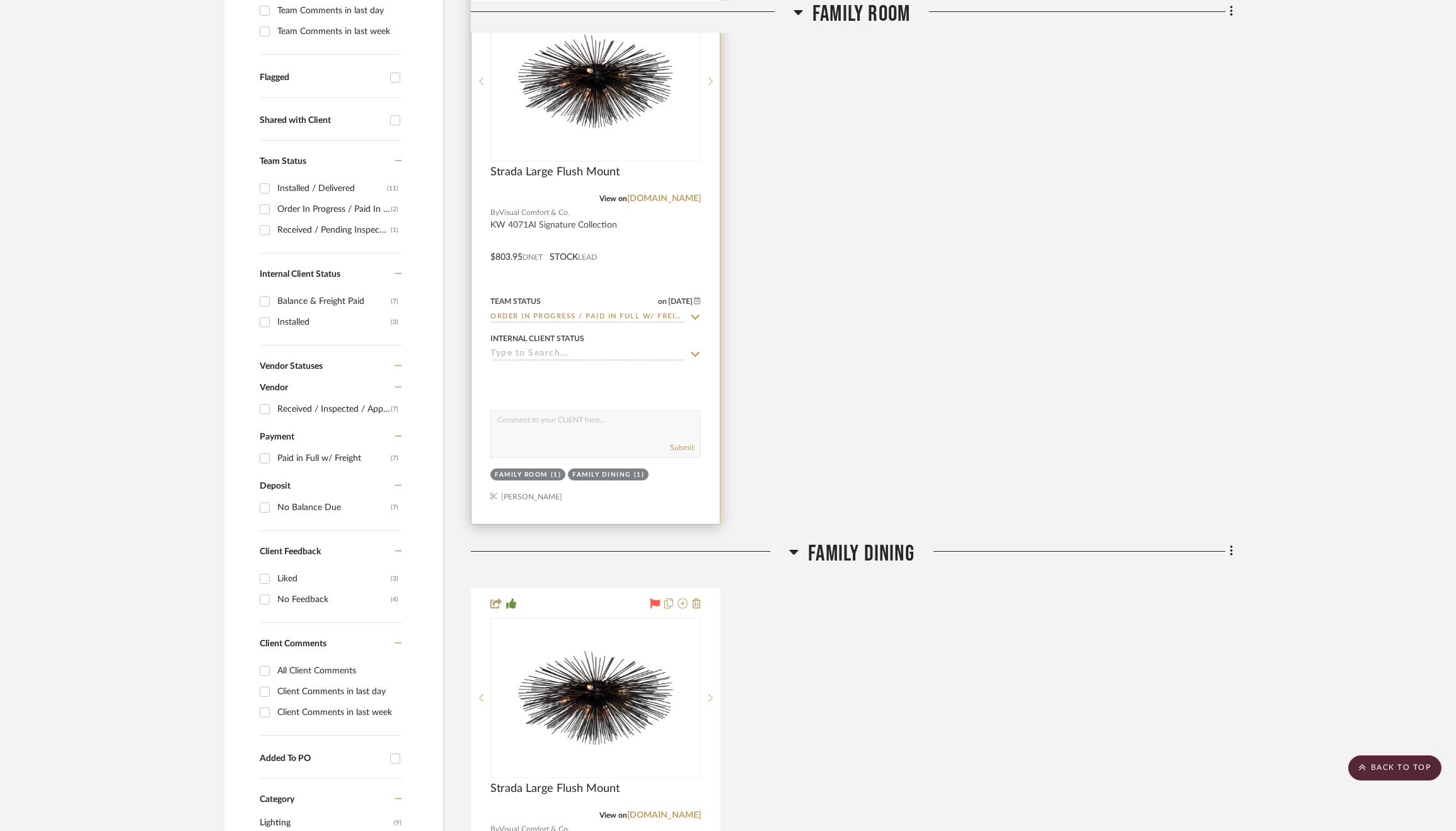
scroll to position [0, 0]
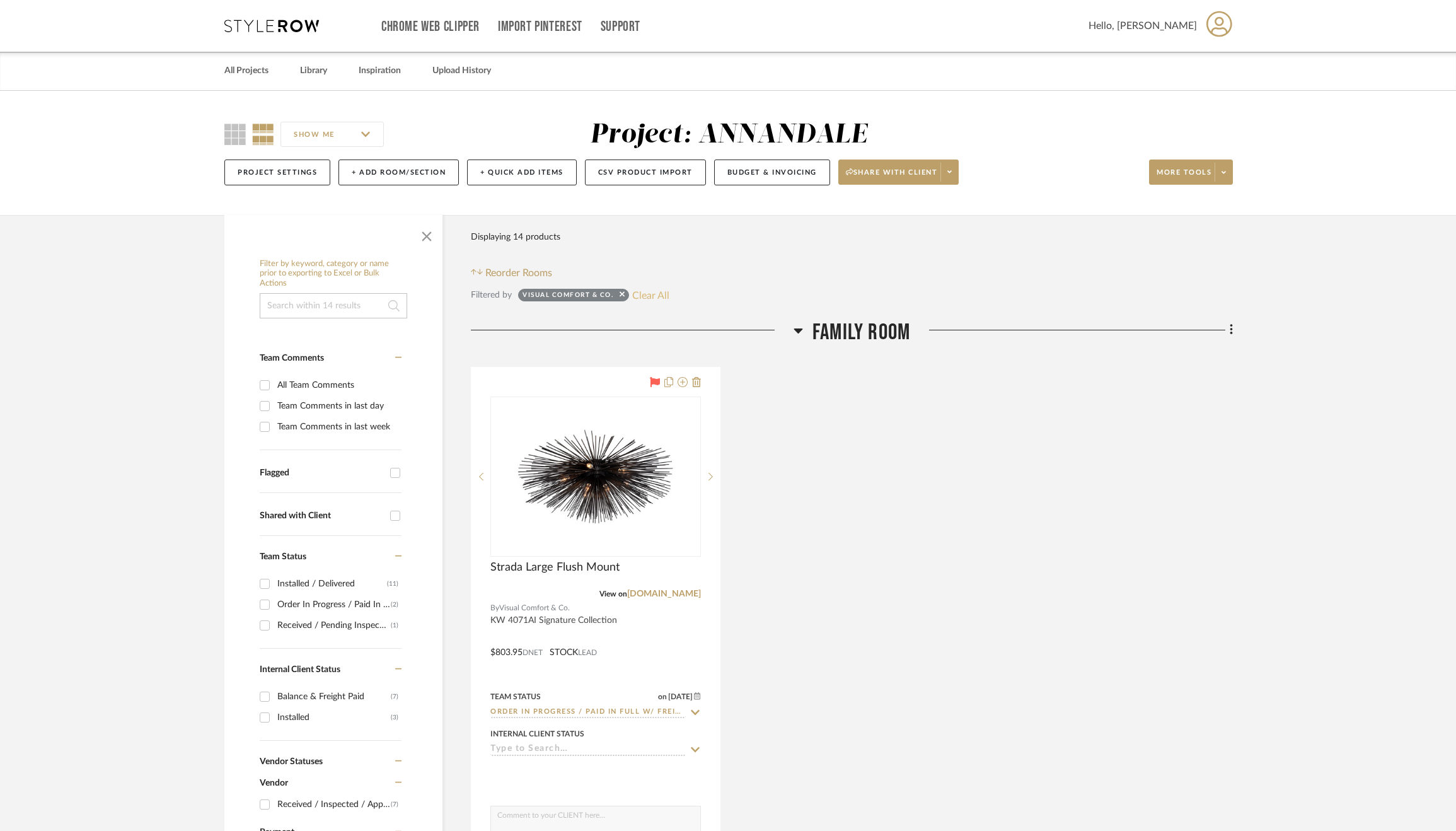
click at [646, 298] on button "Clear All" at bounding box center [651, 295] width 37 height 16
checkbox input "false"
